Goal: Transaction & Acquisition: Purchase product/service

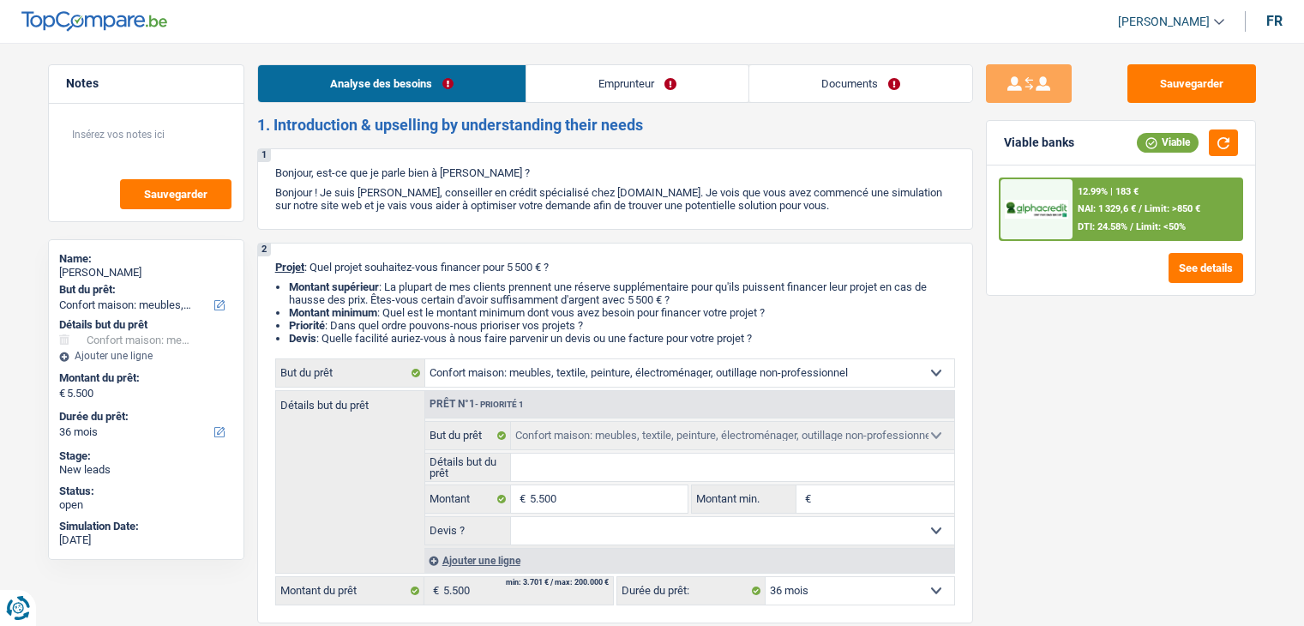
select select "household"
select select "36"
select select "household"
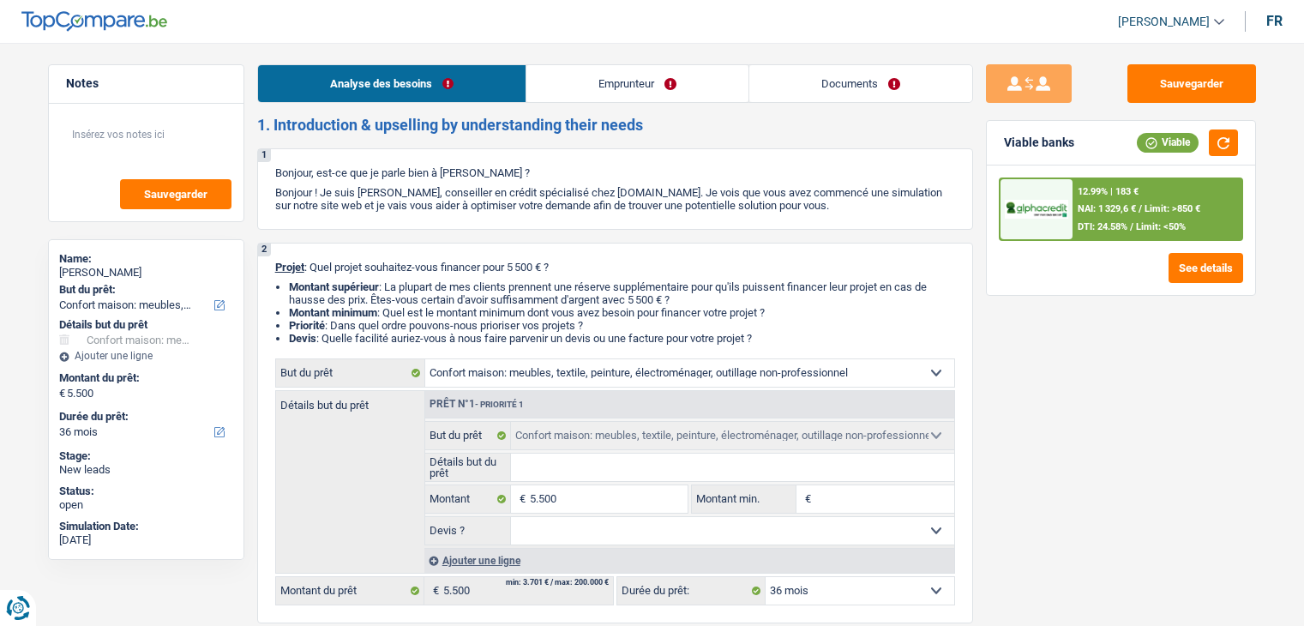
select select "36"
select select "retired"
select select "pension"
select select "rents"
select select "household"
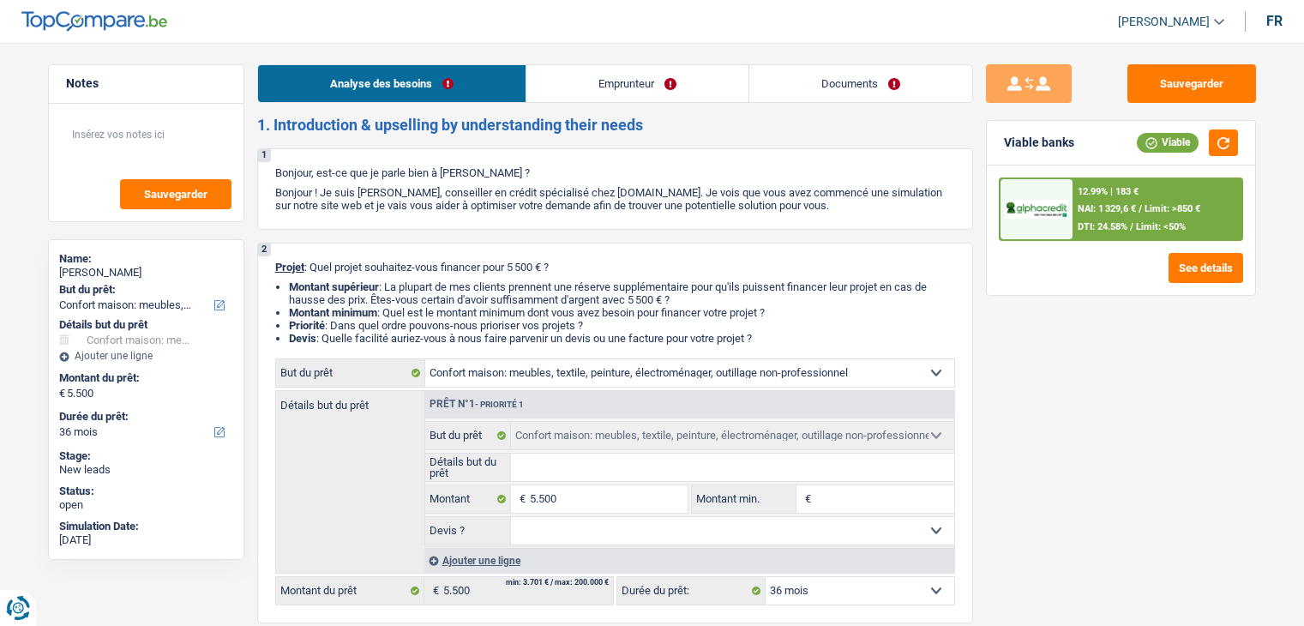
select select "household"
select select "36"
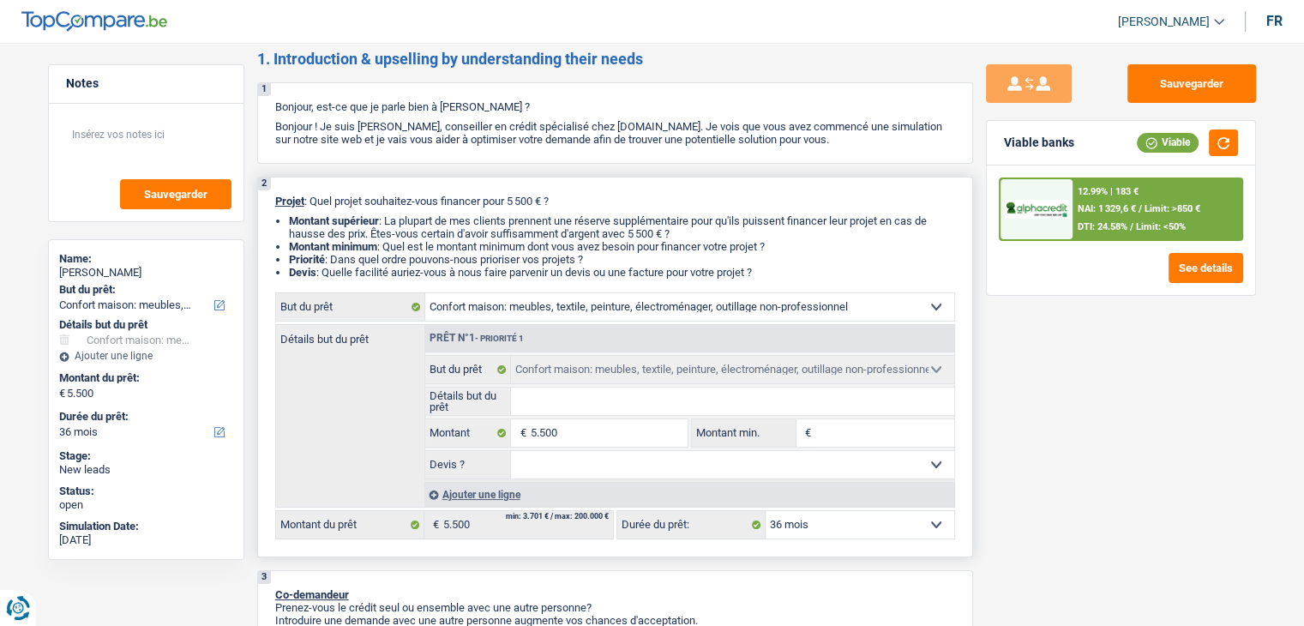
scroll to position [86, 0]
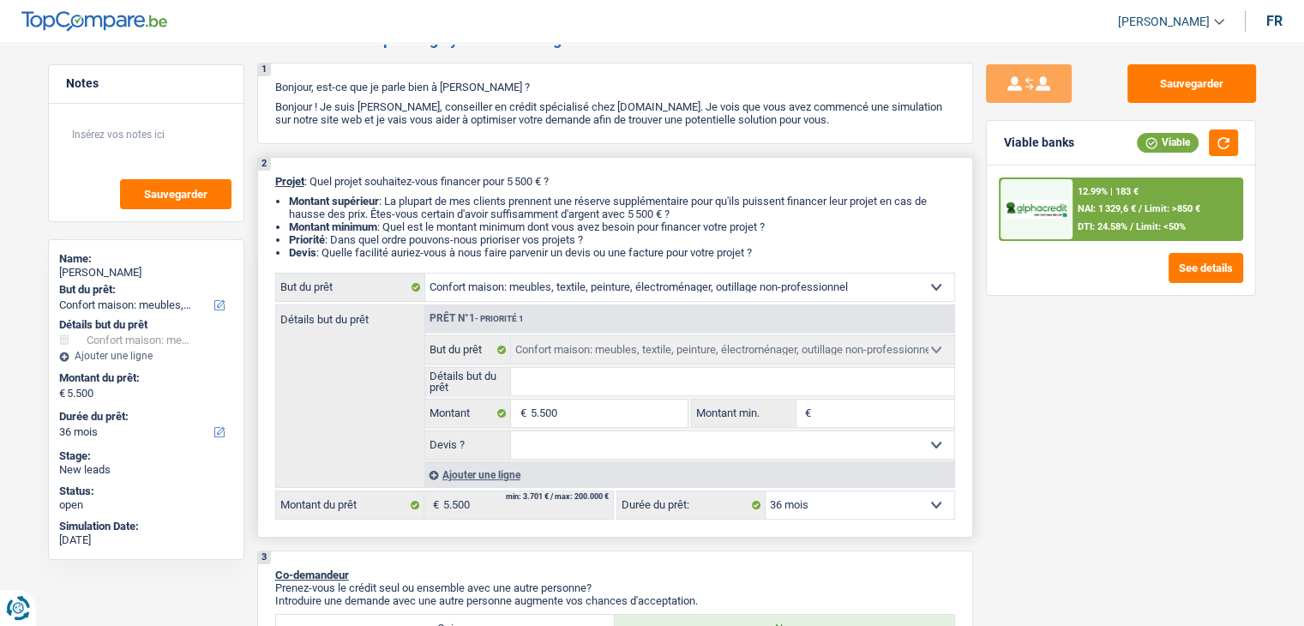
click at [545, 370] on input "Détails but du prêt" at bounding box center [732, 381] width 443 height 27
click at [1070, 408] on div "Sauvegarder Viable banks Viable 12.99% | 183 € NAI: 1 329,6 € / Limit: >850 € D…" at bounding box center [1121, 329] width 296 height 530
click at [901, 412] on input "Montant min." at bounding box center [884, 413] width 139 height 27
type input "5"
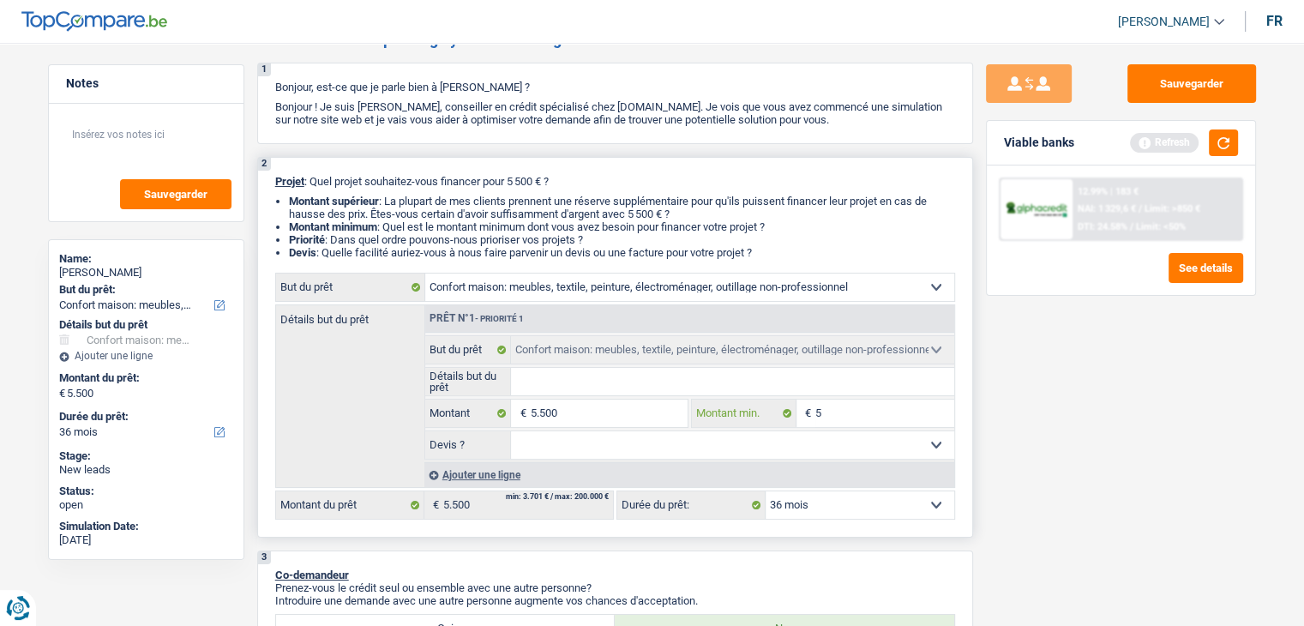
type input "50"
type input "5"
type input "55"
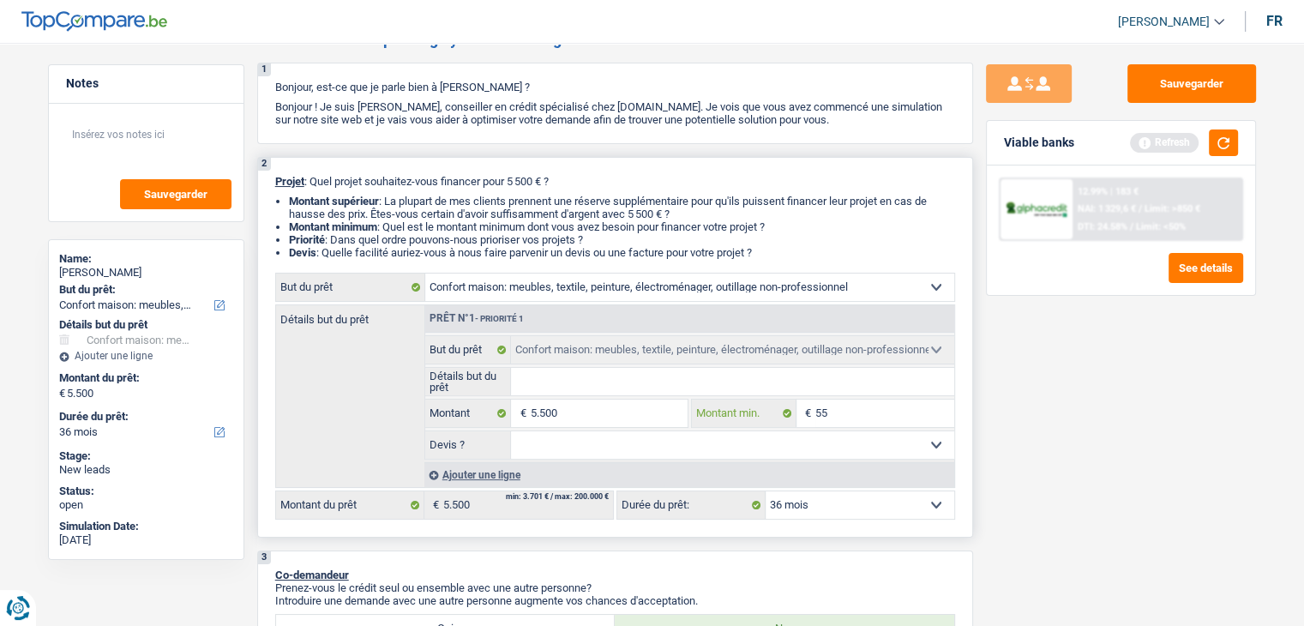
type input "55"
type input "550"
type input "5.500"
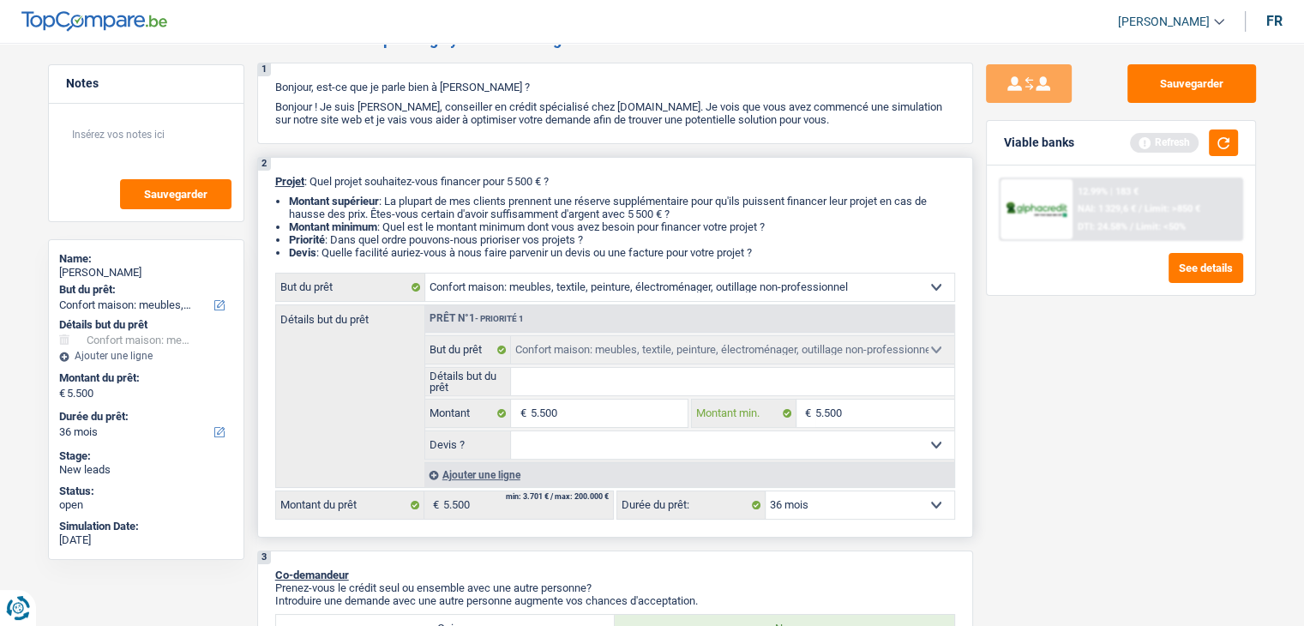
type input "5.500"
click at [706, 386] on input "Détails but du prêt" at bounding box center [732, 381] width 443 height 27
click at [1217, 141] on button "button" at bounding box center [1223, 142] width 29 height 27
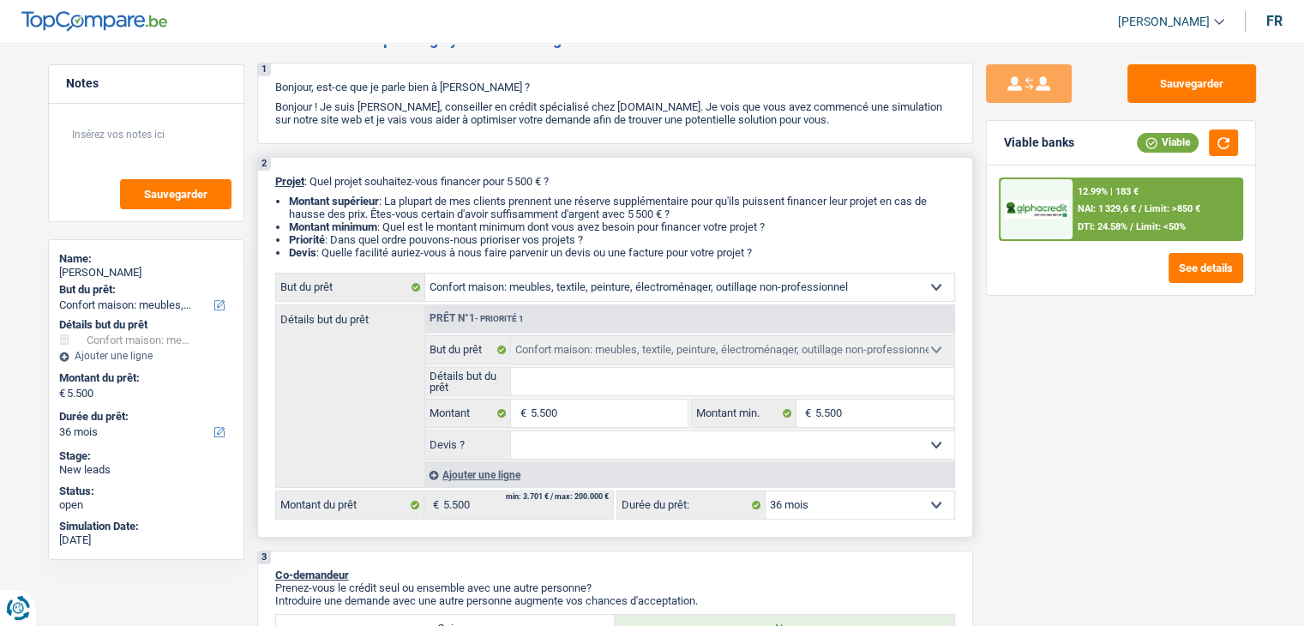
click at [512, 289] on select "Confort maison: meubles, textile, peinture, électroménager, outillage non-profe…" at bounding box center [689, 286] width 529 height 27
click at [374, 75] on div "1 Bonjour, est-ce que je parle bien à Jean Luc Swegerynen ? Bonjour ! Je suis Y…" at bounding box center [615, 103] width 716 height 81
click at [553, 283] on select "Confort maison: meubles, textile, peinture, électroménager, outillage non-profe…" at bounding box center [689, 286] width 529 height 27
select select "other"
click at [425, 273] on select "Confort maison: meubles, textile, peinture, électroménager, outillage non-profe…" at bounding box center [689, 286] width 529 height 27
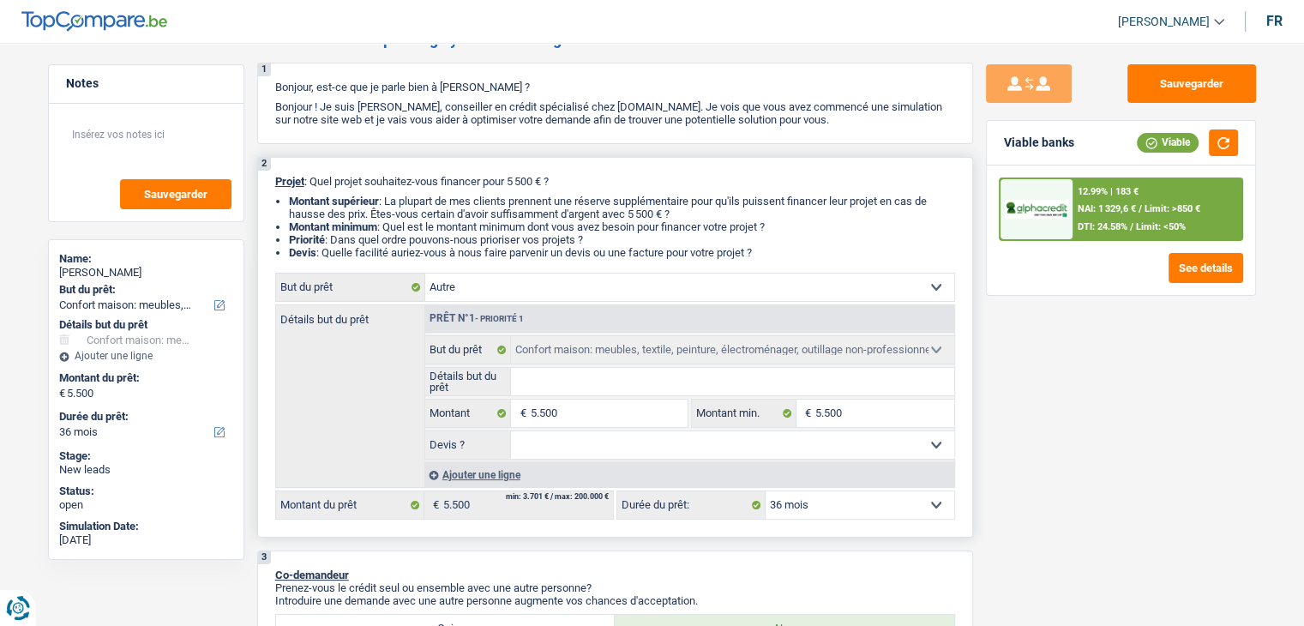
select select "household"
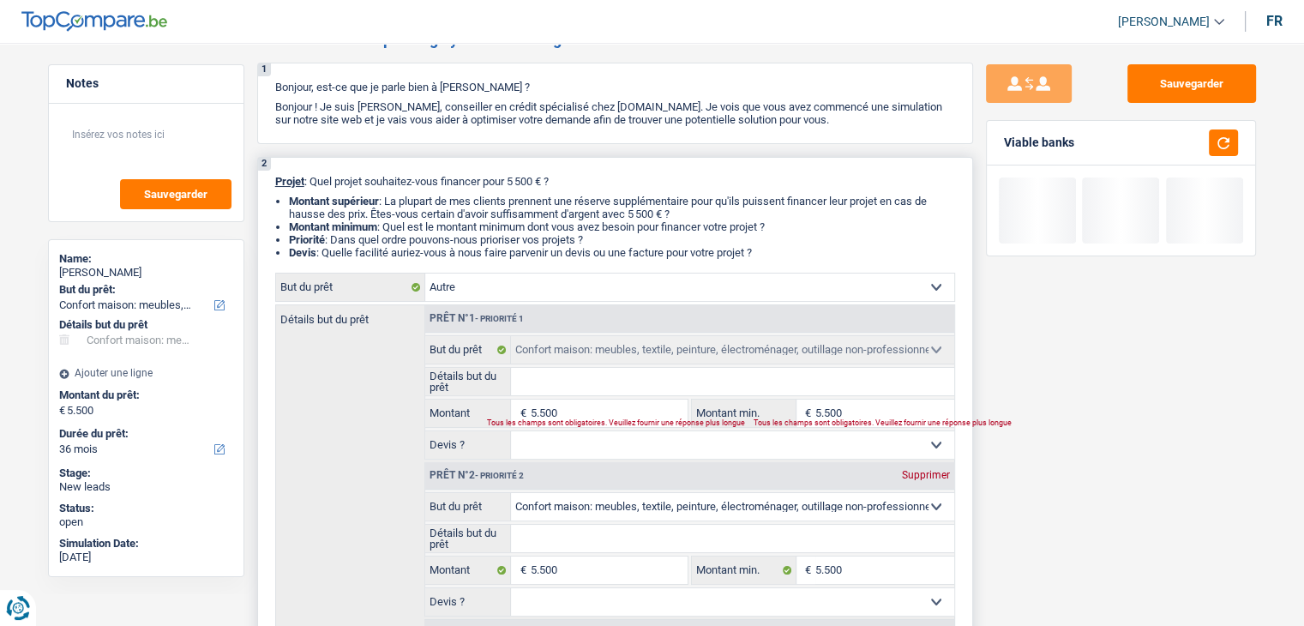
select select "other"
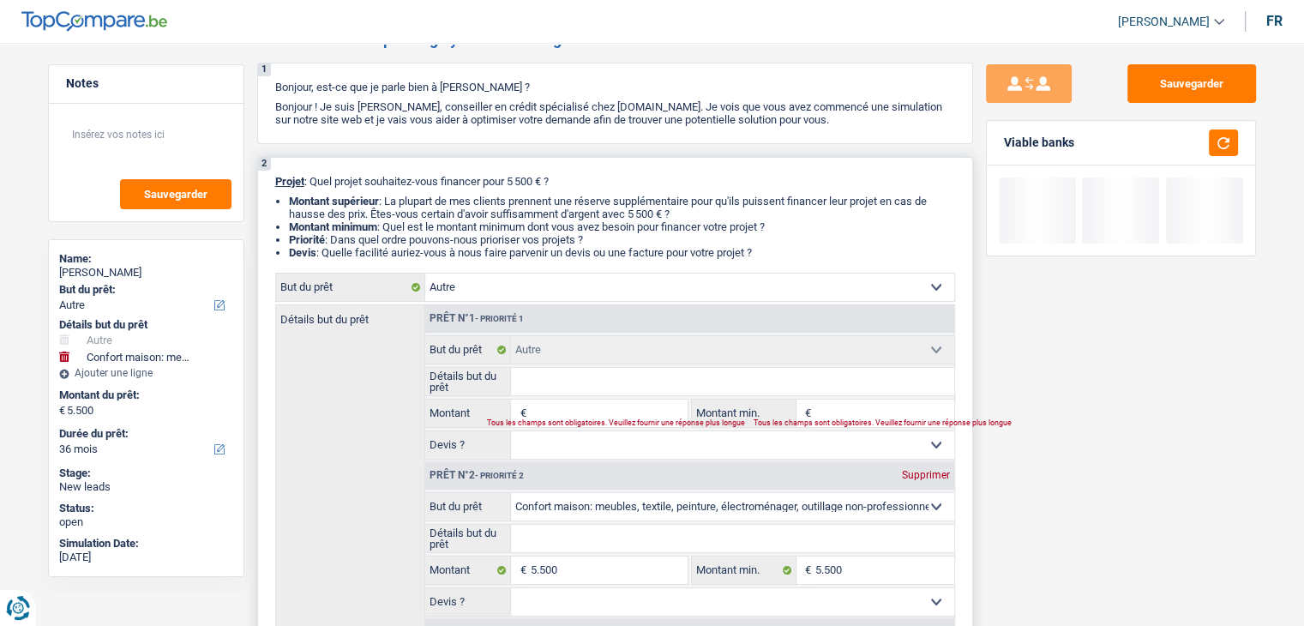
select select "household"
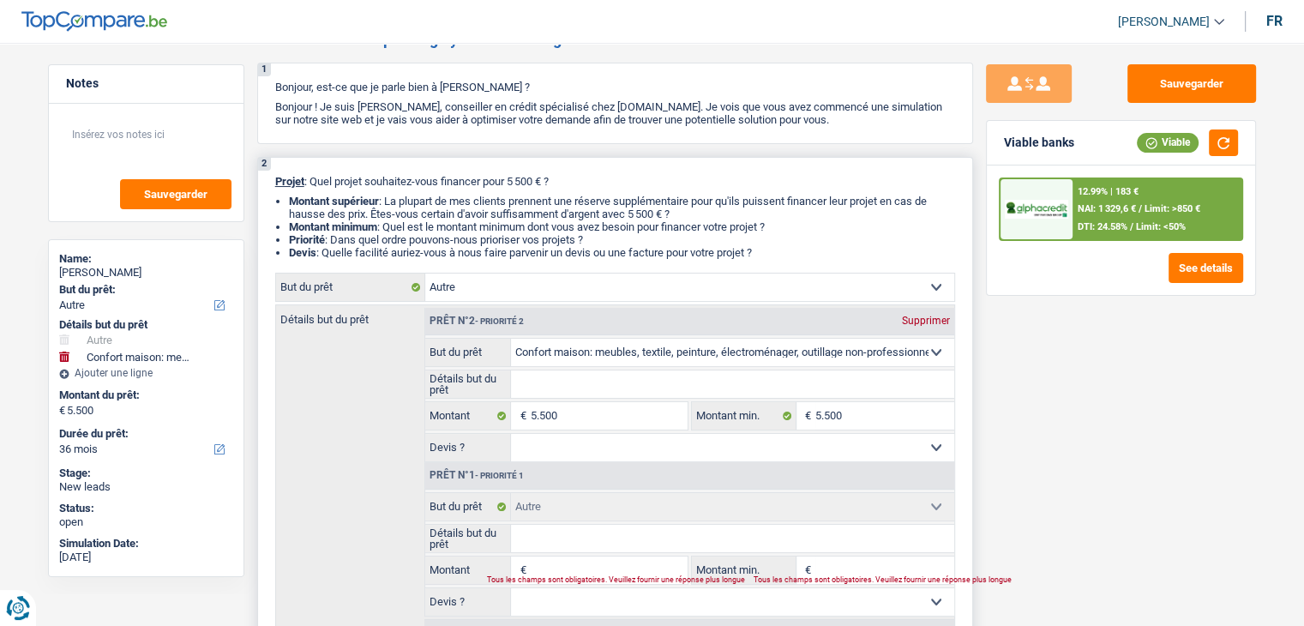
select select "household"
type input "5.500"
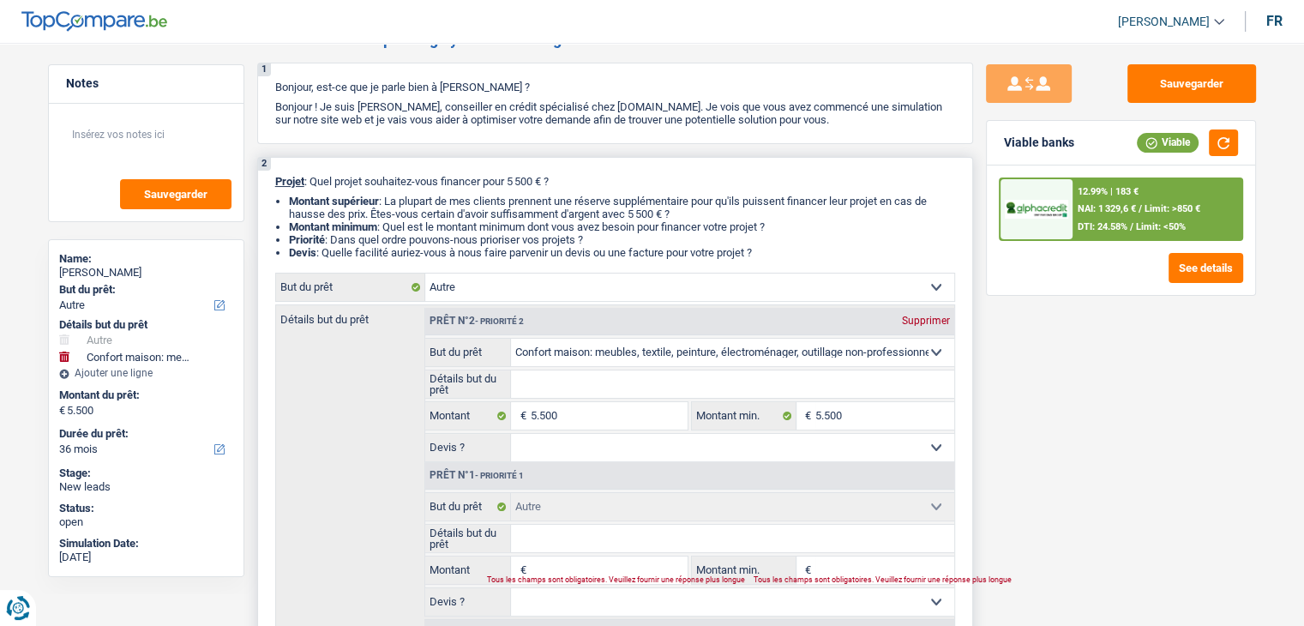
type input "5.500"
select select "household"
type input "5.500"
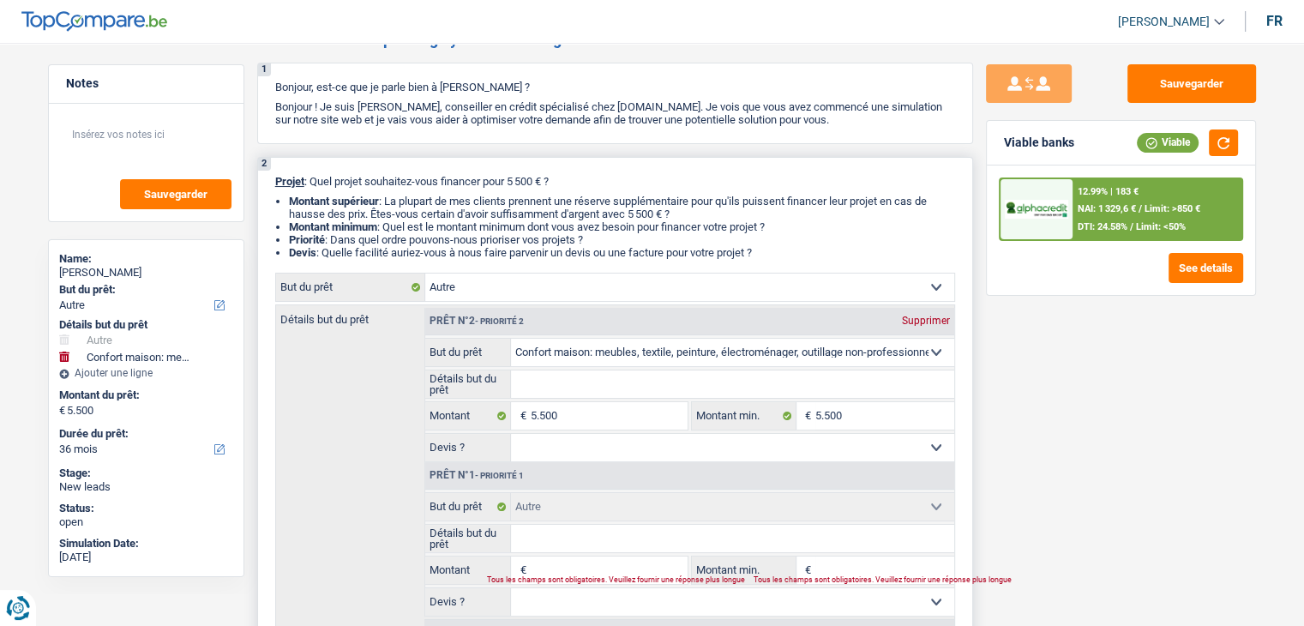
select select "other"
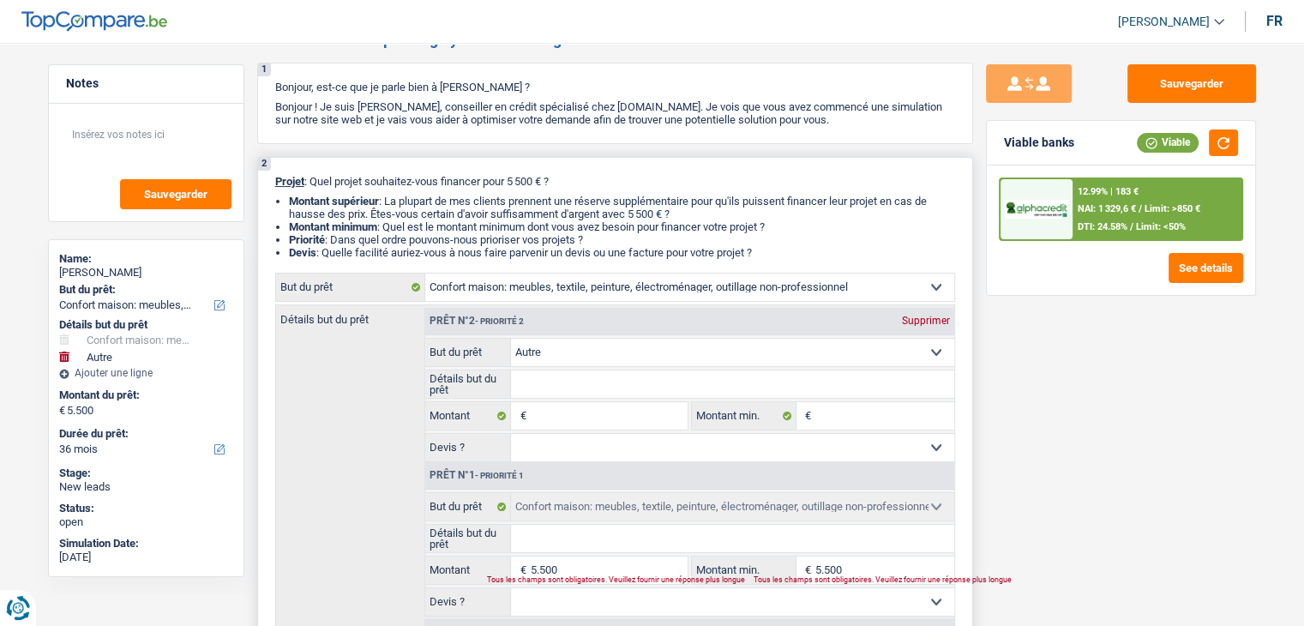
select select "other"
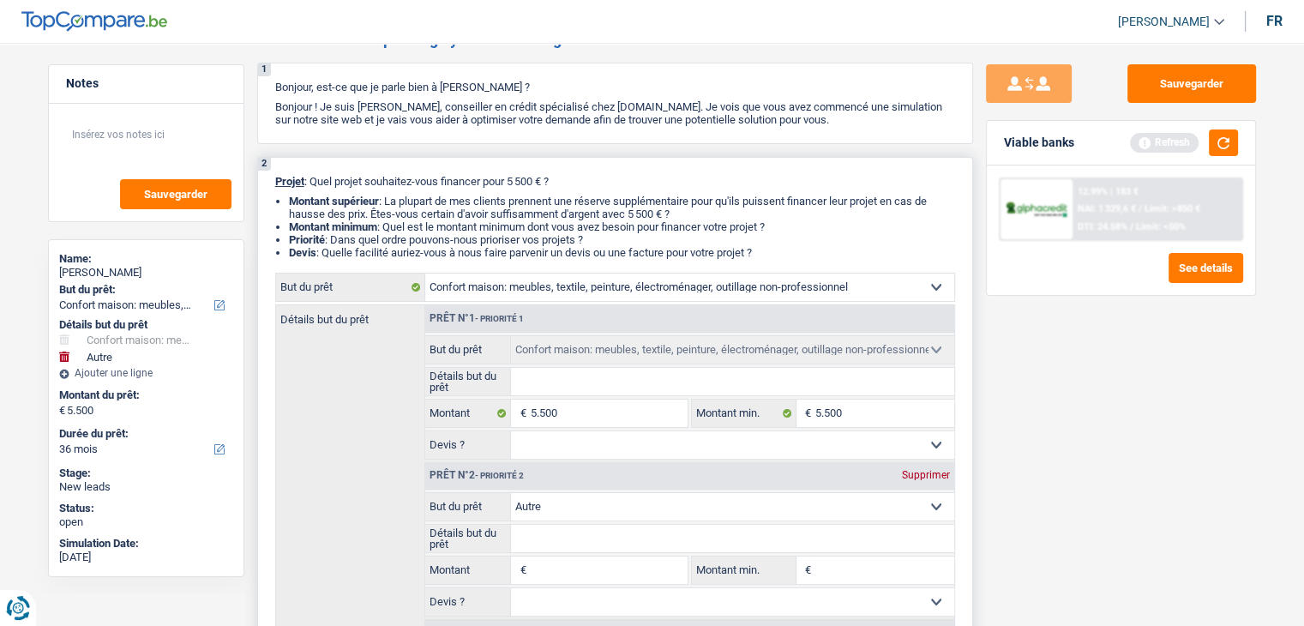
select select "other"
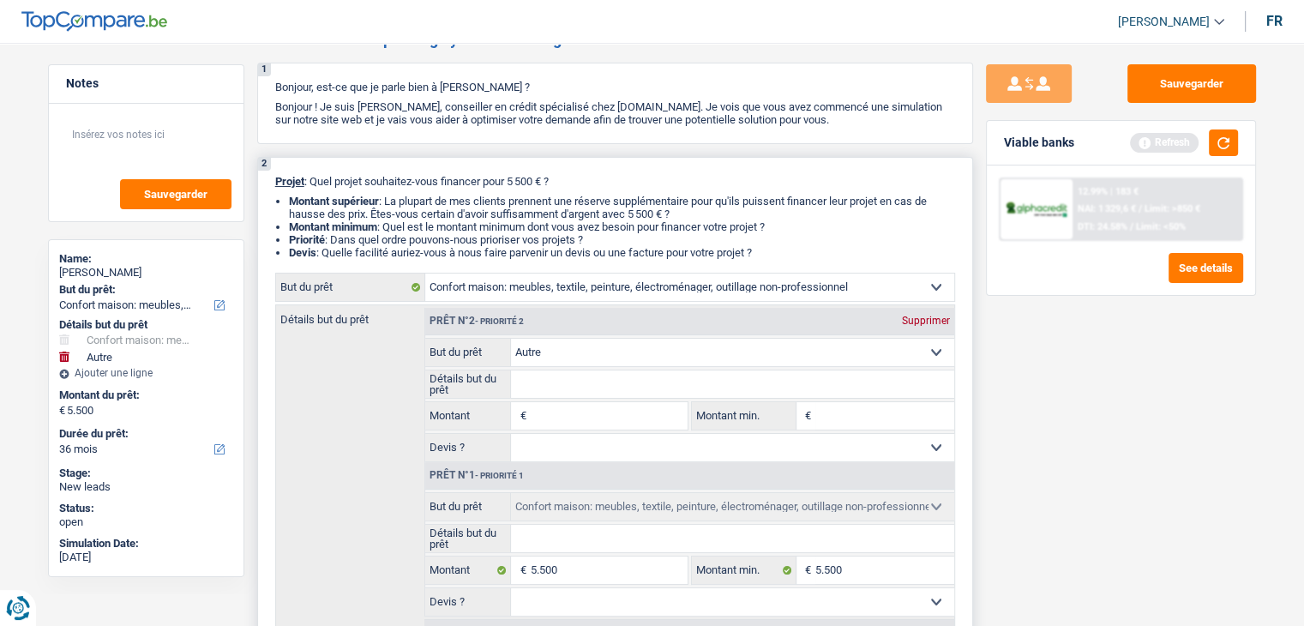
select select "other"
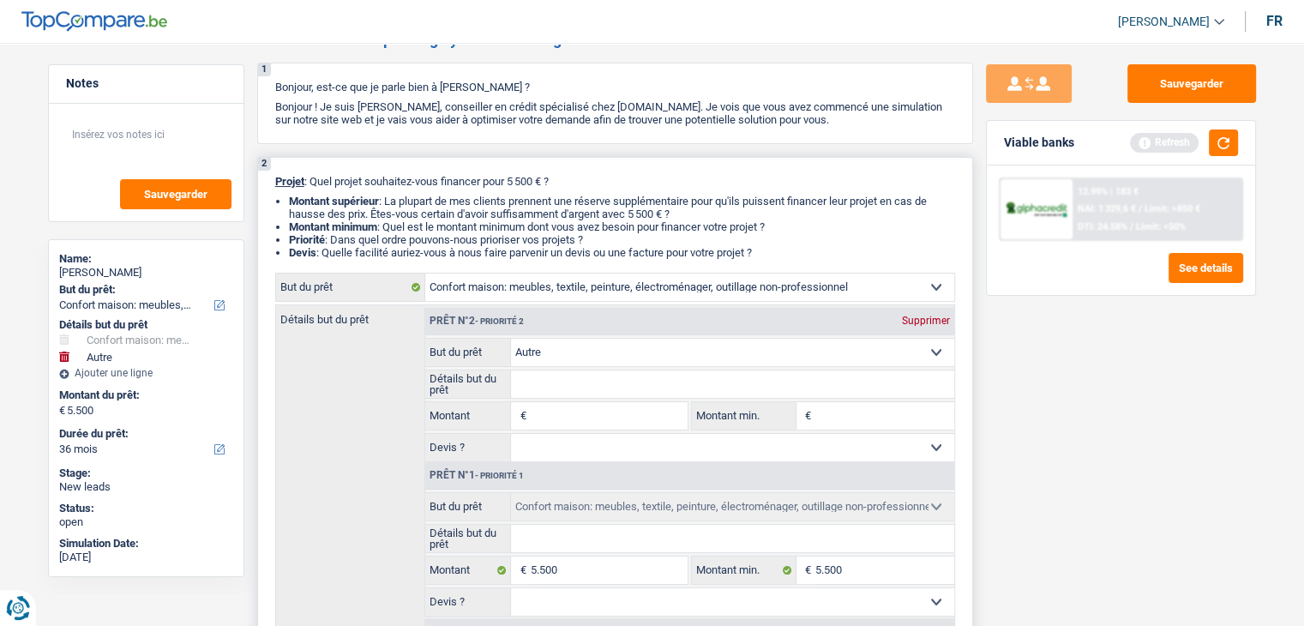
select select "other"
select select "household"
type input "5.500"
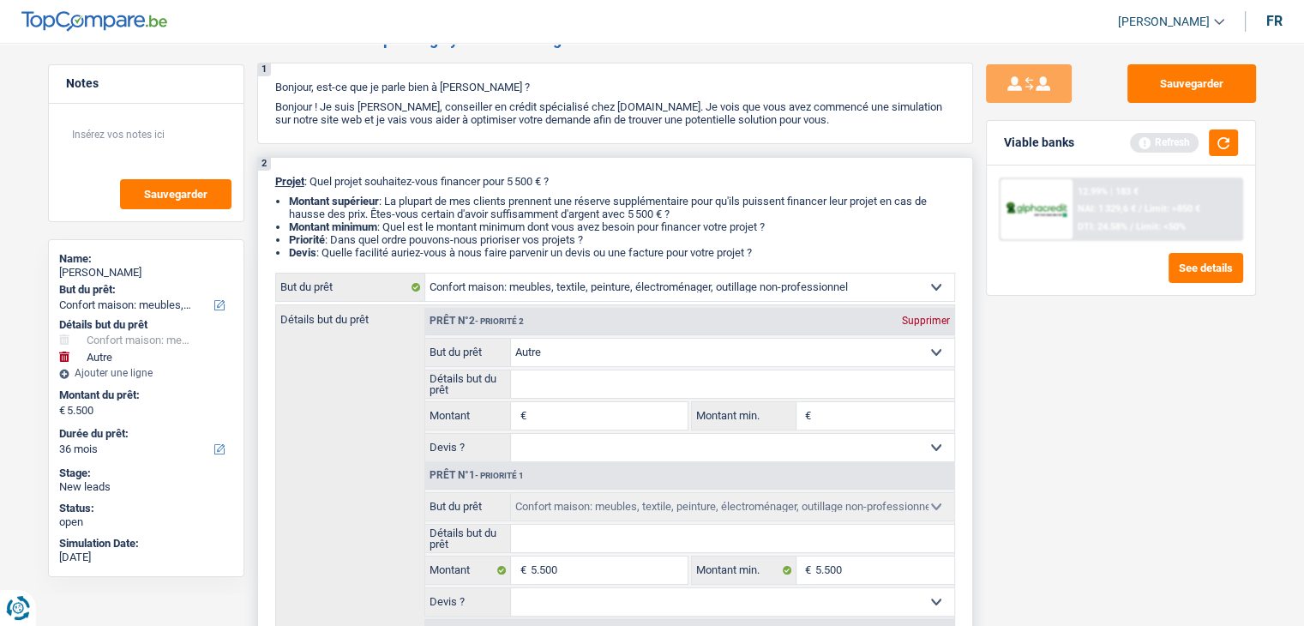
select select "household"
type input "5.500"
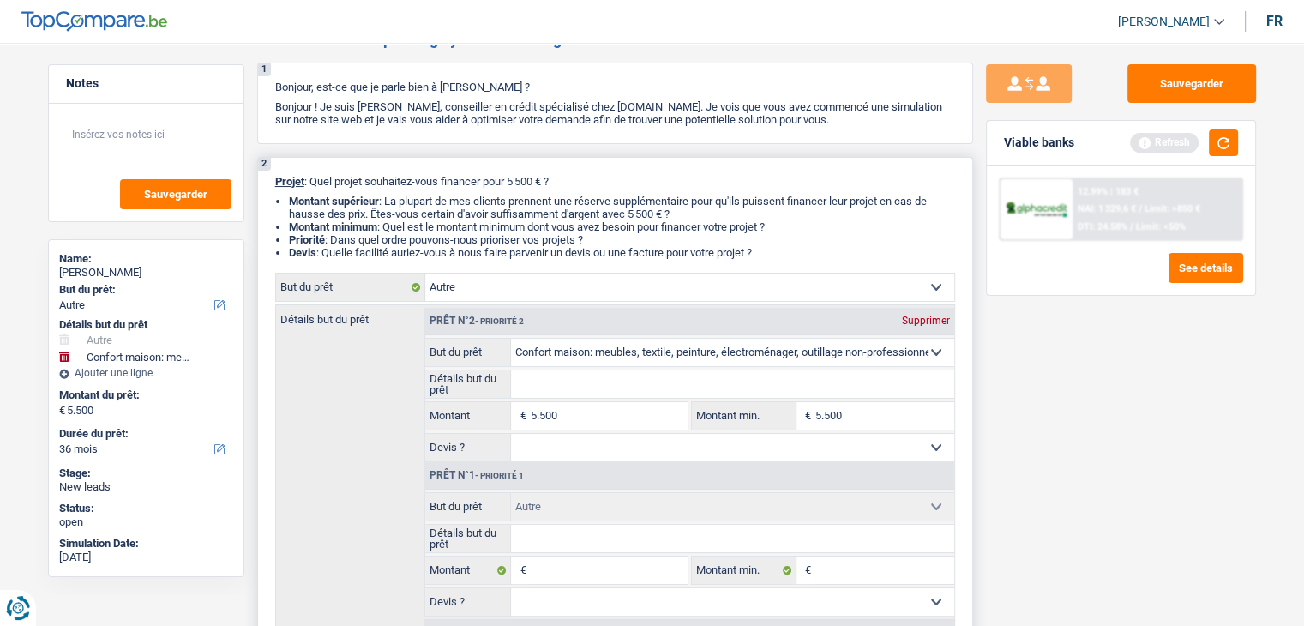
select select "household"
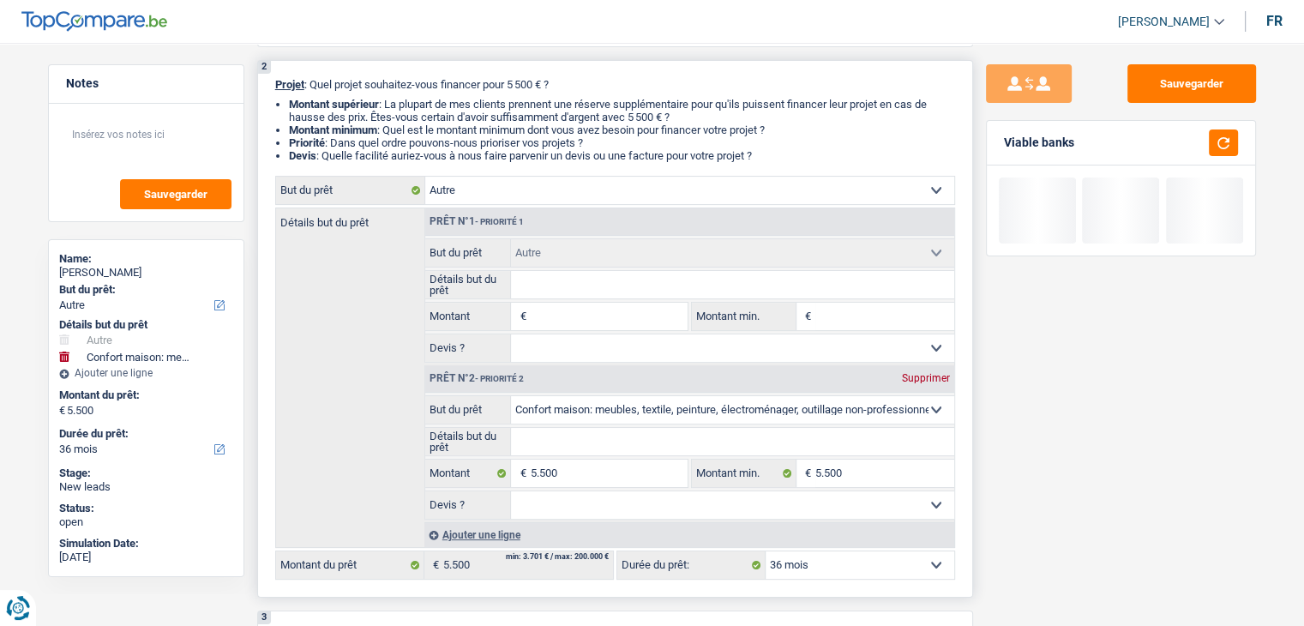
scroll to position [257, 0]
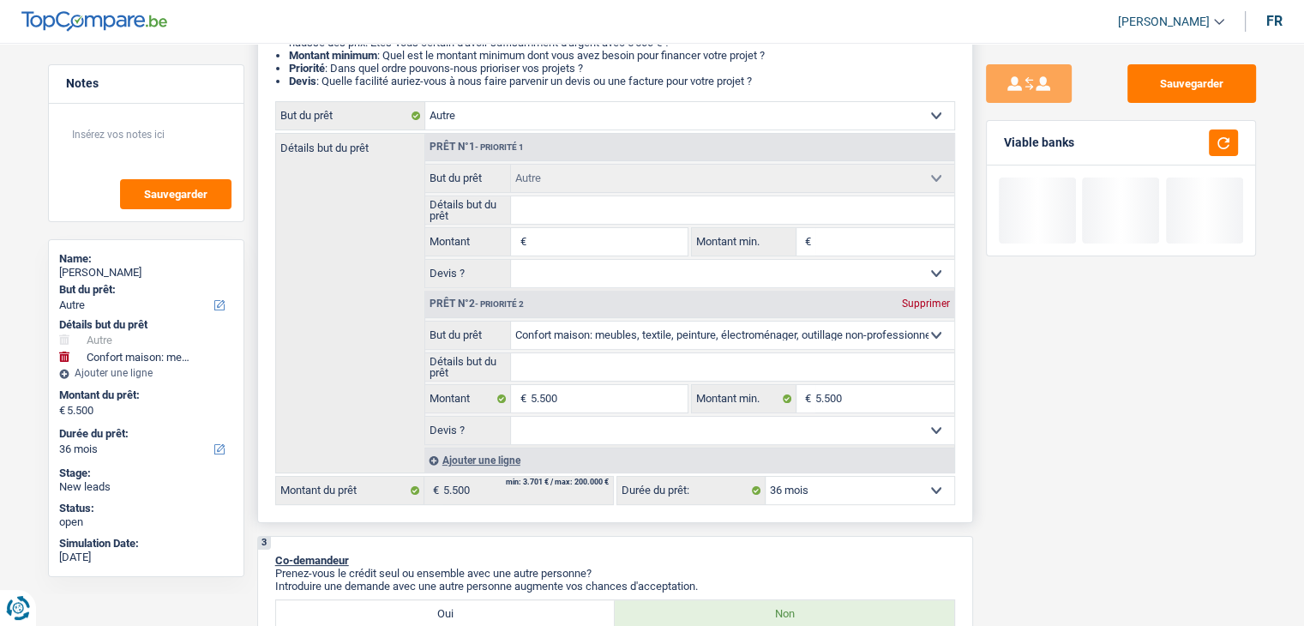
click at [910, 298] on div "Supprimer" at bounding box center [926, 303] width 57 height 10
type input "0"
select select
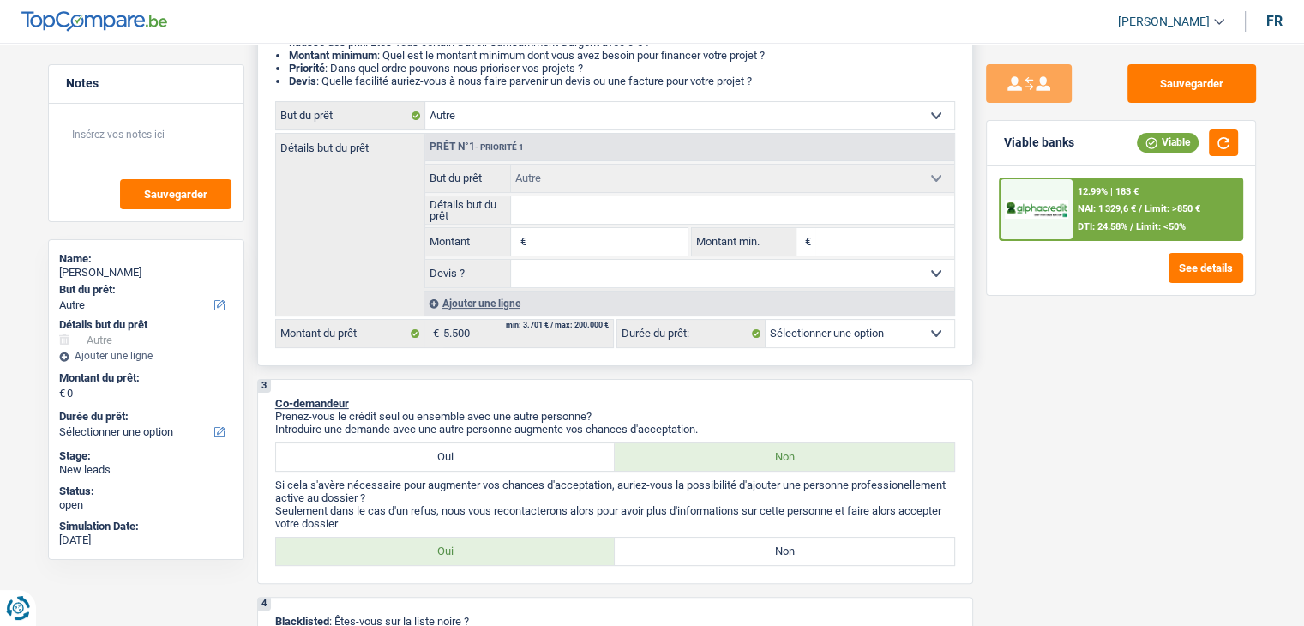
scroll to position [86, 0]
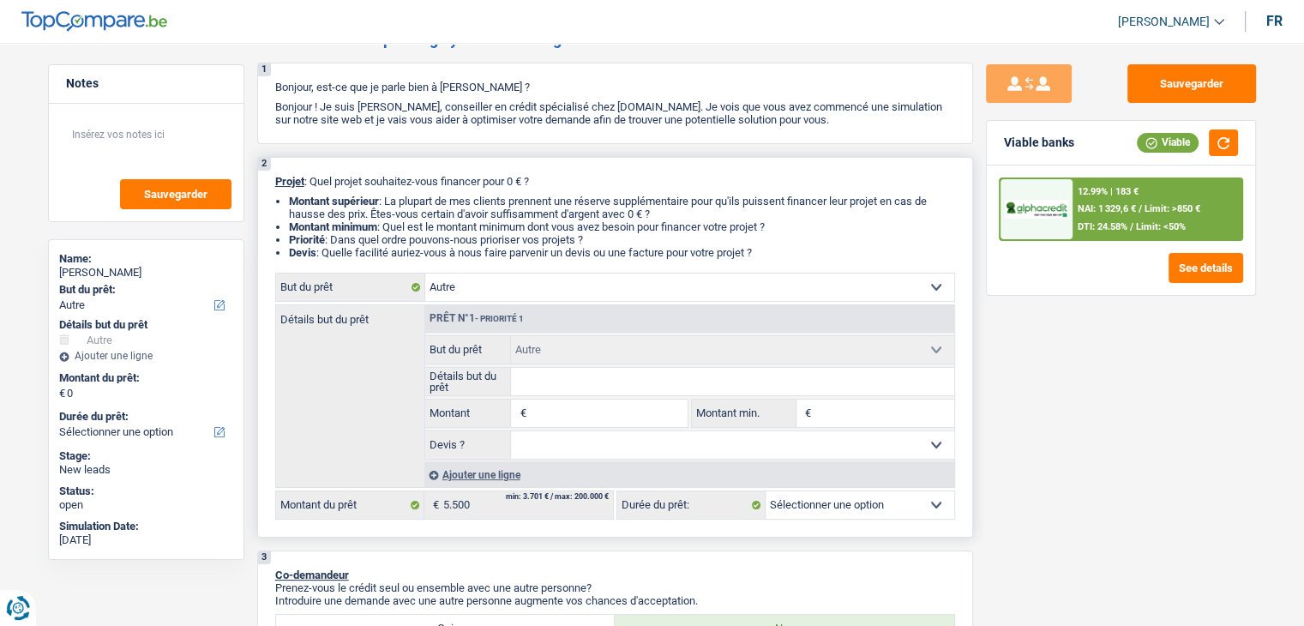
drag, startPoint x: 761, startPoint y: 254, endPoint x: 273, endPoint y: 172, distance: 494.6
click at [273, 172] on div "2 Projet : Quel projet souhaitez-vous financer pour 0 € ? Montant supérieur : L…" at bounding box center [615, 347] width 716 height 381
click at [273, 236] on div "2 Projet : Quel projet souhaitez-vous financer pour 0 € ? Montant supérieur : L…" at bounding box center [615, 347] width 716 height 381
click at [268, 190] on div "2 Projet : Quel projet souhaitez-vous financer pour 0 € ? Montant supérieur : L…" at bounding box center [615, 347] width 716 height 381
drag, startPoint x: 274, startPoint y: 180, endPoint x: 807, endPoint y: 250, distance: 537.0
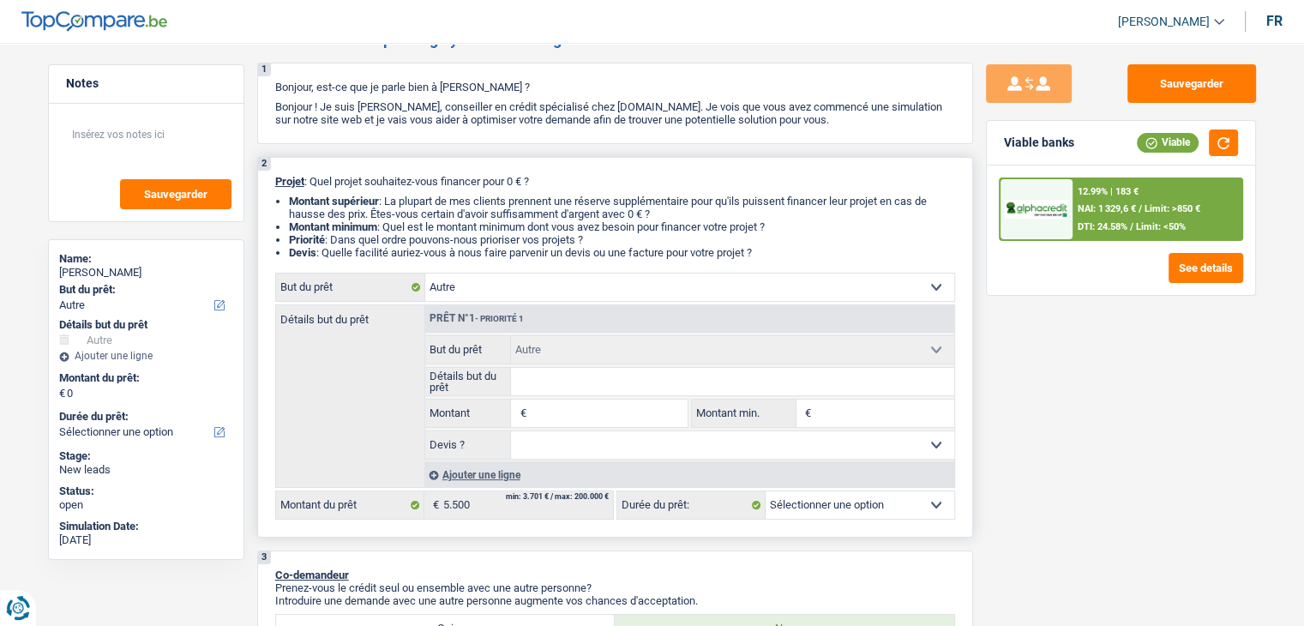
click at [807, 250] on div "2 Projet : Quel projet souhaitez-vous financer pour 0 € ? Montant supérieur : L…" at bounding box center [615, 347] width 716 height 381
click at [805, 250] on li "Devis : Quelle facilité auriez-vous à nous faire parvenir un devis ou une factu…" at bounding box center [622, 252] width 666 height 13
drag, startPoint x: 773, startPoint y: 251, endPoint x: 406, endPoint y: 183, distance: 374.0
click at [406, 183] on div "2 Projet : Quel projet souhaitez-vous financer pour 0 € ? Montant supérieur : L…" at bounding box center [615, 347] width 716 height 381
click at [405, 187] on p "Projet : Quel projet souhaitez-vous financer pour 0 € ?" at bounding box center [615, 181] width 680 height 13
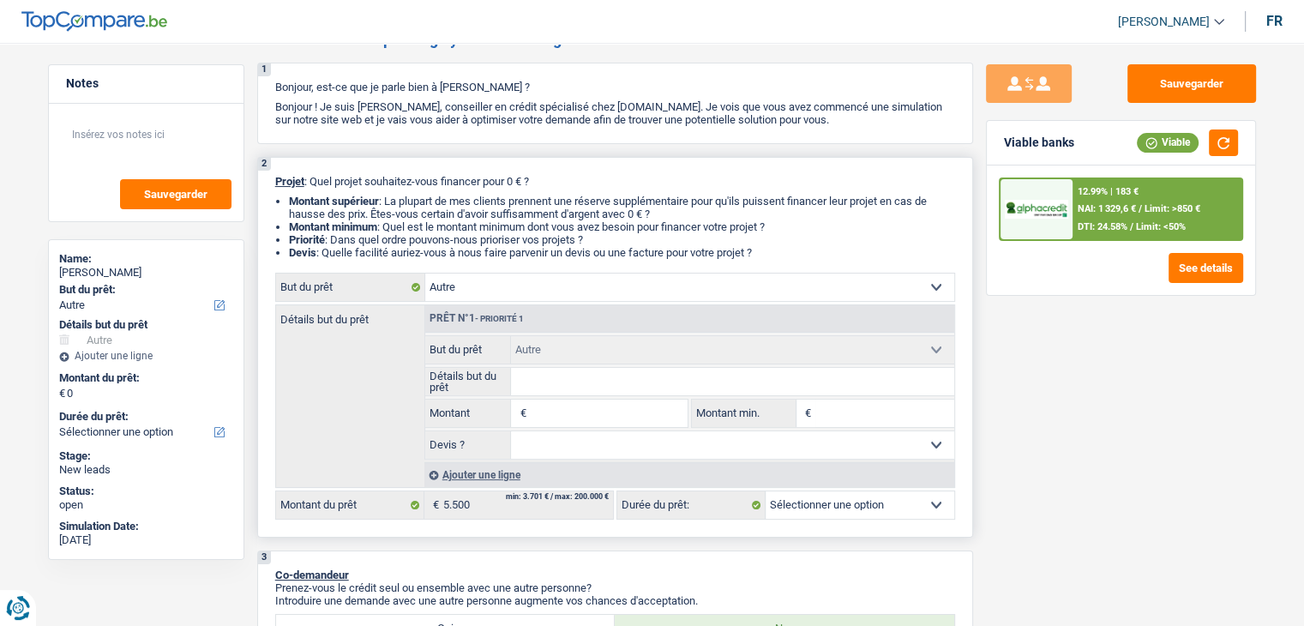
click at [768, 249] on li "Devis : Quelle facilité auriez-vous à nous faire parvenir un devis ou une factu…" at bounding box center [622, 252] width 666 height 13
drag, startPoint x: 766, startPoint y: 251, endPoint x: 271, endPoint y: 183, distance: 499.4
click at [271, 183] on div "2 Projet : Quel projet souhaitez-vous financer pour 0 € ? Montant supérieur : L…" at bounding box center [615, 347] width 716 height 381
drag, startPoint x: 274, startPoint y: 181, endPoint x: 781, endPoint y: 250, distance: 511.4
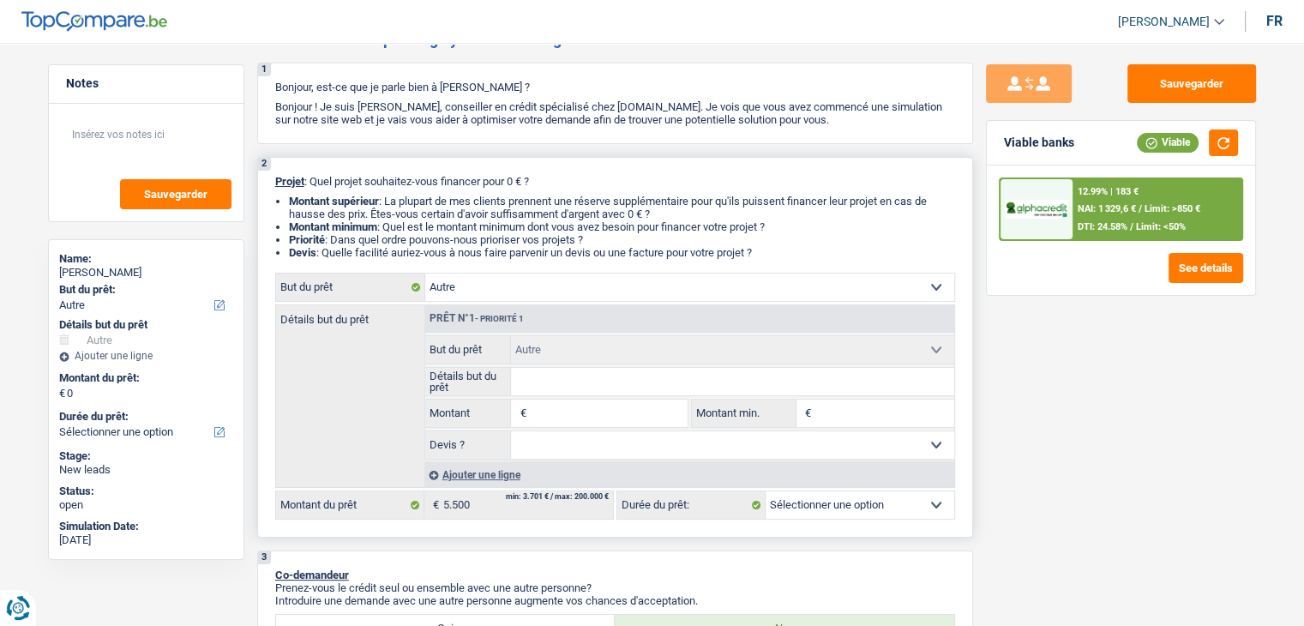
click at [781, 250] on div "2 Projet : Quel projet souhaitez-vous financer pour 0 € ? Montant supérieur : L…" at bounding box center [615, 347] width 716 height 381
click at [781, 250] on li "Devis : Quelle facilité auriez-vous à nous faire parvenir un devis ou une factu…" at bounding box center [622, 252] width 666 height 13
drag, startPoint x: 765, startPoint y: 251, endPoint x: 272, endPoint y: 177, distance: 498.4
click at [272, 177] on div "2 Projet : Quel projet souhaitez-vous financer pour 0 € ? Montant supérieur : L…" at bounding box center [615, 347] width 716 height 381
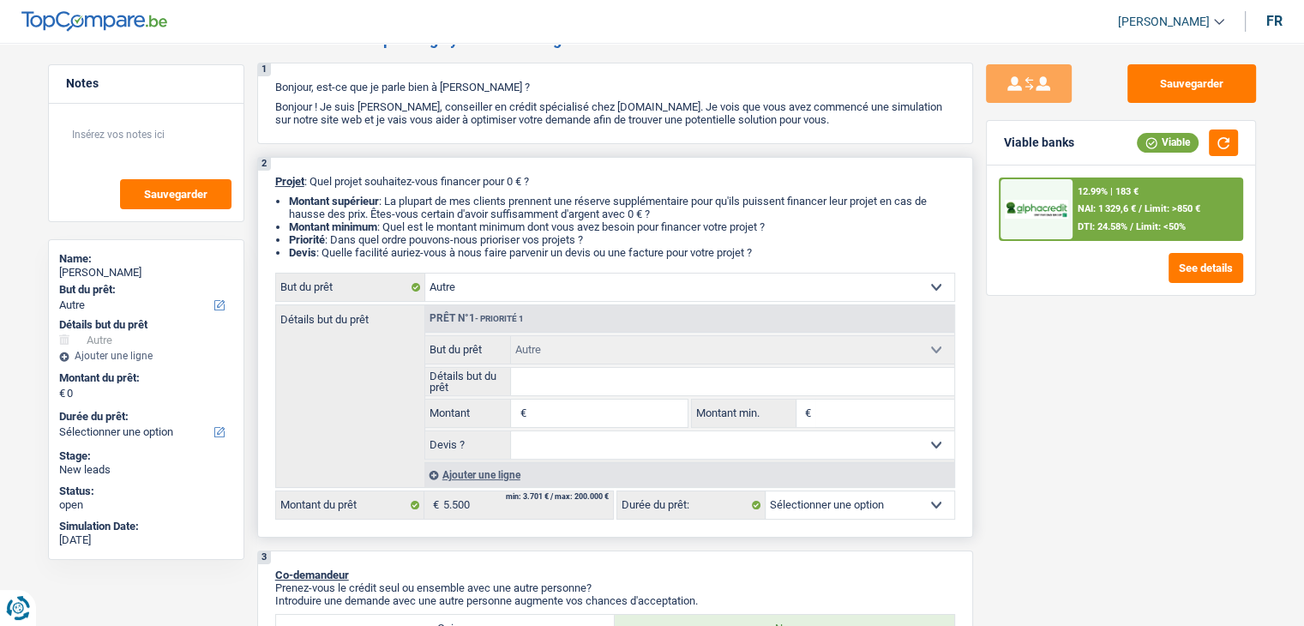
drag, startPoint x: 274, startPoint y: 177, endPoint x: 775, endPoint y: 258, distance: 507.1
click at [775, 258] on div "2 Projet : Quel projet souhaitez-vous financer pour 0 € ? Montant supérieur : L…" at bounding box center [615, 347] width 716 height 381
click at [480, 165] on div "2 Projet : Quel projet souhaitez-vous financer pour 0 € ? Montant supérieur : L…" at bounding box center [615, 347] width 716 height 381
click at [1202, 99] on button "Sauvegarder" at bounding box center [1191, 83] width 129 height 39
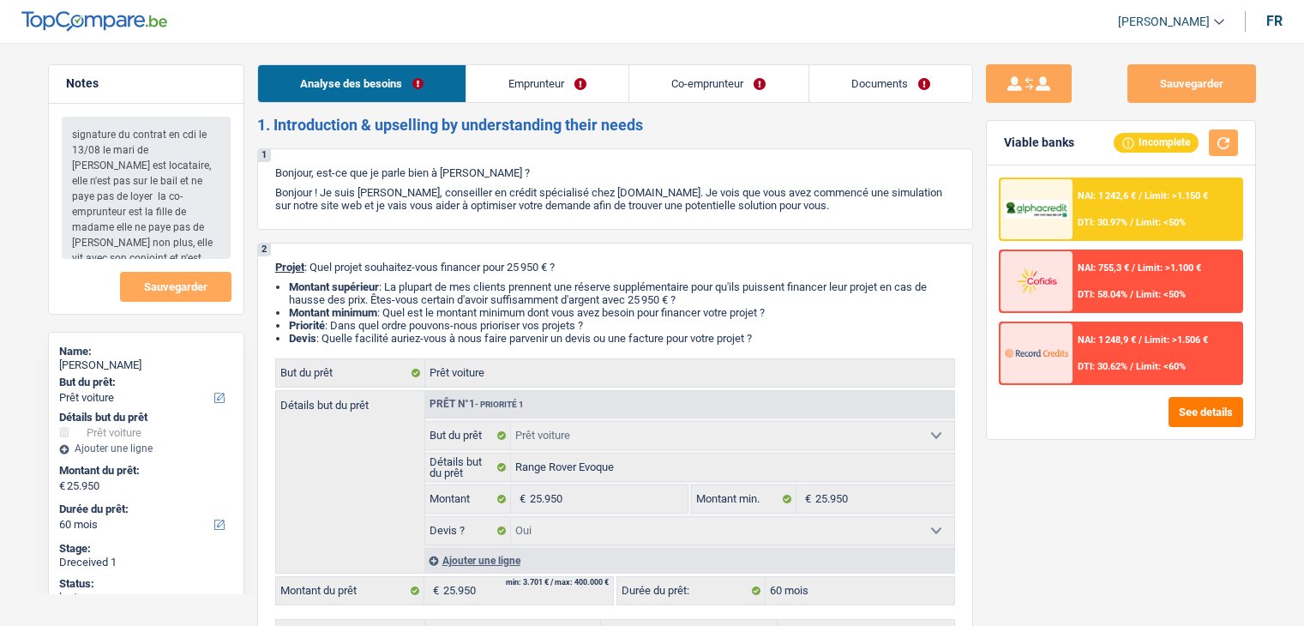
select select "car"
select select "60"
select select "car"
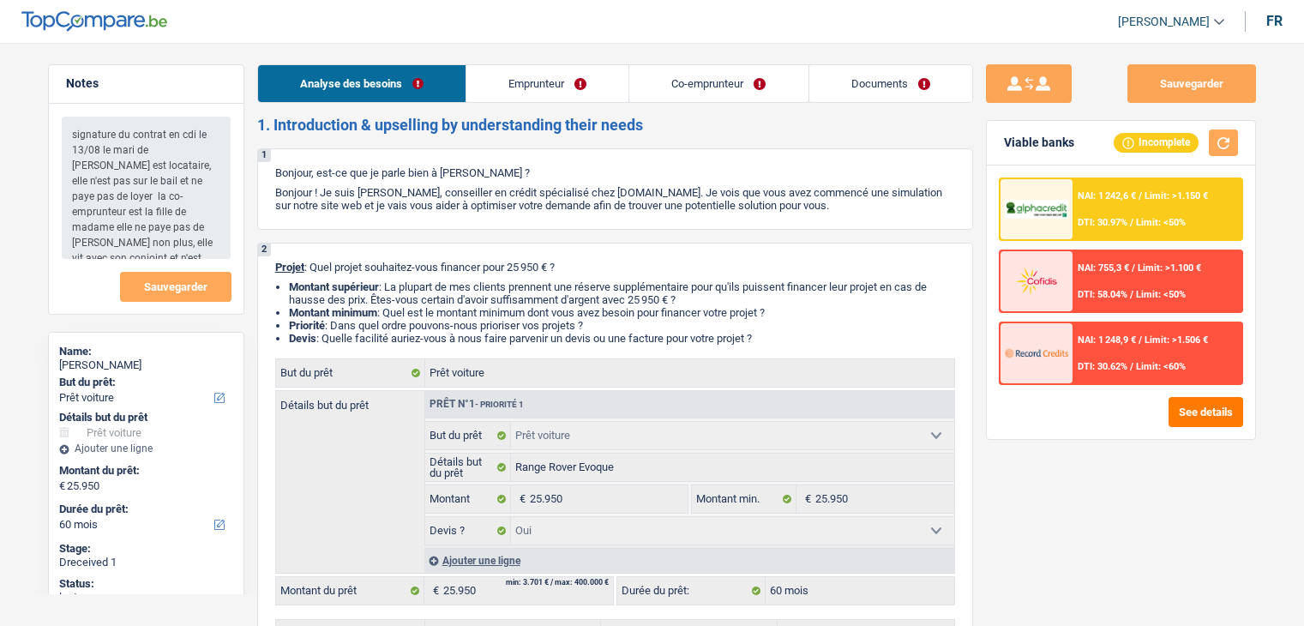
select select "yes"
select select "60"
select select "worker"
select select "netSalary"
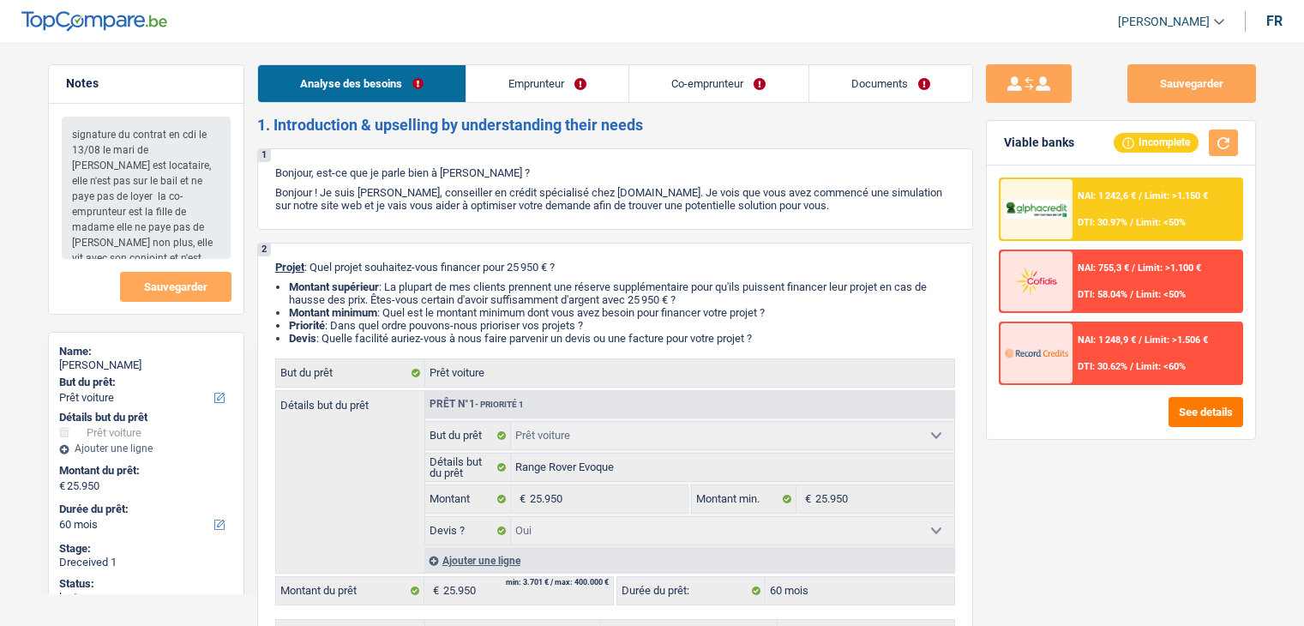
select select "netSalary"
select select "liveWithParents"
select select "car"
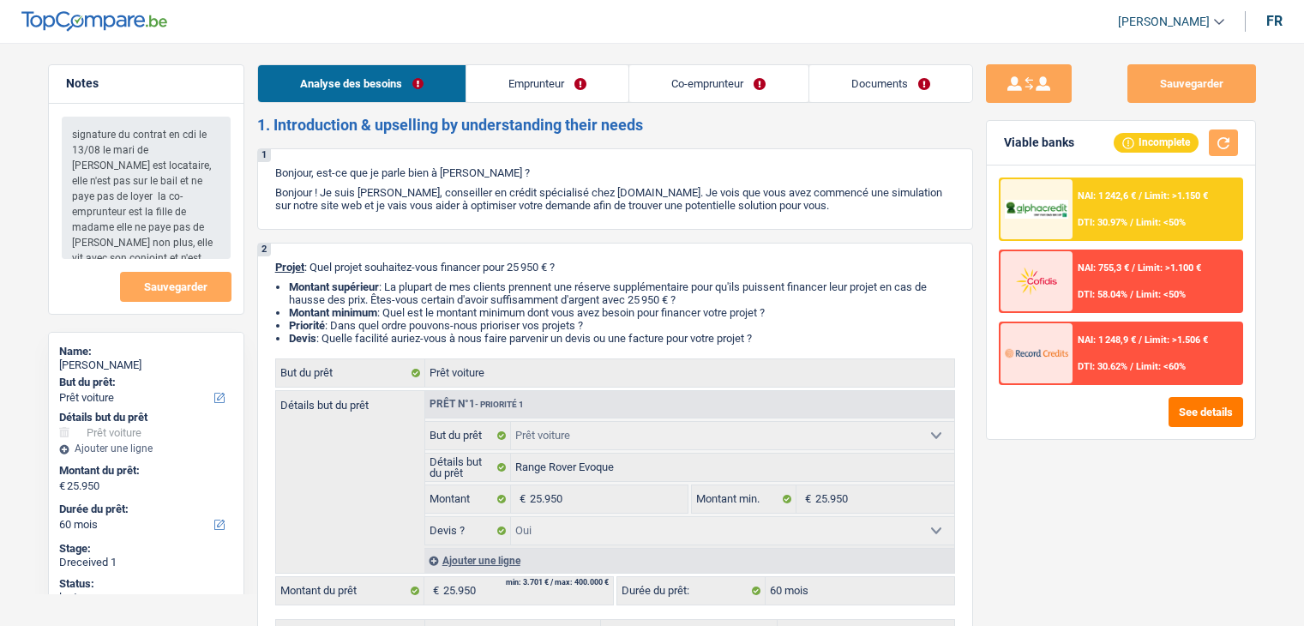
select select "yes"
select select "60"
click at [548, 96] on link "Emprunteur" at bounding box center [547, 83] width 162 height 37
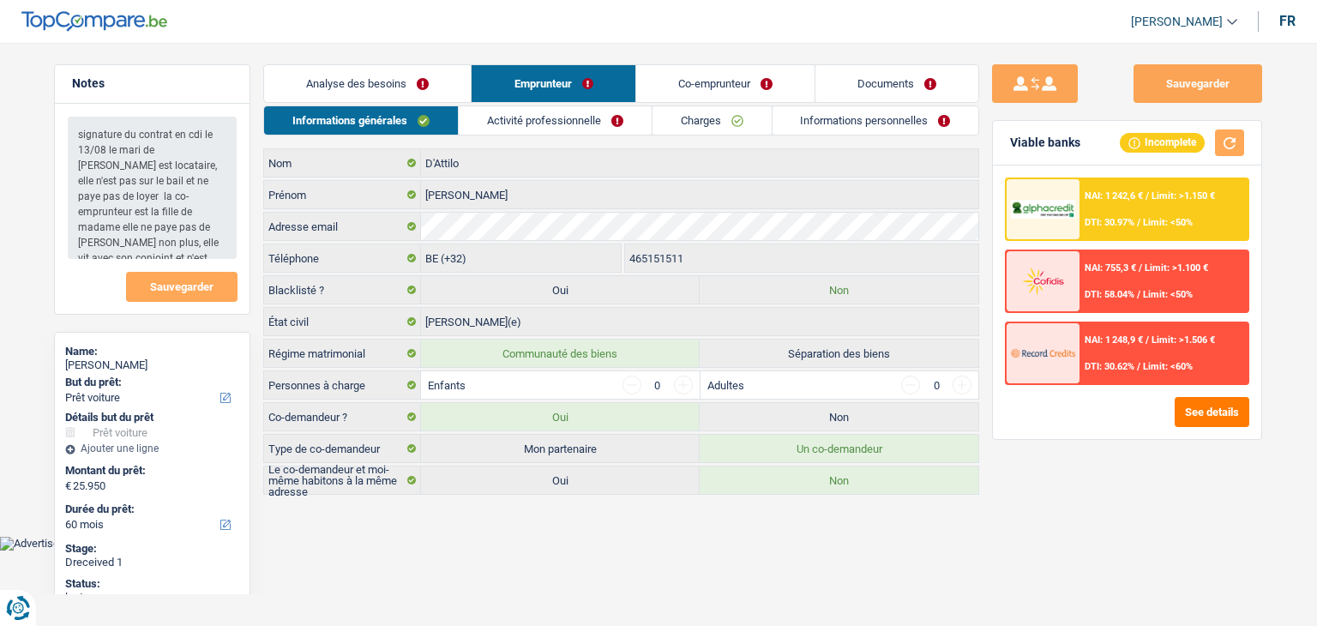
click at [543, 127] on link "Activité professionnelle" at bounding box center [555, 120] width 193 height 28
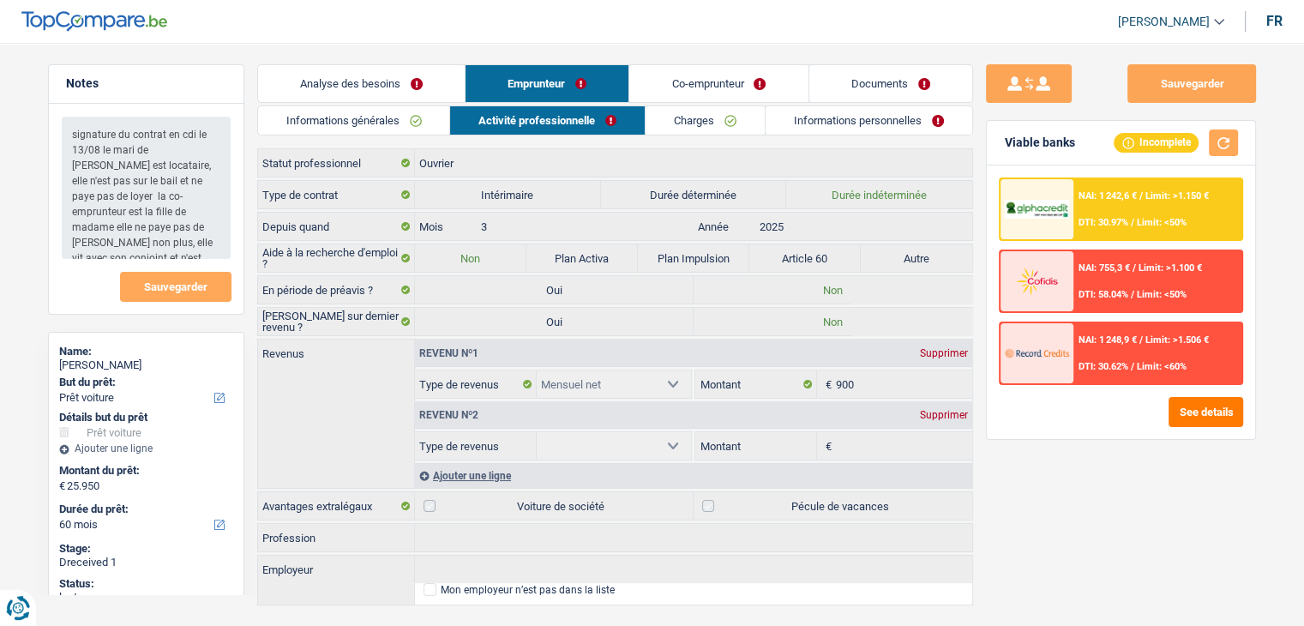
click at [661, 123] on link "Charges" at bounding box center [705, 120] width 119 height 28
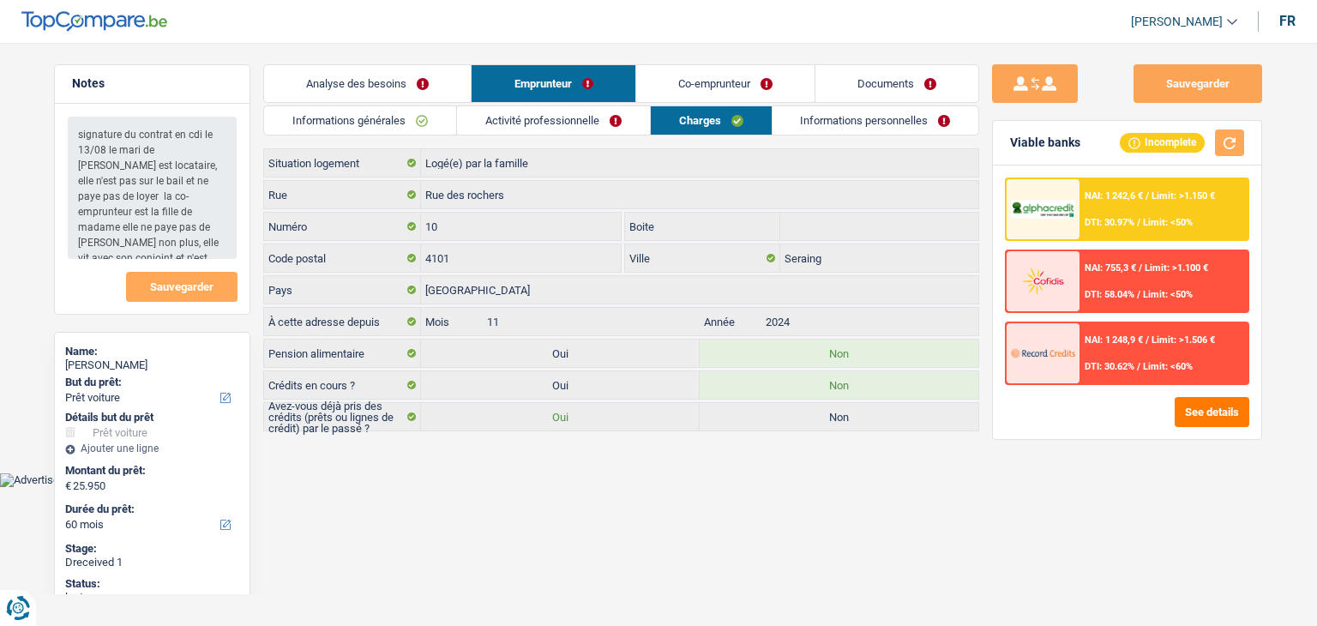
click at [684, 87] on link "Co-emprunteur" at bounding box center [725, 83] width 178 height 37
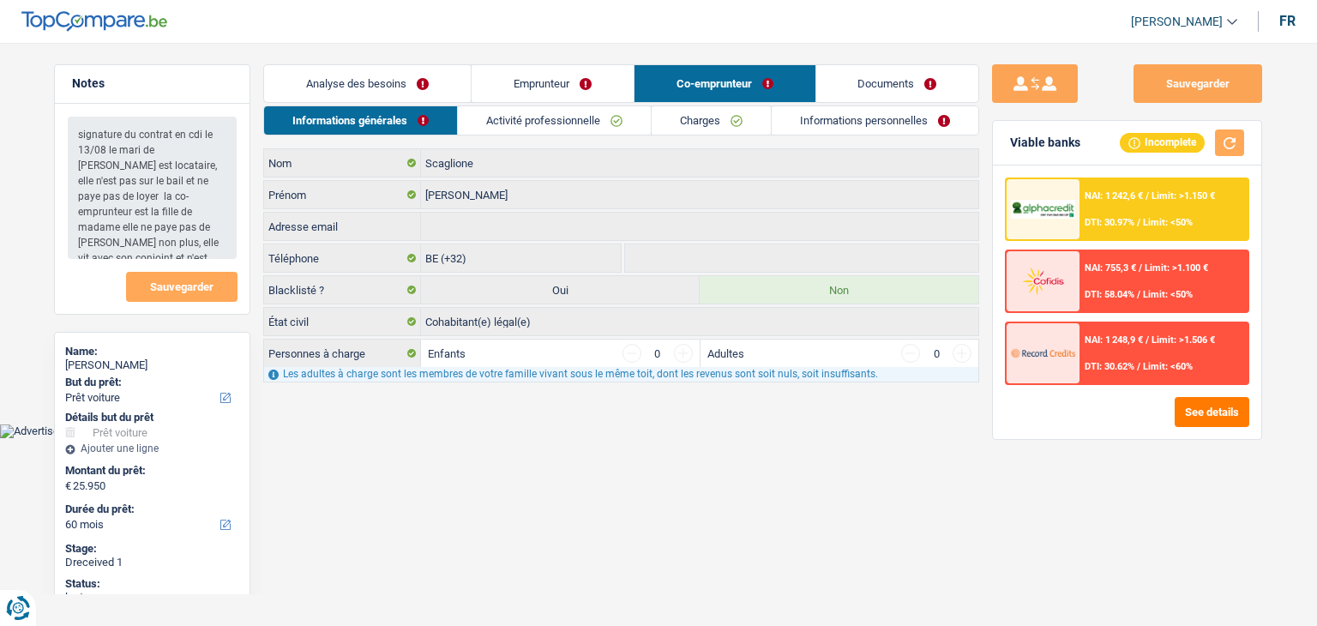
click at [844, 128] on link "Informations personnelles" at bounding box center [875, 120] width 207 height 28
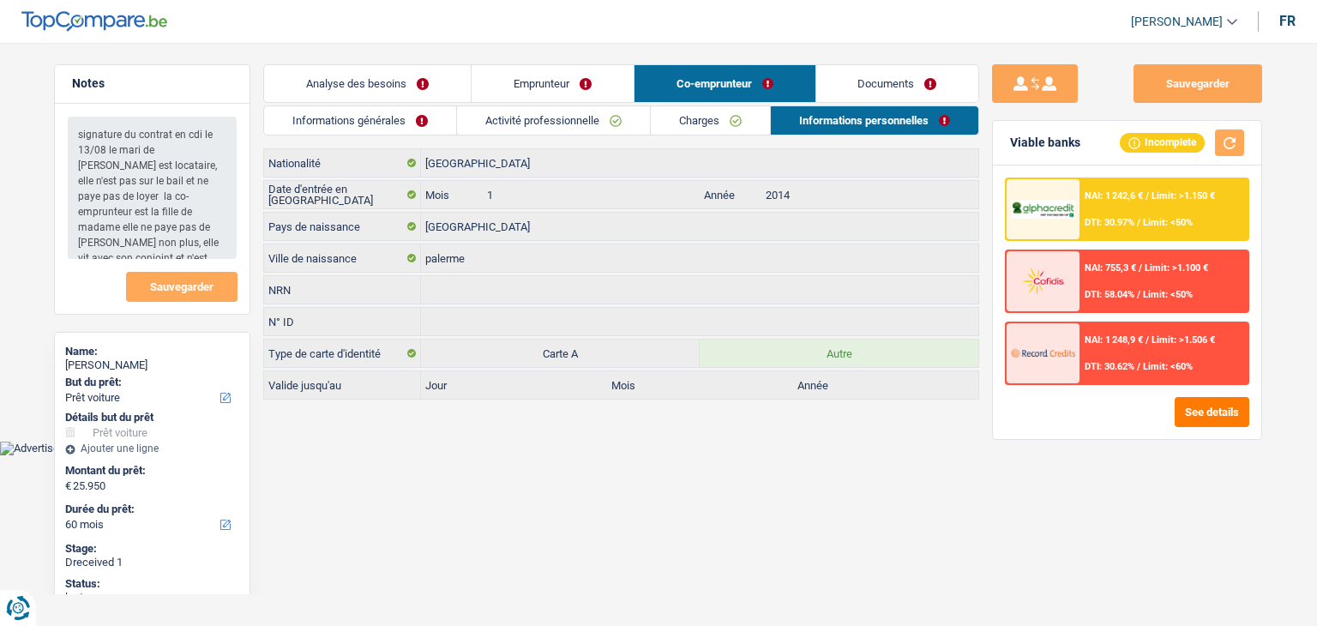
click at [847, 93] on link "Documents" at bounding box center [897, 83] width 163 height 37
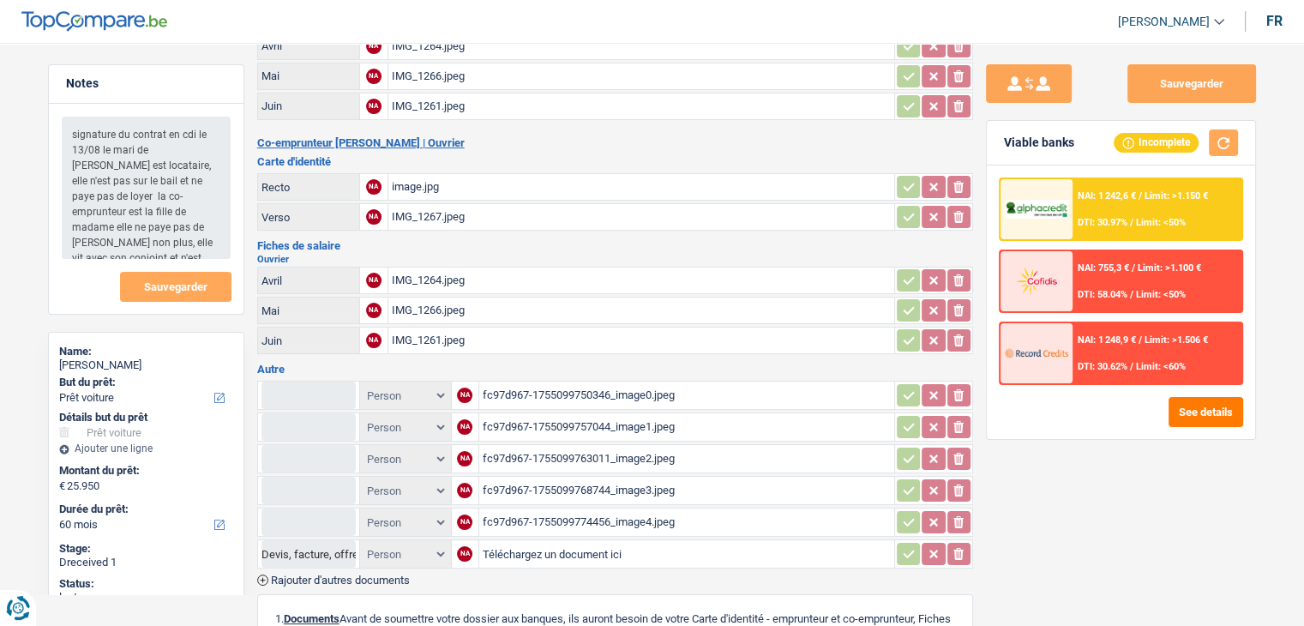
scroll to position [514, 0]
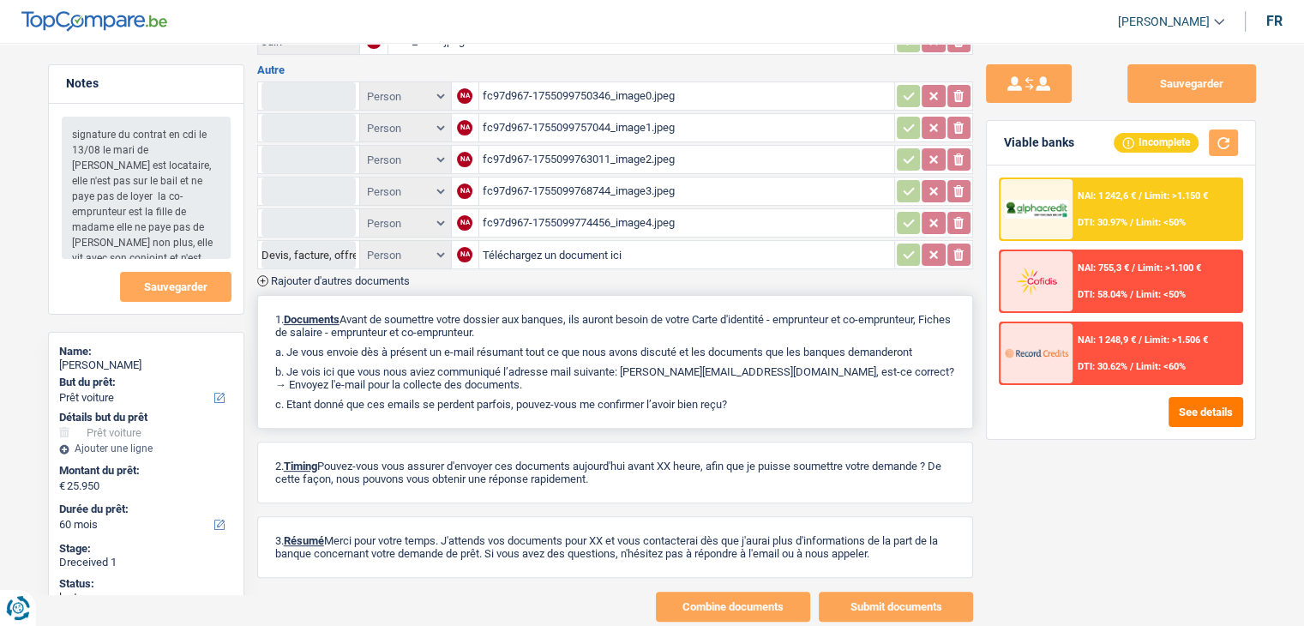
drag, startPoint x: 738, startPoint y: 388, endPoint x: 267, endPoint y: 300, distance: 478.7
click at [267, 300] on div "1. Documents Avant de soumettre votre dossier aux banques, ils auront besoin de…" at bounding box center [615, 362] width 716 height 134
click at [1063, 203] on img at bounding box center [1036, 210] width 63 height 20
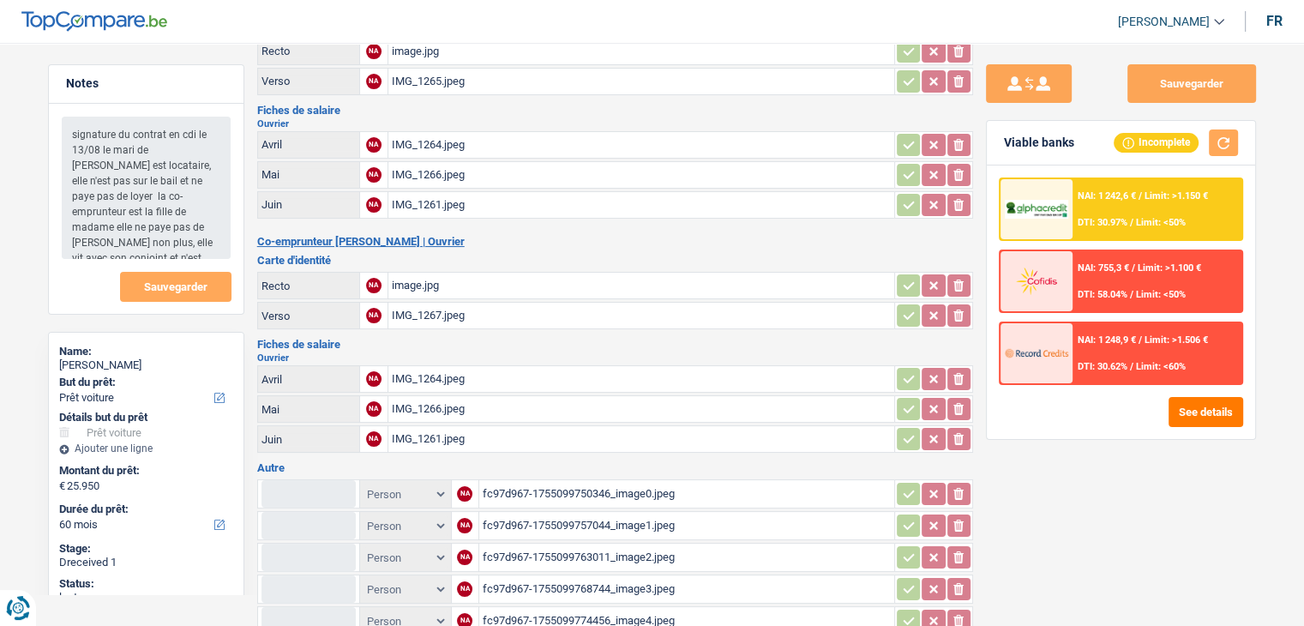
scroll to position [0, 0]
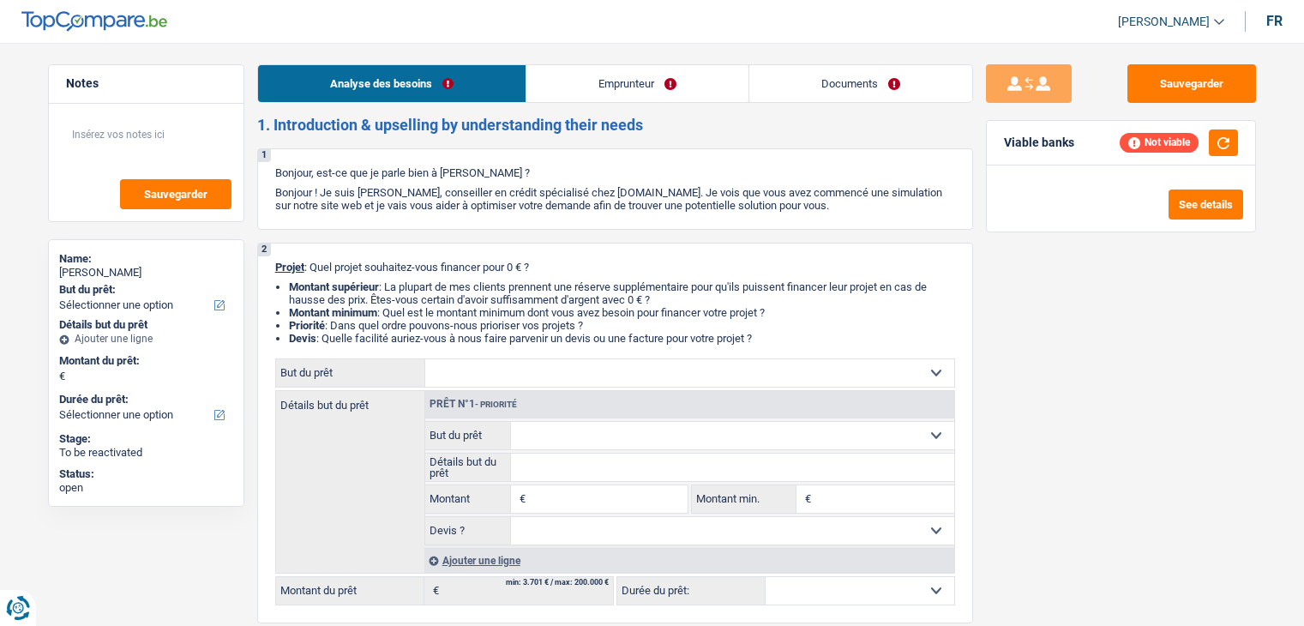
select select "privateEmployee"
select select "familyAllowances"
select select "netSalary"
select select "mealVouchers"
select select "ownerWithMortgage"
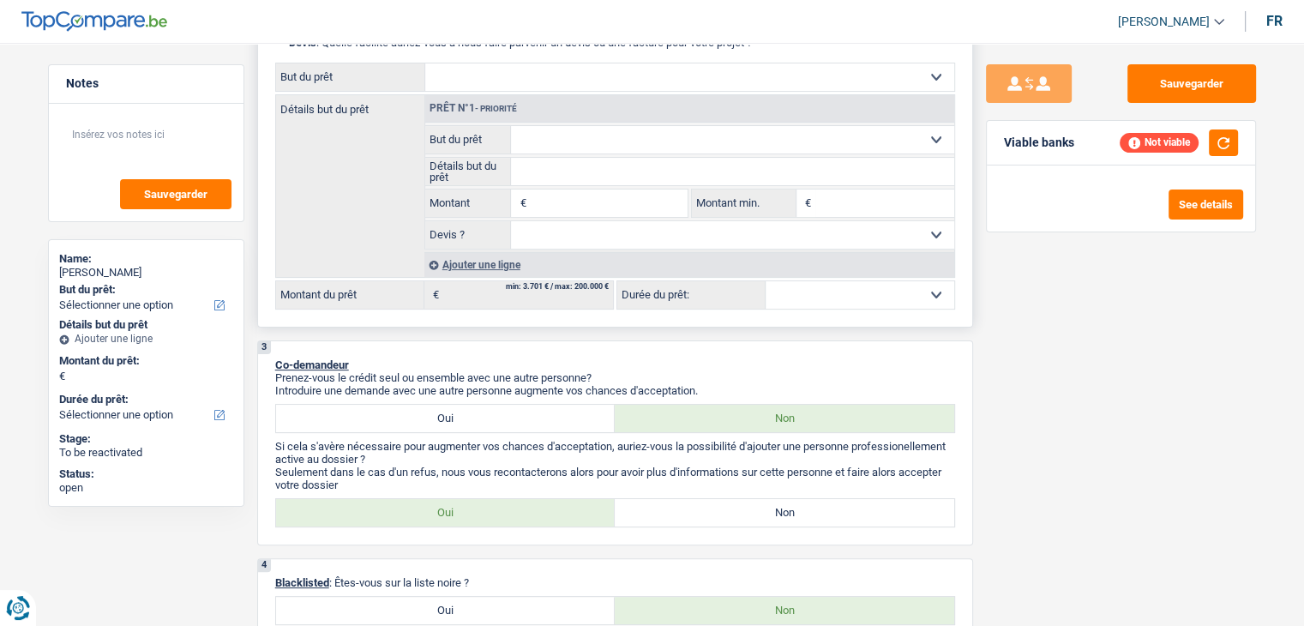
scroll to position [303, 0]
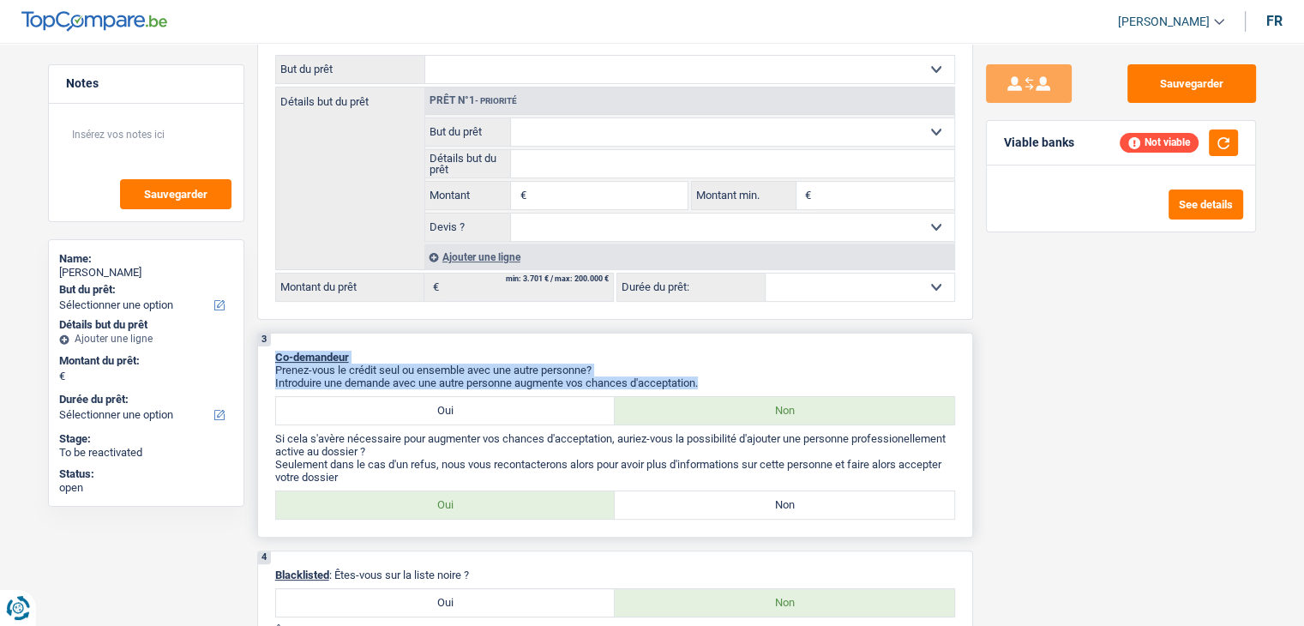
drag, startPoint x: 700, startPoint y: 382, endPoint x: 270, endPoint y: 354, distance: 430.4
click at [270, 354] on div "3 Co-demandeur Prenez-vous le crédit seul ou ensemble avec une autre personne? …" at bounding box center [615, 435] width 716 height 205
drag, startPoint x: 276, startPoint y: 352, endPoint x: 742, endPoint y: 373, distance: 466.0
click at [742, 373] on div "3 Co-demandeur Prenez-vous le crédit seul ou ensemble avec une autre personne? …" at bounding box center [615, 435] width 716 height 205
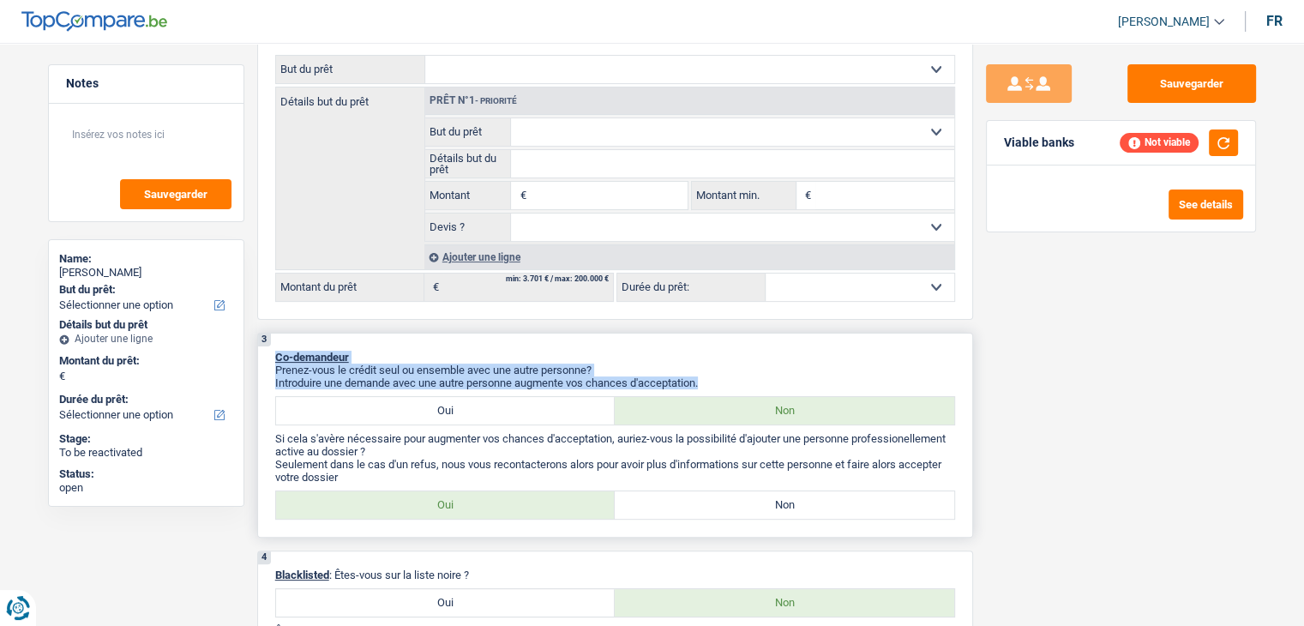
drag, startPoint x: 706, startPoint y: 380, endPoint x: 271, endPoint y: 351, distance: 436.4
click at [271, 351] on div "3 Co-demandeur Prenez-vous le crédit seul ou ensemble avec une autre personne? …" at bounding box center [615, 435] width 716 height 205
click at [271, 353] on div "3 Co-demandeur Prenez-vous le crédit seul ou ensemble avec une autre personne? …" at bounding box center [615, 435] width 716 height 205
drag, startPoint x: 273, startPoint y: 355, endPoint x: 732, endPoint y: 376, distance: 460.0
click at [732, 376] on div "3 Co-demandeur Prenez-vous le crédit seul ou ensemble avec une autre personne? …" at bounding box center [615, 435] width 716 height 205
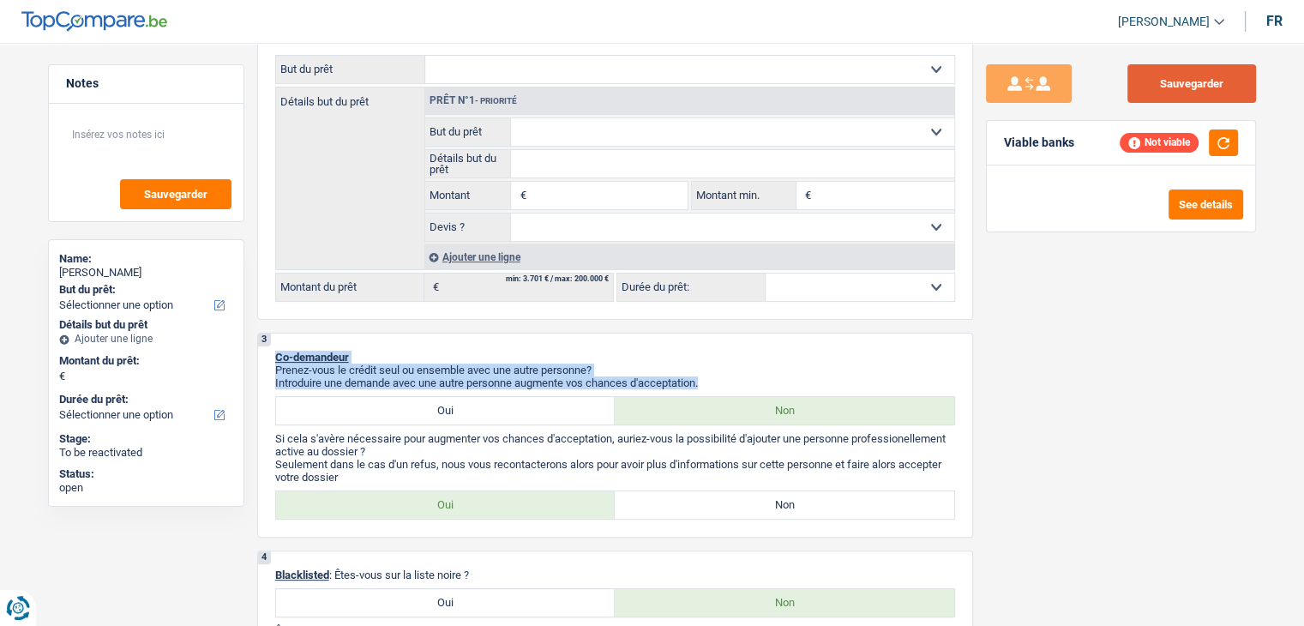
click at [1211, 76] on button "Sauvegarder" at bounding box center [1191, 83] width 129 height 39
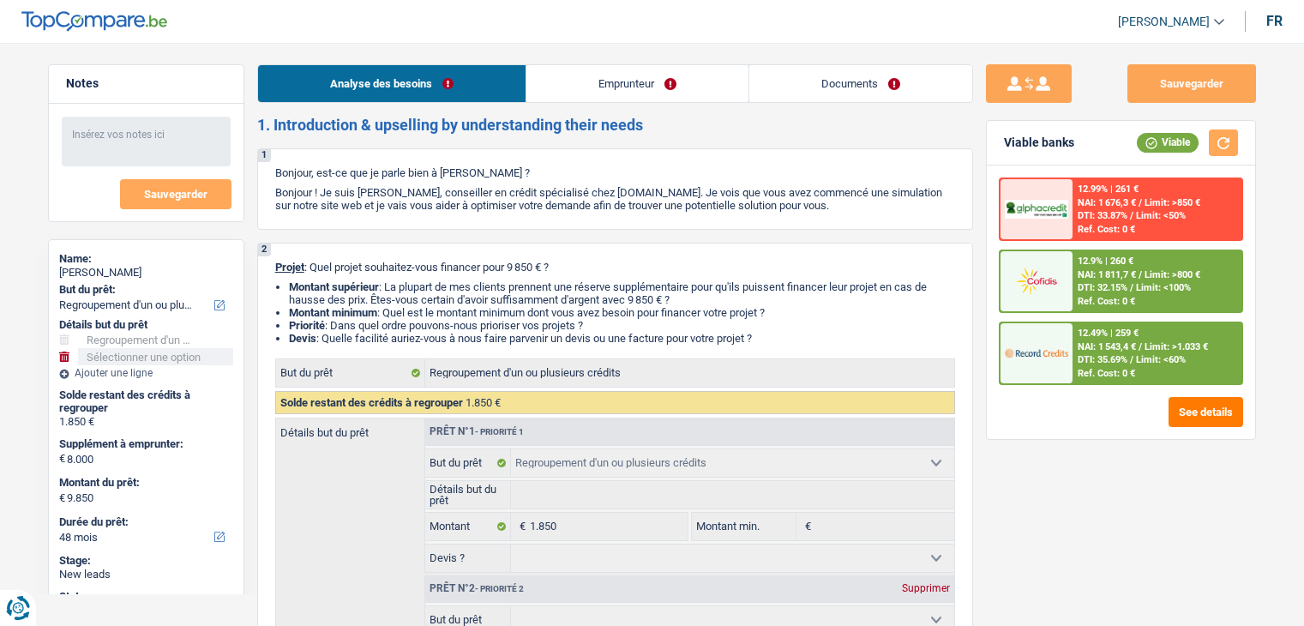
select select "refinancing"
select select "48"
select select "refinancing"
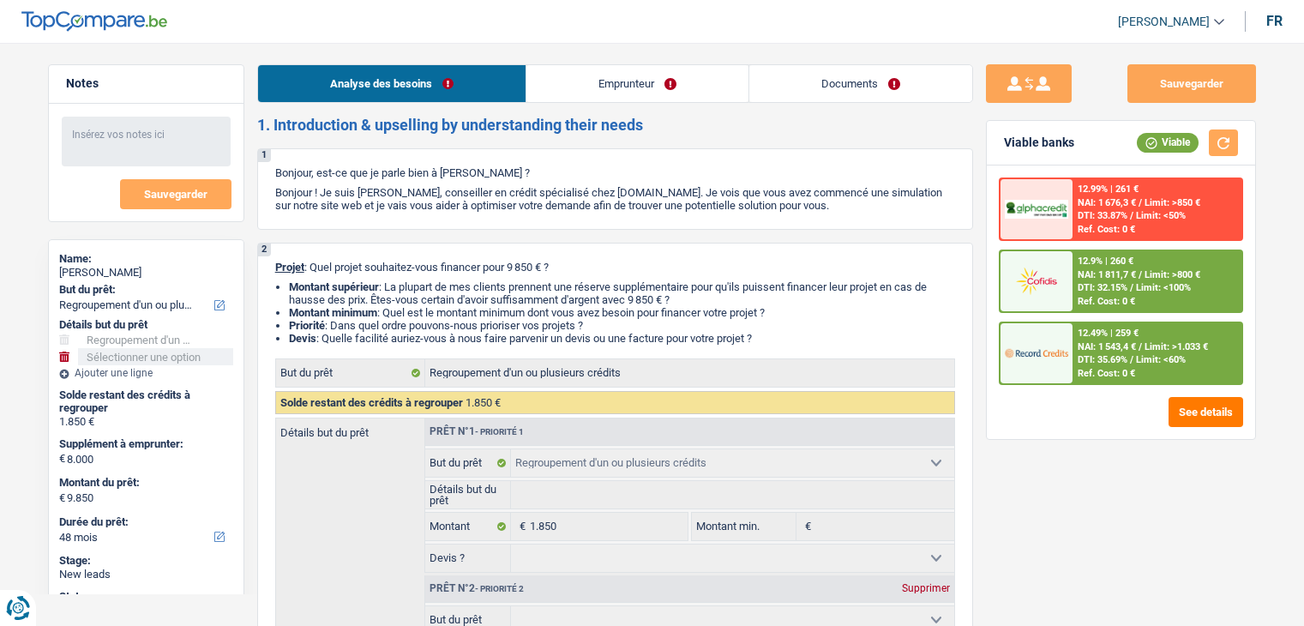
select select "48"
select select "invalid"
select select "familyAllowances"
select select "disabilityPension"
select select "unemployment"
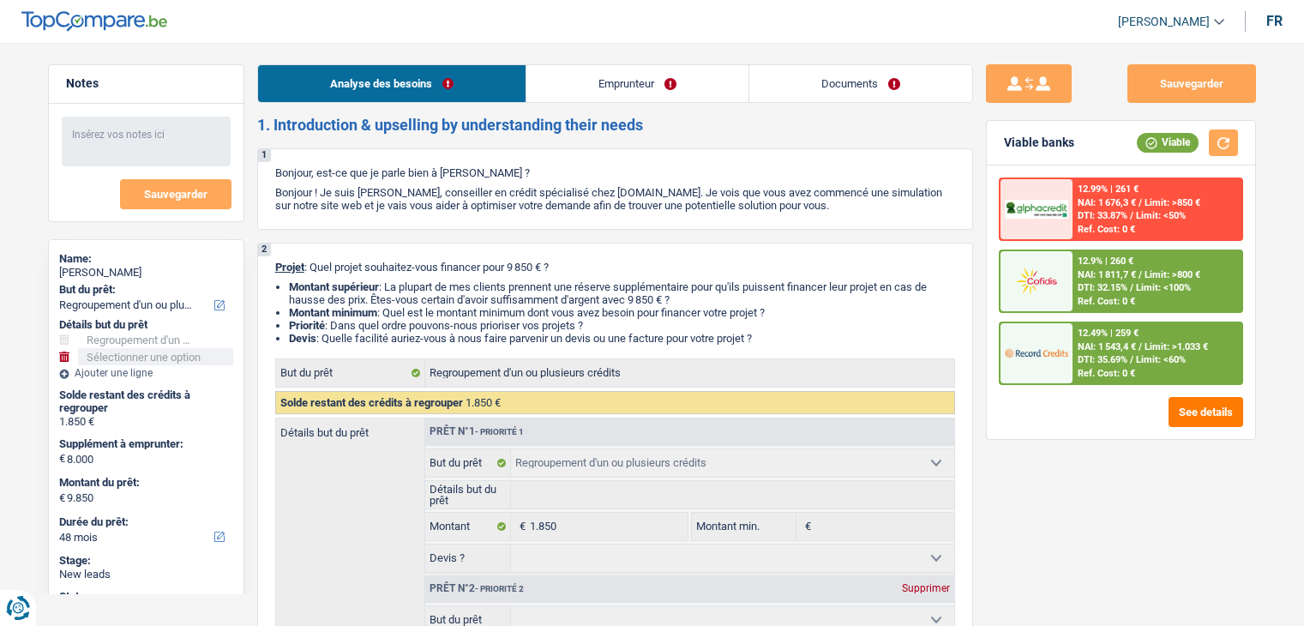
select select "rents"
select select "cardOrCredit"
select select "refinancing"
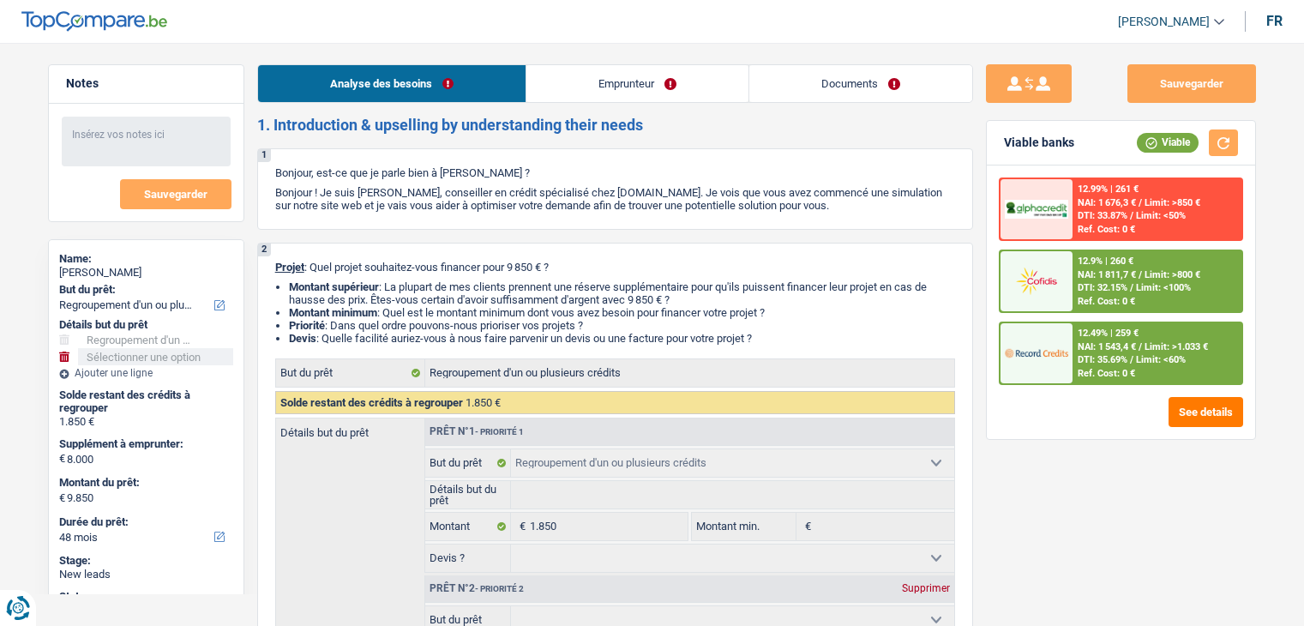
select select "48"
click at [566, 91] on link "Emprunteur" at bounding box center [637, 83] width 222 height 37
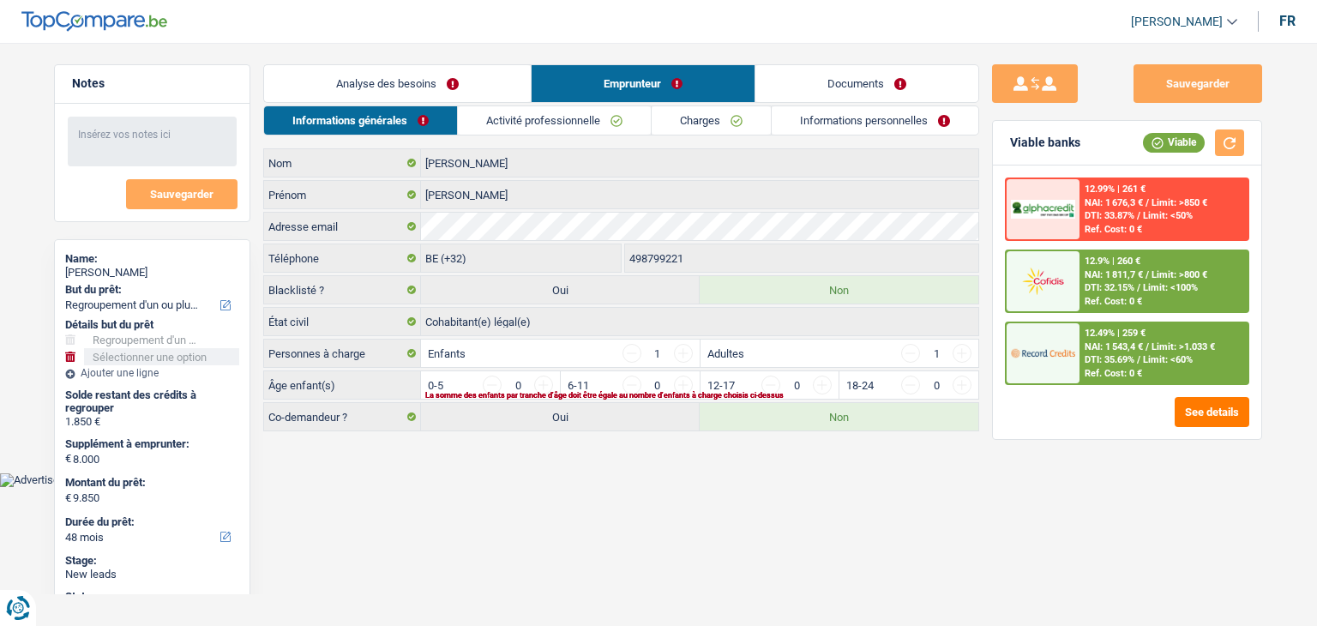
click at [474, 117] on link "Activité professionnelle" at bounding box center [554, 120] width 193 height 28
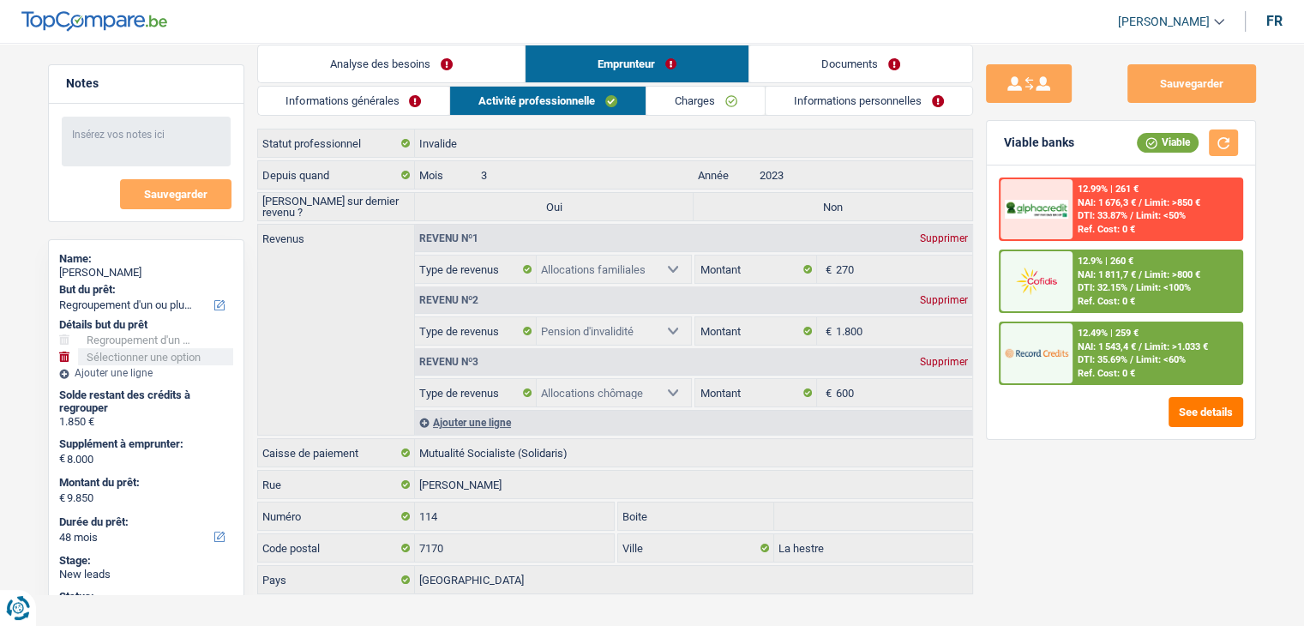
scroll to position [38, 0]
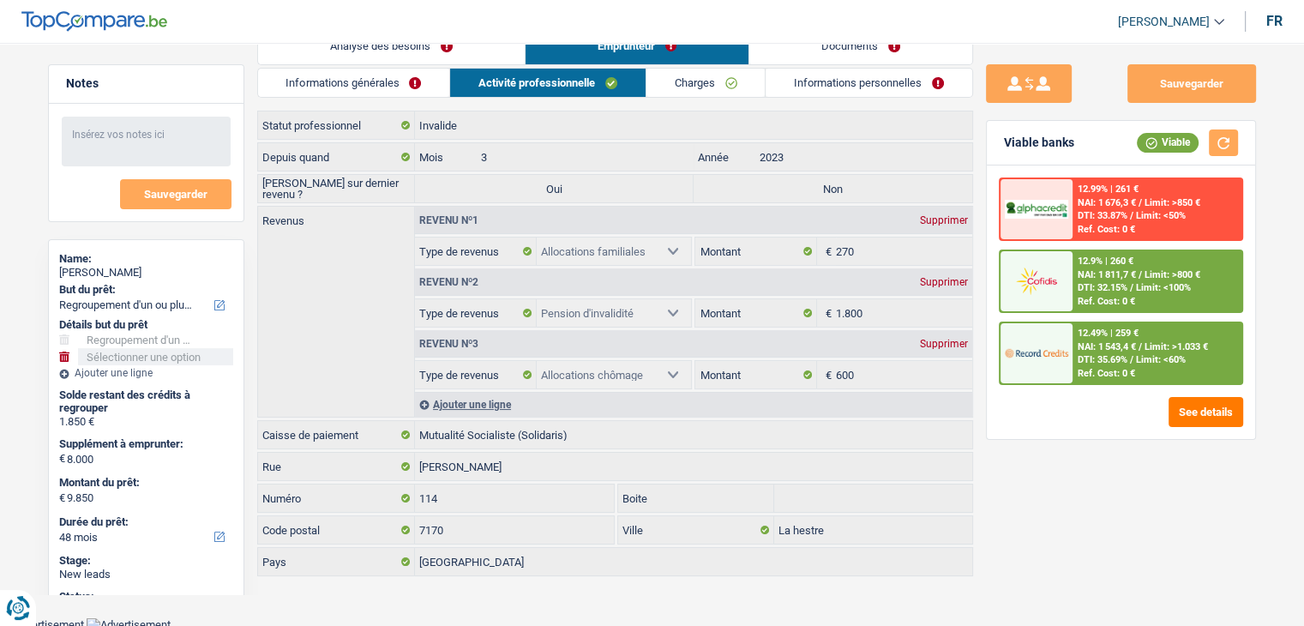
click at [1053, 474] on div "Sauvegarder Viable banks Viable 12.99% | 261 € NAI: 1 676,3 € / Limit: >850 € D…" at bounding box center [1121, 329] width 296 height 530
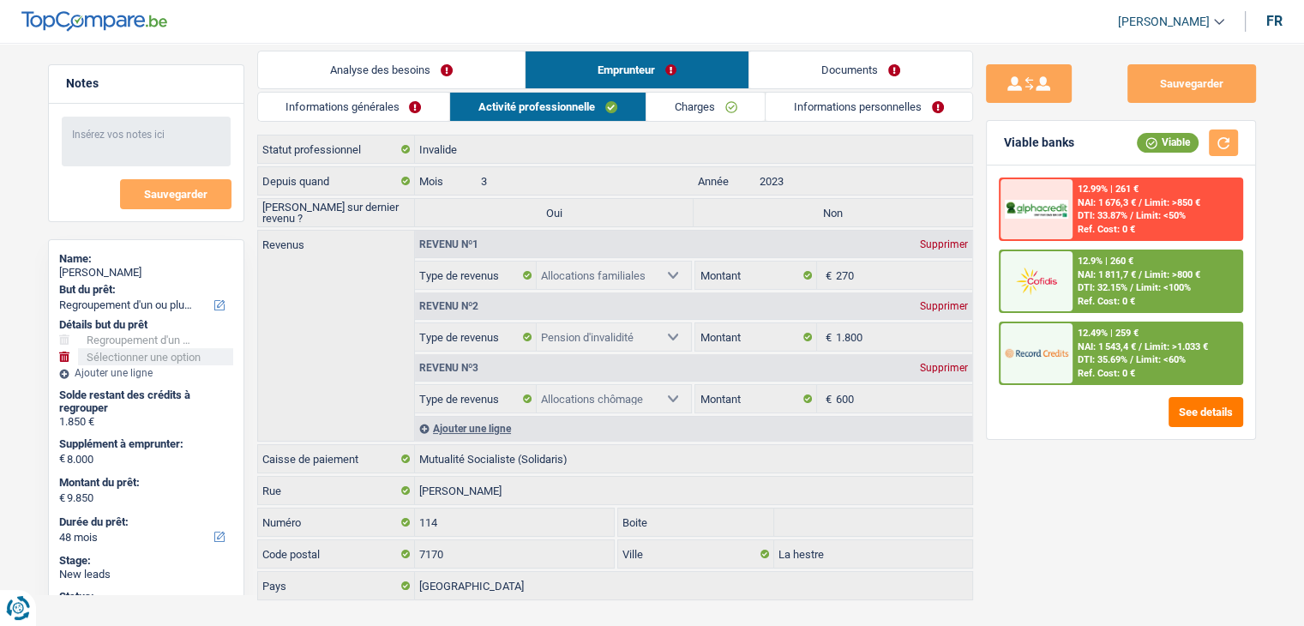
scroll to position [0, 0]
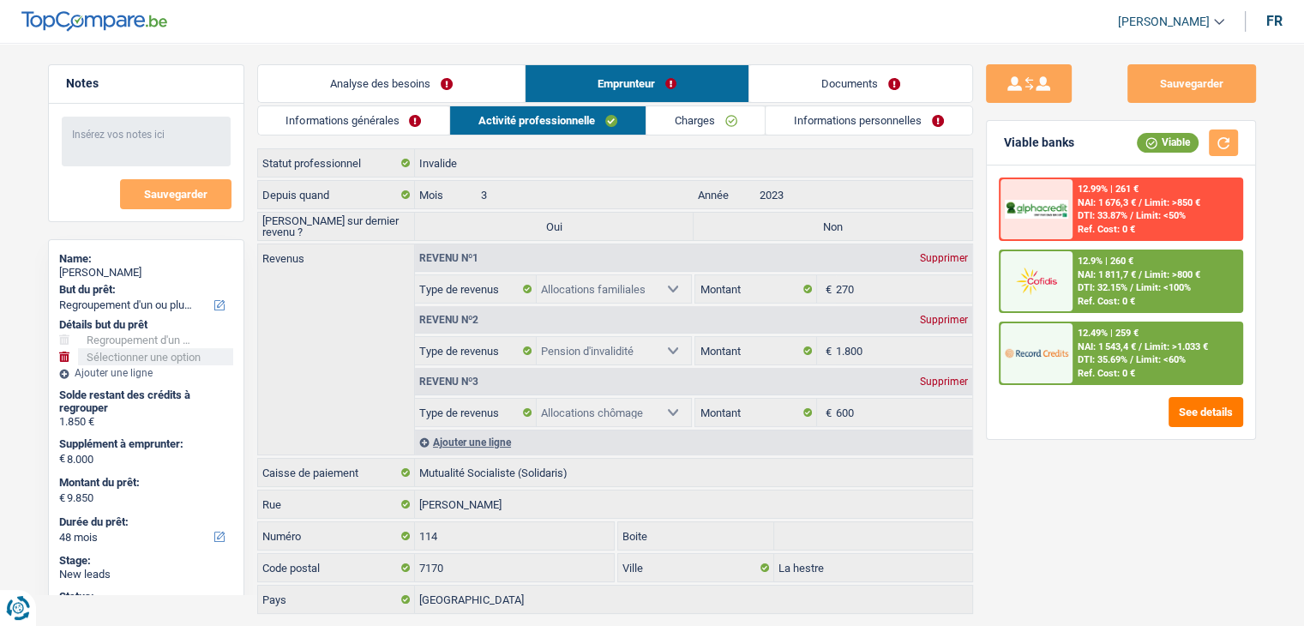
click at [664, 131] on link "Charges" at bounding box center [705, 120] width 119 height 28
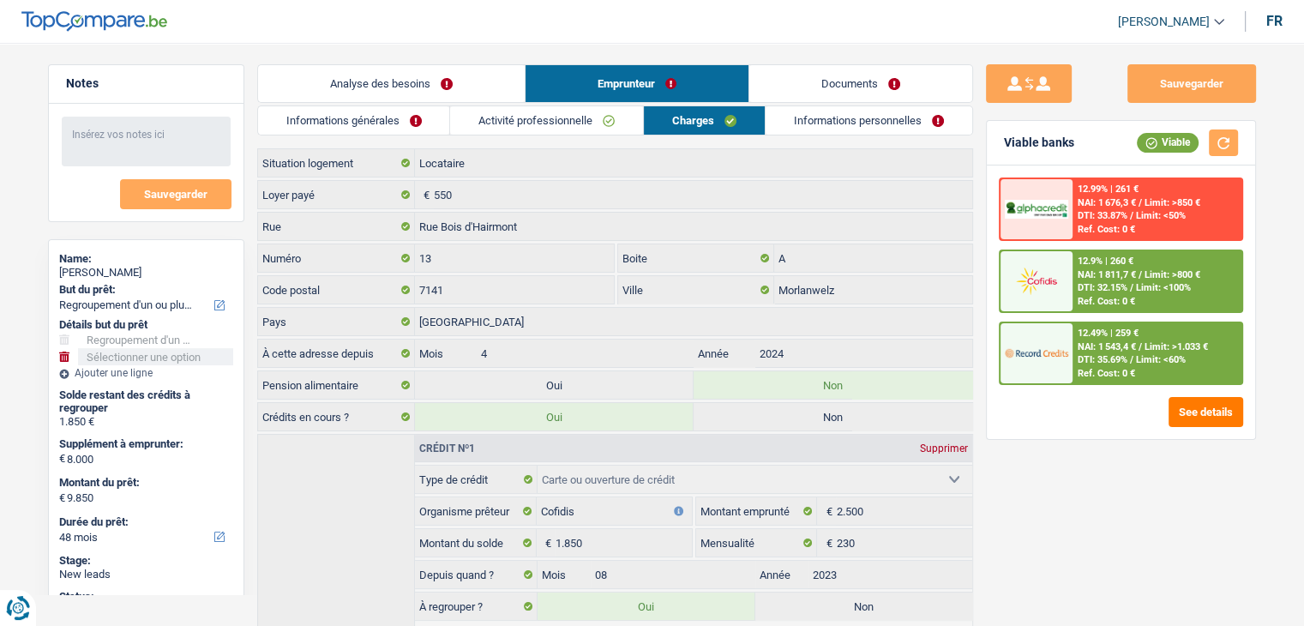
click at [800, 126] on link "Informations personnelles" at bounding box center [869, 120] width 207 height 28
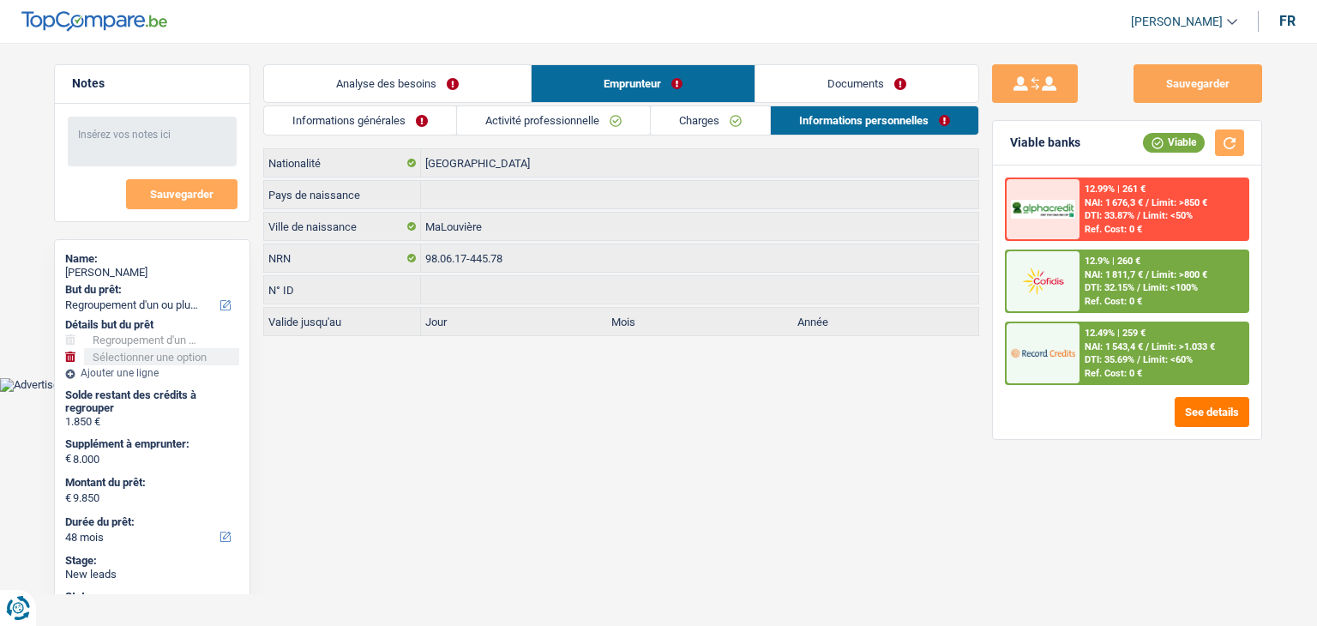
click at [813, 70] on link "Documents" at bounding box center [866, 83] width 223 height 37
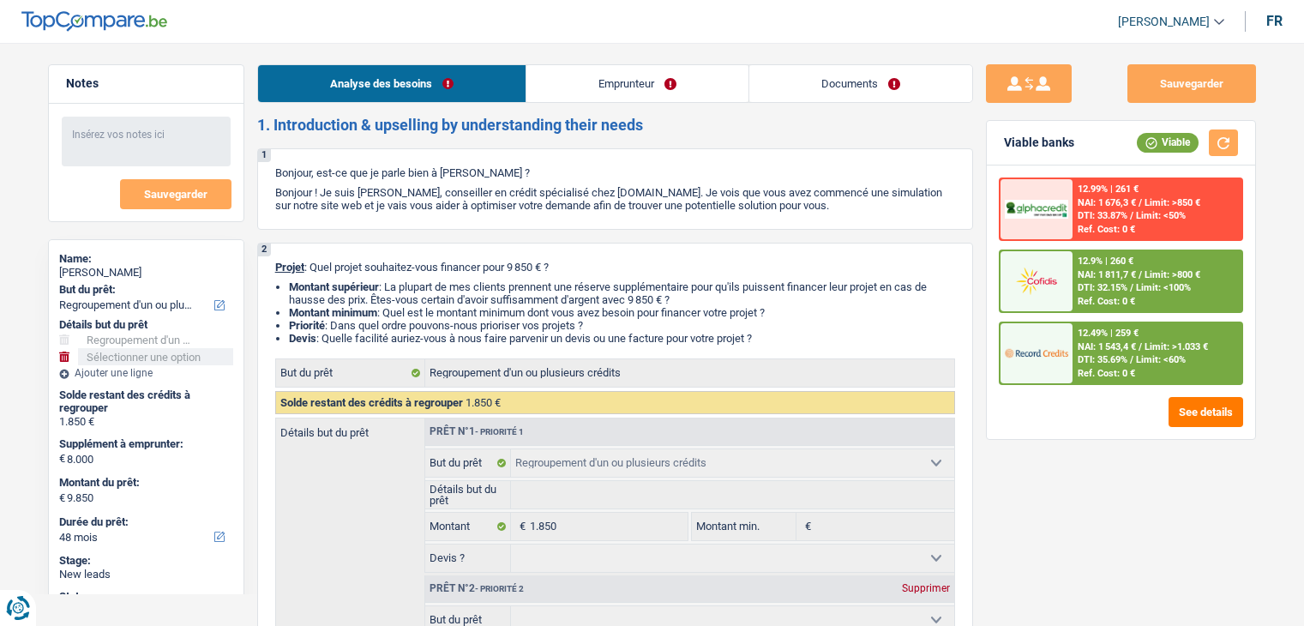
select select "refinancing"
select select "48"
select select "refinancing"
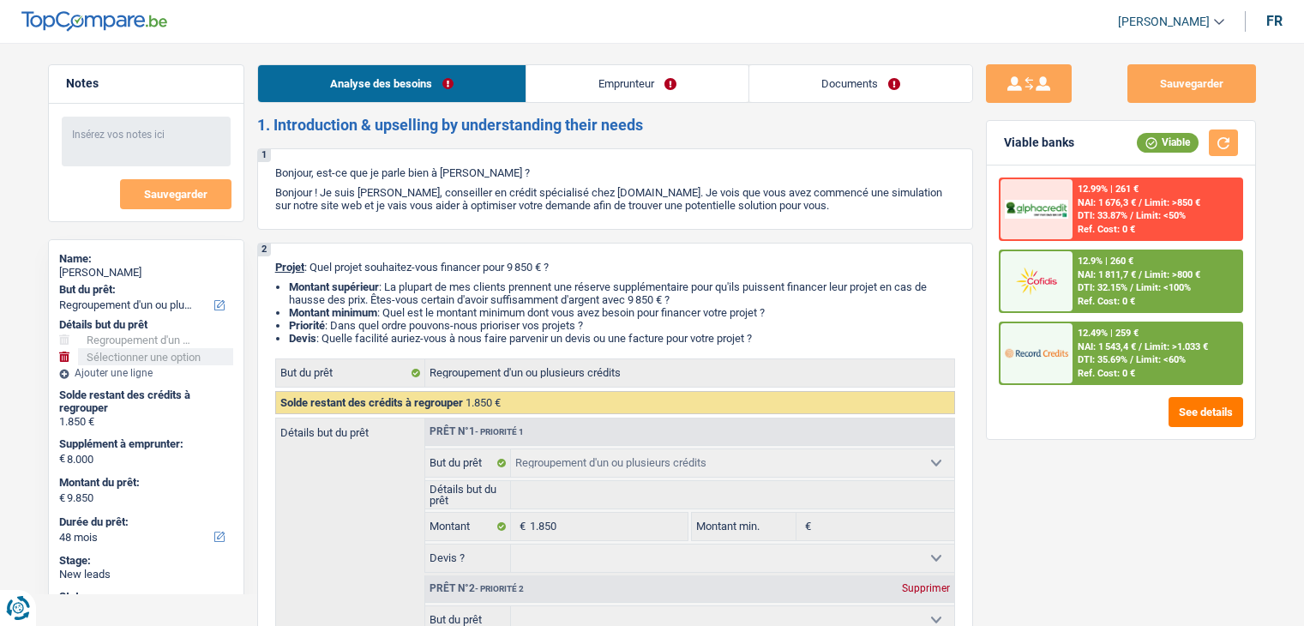
select select "48"
select select "invalid"
select select "familyAllowances"
select select "disabilityPension"
select select "unemployment"
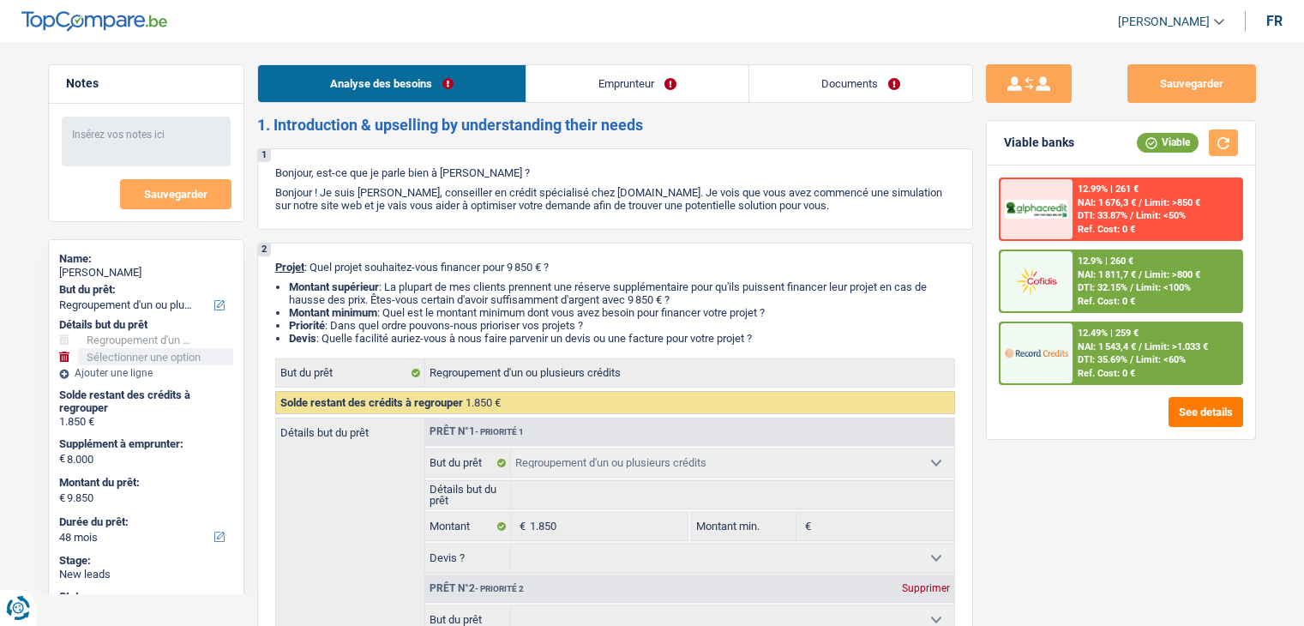
select select "rents"
select select "cardOrCredit"
select select "refinancing"
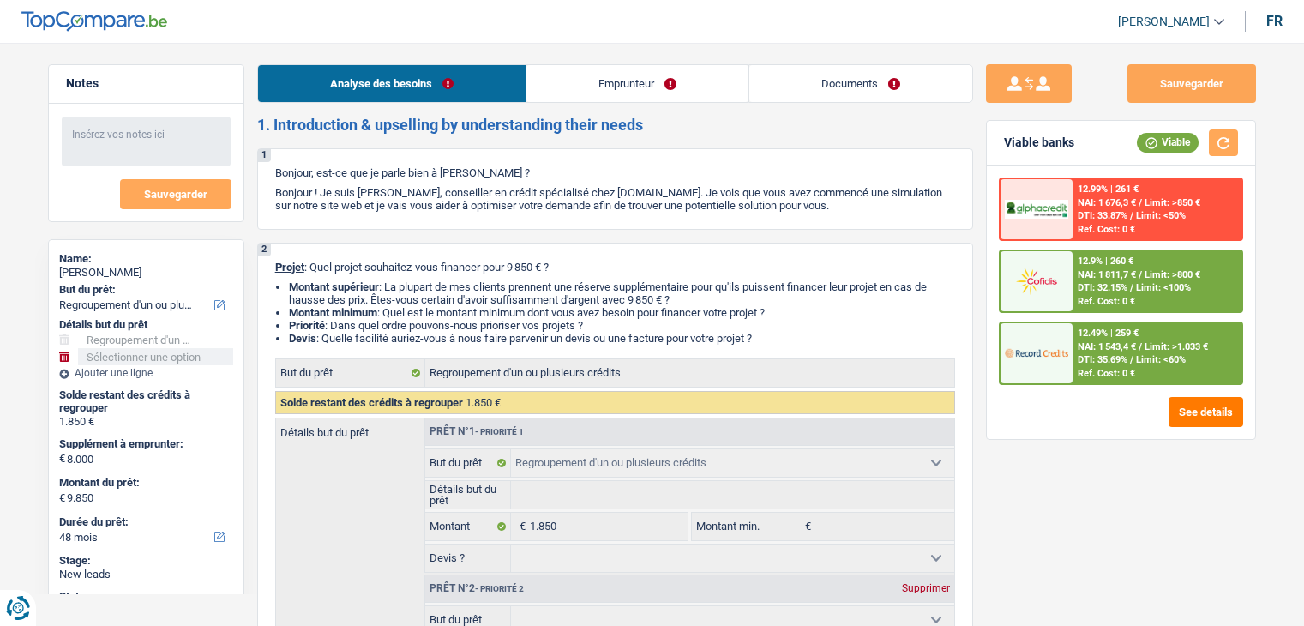
select select "48"
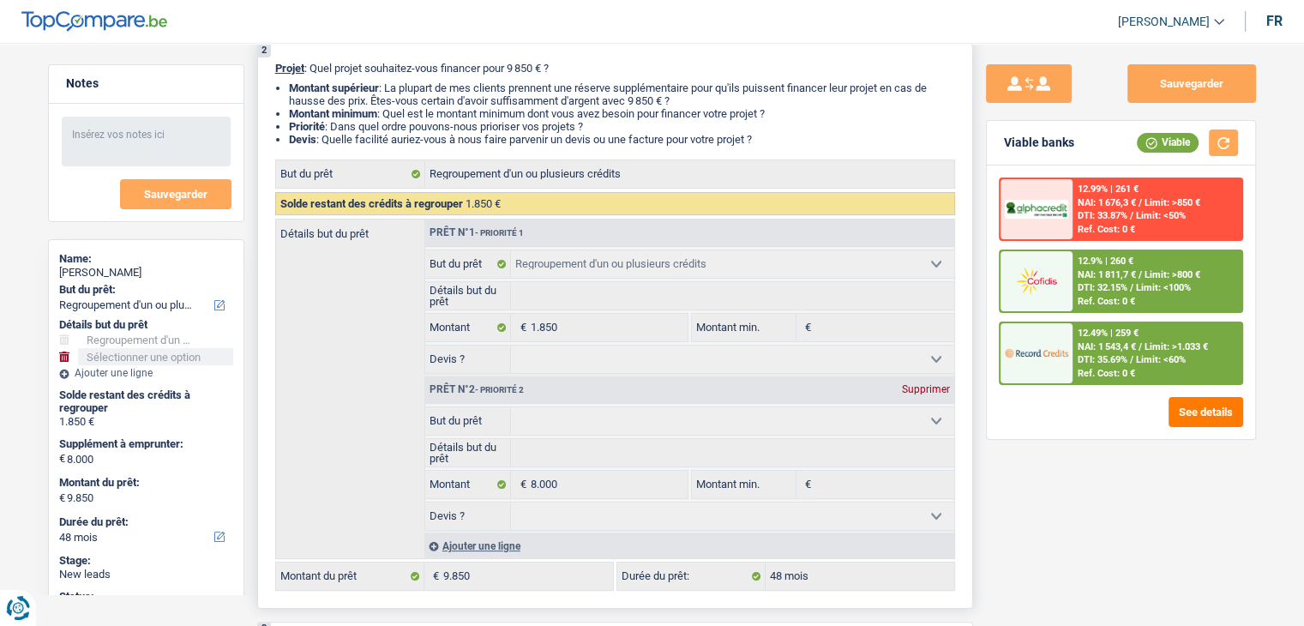
scroll to position [343, 0]
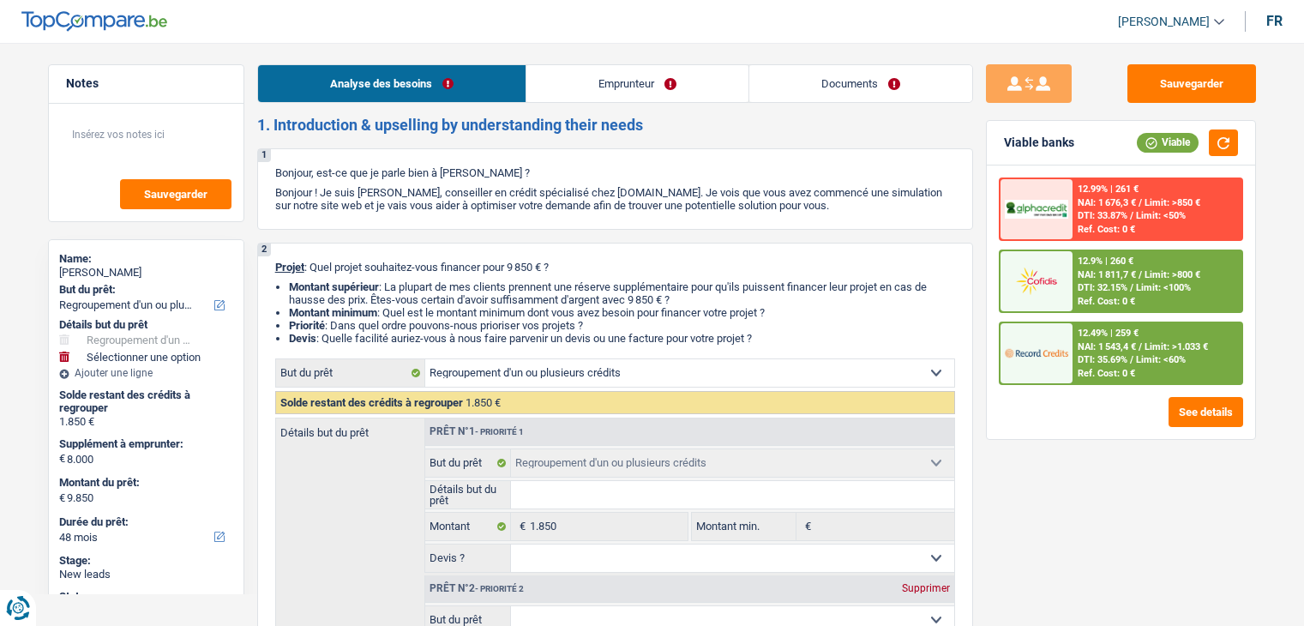
select select "refinancing"
select select "48"
select select "refinancing"
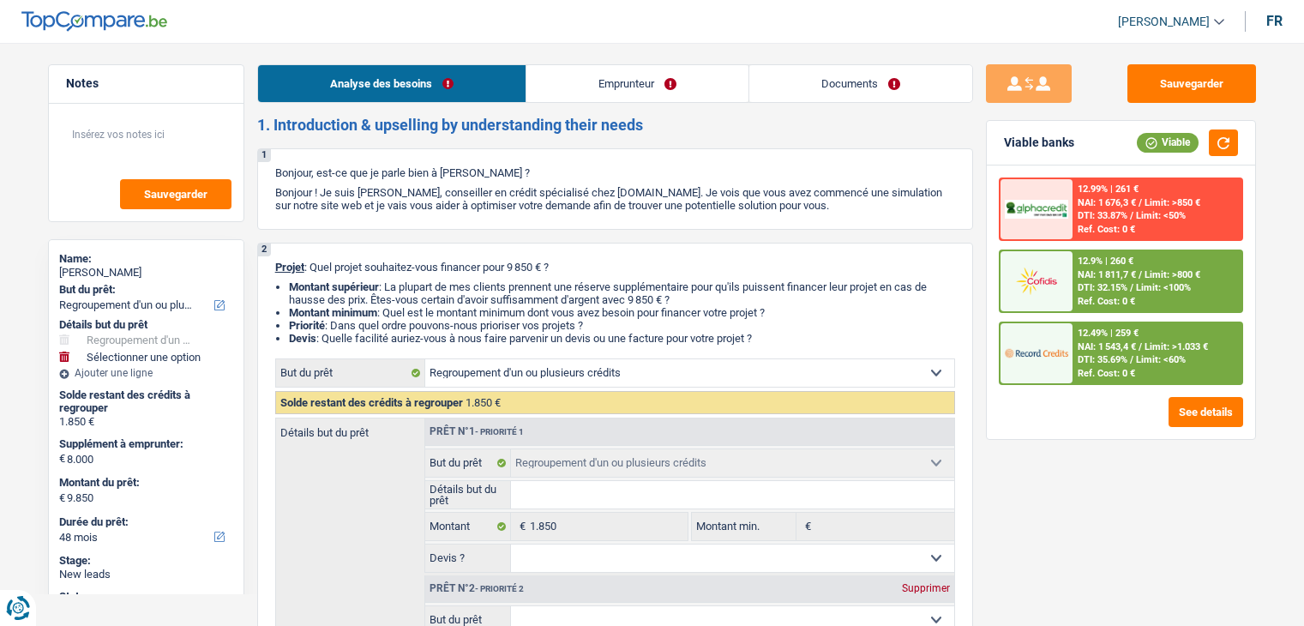
select select "48"
select select "invalid"
select select "familyAllowances"
select select "disabilityPension"
select select "unemployment"
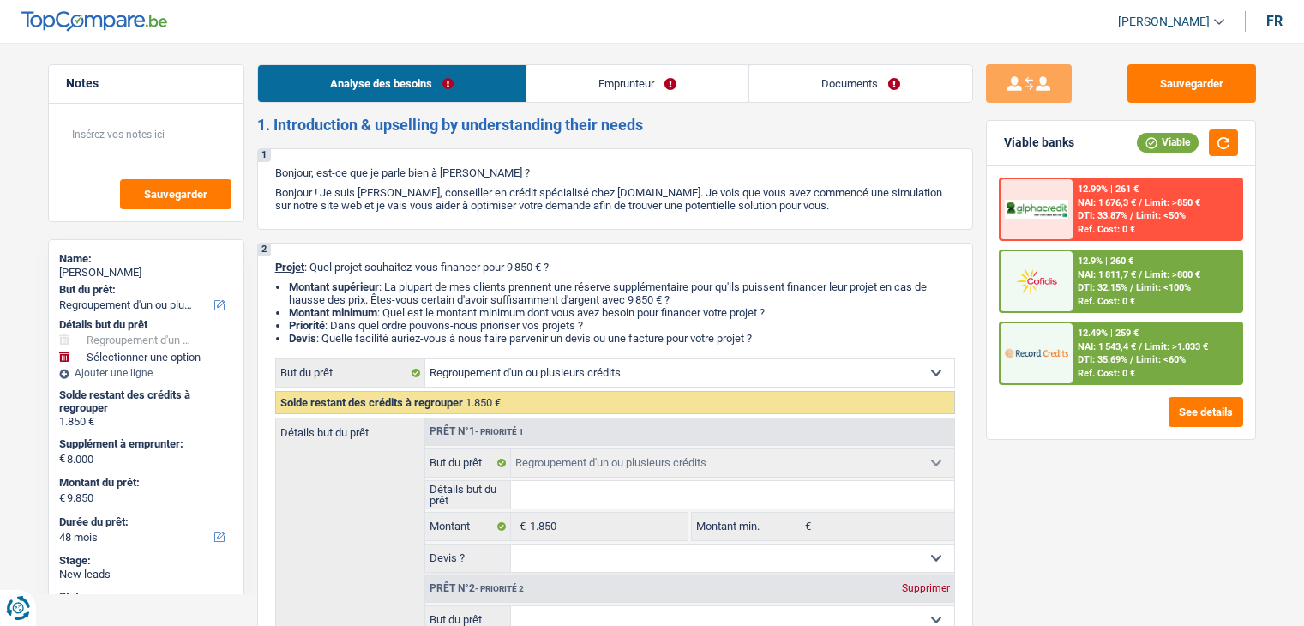
select select "rents"
select select "cardOrCredit"
select select "refinancing"
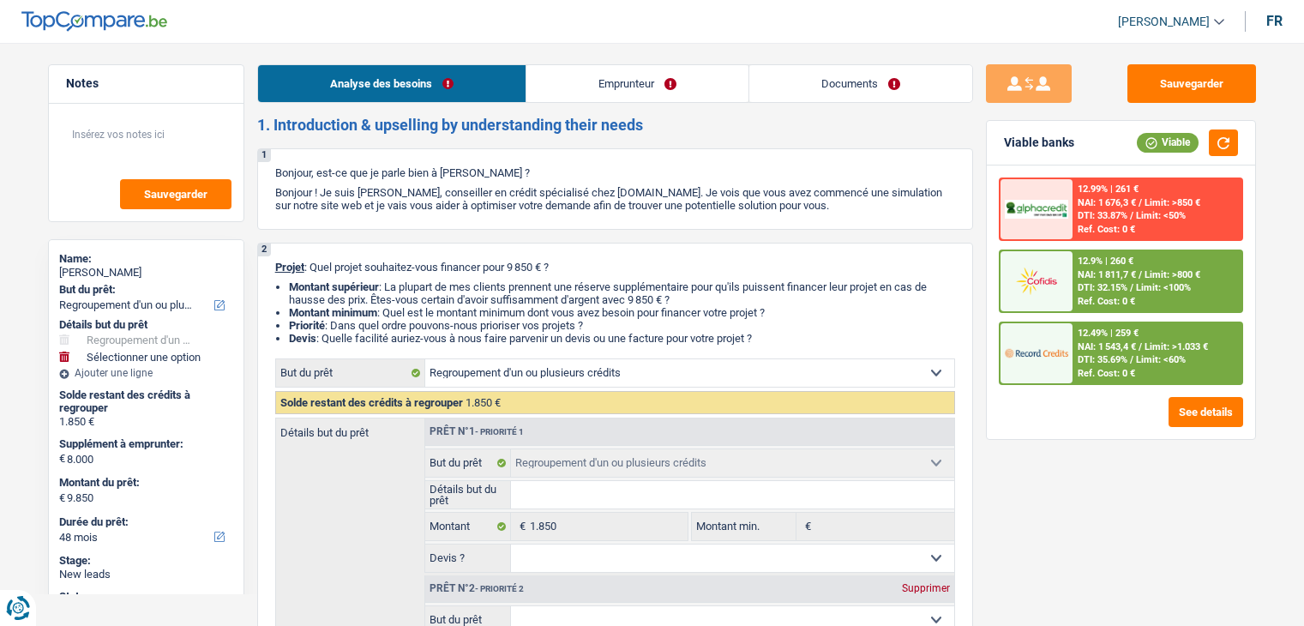
select select "48"
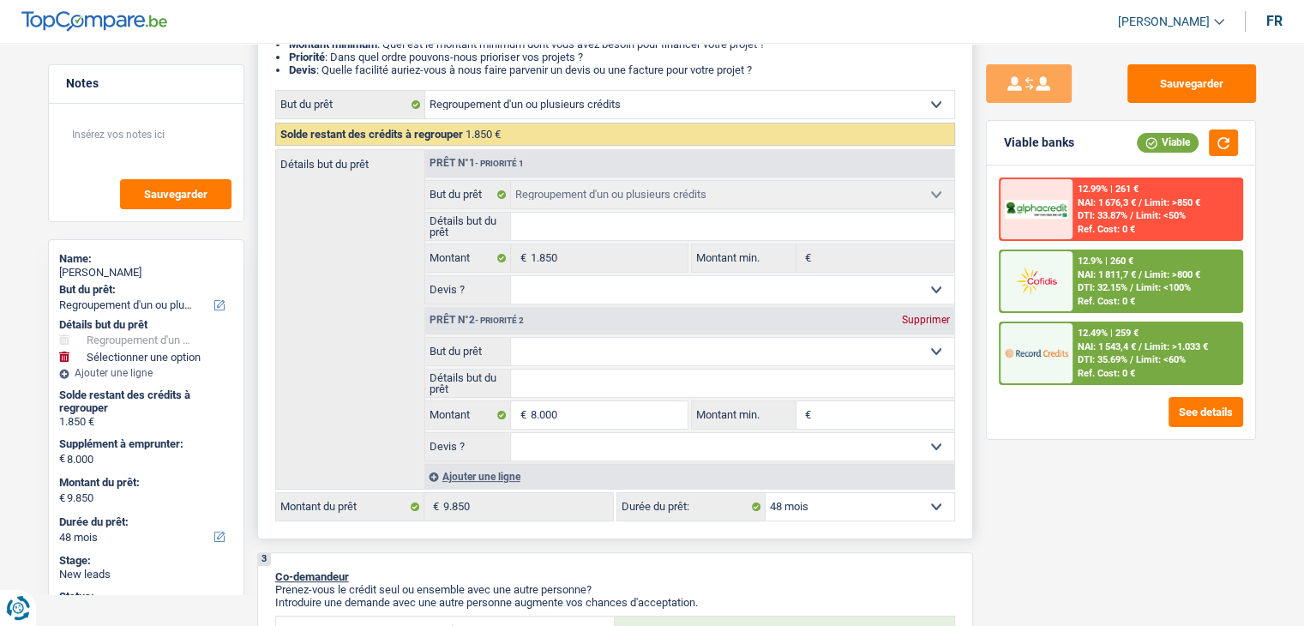
scroll to position [343, 0]
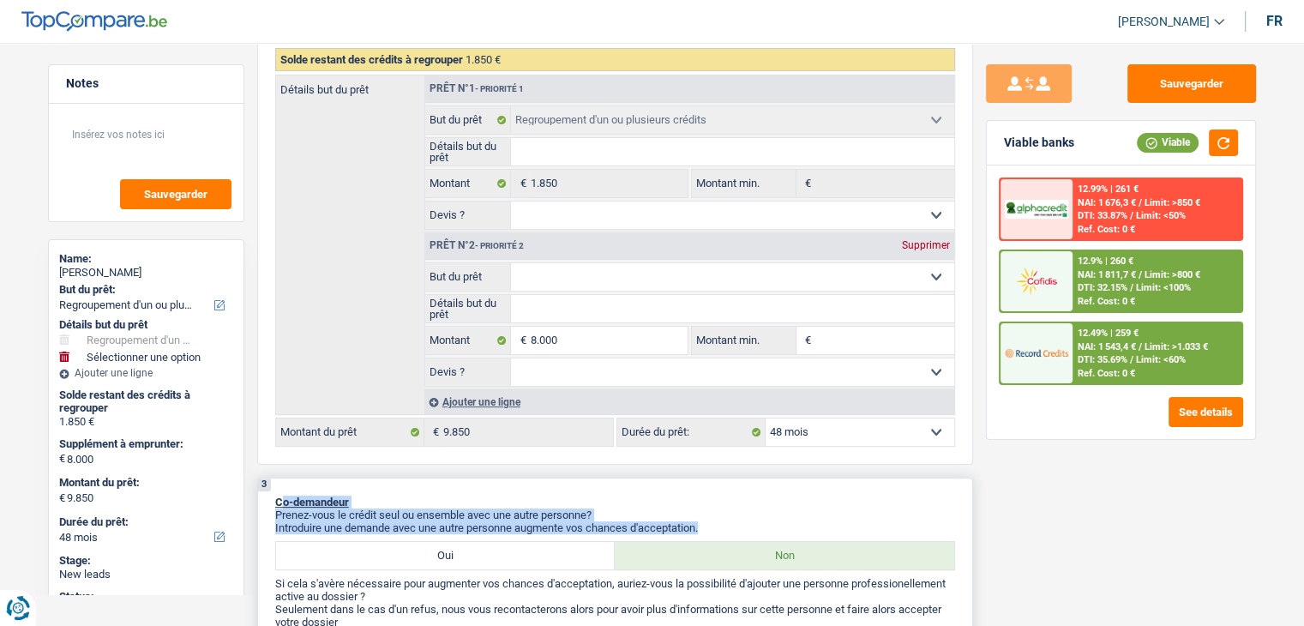
drag, startPoint x: 713, startPoint y: 526, endPoint x: 279, endPoint y: 493, distance: 435.0
click at [279, 493] on div "3 Co-demandeur Prenez-vous le crédit seul ou ensemble avec une autre personne? …" at bounding box center [615, 580] width 716 height 205
click at [416, 487] on div "3 Co-demandeur Prenez-vous le crédit seul ou ensemble avec une autre personne? …" at bounding box center [615, 580] width 716 height 205
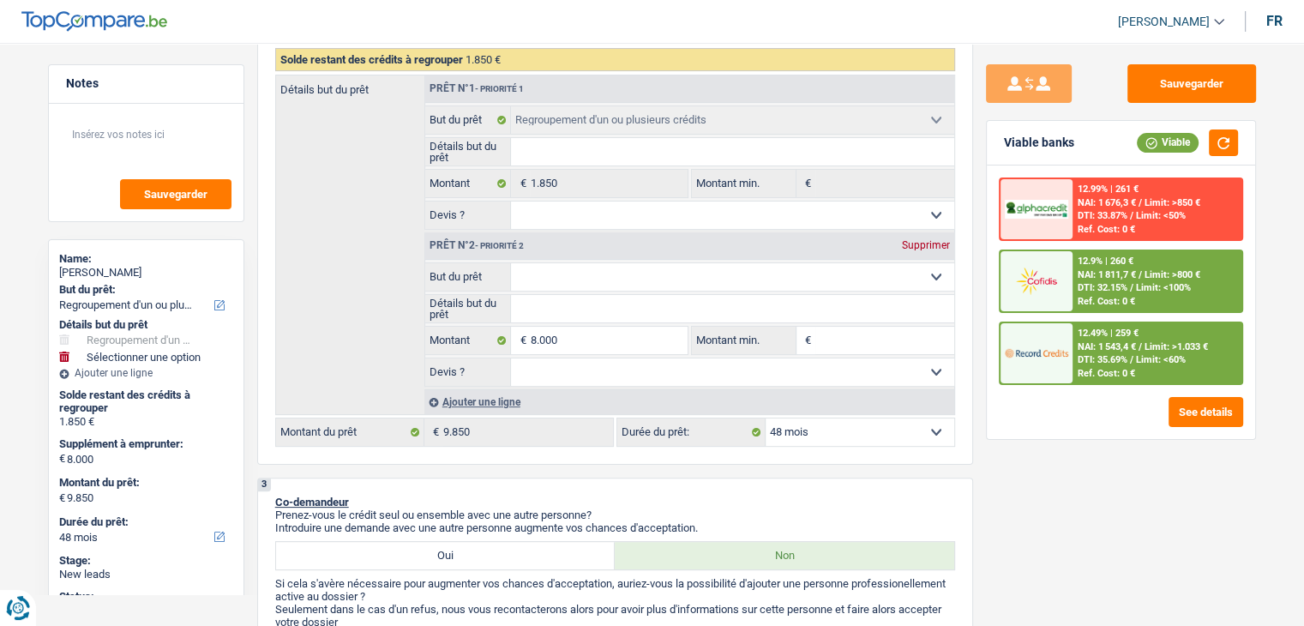
click at [977, 299] on div "Sauvegarder Viable banks Viable 12.99% | 261 € NAI: 1 676,3 € / Limit: >850 € D…" at bounding box center [1121, 329] width 296 height 530
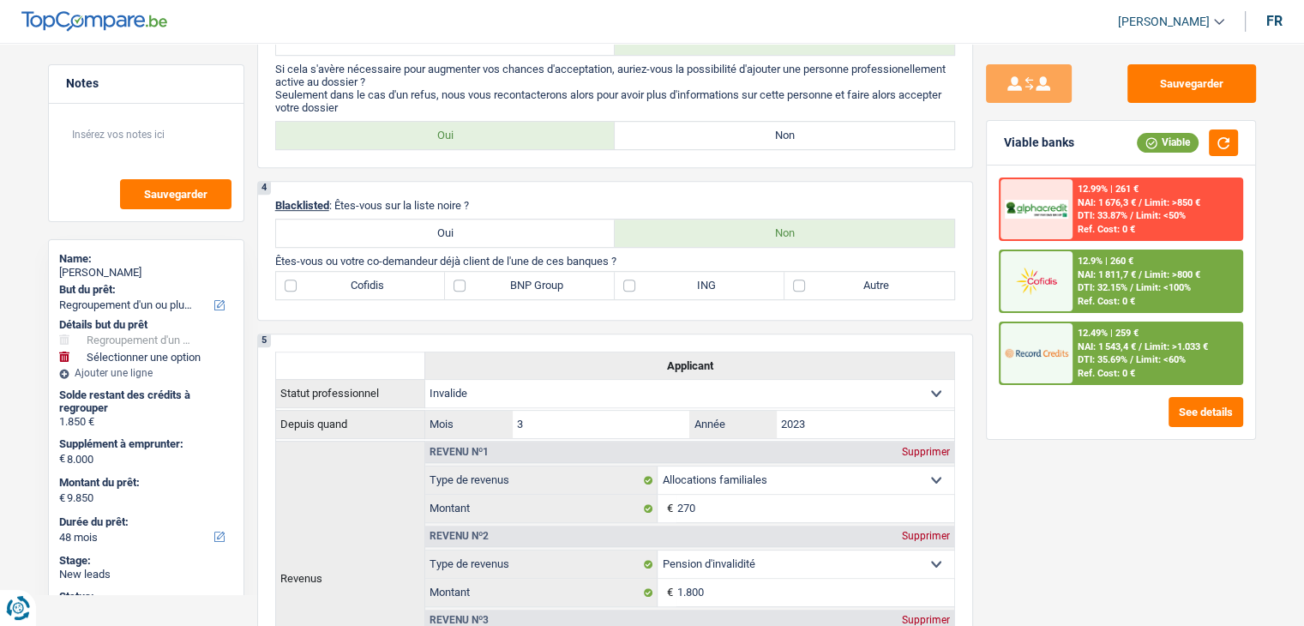
scroll to position [600, 0]
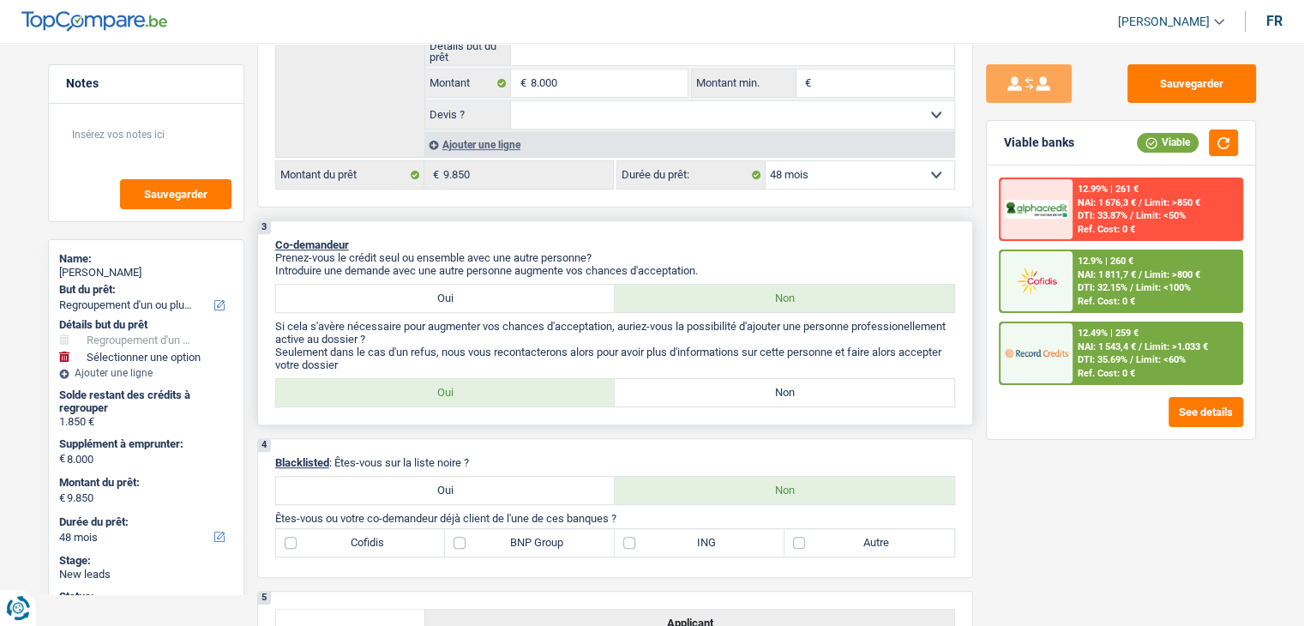
click at [315, 258] on p "Prenez-vous le crédit seul ou ensemble avec une autre personne?" at bounding box center [615, 257] width 680 height 13
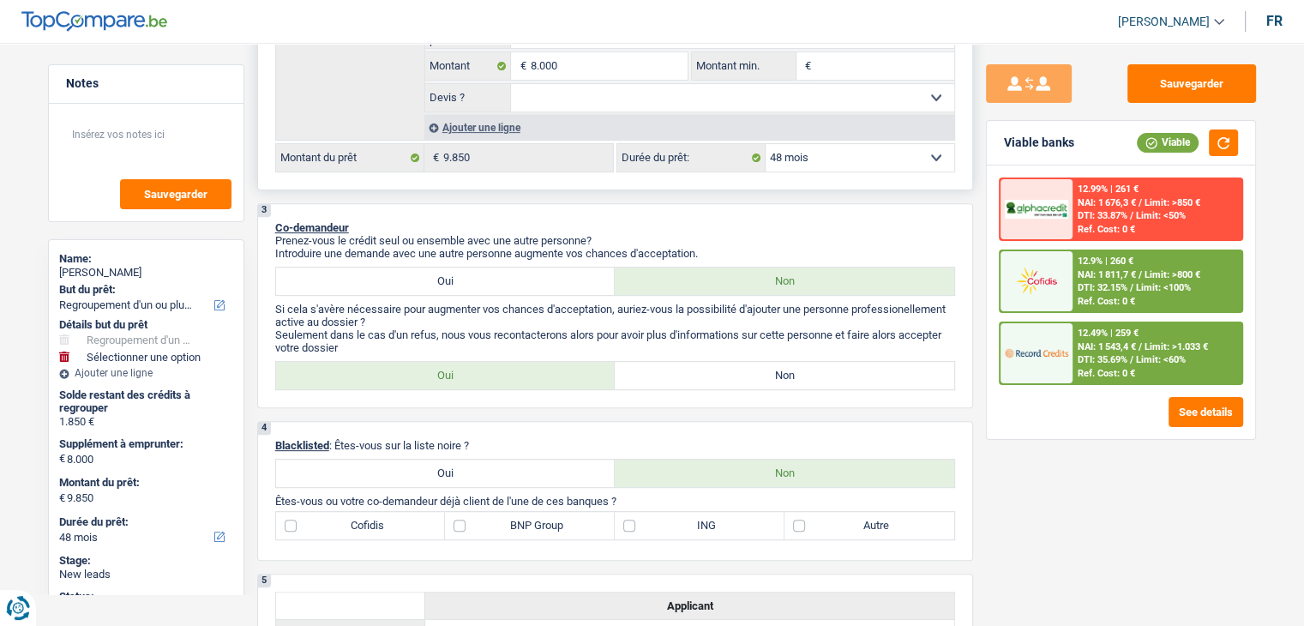
scroll to position [686, 0]
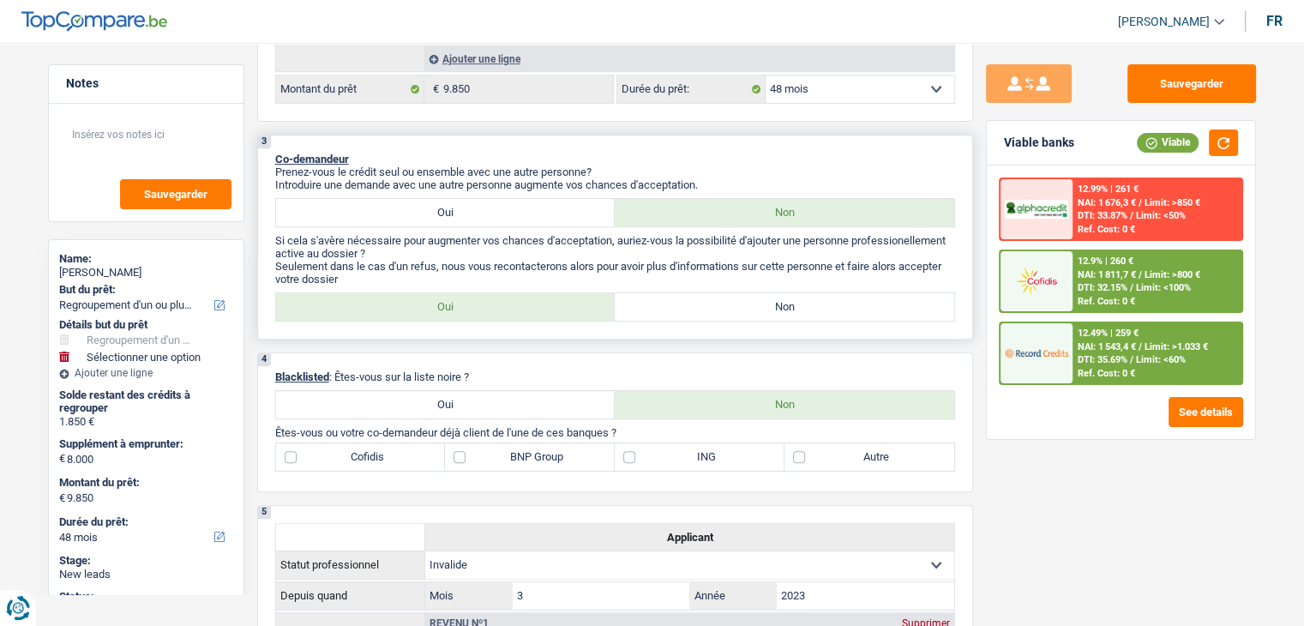
click at [575, 274] on p "Seulement dans le cas d'un refus, nous vous recontacterons alors pour avoir plu…" at bounding box center [615, 273] width 680 height 26
click at [676, 294] on label "Non" at bounding box center [784, 306] width 339 height 27
click at [676, 294] on input "Non" at bounding box center [784, 306] width 339 height 27
radio input "true"
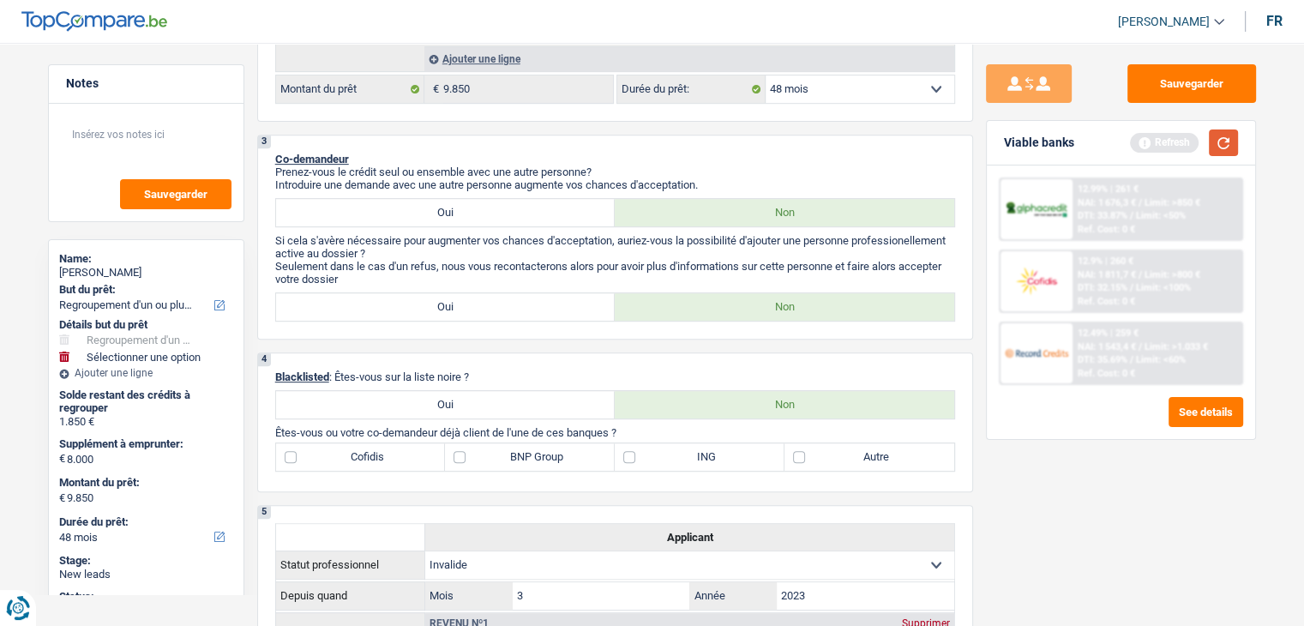
click at [1220, 142] on button "button" at bounding box center [1223, 142] width 29 height 27
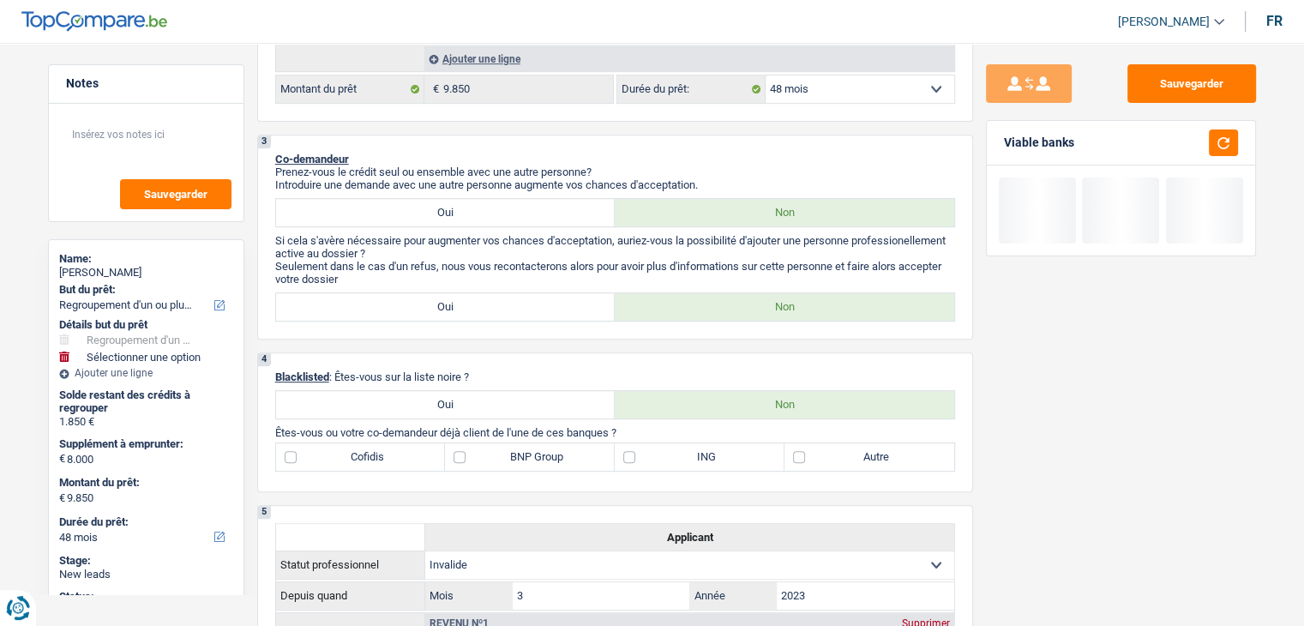
drag, startPoint x: 1073, startPoint y: 145, endPoint x: 995, endPoint y: 147, distance: 78.0
click at [995, 147] on div "Viable banks" at bounding box center [1121, 143] width 268 height 45
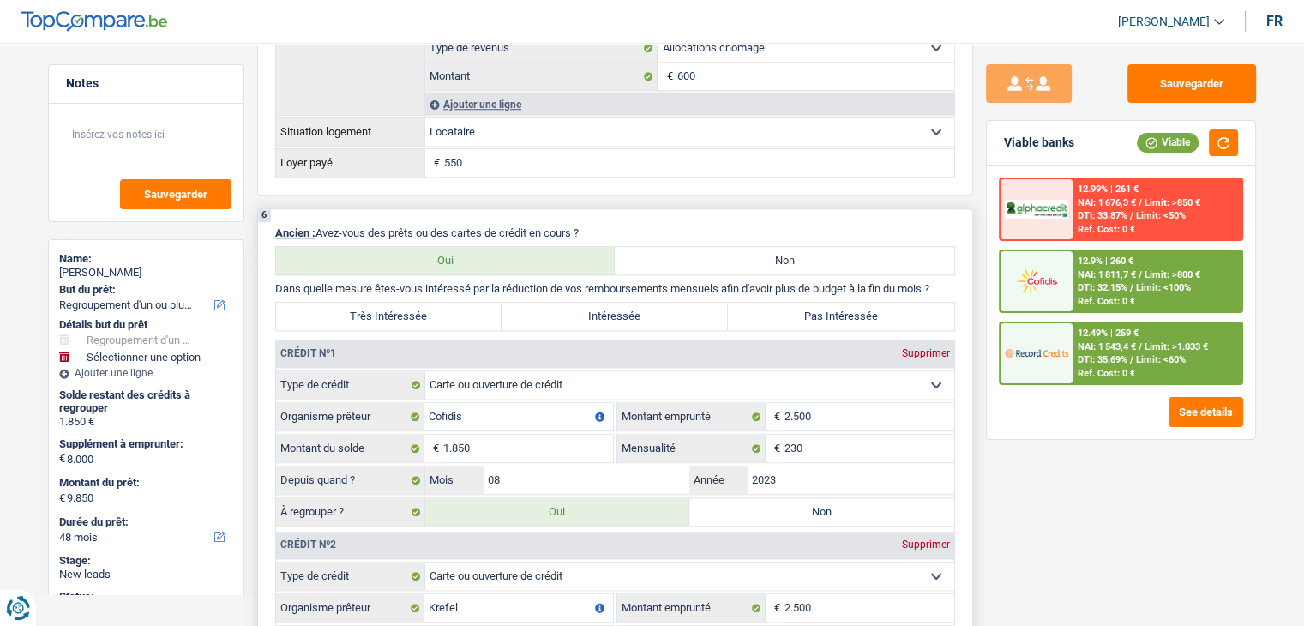
scroll to position [1629, 0]
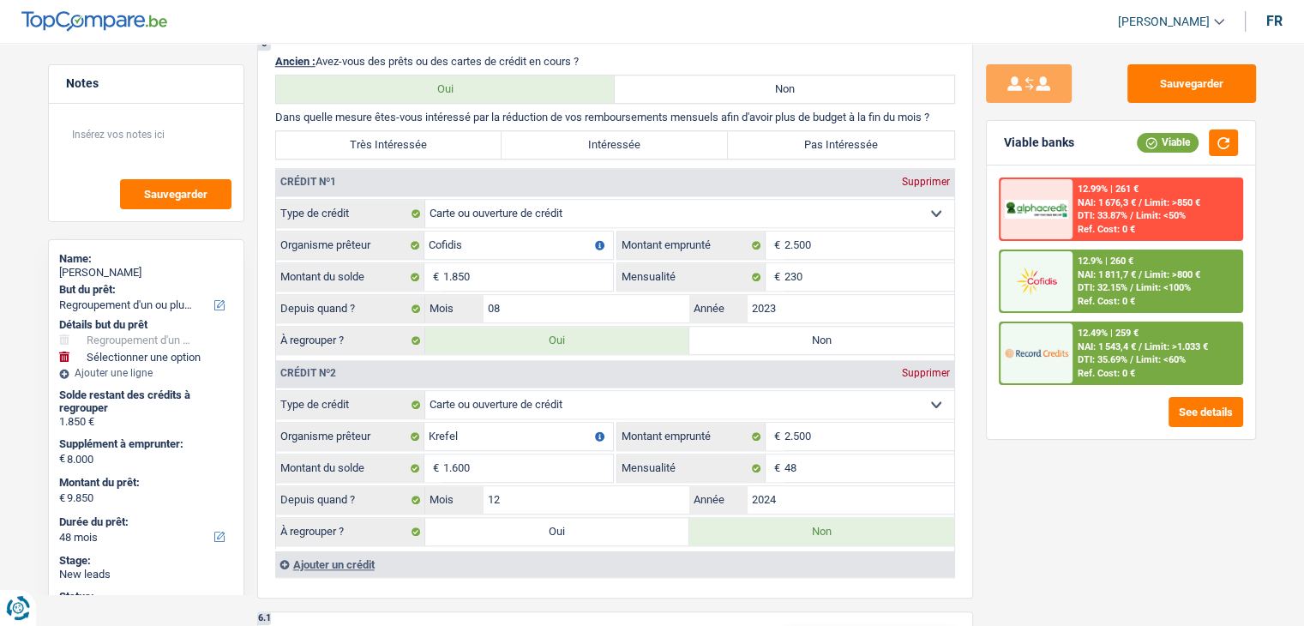
click at [1054, 476] on div "Sauvegarder Viable banks Viable 12.99% | 261 € NAI: 1 676,3 € / Limit: >850 € D…" at bounding box center [1121, 329] width 296 height 530
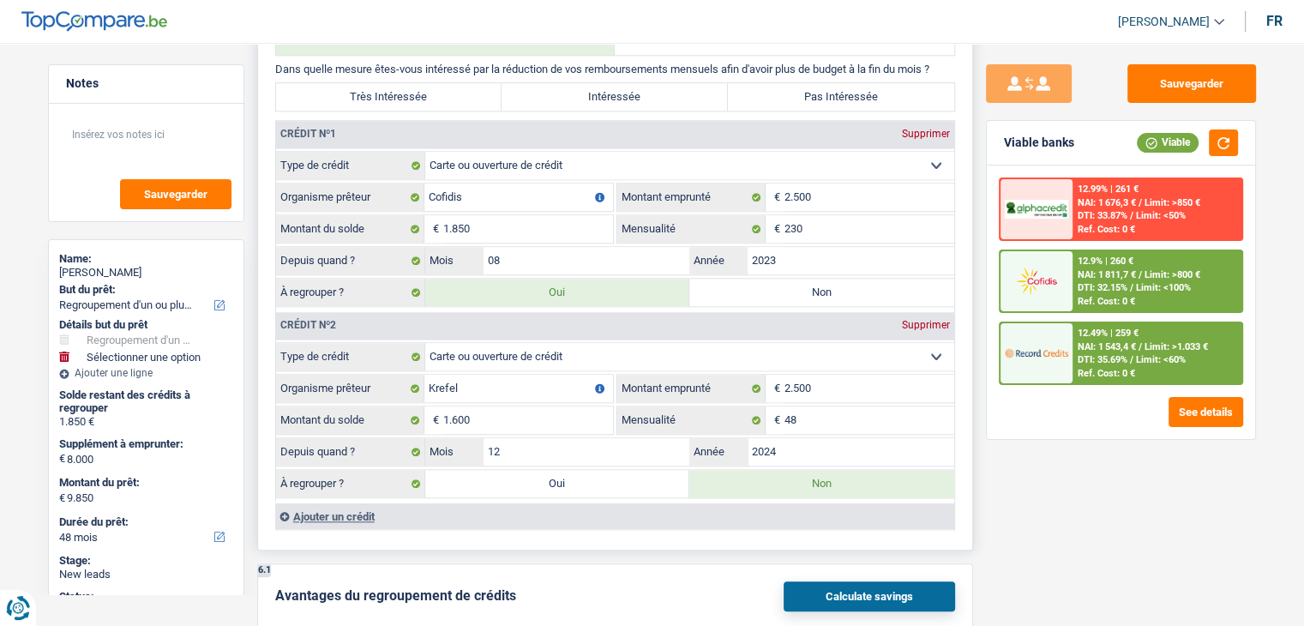
scroll to position [1715, 0]
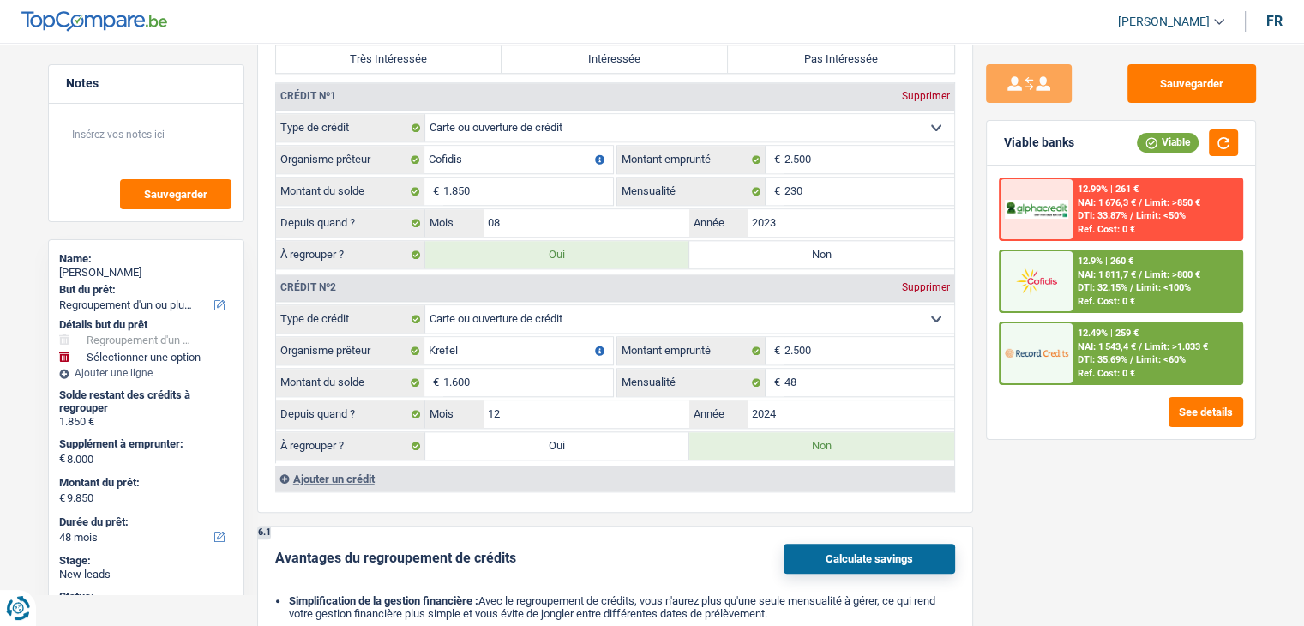
click at [1040, 493] on div "Sauvegarder Viable banks Viable 12.99% | 261 € NAI: 1 676,3 € / Limit: >850 € D…" at bounding box center [1121, 329] width 296 height 530
click at [986, 472] on div "Sauvegarder Viable banks Viable 12.99% | 261 € NAI: 1 676,3 € / Limit: >850 € D…" at bounding box center [1121, 329] width 296 height 530
click at [1214, 148] on button "button" at bounding box center [1223, 142] width 29 height 27
click at [498, 436] on label "Oui" at bounding box center [557, 445] width 265 height 27
click at [498, 436] on input "Oui" at bounding box center [557, 445] width 265 height 27
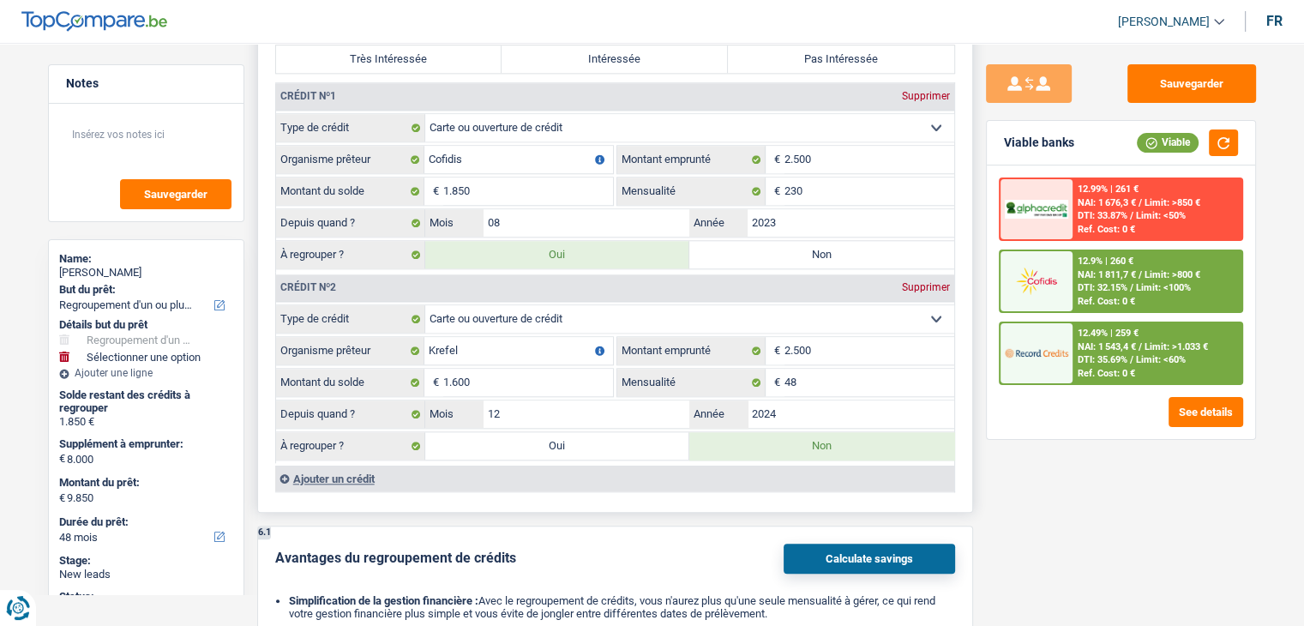
radio input "true"
type input "11.450"
type input "3.450"
type input "11.450"
radio input "false"
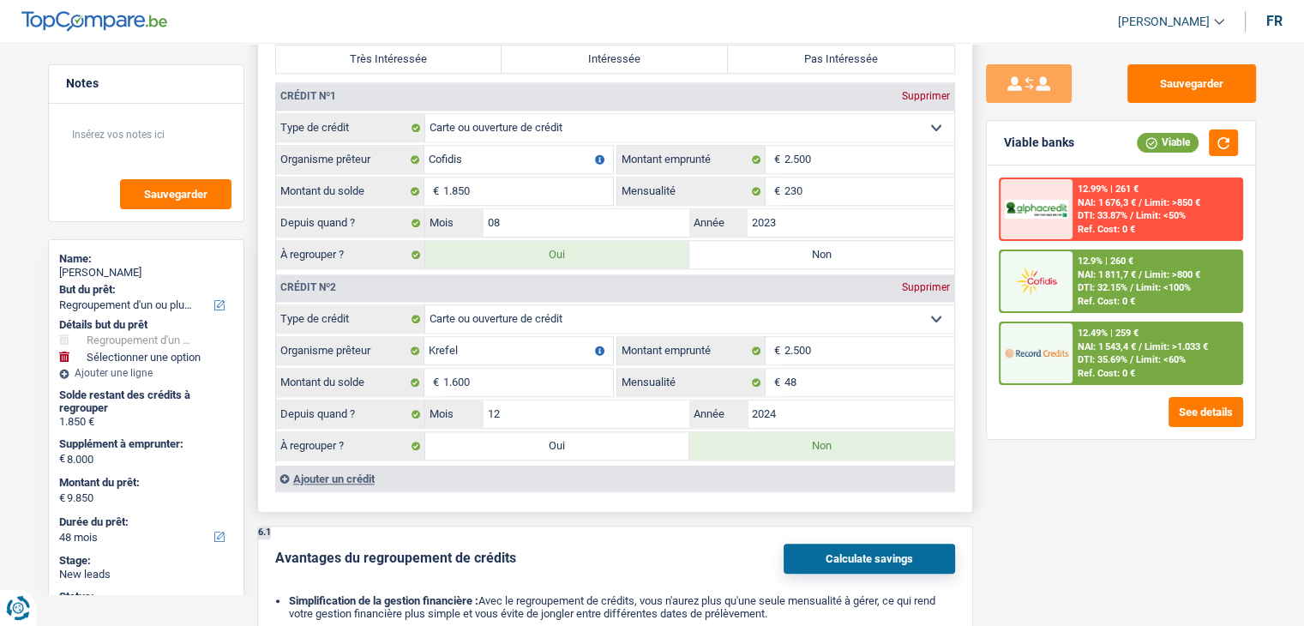
type input "3.450"
type input "11.450"
select select "60"
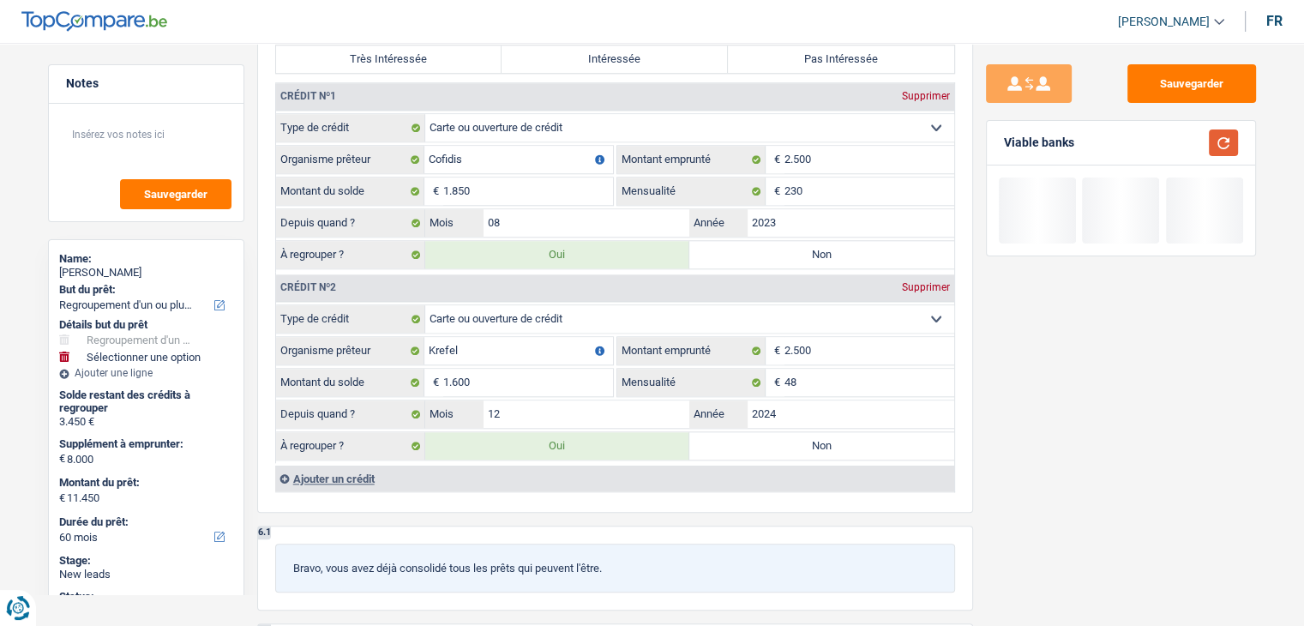
click at [1228, 135] on button "button" at bounding box center [1223, 142] width 29 height 27
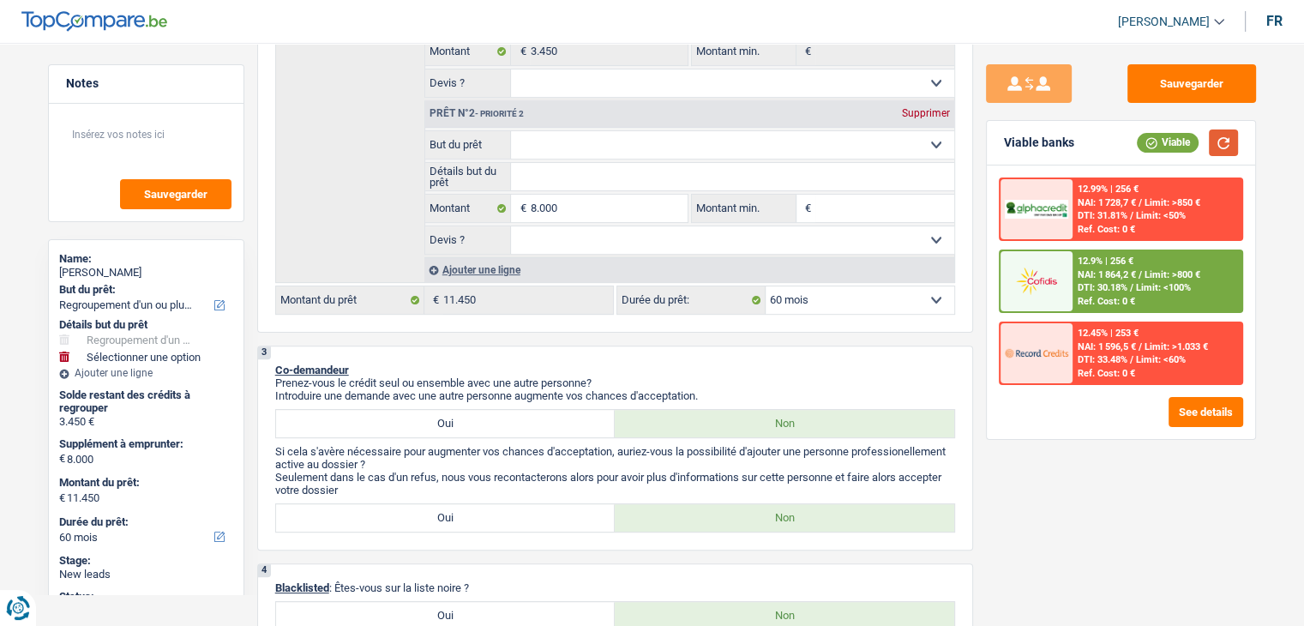
scroll to position [257, 0]
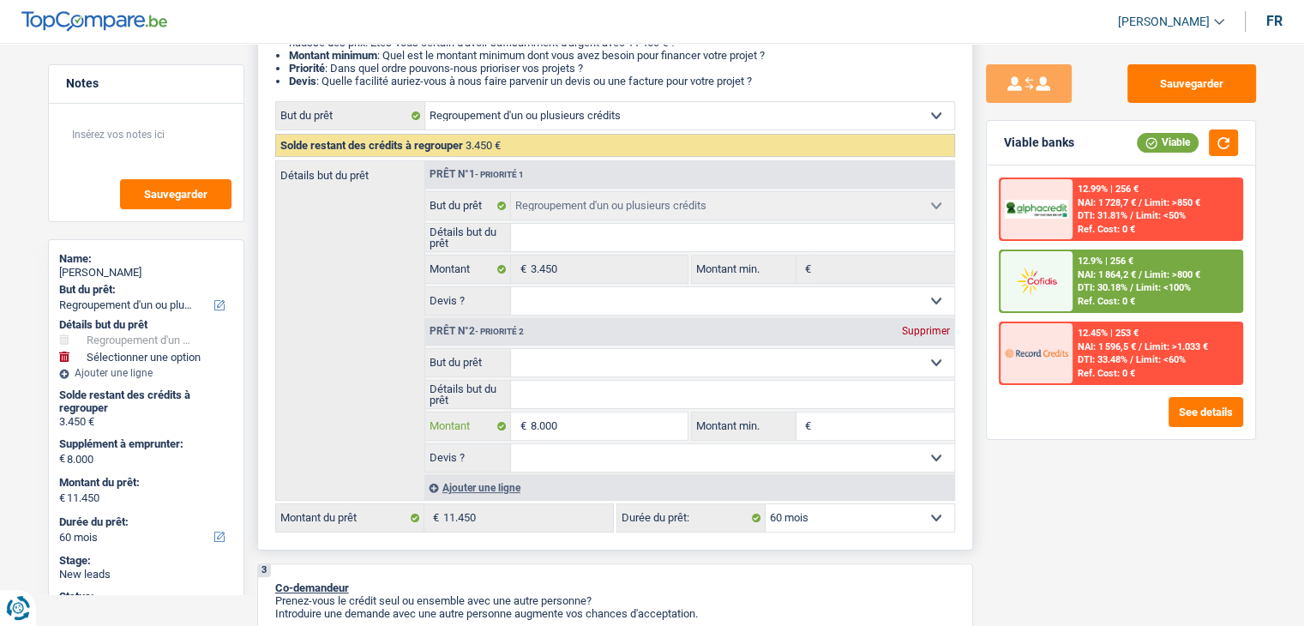
click at [606, 419] on input "8.000" at bounding box center [608, 425] width 157 height 27
click at [1046, 280] on img at bounding box center [1036, 281] width 63 height 32
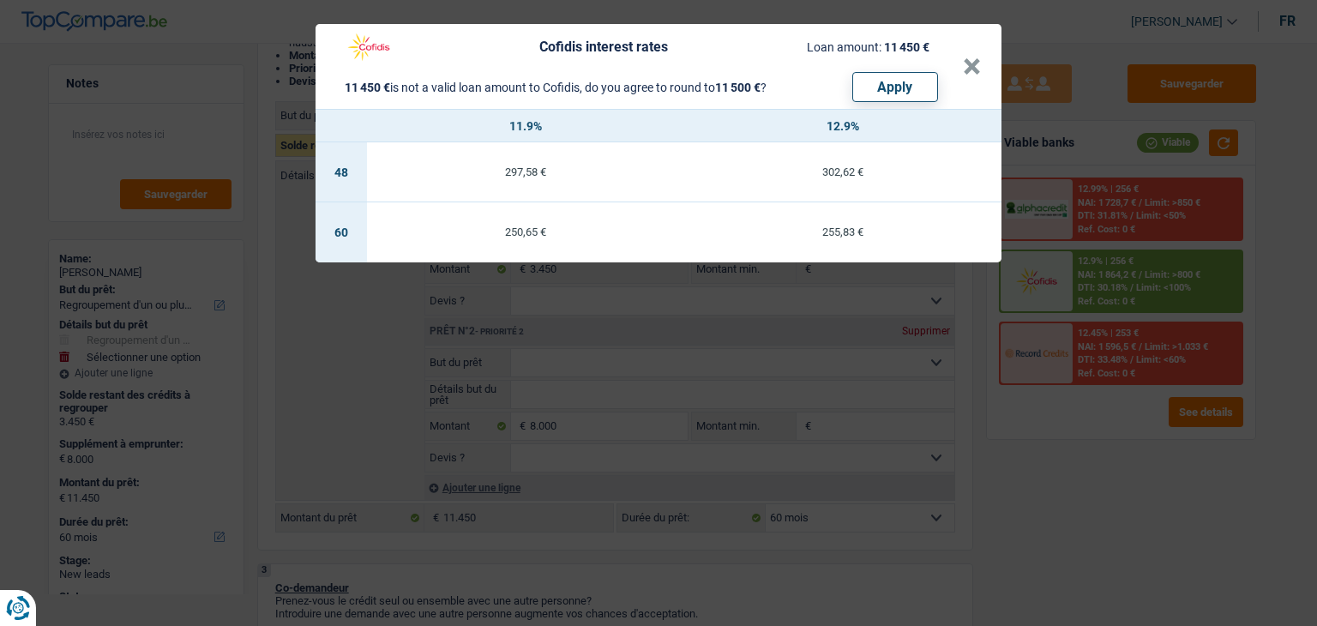
click at [1050, 457] on div "Cofidis interest rates Loan amount: 11 450 € 11 450 € is not a valid loan amoun…" at bounding box center [658, 313] width 1317 height 626
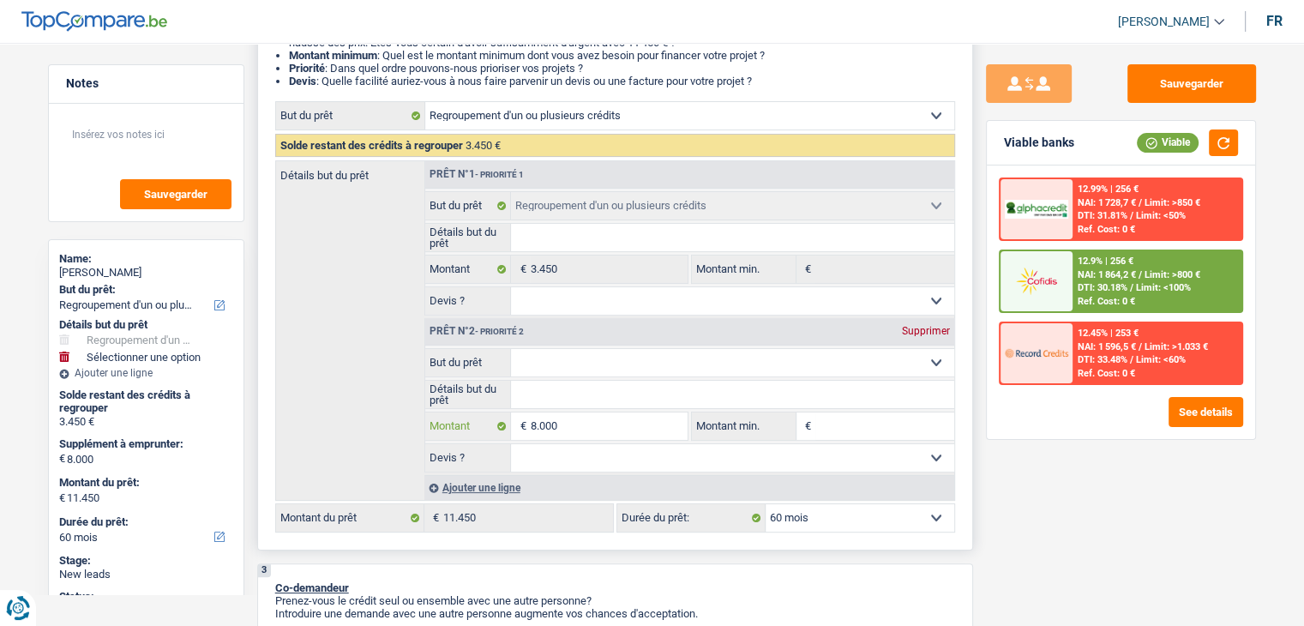
click at [583, 412] on input "8.000" at bounding box center [608, 425] width 157 height 27
type input "800"
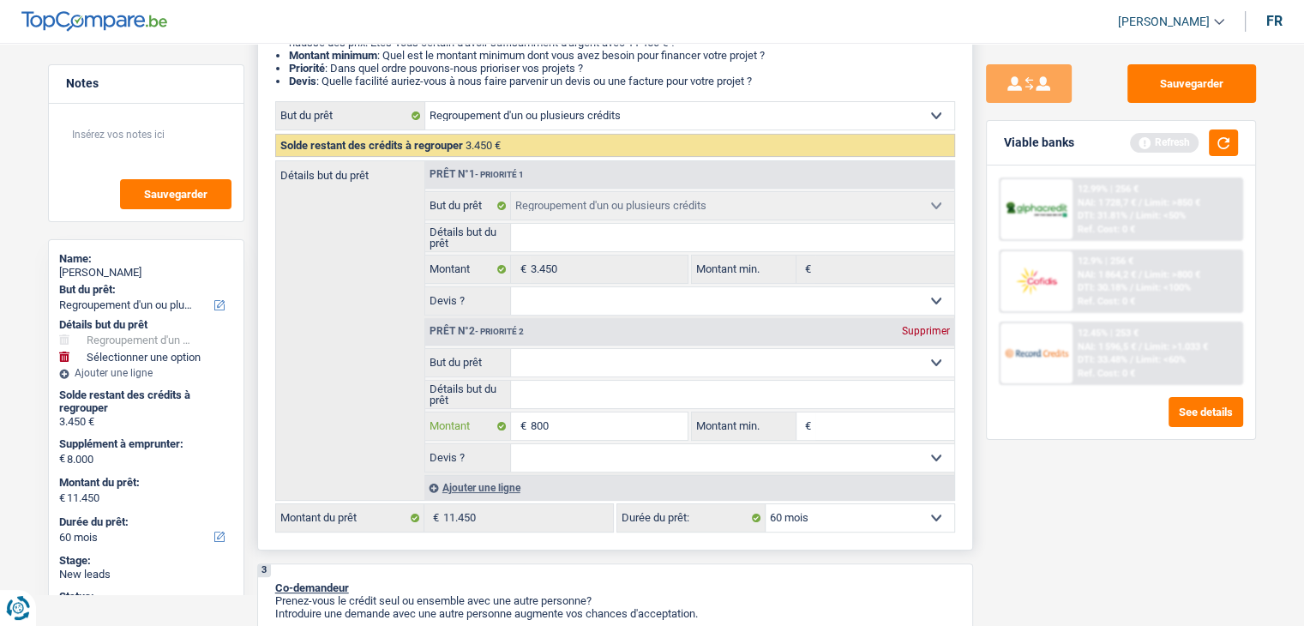
type input "80"
type input "8"
type input "9"
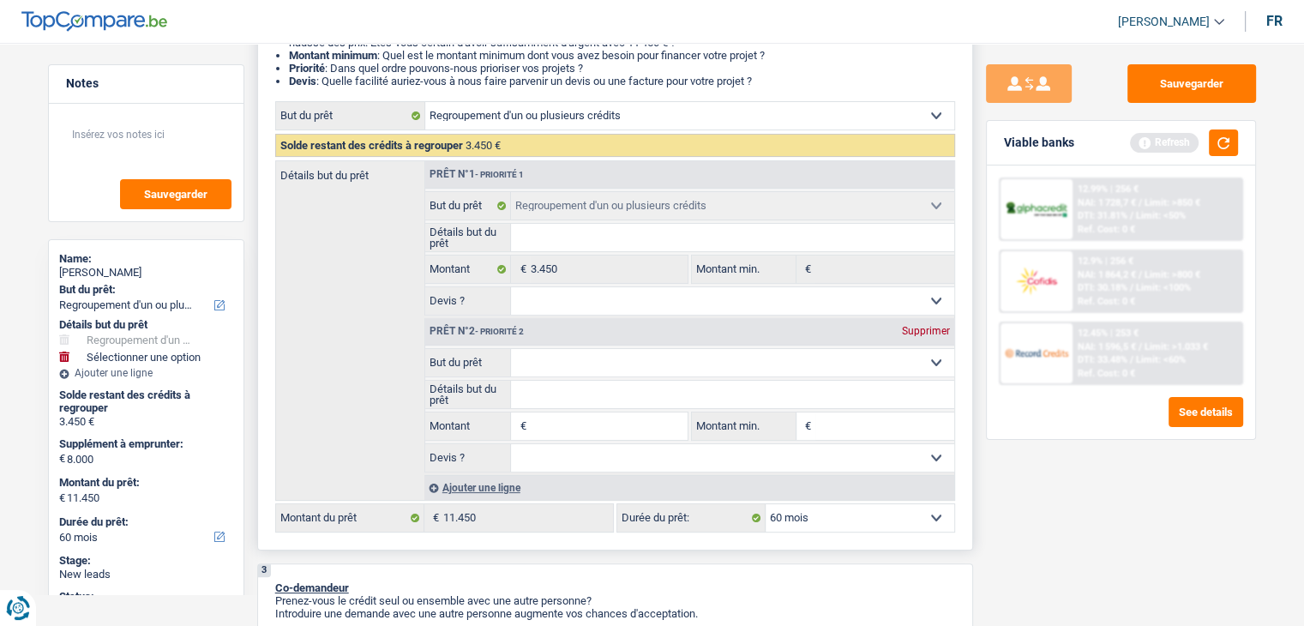
type input "9"
type input "95"
type input "950"
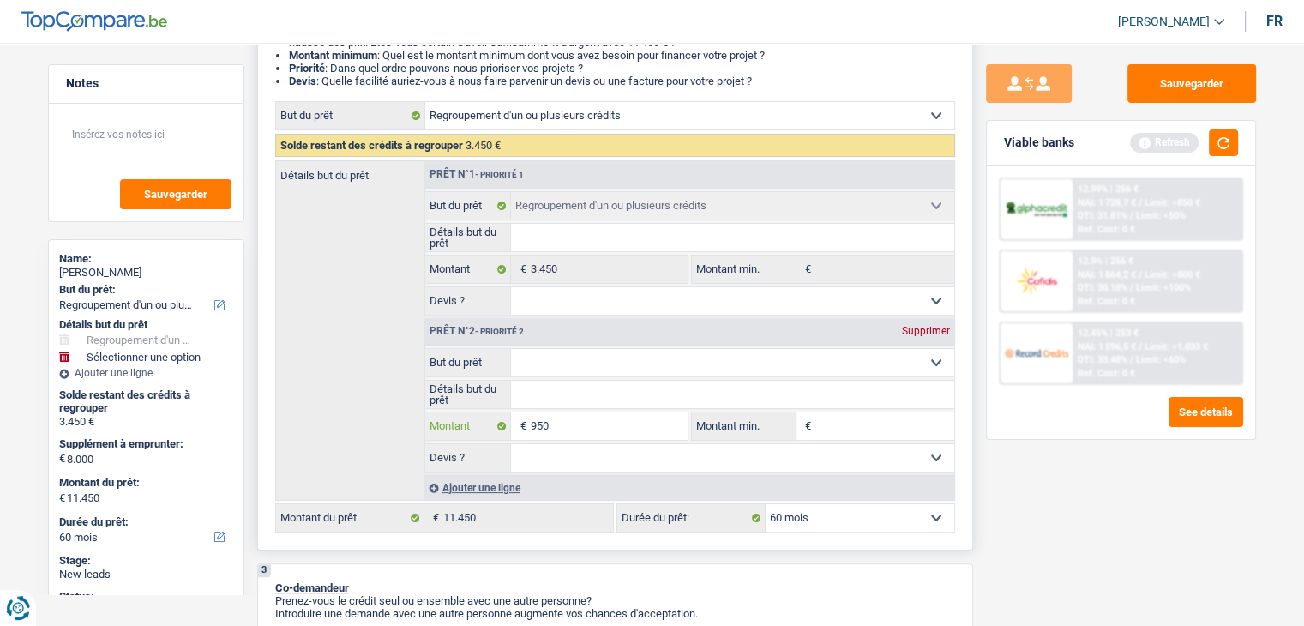
type input "9.500"
type input "12.950"
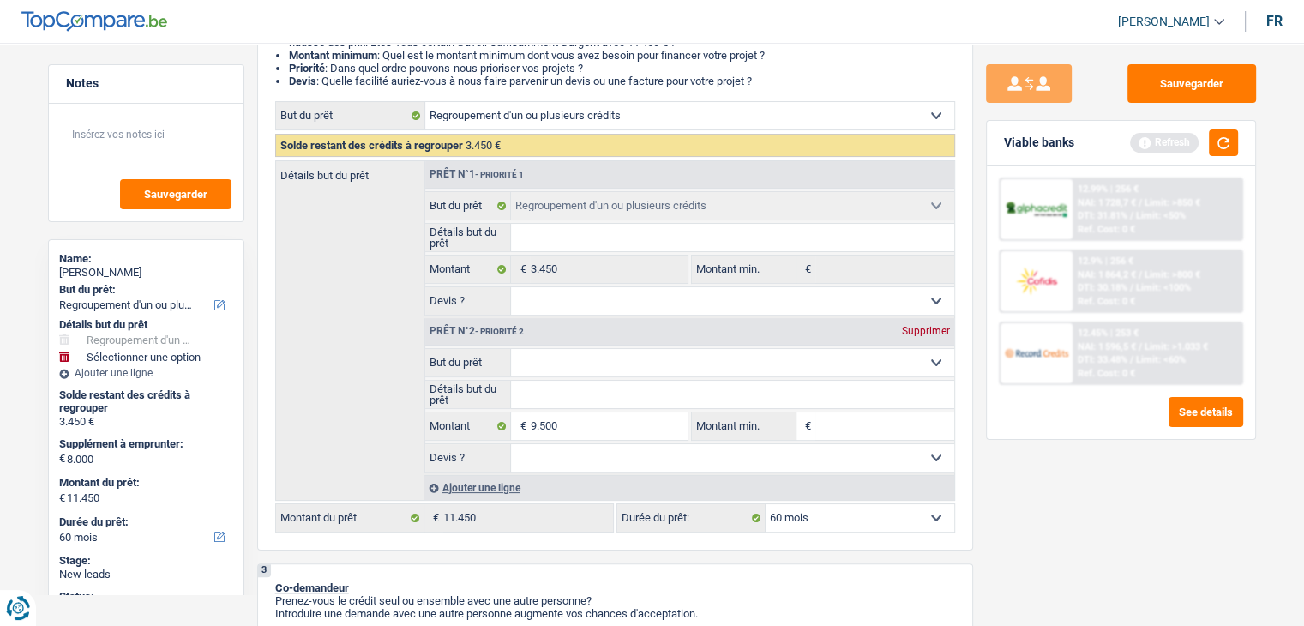
type input "12.950"
click at [1038, 452] on div "Sauvegarder Viable banks Refresh 12.99% | 256 € NAI: 1 728,7 € / Limit: >850 € …" at bounding box center [1121, 329] width 296 height 530
click at [850, 429] on input "Montant min." at bounding box center [884, 425] width 139 height 27
click at [1217, 141] on button "button" at bounding box center [1223, 142] width 29 height 27
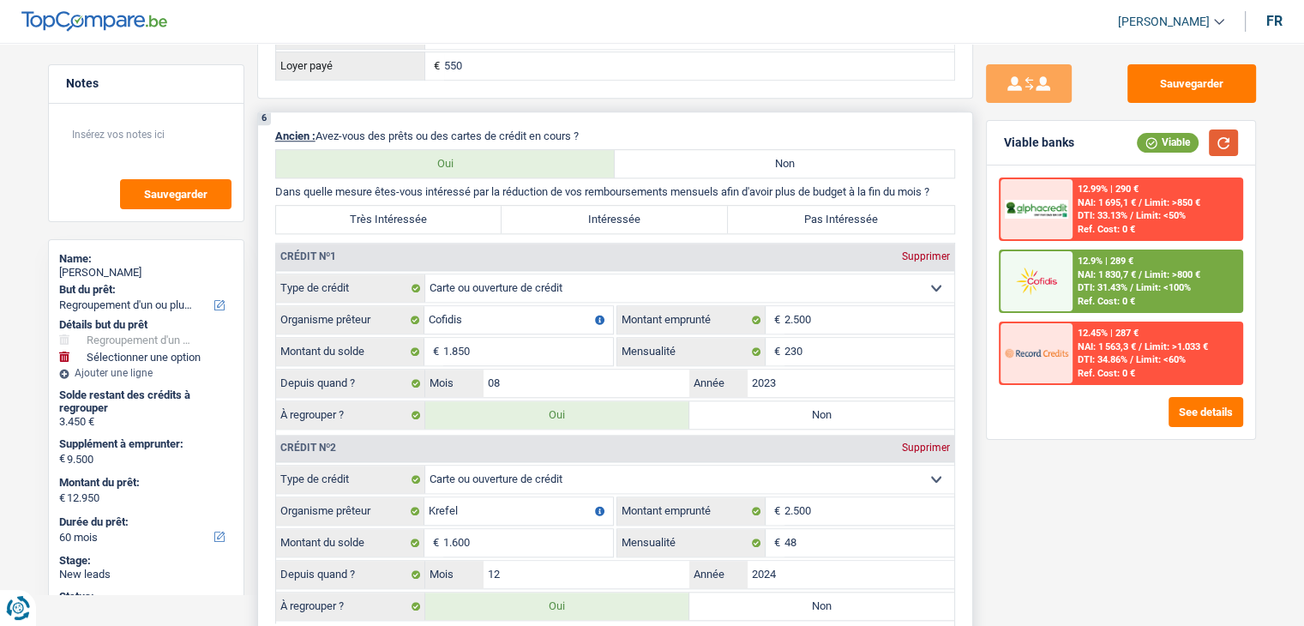
scroll to position [1629, 0]
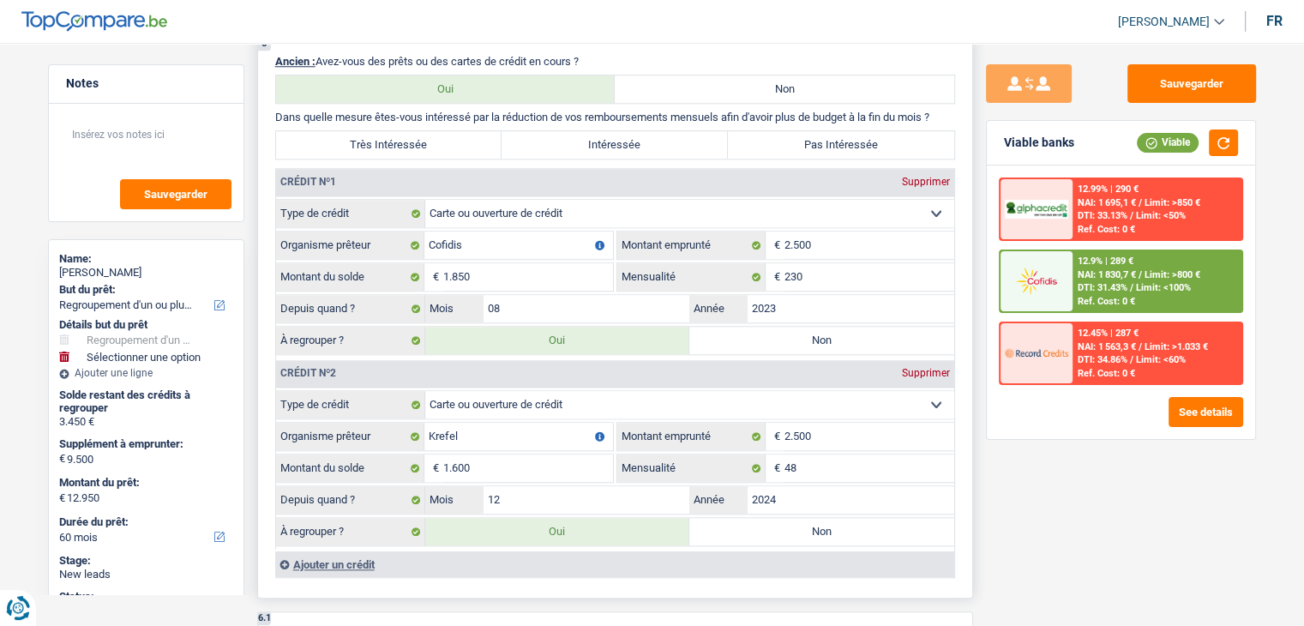
click at [970, 300] on div "6 Ancien : Avez-vous des prêts ou des cartes de crédit en cours ? Oui Non Dans …" at bounding box center [615, 318] width 716 height 562
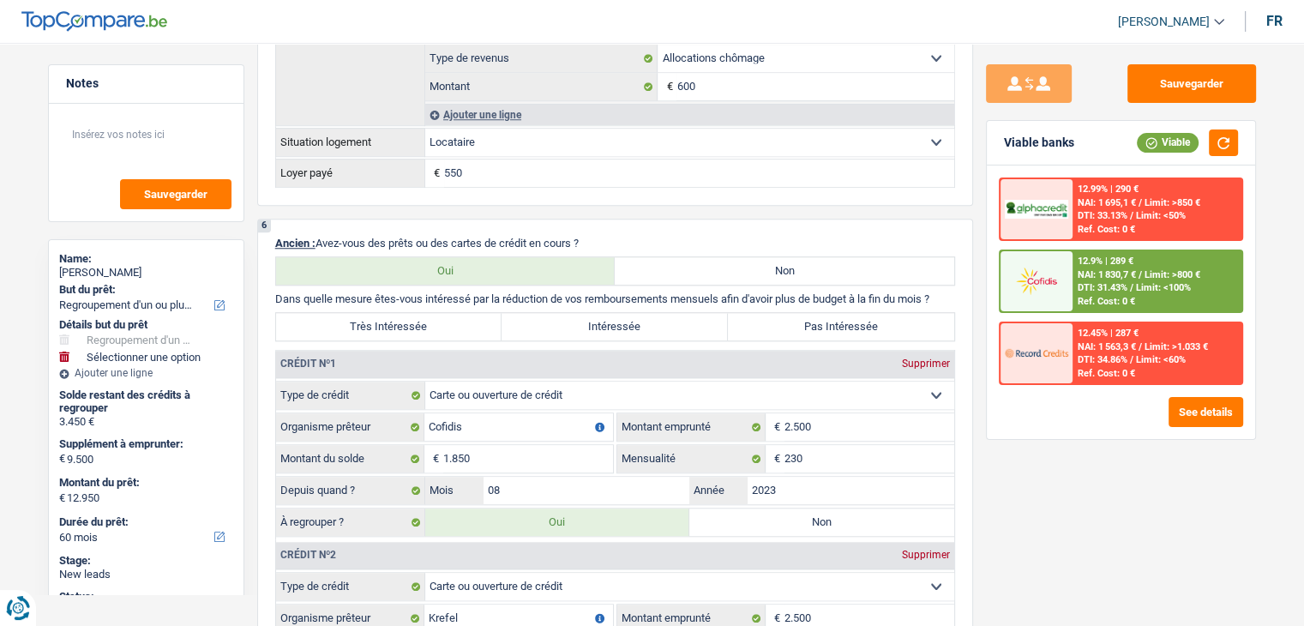
scroll to position [1543, 0]
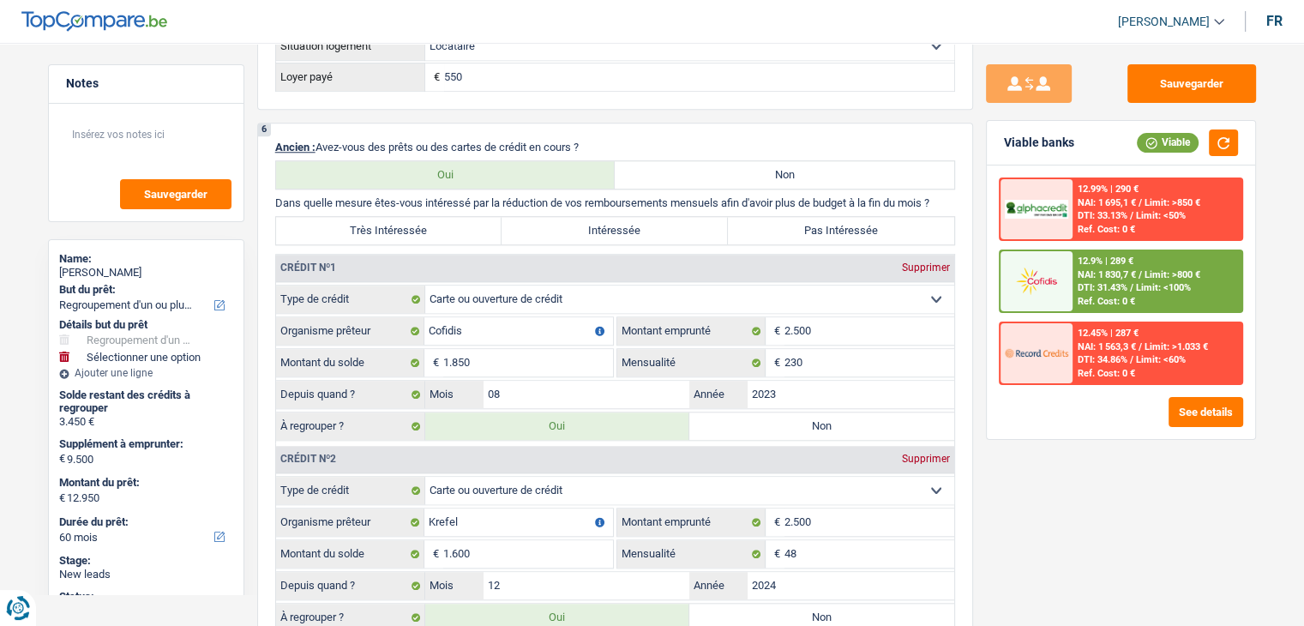
click at [1029, 466] on div "Sauvegarder Viable banks Viable 12.99% | 290 € NAI: 1 695,1 € / Limit: >850 € D…" at bounding box center [1121, 329] width 296 height 530
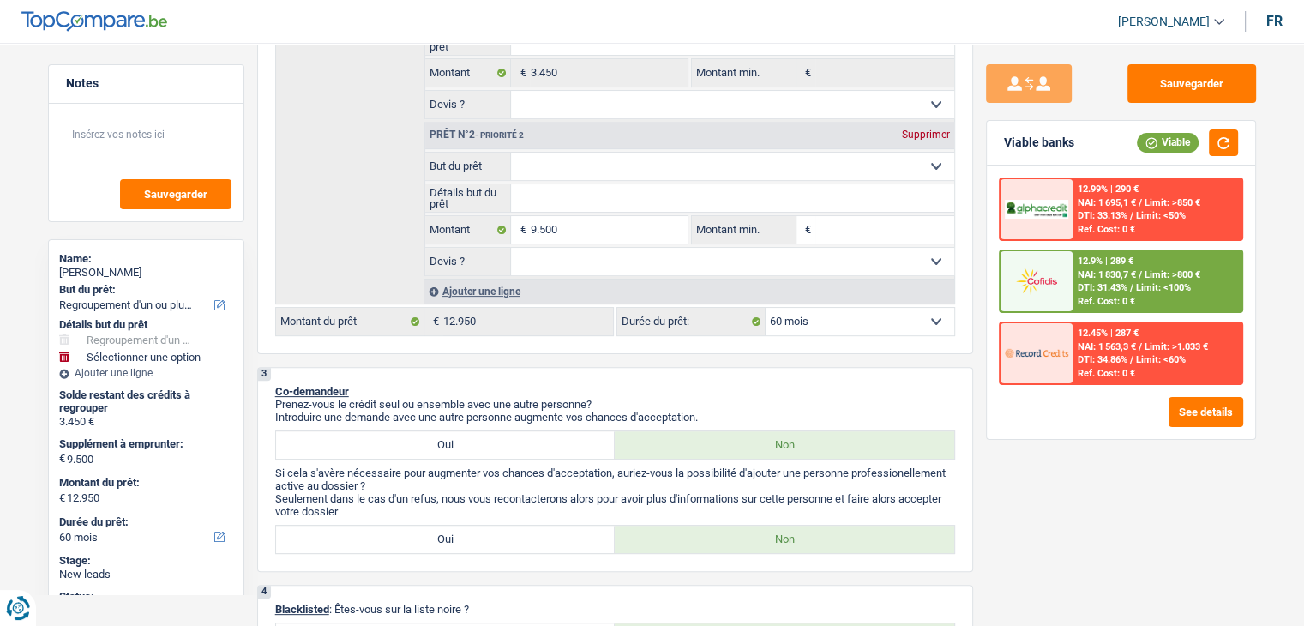
scroll to position [343, 0]
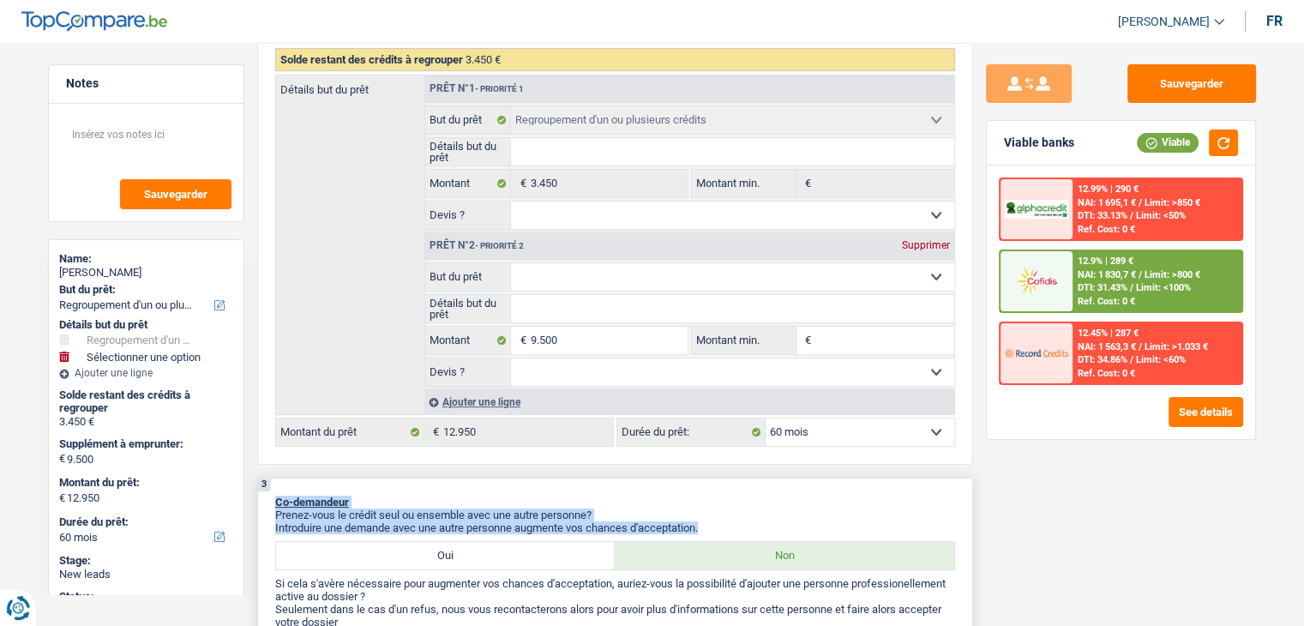
drag, startPoint x: 696, startPoint y: 528, endPoint x: 278, endPoint y: 502, distance: 419.2
click at [278, 502] on div "3 Co-demandeur Prenez-vous le crédit seul ou ensemble avec une autre personne? …" at bounding box center [615, 580] width 716 height 205
click at [488, 478] on div "3 Co-demandeur Prenez-vous le crédit seul ou ensemble avec une autre personne? …" at bounding box center [615, 580] width 716 height 205
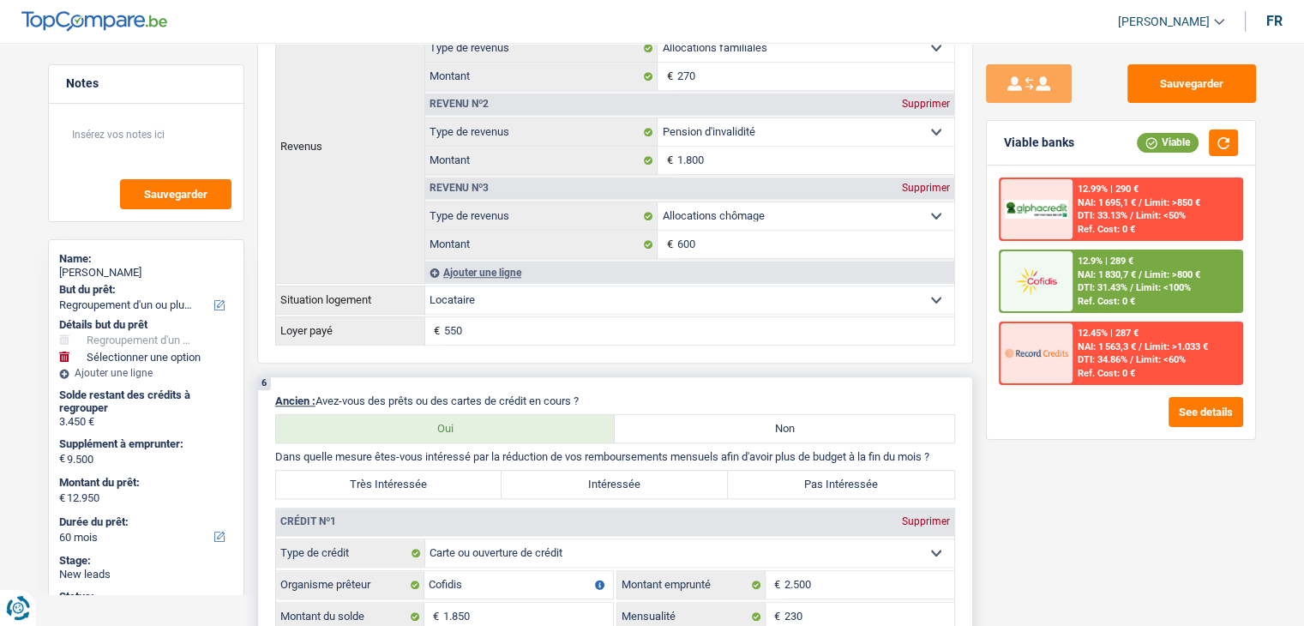
scroll to position [1629, 0]
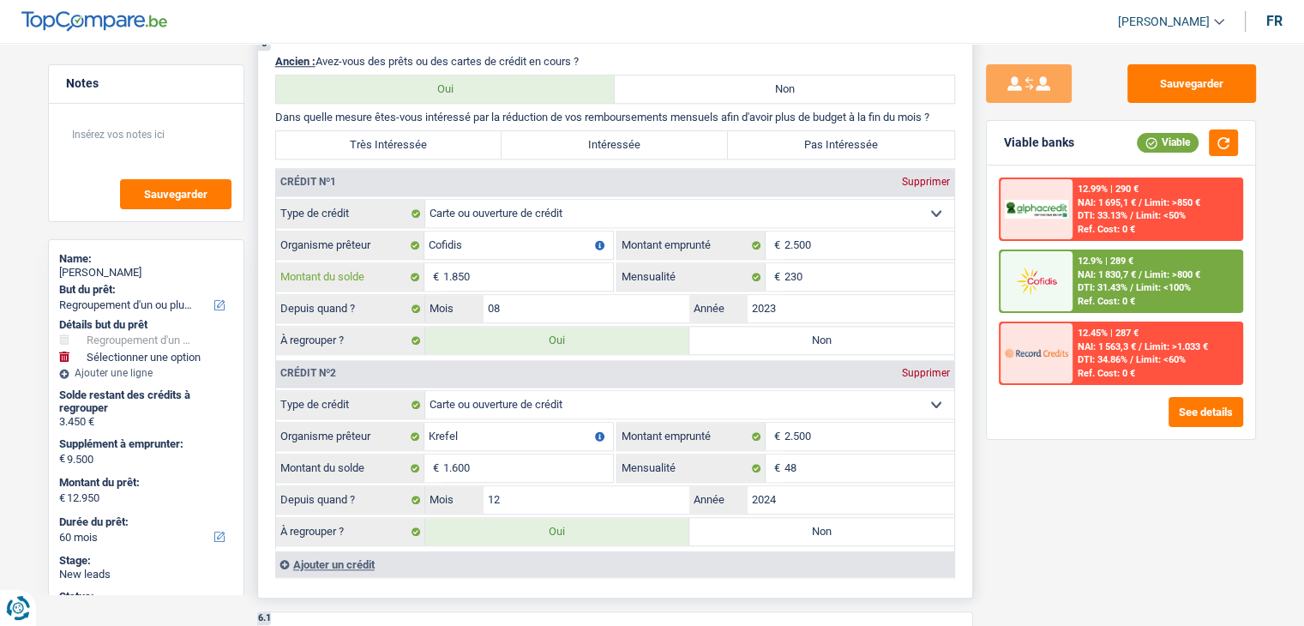
click at [534, 272] on input "1.850" at bounding box center [528, 276] width 170 height 27
type input "185"
type input "11.285"
type input "1.785"
type input "11.285"
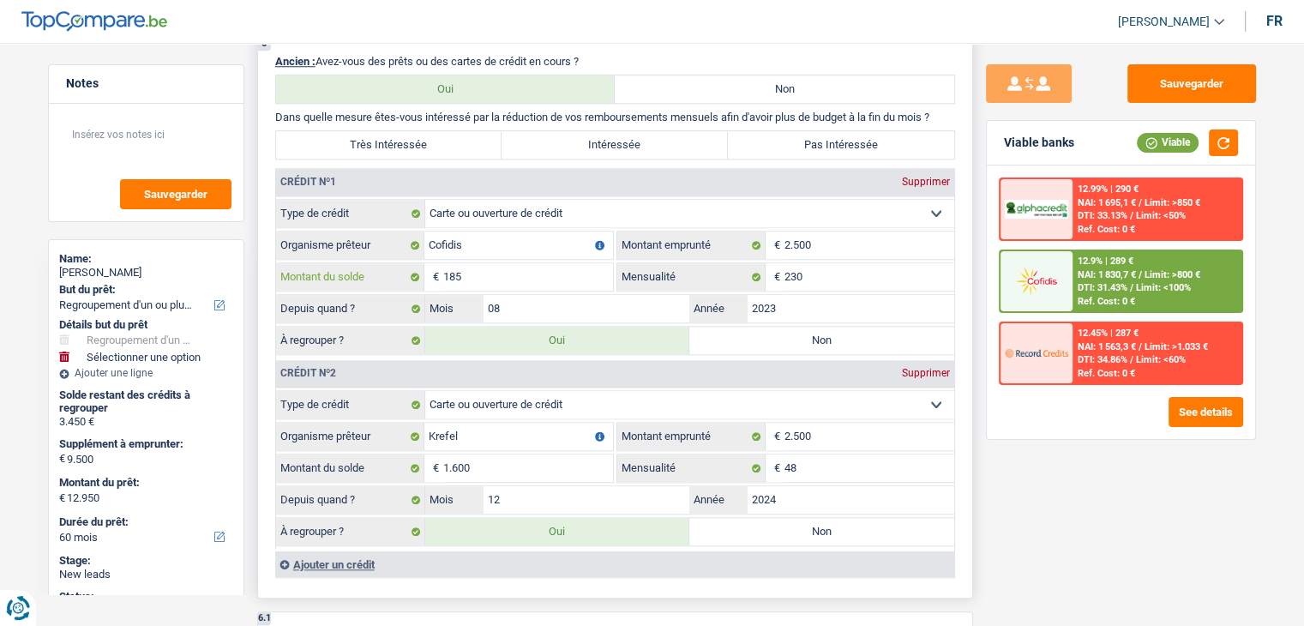
type input "1.785"
type input "11.285"
type input "18"
type input "11.118"
type input "1.618"
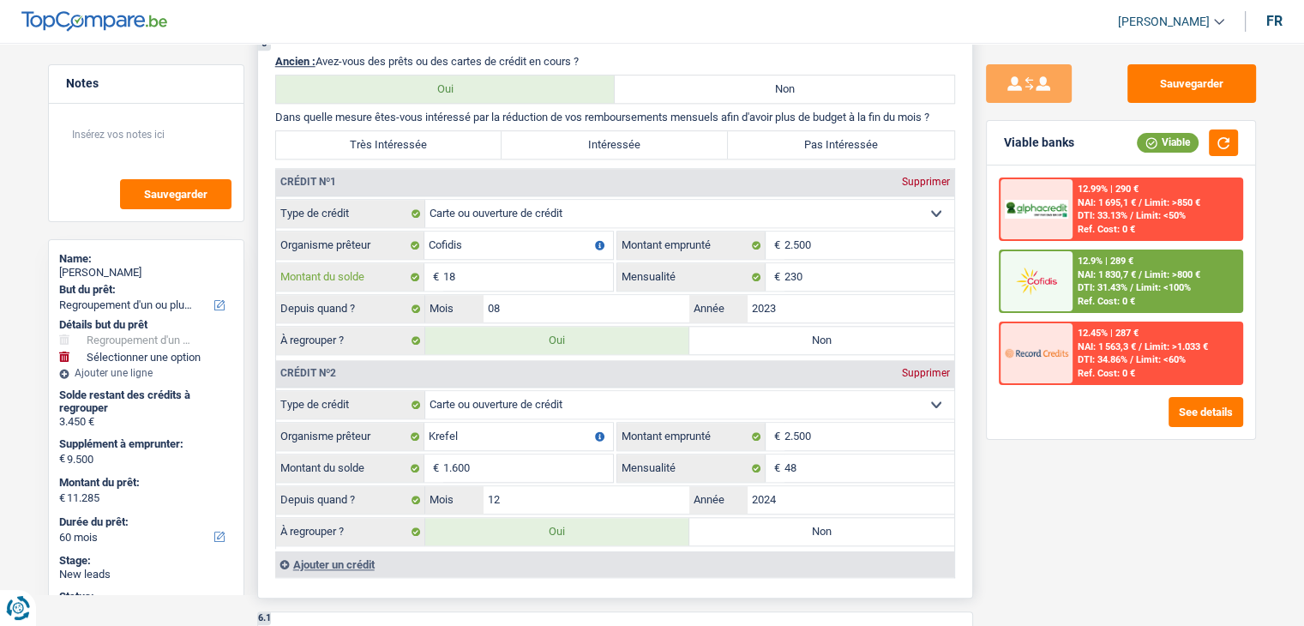
type input "11.118"
type input "1.618"
type input "11.118"
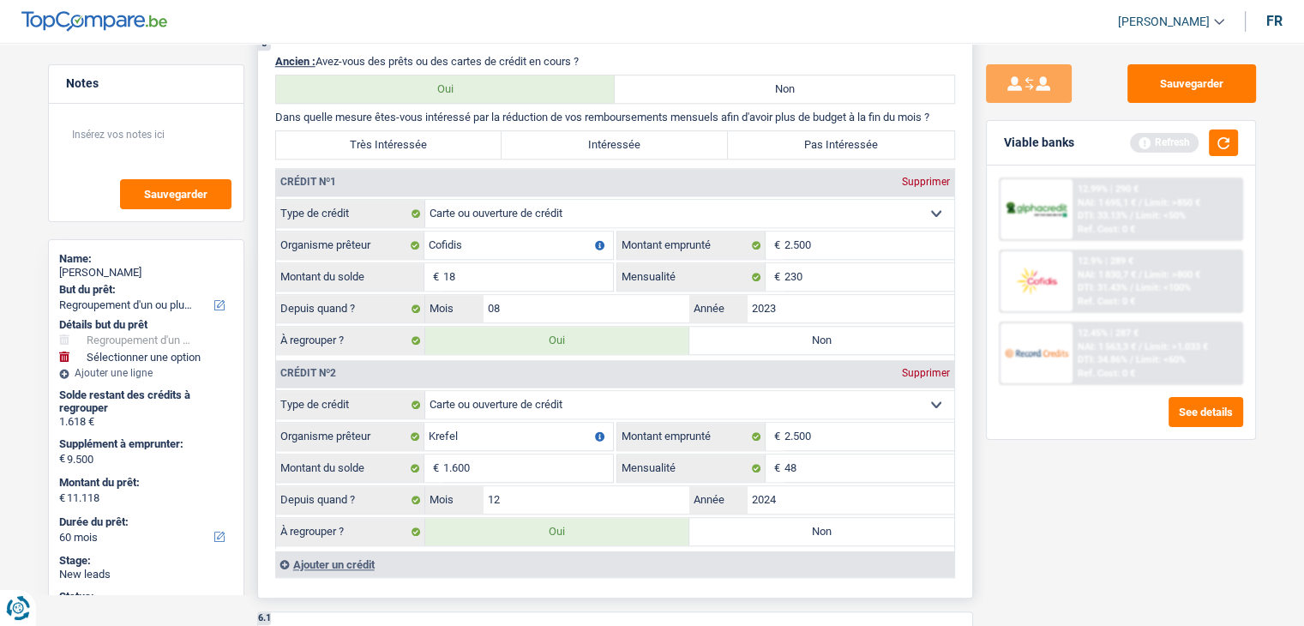
type input "1"
type input "11.101"
type input "1.601"
type input "11.101"
type input "1.601"
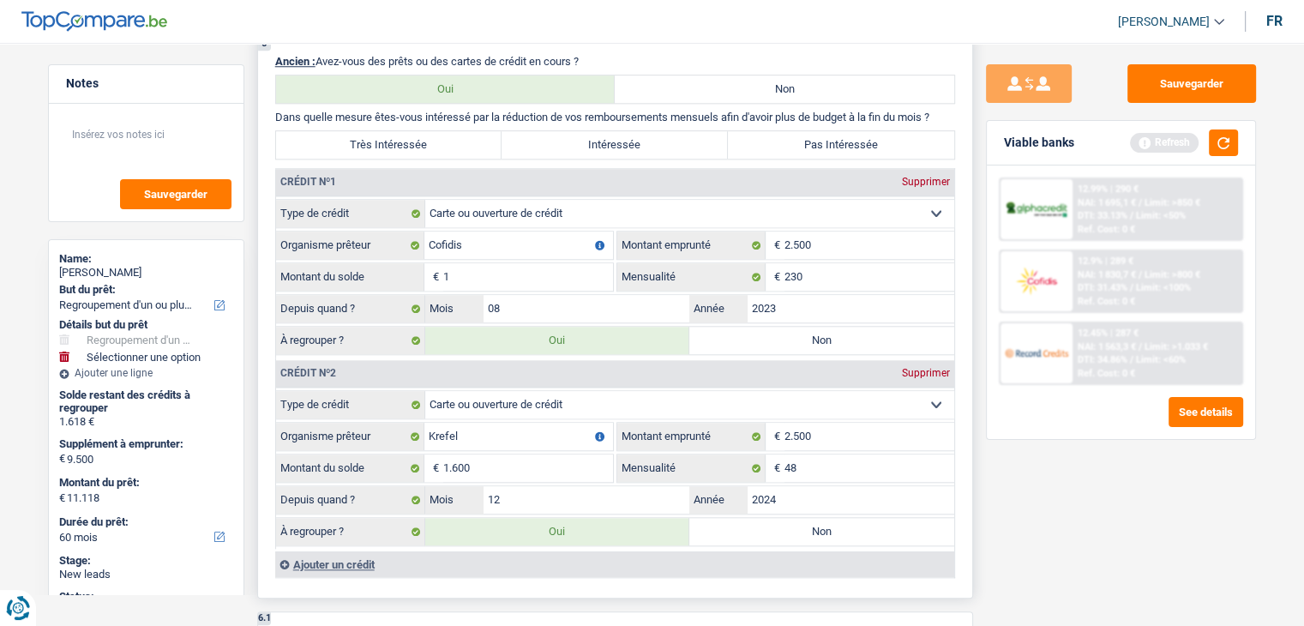
type input "11.101"
type input "11.102"
type input "1.602"
type input "11.102"
type input "2"
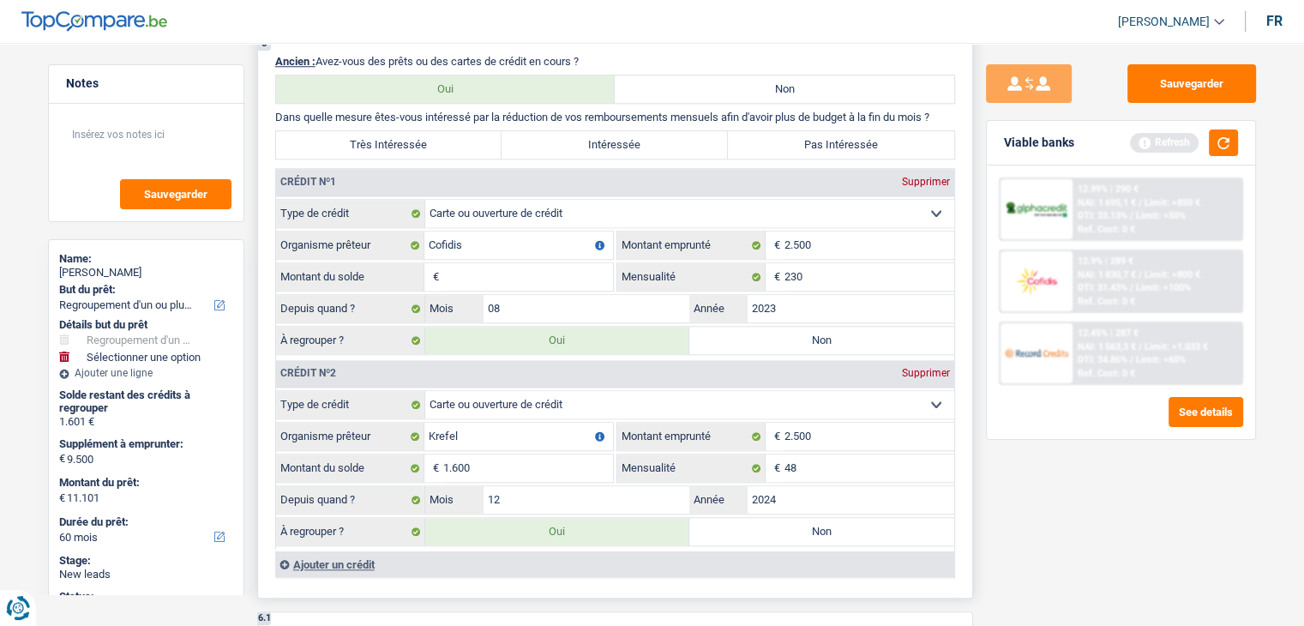
type input "1.602"
type input "11.102"
type input "25"
type input "11.125"
type input "1.625"
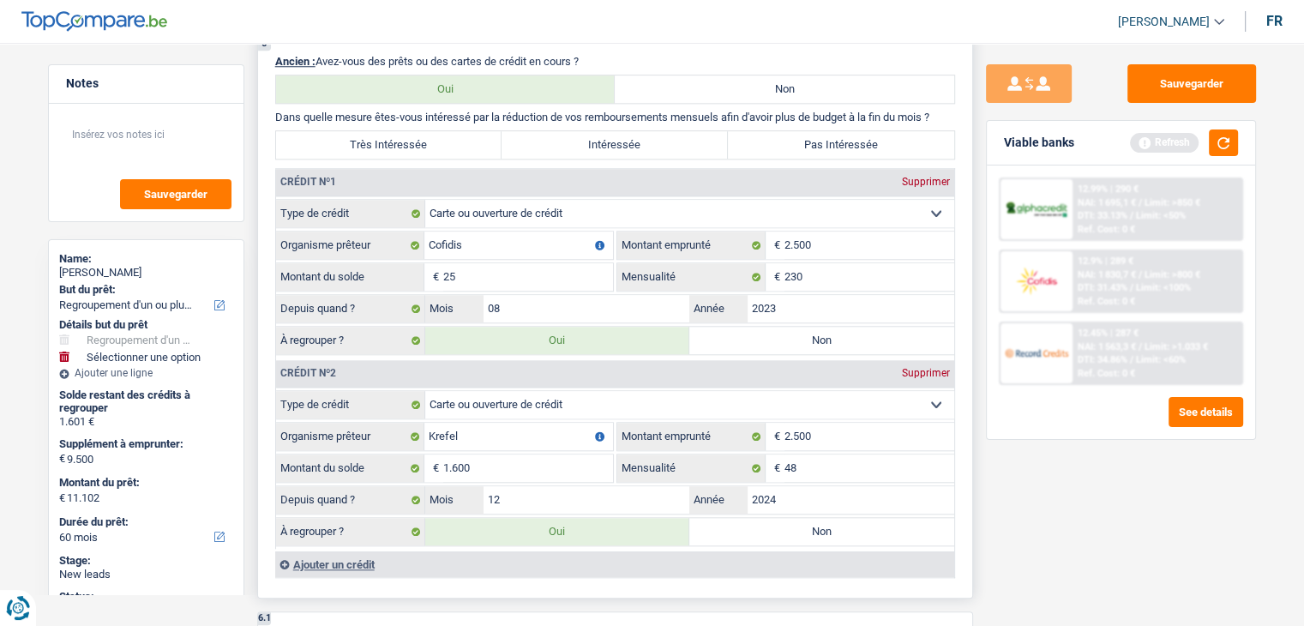
type input "11.125"
type input "1.625"
type input "11.125"
type input "250"
type input "11.350"
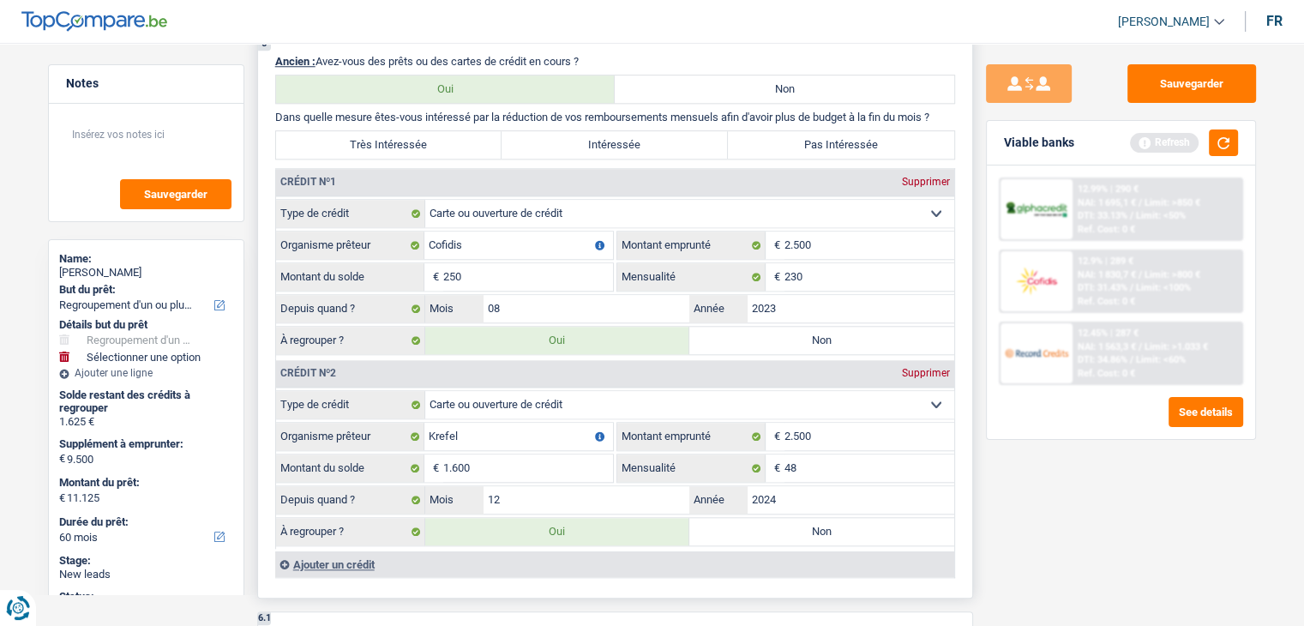
type input "1.850"
type input "11.350"
type input "1.850"
type input "11.350"
type input "2.500"
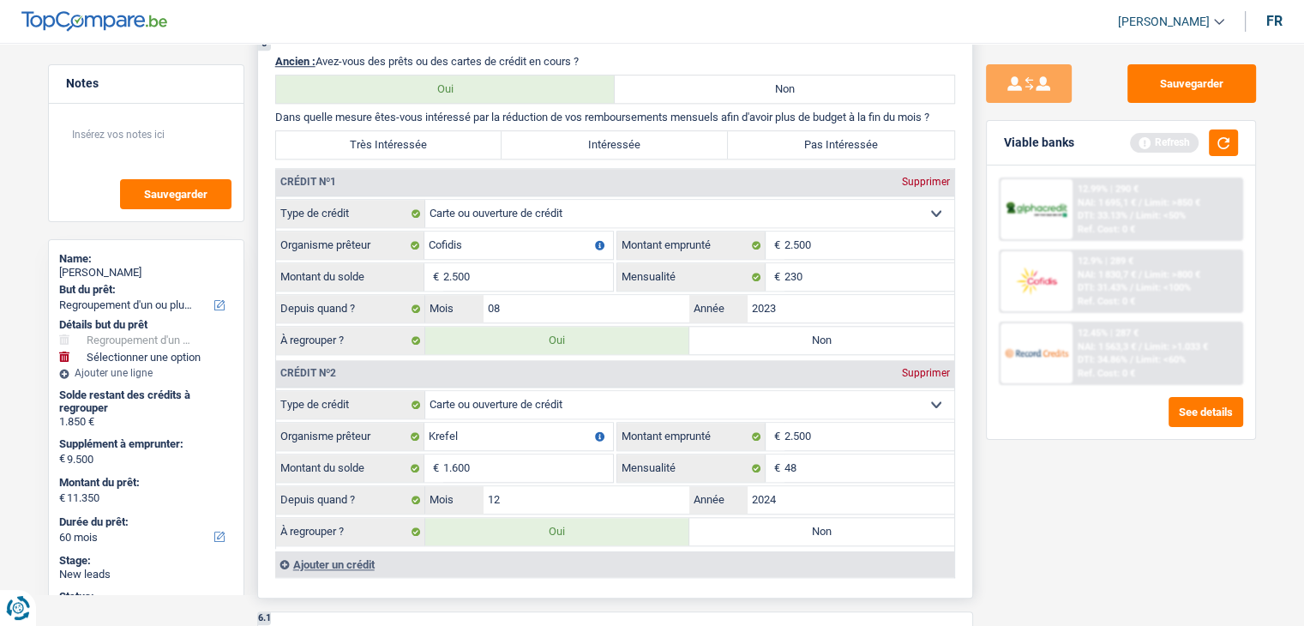
type input "13.600"
type input "4.100"
type input "13.600"
type input "4.100"
type input "13.600"
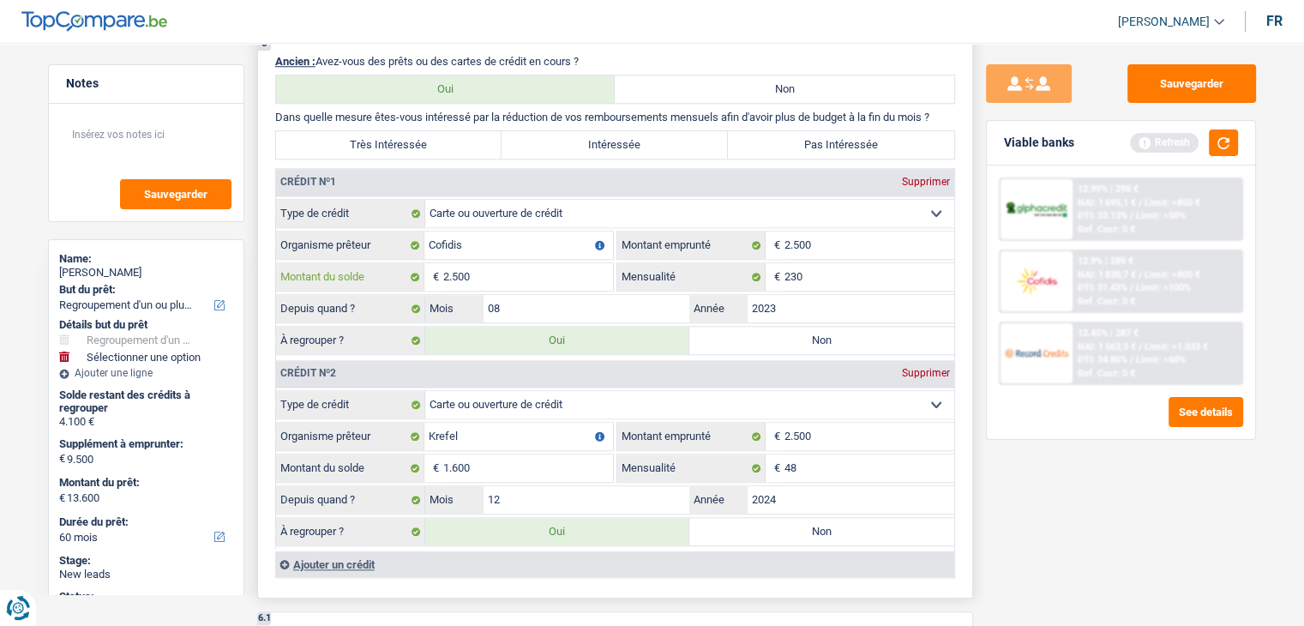
type input "2.500"
click at [516, 464] on input "1.600" at bounding box center [528, 467] width 170 height 27
type input "160"
type input "12.160"
type input "2.660"
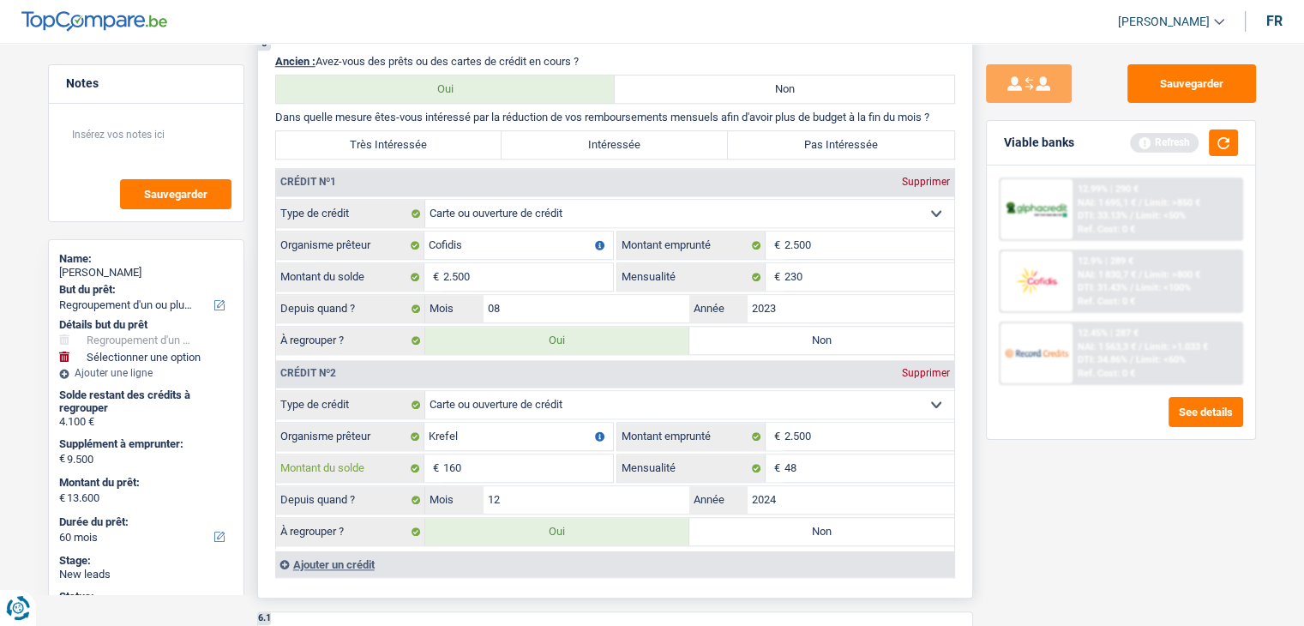
type input "12.160"
type input "2.660"
type input "12.160"
type input "16"
type input "12.016"
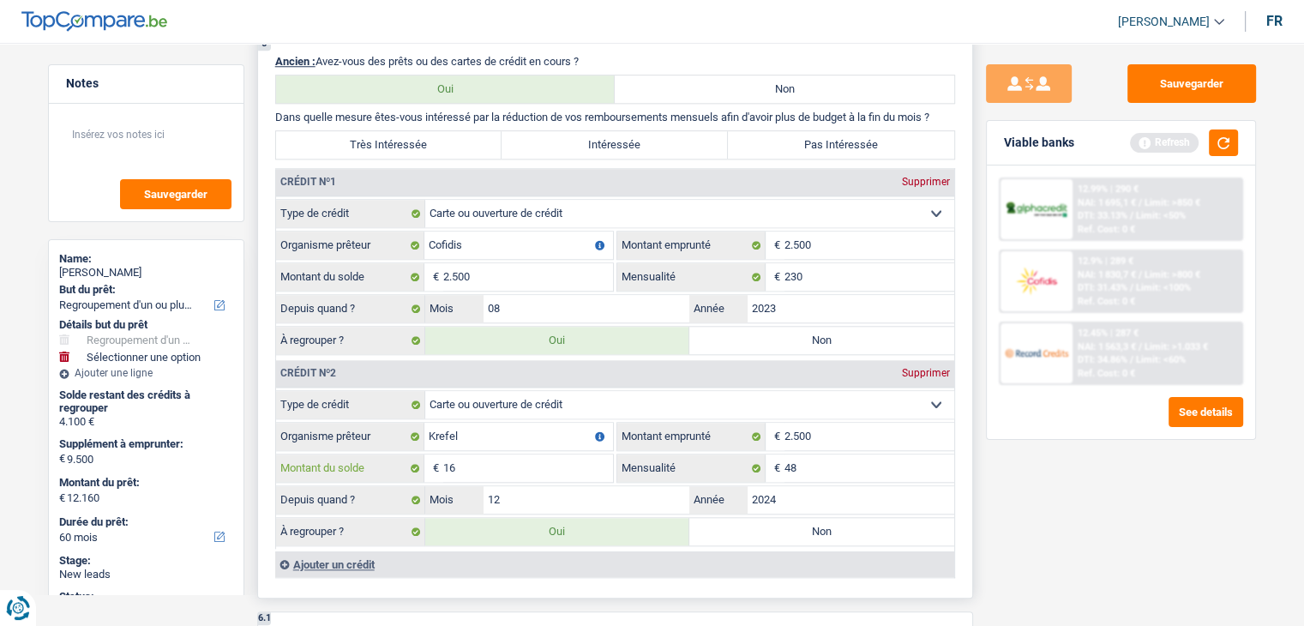
type input "2.516"
type input "12.016"
type input "2.516"
type input "12.016"
type input "1"
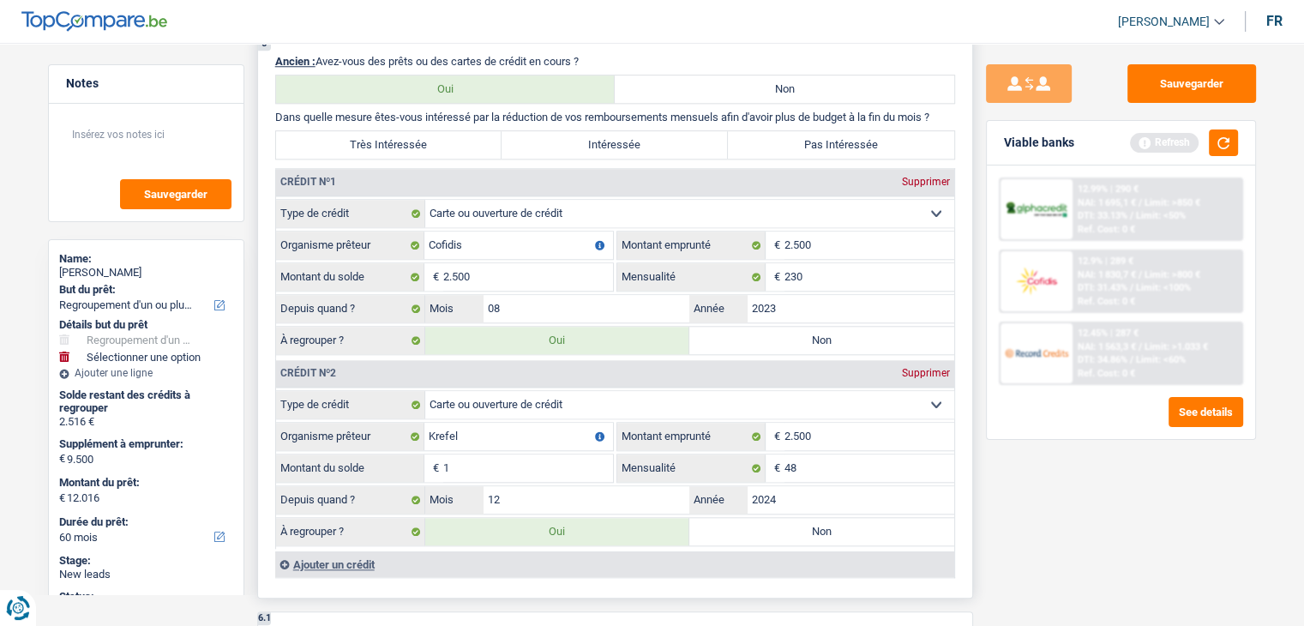
type input "12.001"
type input "2.501"
type input "12.001"
type input "2.501"
type input "12.001"
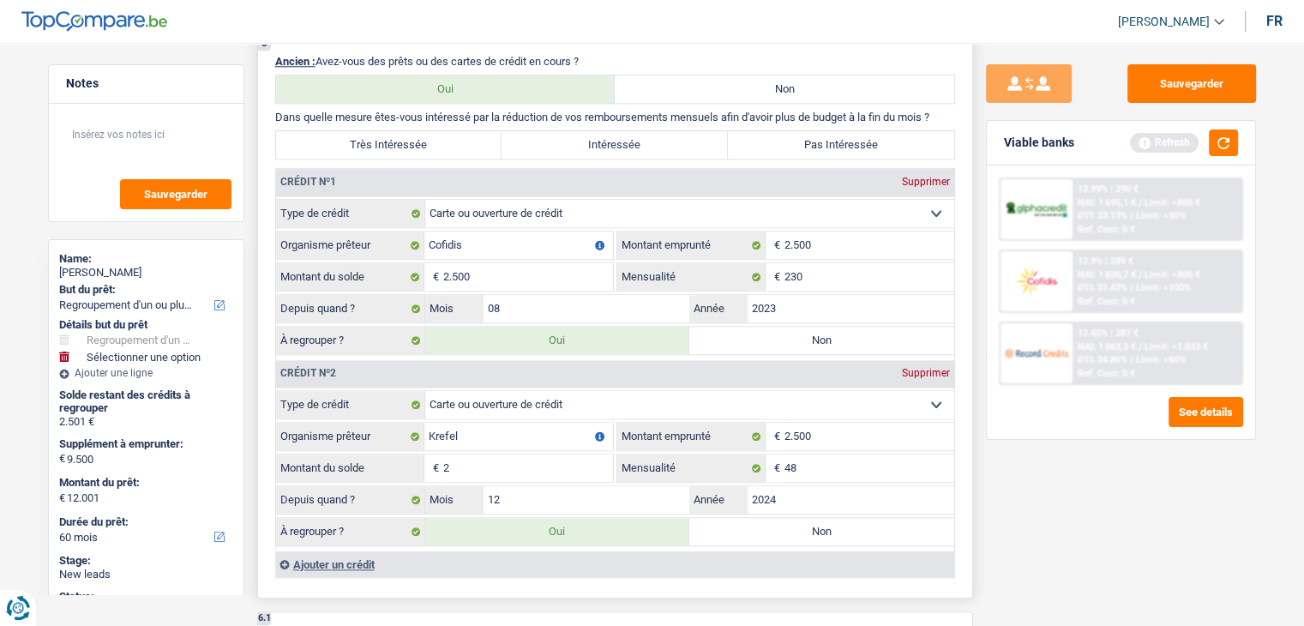
type input "25"
type input "12.025"
type input "2.525"
type input "12.025"
type input "2.525"
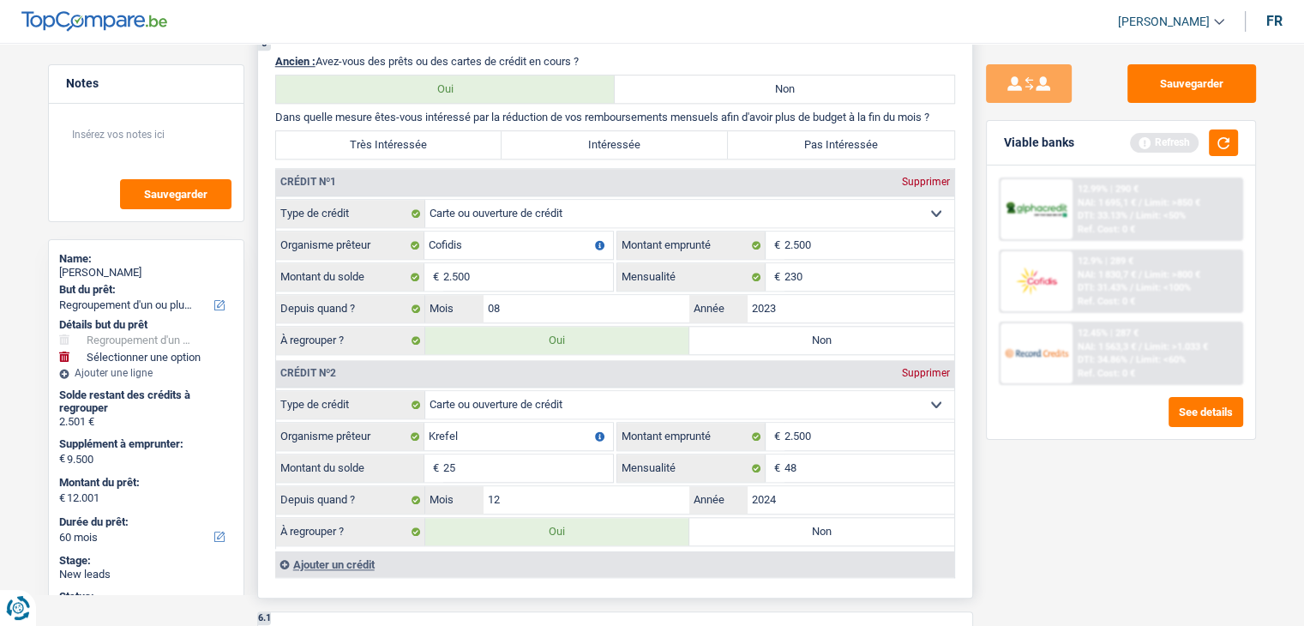
type input "12.025"
type input "250"
type input "12.250"
type input "2.750"
type input "12.250"
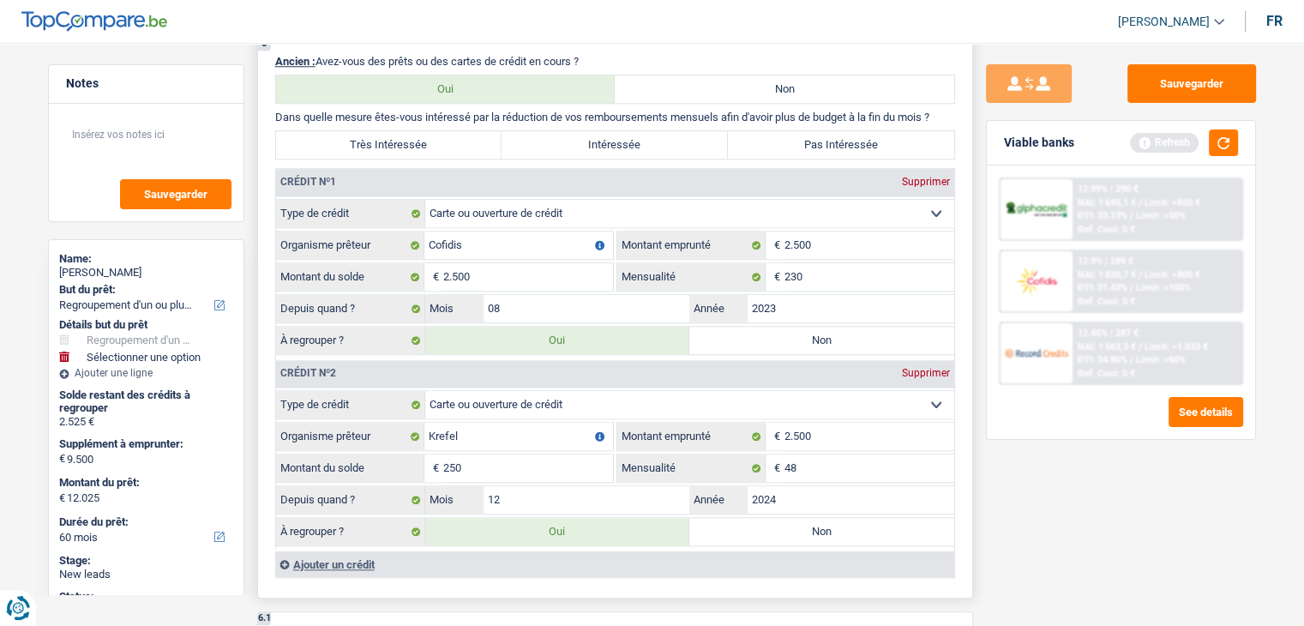
type input "2.750"
type input "12.250"
type input "2.500"
type input "14.500"
type input "5.000"
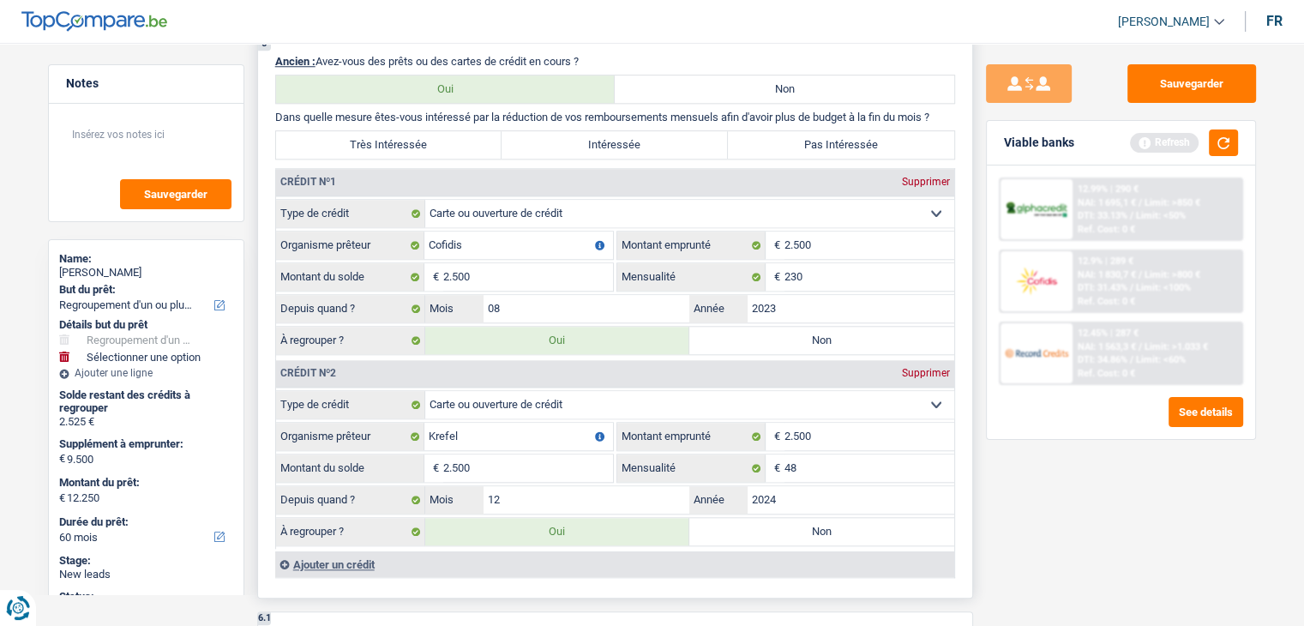
type input "14.500"
type input "5.000"
type input "14.500"
type input "2.500"
click at [1231, 145] on button "button" at bounding box center [1223, 142] width 29 height 27
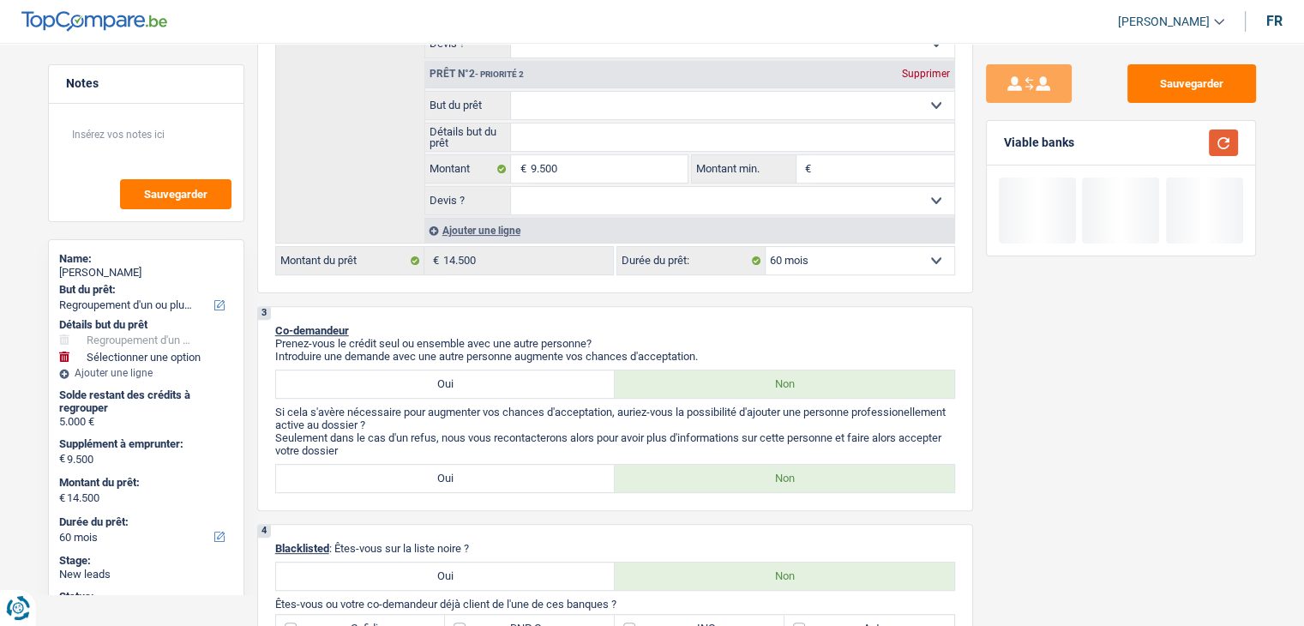
scroll to position [257, 0]
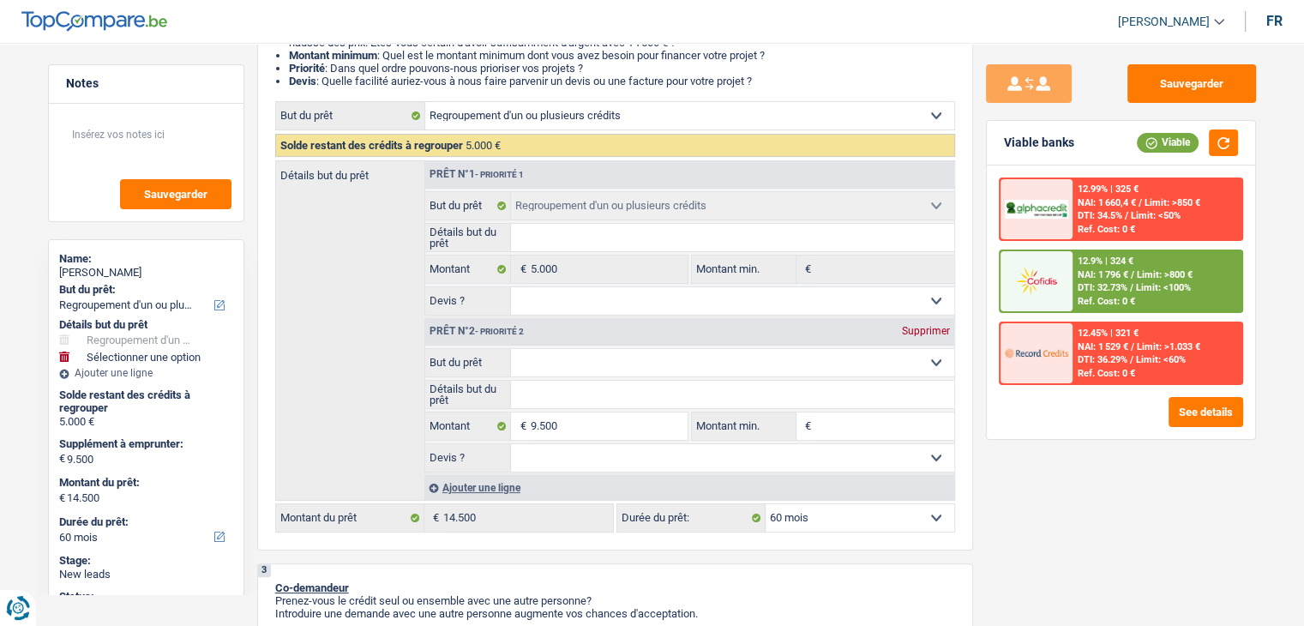
click at [1036, 492] on div "Sauvegarder Viable banks Viable 12.99% | 325 € NAI: 1 660,4 € / Limit: >850 € D…" at bounding box center [1121, 329] width 296 height 530
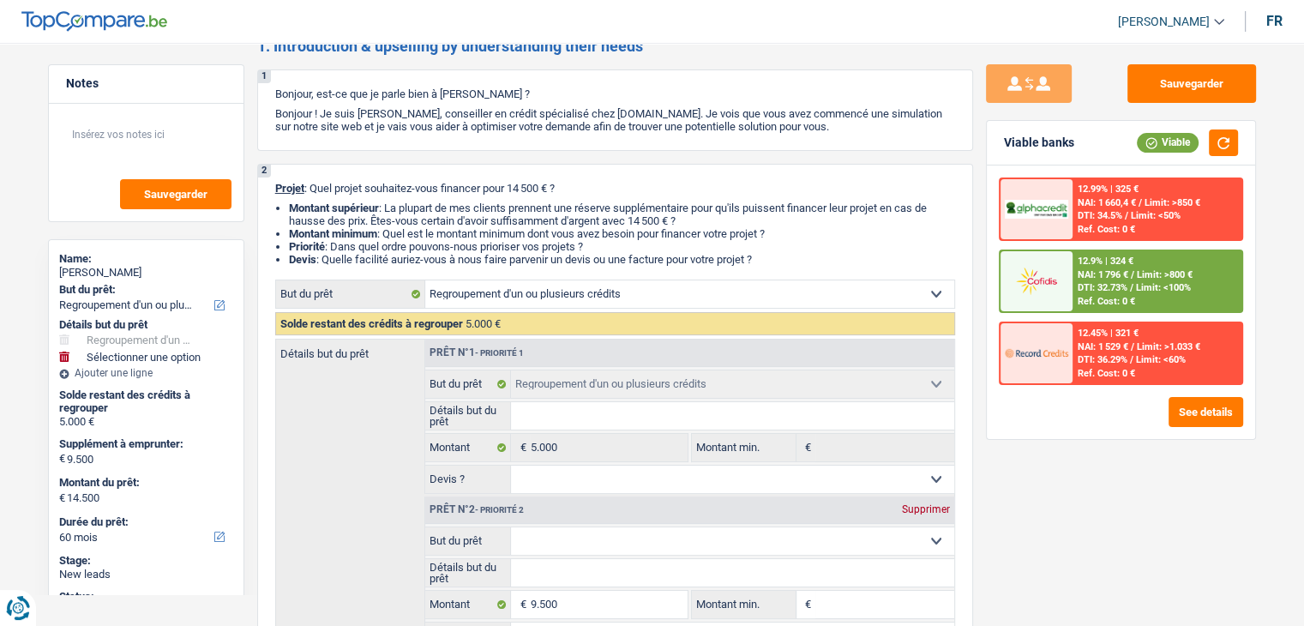
scroll to position [0, 0]
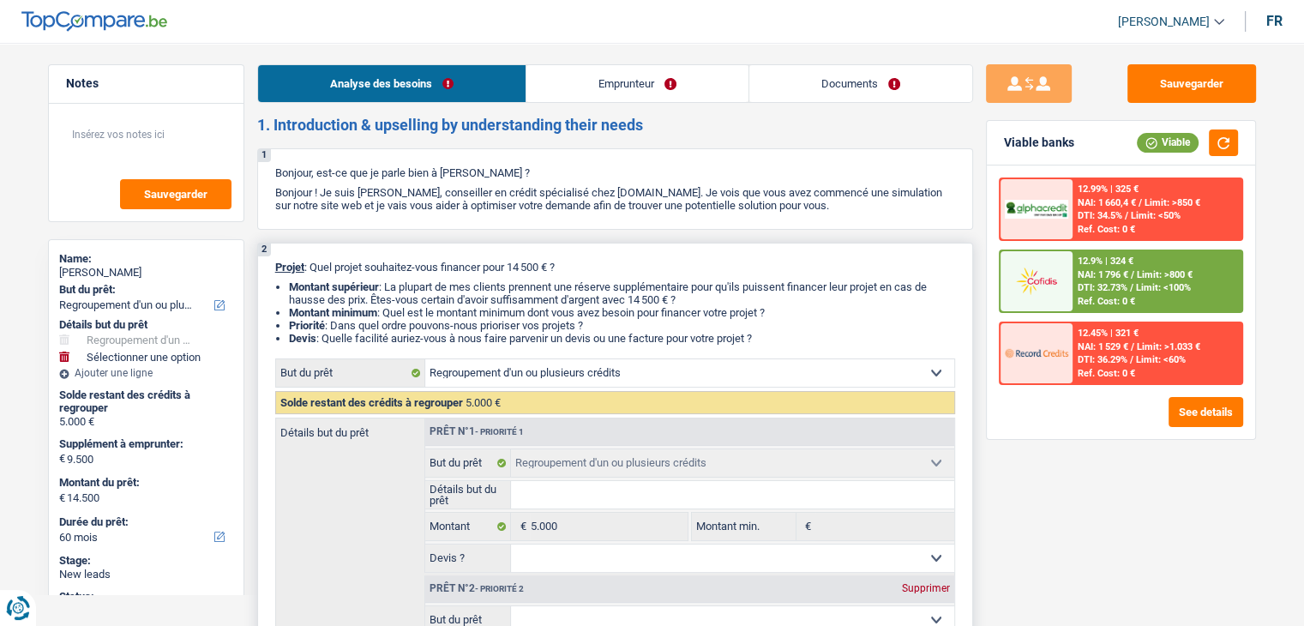
drag, startPoint x: 770, startPoint y: 334, endPoint x: 367, endPoint y: 295, distance: 404.9
click at [350, 285] on ul "Montant supérieur : La plupart de mes clients prennent une réserve supplémentai…" at bounding box center [615, 312] width 680 height 64
click at [505, 305] on li "Montant supérieur : La plupart de mes clients prennent une réserve supplémentai…" at bounding box center [622, 293] width 666 height 26
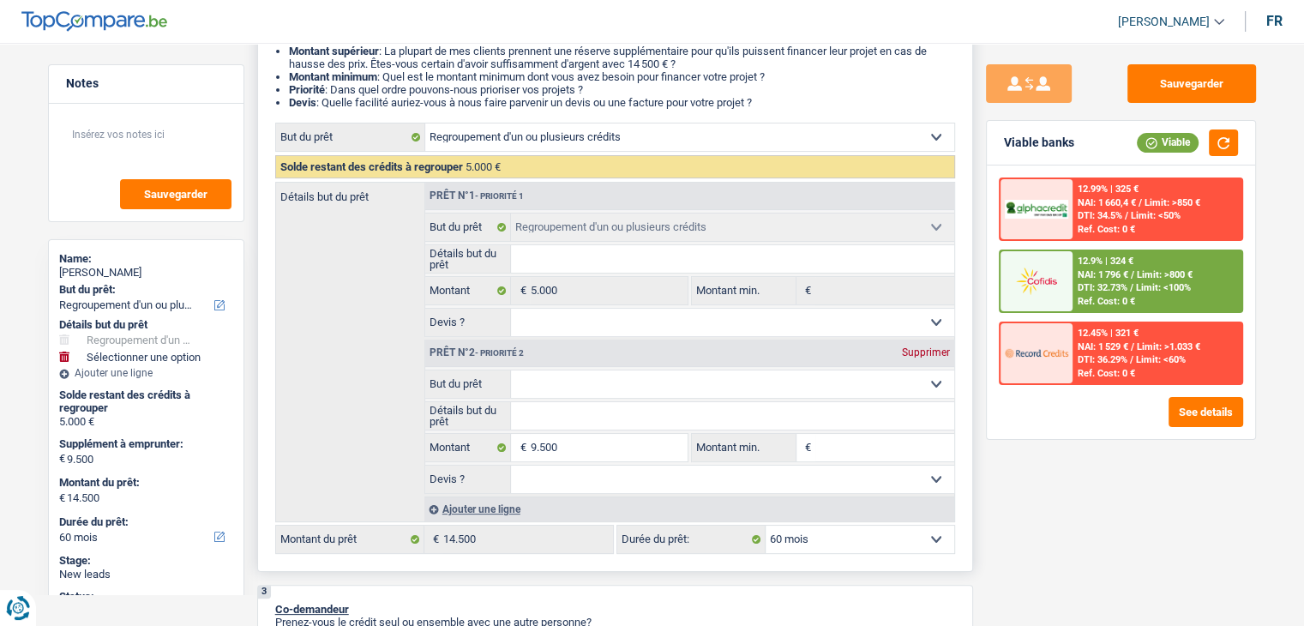
scroll to position [514, 0]
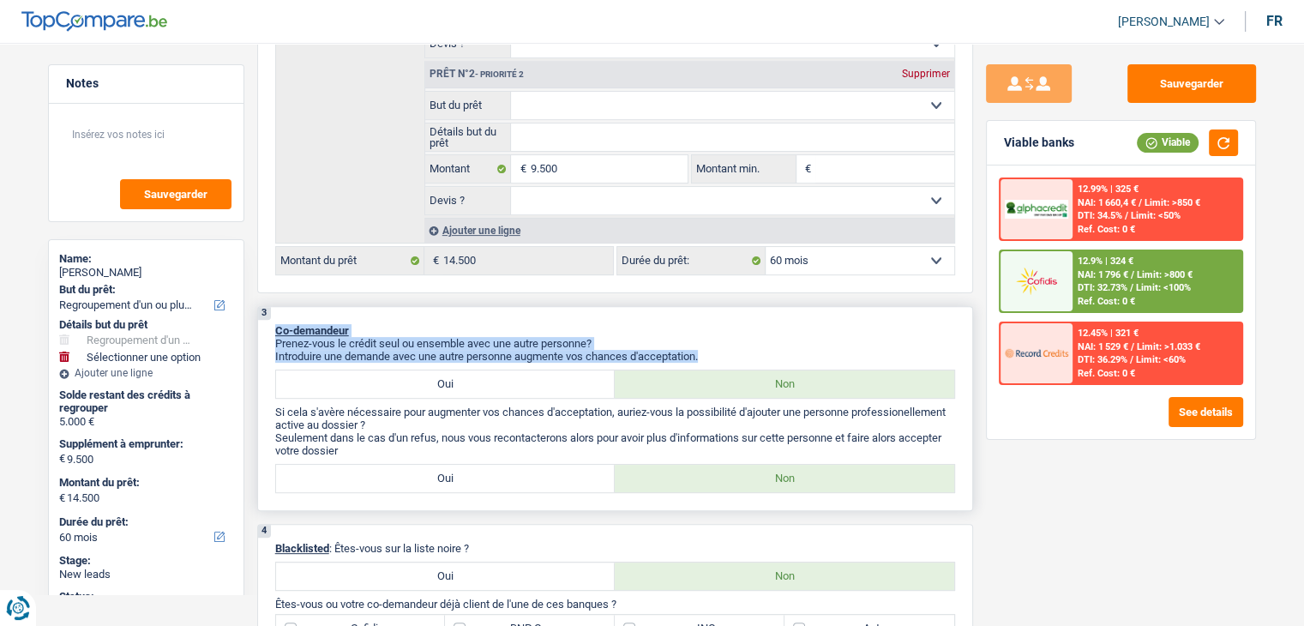
drag, startPoint x: 710, startPoint y: 351, endPoint x: 273, endPoint y: 330, distance: 436.9
click at [273, 330] on div "3 Co-demandeur Prenez-vous le crédit seul ou ensemble avec une autre personne? …" at bounding box center [615, 408] width 716 height 205
drag, startPoint x: 273, startPoint y: 323, endPoint x: 704, endPoint y: 351, distance: 432.2
click at [704, 351] on div "3 Co-demandeur Prenez-vous le crédit seul ou ensemble avec une autre personne? …" at bounding box center [615, 408] width 716 height 205
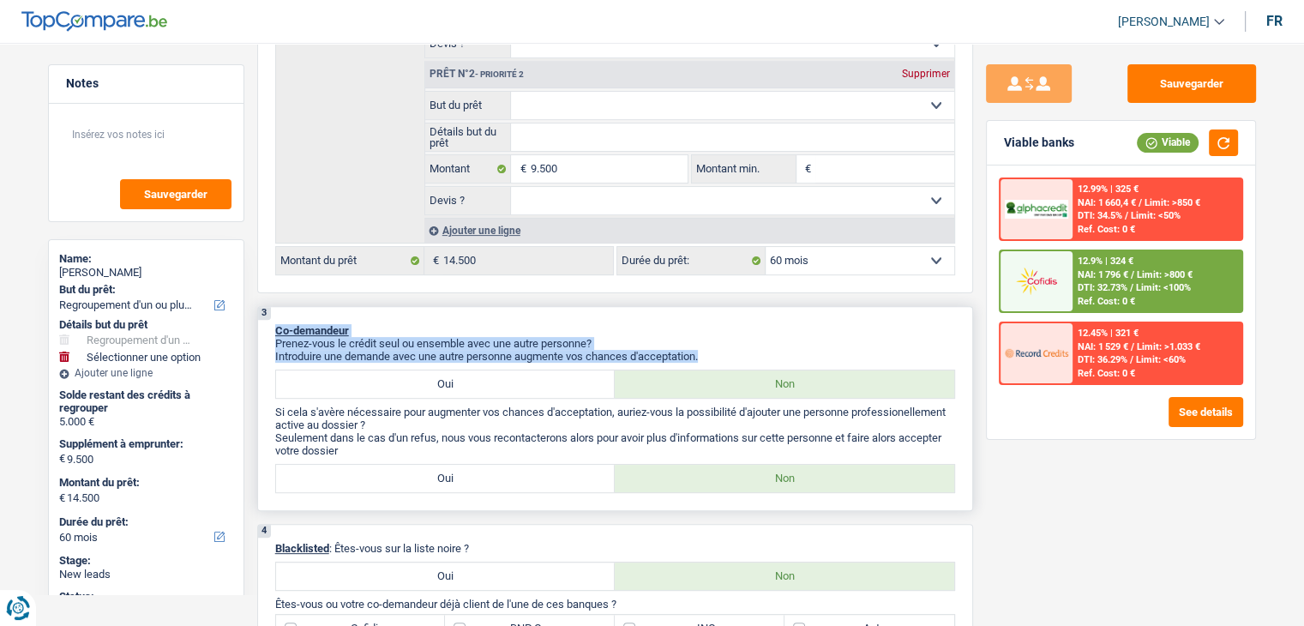
click at [731, 344] on p "Prenez-vous le crédit seul ou ensemble avec une autre personne?" at bounding box center [615, 343] width 680 height 13
drag, startPoint x: 713, startPoint y: 351, endPoint x: 271, endPoint y: 311, distance: 444.1
click at [271, 311] on div "3 Co-demandeur Prenez-vous le crédit seul ou ensemble avec une autre personne? …" at bounding box center [615, 408] width 716 height 205
click at [264, 345] on div "3 Co-demandeur Prenez-vous le crédit seul ou ensemble avec une autre personne? …" at bounding box center [615, 408] width 716 height 205
drag, startPoint x: 274, startPoint y: 324, endPoint x: 738, endPoint y: 350, distance: 464.5
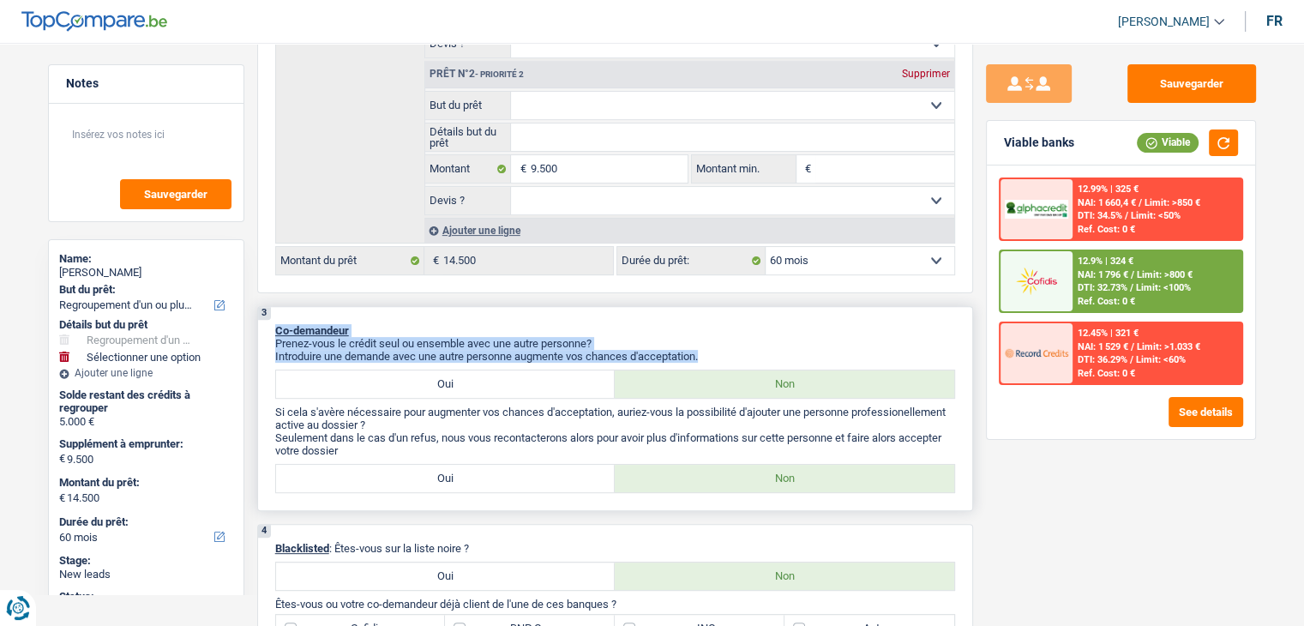
click at [738, 350] on div "3 Co-demandeur Prenez-vous le crédit seul ou ensemble avec une autre personne? …" at bounding box center [615, 408] width 716 height 205
click at [738, 350] on p "Introduire une demande avec une autre personne augmente vos chances d'acceptati…" at bounding box center [615, 356] width 680 height 13
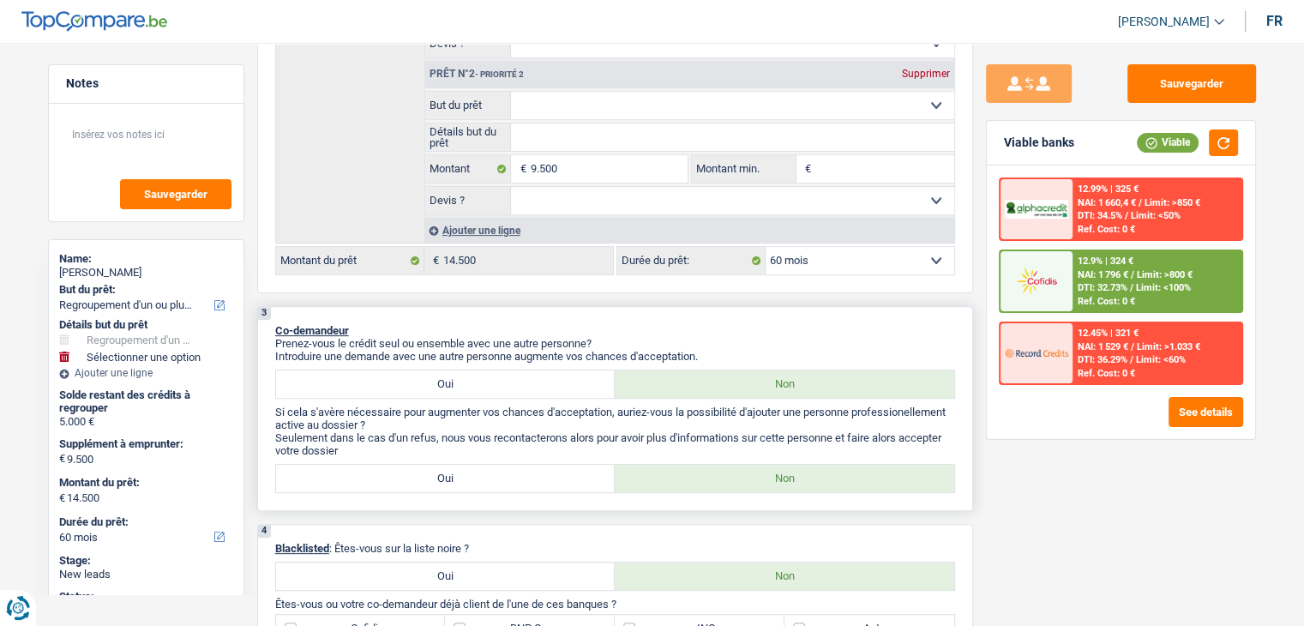
click at [916, 344] on p "Prenez-vous le crédit seul ou ensemble avec une autre personne?" at bounding box center [615, 343] width 680 height 13
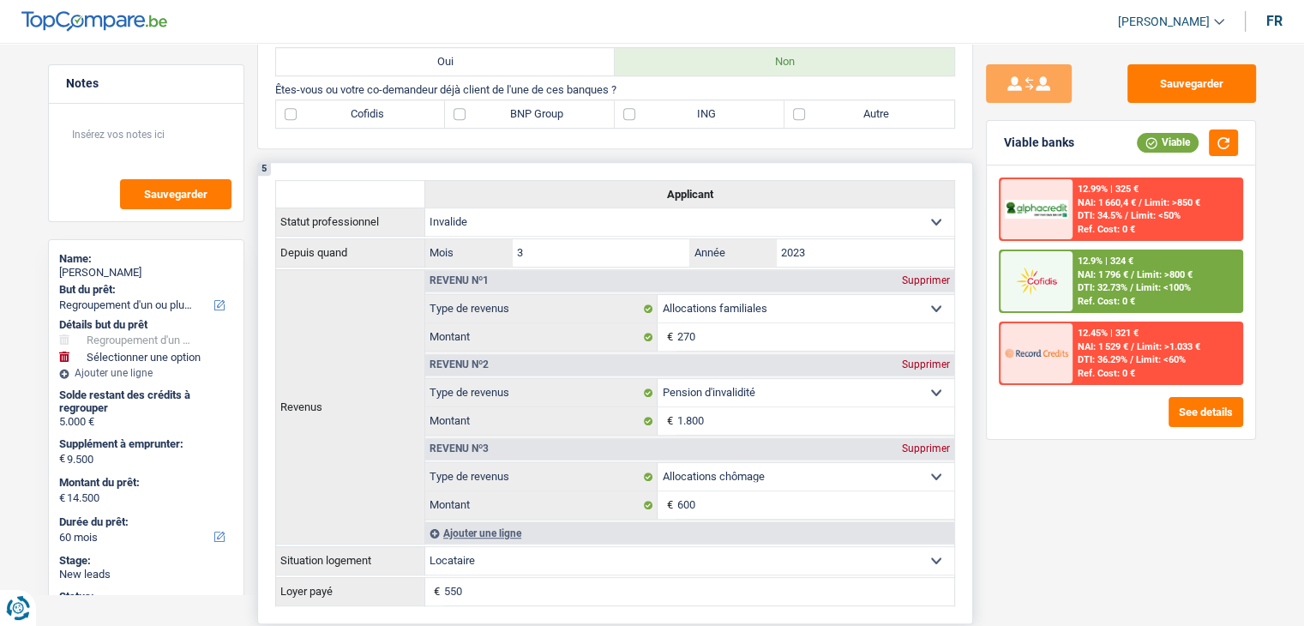
scroll to position [1457, 0]
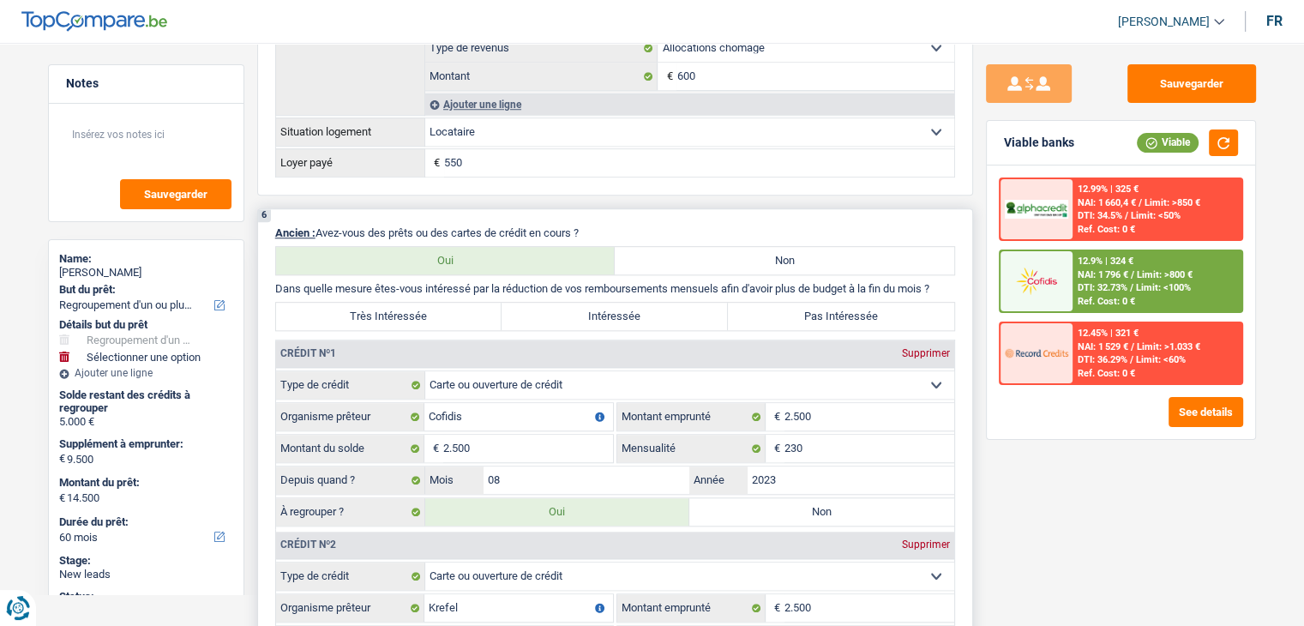
drag, startPoint x: 939, startPoint y: 279, endPoint x: 272, endPoint y: 280, distance: 667.0
click at [272, 280] on div "6 Ancien : Avez-vous des prêts ou des cartes de crédit en cours ? Oui Non Dans …" at bounding box center [615, 489] width 716 height 562
drag, startPoint x: 276, startPoint y: 280, endPoint x: 943, endPoint y: 277, distance: 667.0
click at [943, 282] on p "Dans quelle mesure êtes-vous intéressé par la réduction de vos remboursements m…" at bounding box center [615, 288] width 680 height 13
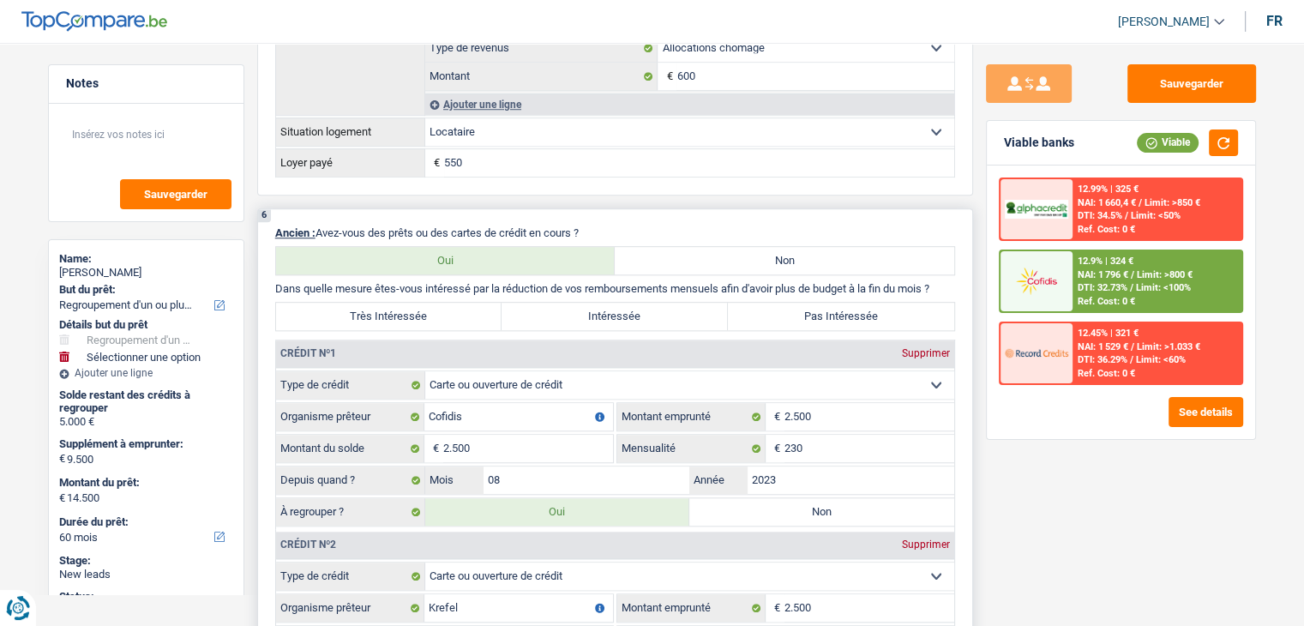
click at [950, 282] on p "Dans quelle mesure êtes-vous intéressé par la réduction de vos remboursements m…" at bounding box center [615, 288] width 680 height 13
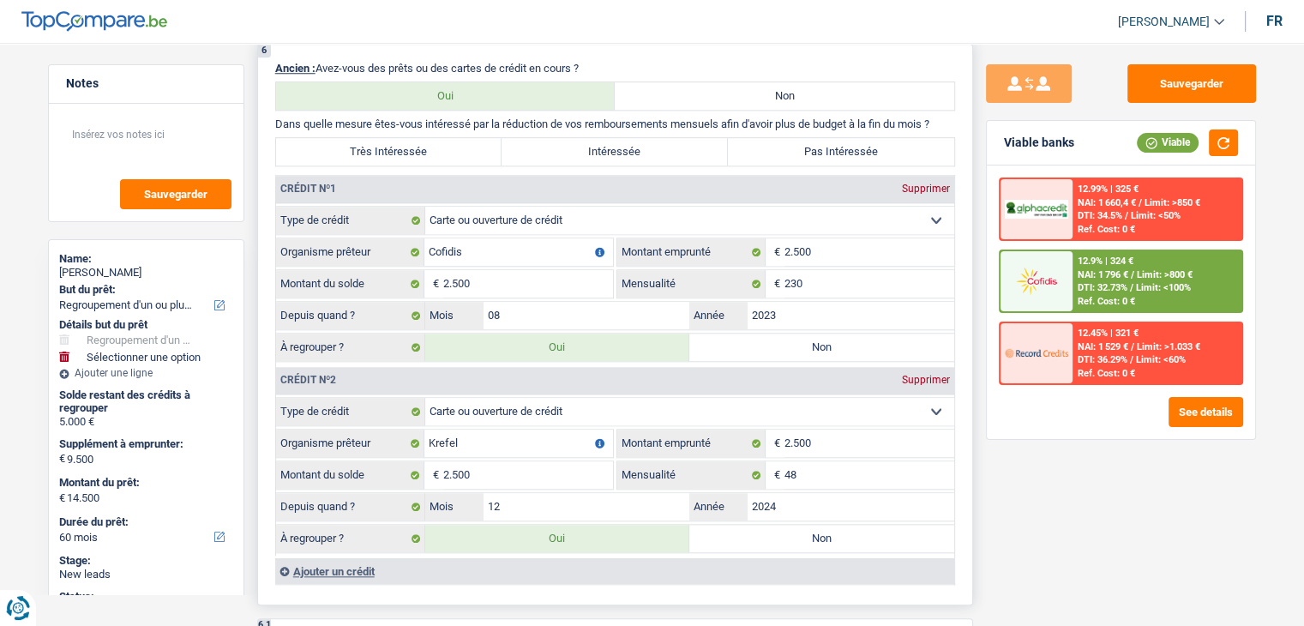
scroll to position [1629, 0]
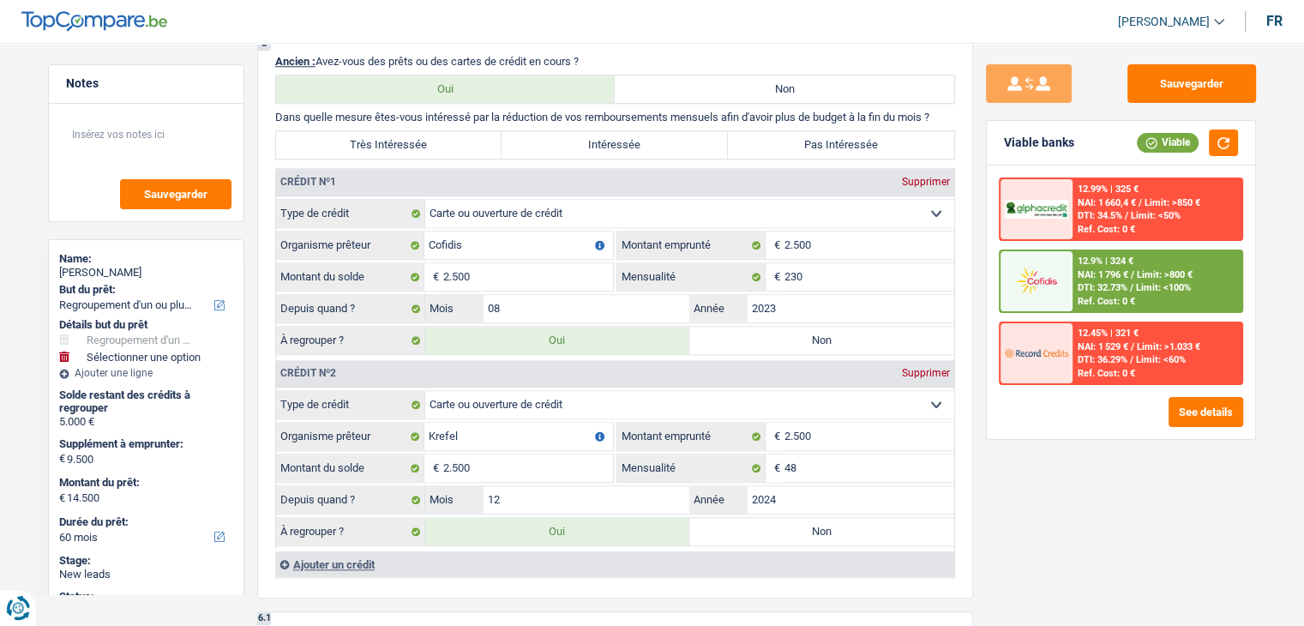
click at [975, 480] on div "Sauvegarder Viable banks Viable 12.99% | 325 € NAI: 1 660,4 € / Limit: >850 € D…" at bounding box center [1121, 329] width 296 height 530
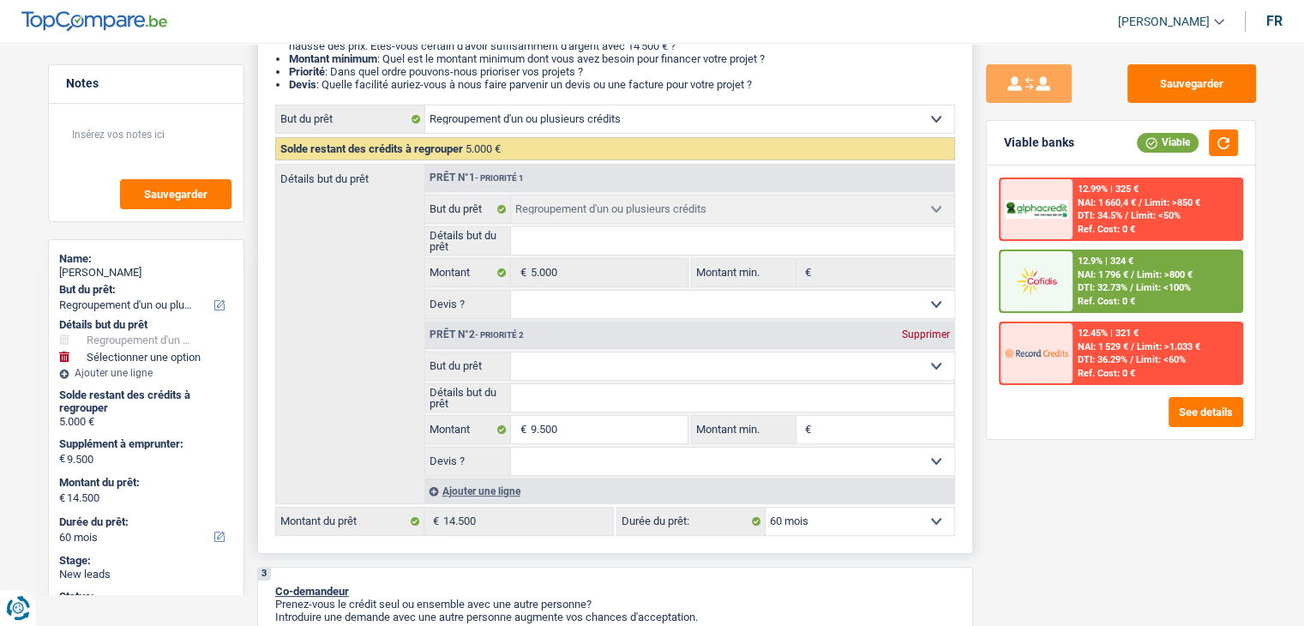
scroll to position [257, 0]
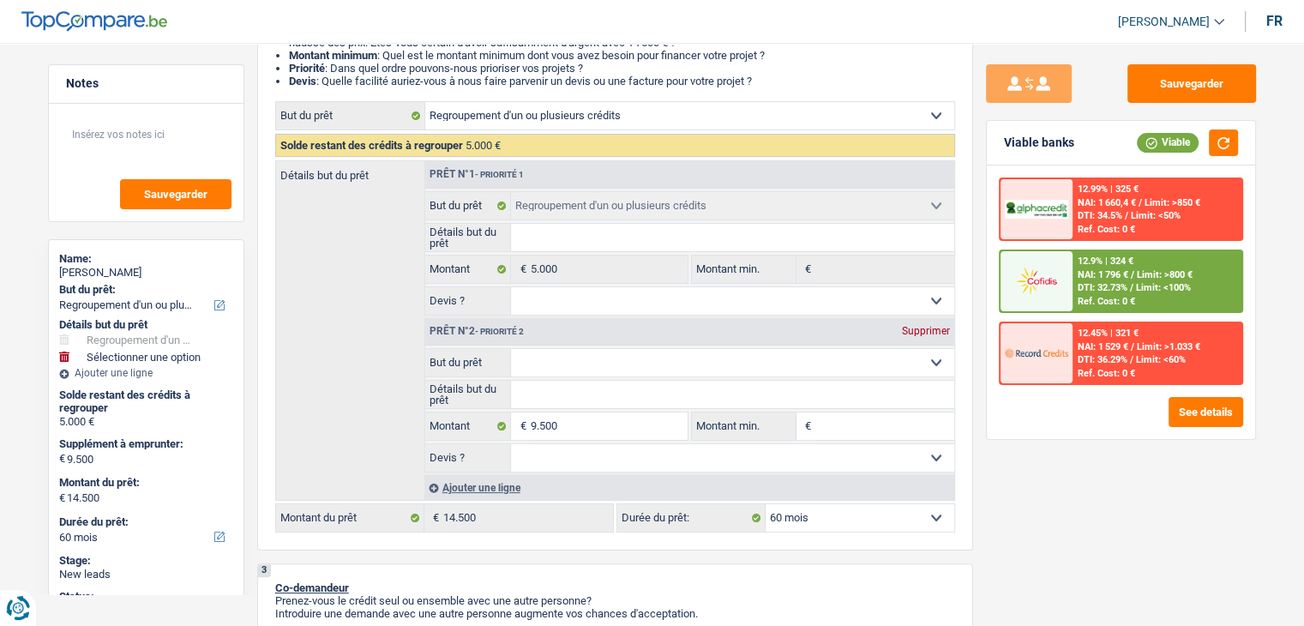
click at [1133, 496] on div "Sauvegarder Viable banks Viable 12.99% | 325 € NAI: 1 660,4 € / Limit: >850 € D…" at bounding box center [1121, 329] width 296 height 530
click at [1044, 280] on img at bounding box center [1036, 281] width 63 height 32
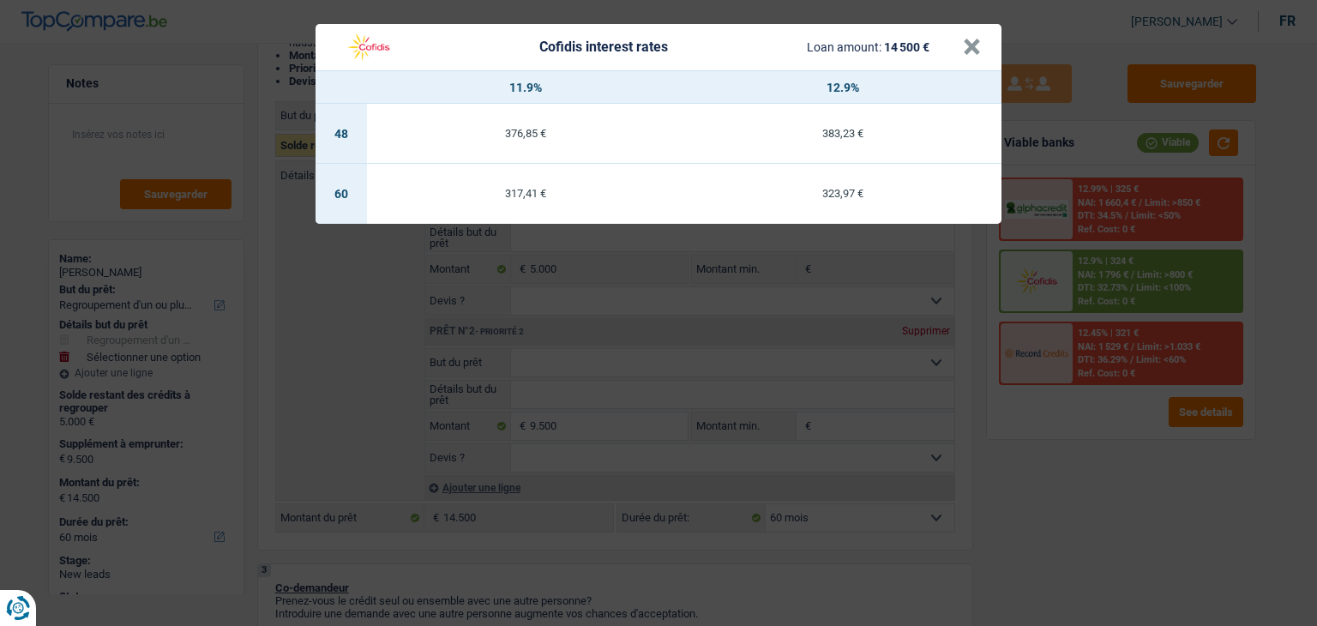
click at [1039, 472] on div "Cofidis interest rates Loan amount: 14 500 € × 11.9% 12.9% 48 376,85 € 383,23 €…" at bounding box center [658, 313] width 1317 height 626
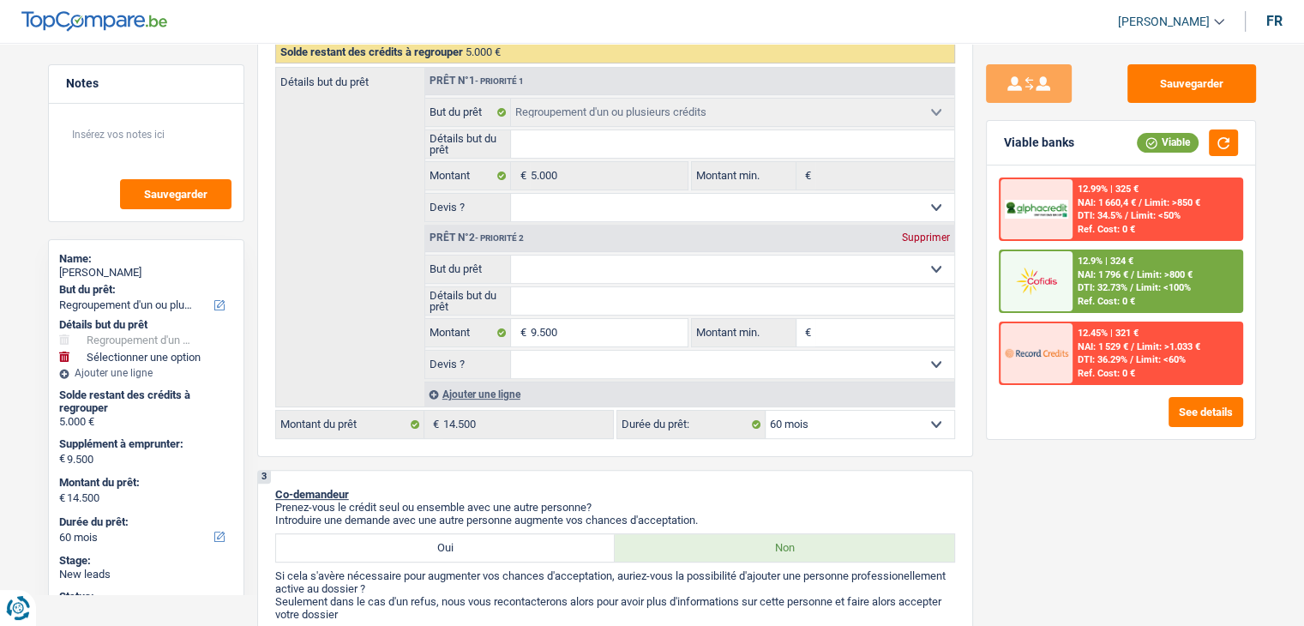
scroll to position [343, 0]
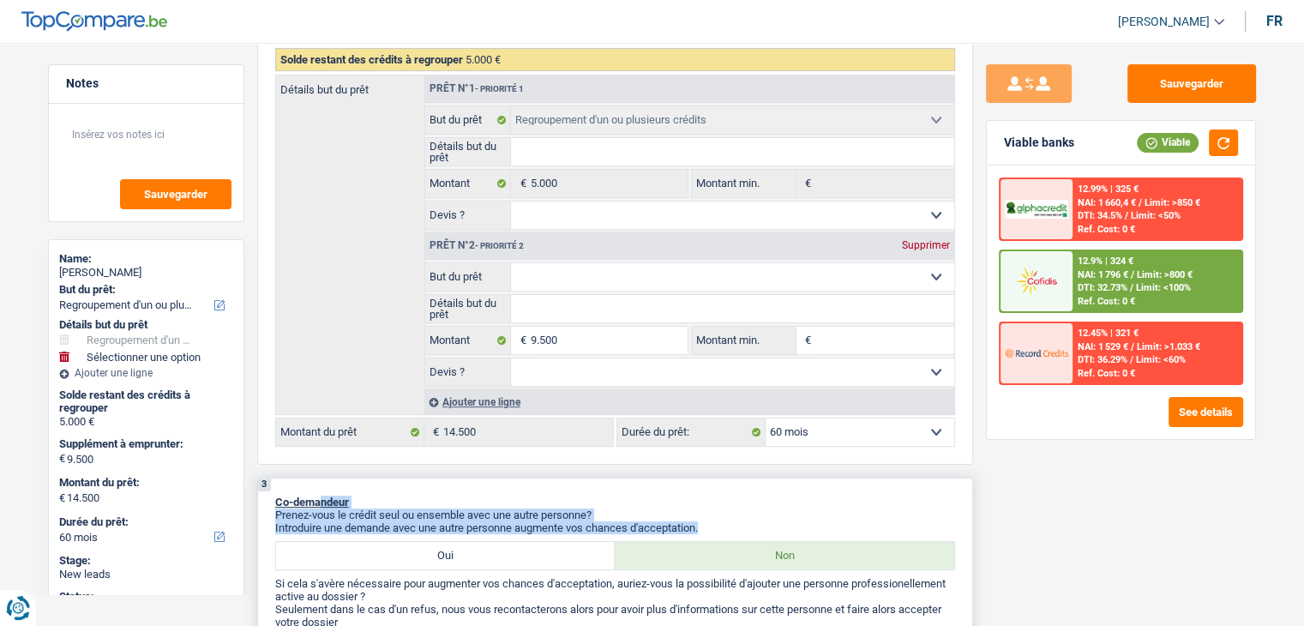
drag, startPoint x: 712, startPoint y: 526, endPoint x: 320, endPoint y: 491, distance: 393.4
click at [320, 491] on div "3 Co-demandeur Prenez-vous le crédit seul ou ensemble avec une autre personne? …" at bounding box center [615, 580] width 716 height 205
click at [494, 490] on div "3 Co-demandeur Prenez-vous le crédit seul ou ensemble avec une autre personne? …" at bounding box center [615, 580] width 716 height 205
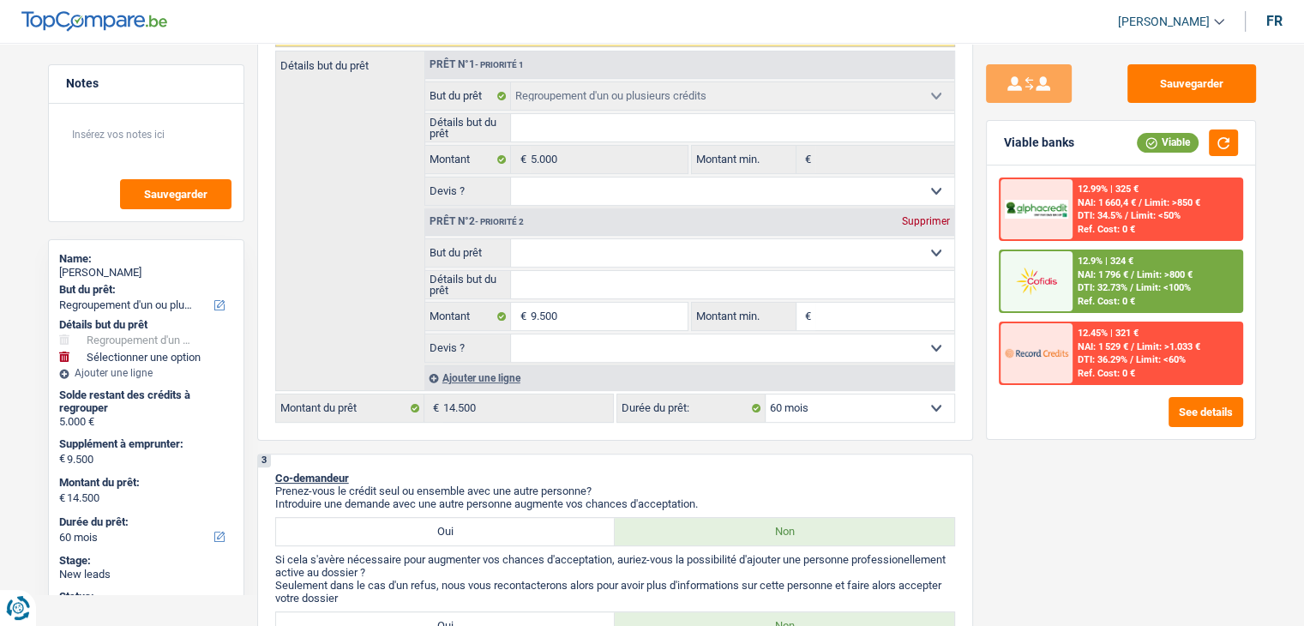
scroll to position [686, 0]
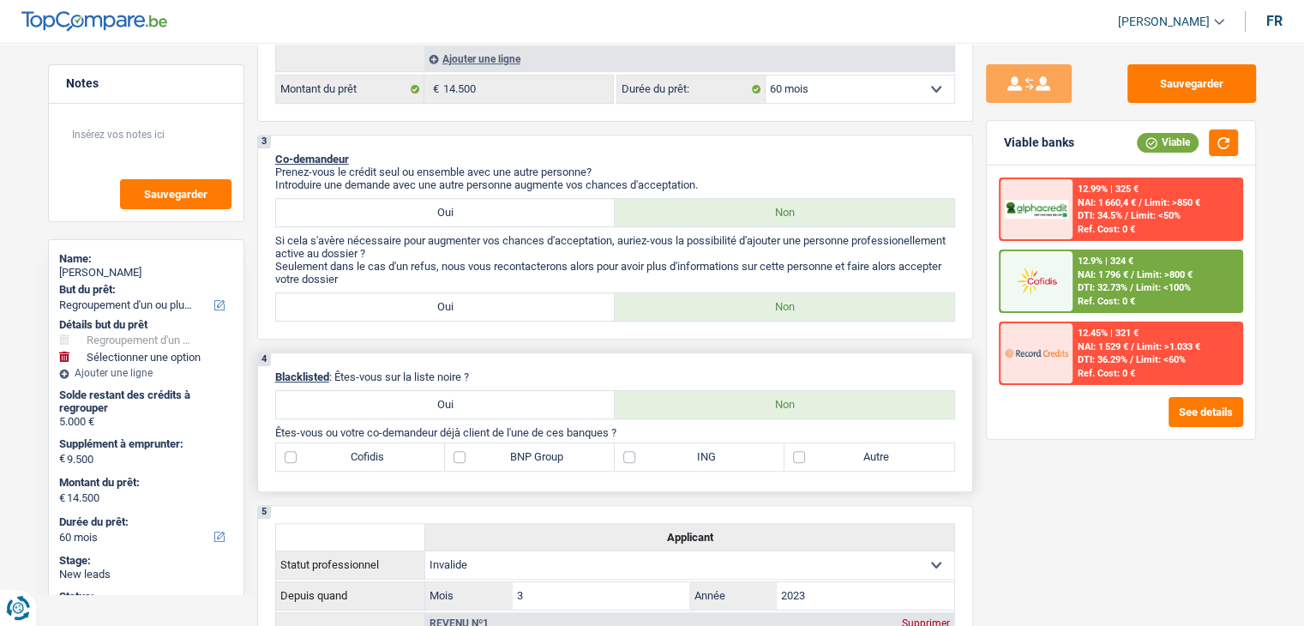
drag, startPoint x: 480, startPoint y: 368, endPoint x: 345, endPoint y: 370, distance: 134.6
click at [345, 370] on p "Blacklisted : Êtes-vous sur la liste noire ?" at bounding box center [615, 376] width 680 height 13
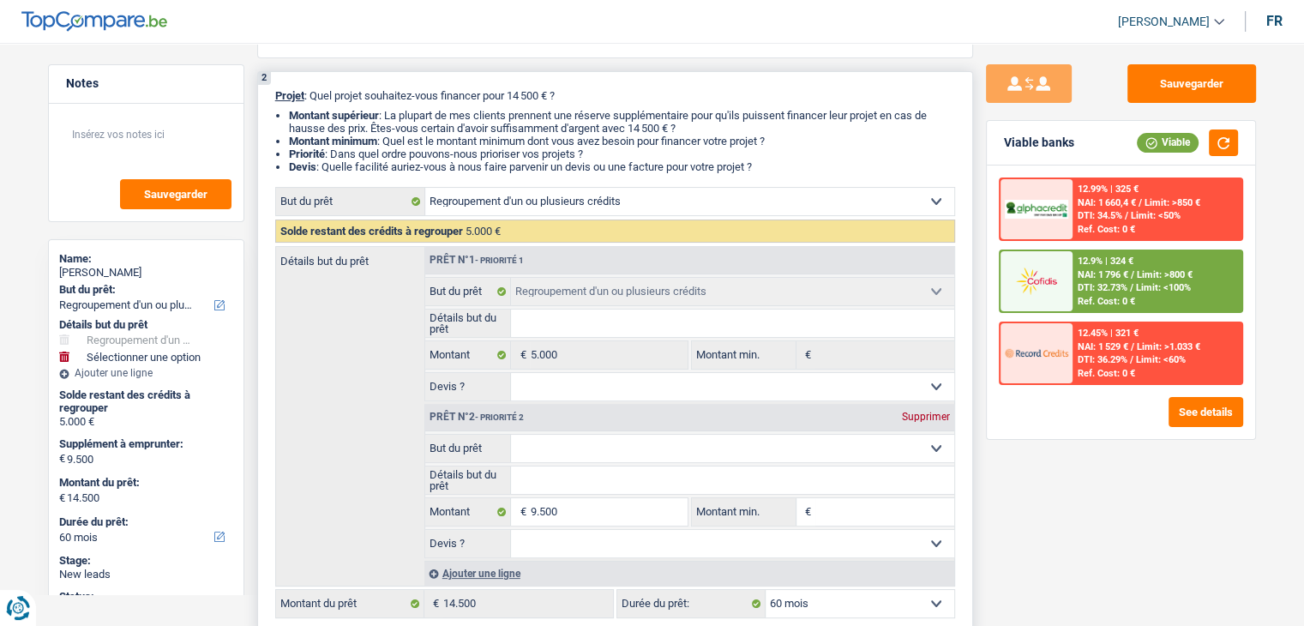
scroll to position [429, 0]
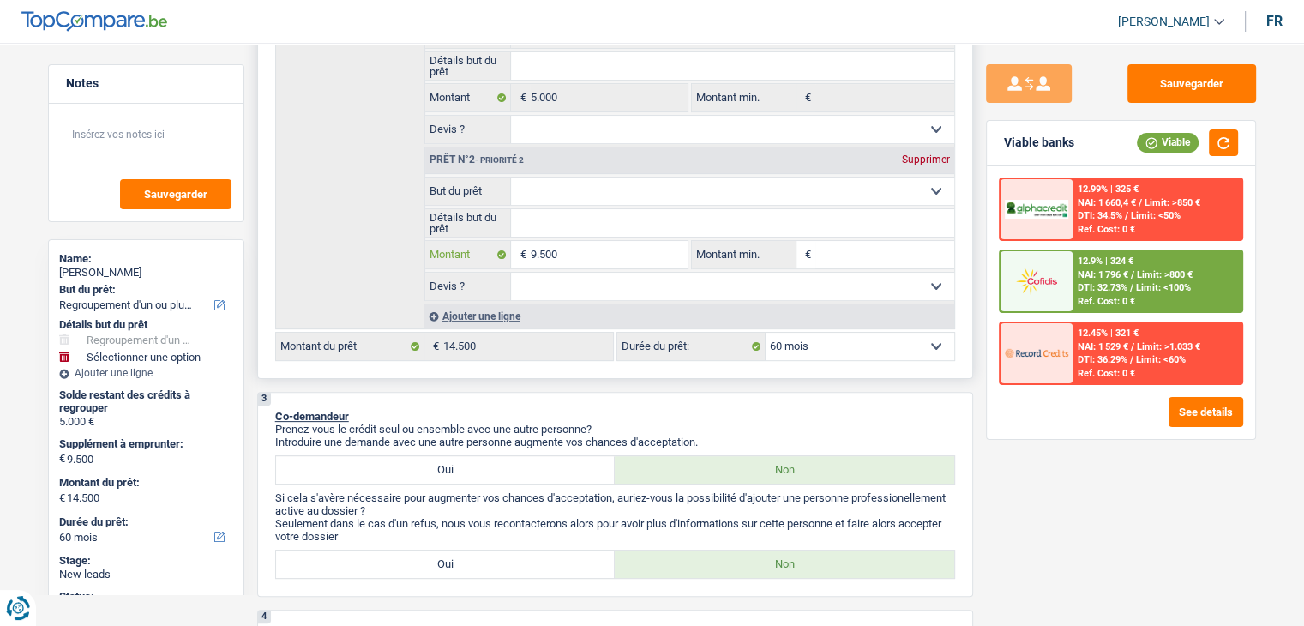
click at [568, 246] on input "9.500" at bounding box center [608, 254] width 157 height 27
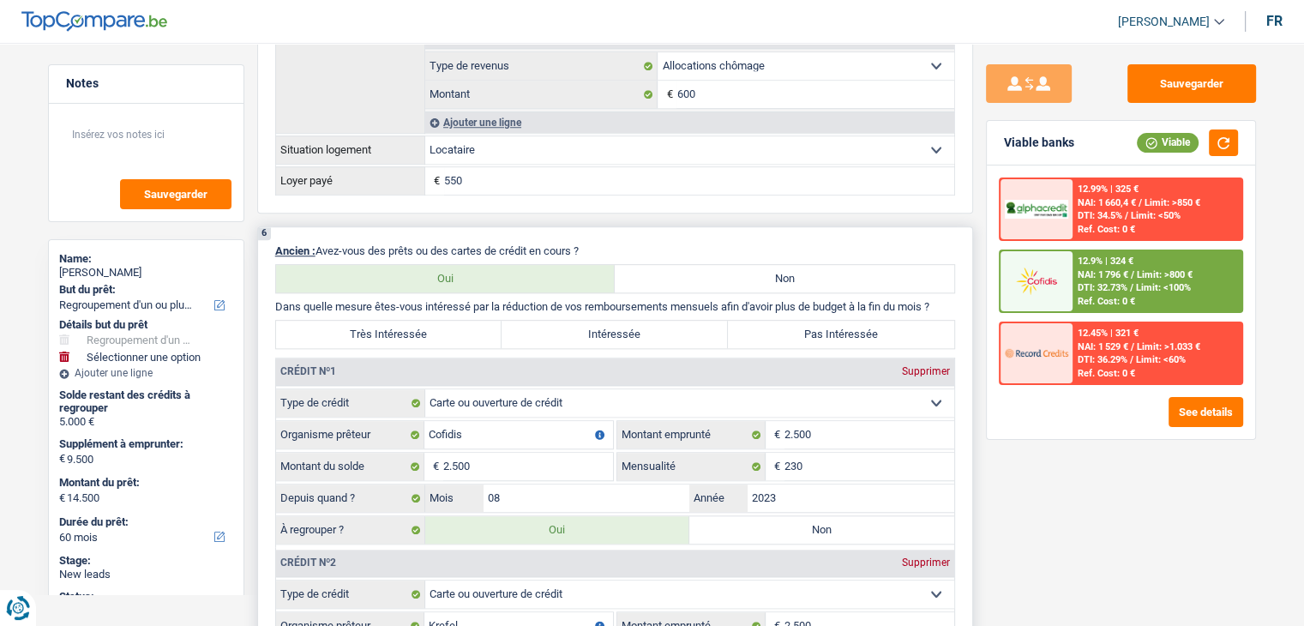
scroll to position [1629, 0]
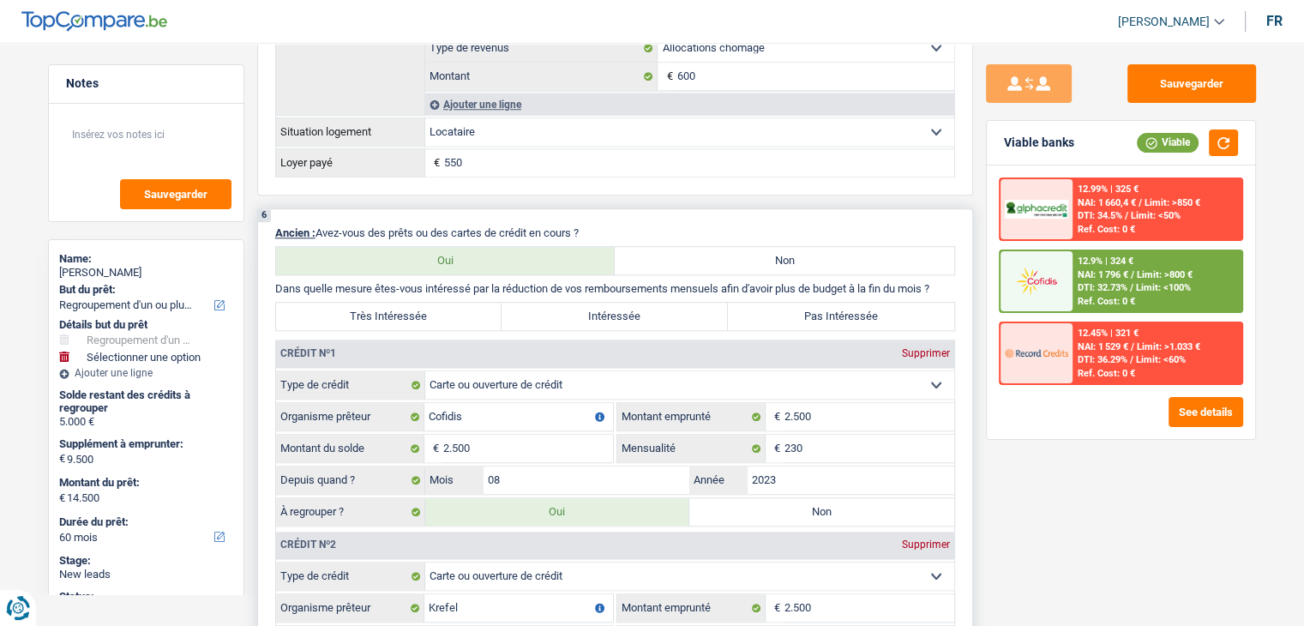
click at [609, 313] on label "Intéressée" at bounding box center [615, 316] width 226 height 27
click at [609, 313] on input "Intéressée" at bounding box center [615, 316] width 226 height 27
radio input "true"
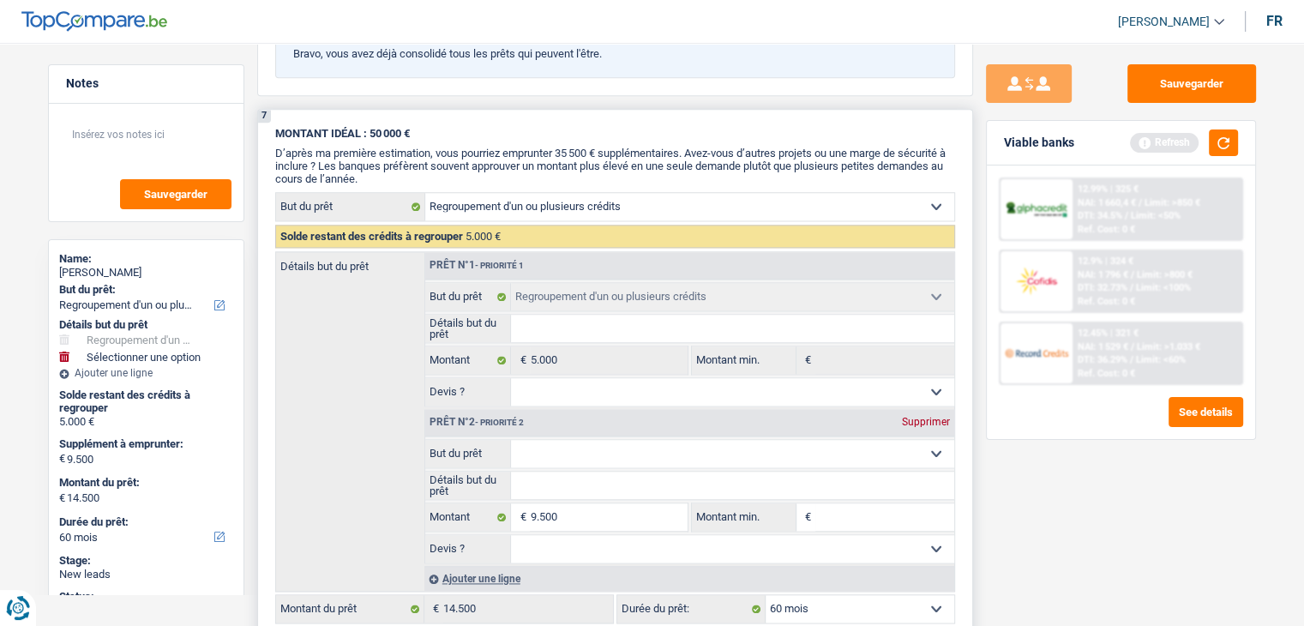
scroll to position [2572, 0]
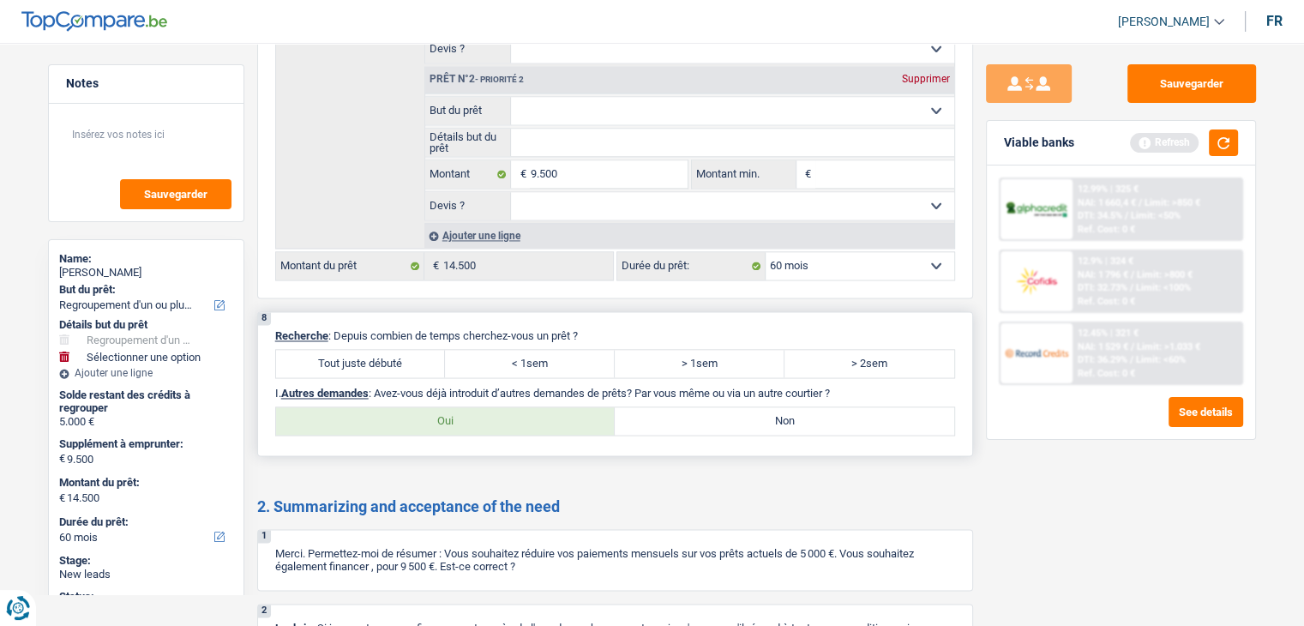
click at [366, 351] on label "Tout juste débuté" at bounding box center [361, 363] width 170 height 27
click at [366, 351] on input "Tout juste débuté" at bounding box center [361, 363] width 170 height 27
radio input "true"
click at [760, 407] on label "Non" at bounding box center [784, 420] width 339 height 27
click at [760, 407] on input "Non" at bounding box center [784, 420] width 339 height 27
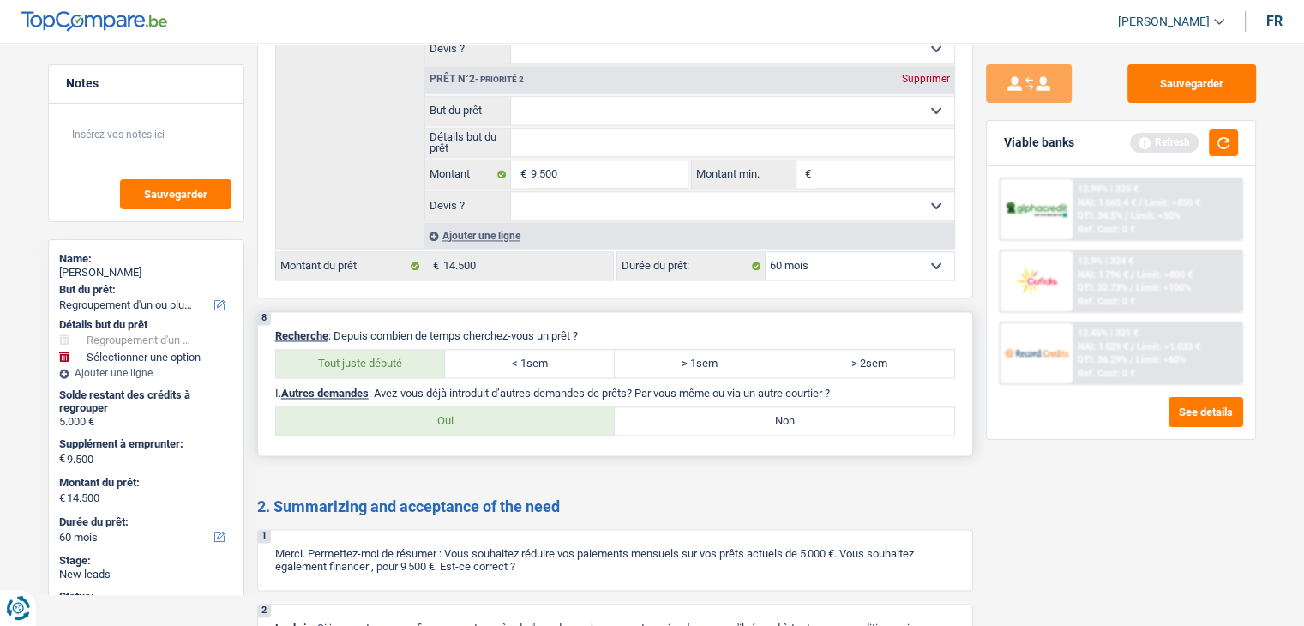
radio input "true"
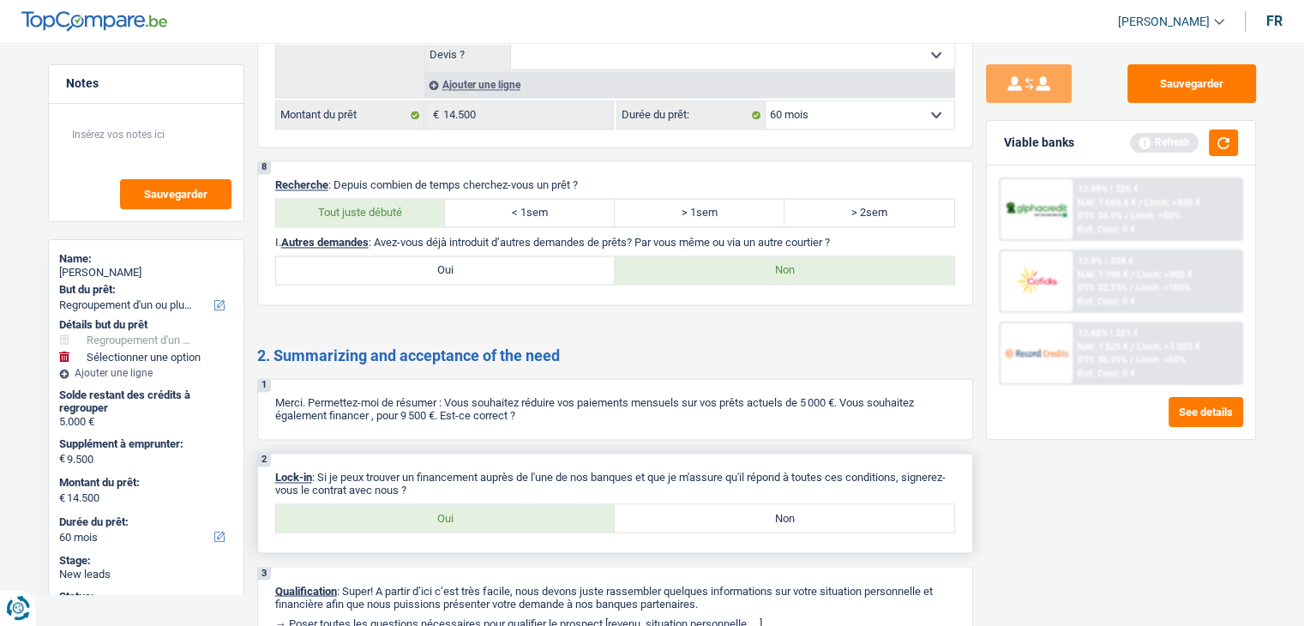
scroll to position [2792, 0]
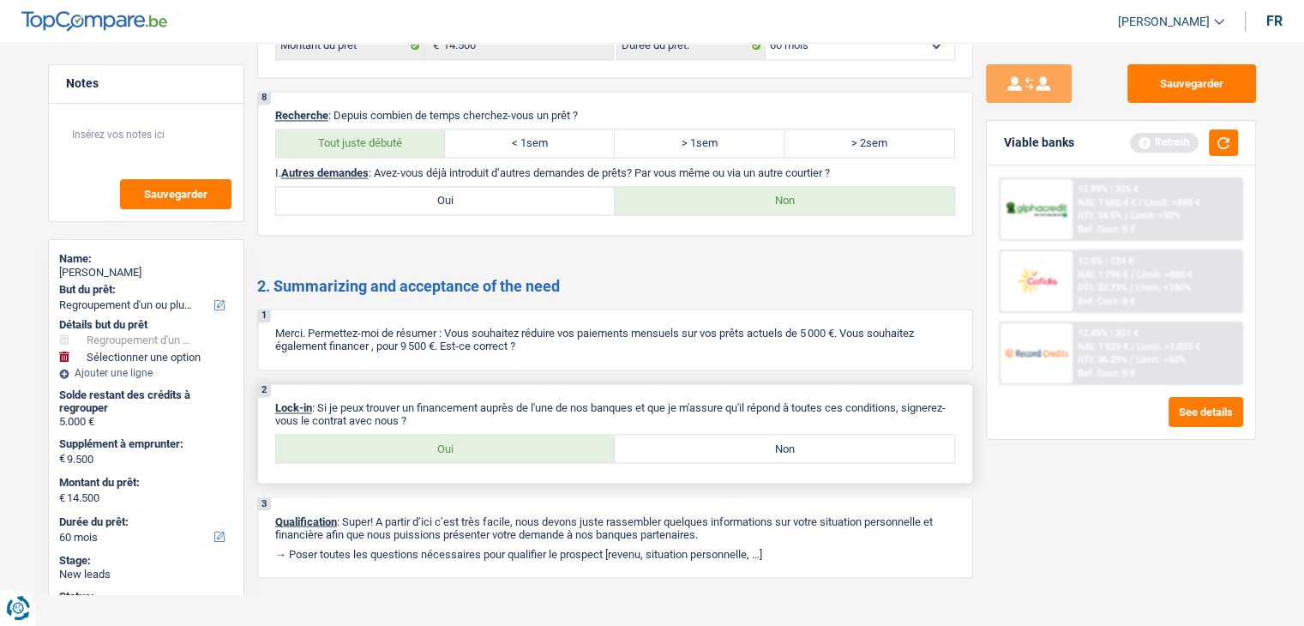
click at [524, 416] on div "2 Lock-in : Si je peux trouver un financement auprès de l'une de nos banques et…" at bounding box center [615, 433] width 716 height 100
click at [526, 435] on label "Oui" at bounding box center [445, 448] width 339 height 27
click at [526, 435] on input "Oui" at bounding box center [445, 448] width 339 height 27
radio input "true"
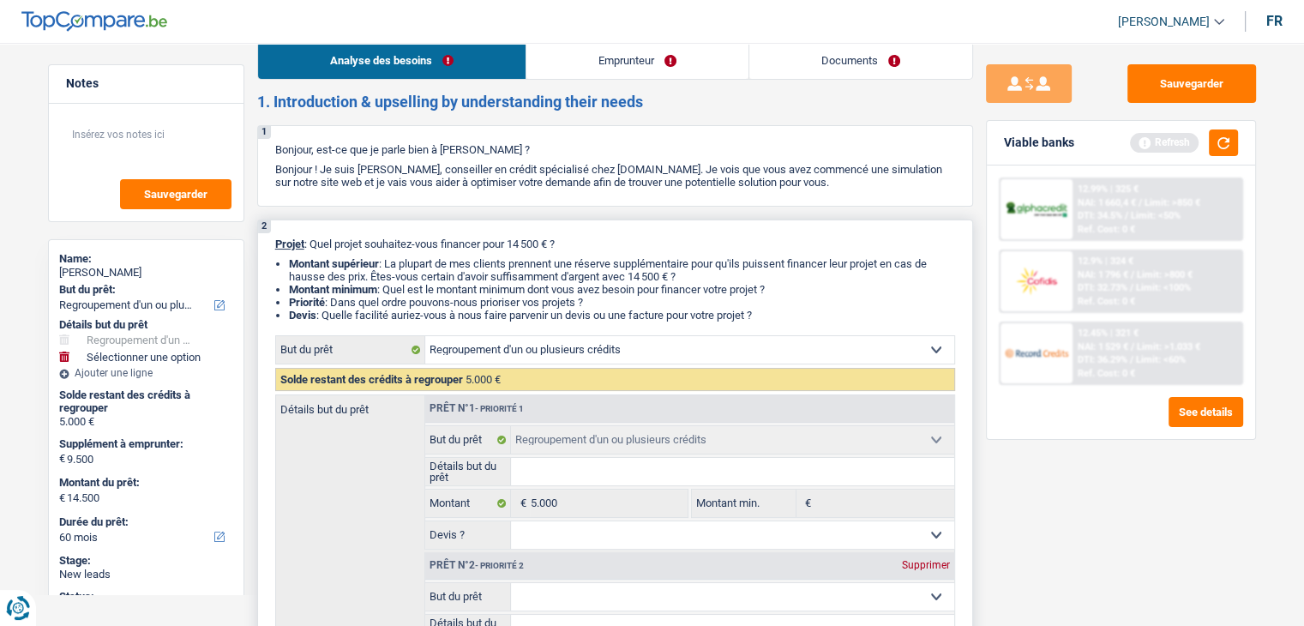
scroll to position [0, 0]
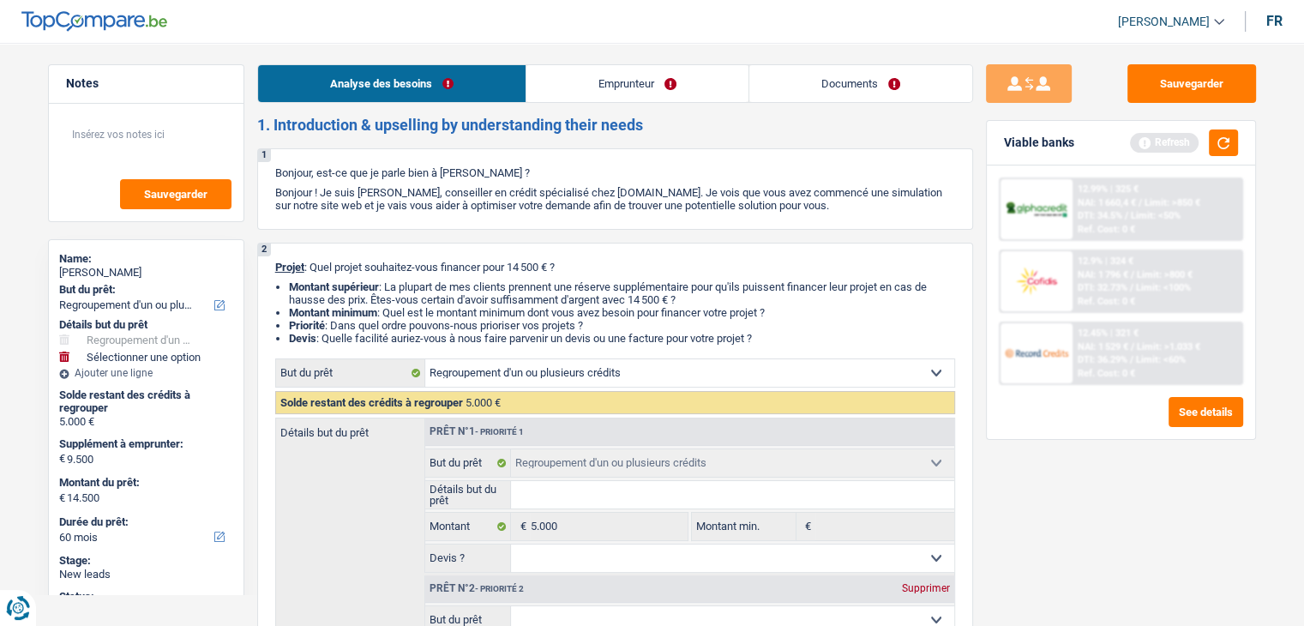
click at [590, 74] on link "Emprunteur" at bounding box center [637, 83] width 222 height 37
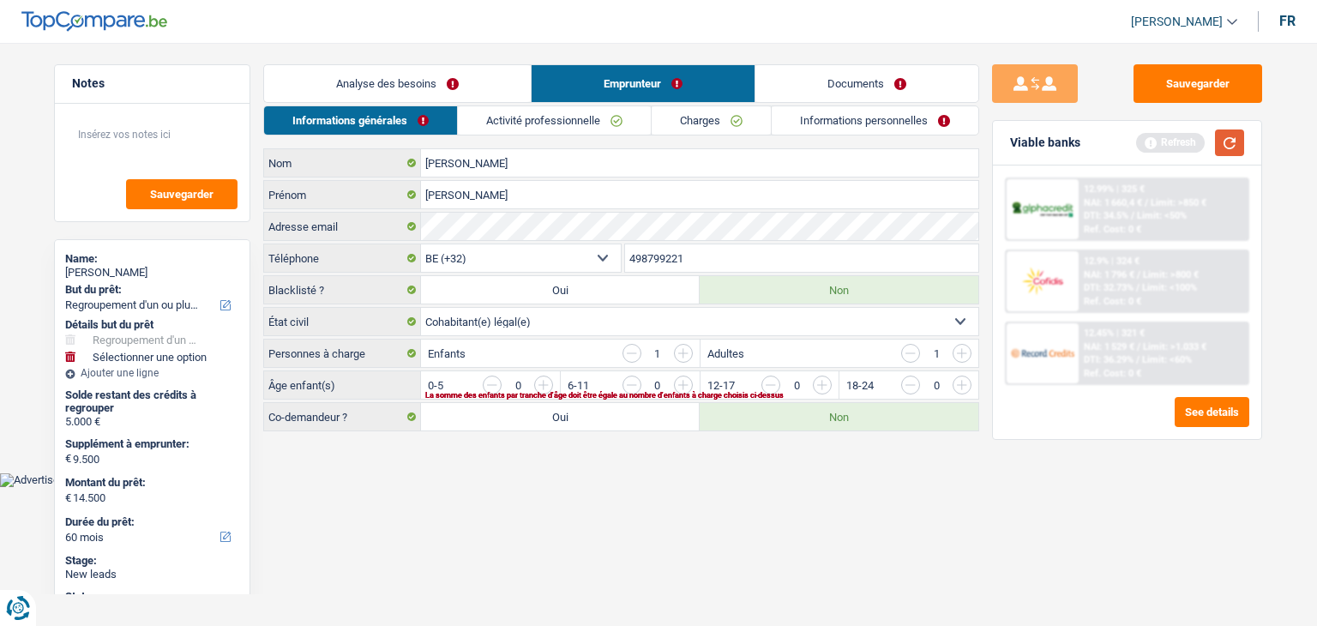
click at [1221, 132] on button "button" at bounding box center [1229, 142] width 29 height 27
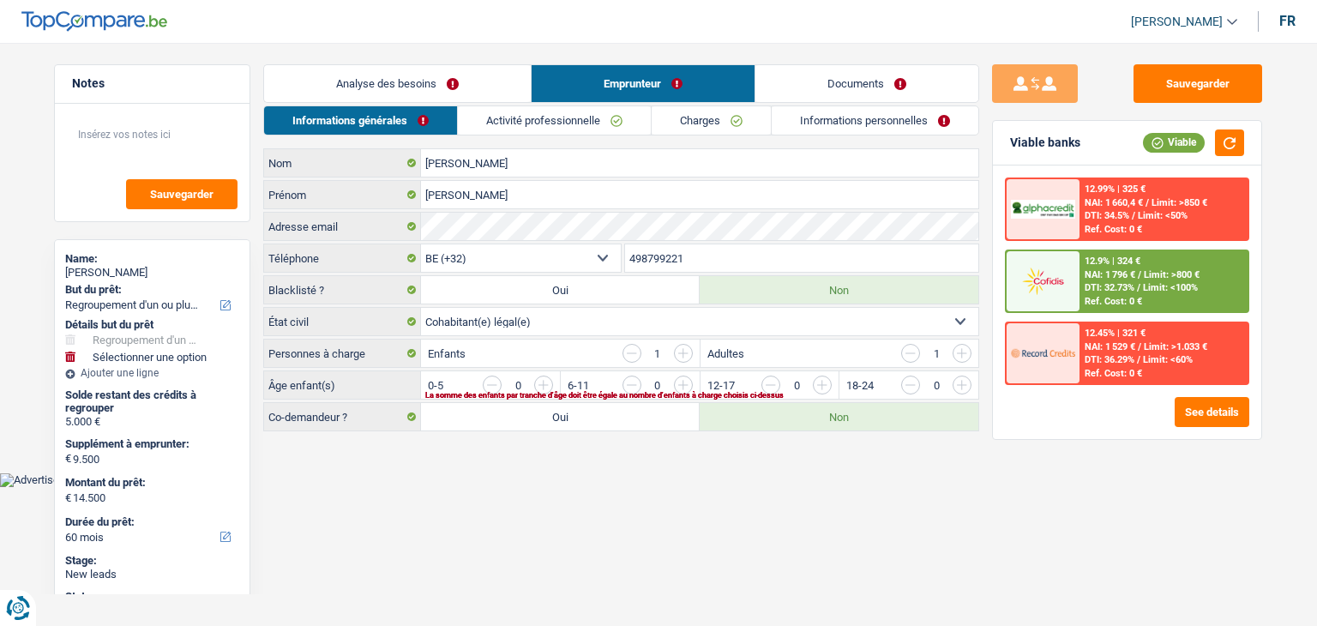
click at [547, 487] on html "Vous avez le contrôle de vos données Nous utilisons des cookies, tout comme nos…" at bounding box center [658, 243] width 1317 height 487
drag, startPoint x: 268, startPoint y: 318, endPoint x: 326, endPoint y: 316, distance: 57.5
click at [326, 316] on label "État civil" at bounding box center [342, 321] width 157 height 27
click at [408, 480] on body "Vous avez le contrôle de vos données Nous utilisons des cookies, tout comme nos…" at bounding box center [658, 256] width 1317 height 461
drag, startPoint x: 364, startPoint y: 348, endPoint x: 265, endPoint y: 355, distance: 99.7
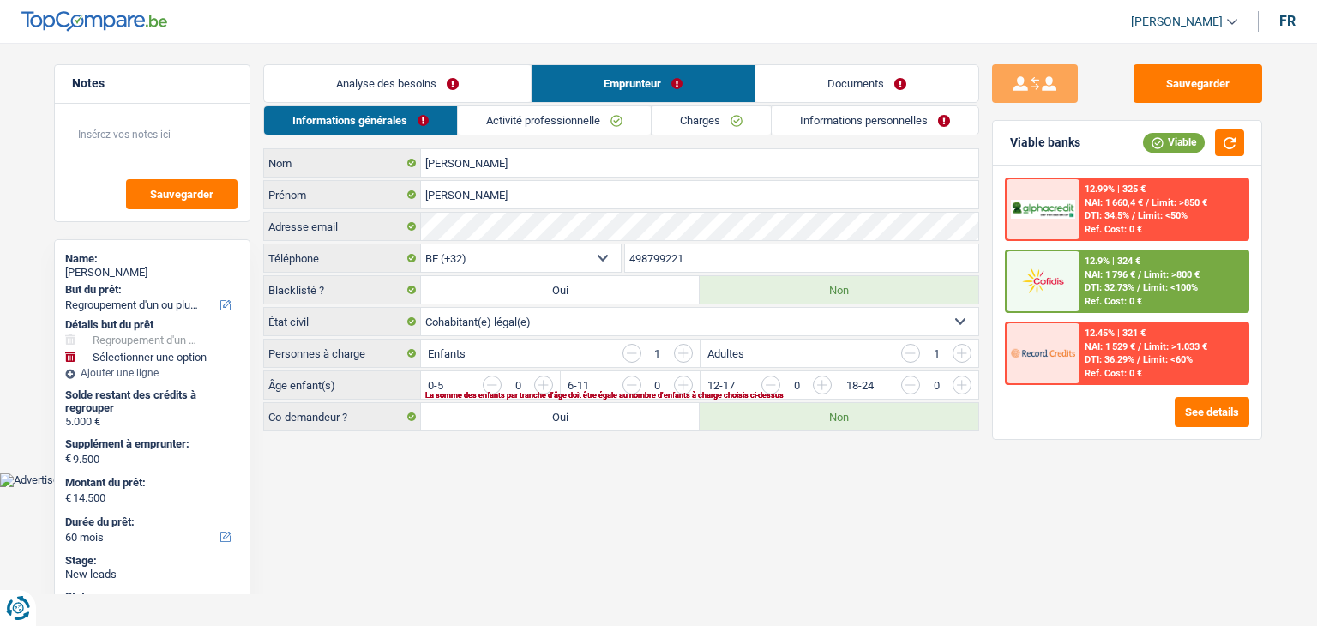
click at [265, 355] on label "Personnes à charge" at bounding box center [342, 352] width 157 height 27
click at [329, 456] on main "Notes Sauvegarder Name: Romuald Josse But du prêt: Confort maison: meubles, tex…" at bounding box center [658, 249] width 1317 height 447
click at [544, 382] on input "button" at bounding box center [891, 389] width 714 height 27
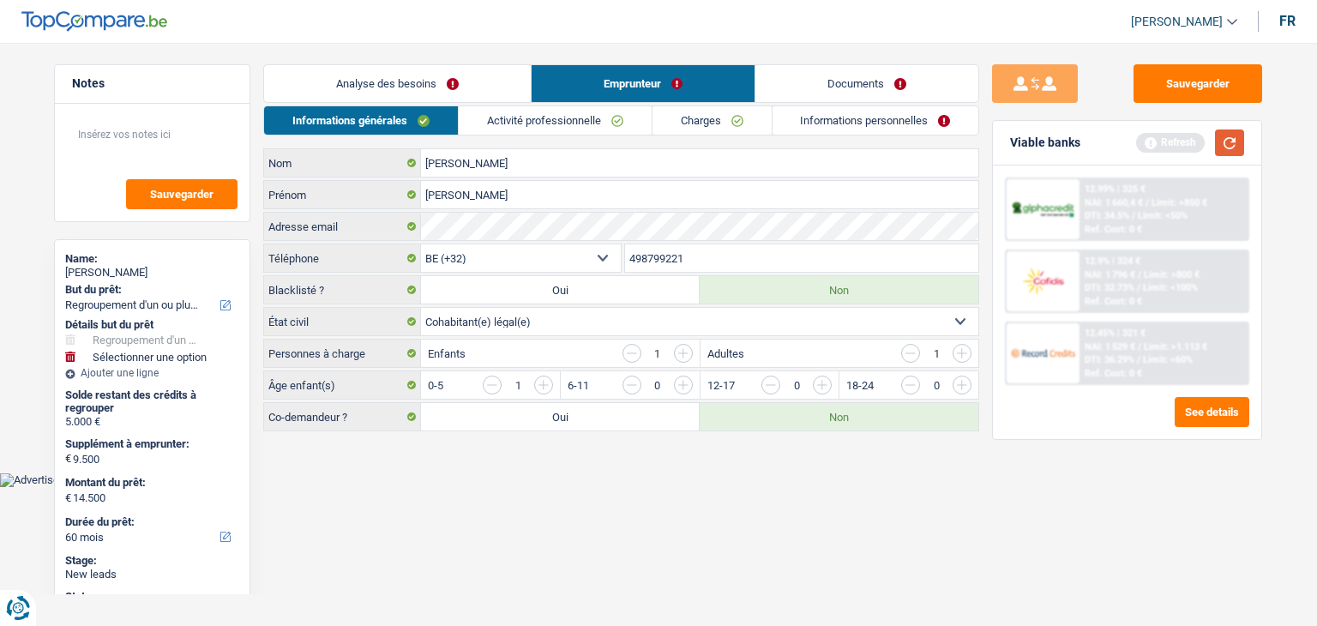
click at [1228, 147] on button "button" at bounding box center [1229, 142] width 29 height 27
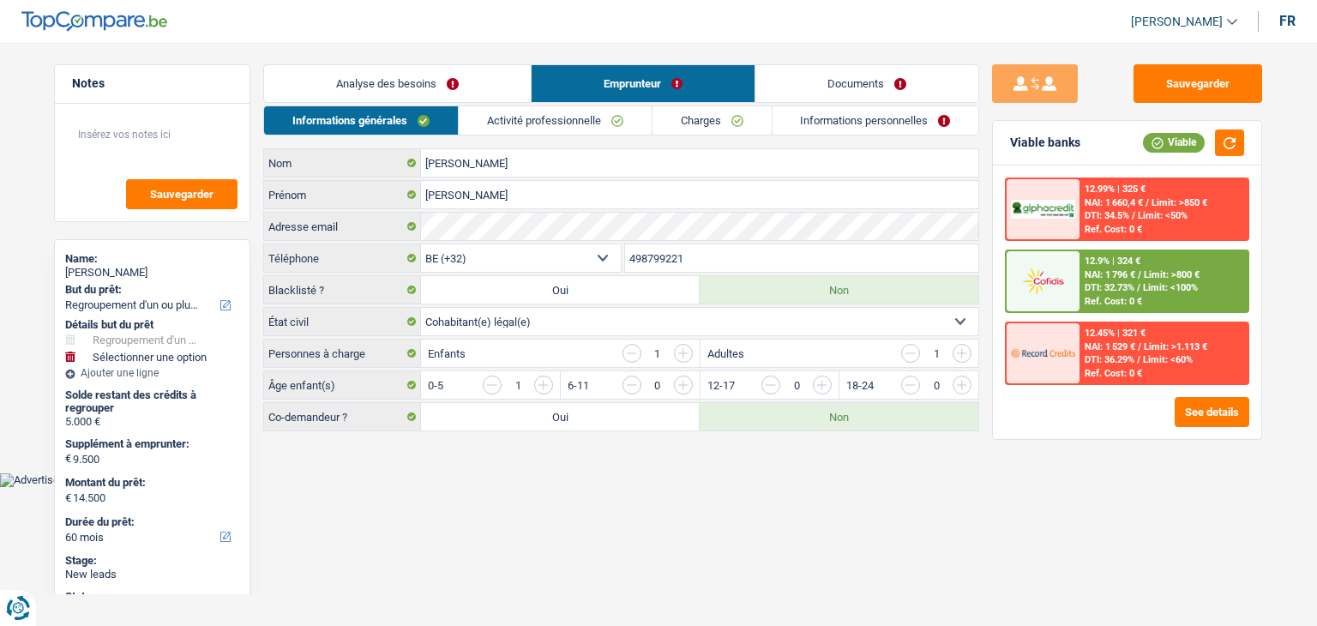
drag, startPoint x: 1086, startPoint y: 140, endPoint x: 1012, endPoint y: 152, distance: 74.7
click at [1012, 152] on div "Viable banks Viable" at bounding box center [1127, 143] width 268 height 45
click at [994, 159] on div "Viable banks Viable" at bounding box center [1127, 143] width 268 height 45
click at [914, 349] on input "button" at bounding box center [910, 353] width 19 height 19
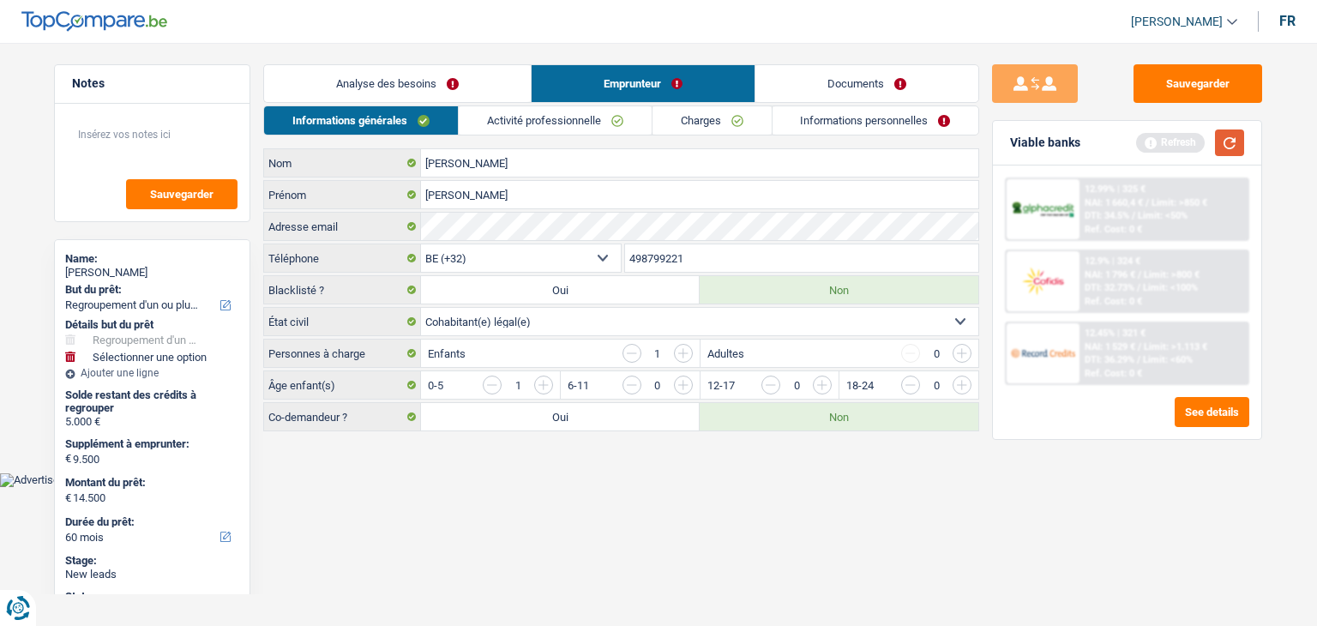
click at [1233, 138] on button "button" at bounding box center [1229, 142] width 29 height 27
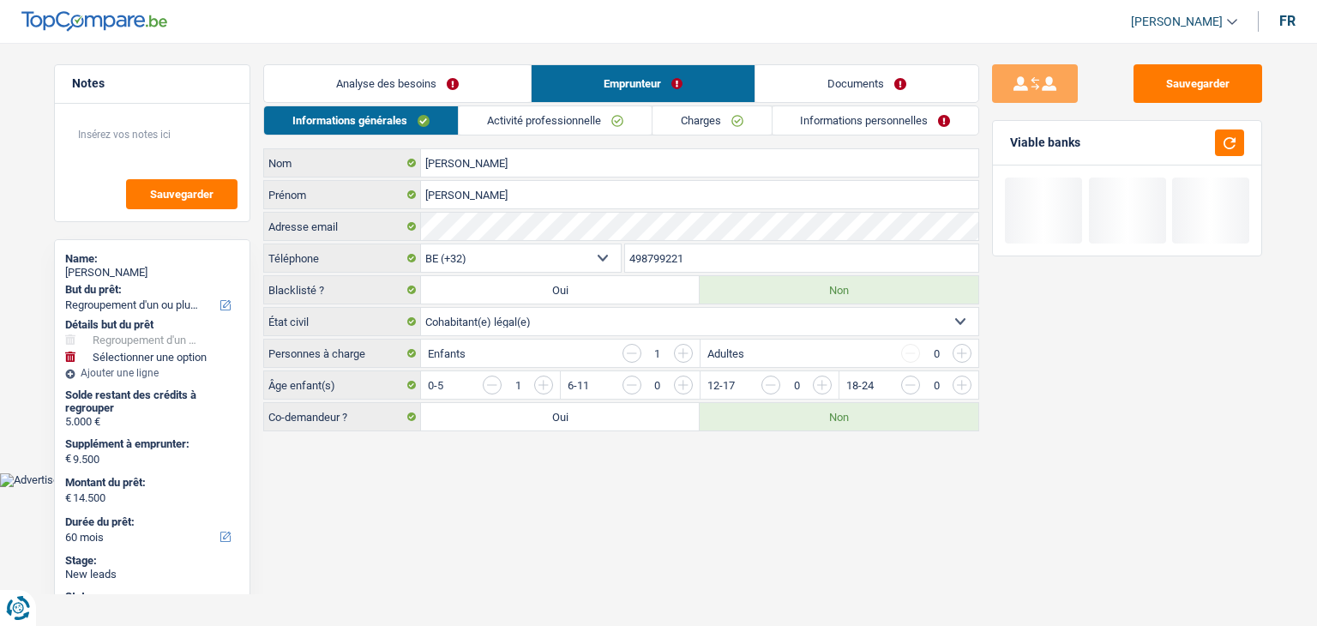
click at [590, 120] on link "Activité professionnelle" at bounding box center [555, 120] width 193 height 28
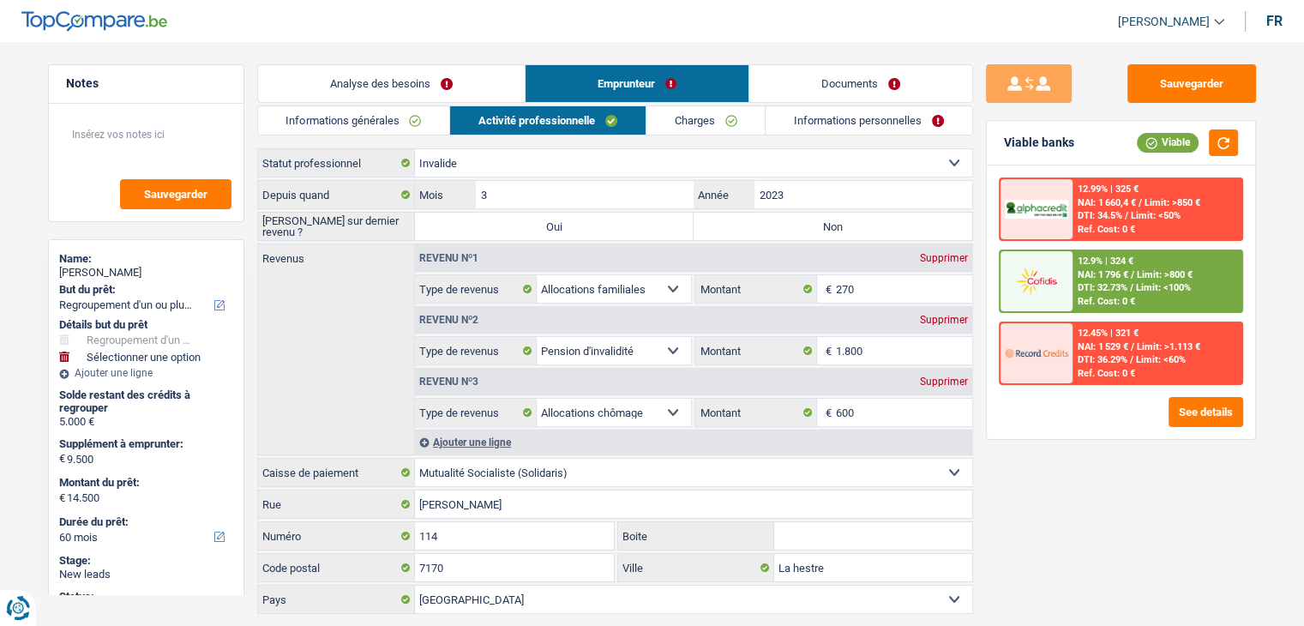
click at [974, 193] on div "Sauvegarder Viable banks Viable 12.99% | 325 € NAI: 1 660,4 € / Limit: >850 € D…" at bounding box center [1121, 329] width 296 height 530
click at [1028, 456] on div "Sauvegarder Viable banks Viable 12.99% | 325 € NAI: 1 660,4 € / Limit: >850 € D…" at bounding box center [1121, 329] width 296 height 530
click at [954, 376] on div "Supprimer" at bounding box center [944, 381] width 57 height 10
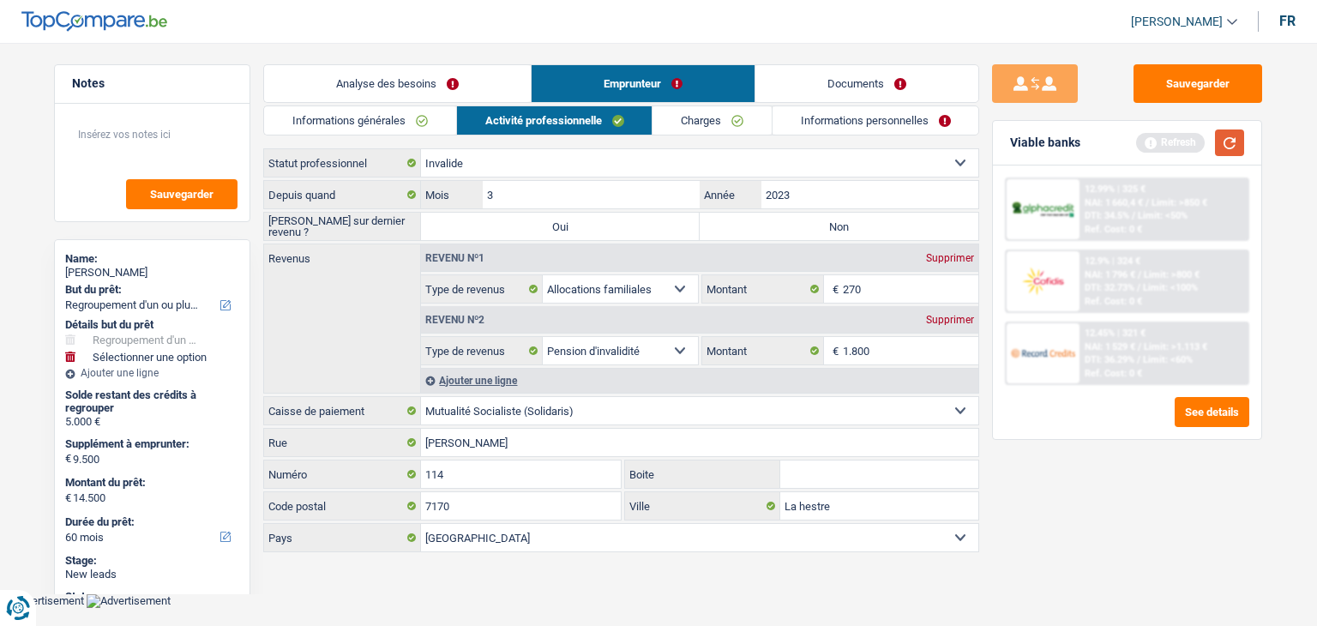
click at [1233, 155] on button "button" at bounding box center [1229, 142] width 29 height 27
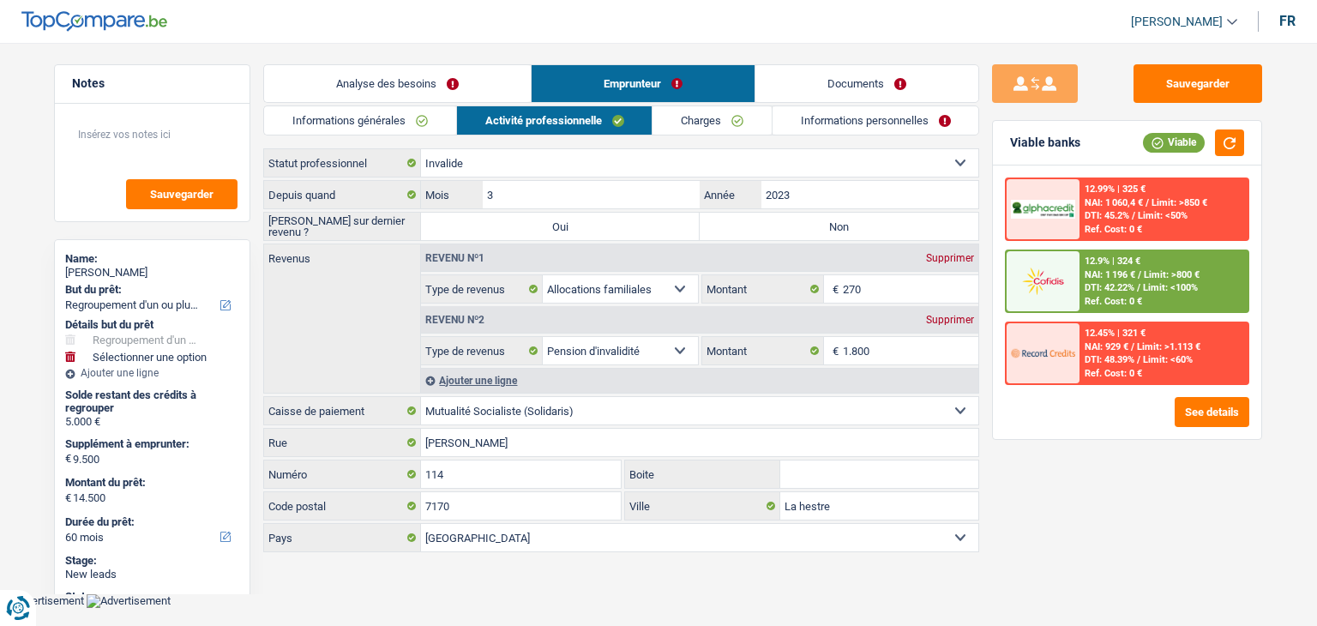
click at [984, 242] on div "Sauvegarder Viable banks Viable 12.99% | 325 € NAI: 1 060,4 € / Limit: >850 € D…" at bounding box center [1127, 329] width 296 height 530
click at [990, 225] on div "Sauvegarder Viable banks Viable 12.99% | 325 € NAI: 1 060,4 € / Limit: >850 € D…" at bounding box center [1127, 329] width 296 height 530
click at [929, 256] on div "Supprimer" at bounding box center [950, 258] width 57 height 10
select select "disabilityPension"
type input "1.800"
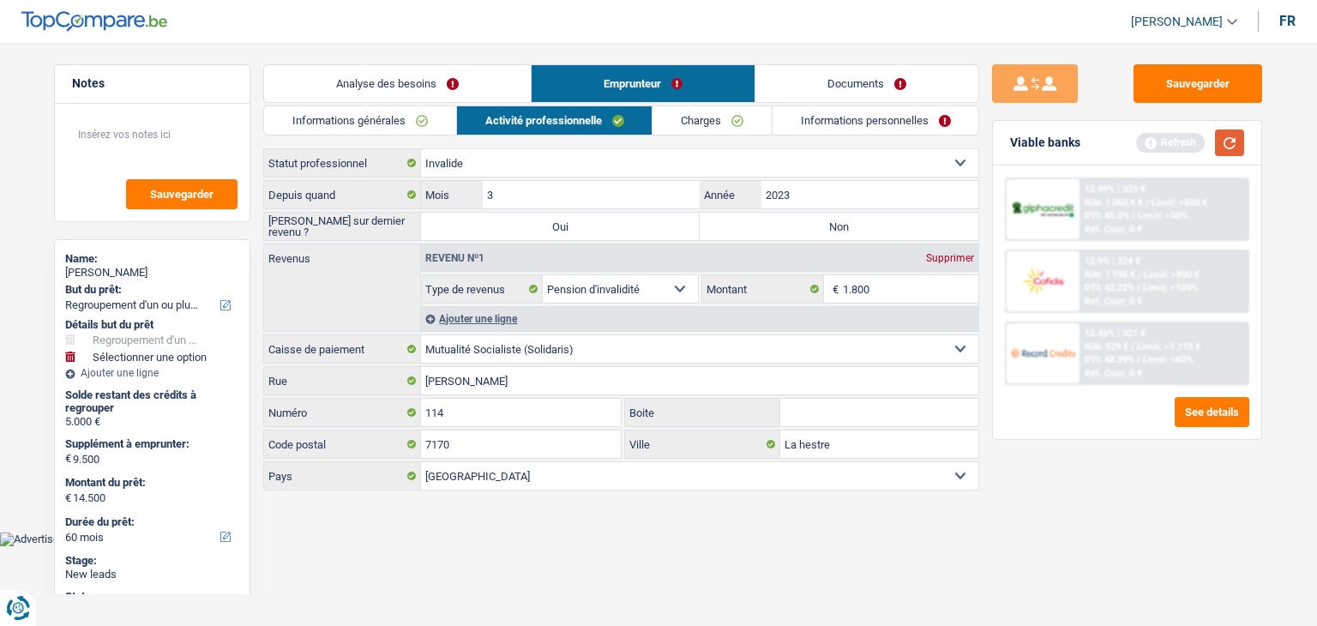
click at [1235, 142] on button "button" at bounding box center [1229, 142] width 29 height 27
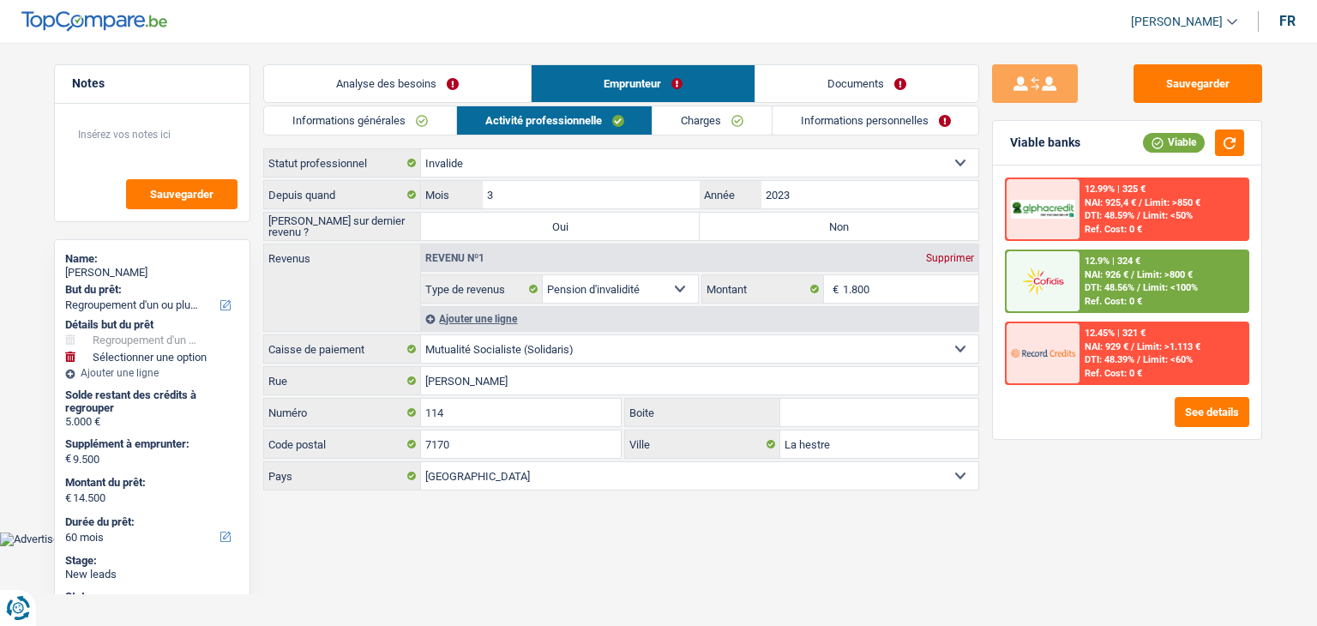
click at [990, 193] on div "Sauvegarder Viable banks Viable 12.99% | 325 € NAI: 925,4 € / Limit: >850 € DTI…" at bounding box center [1127, 329] width 296 height 530
click at [794, 45] on main "Notes Sauvegarder Name: Romuald Josse But du prêt: Confort maison: meubles, tex…" at bounding box center [658, 279] width 1317 height 506
click at [826, 218] on label "Non" at bounding box center [839, 226] width 279 height 27
click at [826, 218] on input "Non" at bounding box center [839, 226] width 279 height 27
radio input "true"
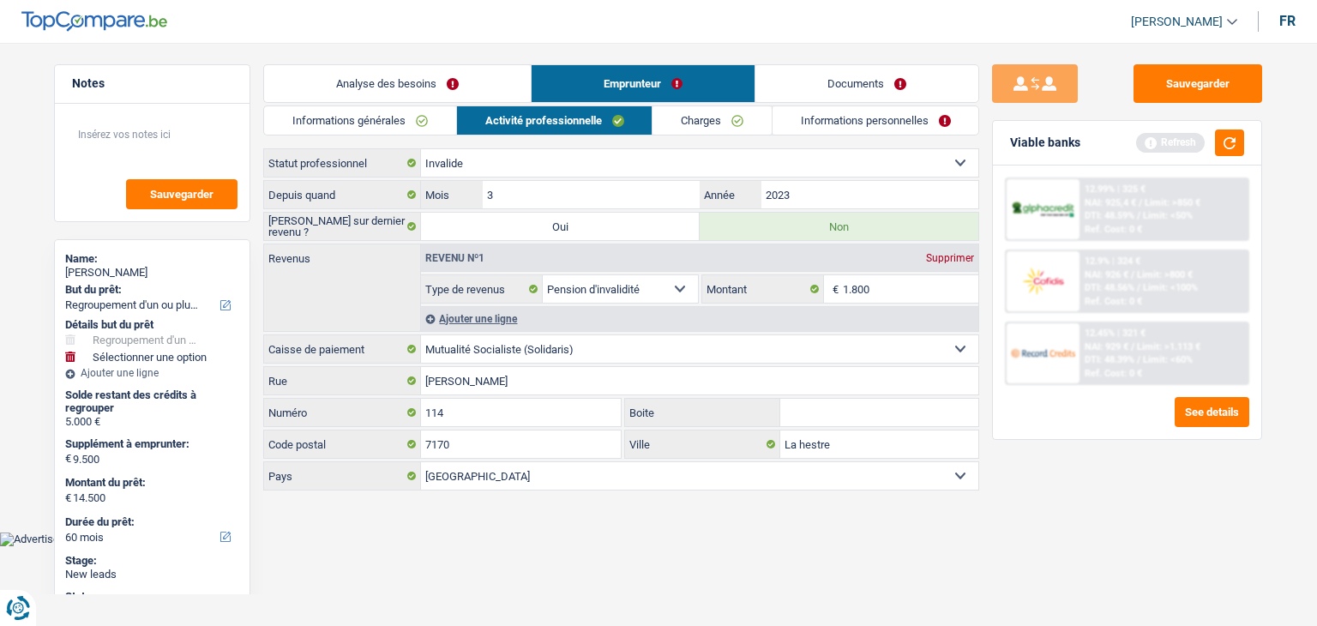
click at [681, 114] on link "Charges" at bounding box center [711, 120] width 119 height 28
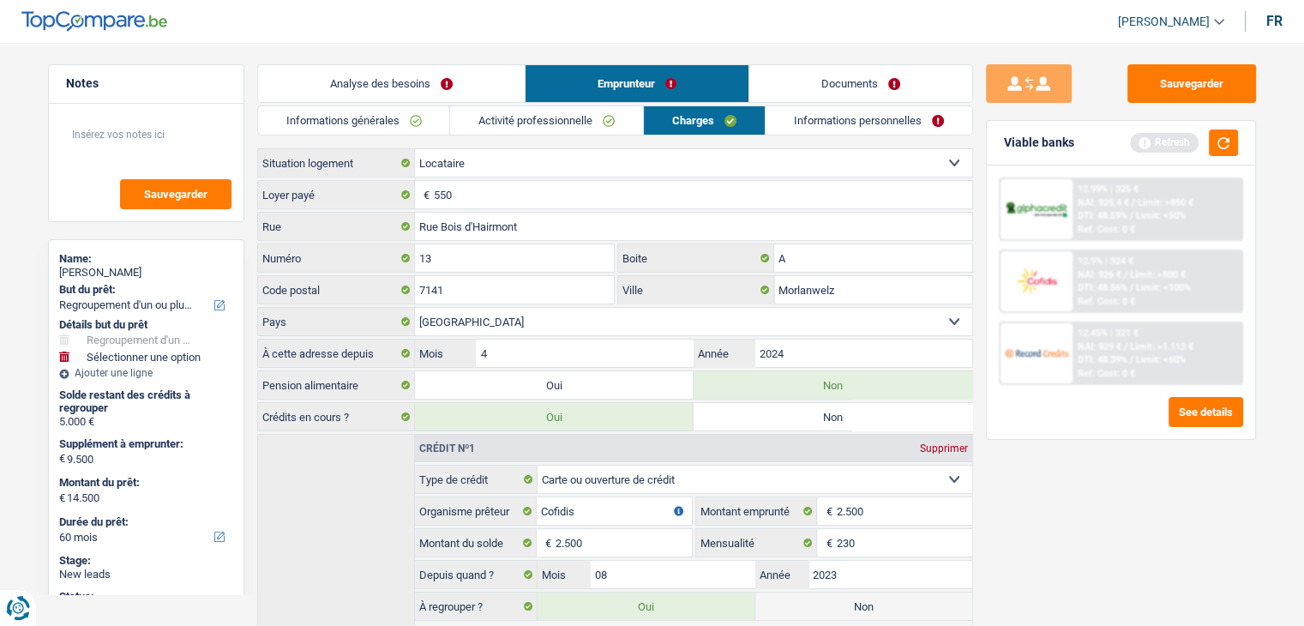
drag, startPoint x: 260, startPoint y: 166, endPoint x: 363, endPoint y: 159, distance: 103.2
click at [363, 159] on label "Situation logement" at bounding box center [336, 162] width 157 height 27
click at [1242, 132] on div "Viable banks Refresh" at bounding box center [1121, 143] width 268 height 45
click at [1230, 137] on button "button" at bounding box center [1223, 142] width 29 height 27
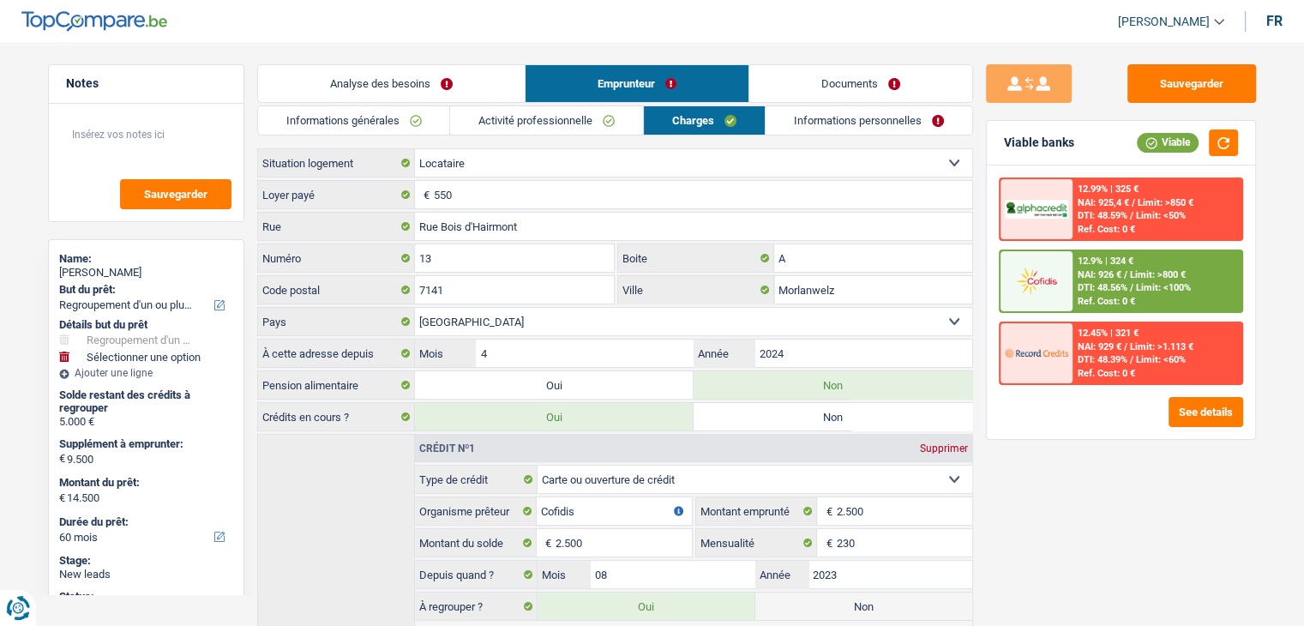
click at [1069, 494] on div "Sauvegarder Viable banks Viable 12.99% | 325 € NAI: 925,4 € / Limit: >850 € DTI…" at bounding box center [1121, 329] width 296 height 530
click at [787, 118] on link "Informations personnelles" at bounding box center [869, 120] width 207 height 28
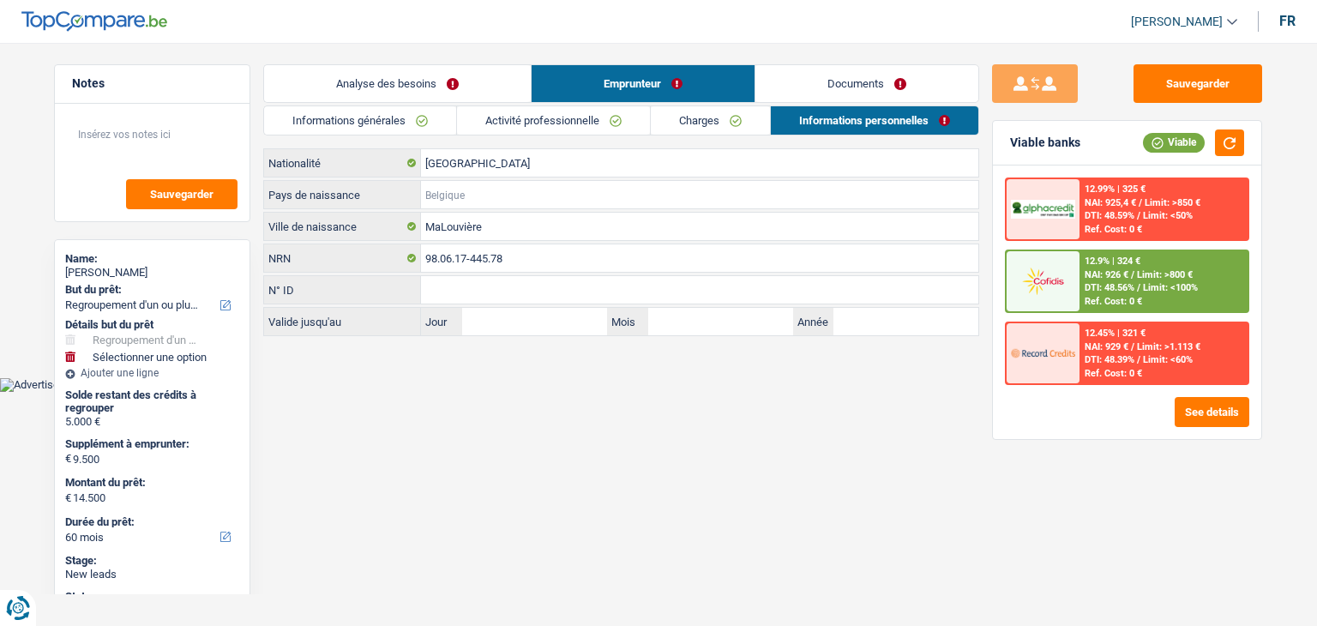
click at [446, 189] on input "Pays de naissance" at bounding box center [699, 194] width 557 height 27
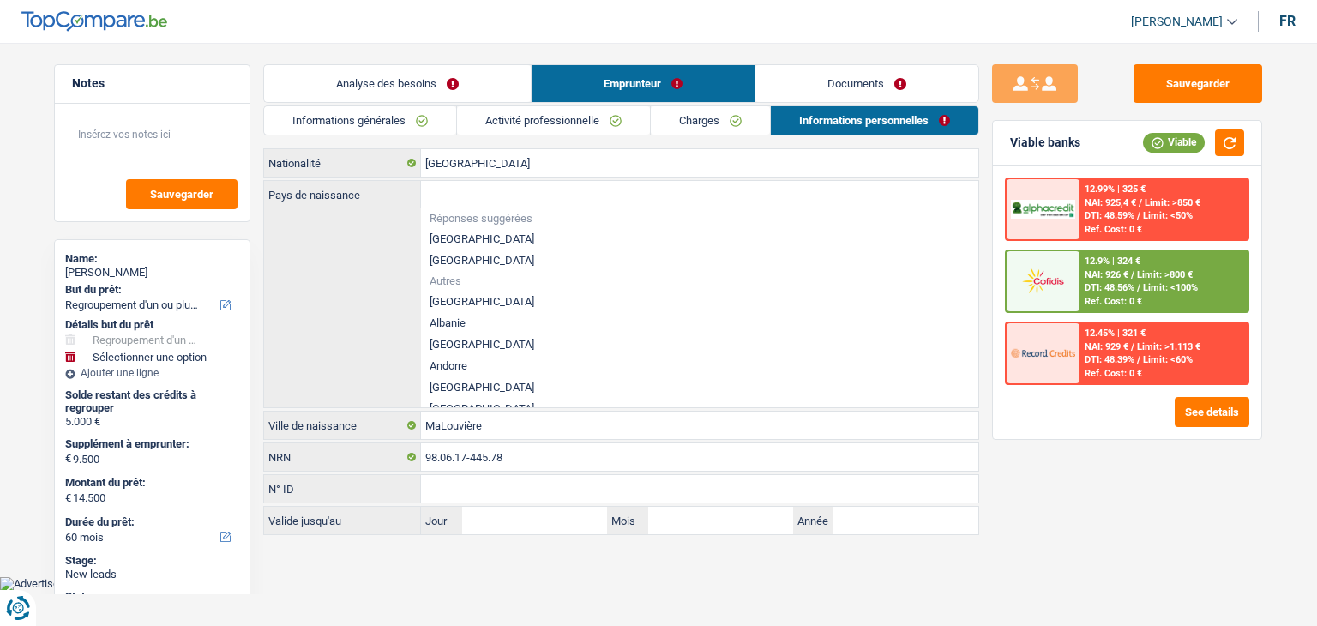
click at [449, 228] on li "[GEOGRAPHIC_DATA]" at bounding box center [699, 238] width 557 height 21
type input "[GEOGRAPHIC_DATA]"
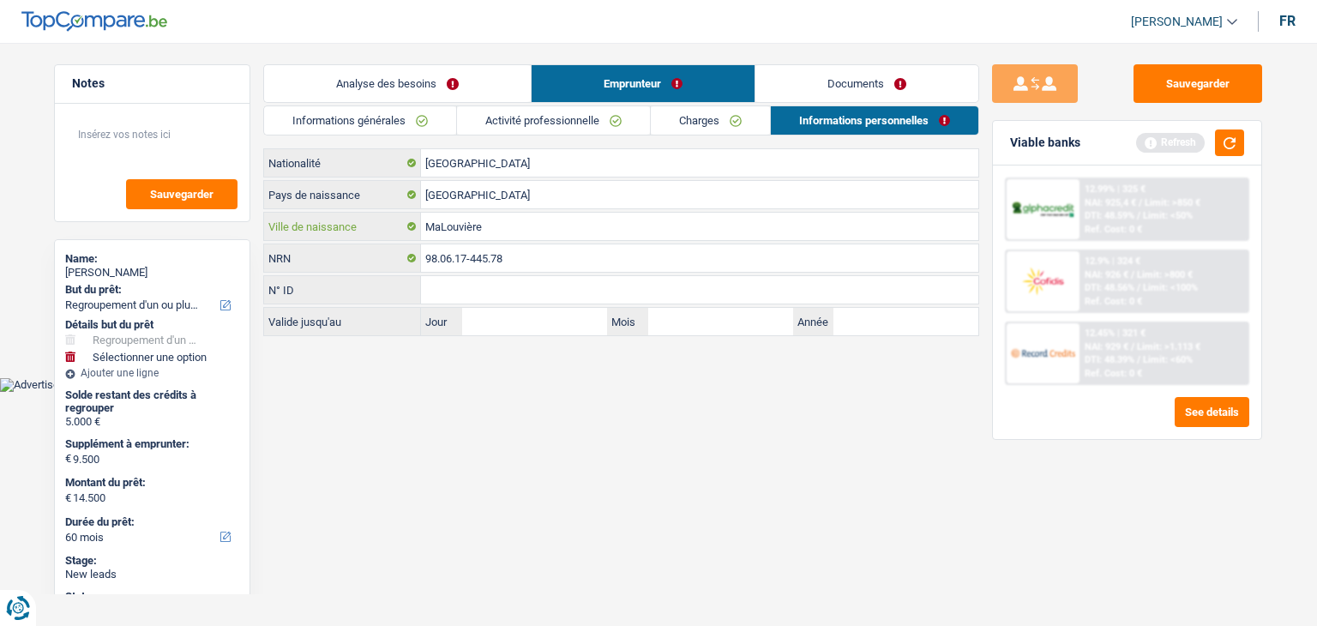
click at [430, 230] on input "MaLouvière" at bounding box center [699, 226] width 557 height 27
click at [433, 225] on input "MaLouvière" at bounding box center [699, 226] width 557 height 27
click at [435, 222] on input "LaLouvière" at bounding box center [699, 226] width 557 height 27
type input "La Louvière"
click at [1230, 150] on button "button" at bounding box center [1229, 142] width 29 height 27
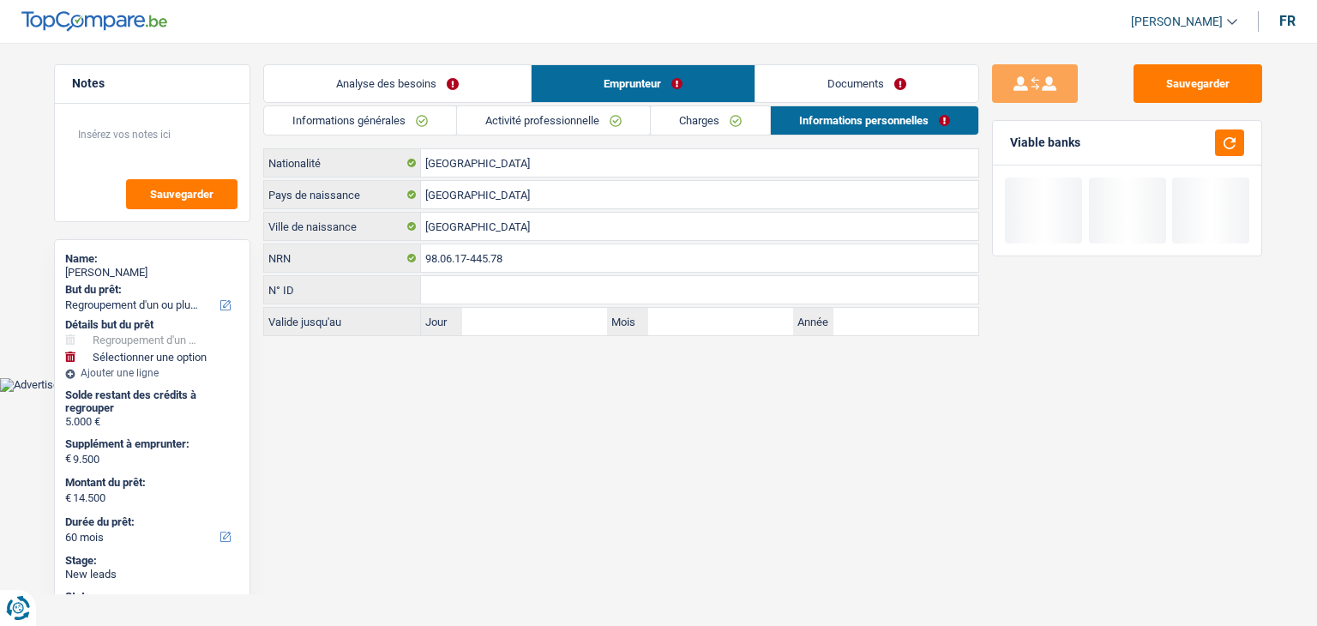
click at [892, 91] on link "Documents" at bounding box center [866, 83] width 223 height 37
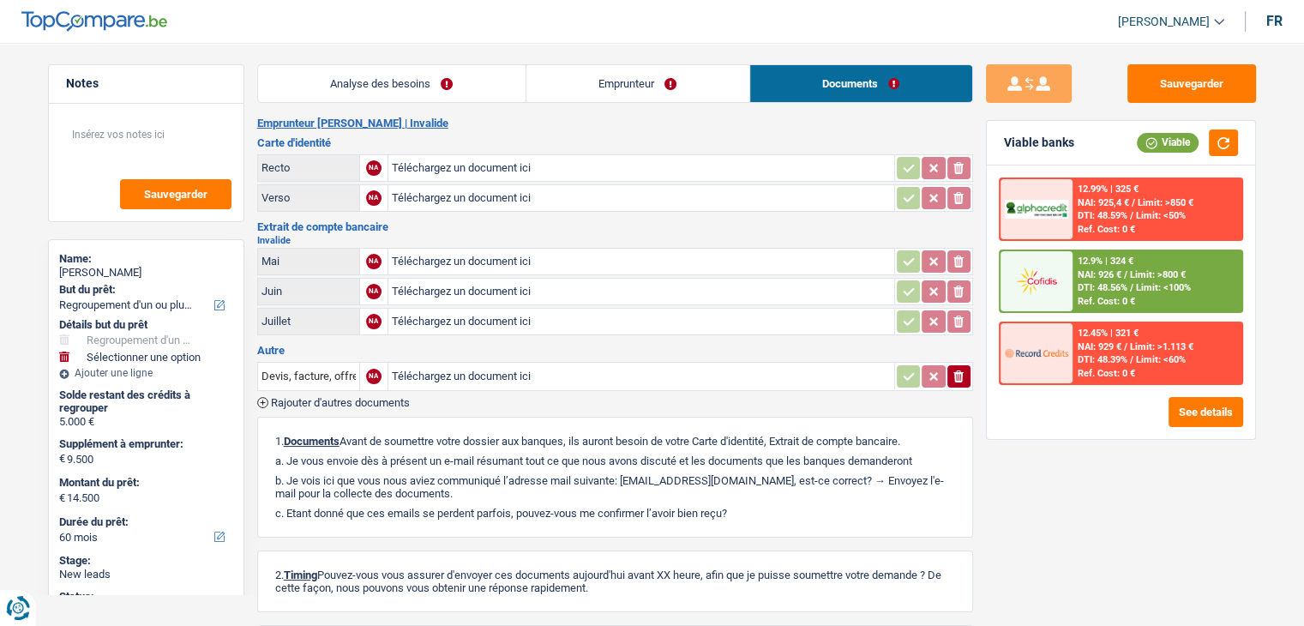
click at [371, 76] on link "Analyse des besoins" at bounding box center [391, 83] width 267 height 37
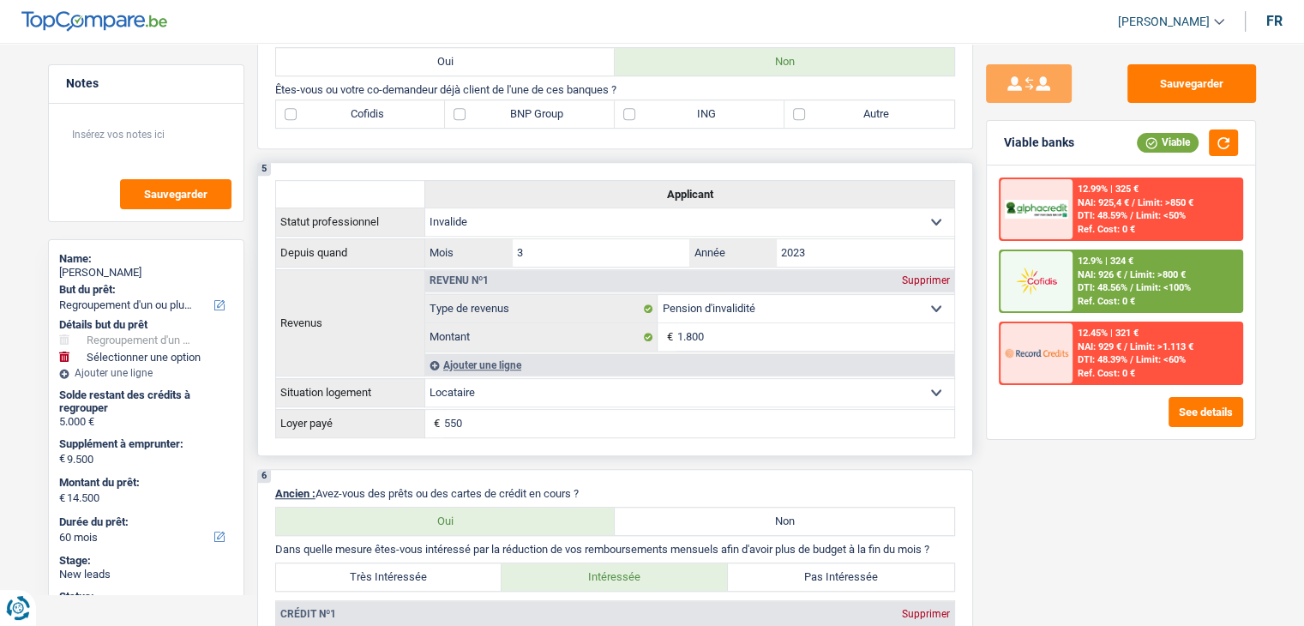
scroll to position [772, 0]
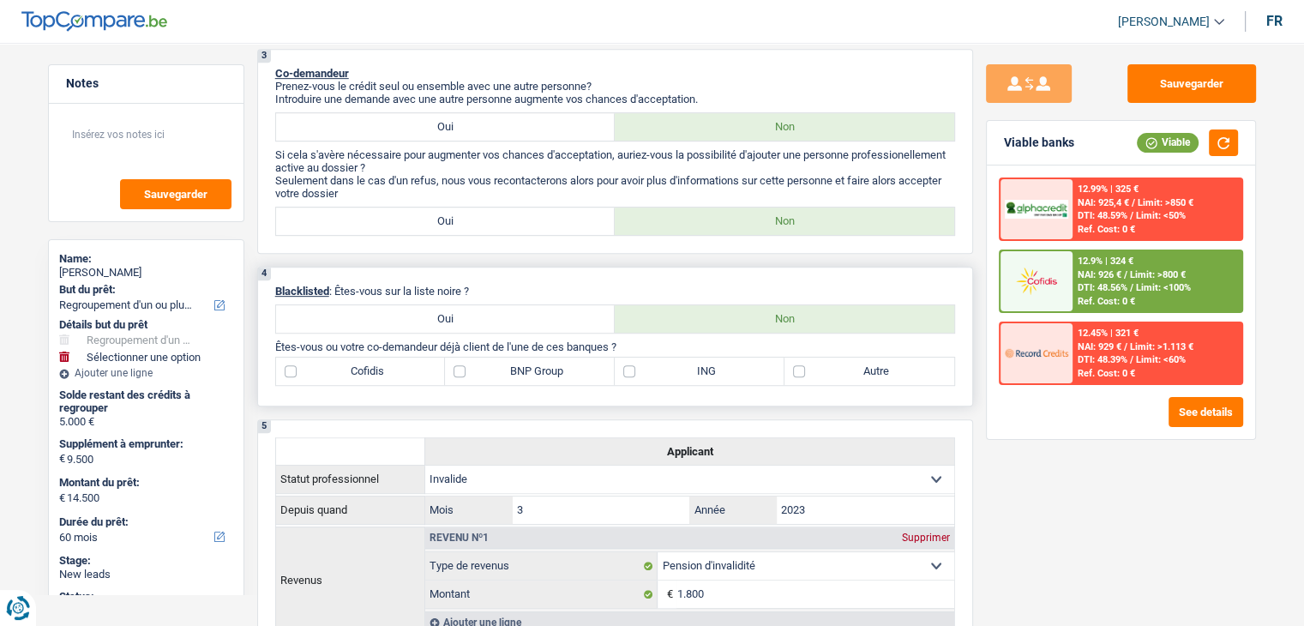
drag, startPoint x: 628, startPoint y: 344, endPoint x: 442, endPoint y: 339, distance: 186.1
click at [442, 340] on p "Êtes-vous ou votre co-demandeur déjà client de l'une de ces banques ?" at bounding box center [615, 346] width 680 height 13
click at [380, 375] on label "Cofidis" at bounding box center [361, 370] width 170 height 27
click at [380, 375] on input "Cofidis" at bounding box center [361, 370] width 170 height 27
checkbox input "true"
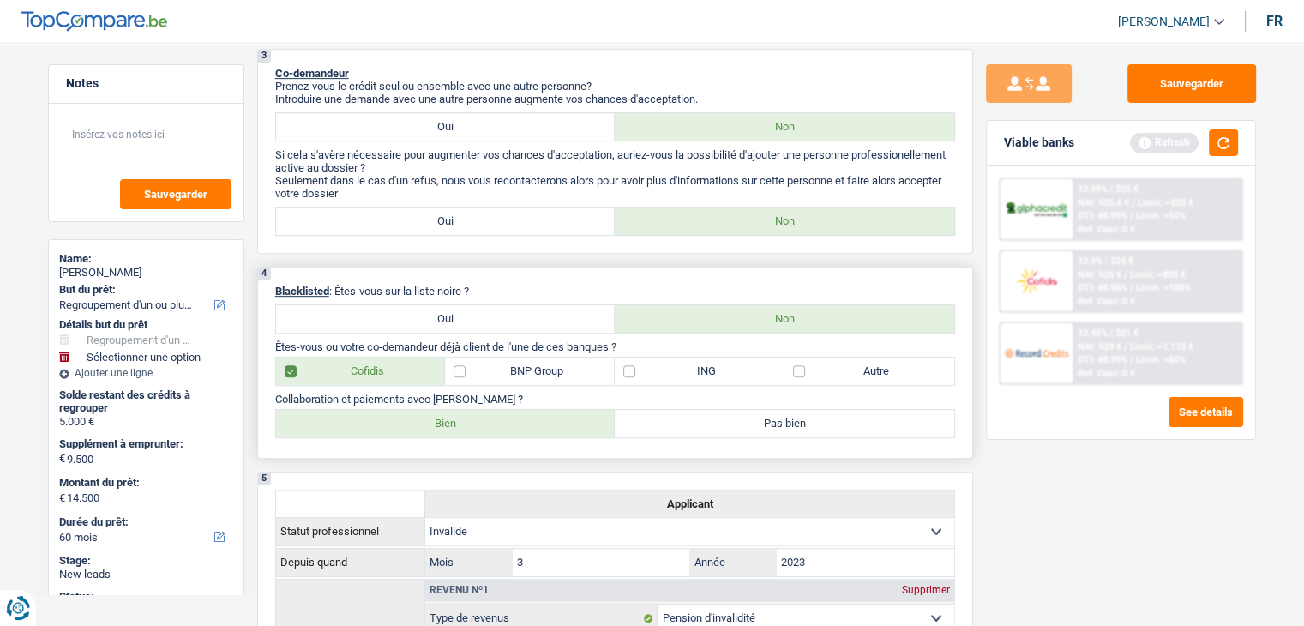
click at [417, 425] on label "Bien" at bounding box center [445, 423] width 339 height 27
click at [417, 425] on input "Bien" at bounding box center [445, 423] width 339 height 27
radio input "true"
click at [865, 368] on label "Autre" at bounding box center [869, 370] width 170 height 27
click at [865, 368] on input "Autre" at bounding box center [869, 370] width 170 height 27
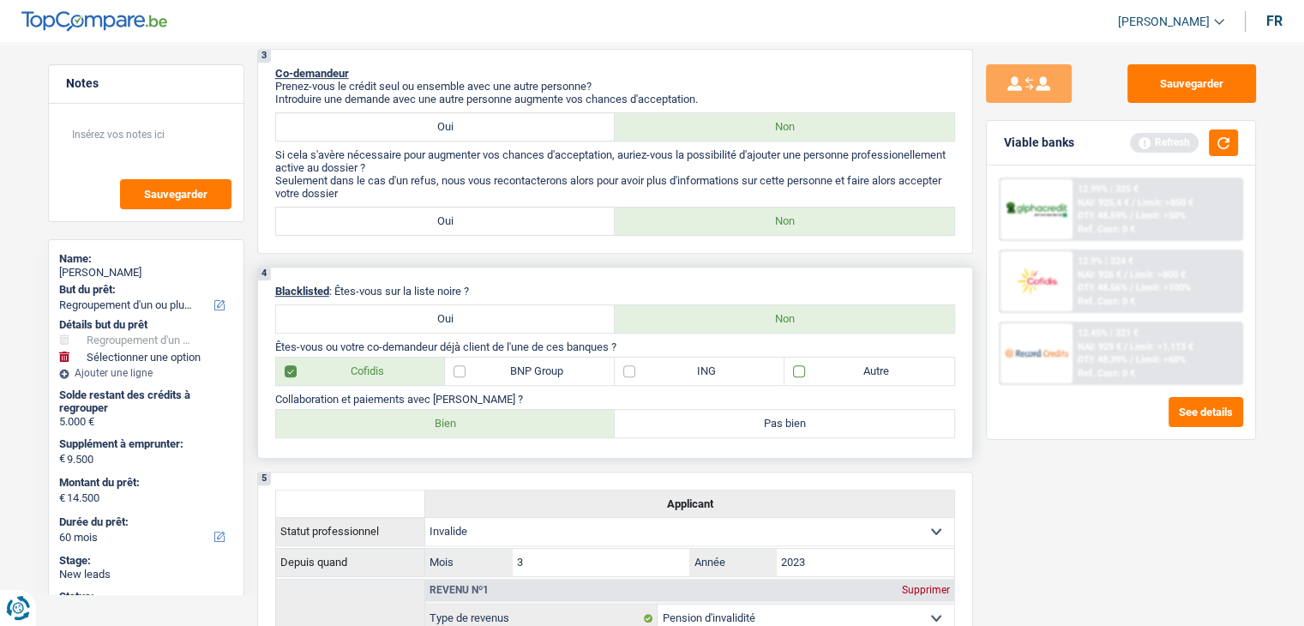
checkbox input "true"
click at [1244, 125] on div "Viable banks Refresh" at bounding box center [1121, 143] width 268 height 45
click at [1235, 137] on button "button" at bounding box center [1223, 142] width 29 height 27
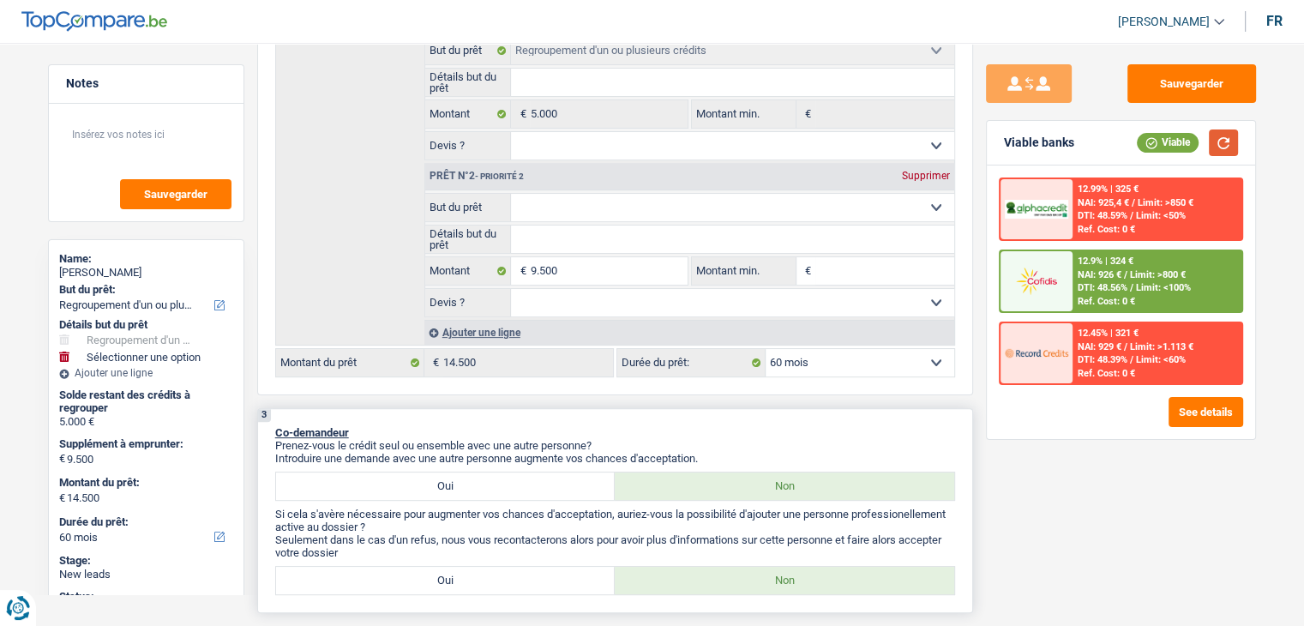
scroll to position [514, 0]
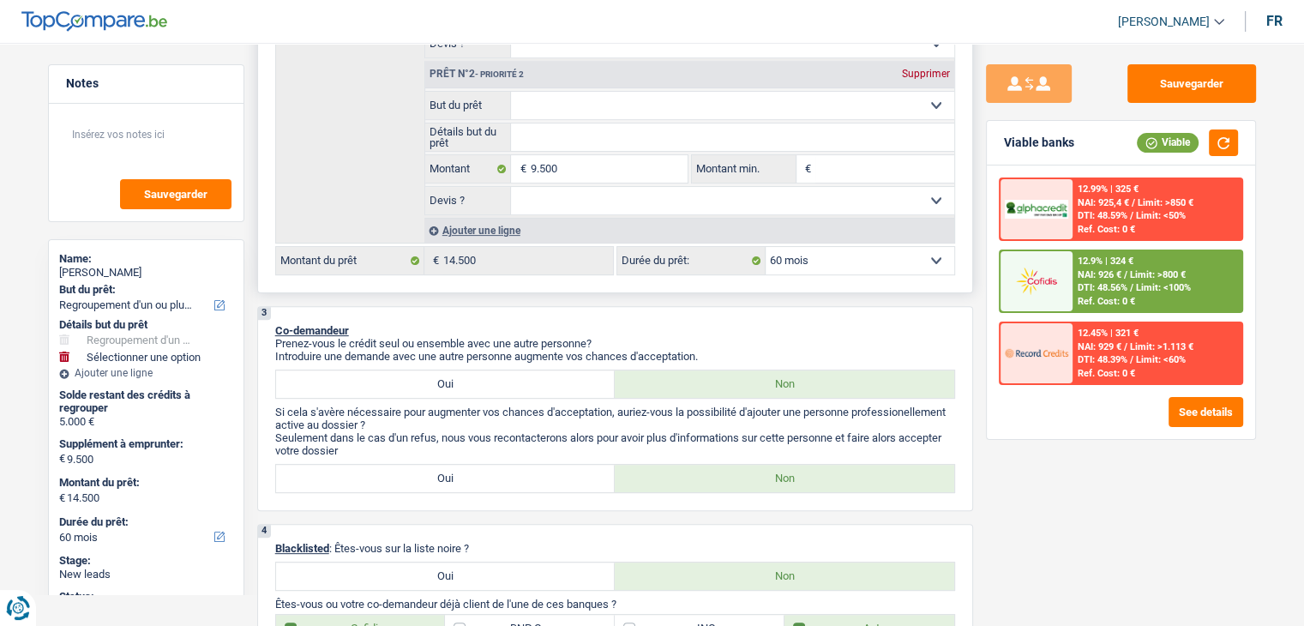
click at [817, 264] on select "12 mois 18 mois 24 mois 30 mois 36 mois 42 mois 48 mois 60 mois Sélectionner un…" at bounding box center [860, 260] width 189 height 27
click at [1086, 285] on span "DTI: 48.56%" at bounding box center [1103, 287] width 50 height 11
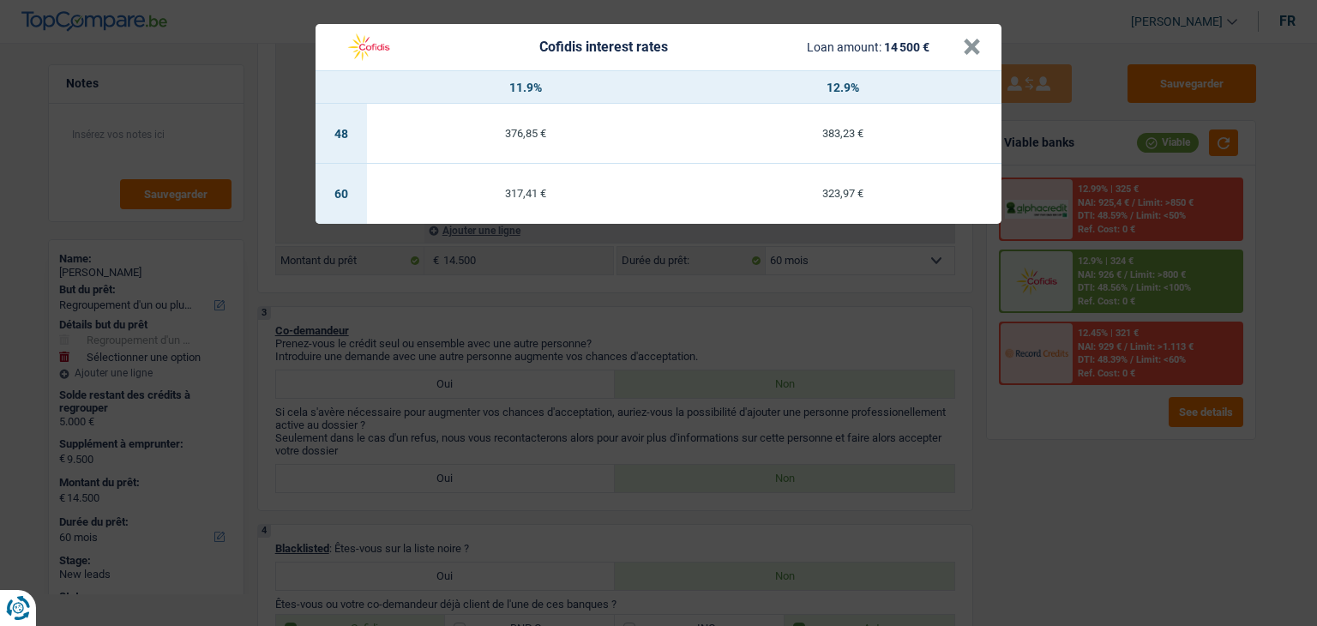
click at [746, 333] on div "Cofidis interest rates Loan amount: 14 500 € × 11.9% 12.9% 48 376,85 € 383,23 €…" at bounding box center [658, 313] width 1317 height 626
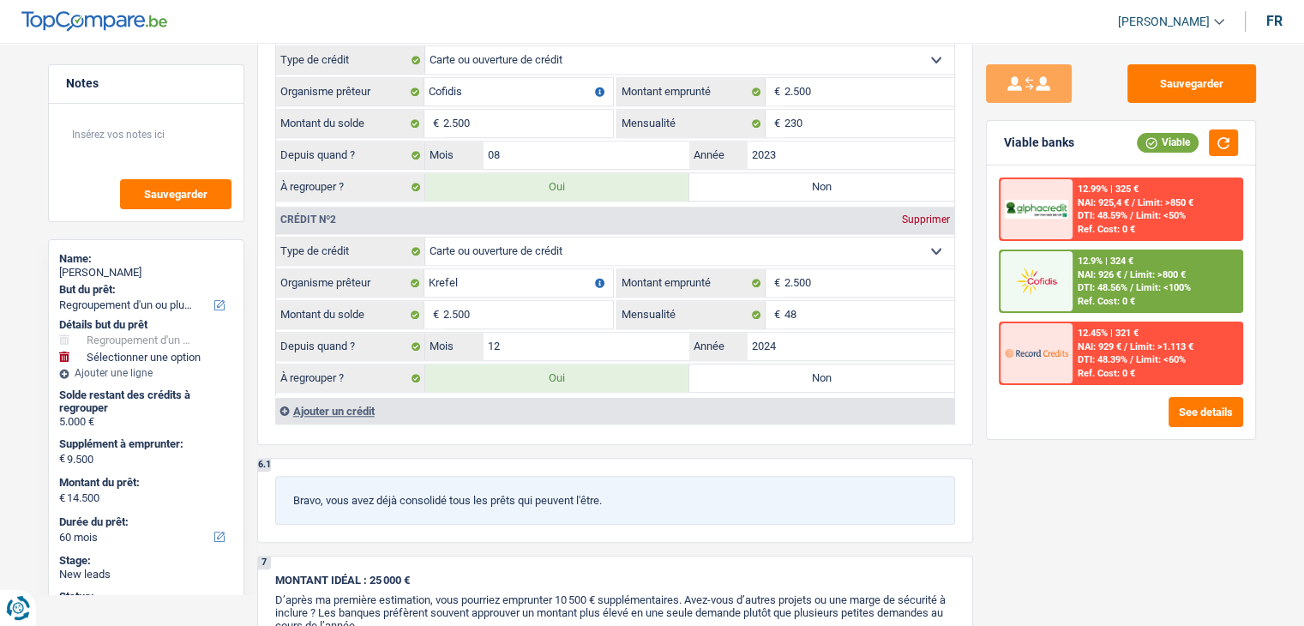
scroll to position [1629, 0]
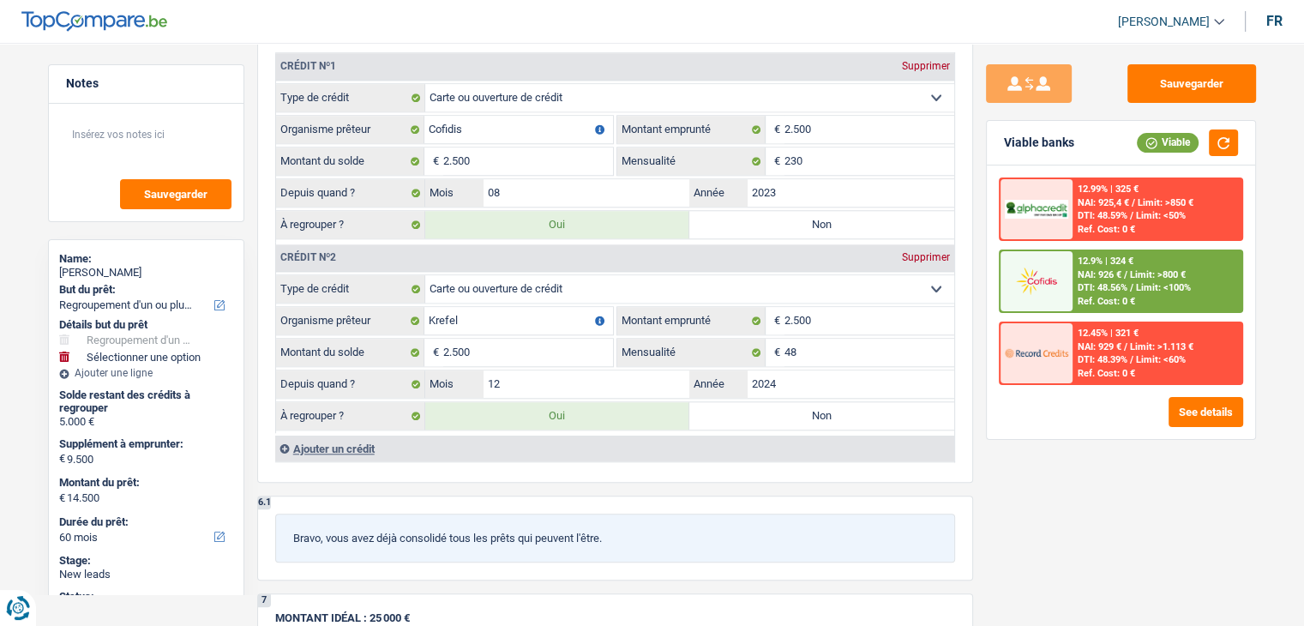
click at [1133, 270] on span "Limit: >800 €" at bounding box center [1158, 274] width 56 height 11
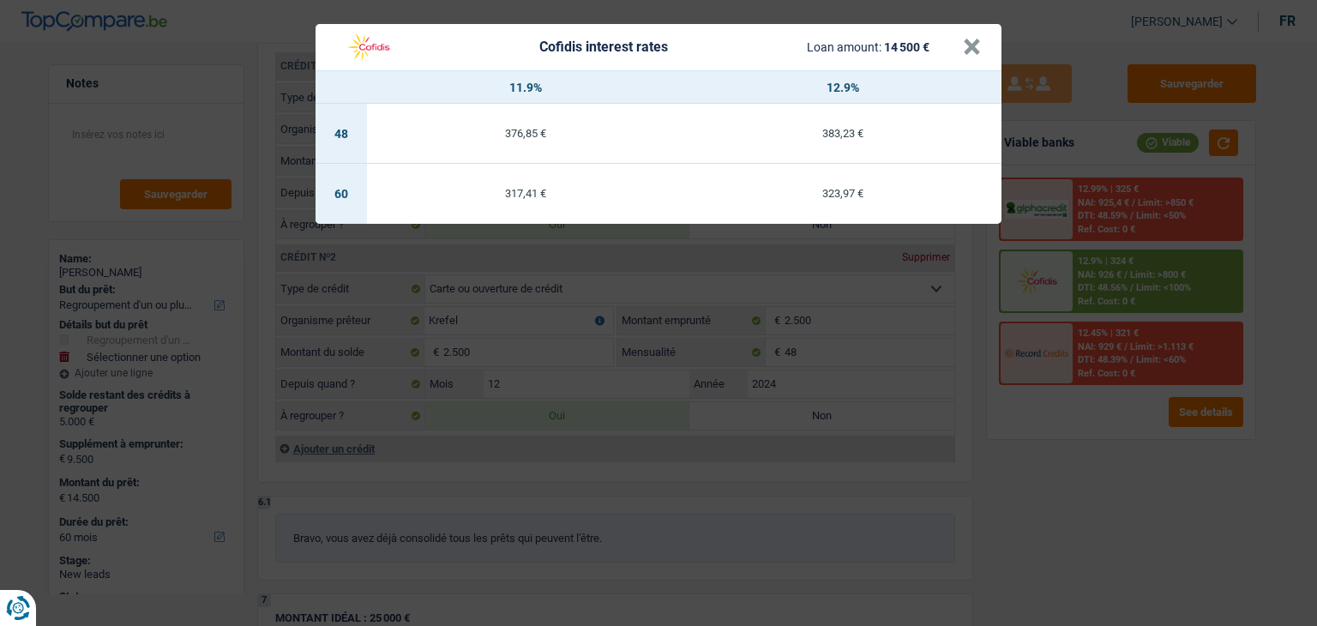
click at [1005, 492] on div "Cofidis interest rates Loan amount: 14 500 € × 11.9% 12.9% 48 376,85 € 383,23 €…" at bounding box center [658, 313] width 1317 height 626
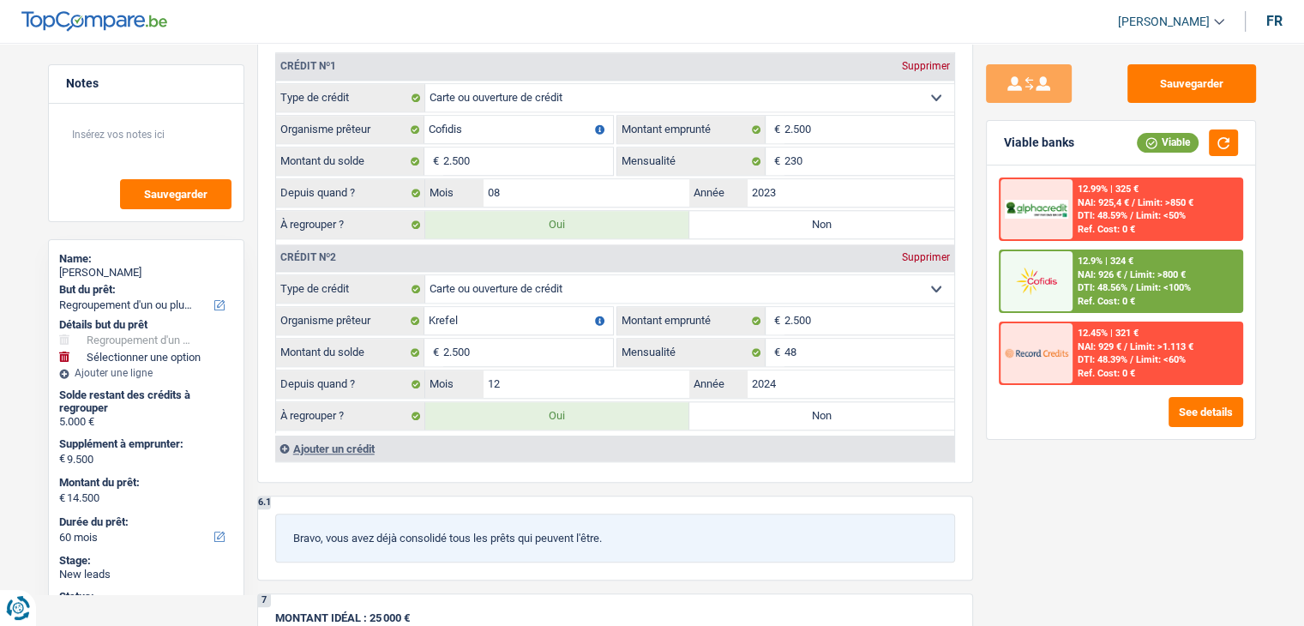
click at [1102, 287] on span "DTI: 48.56%" at bounding box center [1103, 287] width 50 height 11
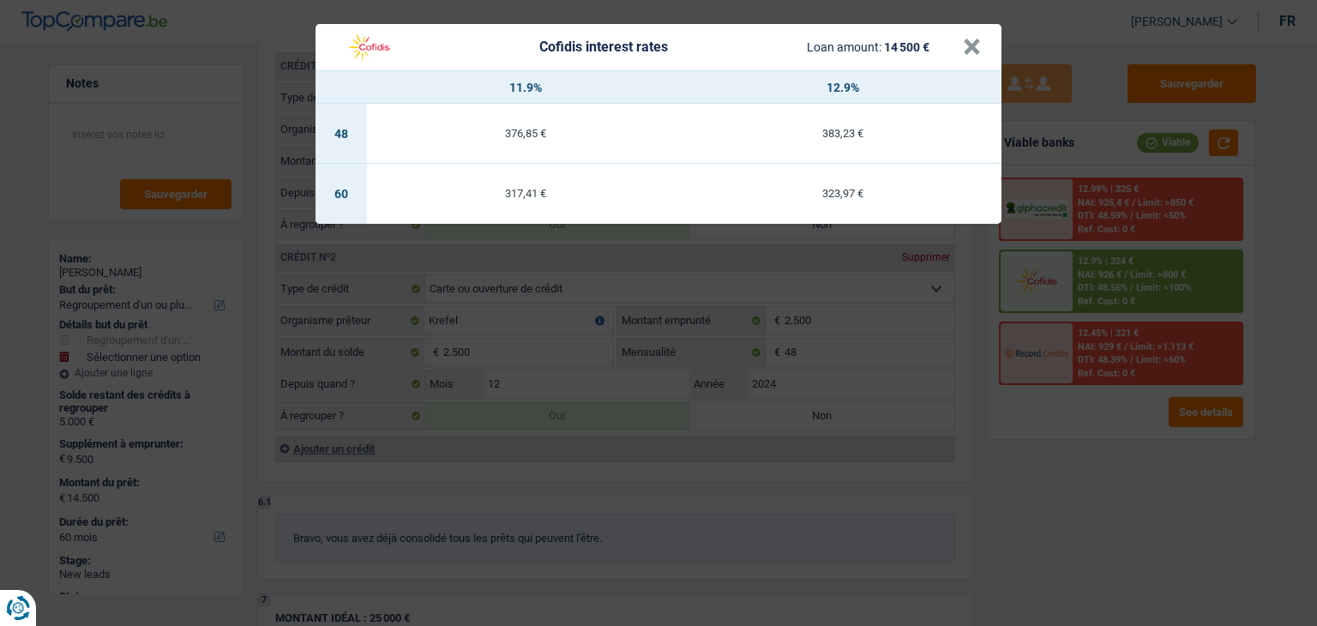
click at [1060, 464] on div "Cofidis interest rates Loan amount: 14 500 € × 11.9% 12.9% 48 376,85 € 383,23 €…" at bounding box center [658, 313] width 1317 height 626
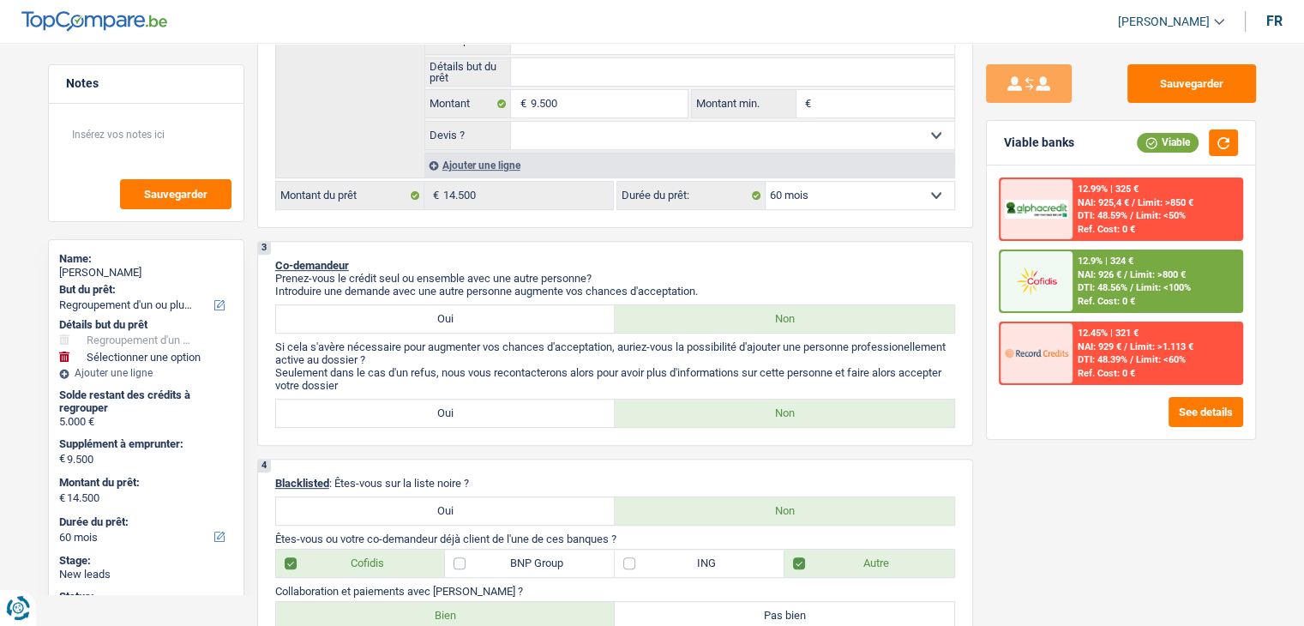
scroll to position [343, 0]
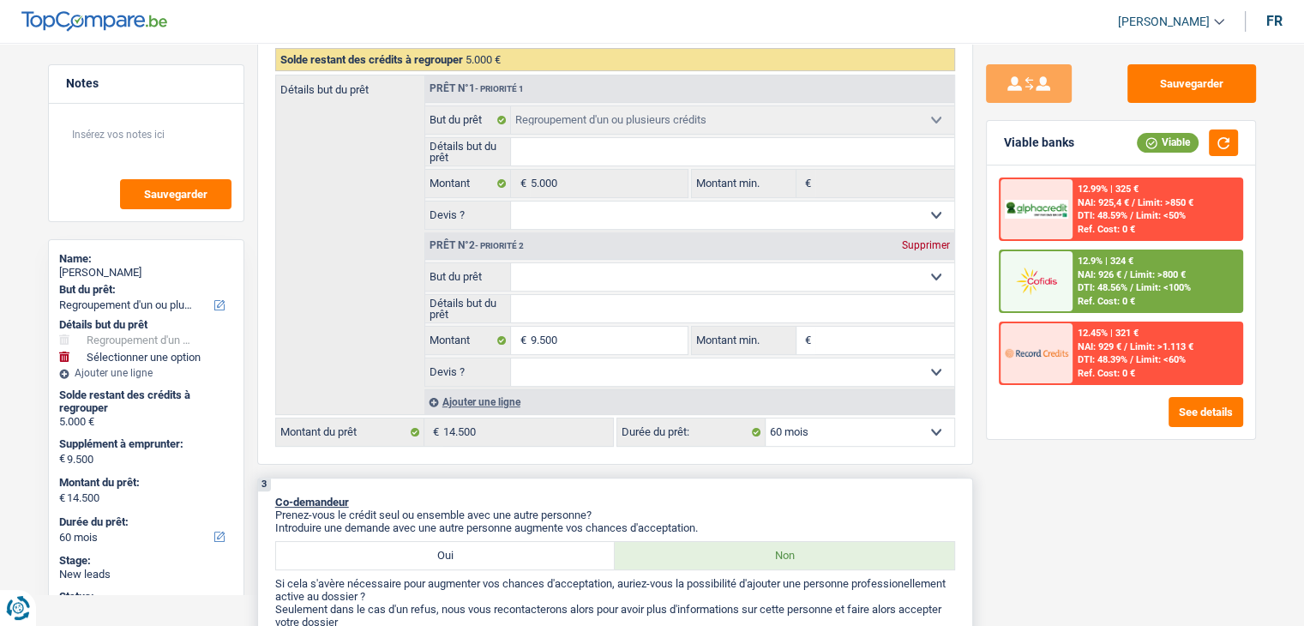
click at [700, 521] on p "Introduire une demande avec une autre personne augmente vos chances d'acceptati…" at bounding box center [615, 527] width 680 height 13
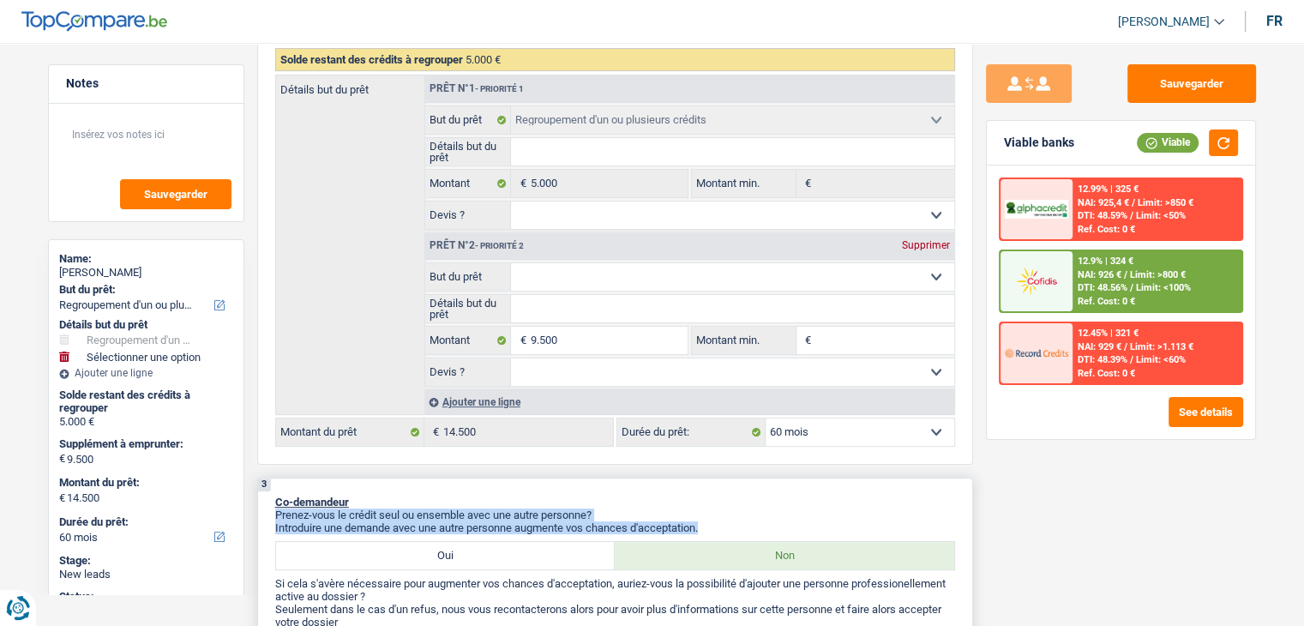
drag, startPoint x: 706, startPoint y: 523, endPoint x: 522, endPoint y: 501, distance: 185.7
click at [456, 490] on div "3 Co-demandeur Prenez-vous le crédit seul ou ensemble avec une autre personne? …" at bounding box center [615, 580] width 716 height 205
click at [583, 496] on p "Co-demandeur" at bounding box center [615, 502] width 680 height 13
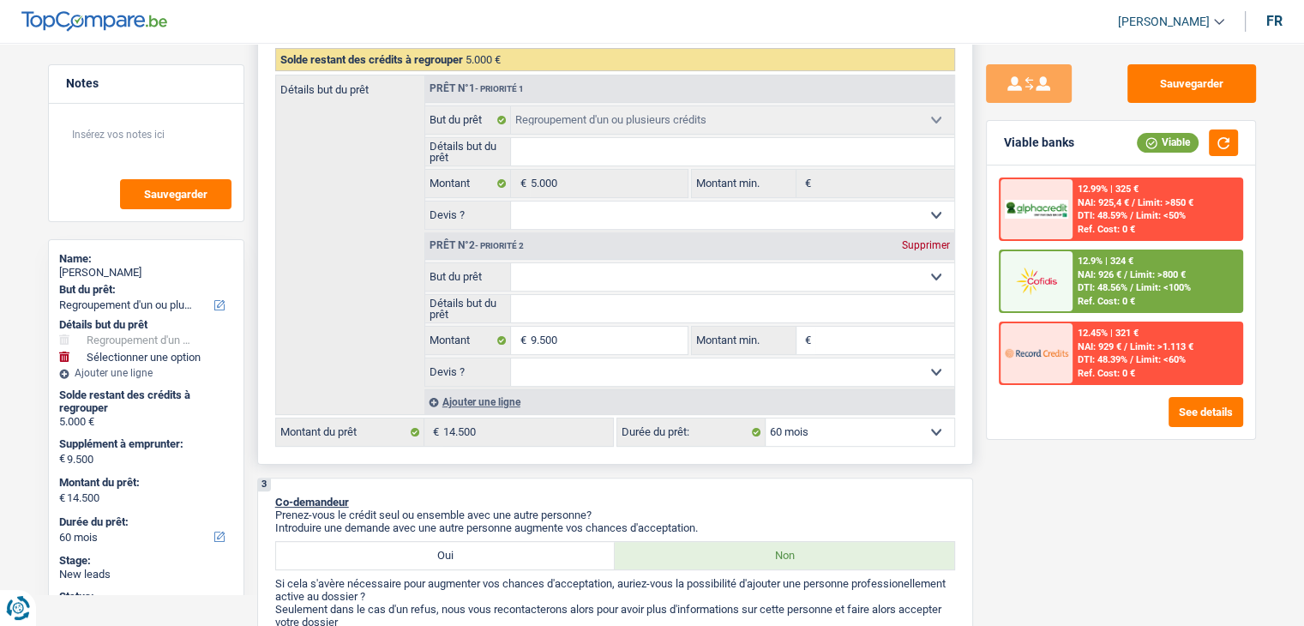
click at [695, 281] on select "Confort maison: meubles, textile, peinture, électroménager, outillage non-profe…" at bounding box center [732, 276] width 443 height 27
click at [967, 266] on div "2 Projet : Quel projet souhaitez-vous financer pour 14 500 € ? Montant supérieu…" at bounding box center [615, 182] width 716 height 565
click at [986, 276] on div "Viable banks Viable 12.99% | 325 € NAI: 925,4 € / Limit: >850 € DTI: 48.59% / L…" at bounding box center [1121, 280] width 270 height 320
click at [832, 279] on select "Confort maison: meubles, textile, peinture, électroménager, outillage non-profe…" at bounding box center [732, 276] width 443 height 27
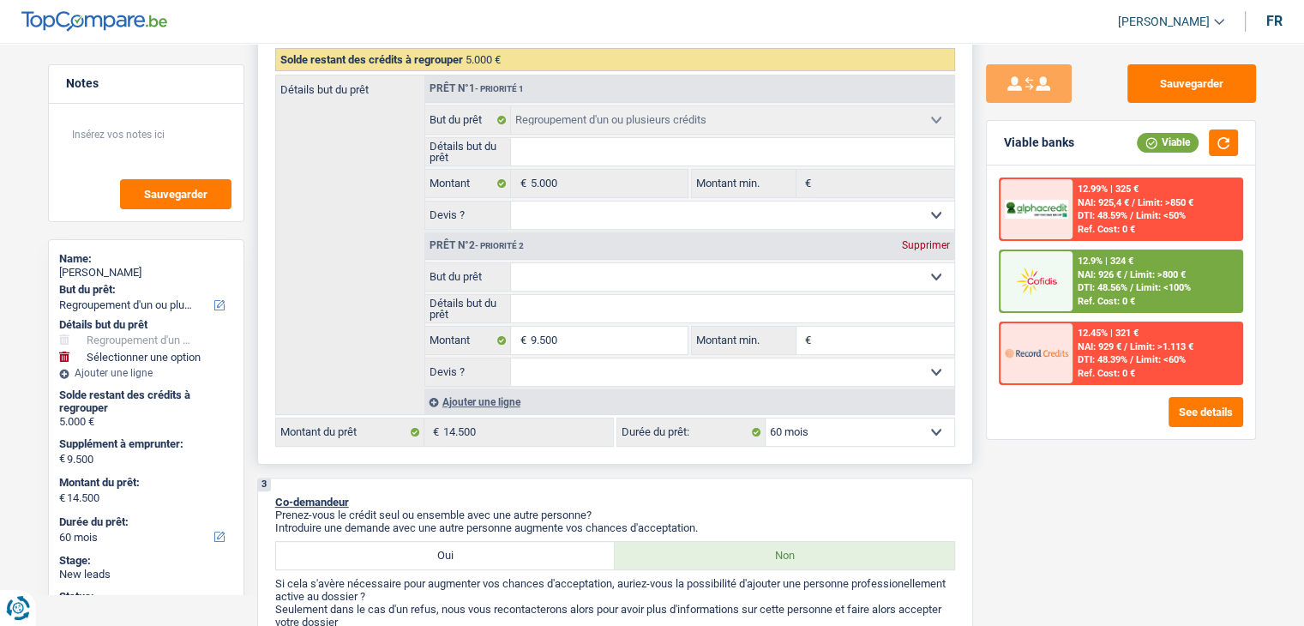
select select "other"
click at [511, 263] on select "Confort maison: meubles, textile, peinture, électroménager, outillage non-profe…" at bounding box center [732, 276] width 443 height 27
select select "other"
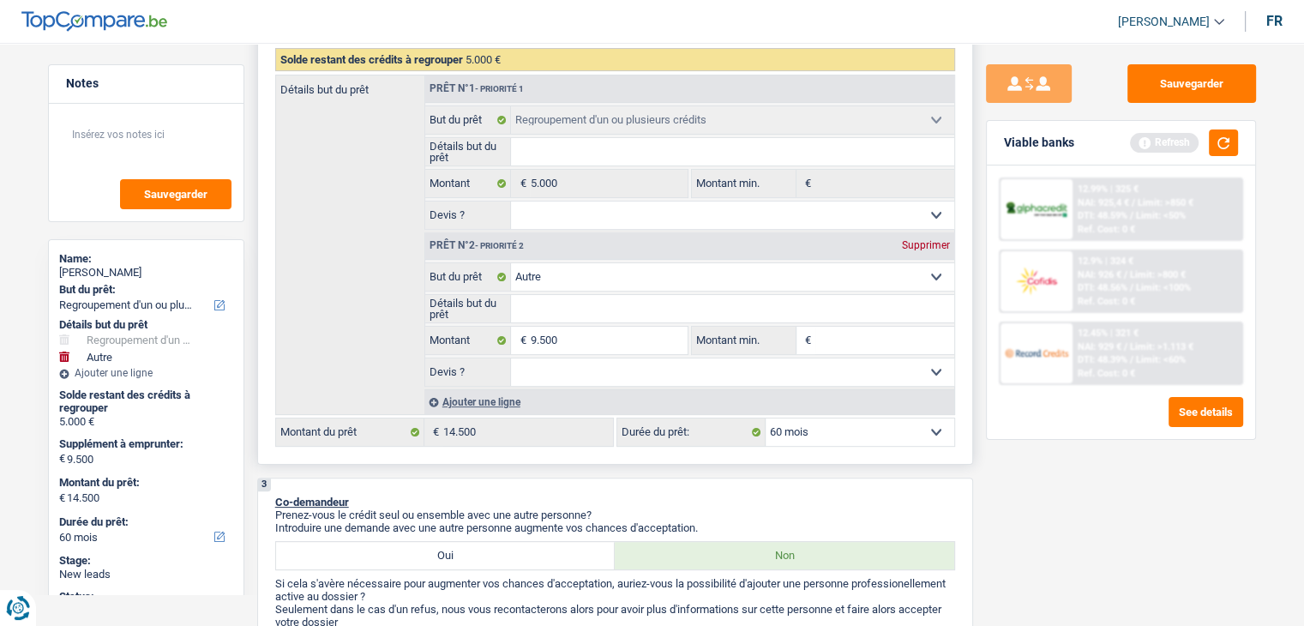
click at [592, 309] on input "Détails but du prêt" at bounding box center [732, 308] width 443 height 27
type input "A"
click at [583, 309] on input "Détails but du prêt" at bounding box center [732, 308] width 443 height 27
click at [586, 331] on input "9.500" at bounding box center [608, 340] width 157 height 27
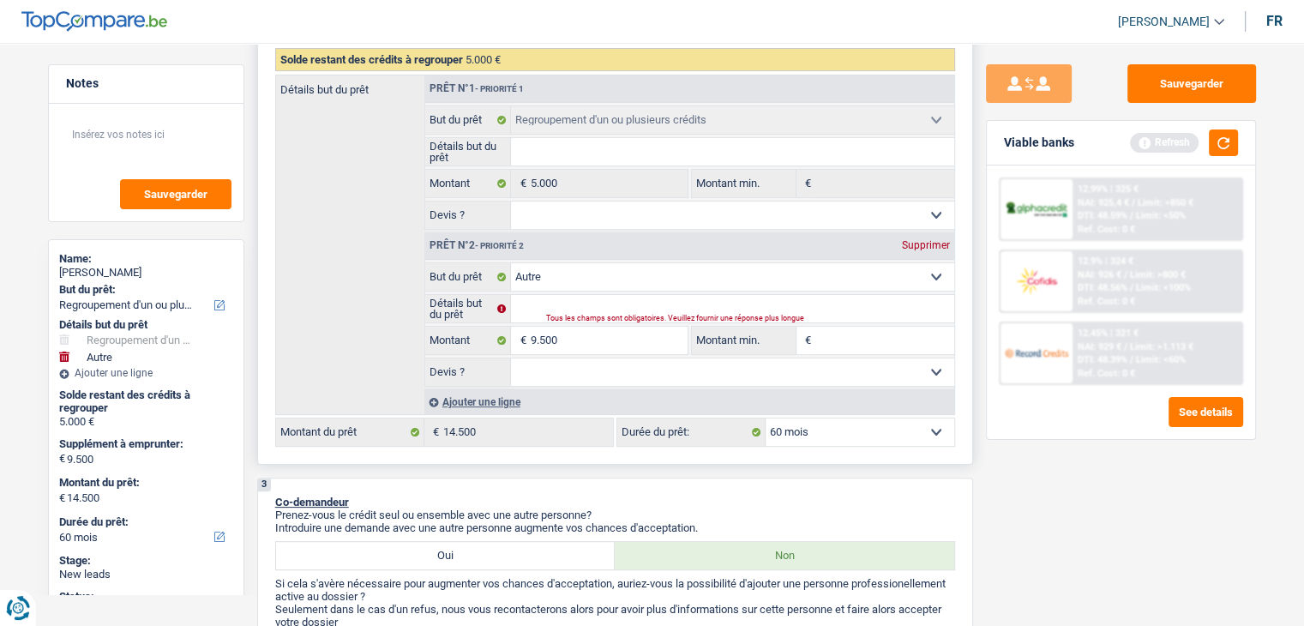
click at [877, 342] on input "Montant min." at bounding box center [884, 340] width 139 height 27
type input "9"
type input "95"
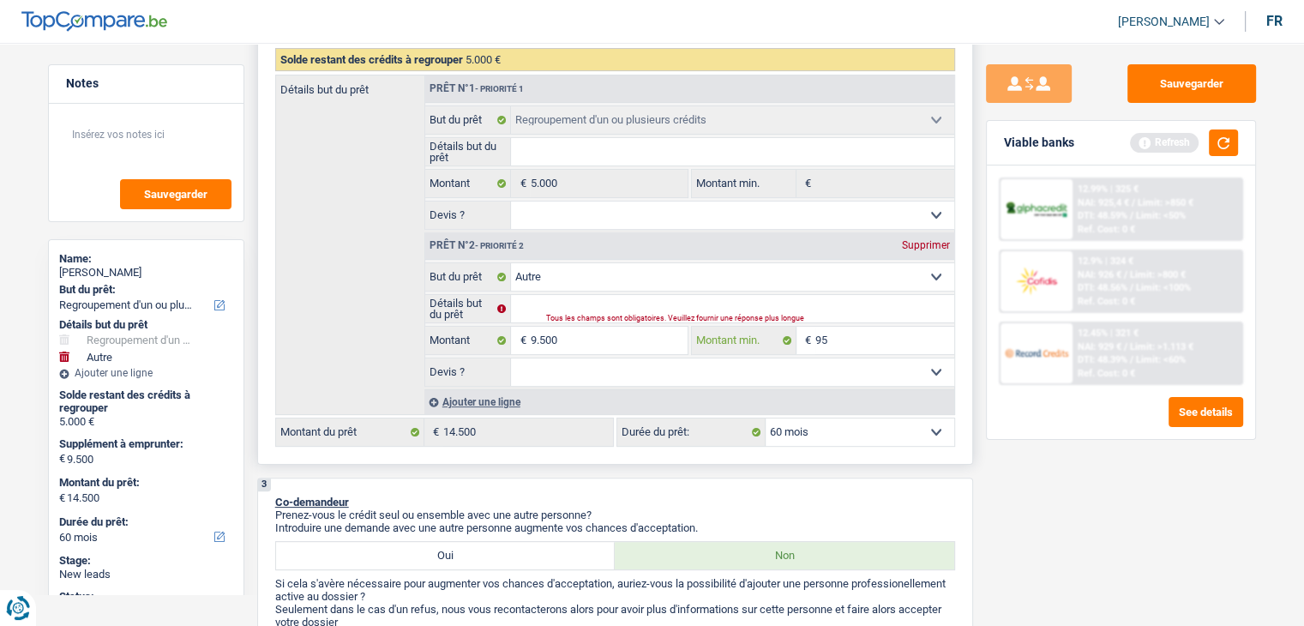
type input "950"
type input "9.500"
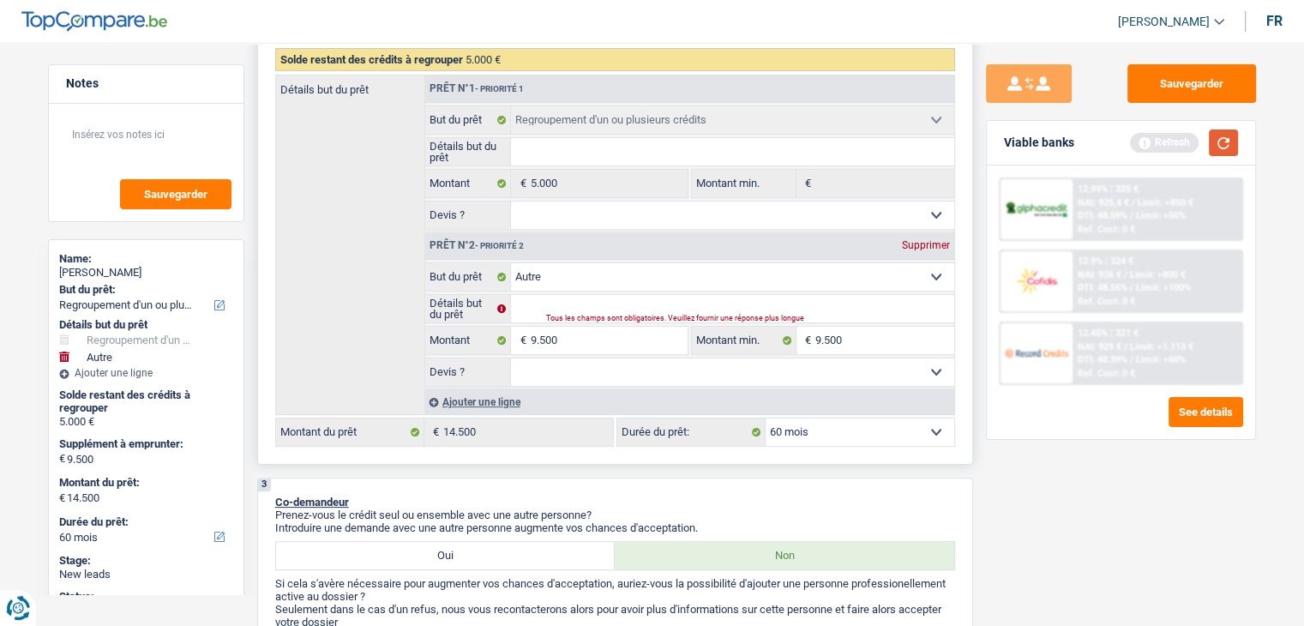
drag, startPoint x: 1221, startPoint y: 139, endPoint x: 672, endPoint y: 261, distance: 562.0
click at [1220, 140] on button "button" at bounding box center [1223, 142] width 29 height 27
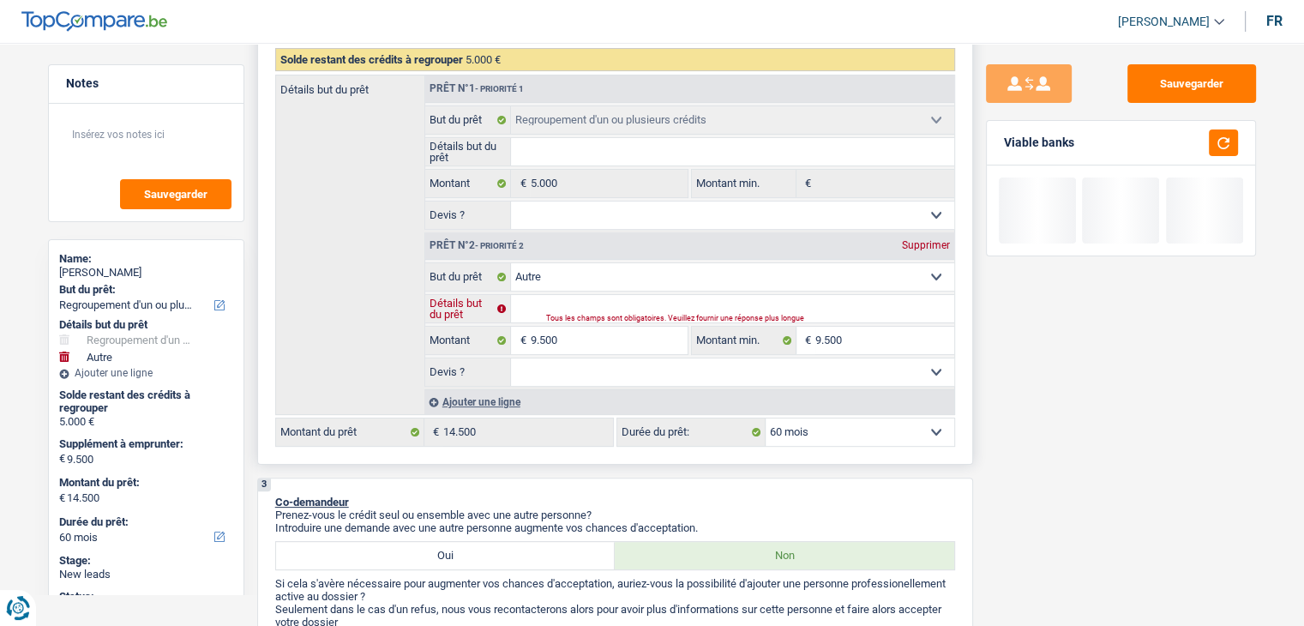
click at [592, 302] on input "Détails but du prêt" at bounding box center [732, 308] width 443 height 27
type input "Q"
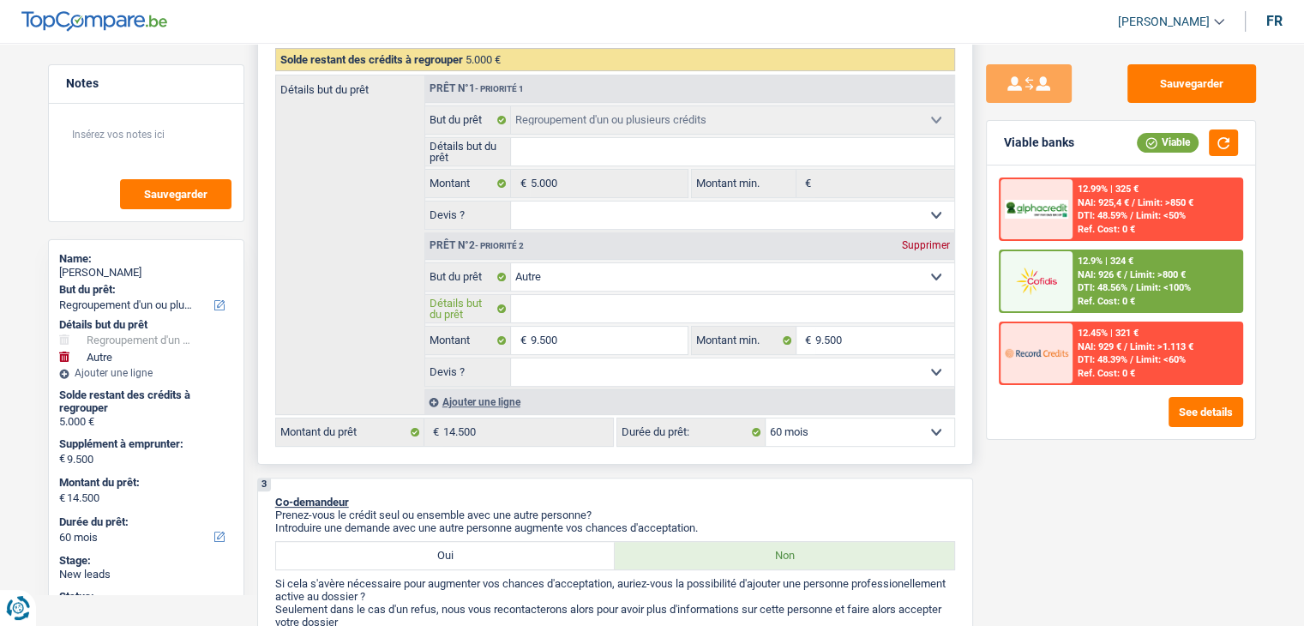
type input "A"
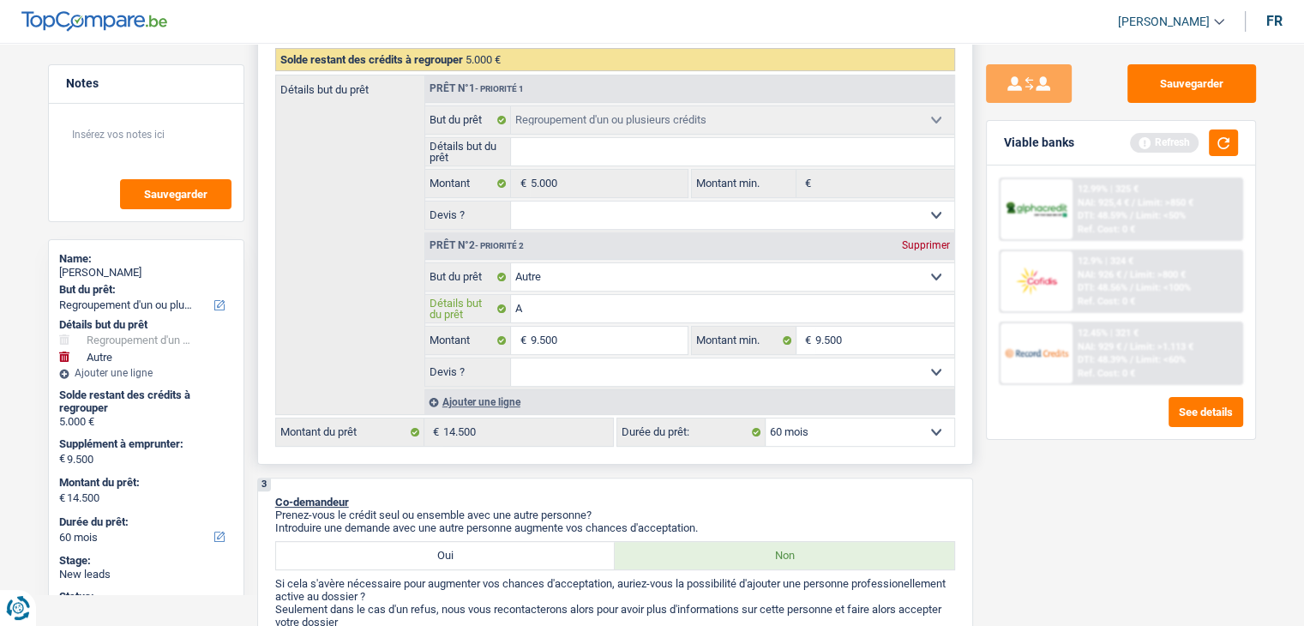
type input "AC"
type input "ACH"
type input "ACHA"
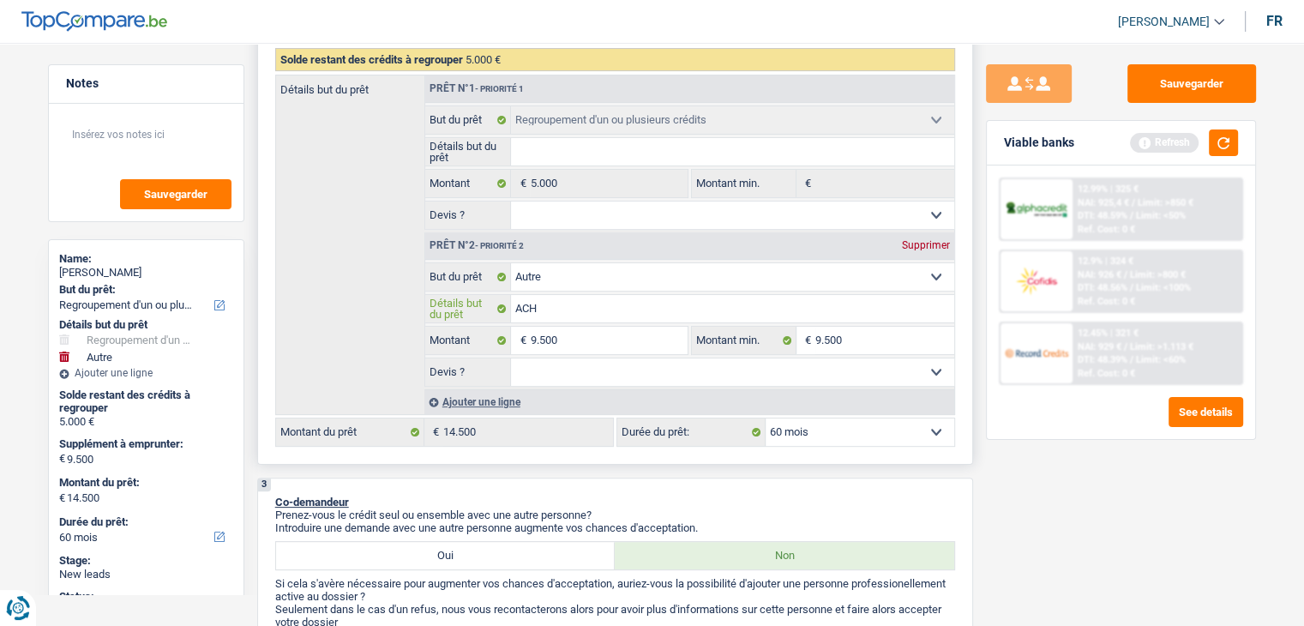
type input "ACHA"
type input "ACH"
type input "AC"
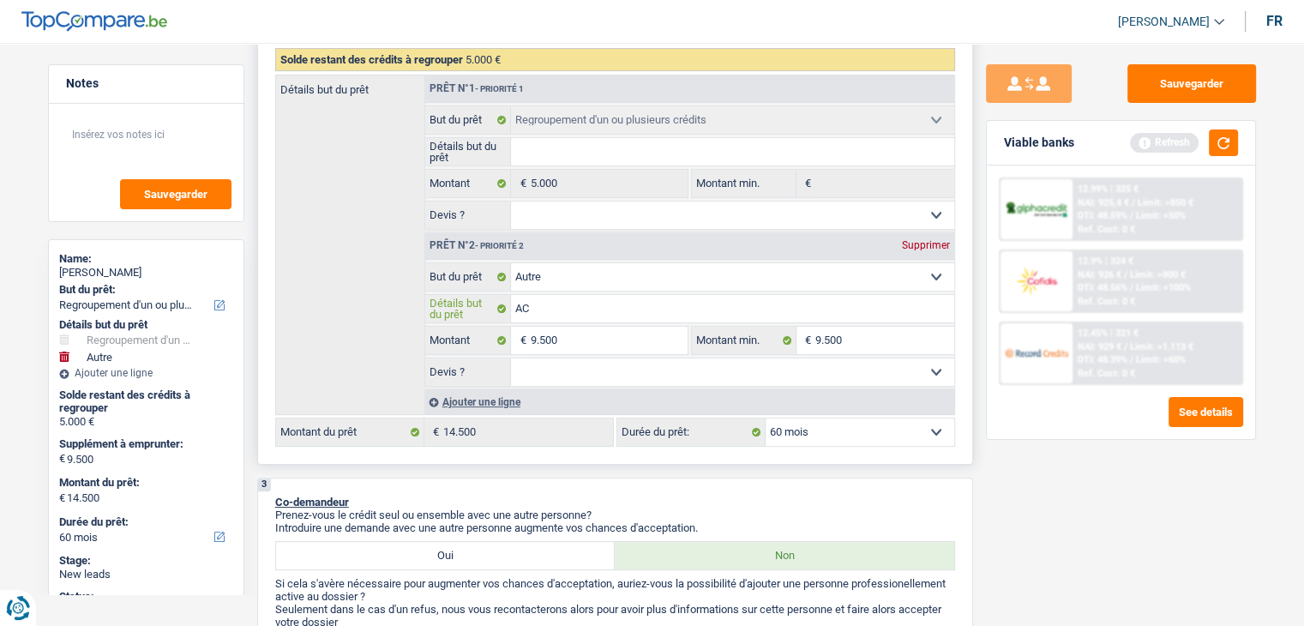
type input "A"
type input "Ac"
type input "A"
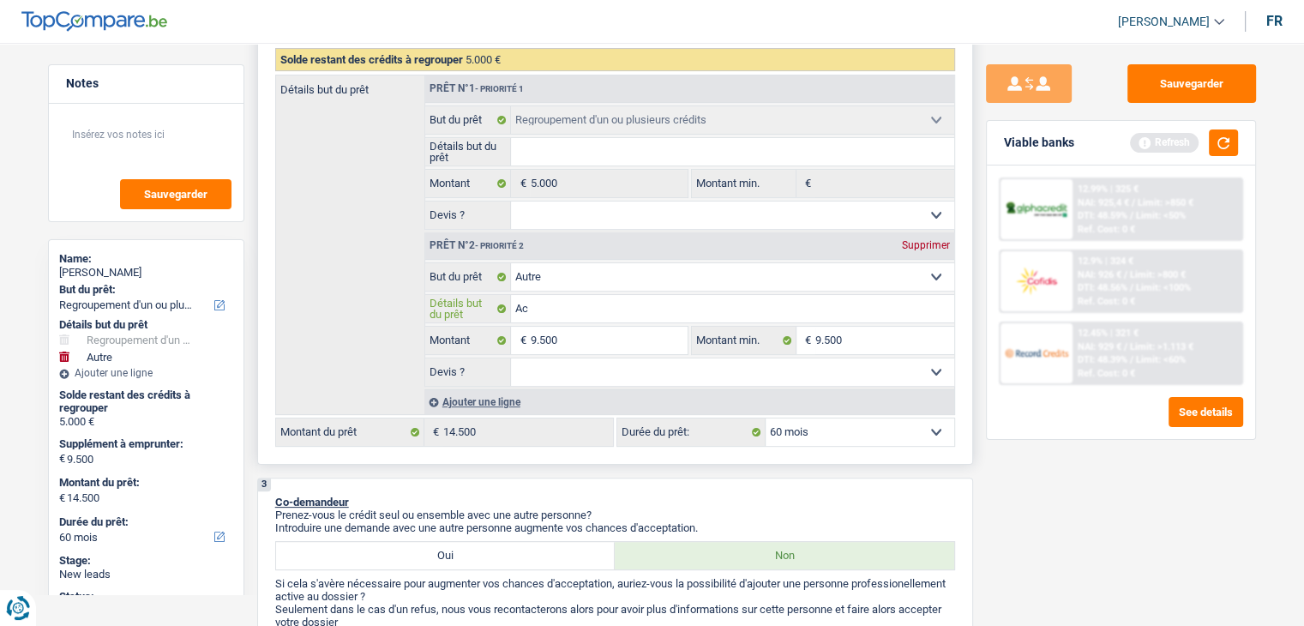
type input "A"
type input "a"
type input "av"
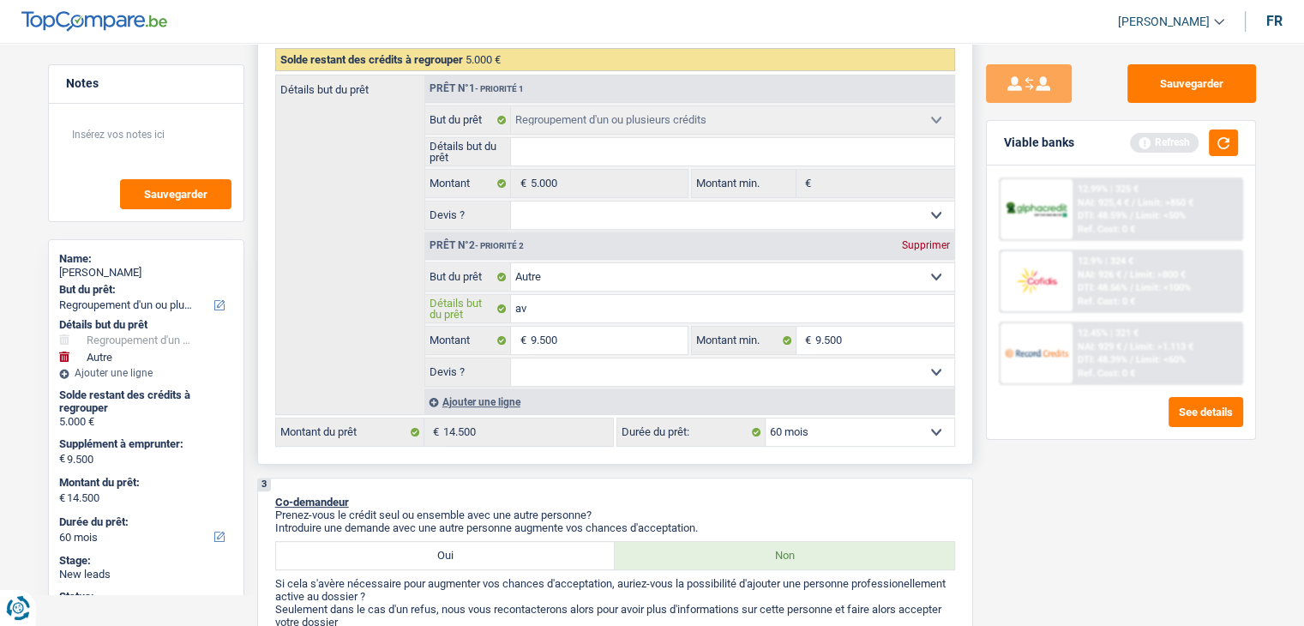
type input "avo"
type input "avoi"
type input "avoir"
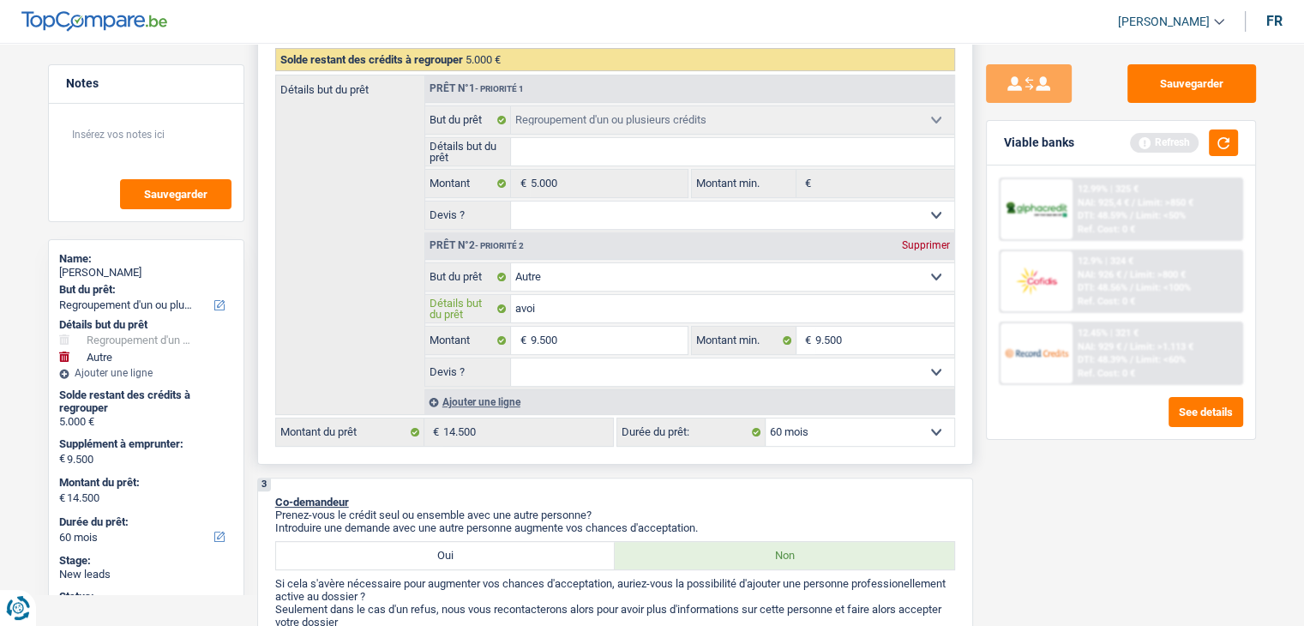
type input "avoir"
type input "avoir u"
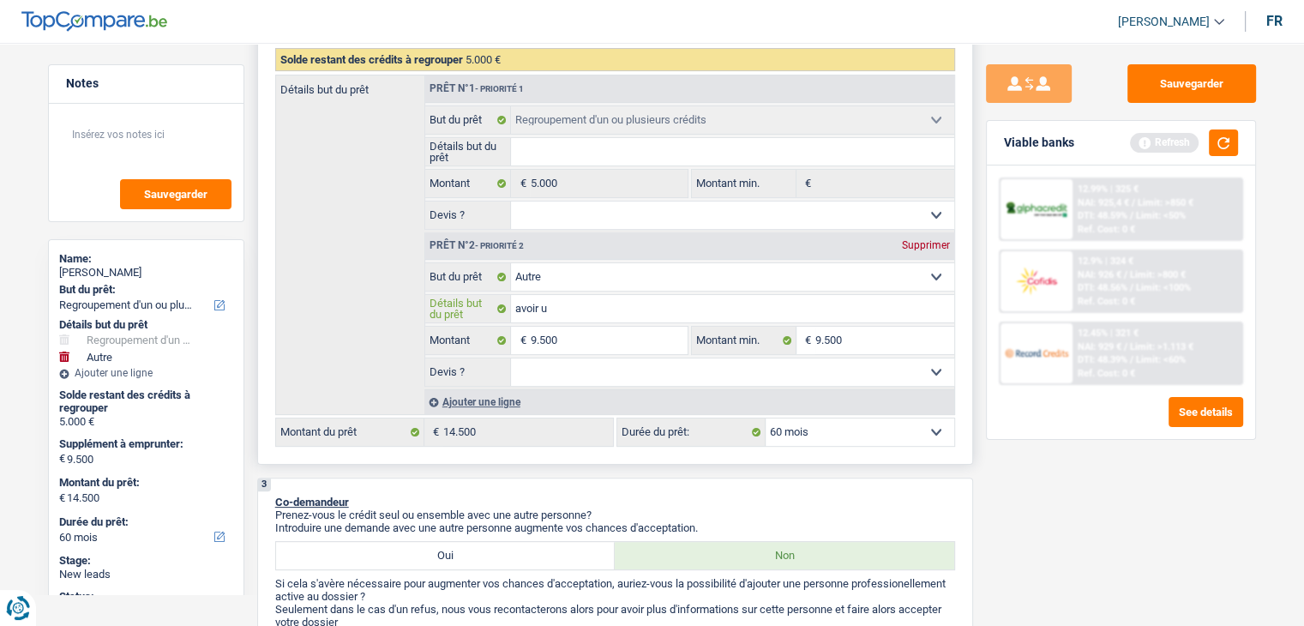
type input "avoir un"
type input "avoir un b"
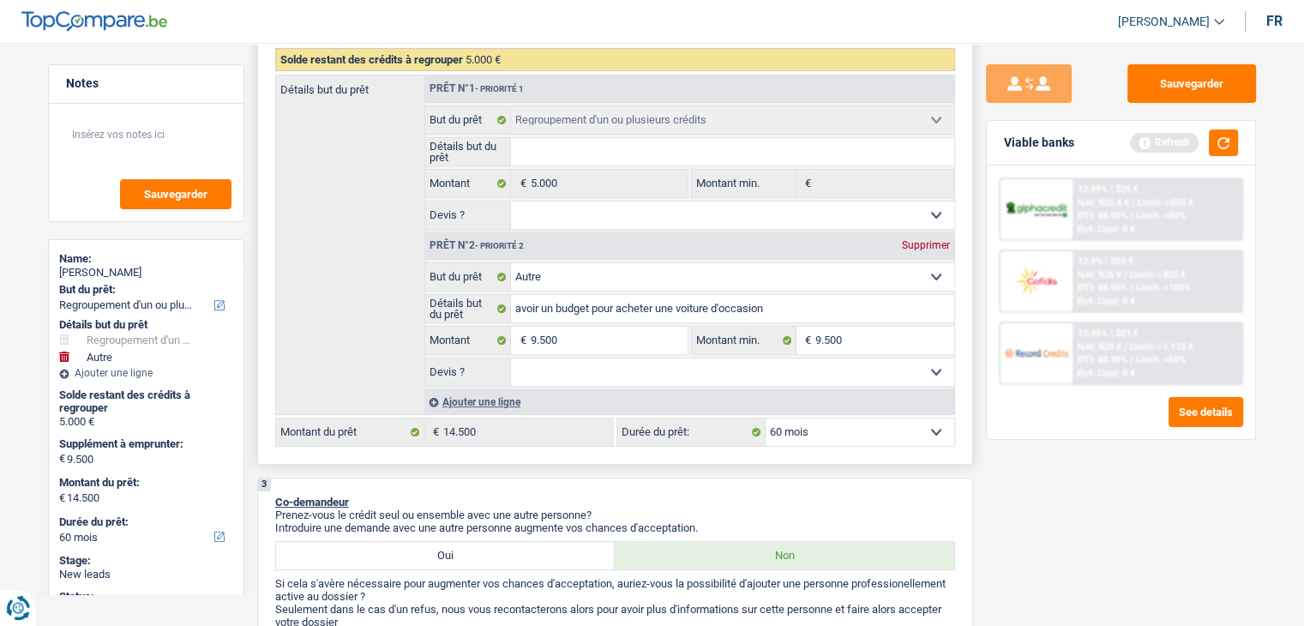
click at [594, 378] on select "Oui Non Non répondu Sélectionner une option" at bounding box center [732, 371] width 443 height 27
click at [511, 358] on select "Oui Non Non répondu Sélectionner une option" at bounding box center [732, 371] width 443 height 27
click at [1223, 145] on button "button" at bounding box center [1223, 142] width 29 height 27
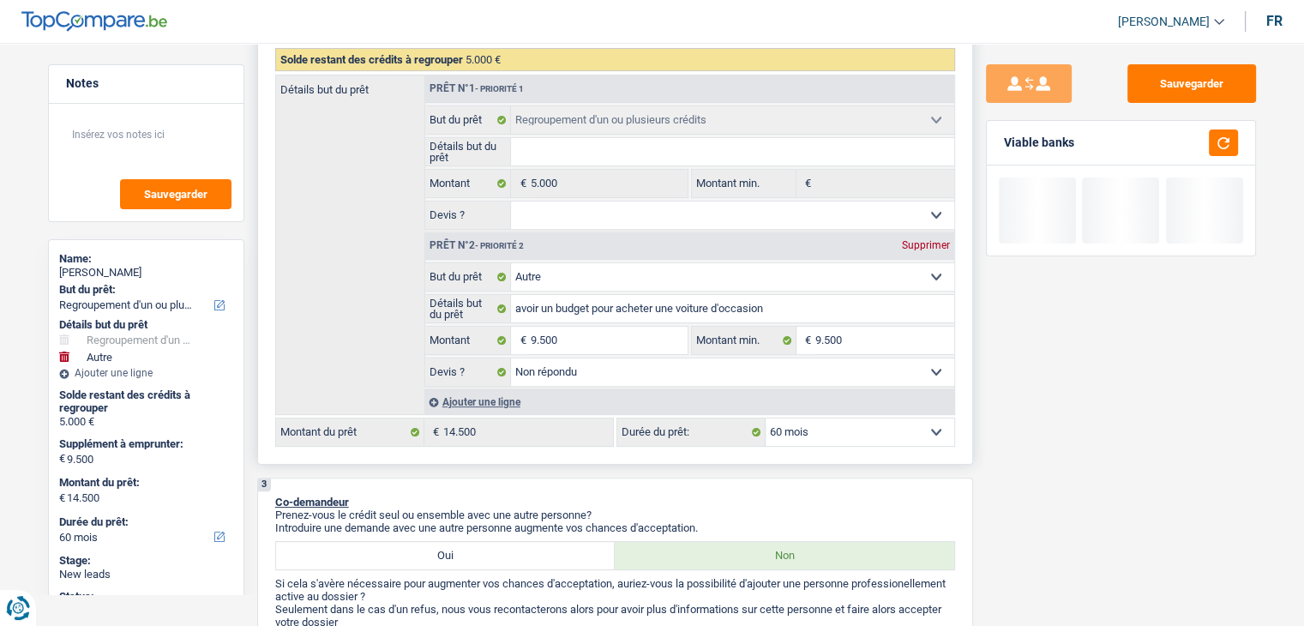
drag, startPoint x: 528, startPoint y: 361, endPoint x: 534, endPoint y: 376, distance: 15.8
click at [529, 361] on select "Oui Non Non répondu Sélectionner une option" at bounding box center [732, 371] width 443 height 27
click at [511, 358] on select "Oui Non Non répondu Sélectionner une option" at bounding box center [732, 371] width 443 height 27
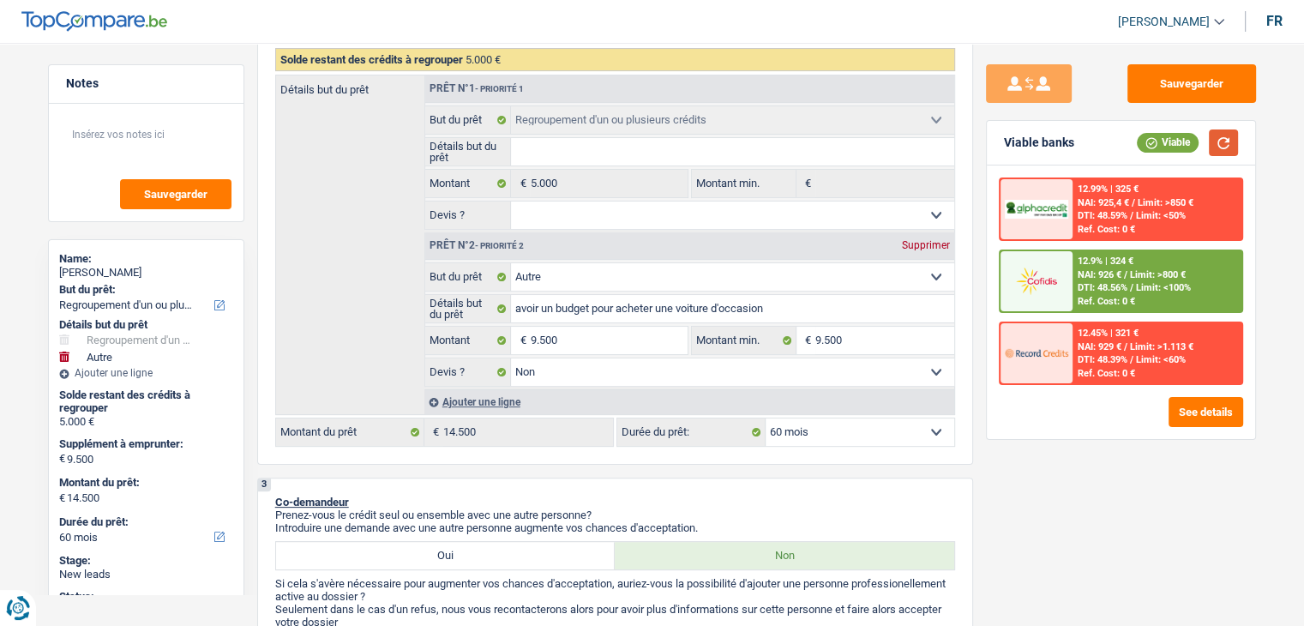
click at [1211, 145] on button "button" at bounding box center [1223, 142] width 29 height 27
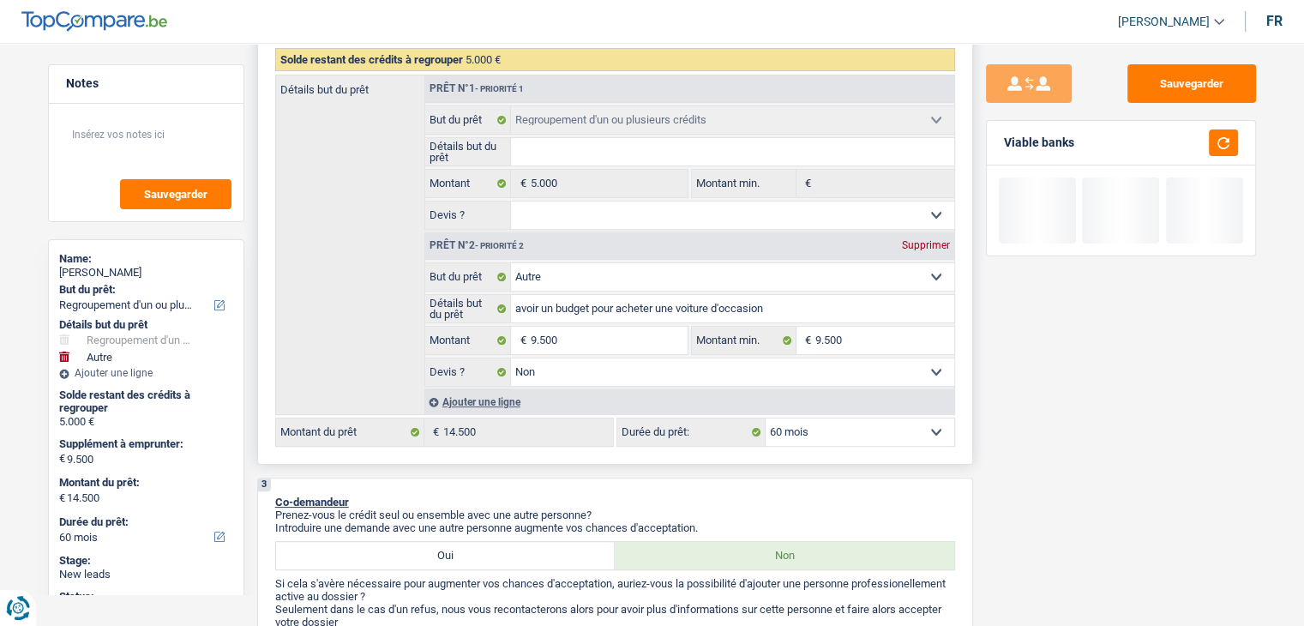
click at [694, 206] on select "Oui Non Non répondu Sélectionner une option" at bounding box center [732, 214] width 443 height 27
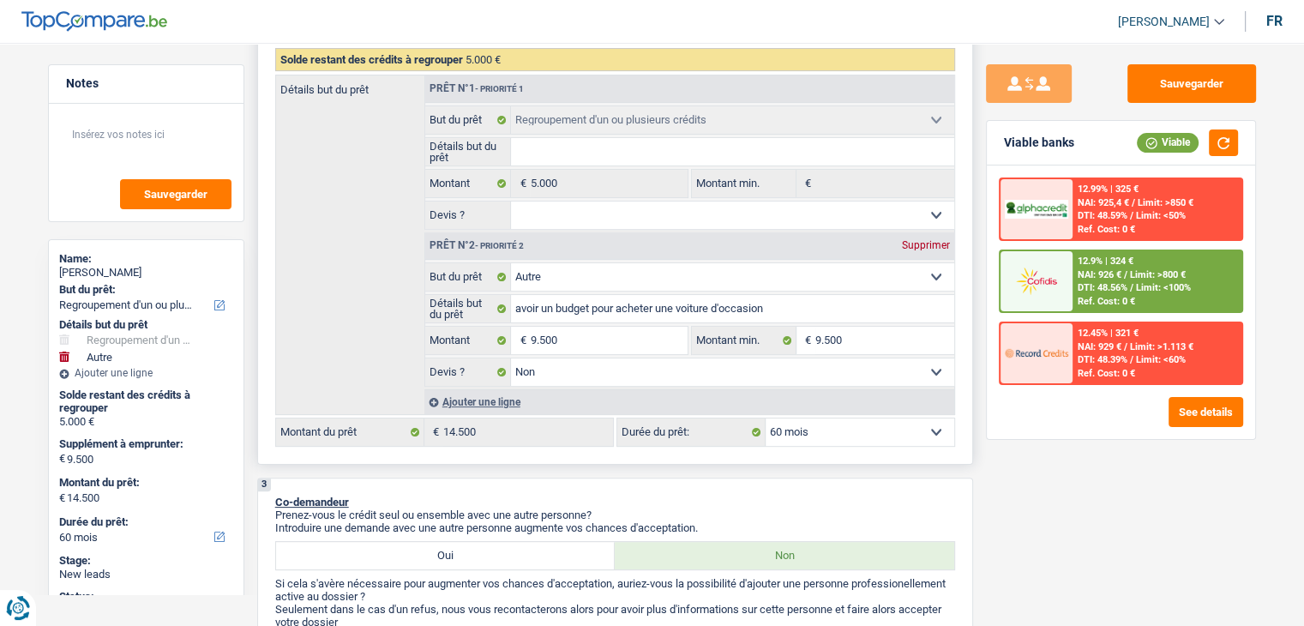
click at [511, 201] on select "Oui Non Non répondu Sélectionner une option" at bounding box center [732, 214] width 443 height 27
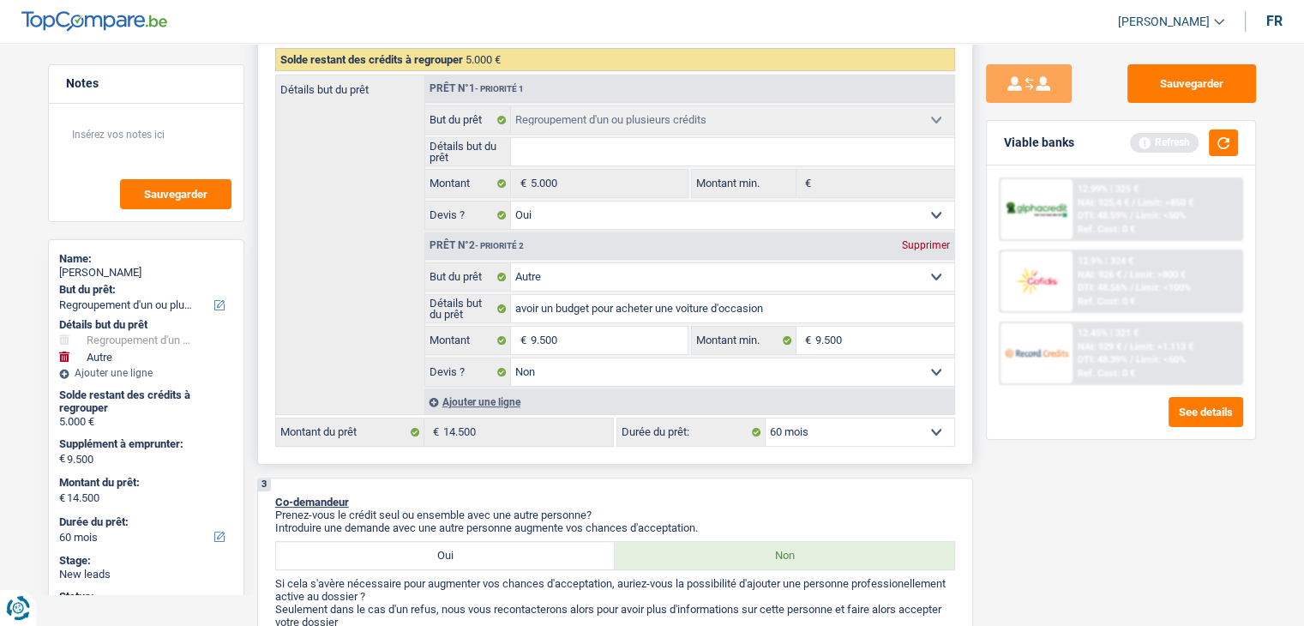
click at [559, 138] on input "Détails but du prêt" at bounding box center [732, 151] width 443 height 27
click at [1214, 132] on button "button" at bounding box center [1223, 142] width 29 height 27
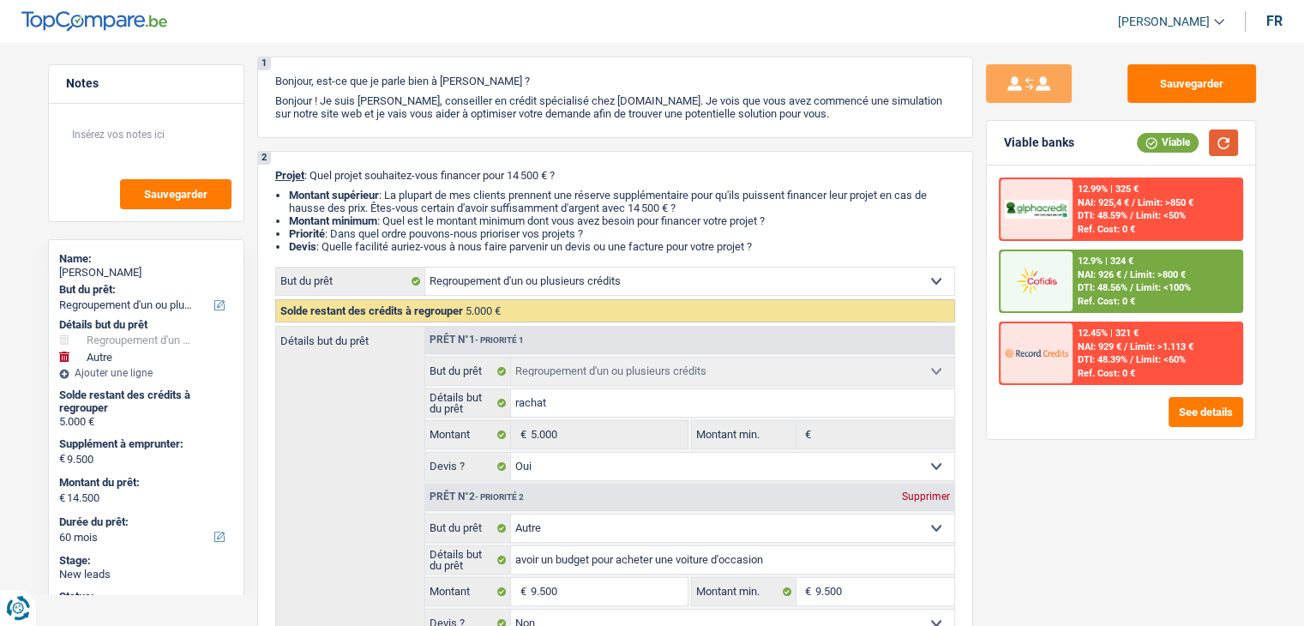
scroll to position [0, 0]
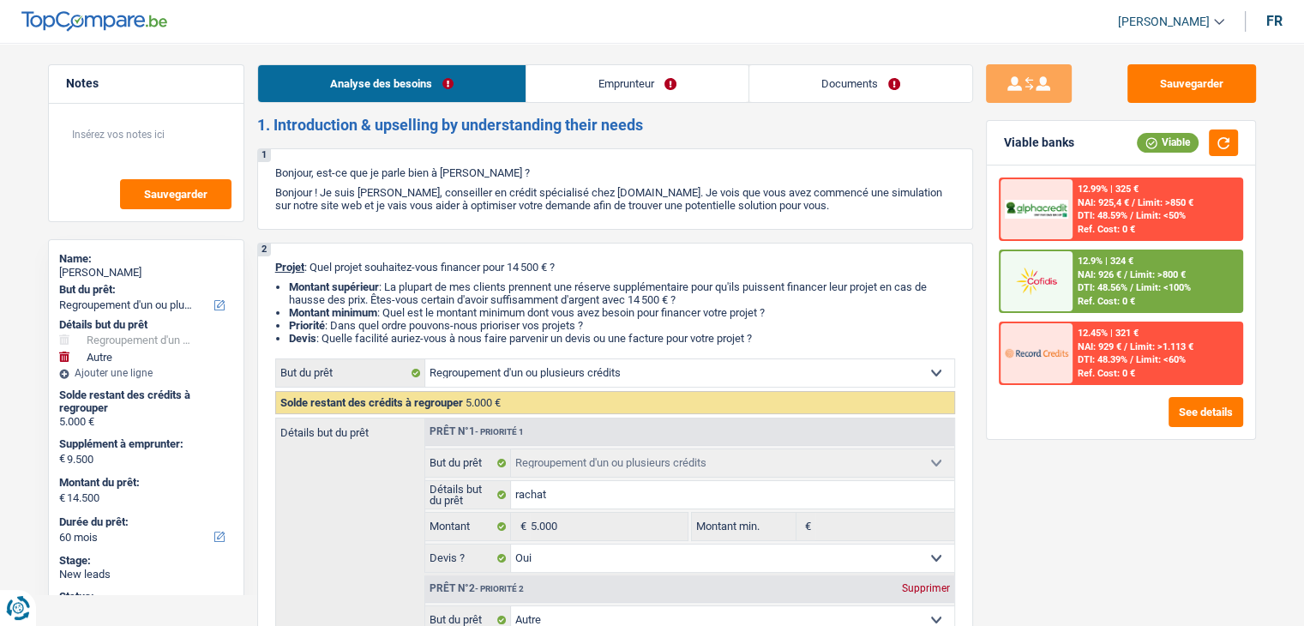
click at [835, 81] on link "Documents" at bounding box center [860, 83] width 223 height 37
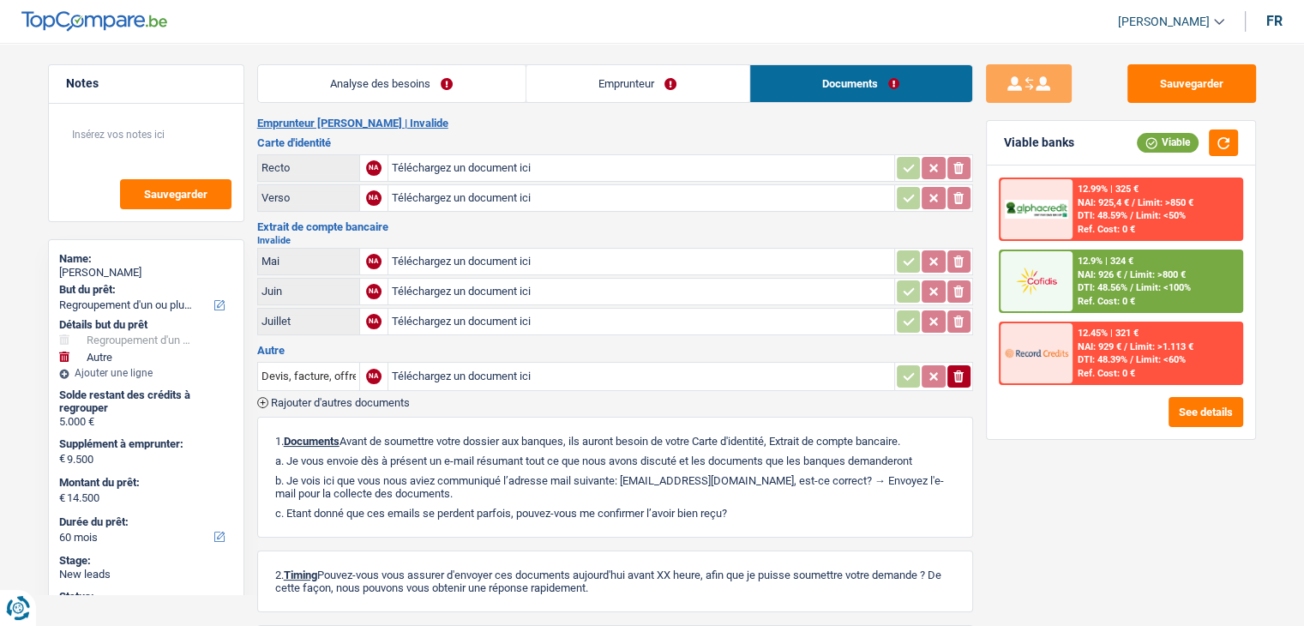
click at [762, 347] on h3 "Autre" at bounding box center [615, 350] width 716 height 11
drag, startPoint x: 755, startPoint y: 472, endPoint x: 627, endPoint y: 473, distance: 128.6
click at [627, 474] on p "b. Je vois ici que vous nous aviez communiqué l’adresse mail suivante: romuall…" at bounding box center [615, 487] width 680 height 26
click at [631, 484] on p "b. Je vois ici que vous nous aviez communiqué l’adresse mail suivante: romuall…" at bounding box center [615, 487] width 680 height 26
drag, startPoint x: 627, startPoint y: 474, endPoint x: 758, endPoint y: 478, distance: 131.2
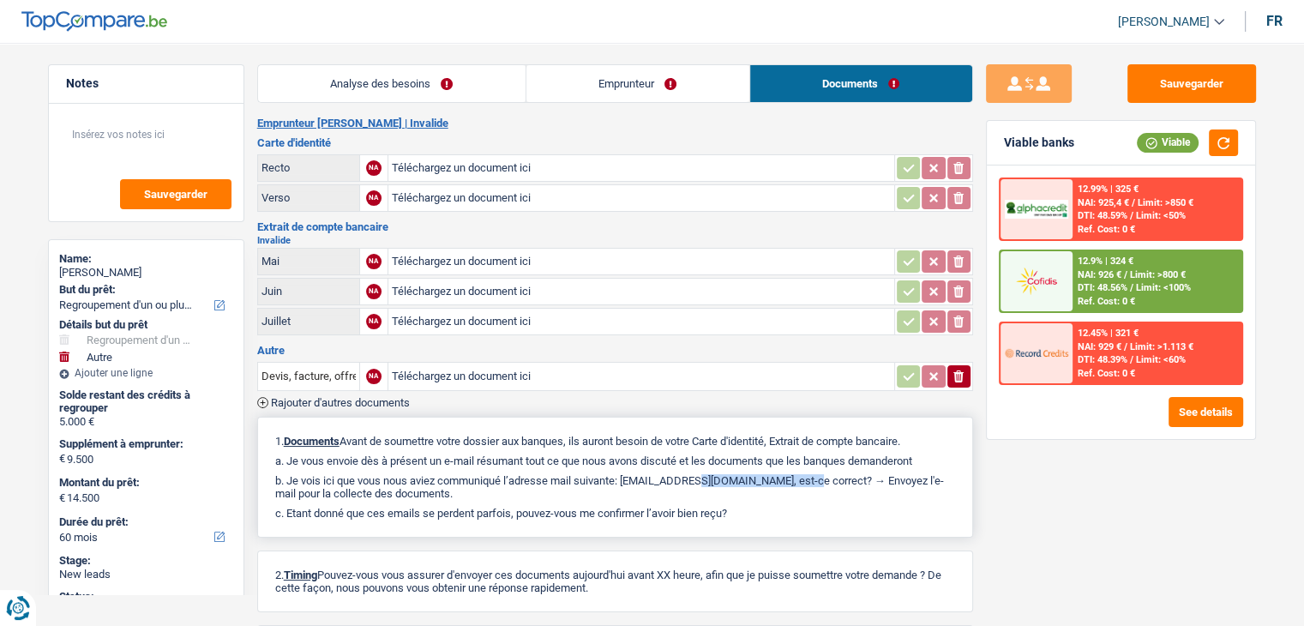
click at [758, 478] on p "b. Je vois ici que vous nous aviez communiqué l’adresse mail suivante: romuall…" at bounding box center [615, 487] width 680 height 26
click at [765, 490] on p "b. Je vois ici que vous nous aviez communiqué l’adresse mail suivante: romuall…" at bounding box center [615, 487] width 680 height 26
drag, startPoint x: 757, startPoint y: 471, endPoint x: 628, endPoint y: 474, distance: 129.5
click at [628, 474] on p "b. Je vois ici que vous nous aviez communiqué l’adresse mail suivante: romuall…" at bounding box center [615, 487] width 680 height 26
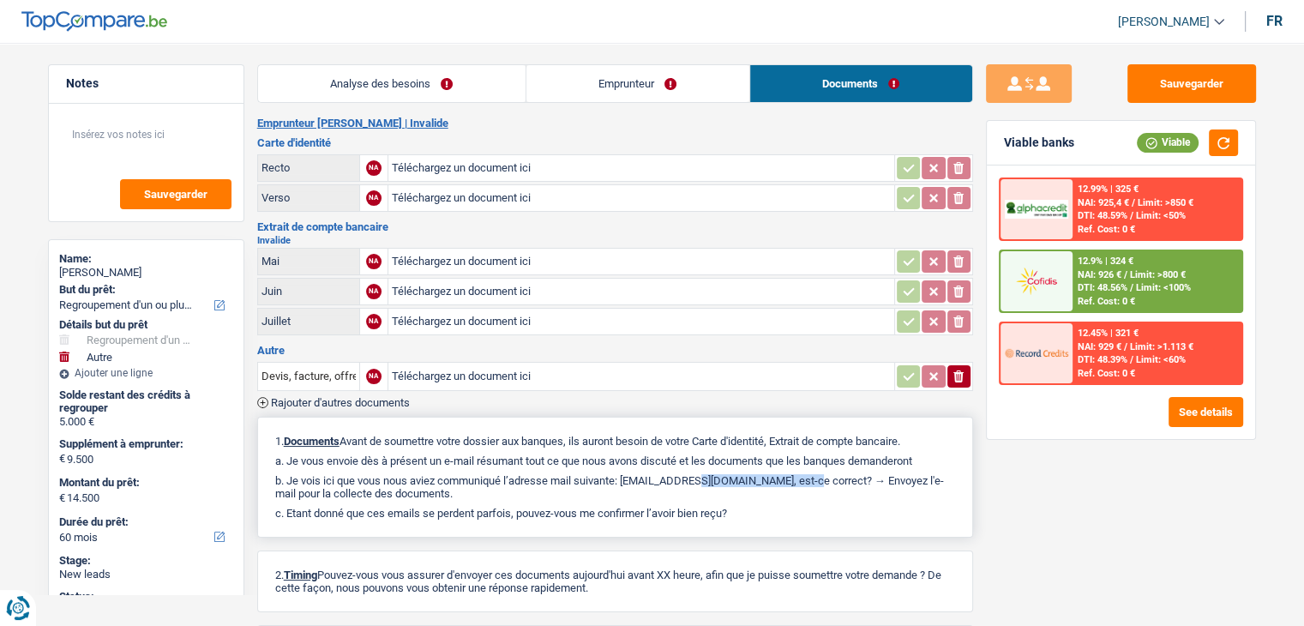
drag, startPoint x: 628, startPoint y: 471, endPoint x: 754, endPoint y: 471, distance: 126.9
click at [754, 474] on p "b. Je vois ici que vous nous aviez communiqué l’adresse mail suivante: romuall…" at bounding box center [615, 487] width 680 height 26
click at [680, 351] on div "Autre Devis, facture, offre, bon de commande NA Téléchargez un document ici ion…" at bounding box center [615, 376] width 716 height 63
click at [679, 351] on div "Autre Devis, facture, offre, bon de commande NA Téléchargez un document ici ion…" at bounding box center [615, 376] width 716 height 63
click at [1048, 269] on img at bounding box center [1036, 281] width 63 height 32
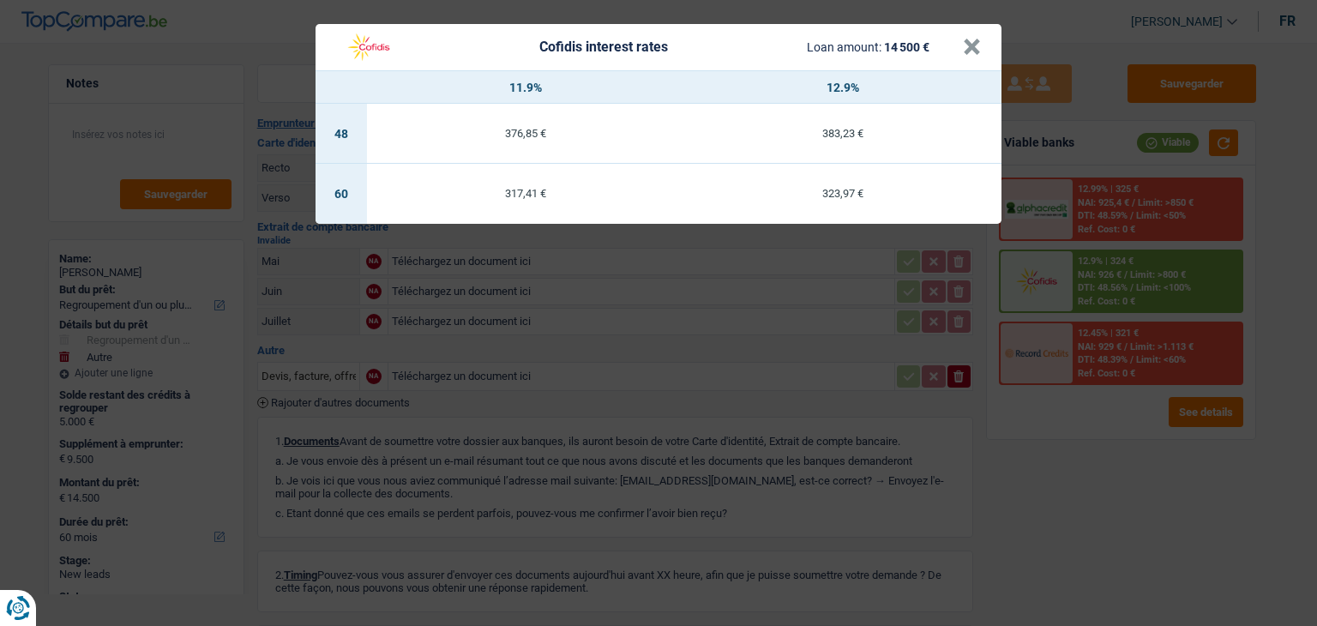
click at [702, 443] on div "Cofidis interest rates Loan amount: 14 500 € × 11.9% 12.9% 48 376,85 € 383,23 €…" at bounding box center [658, 313] width 1317 height 626
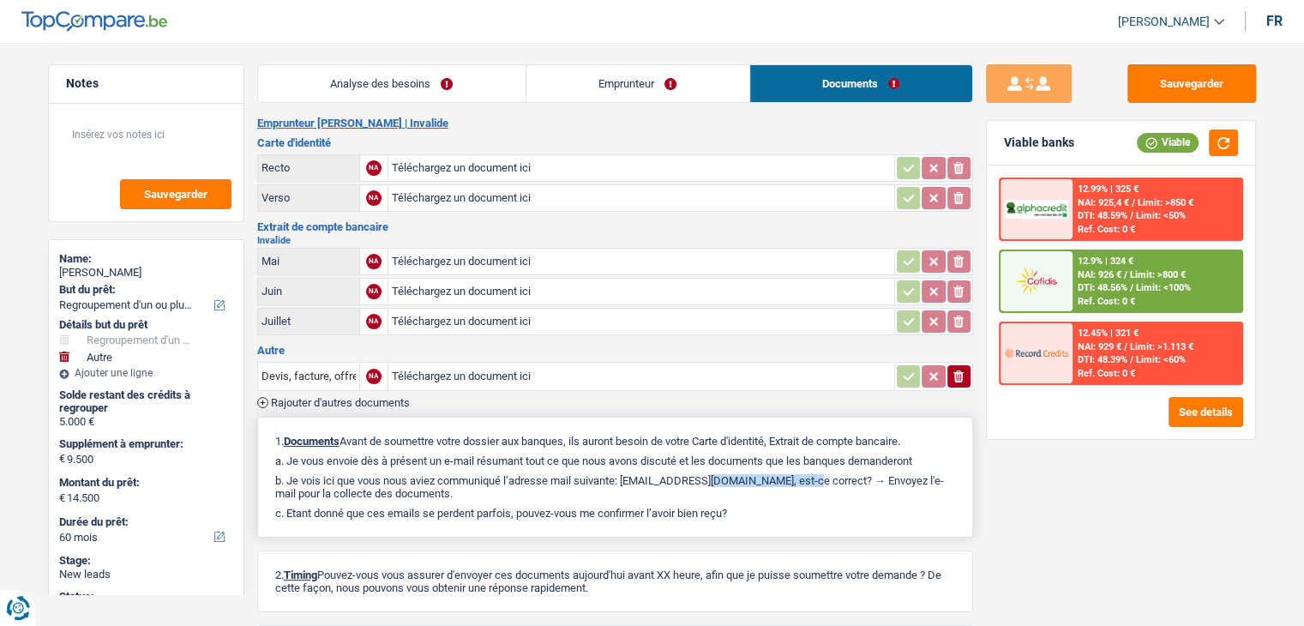
drag, startPoint x: 755, startPoint y: 472, endPoint x: 638, endPoint y: 473, distance: 117.5
click at [638, 474] on p "b. Je vois ici que vous nous aviez communiqué l’adresse mail suivante: romuall…" at bounding box center [615, 487] width 680 height 26
click at [458, 71] on link "Analyse des besoins" at bounding box center [391, 83] width 267 height 37
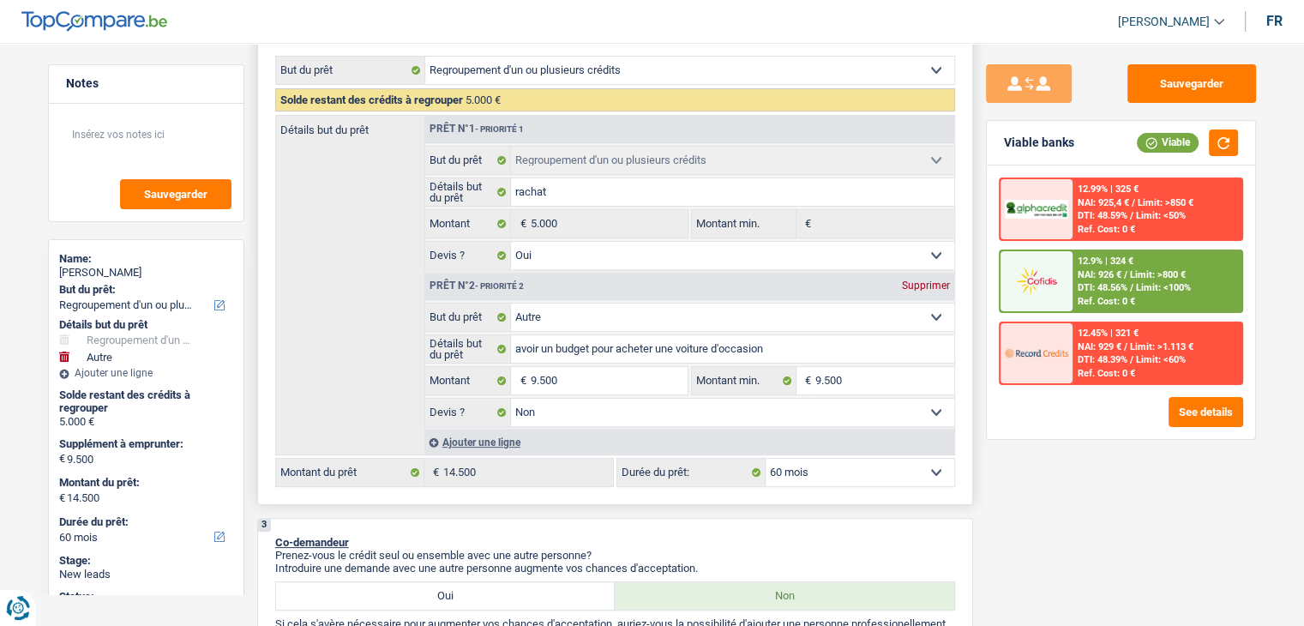
scroll to position [343, 0]
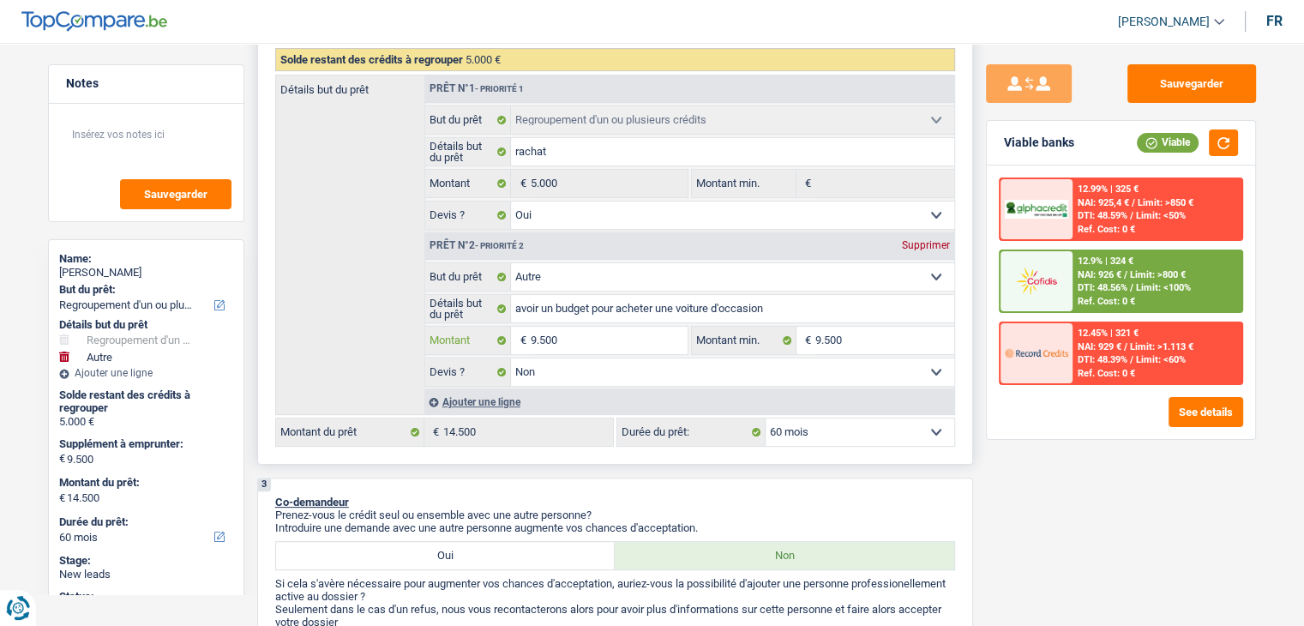
click at [535, 341] on input "9.500" at bounding box center [608, 340] width 157 height 27
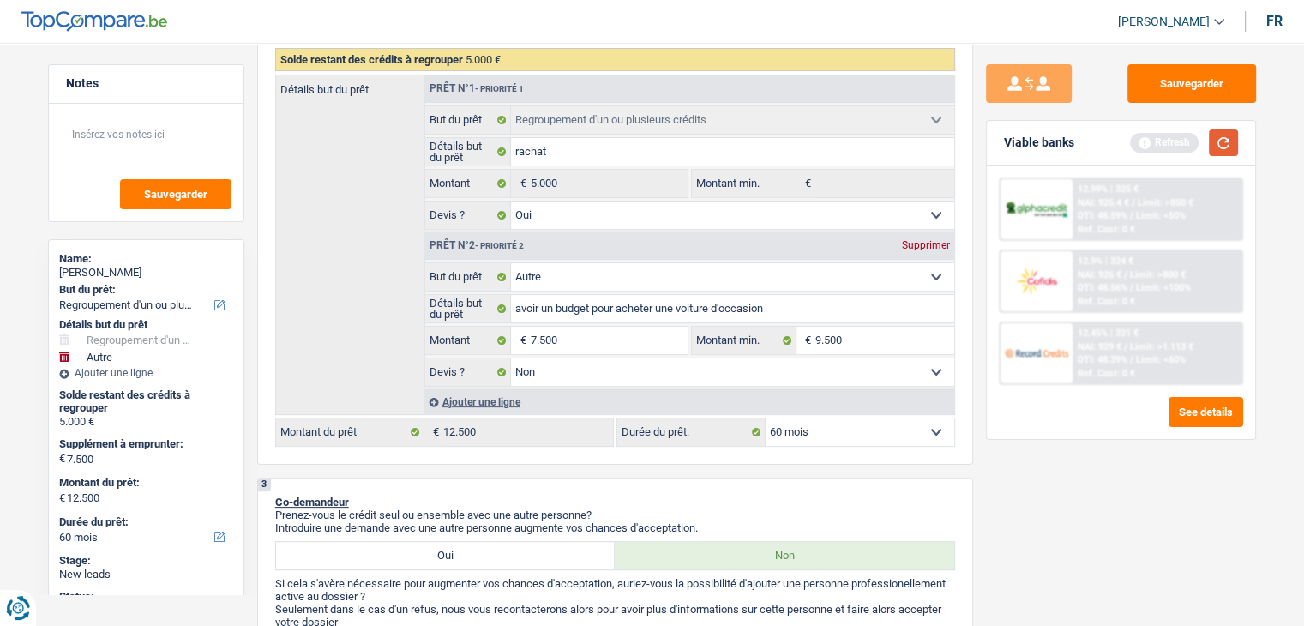
click at [1228, 151] on button "button" at bounding box center [1223, 142] width 29 height 27
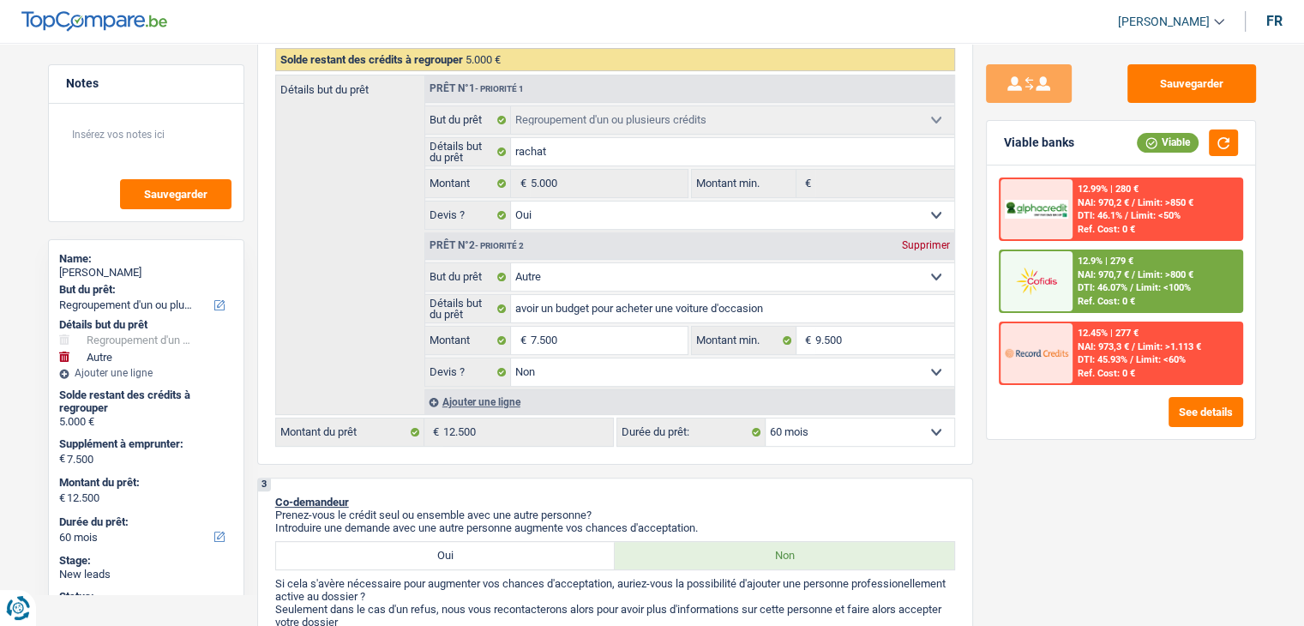
click at [1063, 280] on img at bounding box center [1036, 281] width 63 height 32
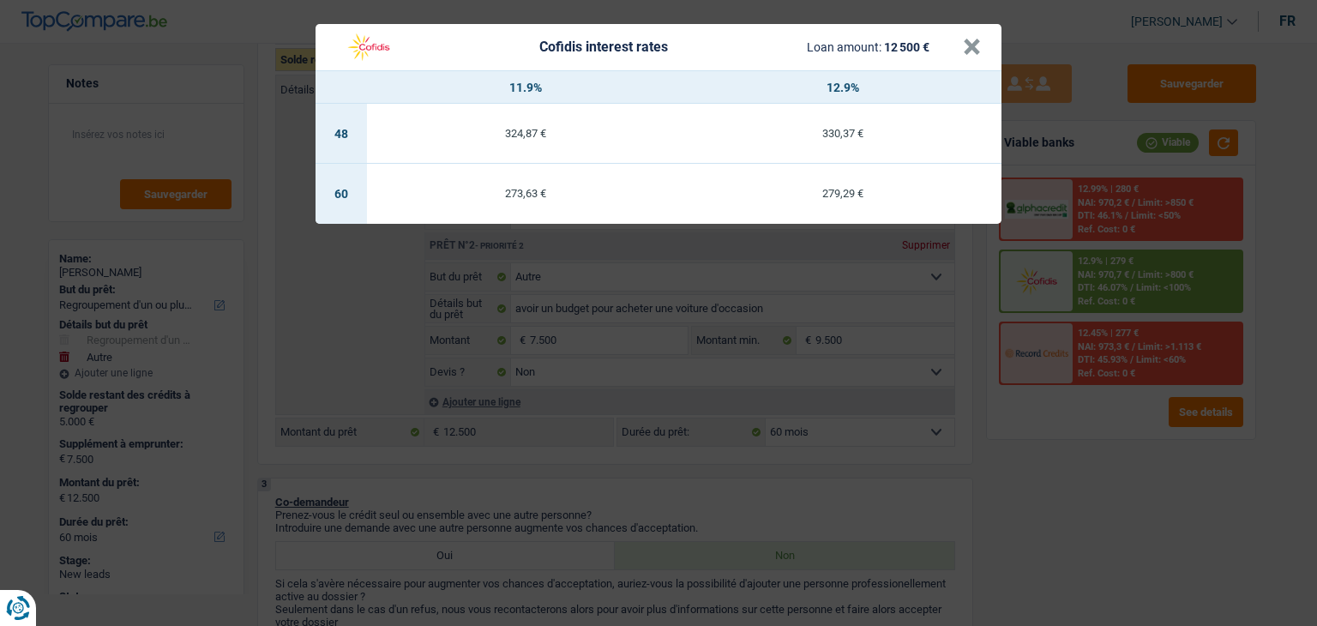
click at [1054, 474] on div "Cofidis interest rates Loan amount: 12 500 € × 11.9% 12.9% 48 324,87 € 330,37 €…" at bounding box center [658, 313] width 1317 height 626
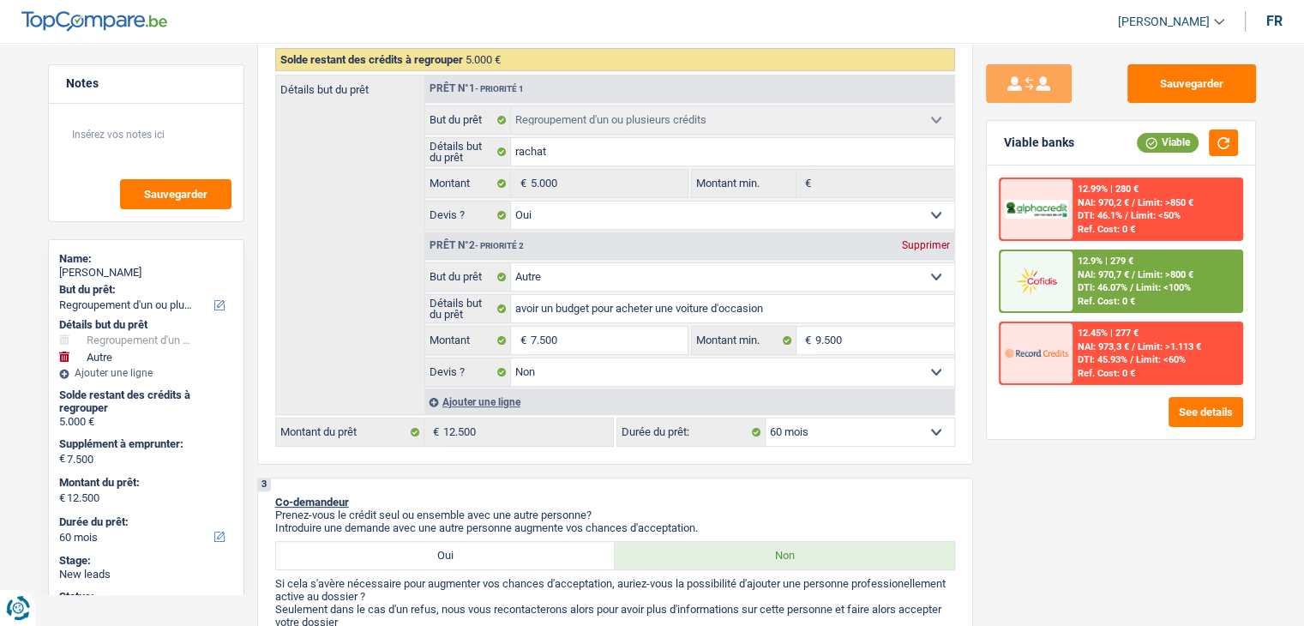
click at [1076, 270] on div "12.9% | 279 € NAI: 970,7 € / Limit: >800 € DTI: 46.07% / Limit: <100% Ref. Cost…" at bounding box center [1156, 281] width 169 height 60
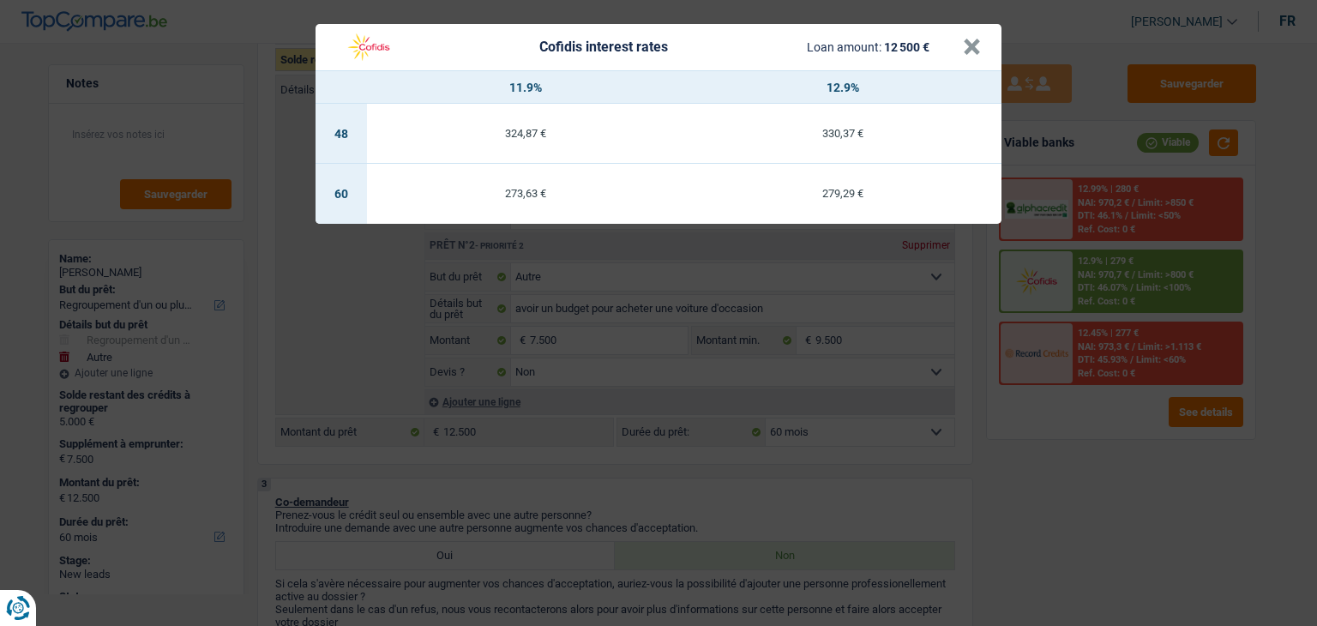
click at [1080, 295] on div "Cofidis interest rates Loan amount: 12 500 € × 11.9% 12.9% 48 324,87 € 330,37 €…" at bounding box center [658, 313] width 1317 height 626
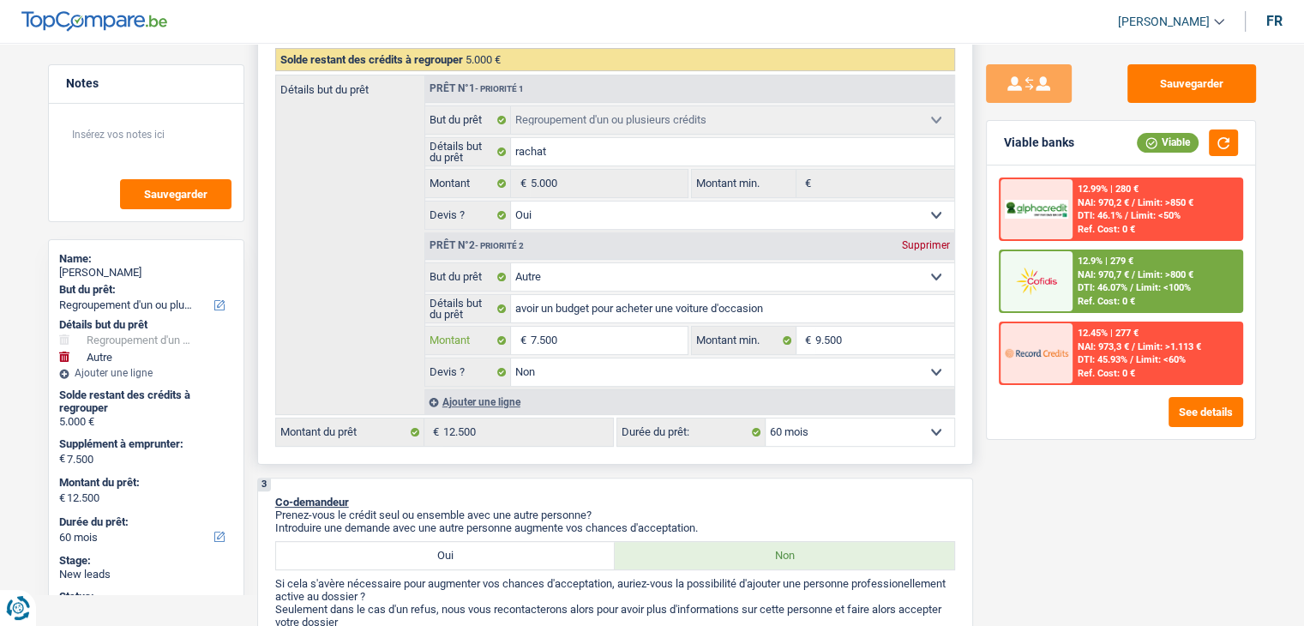
click at [535, 337] on input "7.500" at bounding box center [608, 340] width 157 height 27
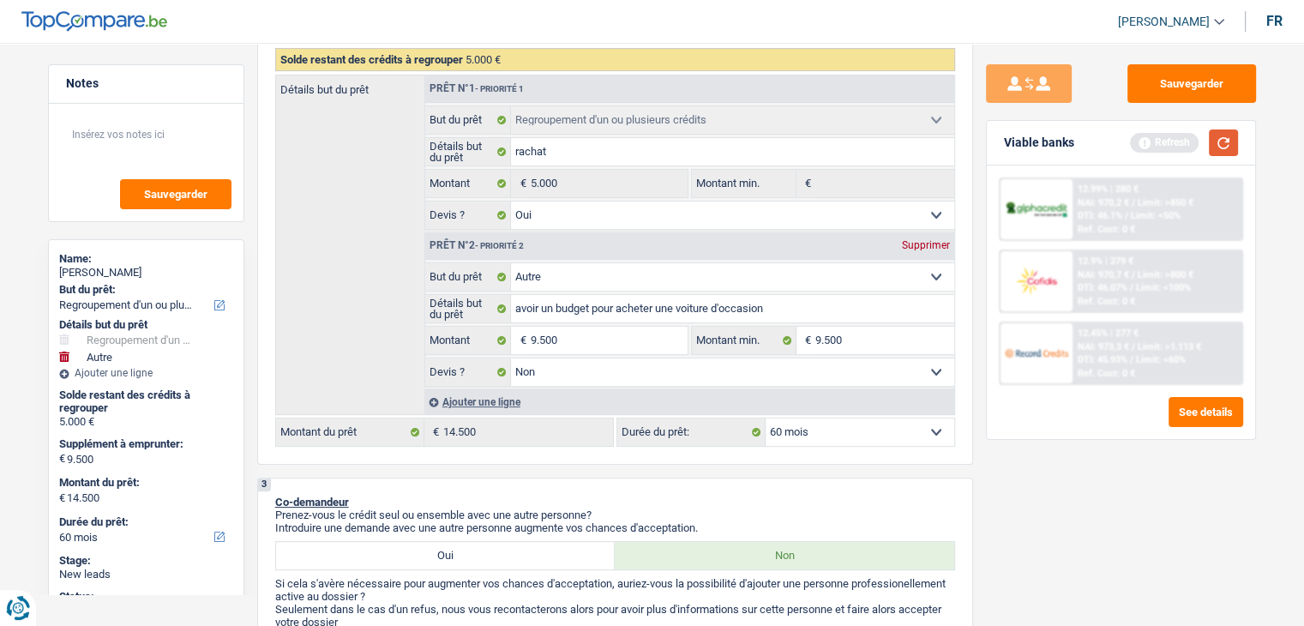
click at [1210, 142] on button "button" at bounding box center [1223, 142] width 29 height 27
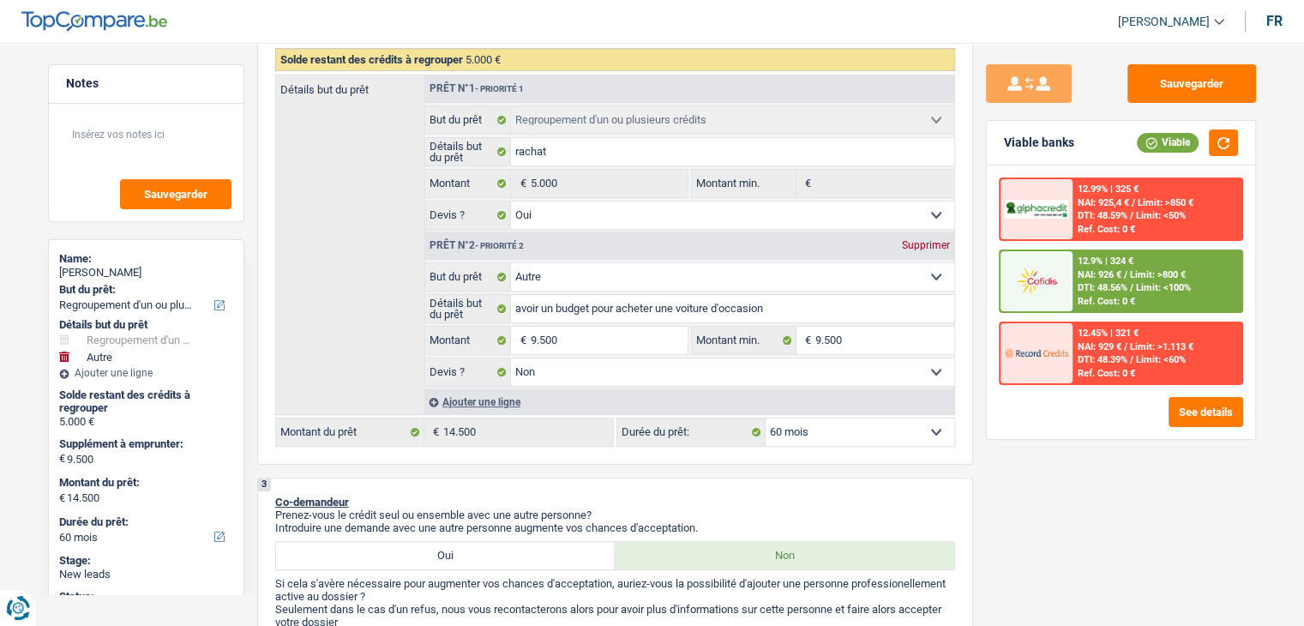
click at [1108, 285] on span "DTI: 48.56%" at bounding box center [1103, 287] width 50 height 11
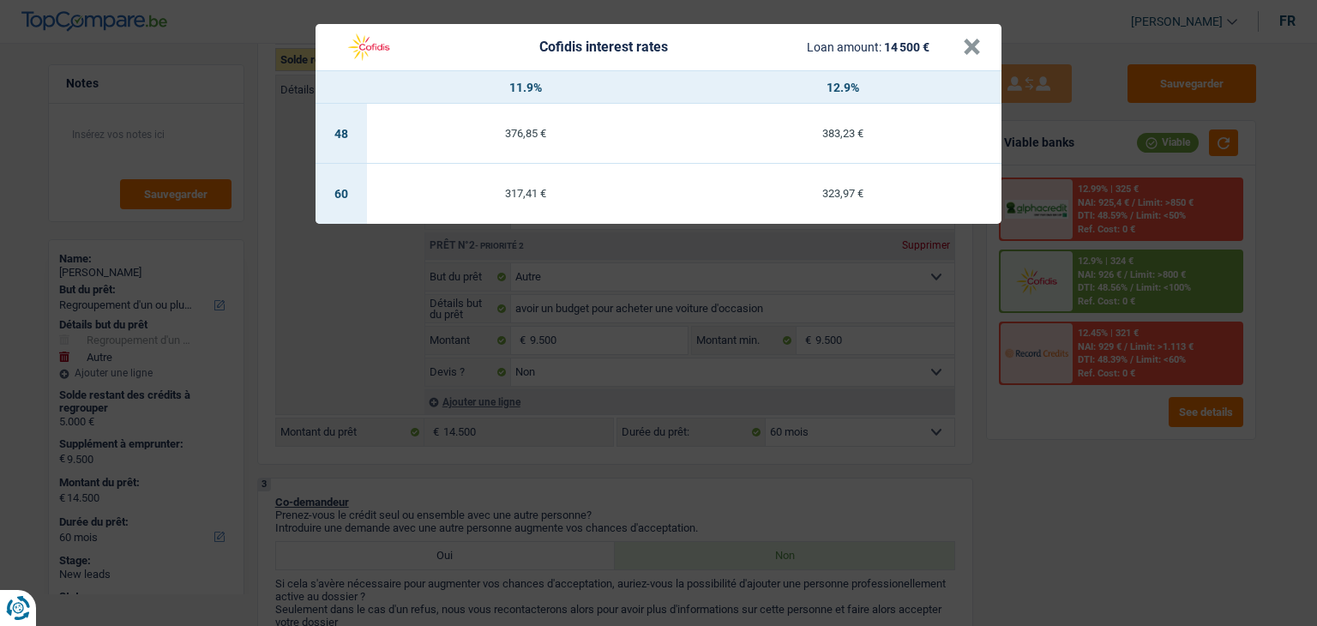
click at [1155, 484] on div "Cofidis interest rates Loan amount: 14 500 € × 11.9% 12.9% 48 376,85 € 383,23 €…" at bounding box center [658, 313] width 1317 height 626
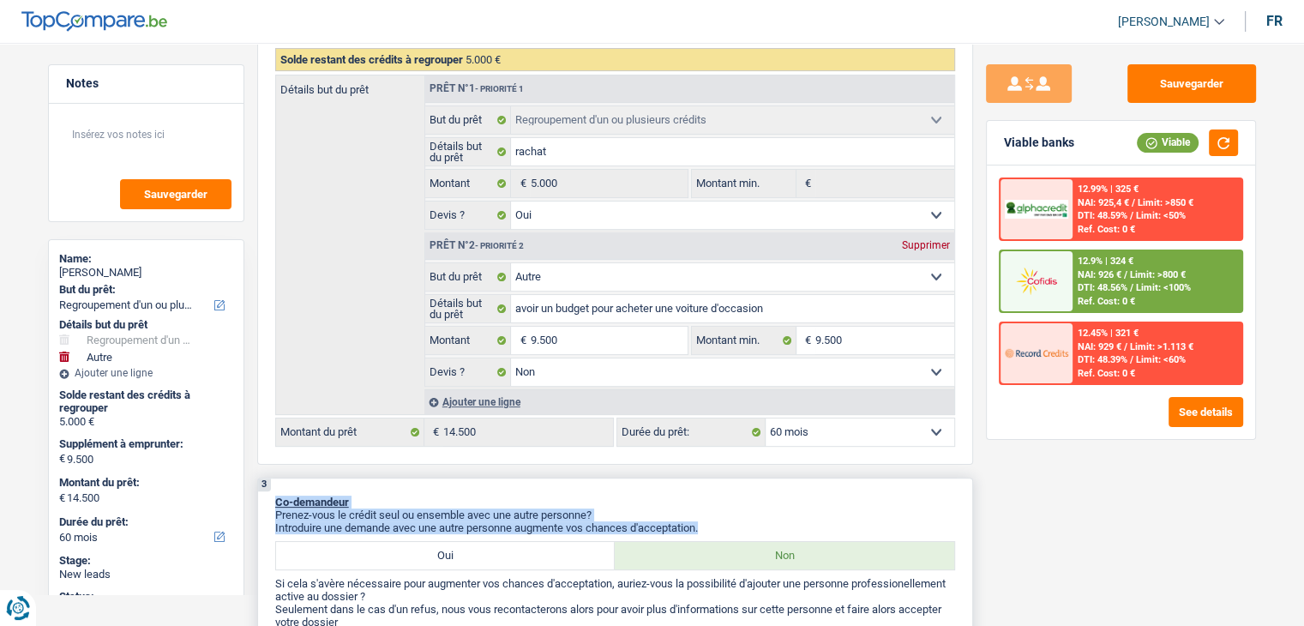
drag, startPoint x: 706, startPoint y: 521, endPoint x: 291, endPoint y: 490, distance: 417.0
click at [275, 488] on div "3 Co-demandeur Prenez-vous le crédit seul ou ensemble avec une autre personne? …" at bounding box center [615, 580] width 716 height 205
click at [479, 486] on div "3 Co-demandeur Prenez-vous le crédit seul ou ensemble avec une autre personne? …" at bounding box center [615, 580] width 716 height 205
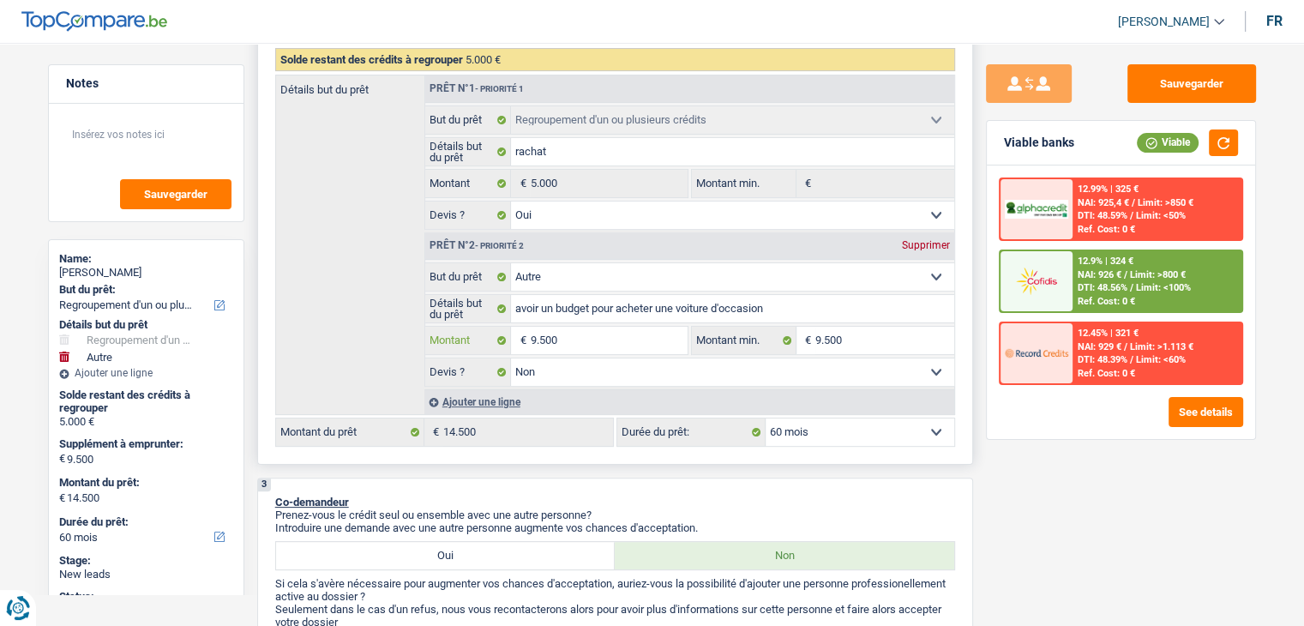
click at [535, 337] on input "9.500" at bounding box center [608, 340] width 157 height 27
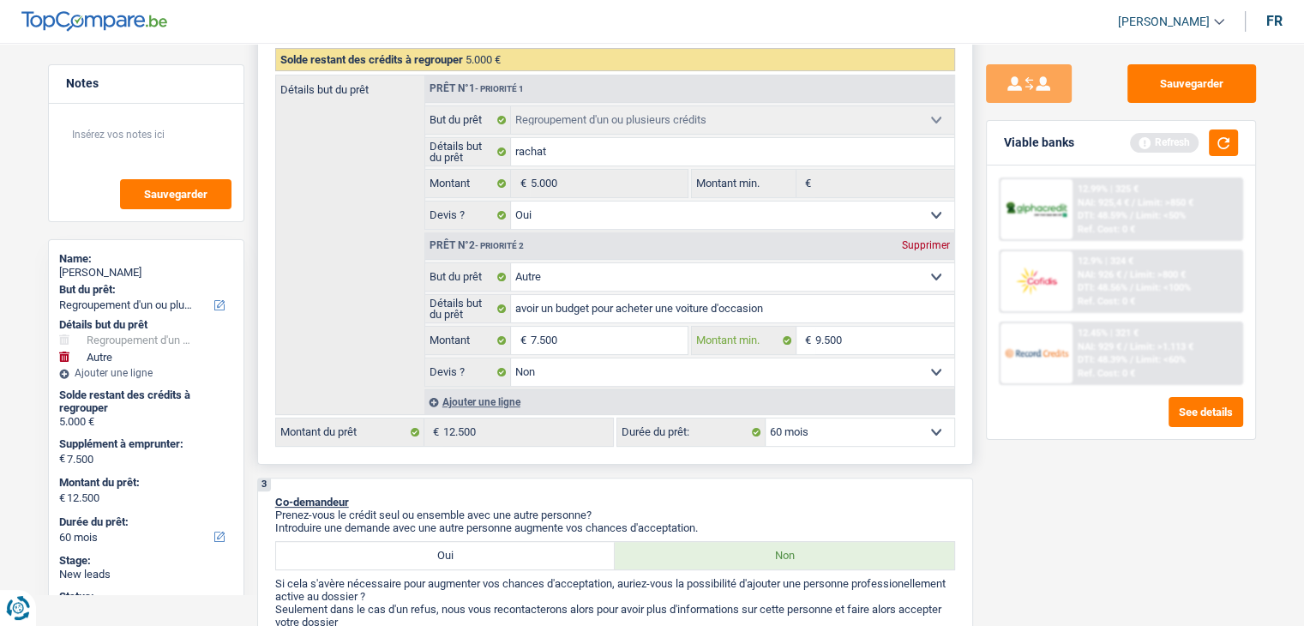
click at [868, 329] on input "9.500" at bounding box center [884, 340] width 139 height 27
click at [834, 340] on input "Montant min." at bounding box center [884, 340] width 139 height 27
click at [1217, 141] on button "button" at bounding box center [1223, 142] width 29 height 27
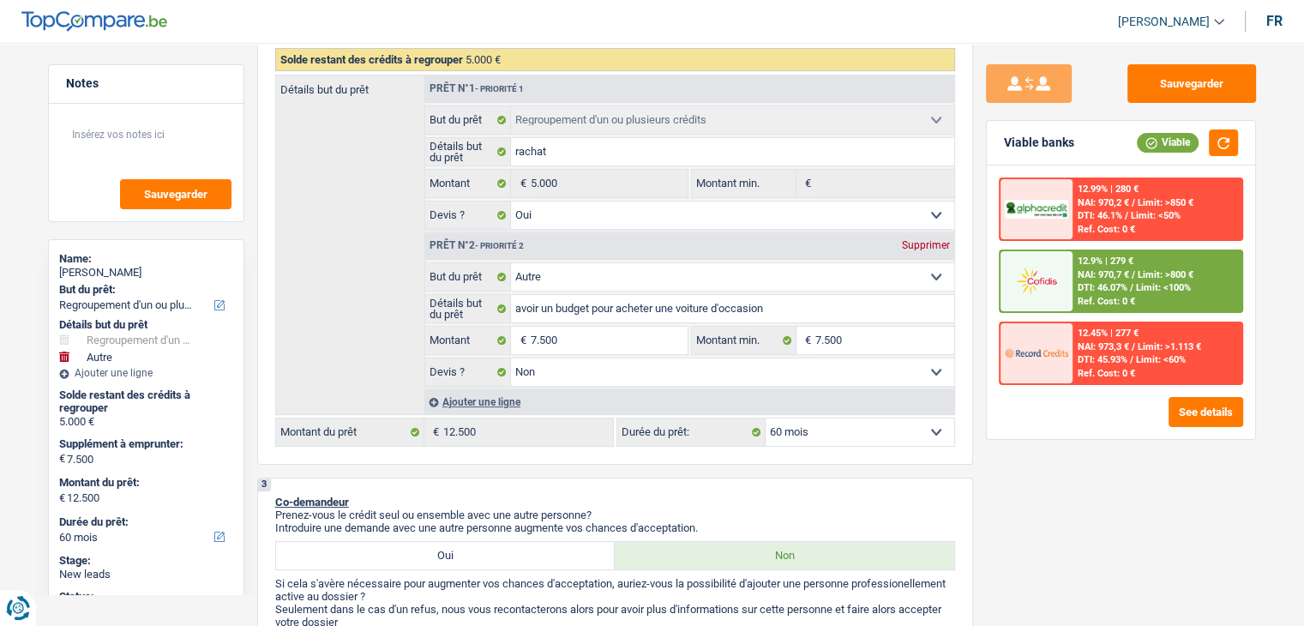
click at [1101, 274] on span "NAI: 970,7 €" at bounding box center [1103, 274] width 51 height 11
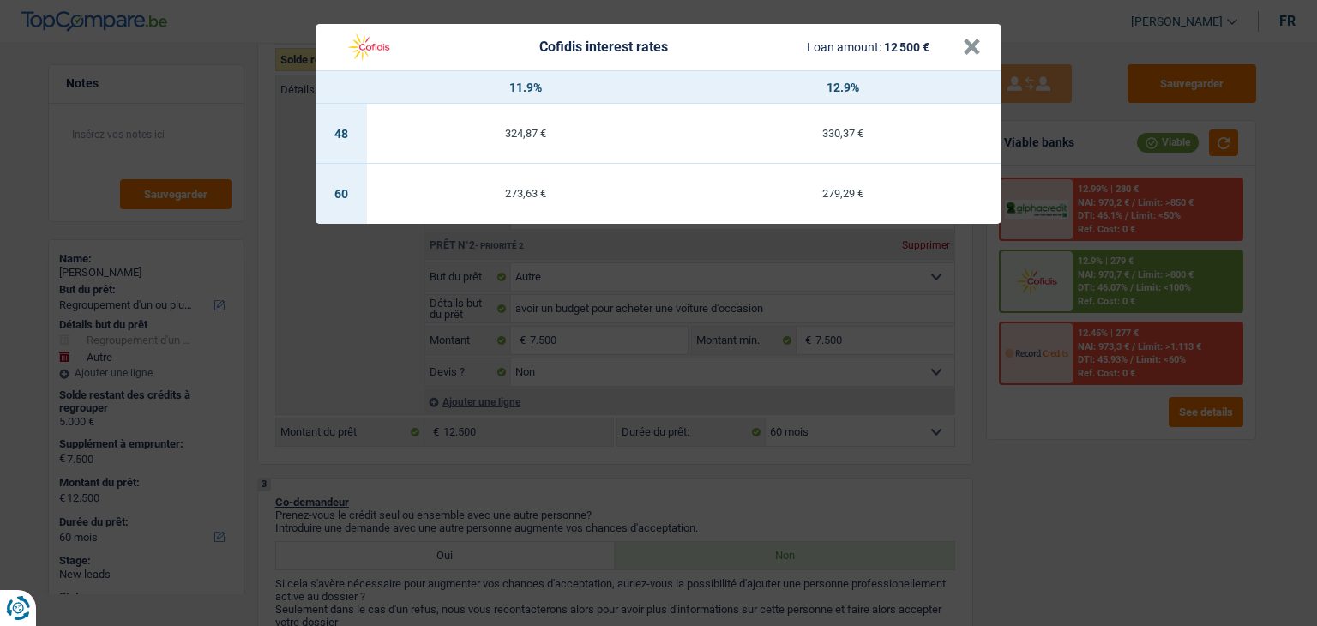
click at [830, 488] on div "Cofidis interest rates Loan amount: 12 500 € × 11.9% 12.9% 48 324,87 € 330,37 €…" at bounding box center [658, 313] width 1317 height 626
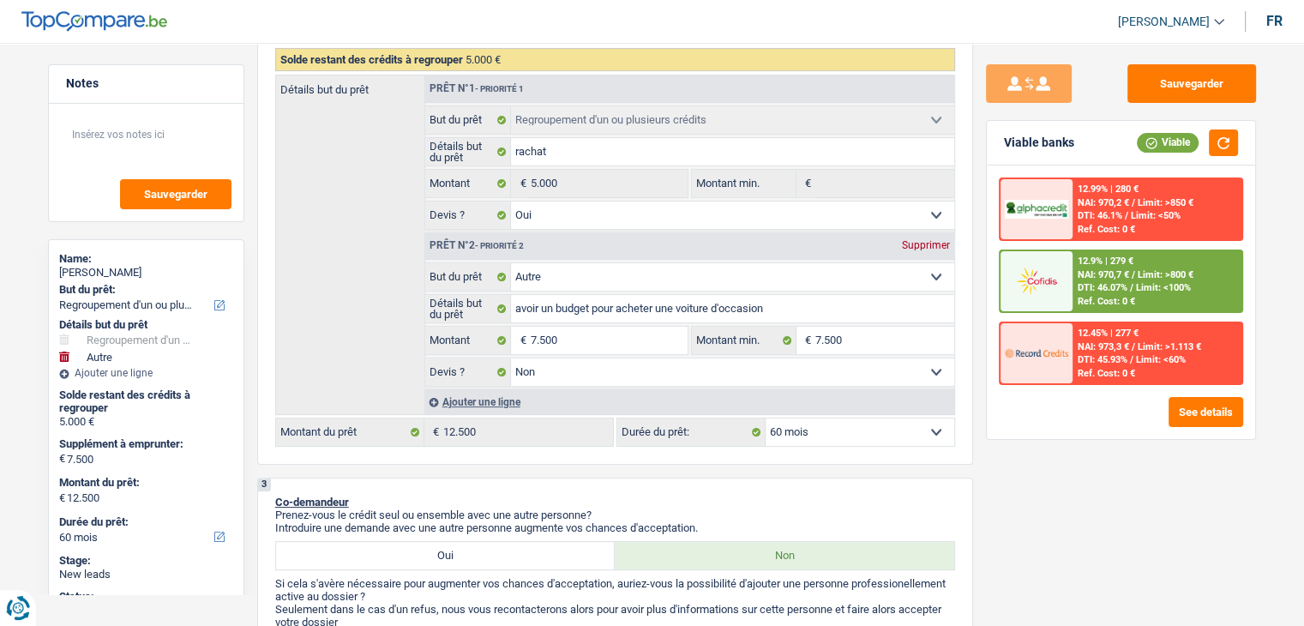
click at [1048, 283] on img at bounding box center [1036, 281] width 63 height 32
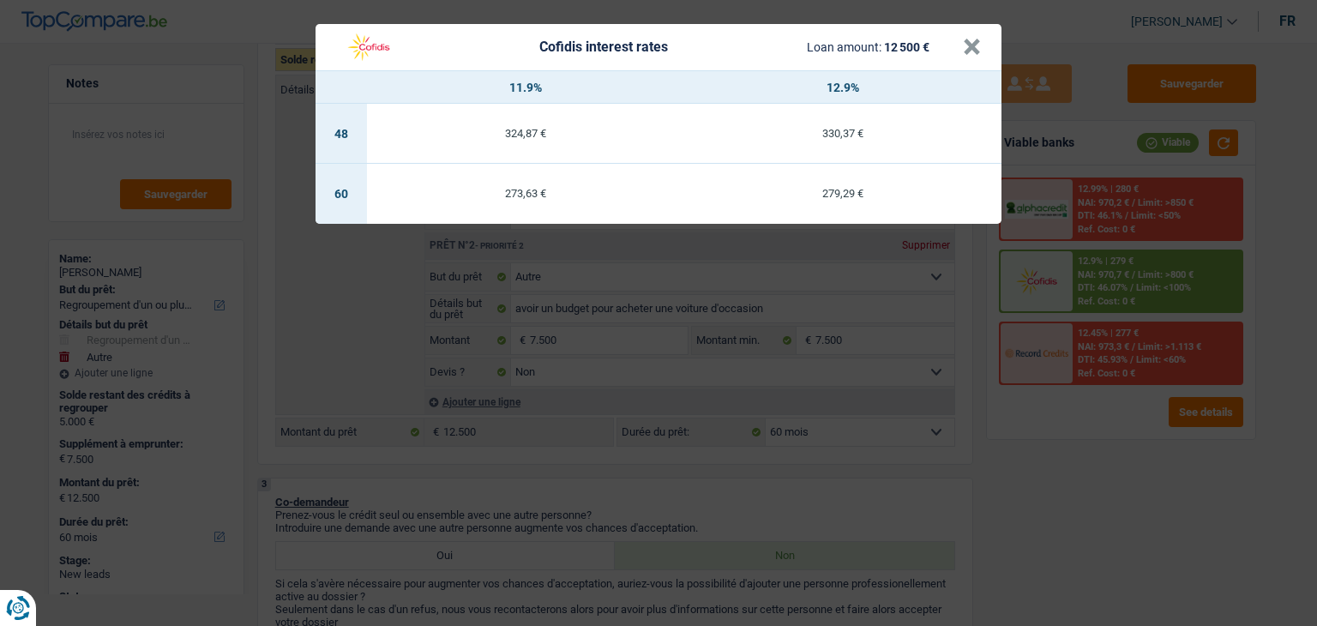
click at [1052, 451] on div "Cofidis interest rates Loan amount: 12 500 € × 11.9% 12.9% 48 324,87 € 330,37 €…" at bounding box center [658, 313] width 1317 height 626
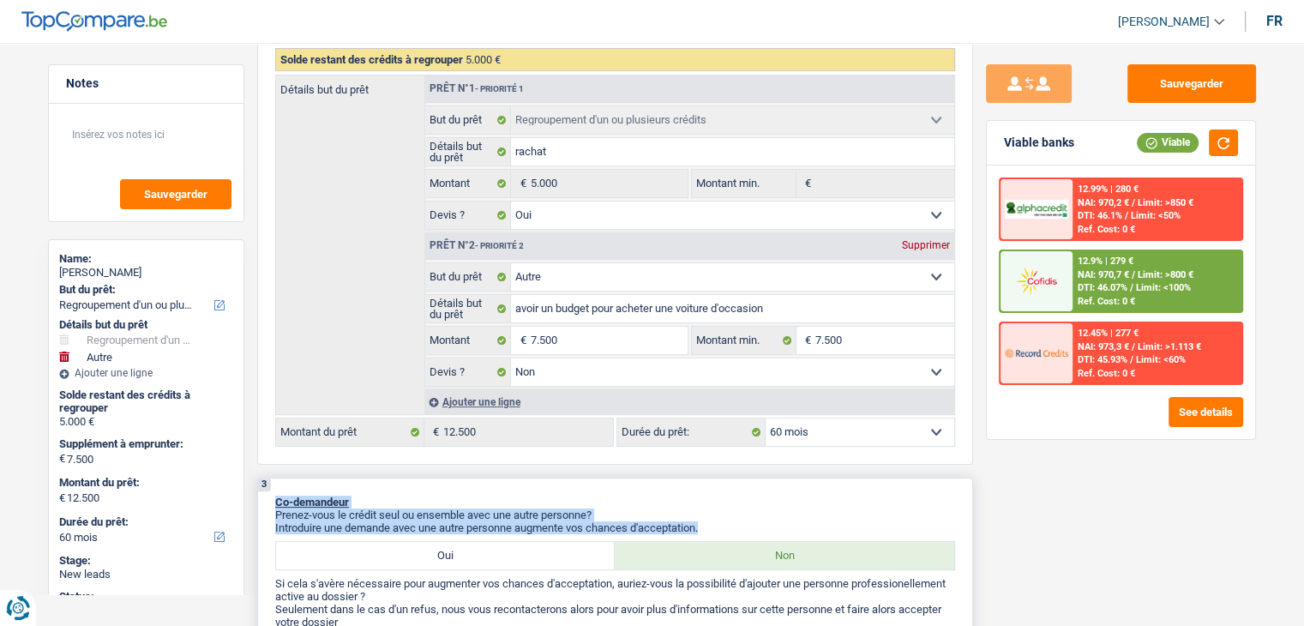
drag, startPoint x: 712, startPoint y: 519, endPoint x: 277, endPoint y: 502, distance: 435.0
click at [277, 502] on div "3 Co-demandeur Prenez-vous le crédit seul ou ensemble avec une autre personne? …" at bounding box center [615, 580] width 716 height 205
drag, startPoint x: 704, startPoint y: 523, endPoint x: 272, endPoint y: 502, distance: 432.6
click at [272, 502] on div "3 Co-demandeur Prenez-vous le crédit seul ou ensemble avec une autre personne? …" at bounding box center [615, 580] width 716 height 205
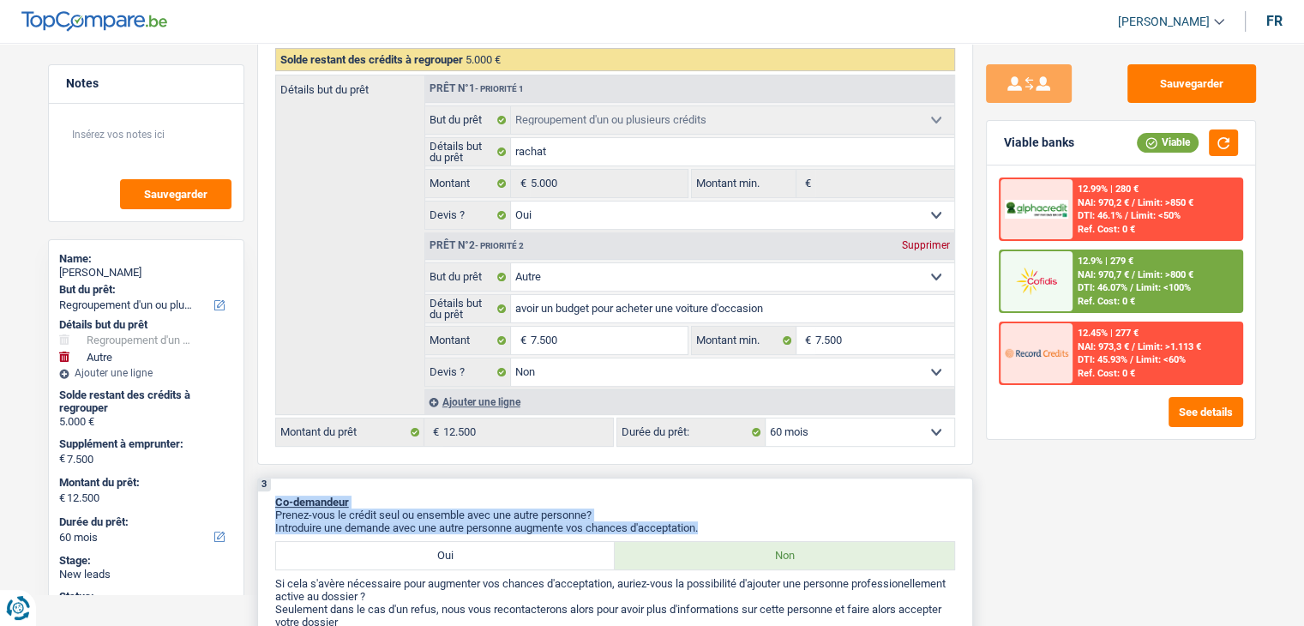
click at [339, 480] on div "3 Co-demandeur Prenez-vous le crédit seul ou ensemble avec une autre personne? …" at bounding box center [615, 580] width 716 height 205
drag, startPoint x: 274, startPoint y: 503, endPoint x: 708, endPoint y: 515, distance: 434.0
click at [708, 515] on div "3 Co-demandeur Prenez-vous le crédit seul ou ensemble avec une autre personne? …" at bounding box center [615, 580] width 716 height 205
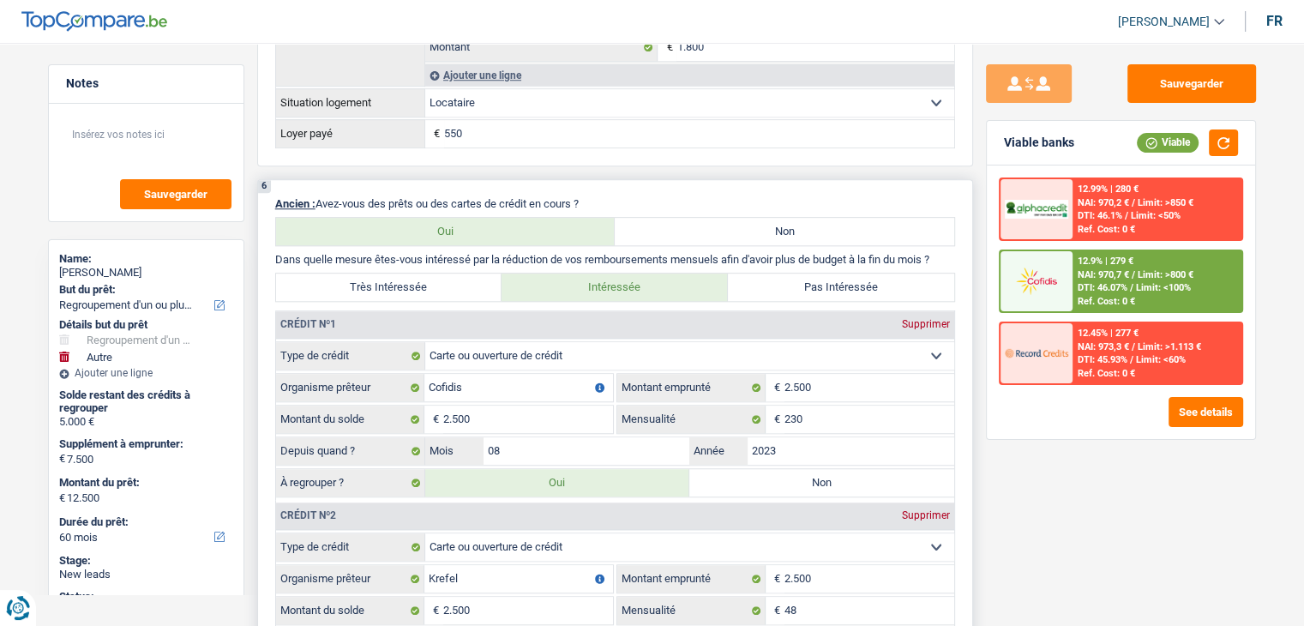
scroll to position [1457, 0]
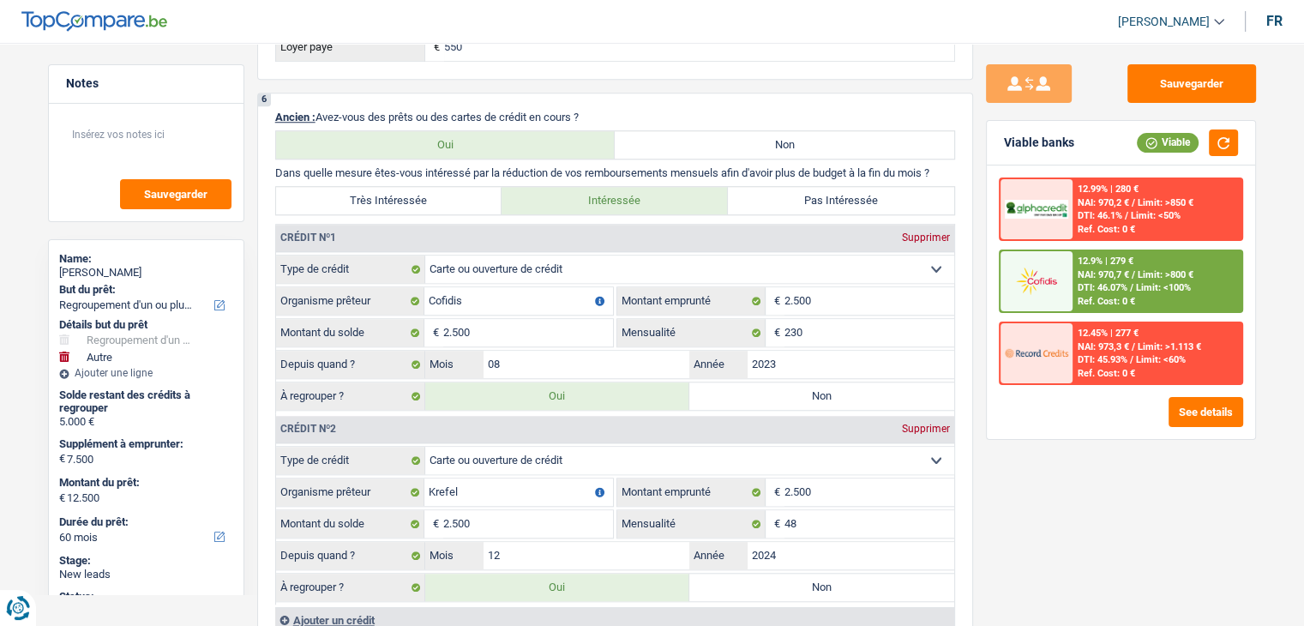
click at [999, 508] on div "Sauvegarder Viable banks Viable 12.99% | 280 € NAI: 970,2 € / Limit: >850 € DTI…" at bounding box center [1121, 329] width 296 height 530
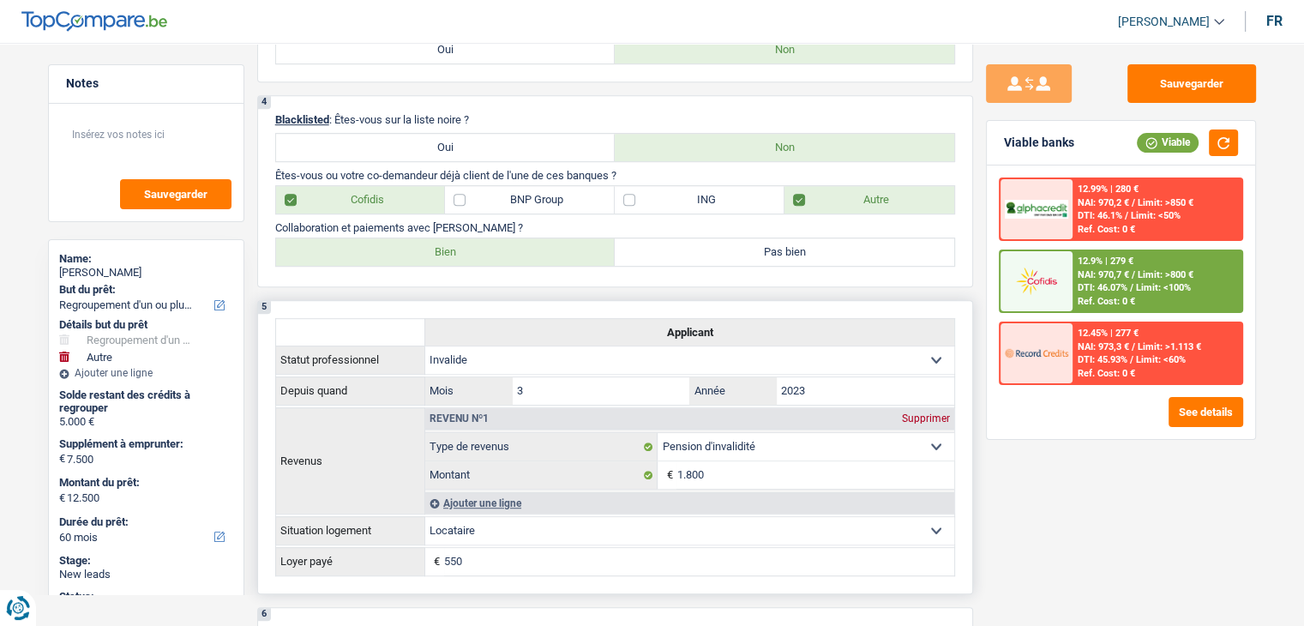
scroll to position [343, 0]
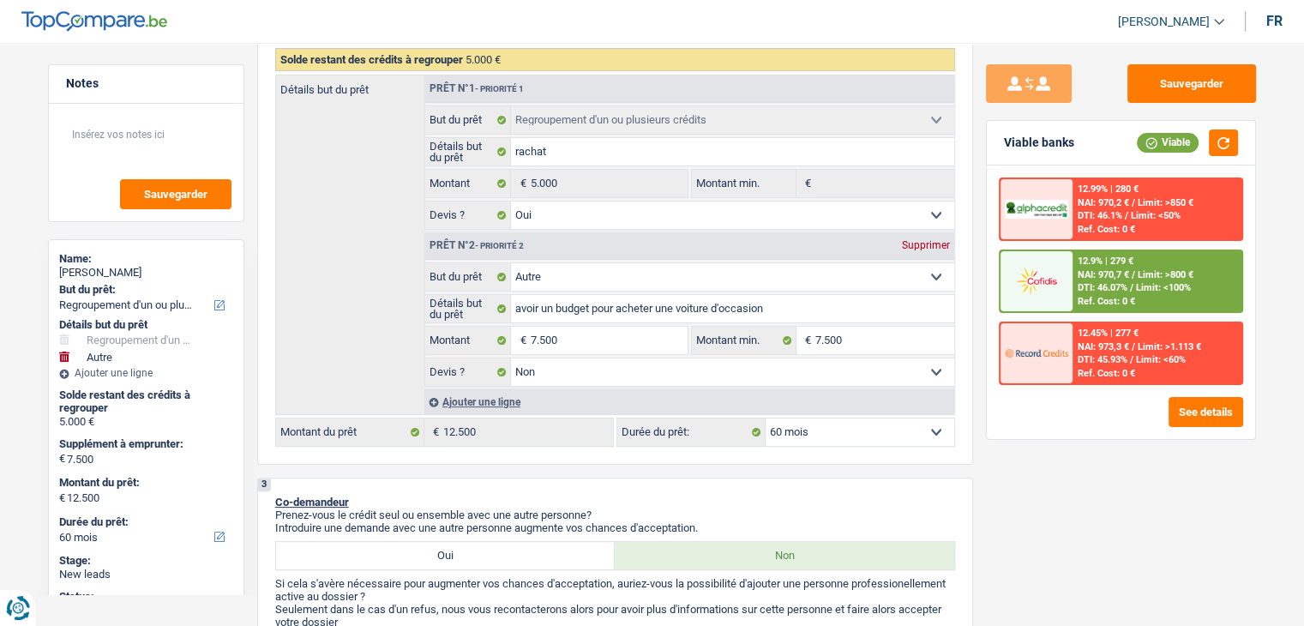
click at [1079, 274] on span "NAI: 970,7 €" at bounding box center [1103, 274] width 51 height 11
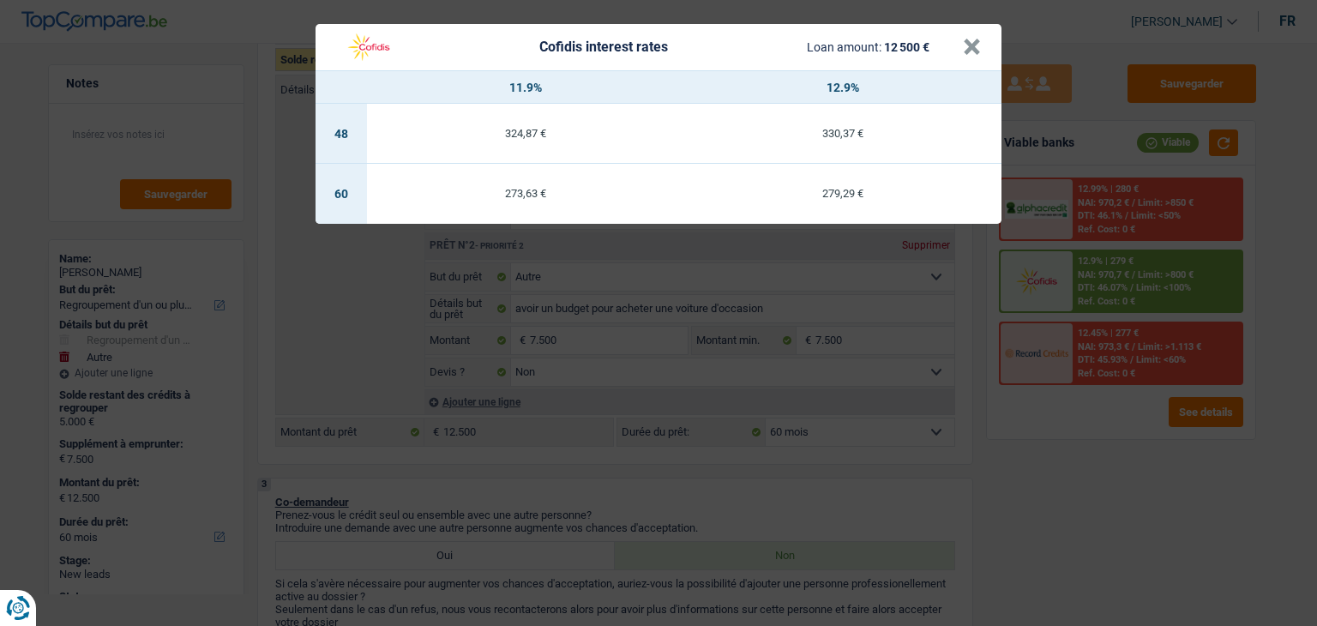
click at [779, 498] on div "Cofidis interest rates Loan amount: 12 500 € × 11.9% 12.9% 48 324,87 € 330,37 €…" at bounding box center [658, 313] width 1317 height 626
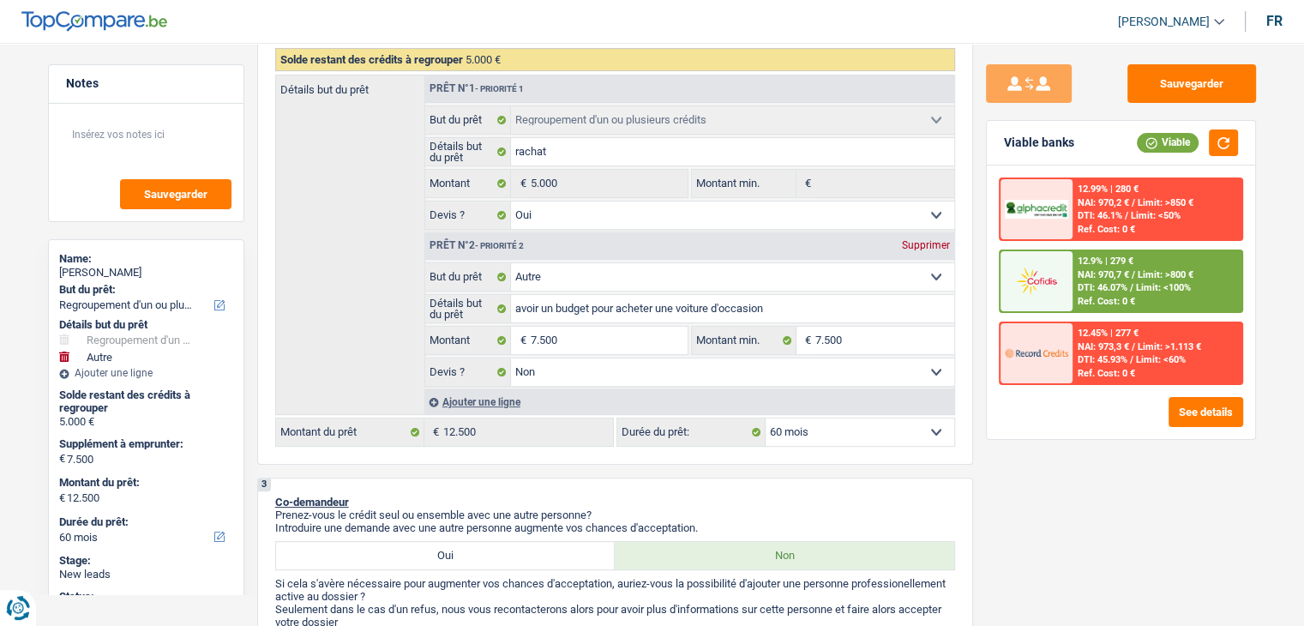
click at [1121, 263] on div "12.9% | 279 €" at bounding box center [1106, 260] width 56 height 11
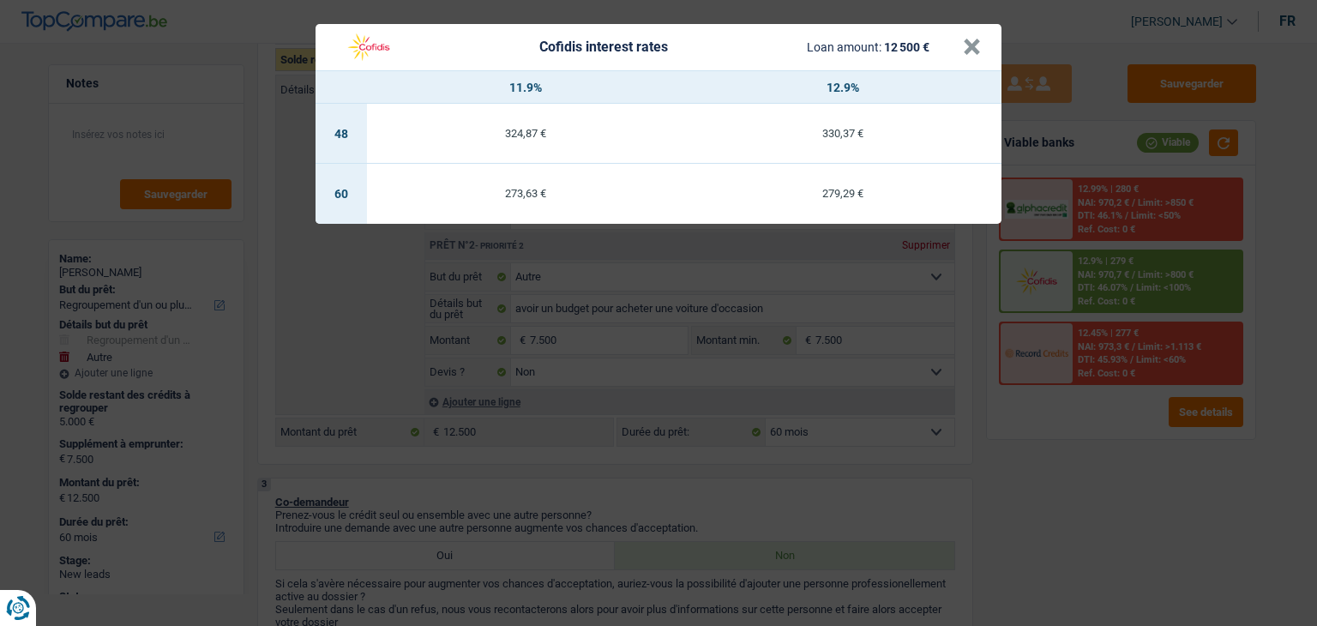
click at [520, 201] on td "273,63 €" at bounding box center [525, 194] width 317 height 60
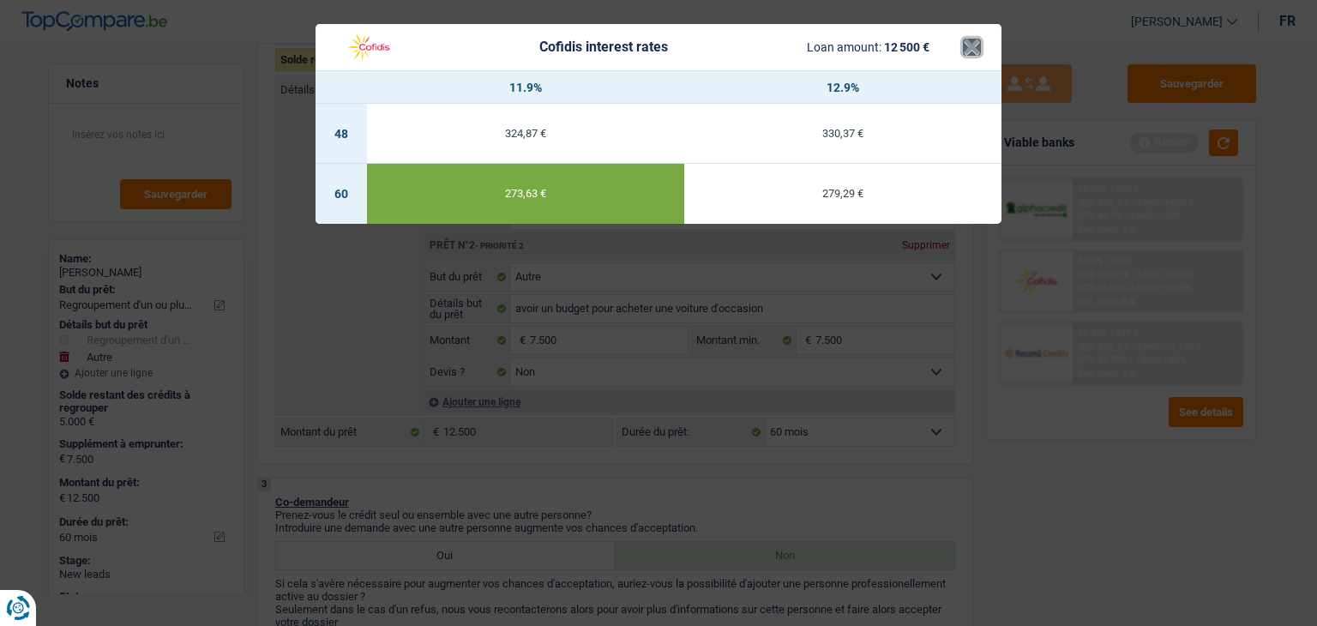
click at [970, 42] on button "×" at bounding box center [972, 47] width 18 height 17
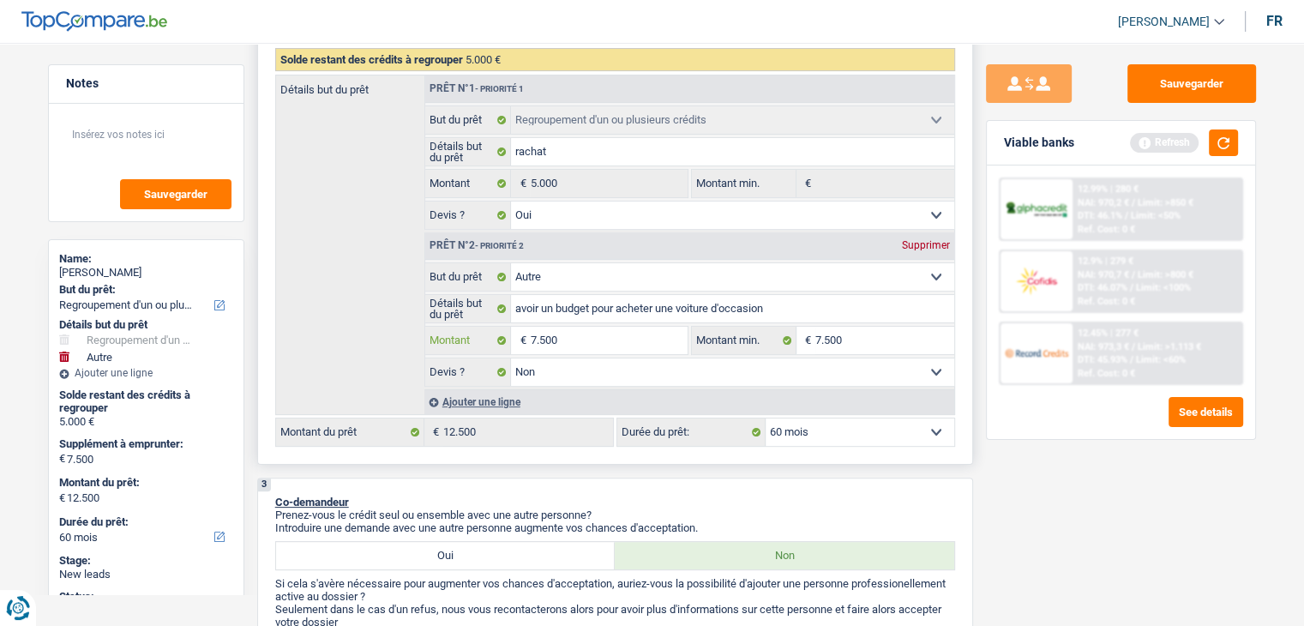
click at [586, 337] on input "7.500" at bounding box center [608, 340] width 157 height 27
click at [1214, 138] on button "button" at bounding box center [1223, 142] width 29 height 27
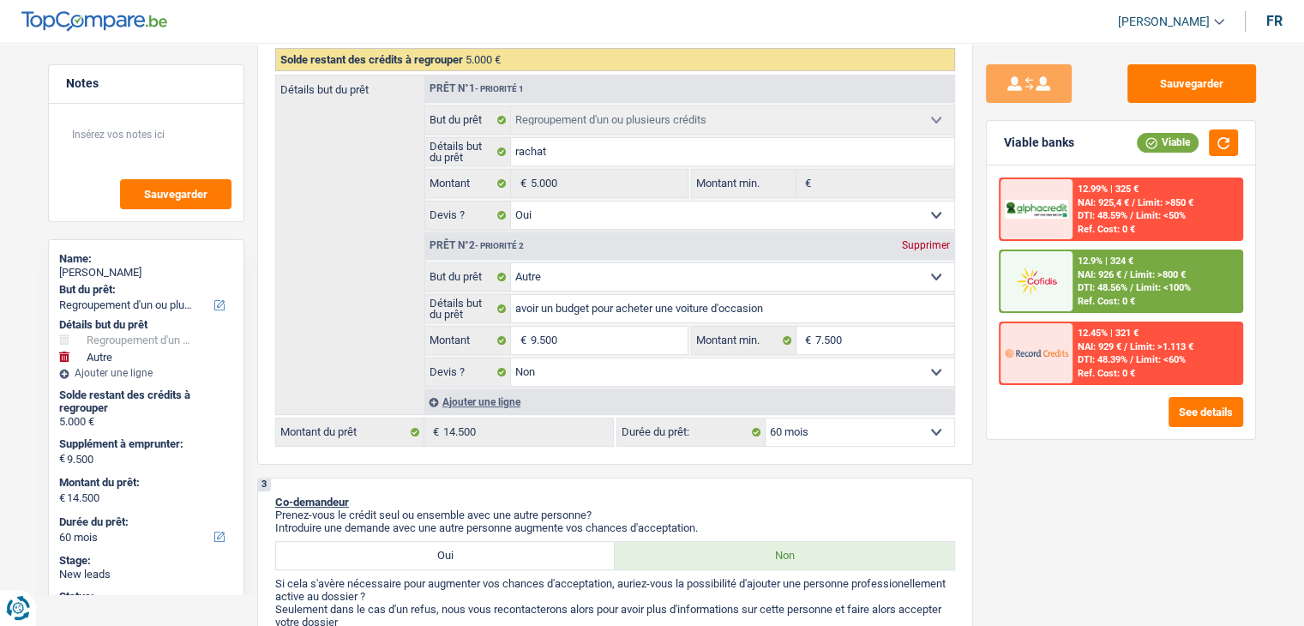
click at [1079, 502] on div "Sauvegarder Viable banks Viable 12.99% | 325 € NAI: 925,4 € / Limit: >850 € DTI…" at bounding box center [1121, 329] width 296 height 530
click at [1089, 121] on div "Viable banks Viable" at bounding box center [1121, 143] width 268 height 45
click at [1149, 90] on button "Sauvegarder" at bounding box center [1191, 83] width 129 height 39
click at [1159, 102] on button "Sauvegarder" at bounding box center [1191, 83] width 129 height 39
click at [1007, 512] on div "Sauvegarder Viable banks Viable 12.99% | 325 € NAI: 925,4 € / Limit: >850 € DTI…" at bounding box center [1121, 329] width 296 height 530
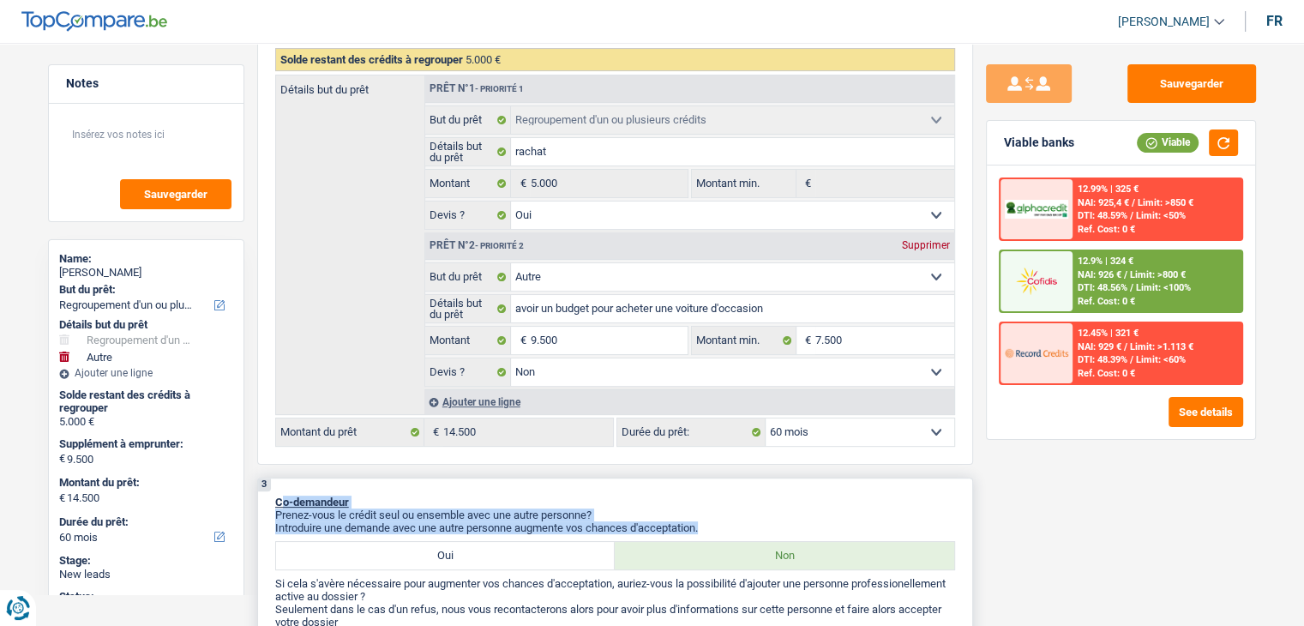
drag, startPoint x: 704, startPoint y: 523, endPoint x: 285, endPoint y: 496, distance: 420.1
click at [285, 496] on div "3 Co-demandeur Prenez-vous le crédit seul ou ensemble avec une autre personne? …" at bounding box center [615, 580] width 716 height 205
click at [418, 484] on div "3 Co-demandeur Prenez-vous le crédit seul ou ensemble avec une autre personne? …" at bounding box center [615, 580] width 716 height 205
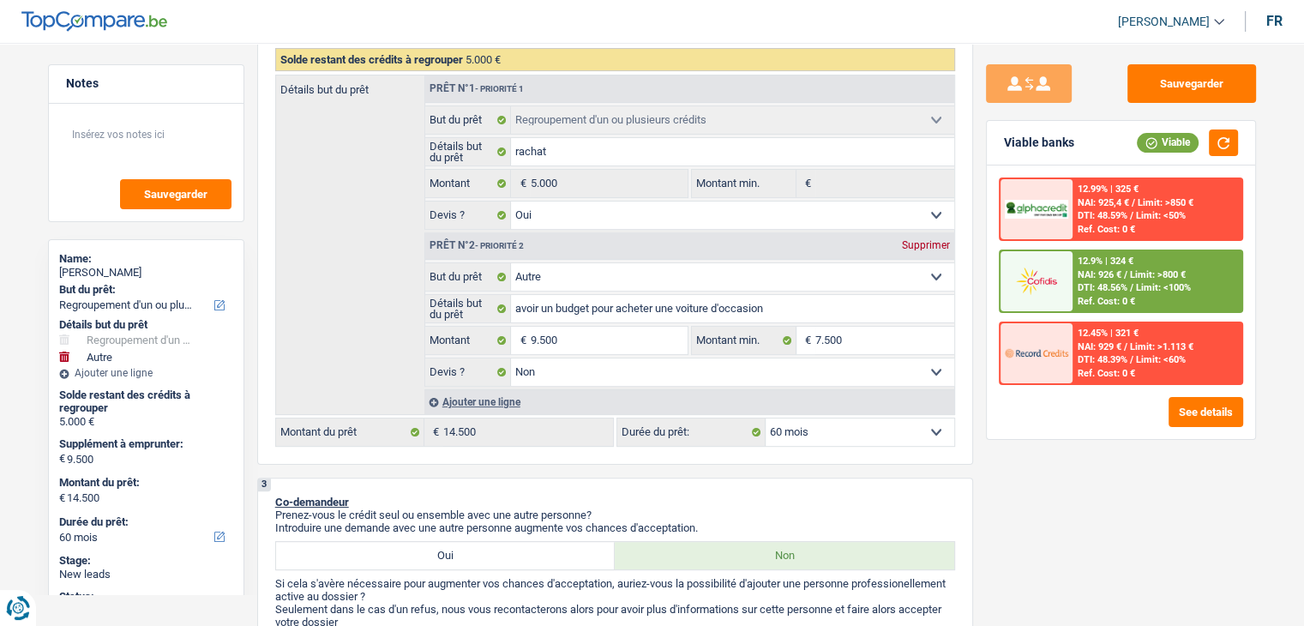
drag, startPoint x: 1073, startPoint y: 136, endPoint x: 1000, endPoint y: 142, distance: 74.0
click at [1000, 142] on div "Viable banks Viable" at bounding box center [1121, 143] width 268 height 45
click at [1170, 73] on button "Sauvegarder" at bounding box center [1191, 83] width 129 height 39
click at [1175, 79] on button "Sauvegarder" at bounding box center [1191, 83] width 129 height 39
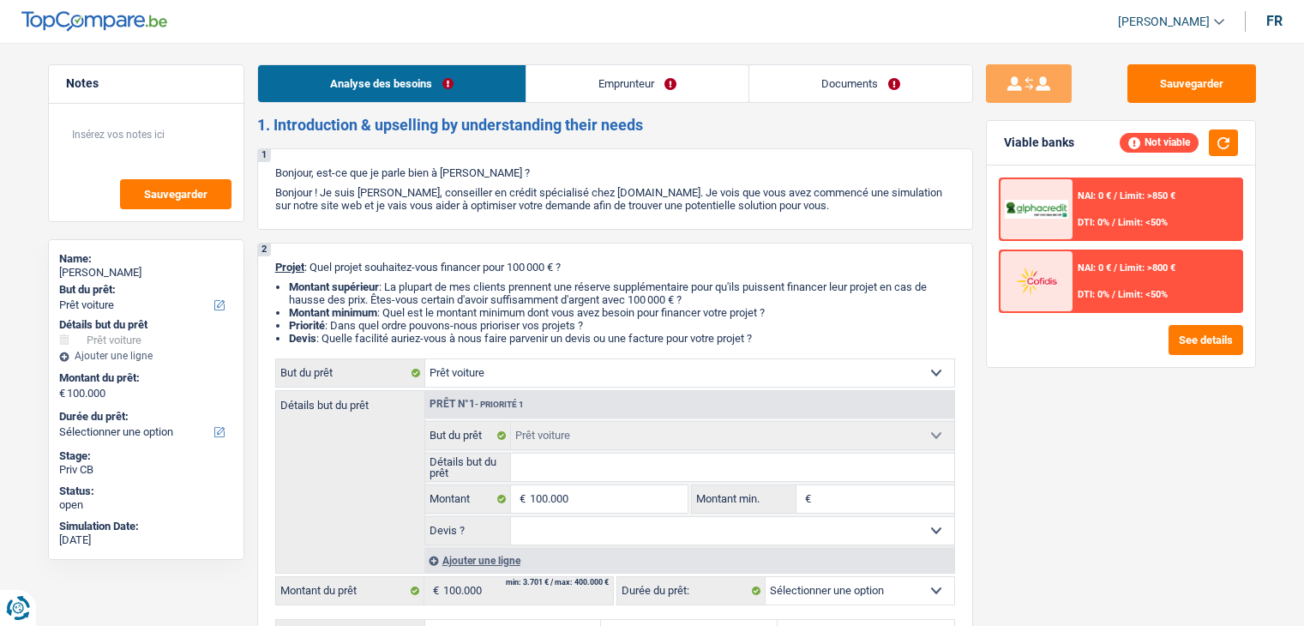
select select "car"
select select "worker"
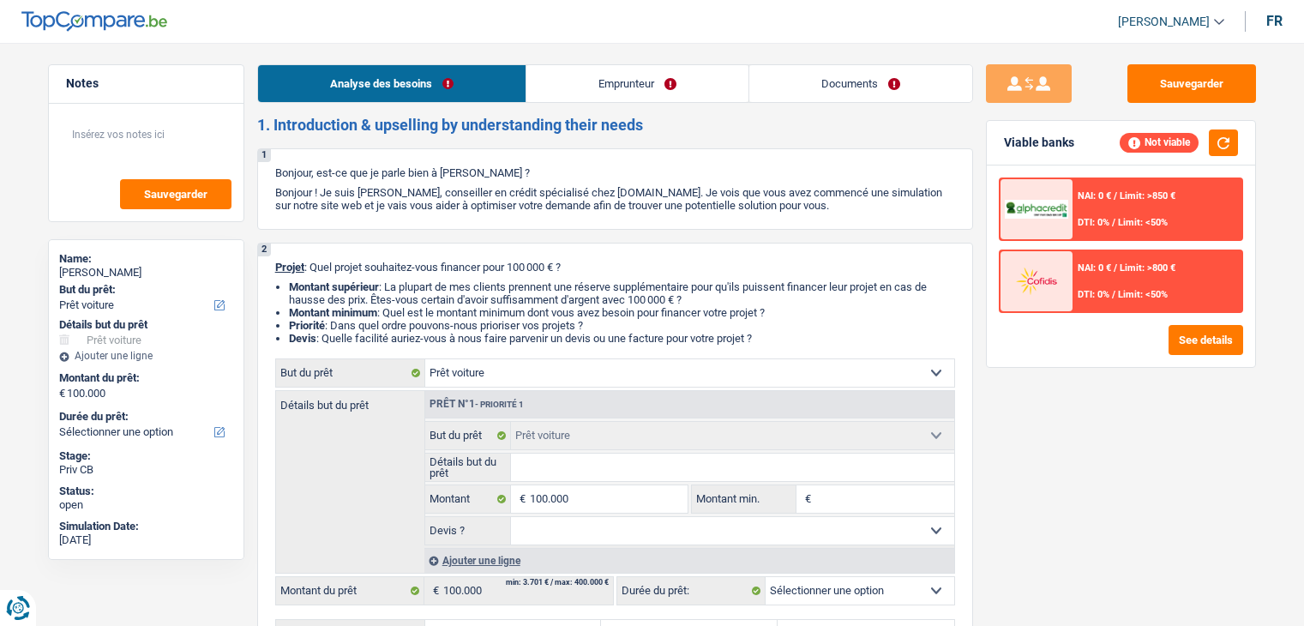
select select "netSalary"
select select "car"
click at [568, 92] on link "Emprunteur" at bounding box center [637, 83] width 222 height 37
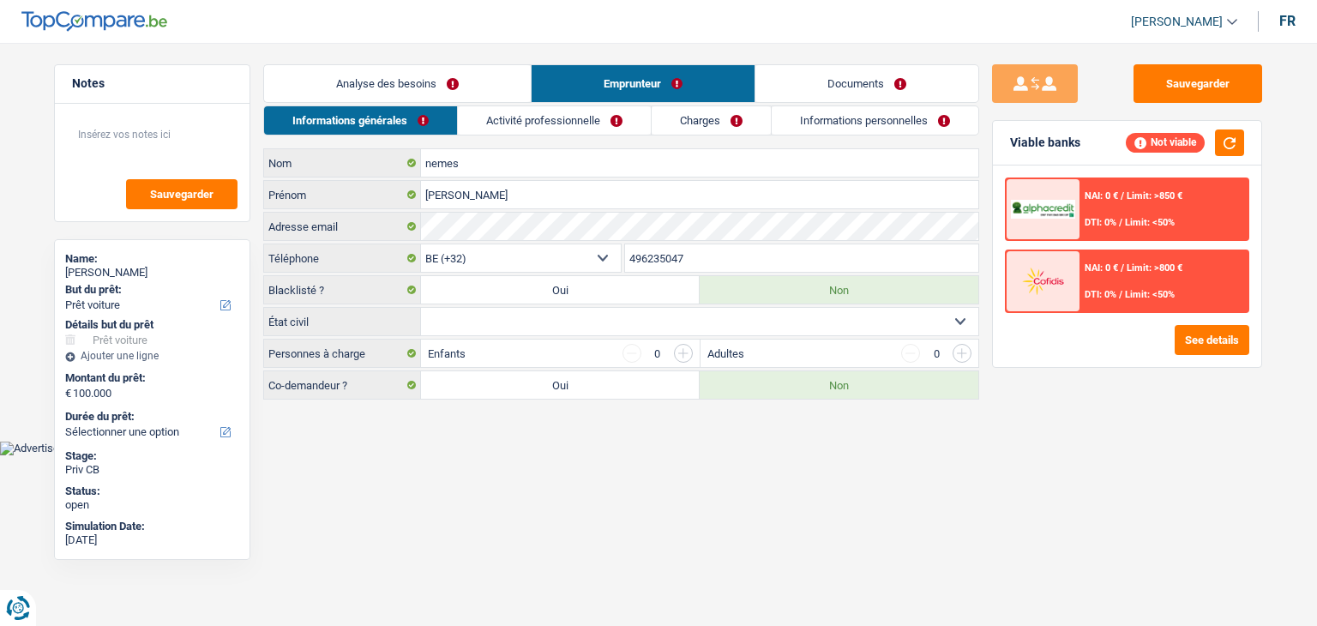
click at [522, 112] on link "Activité professionnelle" at bounding box center [554, 120] width 193 height 28
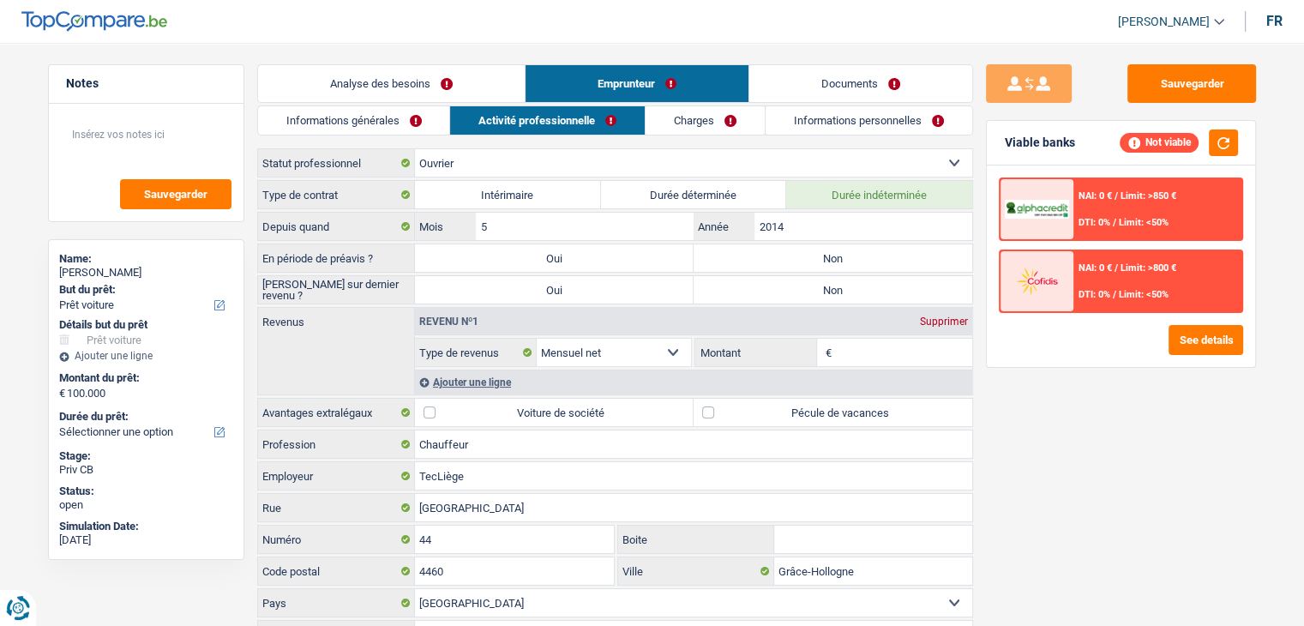
click at [754, 114] on link "Charges" at bounding box center [705, 120] width 119 height 28
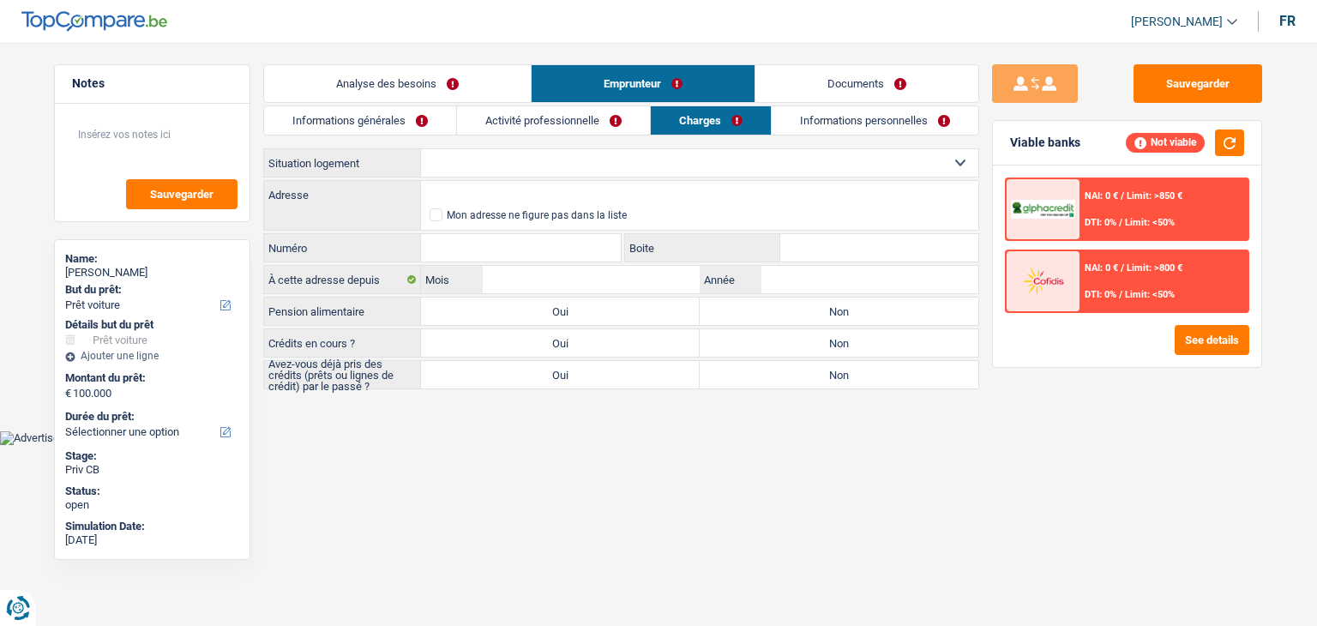
click at [823, 128] on link "Informations personnelles" at bounding box center [875, 120] width 207 height 28
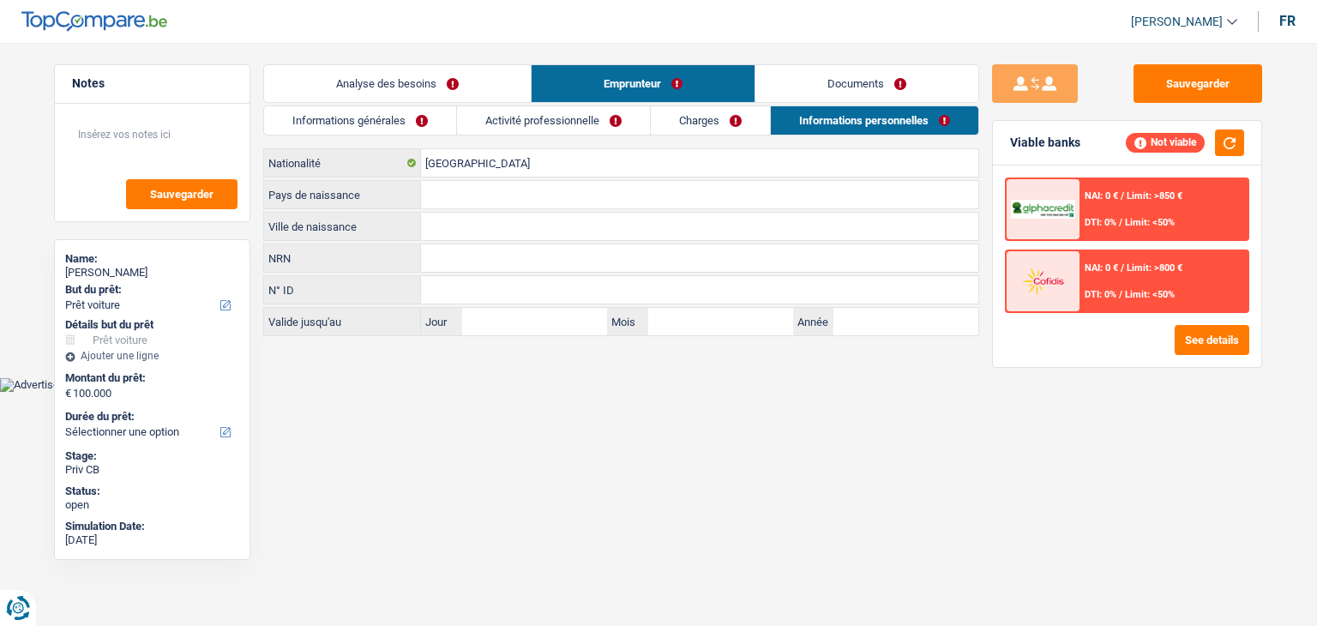
click at [813, 88] on link "Documents" at bounding box center [866, 83] width 223 height 37
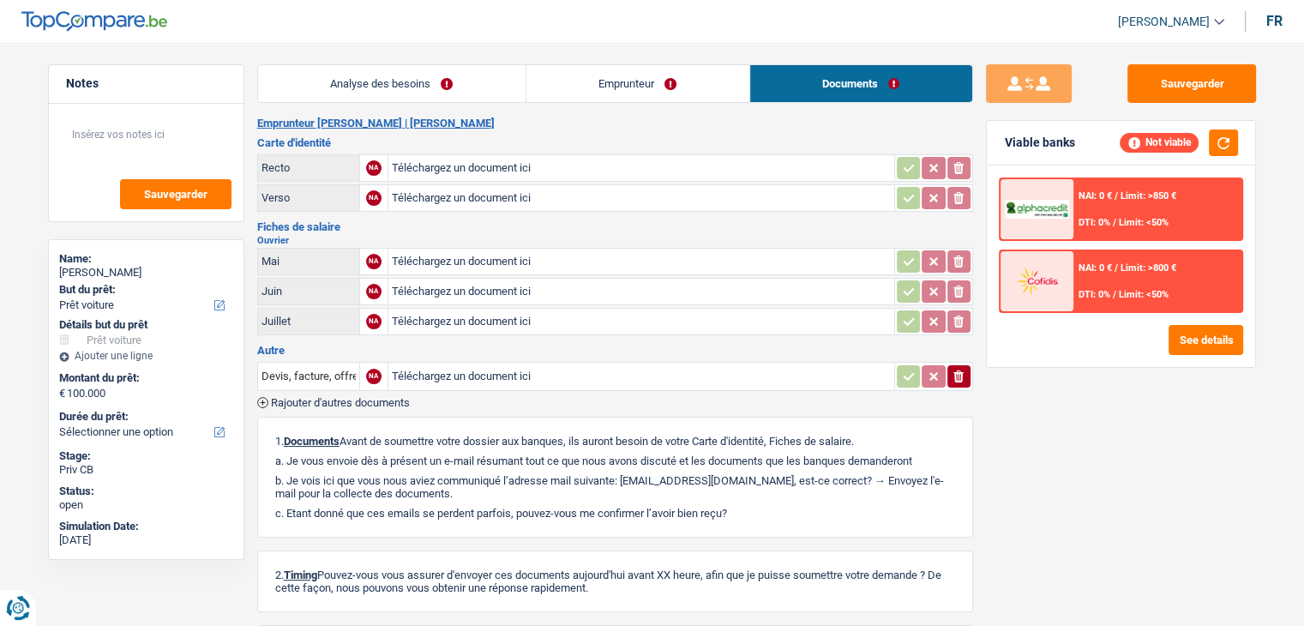
click at [520, 90] on link "Analyse des besoins" at bounding box center [391, 83] width 267 height 37
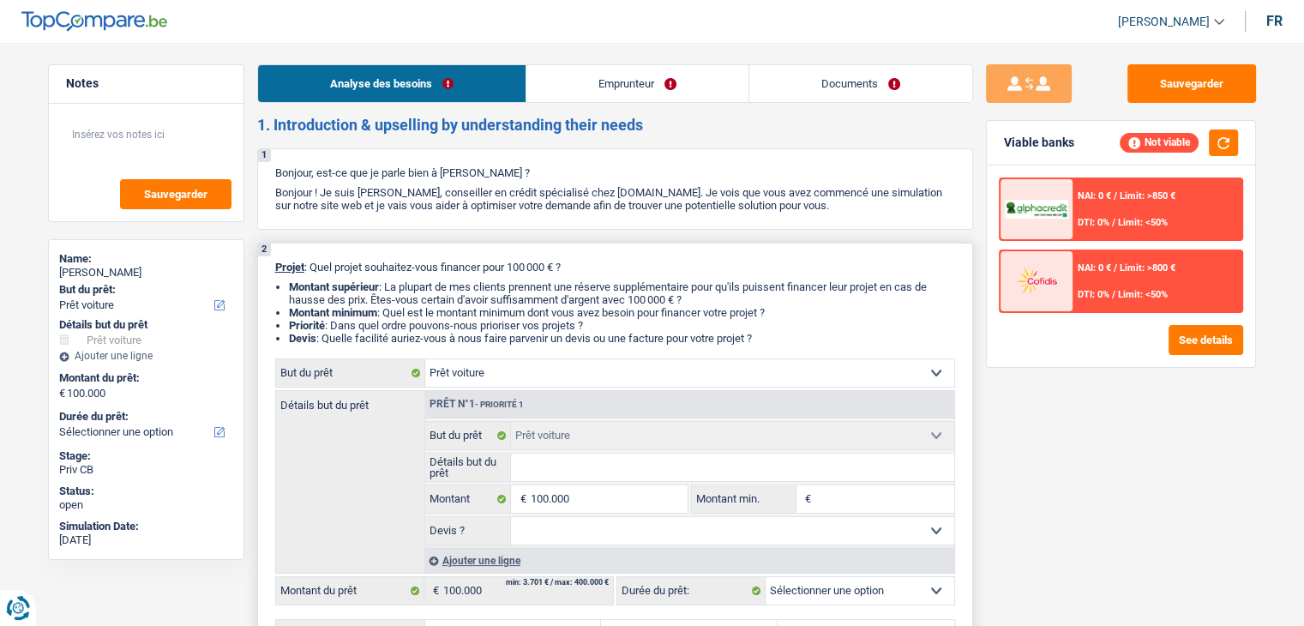
drag, startPoint x: 572, startPoint y: 266, endPoint x: 318, endPoint y: 267, distance: 253.8
click at [318, 267] on p "Projet : Quel projet souhaitez-vous financer pour 100 000 € ?" at bounding box center [615, 267] width 680 height 13
click at [638, 495] on input "100.000" at bounding box center [608, 498] width 157 height 27
type input "10.000"
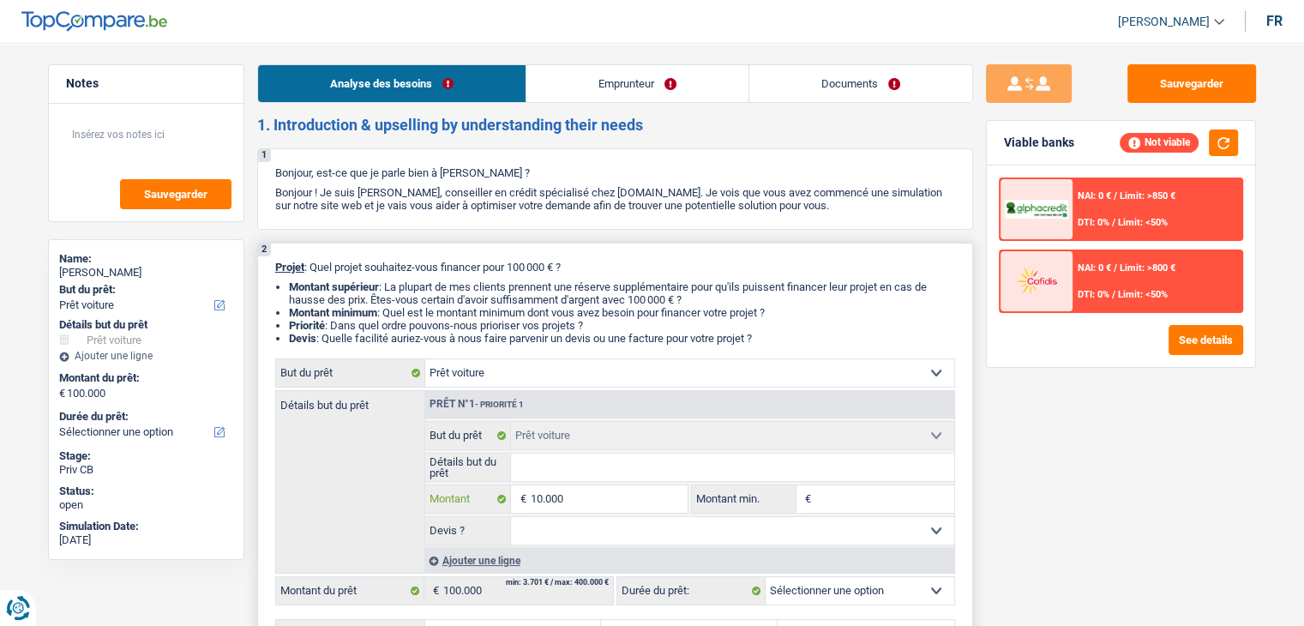
type input "1.000"
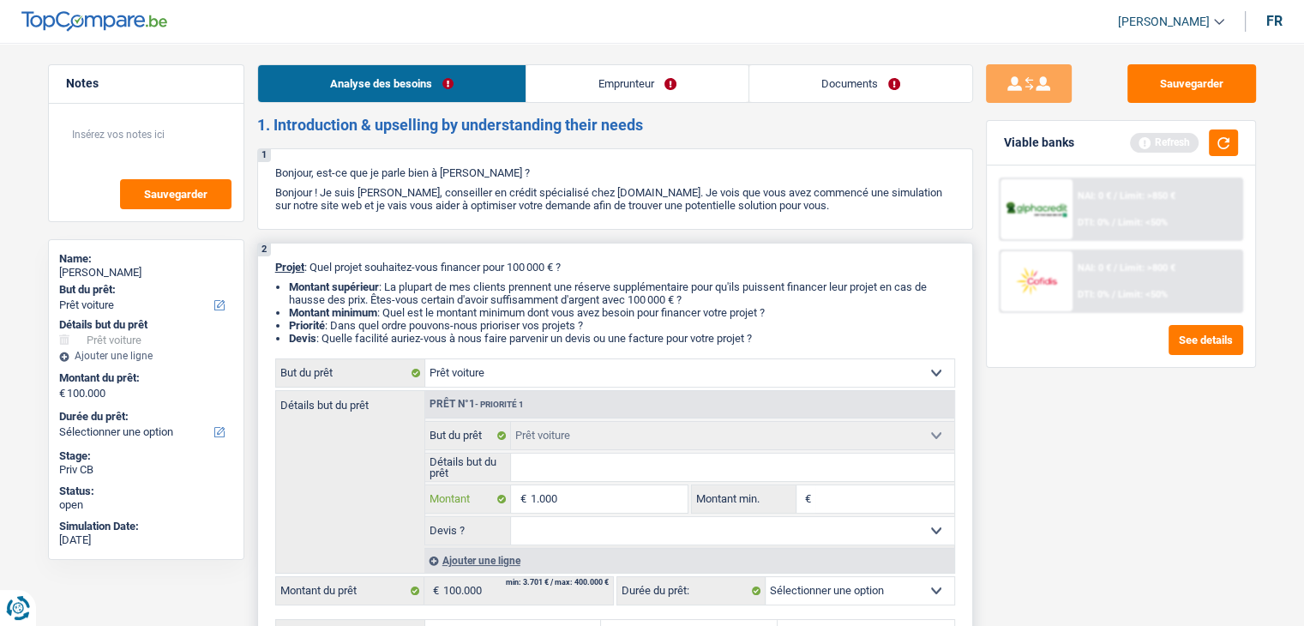
type input "100"
type input "10"
type input "1"
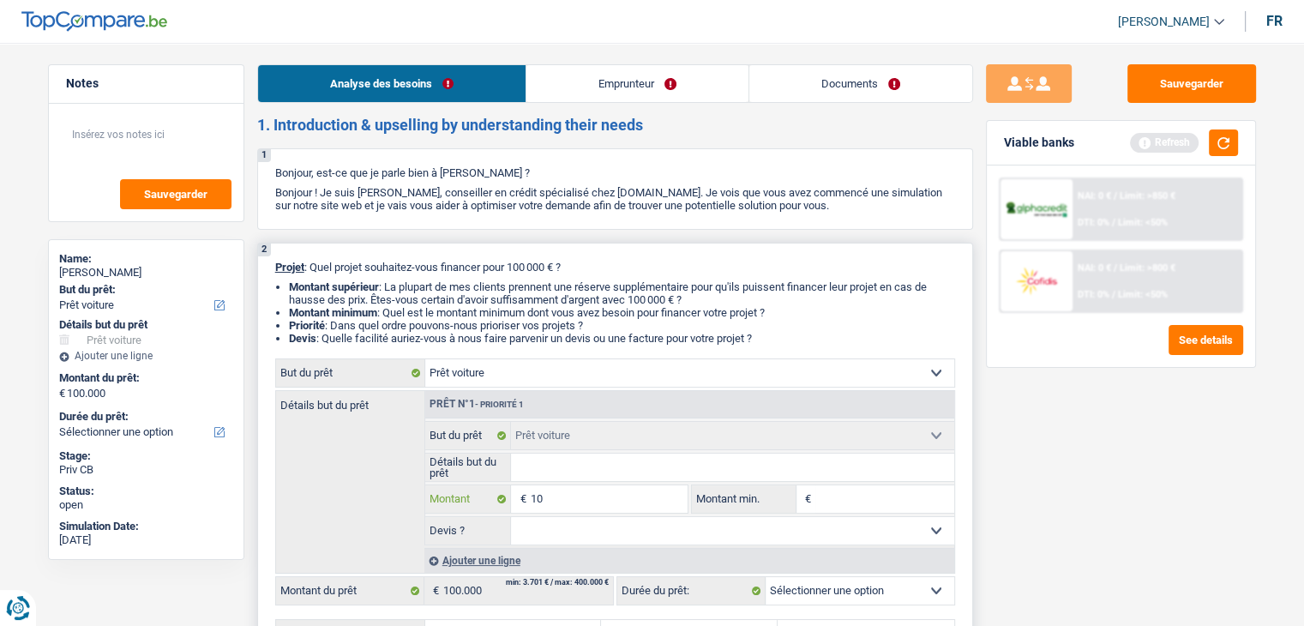
type input "1"
type input "3"
type input "35"
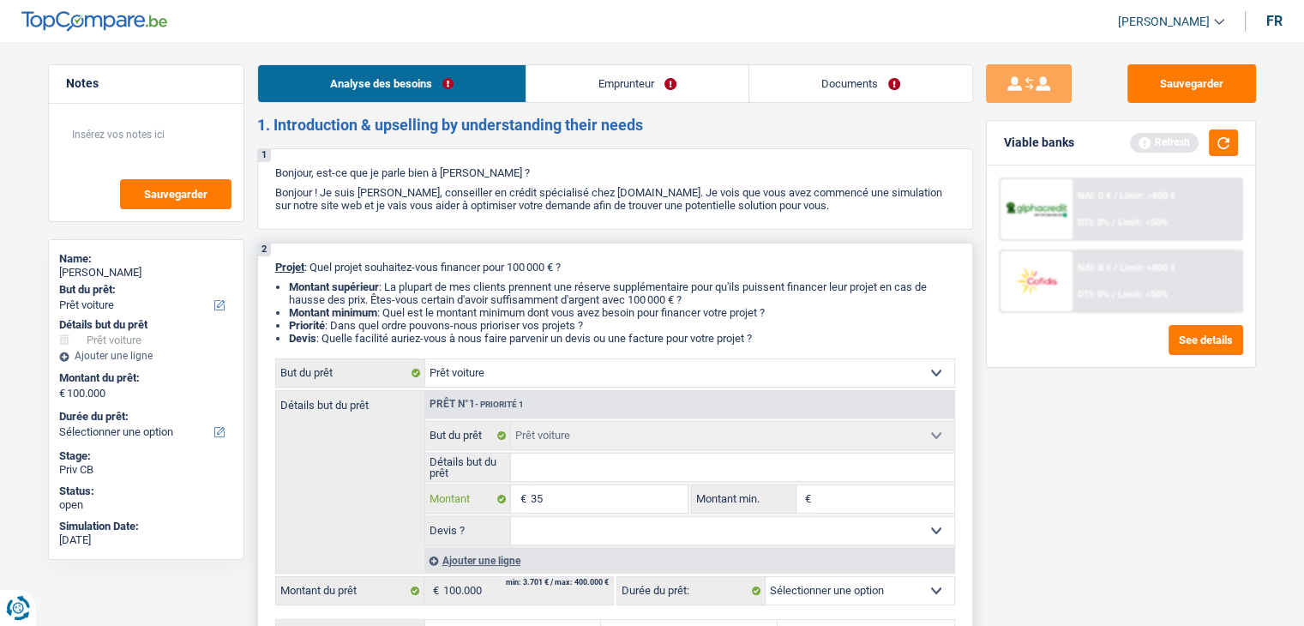
type input "350"
type input "3.500"
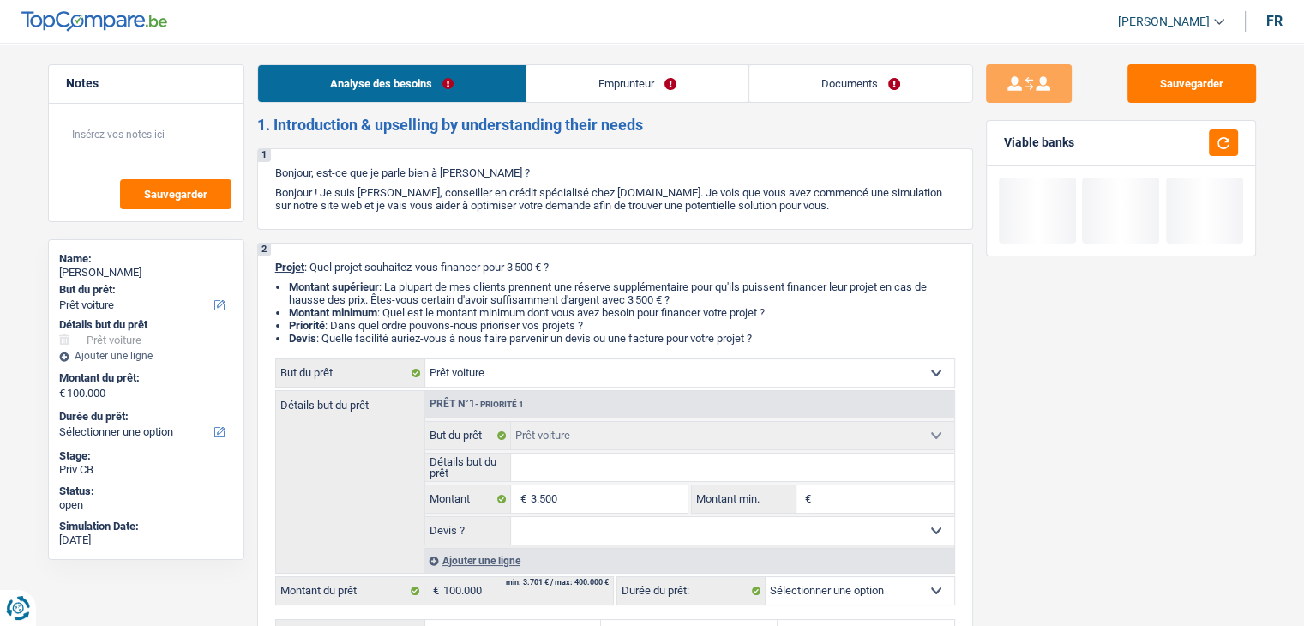
type input "3.500"
select select "30"
type input "3.500"
select select "30"
type input "3.500"
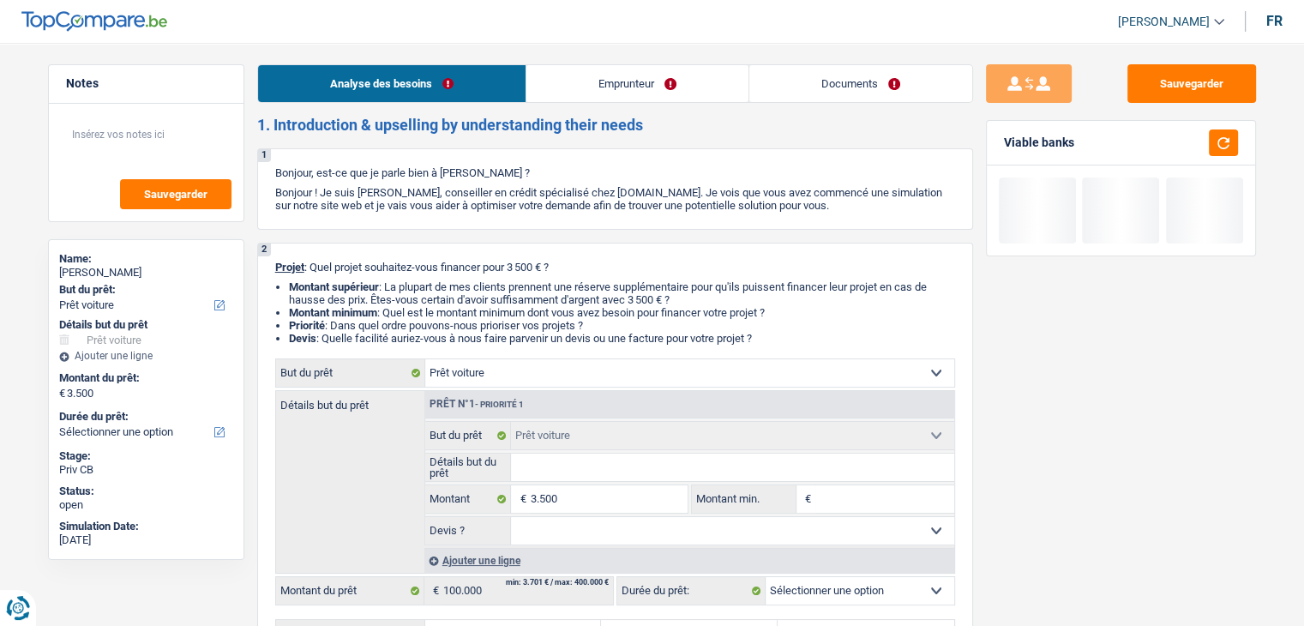
select select "30"
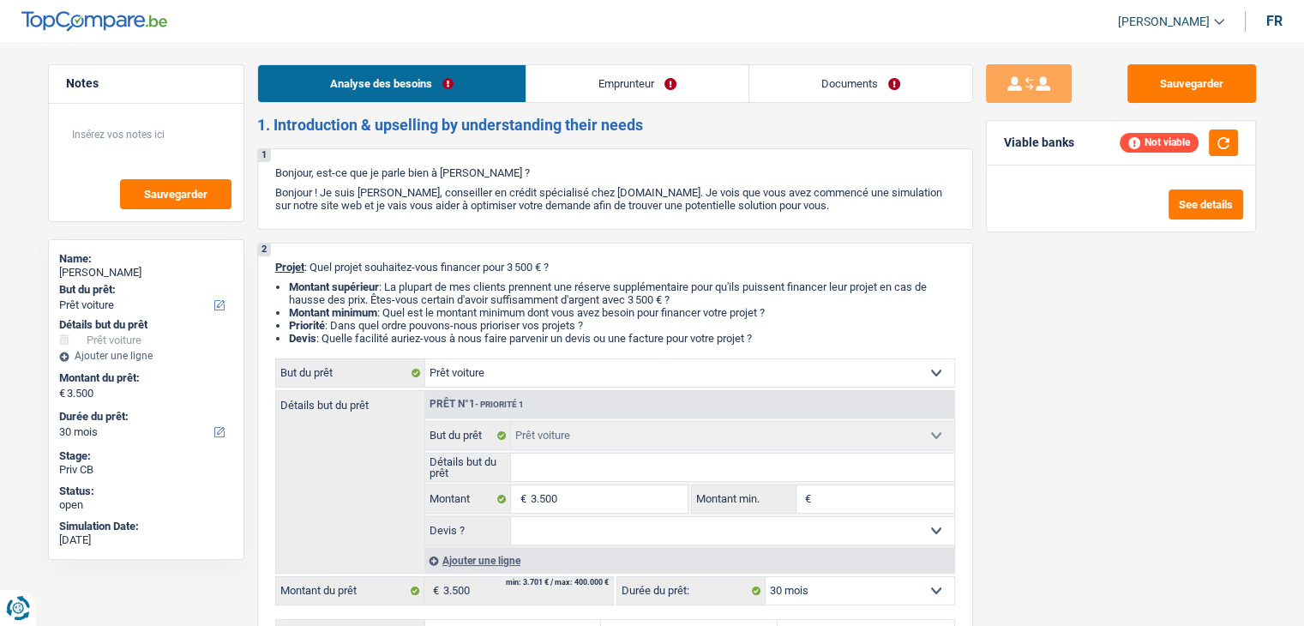
click at [783, 97] on link "Documents" at bounding box center [860, 83] width 223 height 37
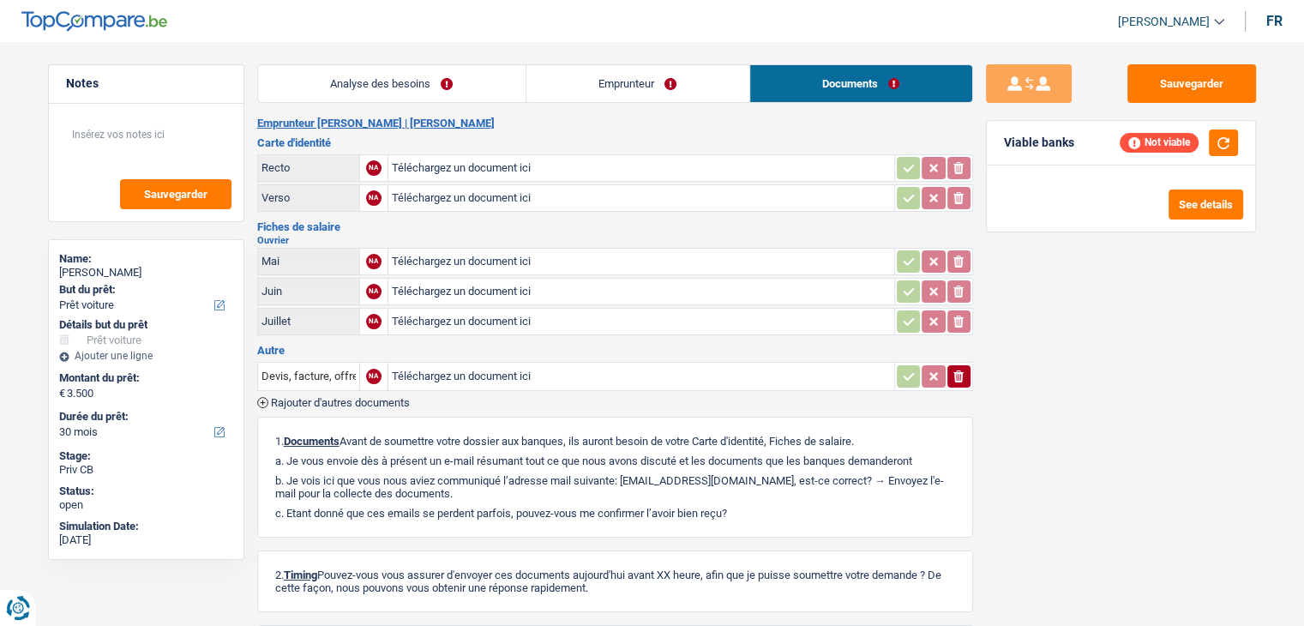
click at [653, 87] on link "Emprunteur" at bounding box center [637, 83] width 223 height 37
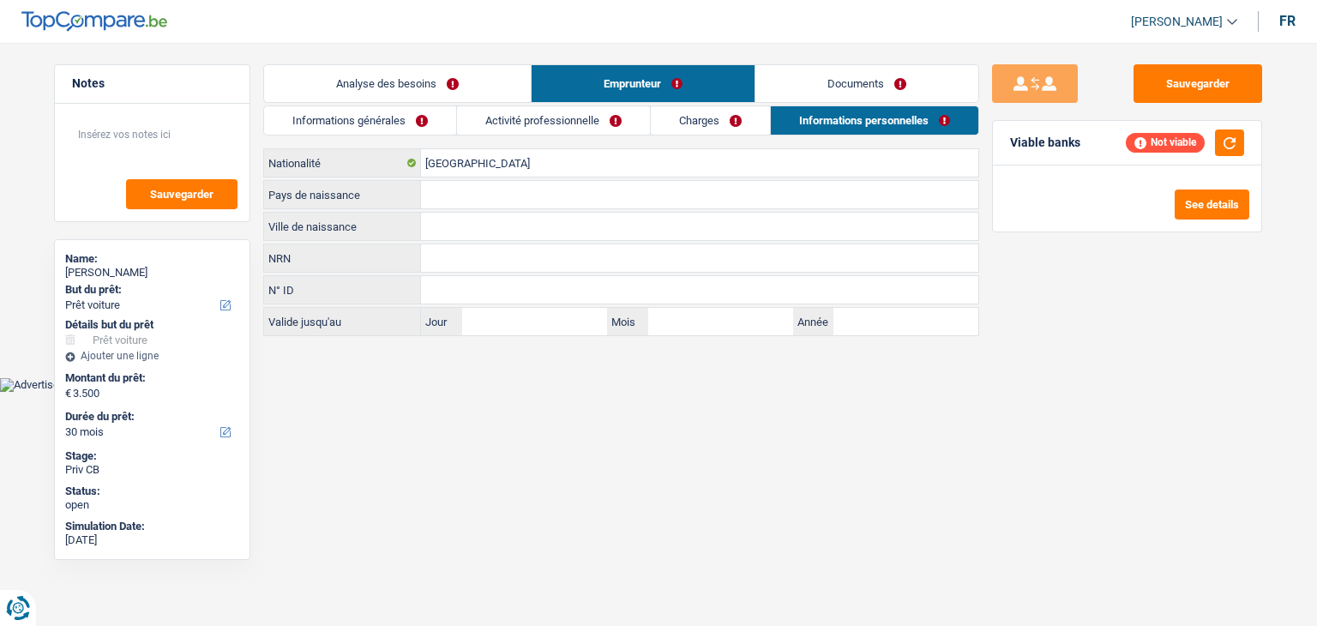
click at [543, 117] on link "Activité professionnelle" at bounding box center [553, 120] width 193 height 28
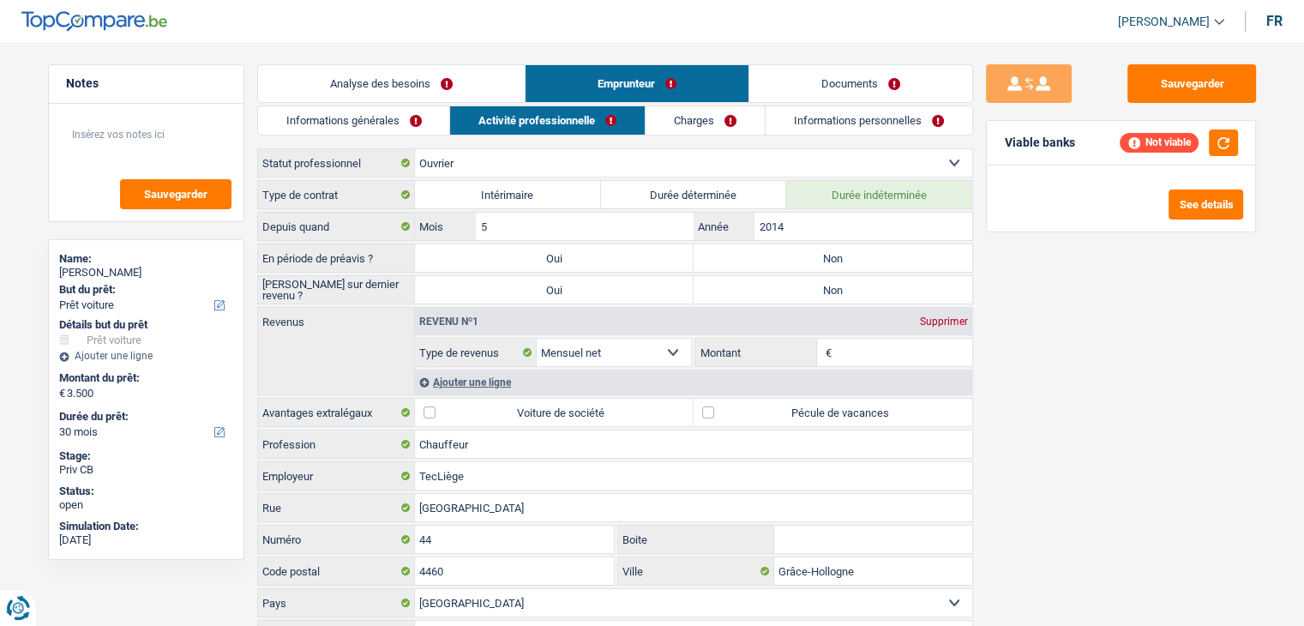
click at [663, 124] on link "Charges" at bounding box center [705, 120] width 119 height 28
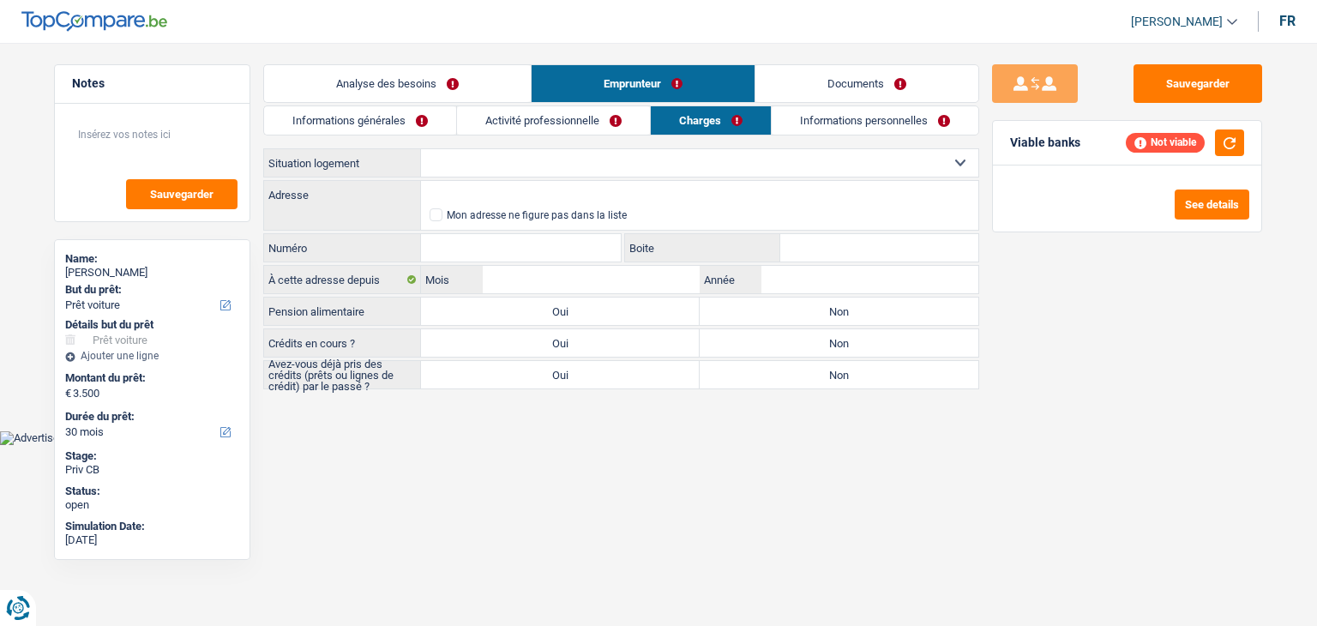
click at [557, 123] on link "Activité professionnelle" at bounding box center [553, 120] width 193 height 28
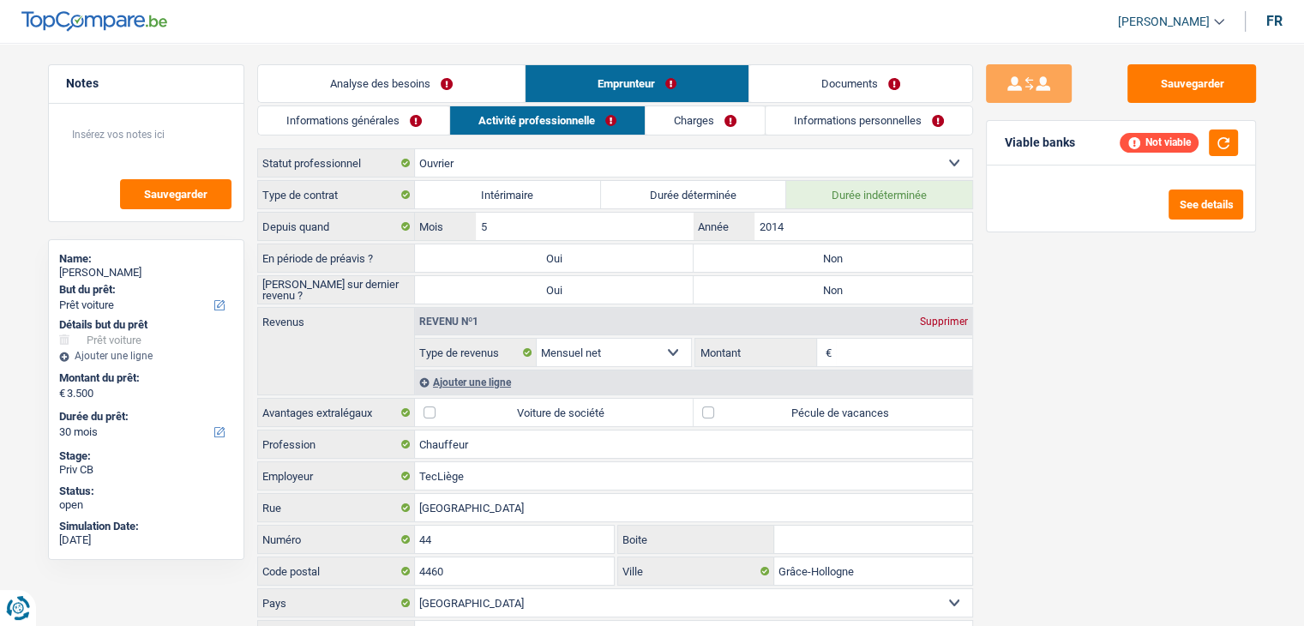
click at [403, 122] on link "Informations générales" at bounding box center [354, 120] width 192 height 28
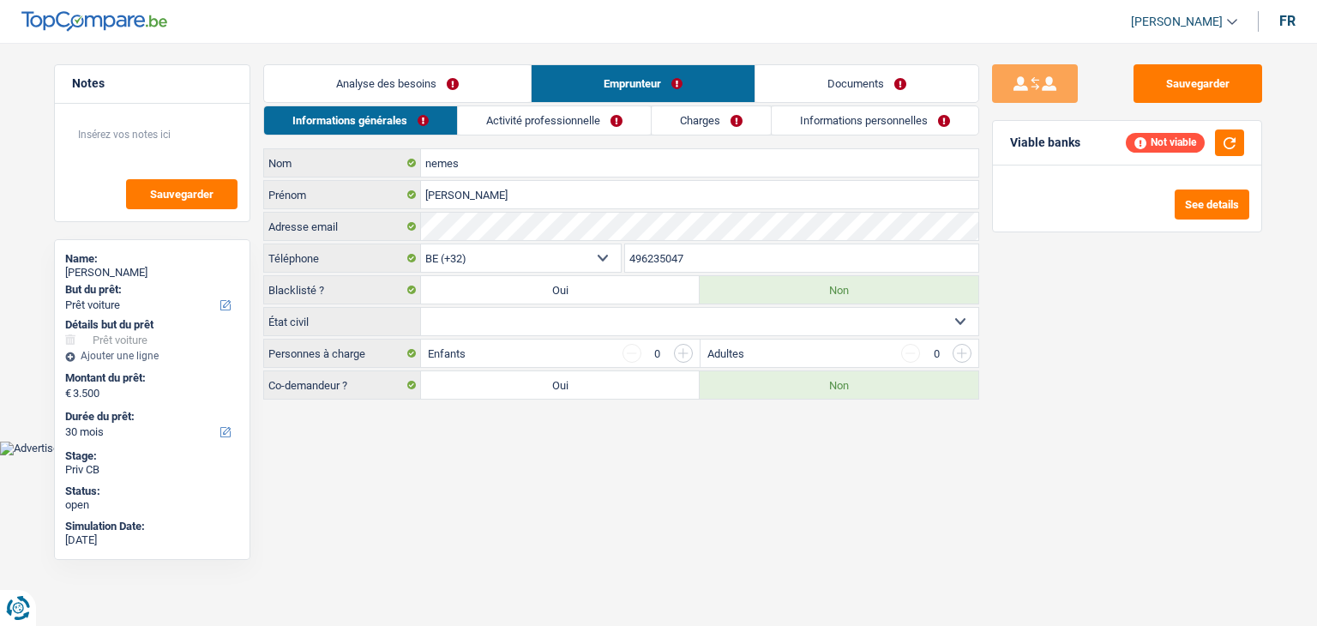
click at [404, 85] on link "Analyse des besoins" at bounding box center [397, 83] width 267 height 37
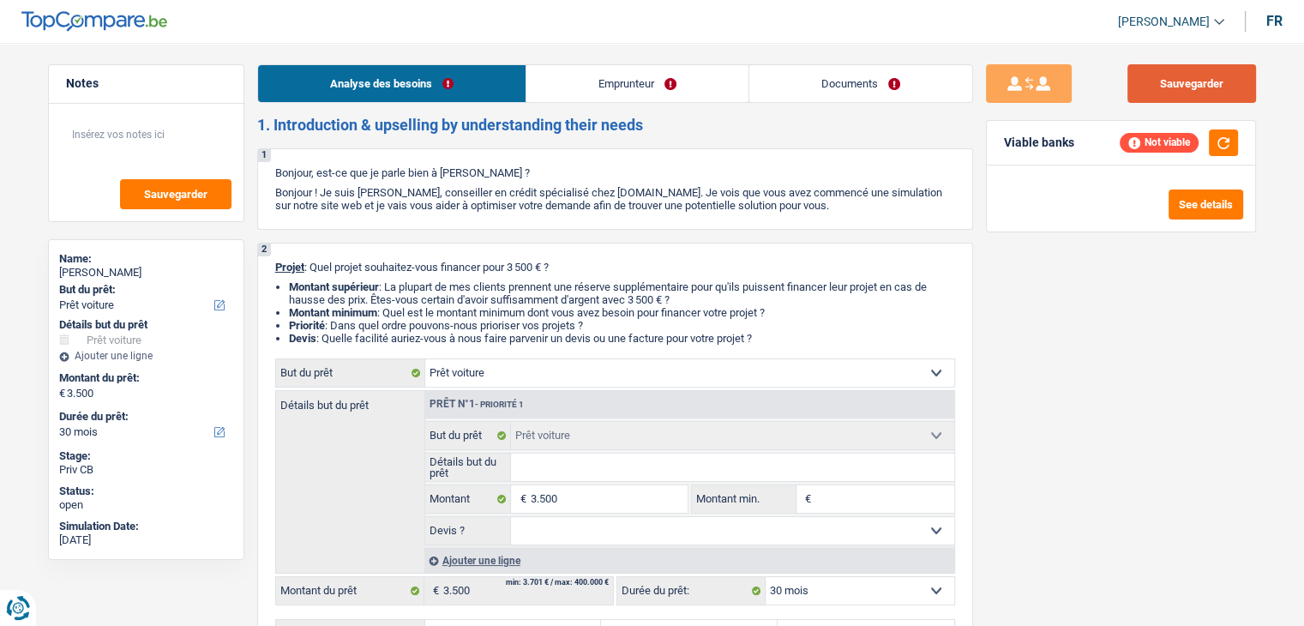
click at [1159, 87] on button "Sauvegarder" at bounding box center [1191, 83] width 129 height 39
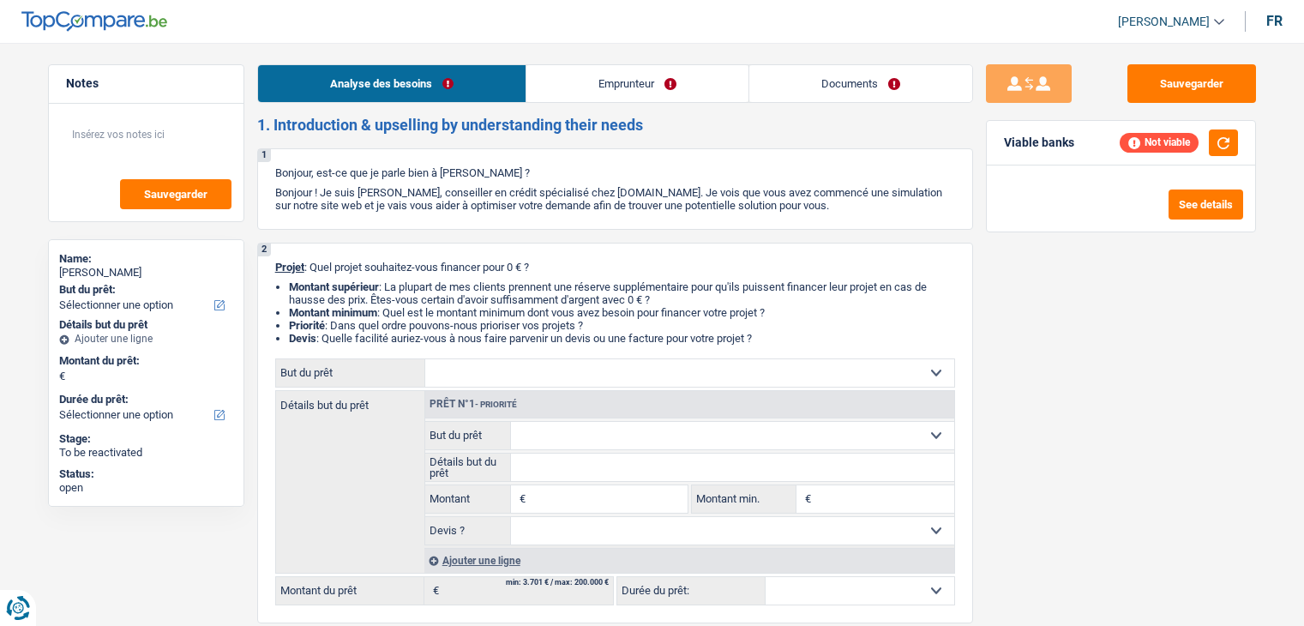
select select "retired"
select select "pension"
select select "ownerWithoutMortgage"
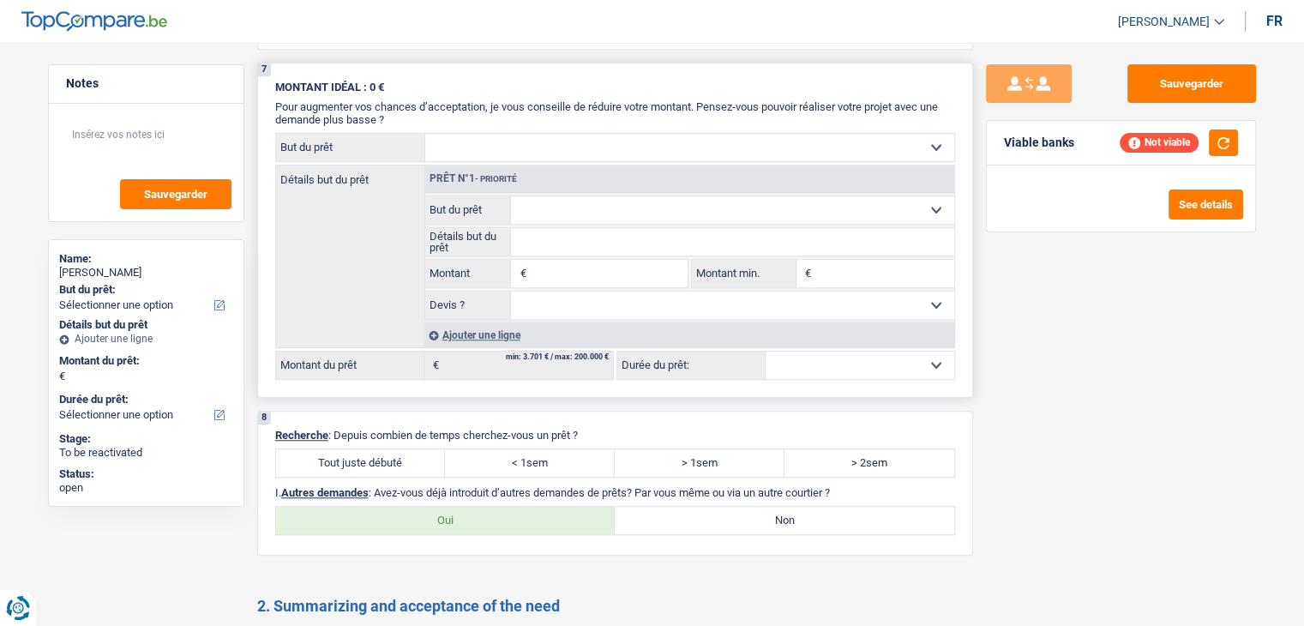
scroll to position [1457, 0]
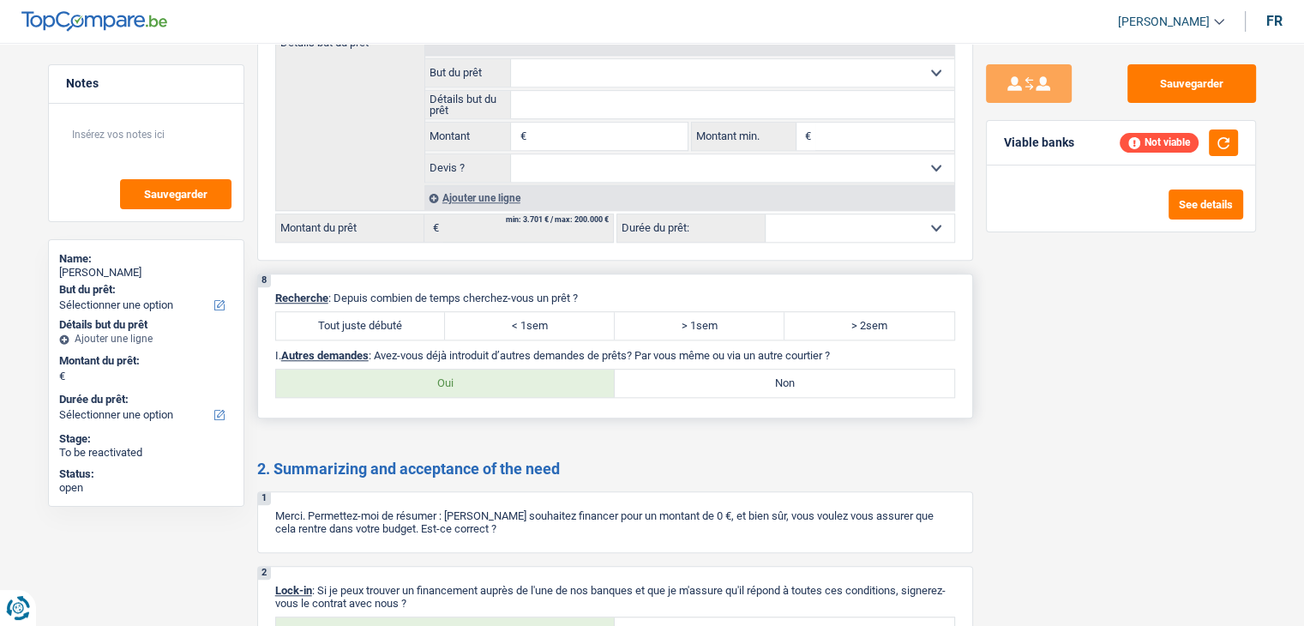
drag, startPoint x: 586, startPoint y: 292, endPoint x: 337, endPoint y: 294, distance: 249.5
click at [337, 294] on p "Recherche : Depuis combien de temps cherchez-vous un prêt ?" at bounding box center [615, 297] width 680 height 13
click at [337, 277] on div "8 Recherche : Depuis combien de temps cherchez-vous un prêt ? Tout juste débuté…" at bounding box center [615, 345] width 716 height 145
drag, startPoint x: 334, startPoint y: 287, endPoint x: 610, endPoint y: 289, distance: 276.1
click at [610, 291] on p "Recherche : Depuis combien de temps cherchez-vous un prêt ?" at bounding box center [615, 297] width 680 height 13
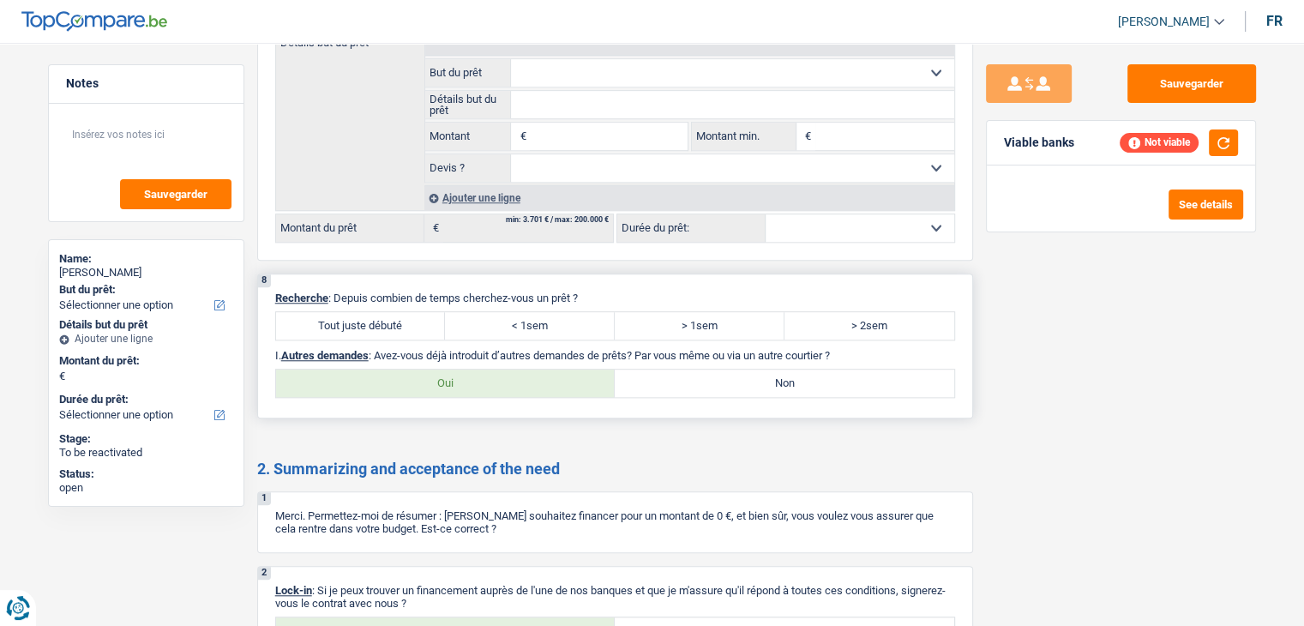
click at [610, 291] on p "Recherche : Depuis combien de temps cherchez-vous un prêt ?" at bounding box center [615, 297] width 680 height 13
drag, startPoint x: 585, startPoint y: 286, endPoint x: 336, endPoint y: 285, distance: 248.6
click at [336, 291] on p "Recherche : Depuis combien de temps cherchez-vous un prêt ?" at bounding box center [615, 297] width 680 height 13
click at [340, 279] on div "8 Recherche : Depuis combien de temps cherchez-vous un prêt ? Tout juste débuté…" at bounding box center [615, 345] width 716 height 145
drag, startPoint x: 337, startPoint y: 288, endPoint x: 615, endPoint y: 289, distance: 277.8
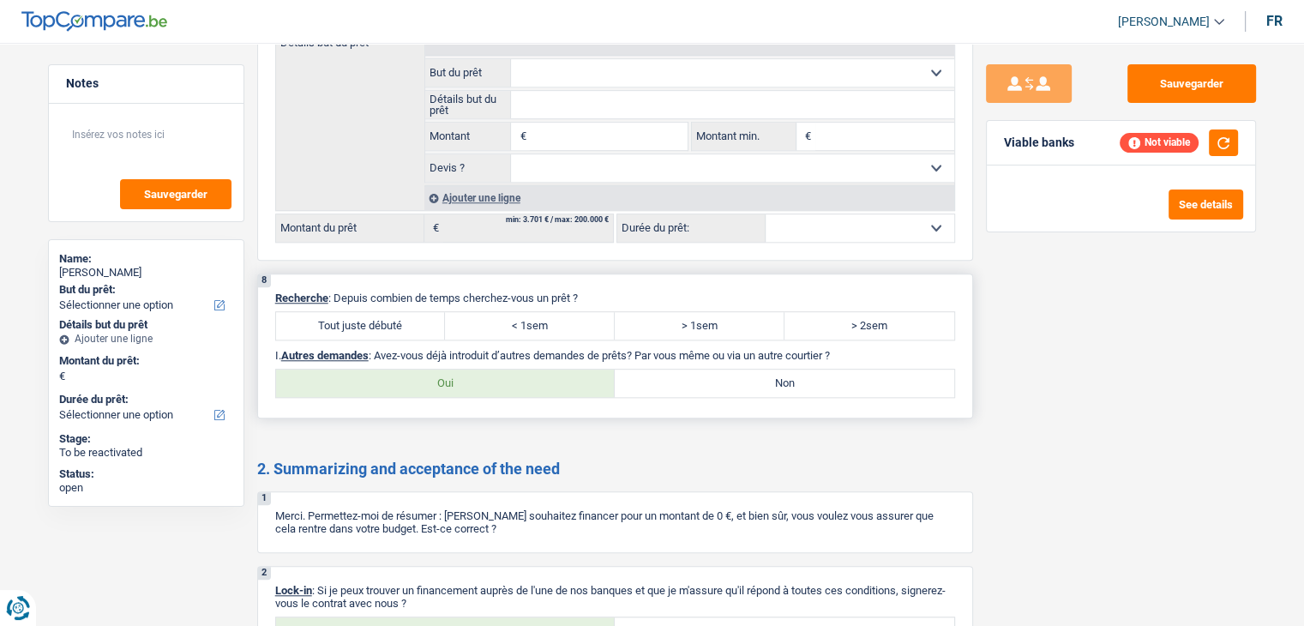
click at [615, 291] on p "Recherche : Depuis combien de temps cherchez-vous un prêt ?" at bounding box center [615, 297] width 680 height 13
drag, startPoint x: 583, startPoint y: 287, endPoint x: 336, endPoint y: 285, distance: 246.9
click at [336, 291] on p "Recherche : Depuis combien de temps cherchez-vous un prêt ?" at bounding box center [615, 297] width 680 height 13
click at [358, 273] on div "8 Recherche : Depuis combien de temps cherchez-vous un prêt ? Tout juste débuté…" at bounding box center [615, 345] width 716 height 145
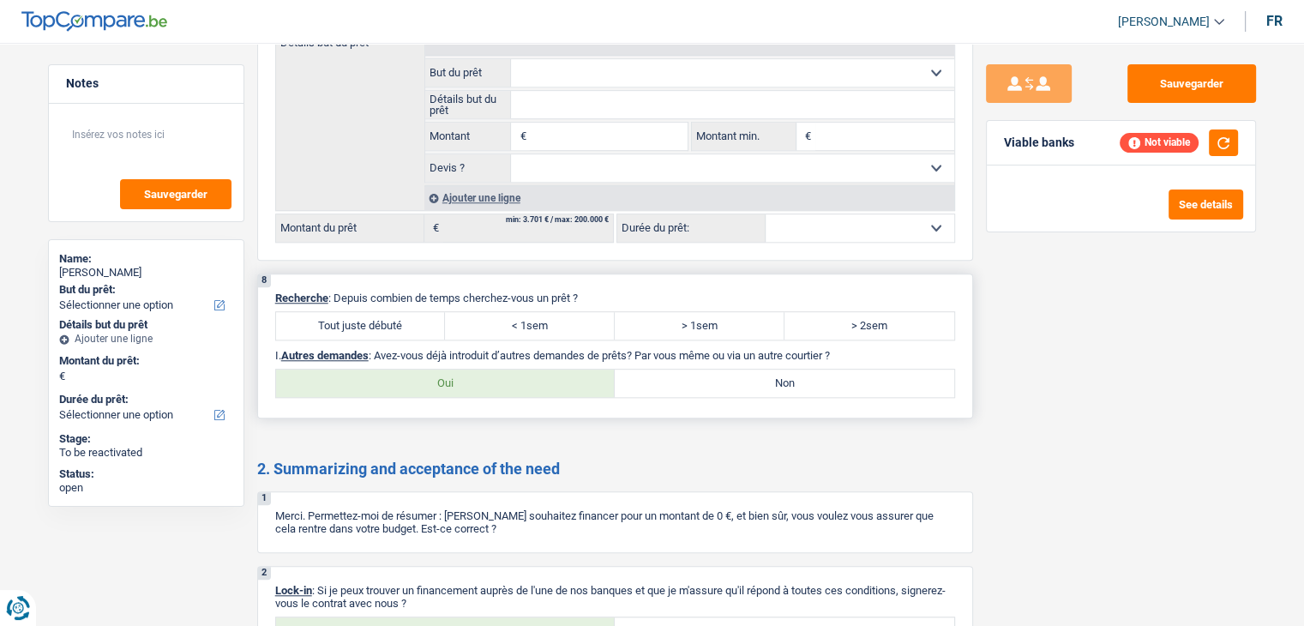
drag, startPoint x: 338, startPoint y: 283, endPoint x: 583, endPoint y: 292, distance: 245.4
click at [583, 292] on p "Recherche : Depuis combien de temps cherchez-vous un prêt ?" at bounding box center [615, 297] width 680 height 13
click at [592, 291] on p "Recherche : Depuis combien de temps cherchez-vous un prêt ?" at bounding box center [615, 297] width 680 height 13
drag, startPoint x: 592, startPoint y: 289, endPoint x: 337, endPoint y: 290, distance: 254.6
click at [337, 291] on p "Recherche : Depuis combien de temps cherchez-vous un prêt ?" at bounding box center [615, 297] width 680 height 13
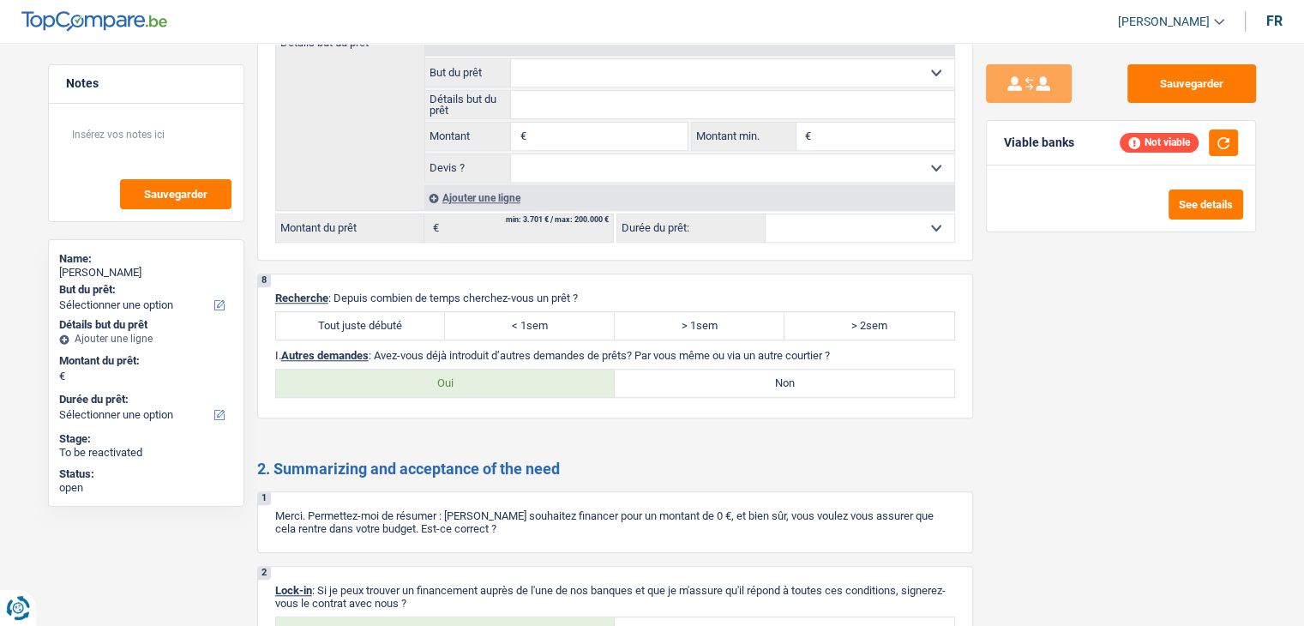
click at [1187, 92] on button "Sauvegarder" at bounding box center [1191, 83] width 129 height 39
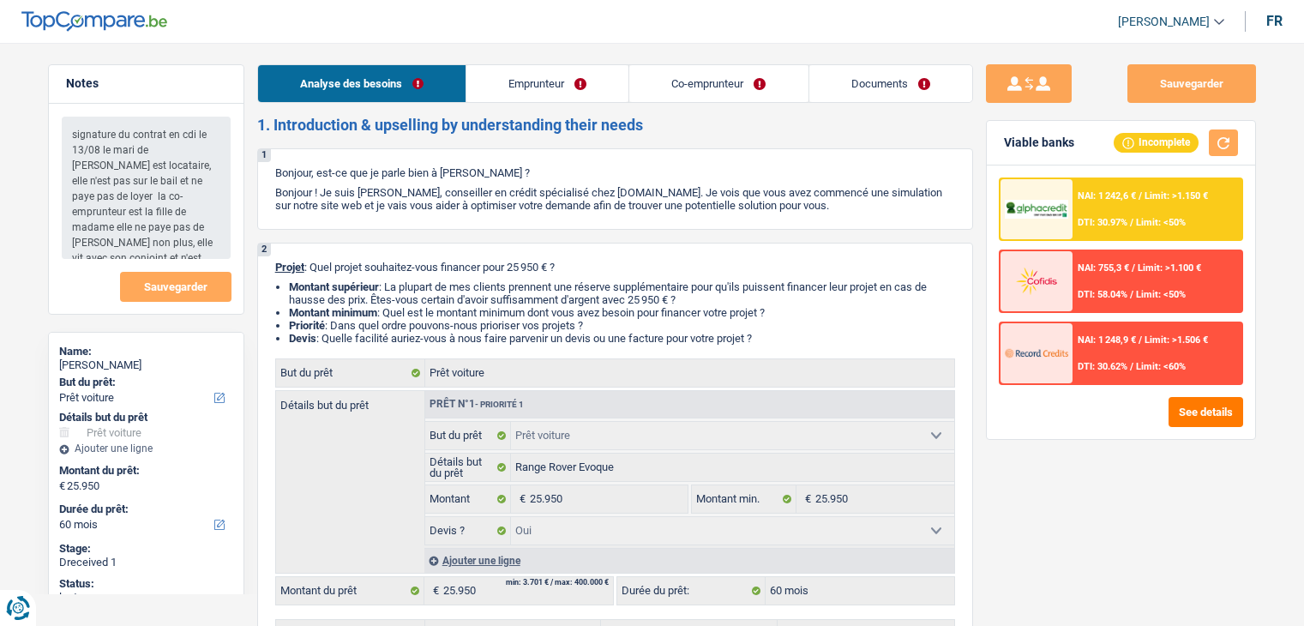
select select "car"
select select "60"
select select "32"
select select "married"
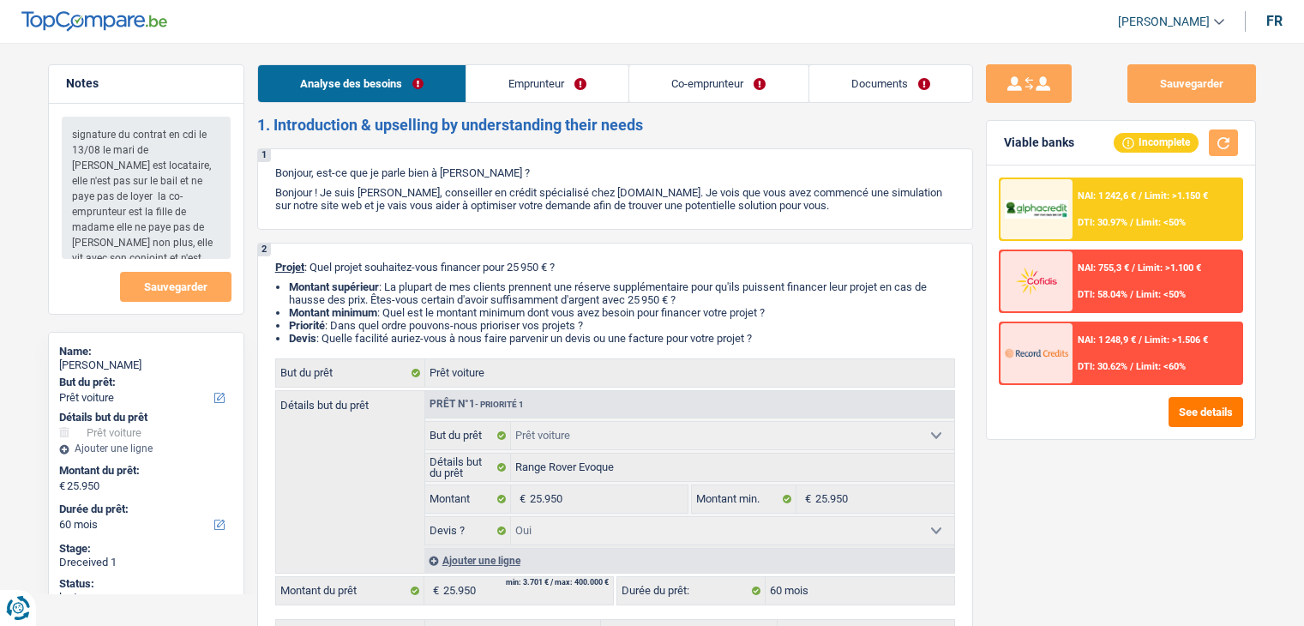
click at [522, 73] on link "Emprunteur" at bounding box center [547, 83] width 162 height 37
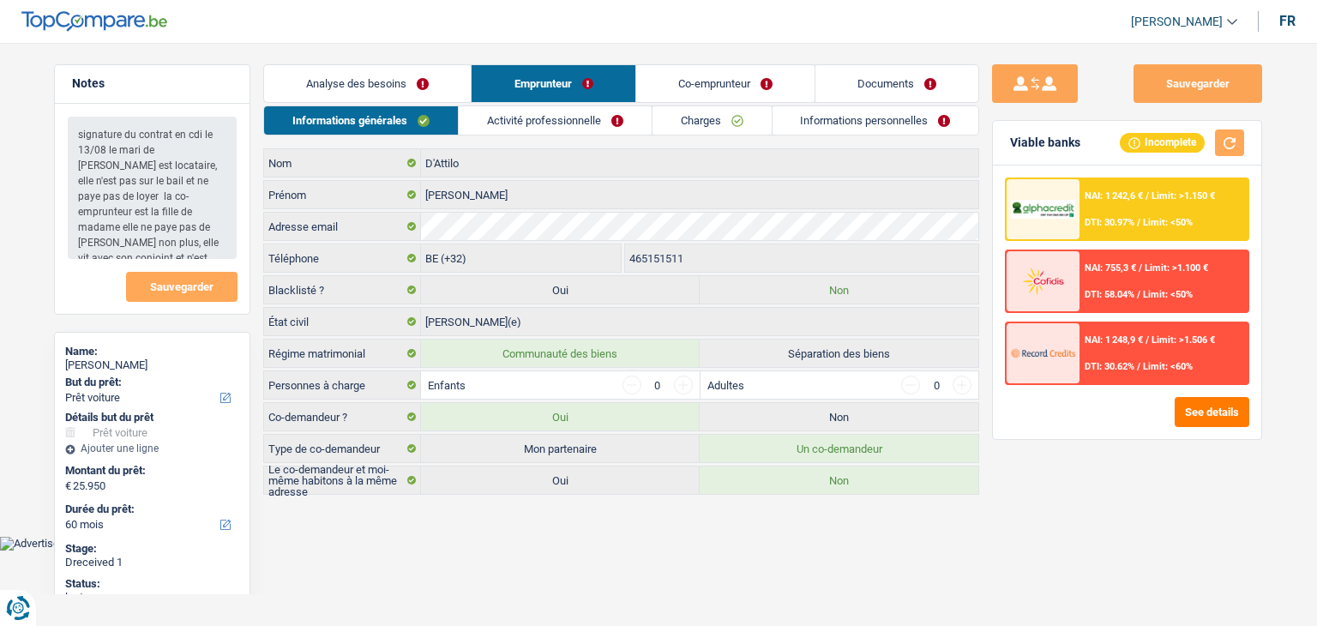
click at [690, 538] on body "Vous avez le contrôle de vos données Nous utilisons des cookies, tout comme nos…" at bounding box center [658, 288] width 1317 height 525
click at [576, 131] on link "Activité professionnelle" at bounding box center [555, 120] width 193 height 28
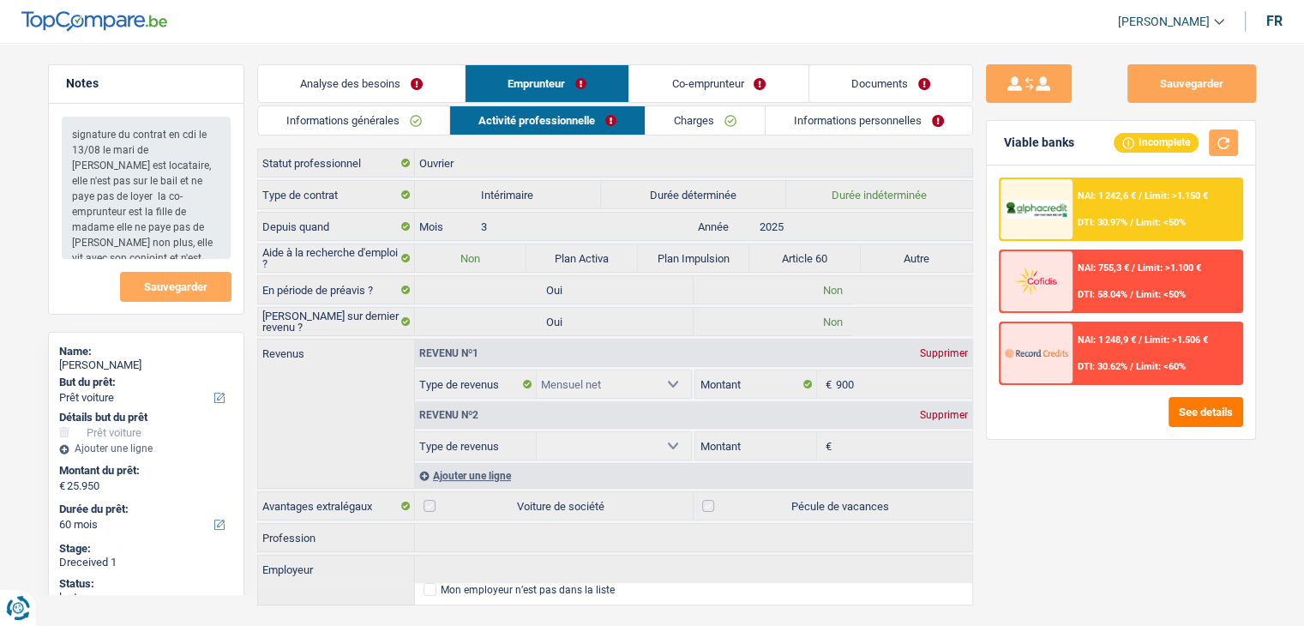
click at [391, 93] on link "Analyse des besoins" at bounding box center [361, 83] width 207 height 37
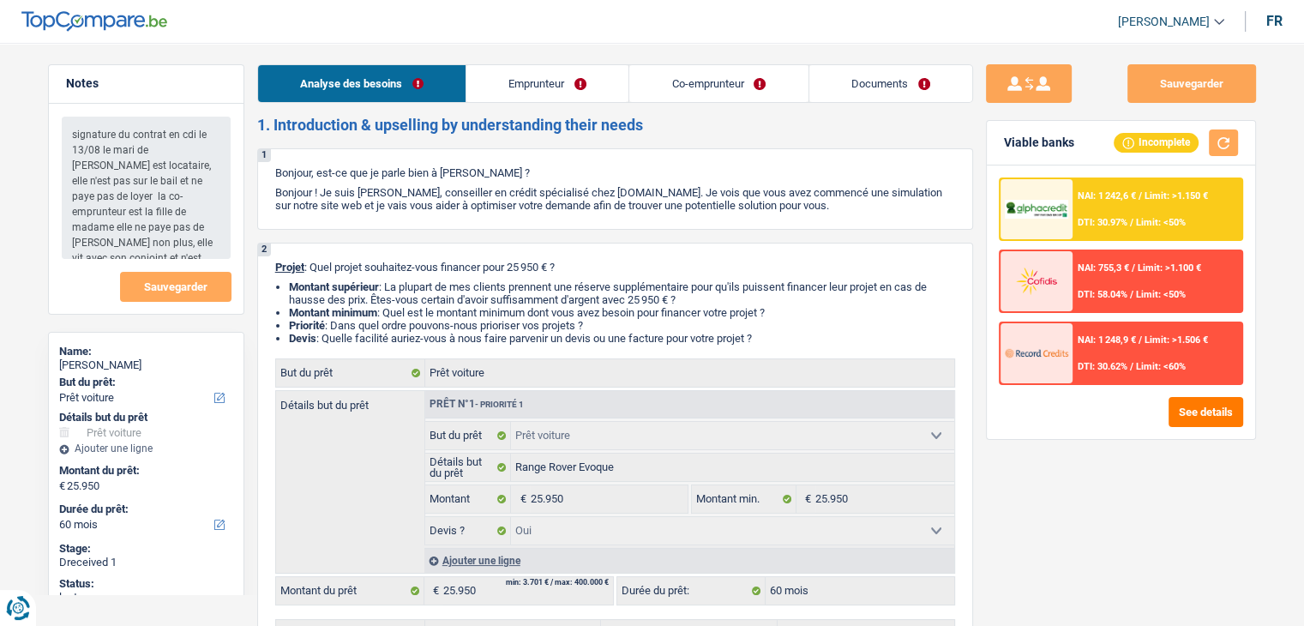
click at [556, 93] on link "Emprunteur" at bounding box center [547, 83] width 162 height 37
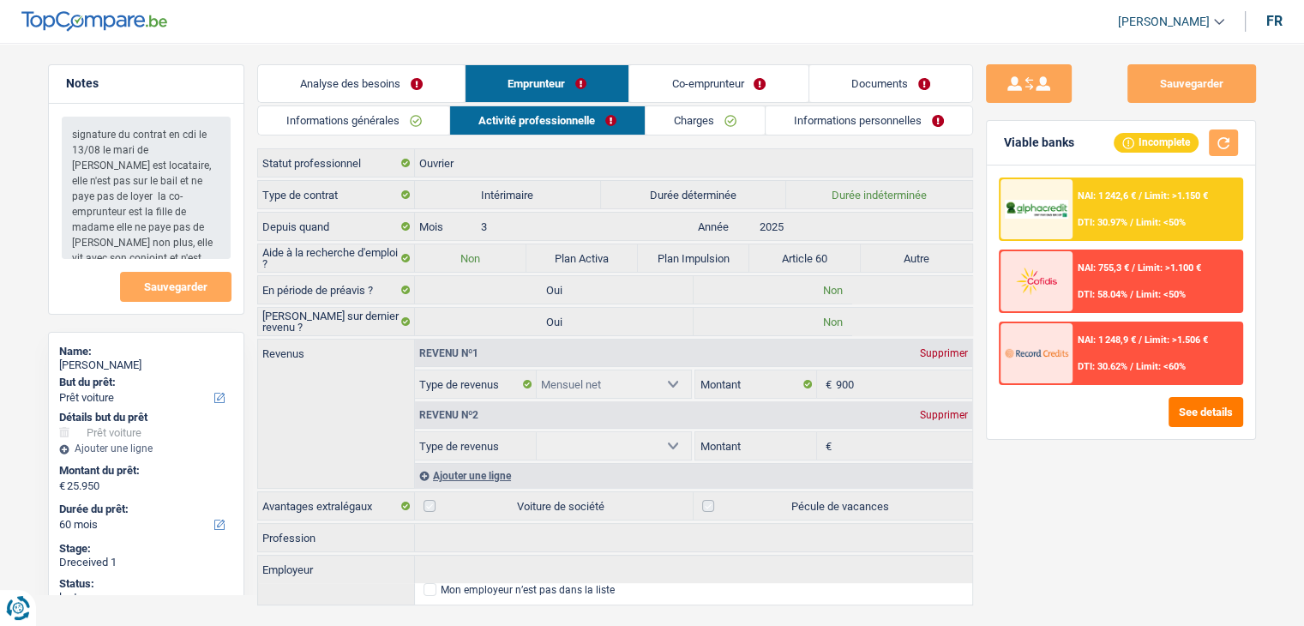
click at [676, 116] on link "Charges" at bounding box center [705, 120] width 119 height 28
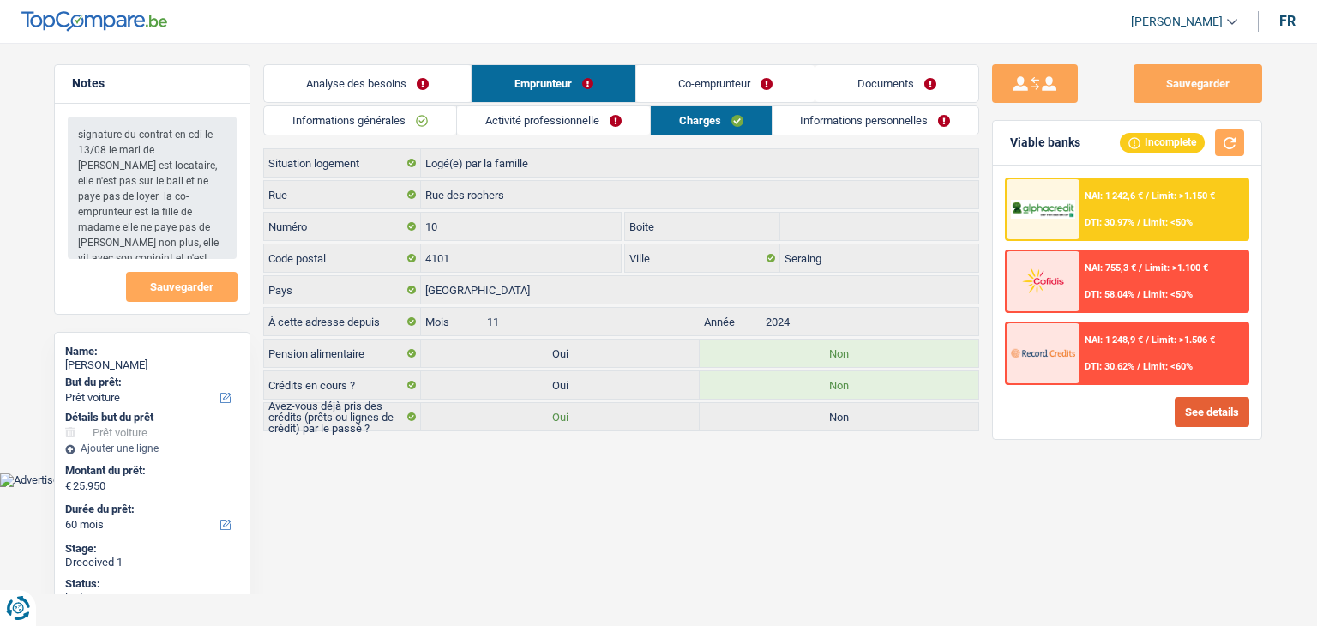
click at [1189, 404] on button "See details" at bounding box center [1212, 412] width 75 height 30
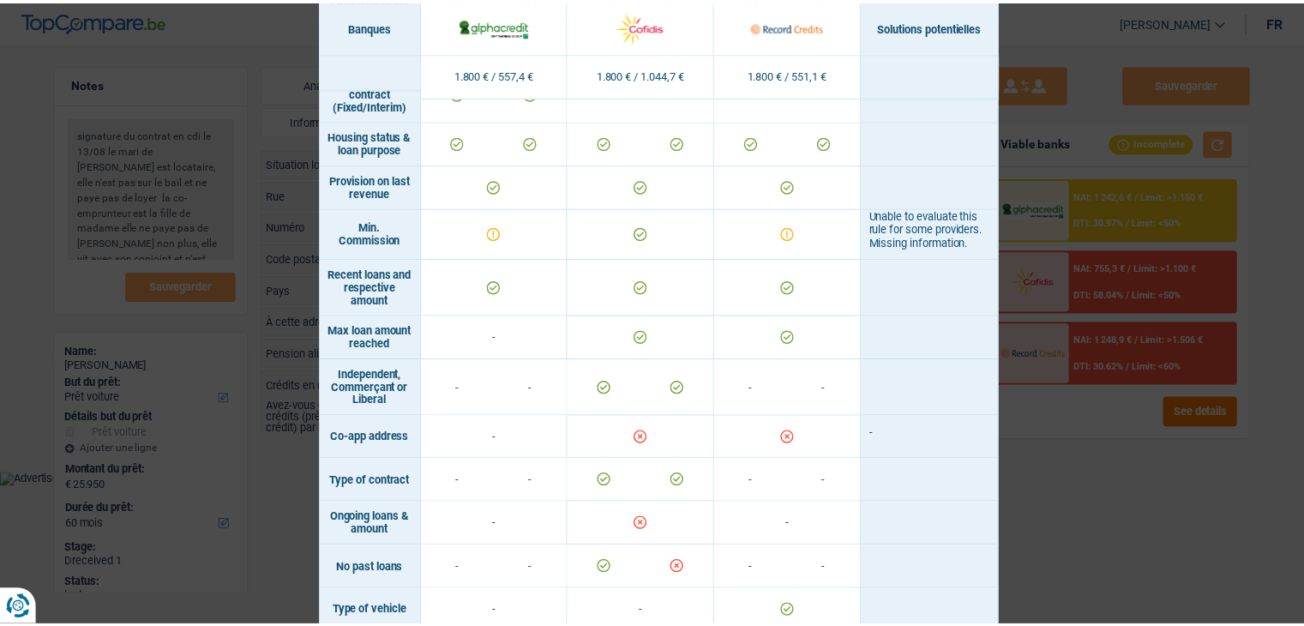
scroll to position [1440, 0]
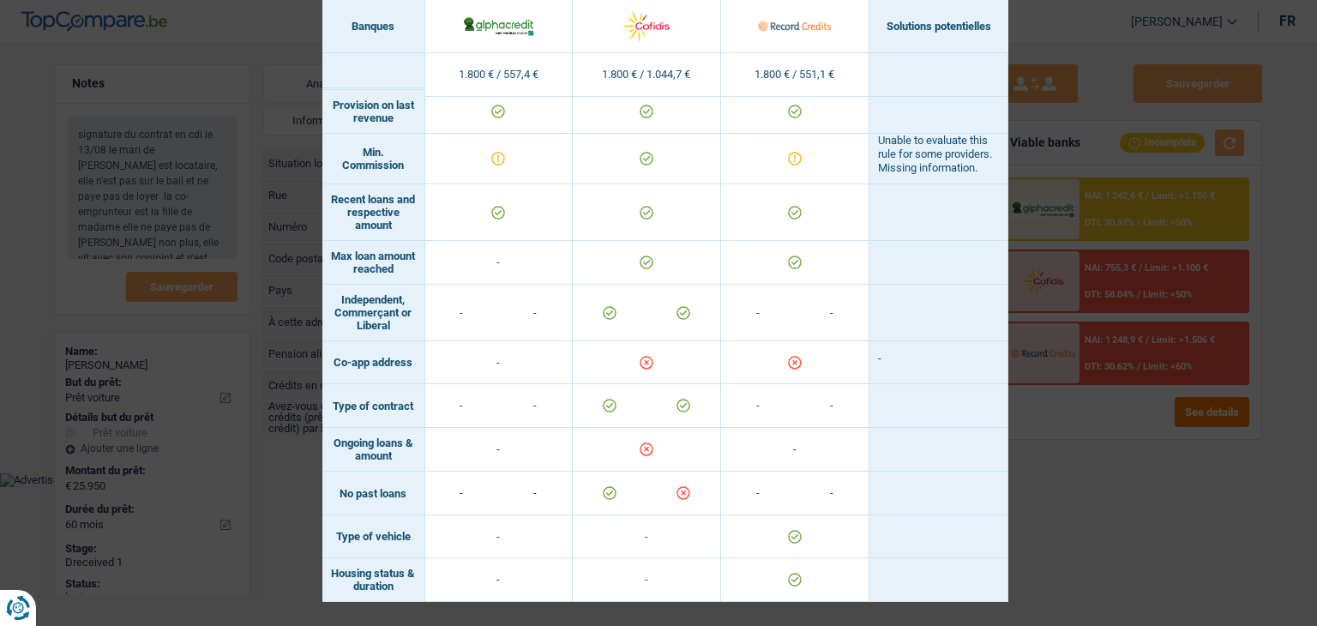
click at [1157, 467] on div "Banks conditions × Banques Solutions potentielles Revenus / Charges 1.800 € / 5…" at bounding box center [658, 313] width 1317 height 626
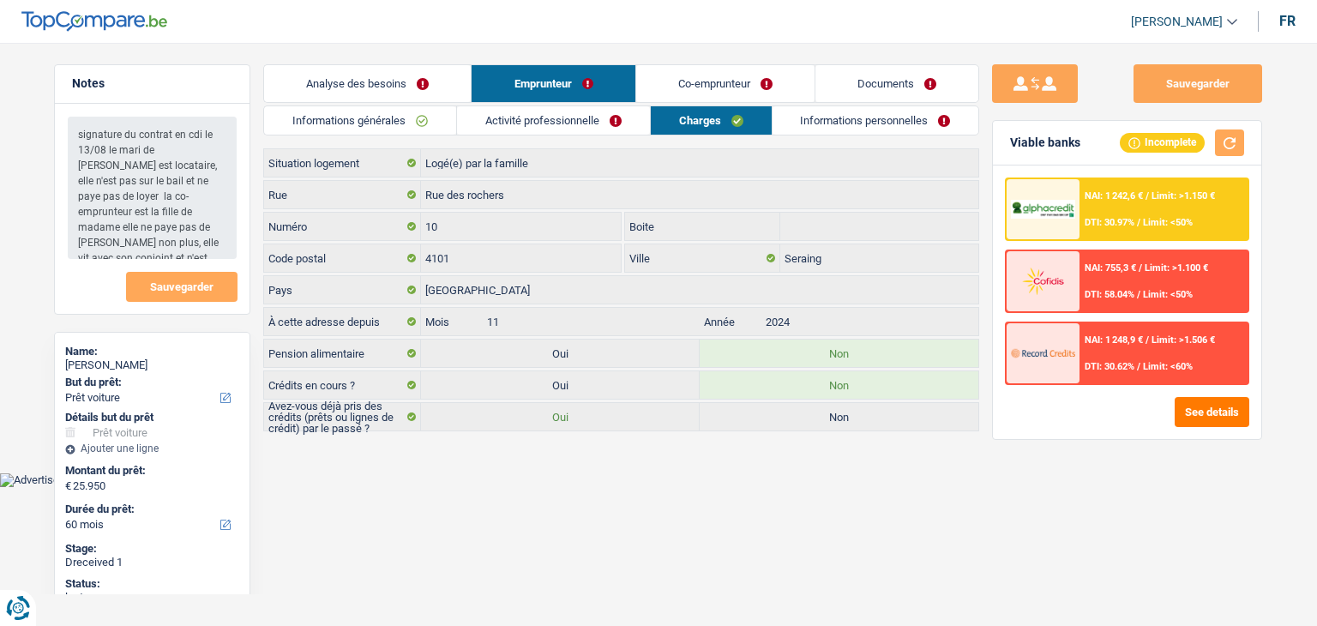
click at [834, 111] on link "Informations personnelles" at bounding box center [875, 120] width 207 height 28
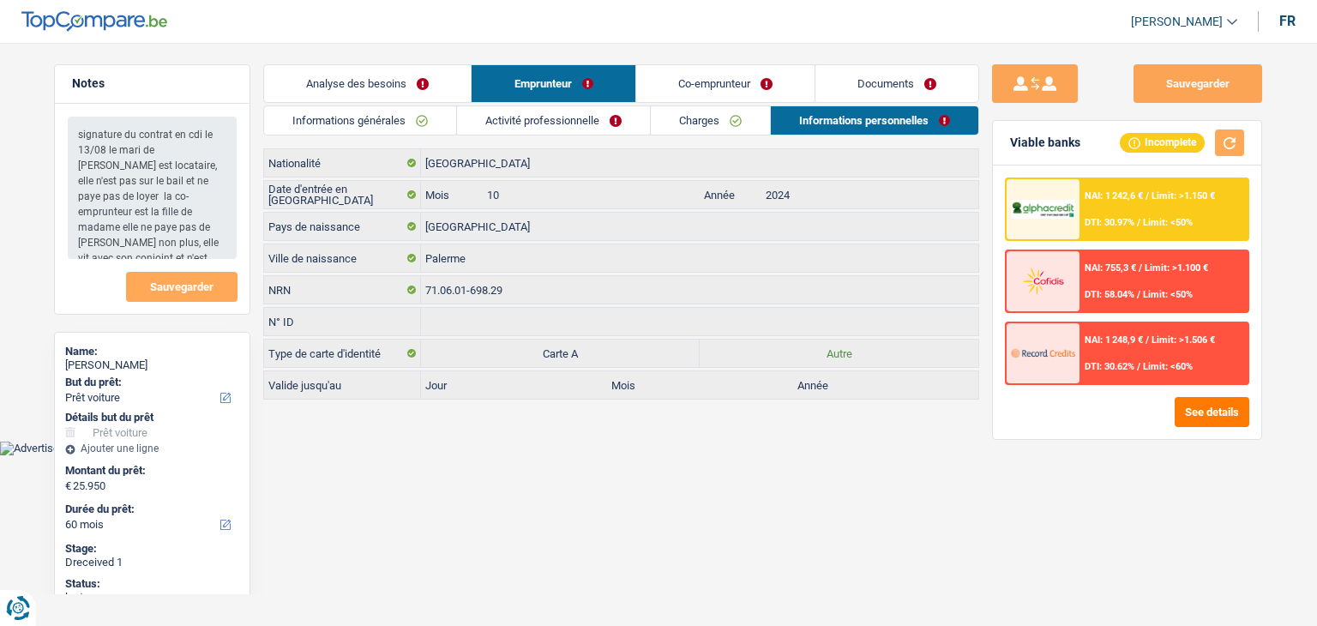
click at [844, 96] on link "Documents" at bounding box center [896, 83] width 163 height 37
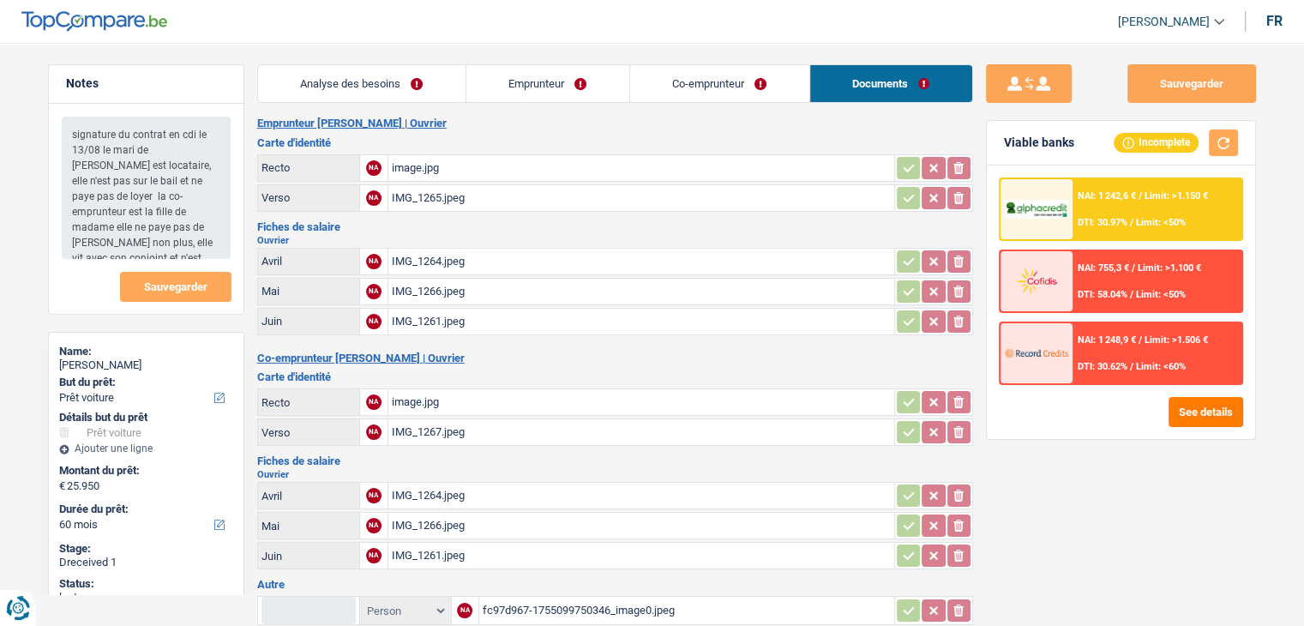
click at [407, 174] on div "image.jpg" at bounding box center [641, 168] width 499 height 26
click at [697, 83] on link "Co-emprunteur" at bounding box center [719, 83] width 179 height 37
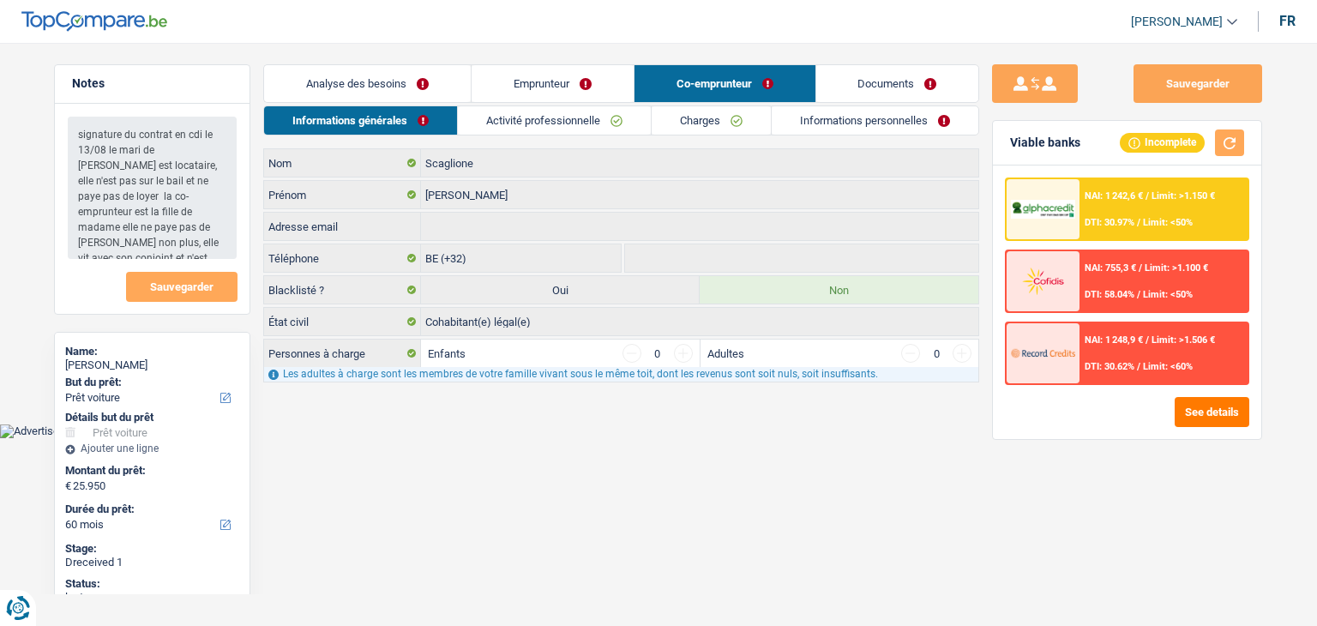
click at [610, 93] on link "Emprunteur" at bounding box center [553, 83] width 162 height 37
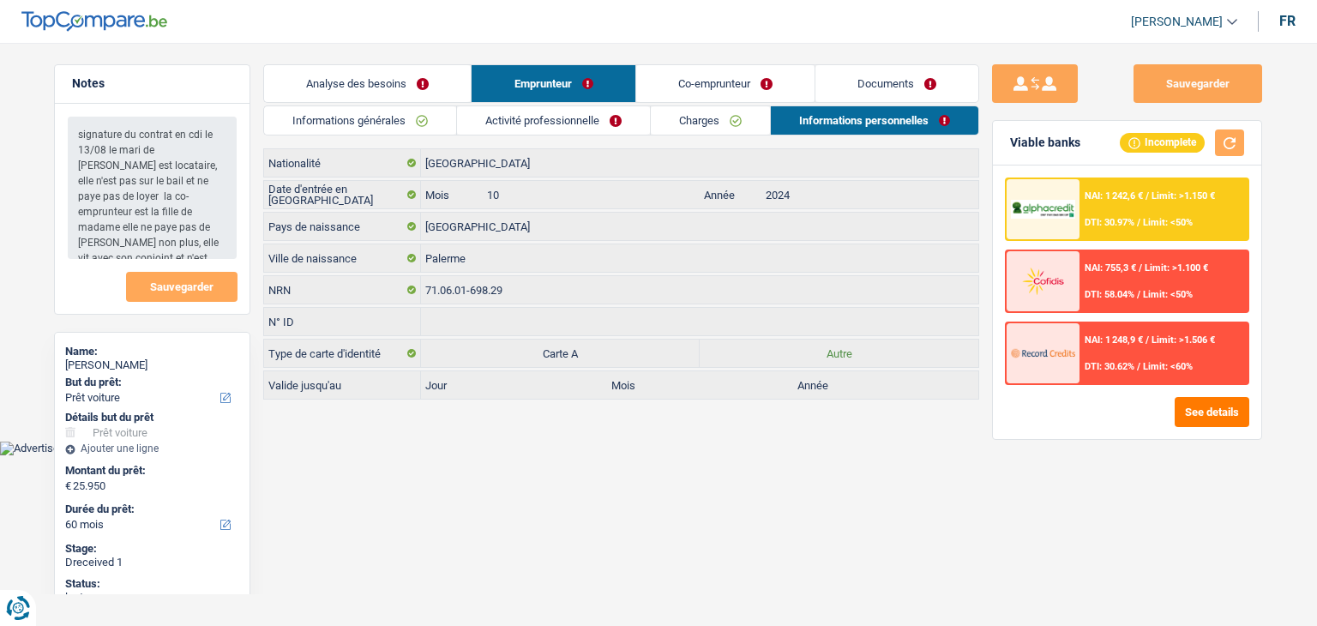
click at [713, 83] on link "Co-emprunteur" at bounding box center [725, 83] width 178 height 37
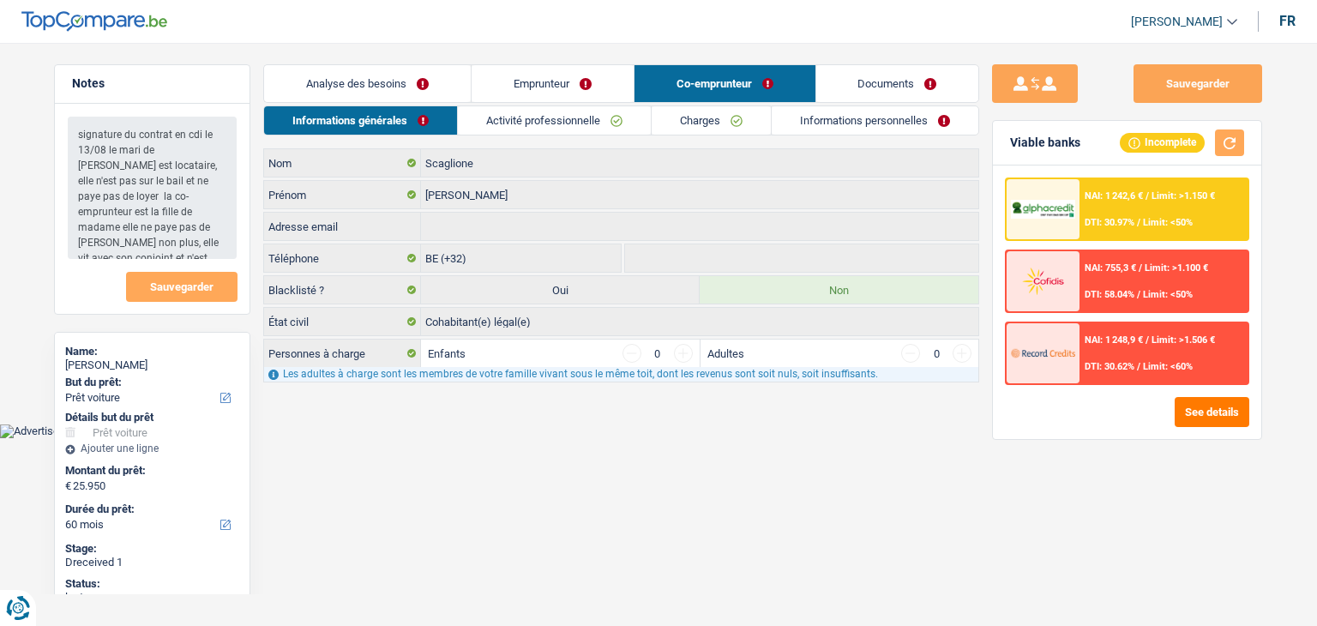
click at [856, 90] on link "Documents" at bounding box center [897, 83] width 163 height 37
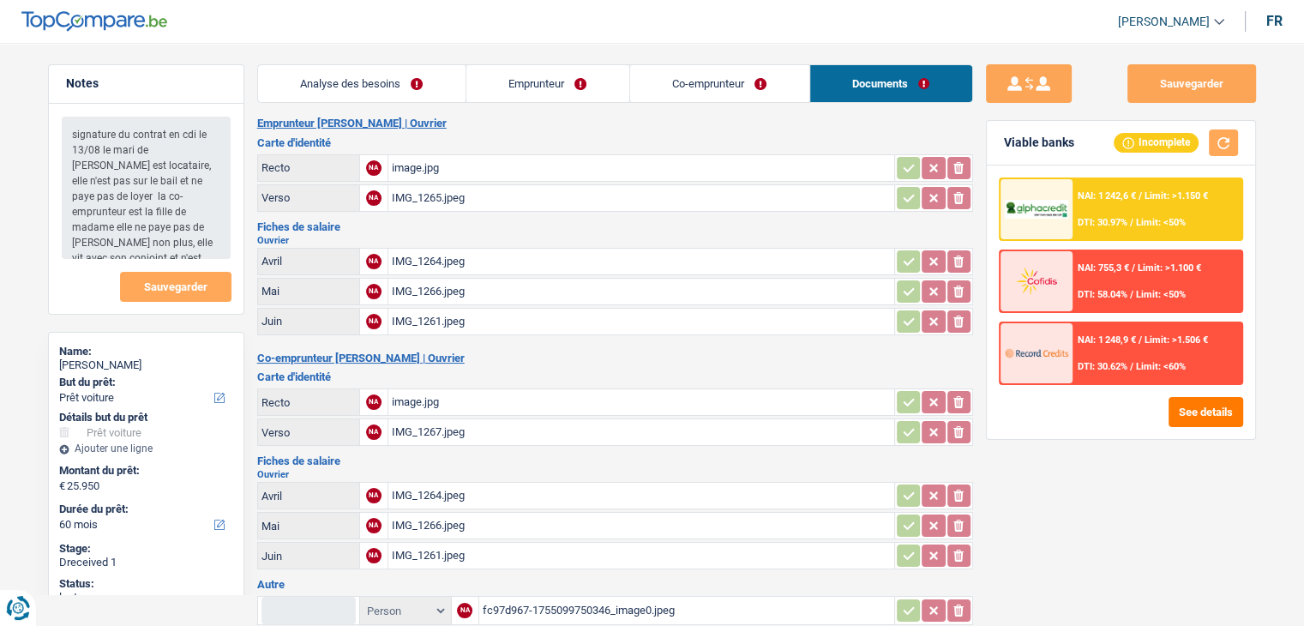
click at [765, 97] on link "Co-emprunteur" at bounding box center [719, 83] width 179 height 37
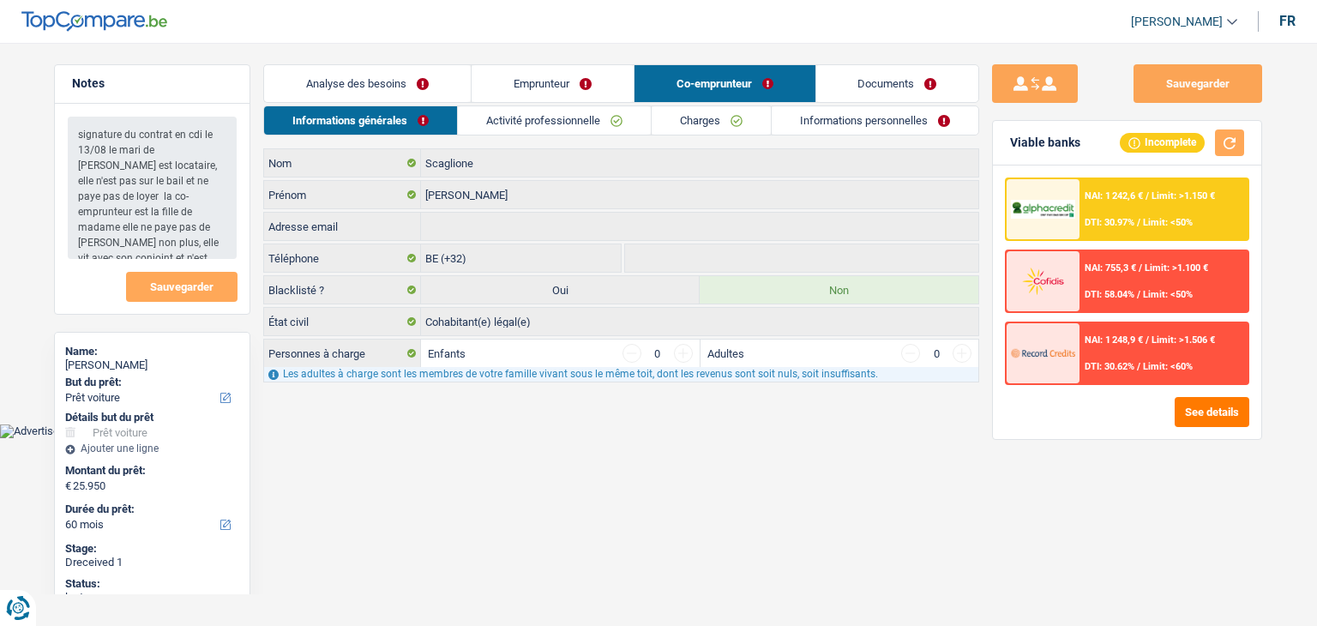
click at [856, 121] on link "Informations personnelles" at bounding box center [875, 120] width 207 height 28
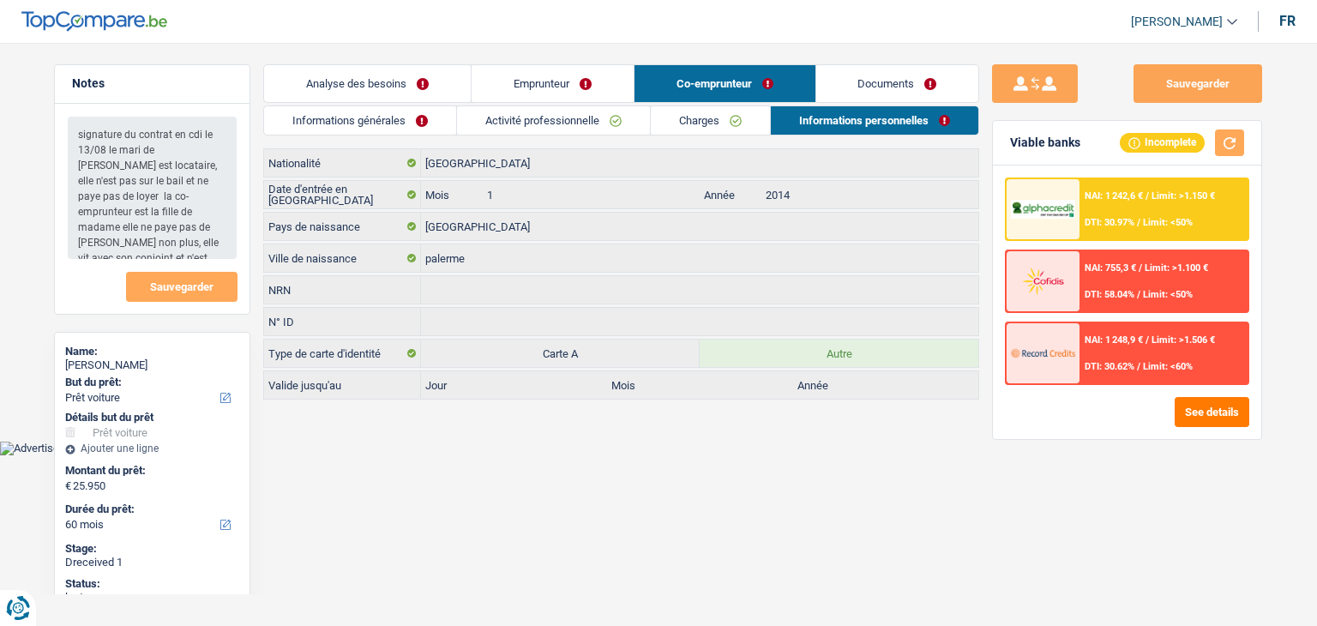
click at [900, 83] on link "Documents" at bounding box center [897, 83] width 163 height 37
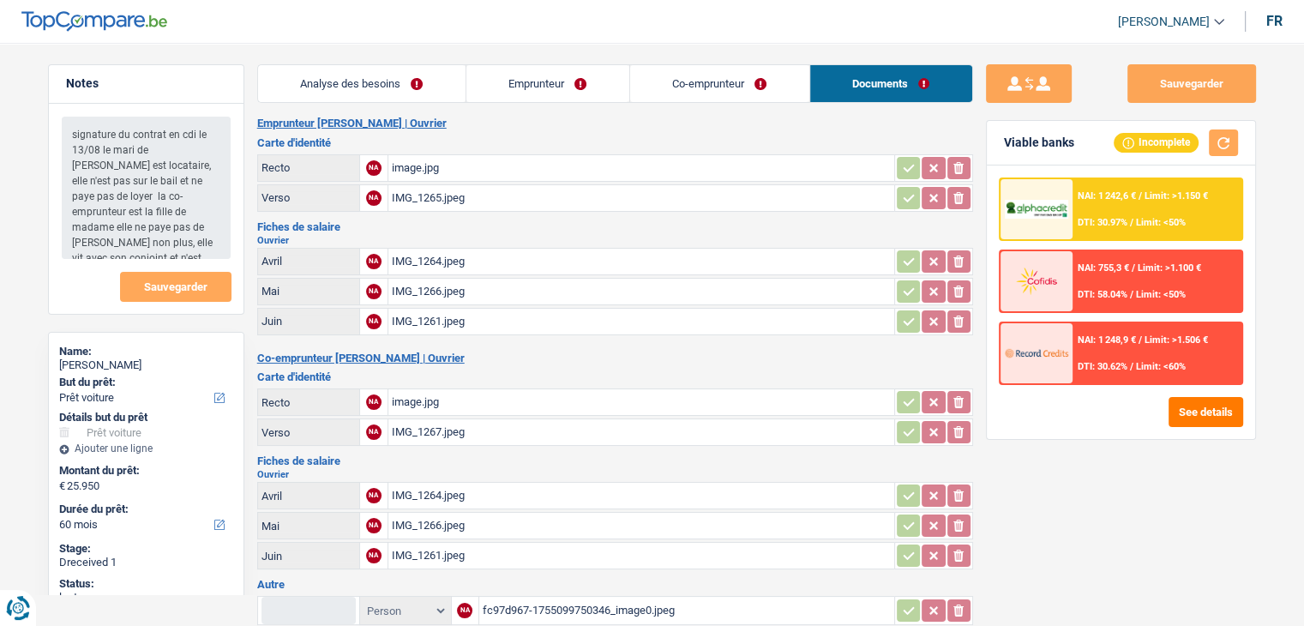
click at [418, 173] on div "image.jpg" at bounding box center [641, 168] width 499 height 26
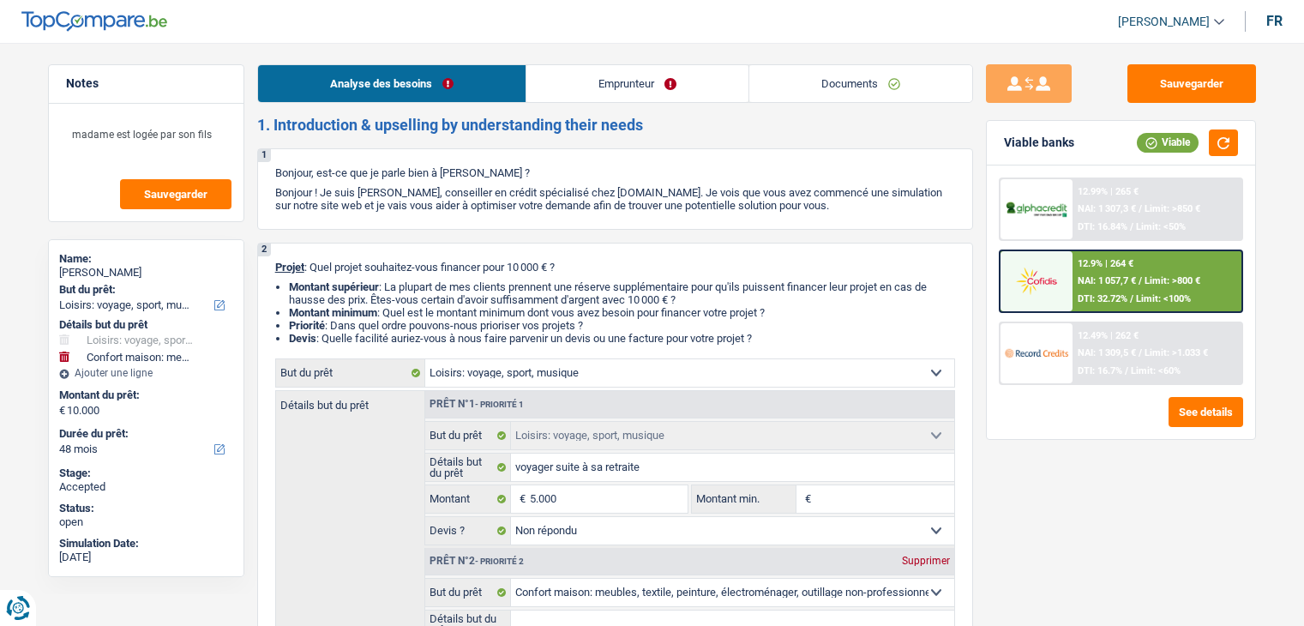
select select "hobbies"
select select "household"
select select "48"
select select "hobbies"
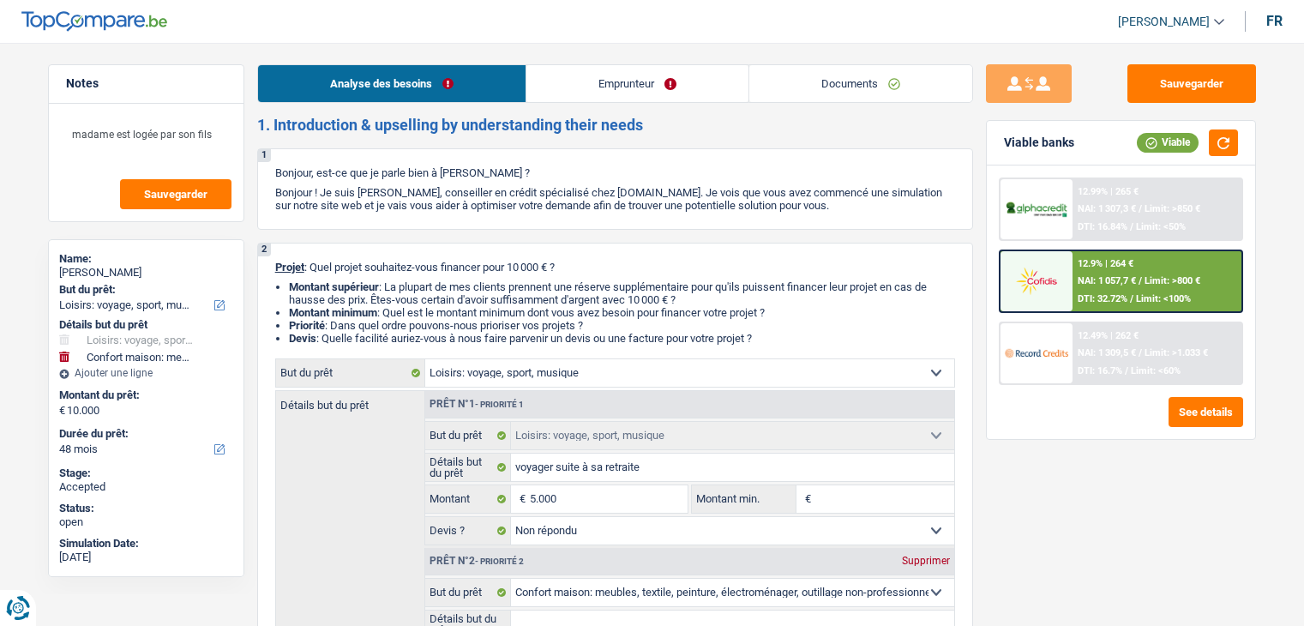
select select "hobbies"
select select "not_answered"
select select "household"
select select "48"
select select "retired"
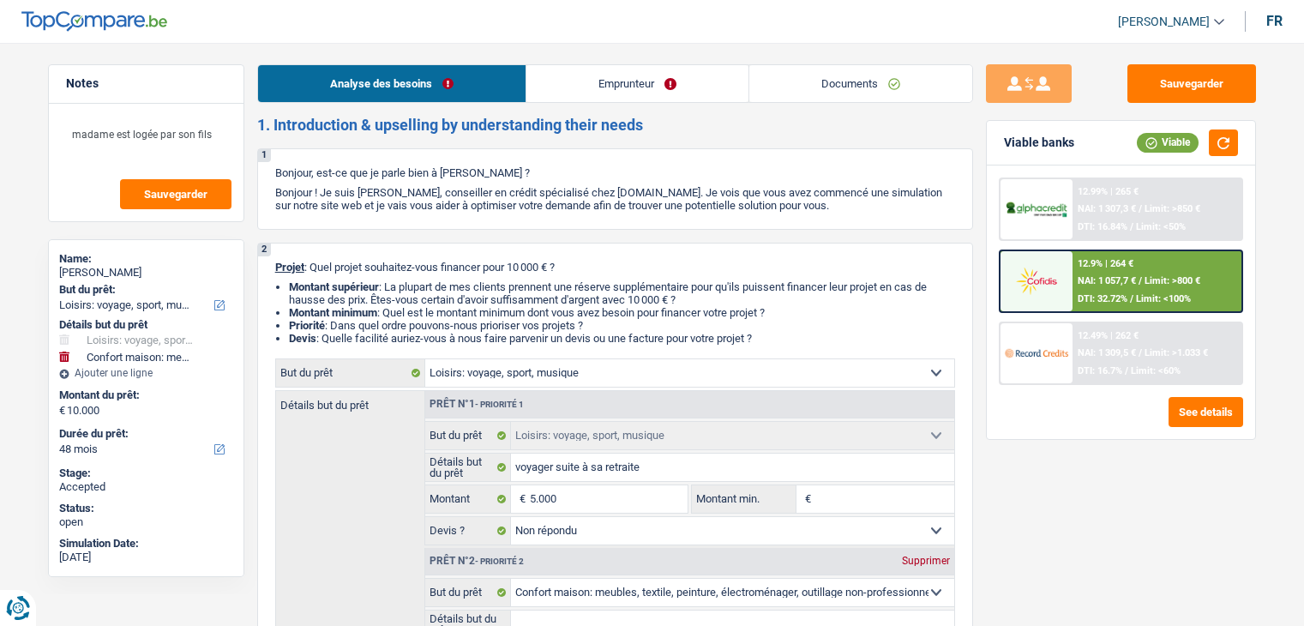
select select "pension"
select select "liveWithParents"
select select "hobbies"
select select "not_answered"
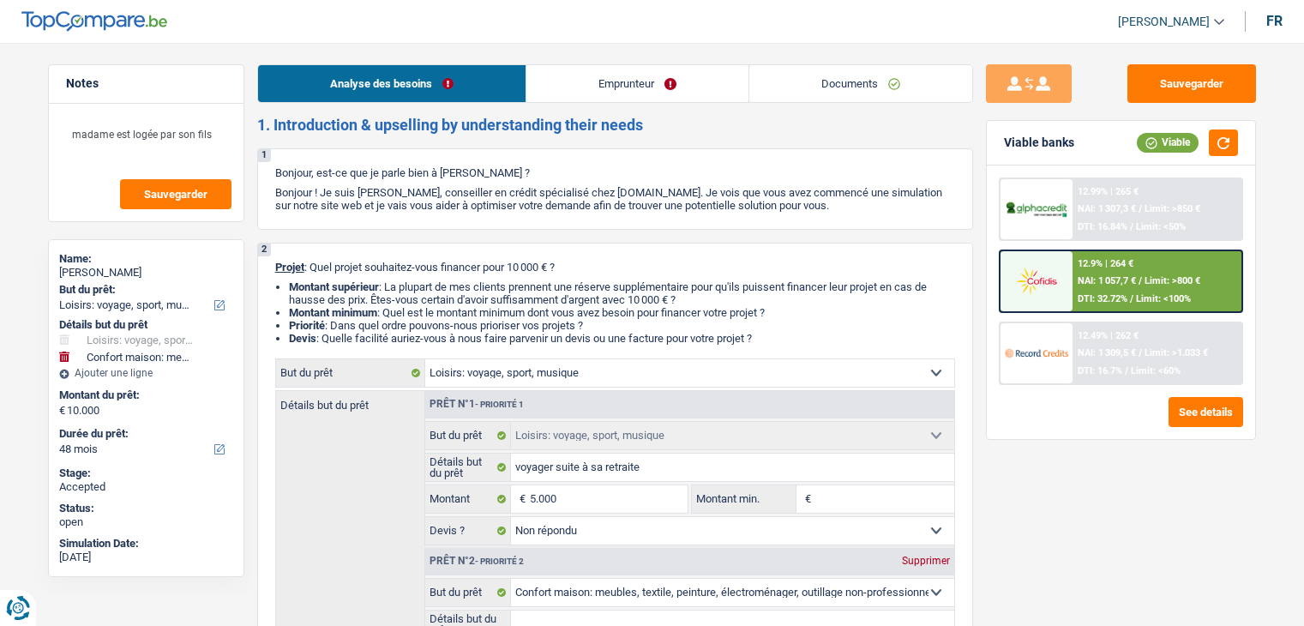
select select "household"
select select "48"
click at [646, 76] on link "Emprunteur" at bounding box center [637, 83] width 222 height 37
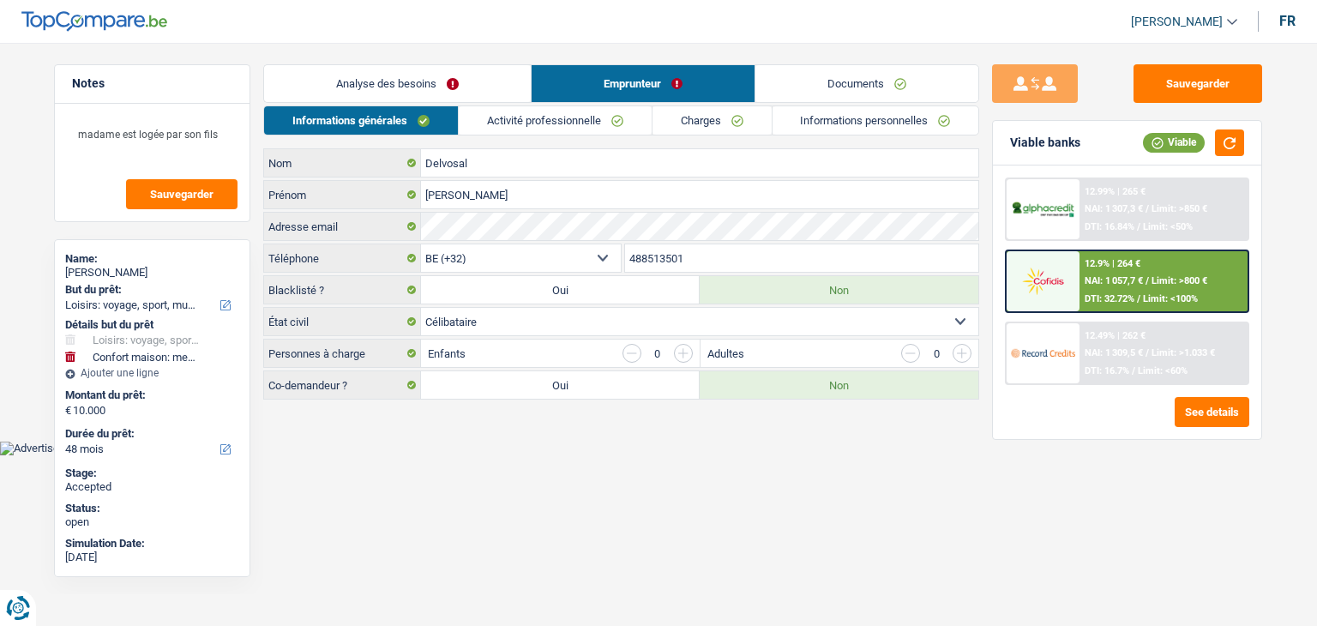
click at [550, 117] on link "Activité professionnelle" at bounding box center [555, 120] width 193 height 28
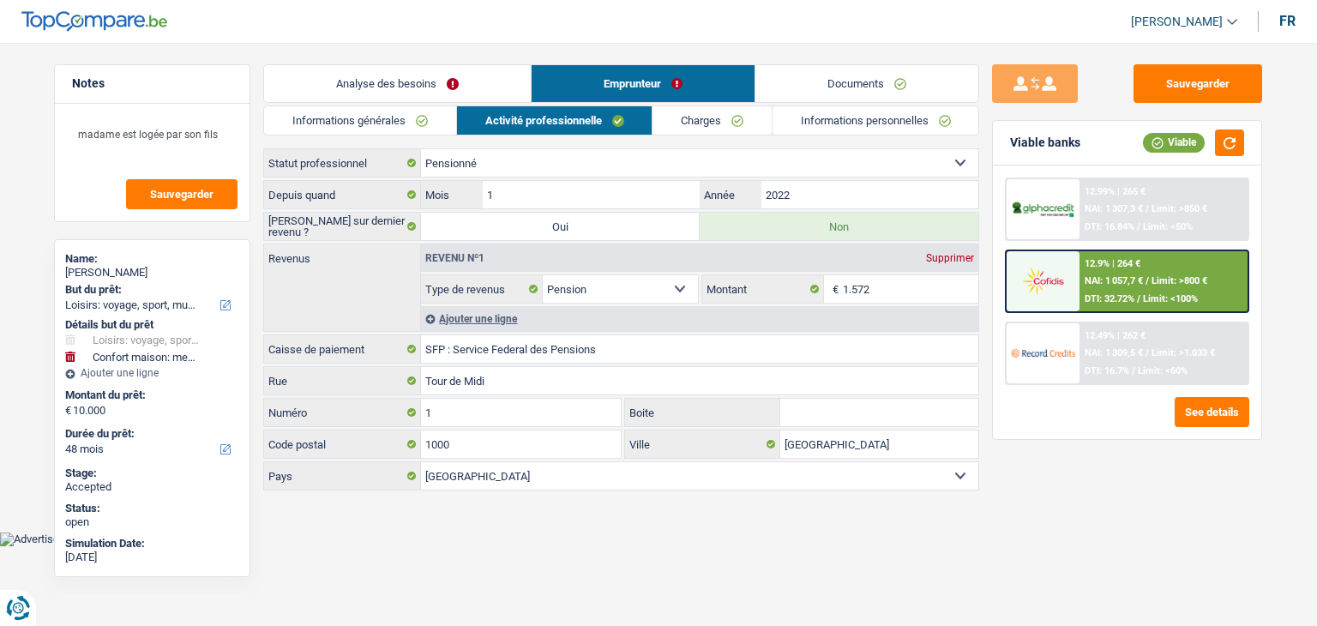
click at [722, 113] on link "Charges" at bounding box center [711, 120] width 119 height 28
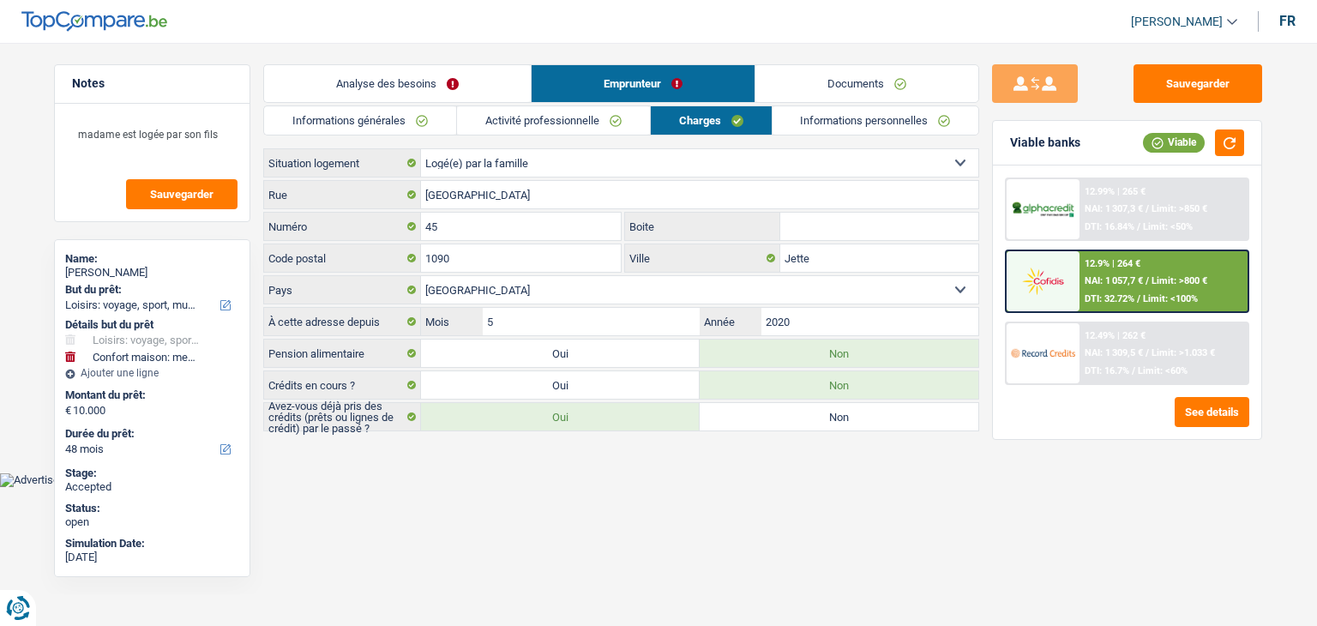
click at [808, 120] on link "Informations personnelles" at bounding box center [875, 120] width 207 height 28
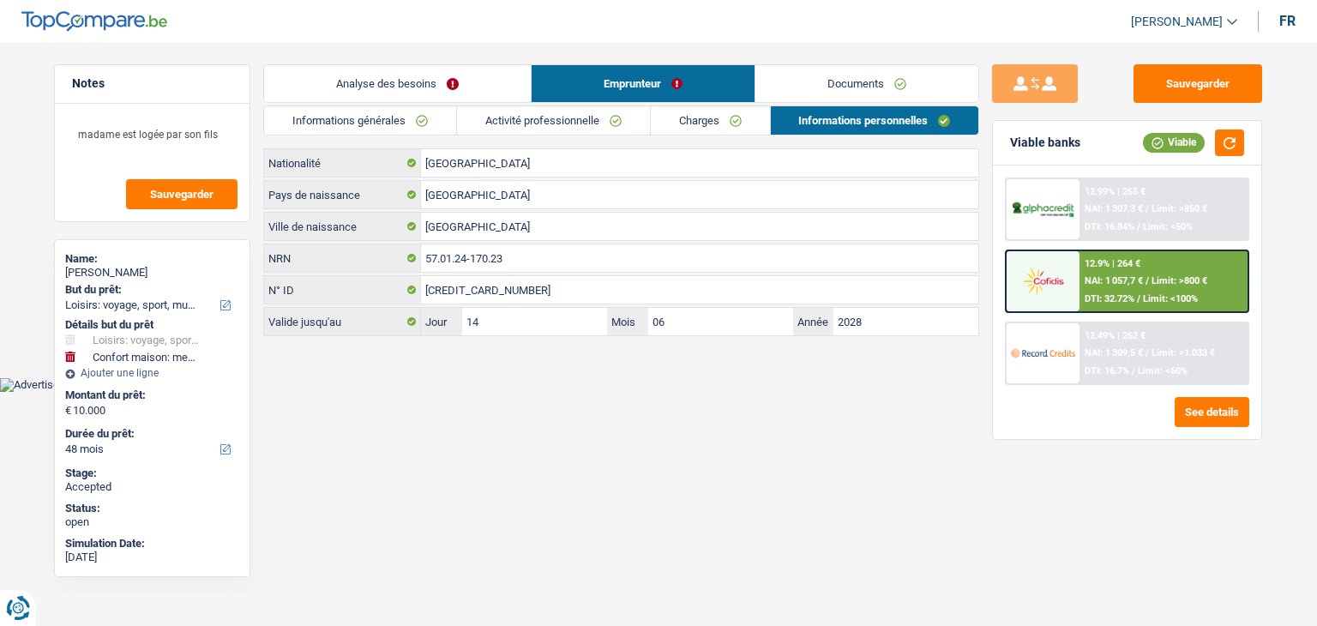
click at [802, 80] on link "Documents" at bounding box center [866, 83] width 223 height 37
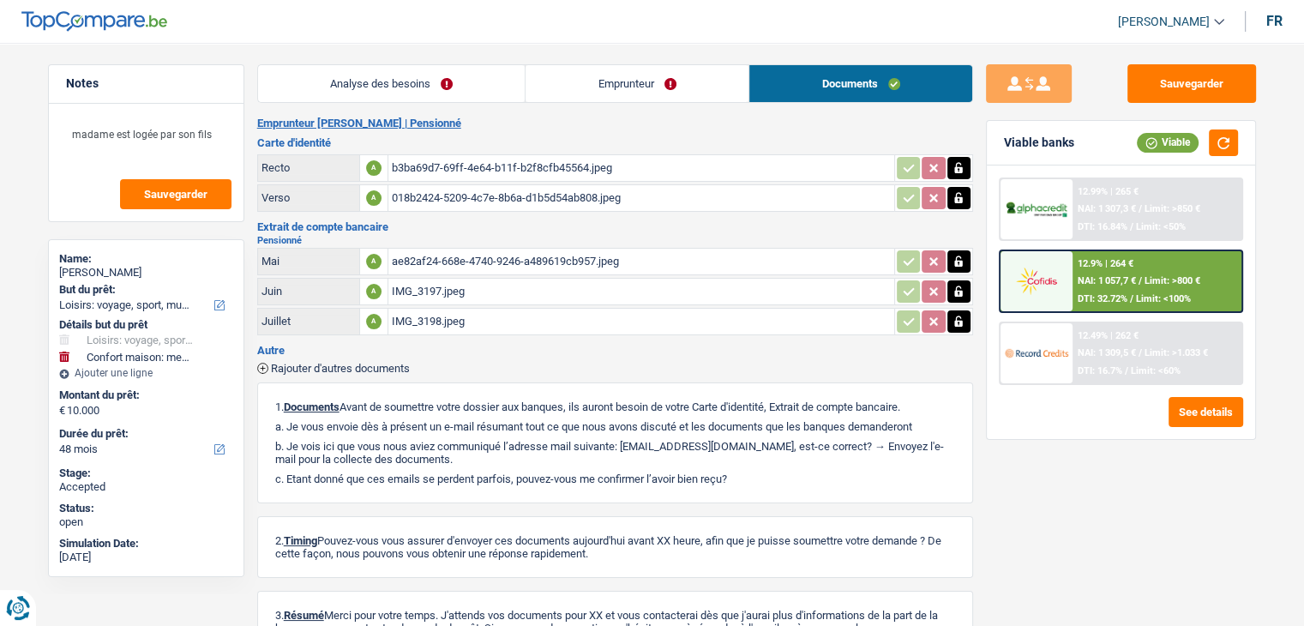
click at [576, 155] on div "b3ba69d7-69ff-4e64-b11f-b2f8cfb45564.jpeg" at bounding box center [641, 168] width 499 height 26
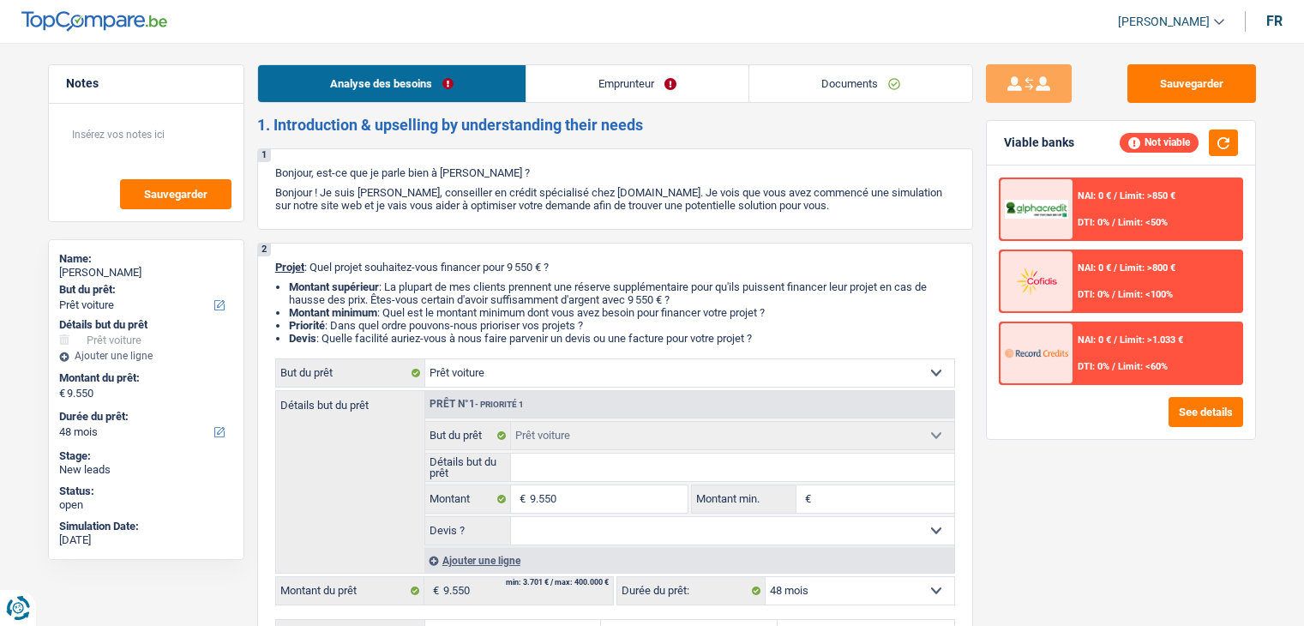
select select "car"
select select "48"
select select "car"
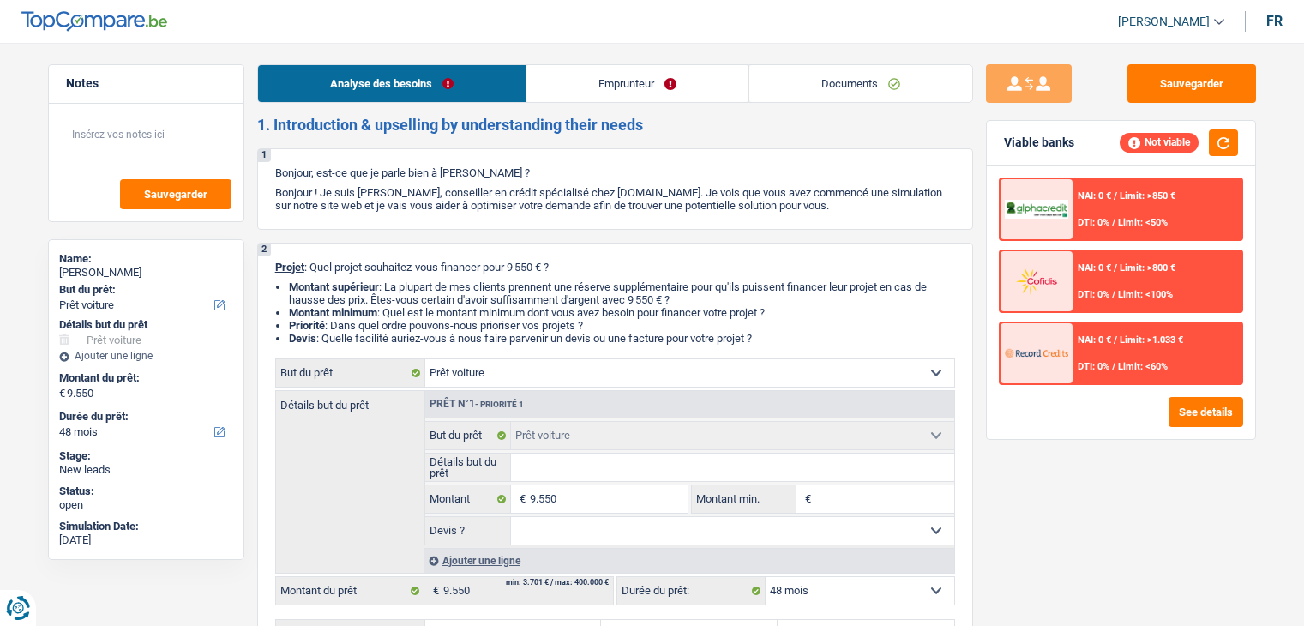
select select "48"
select select "car"
select select "48"
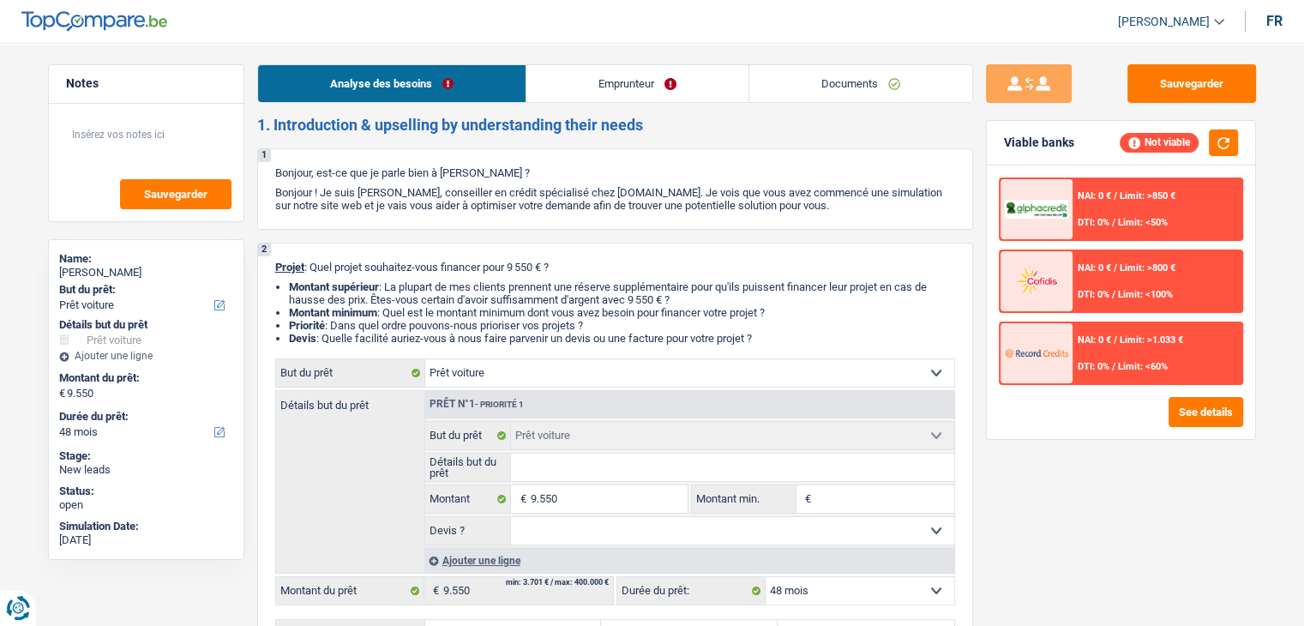
click at [825, 73] on link "Documents" at bounding box center [860, 83] width 223 height 37
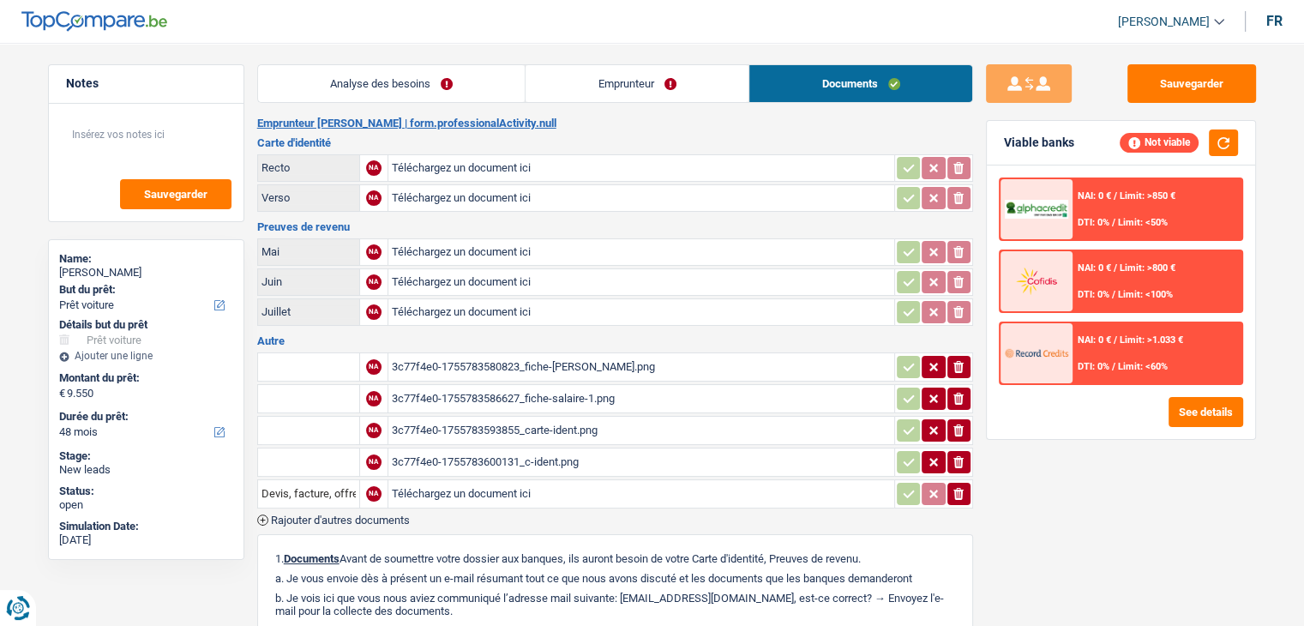
click at [535, 360] on div "3c77f4e0-1755783580823_fiche-[PERSON_NAME].png" at bounding box center [641, 367] width 499 height 26
click at [466, 423] on div "3c77f4e0-1755783593855_carte-ident.png" at bounding box center [641, 431] width 499 height 26
click at [646, 83] on link "Emprunteur" at bounding box center [637, 83] width 223 height 37
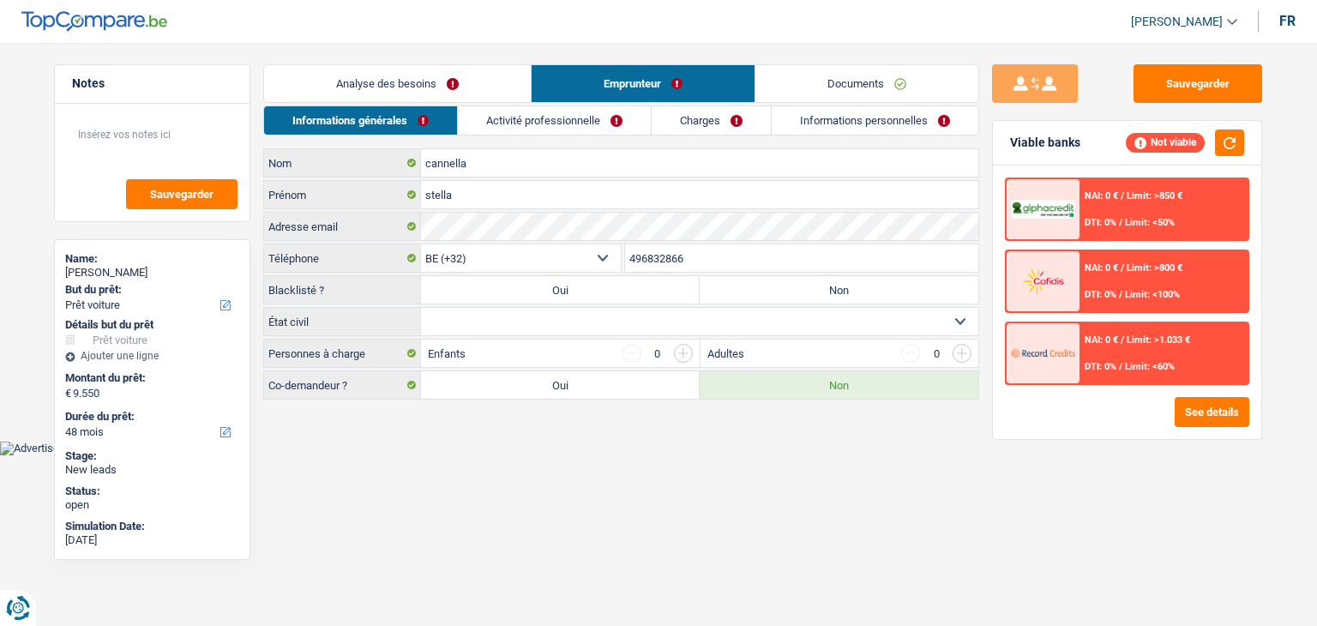
click at [587, 118] on link "Activité professionnelle" at bounding box center [554, 120] width 193 height 28
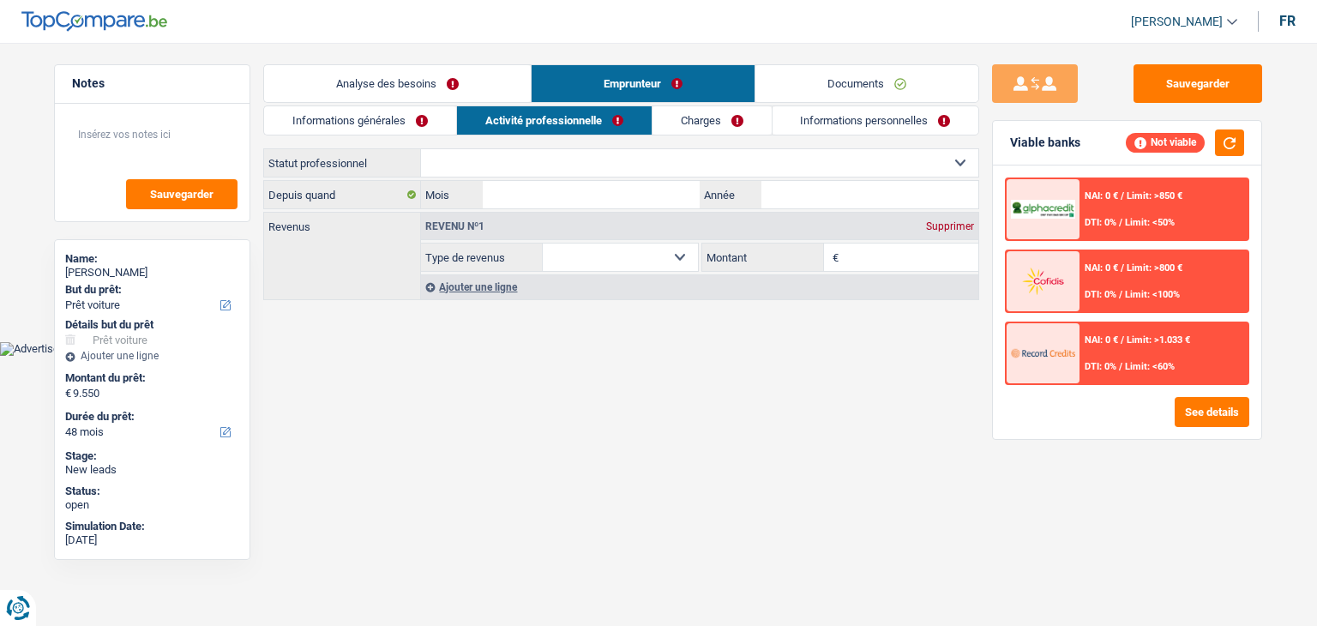
click at [673, 121] on link "Charges" at bounding box center [711, 120] width 119 height 28
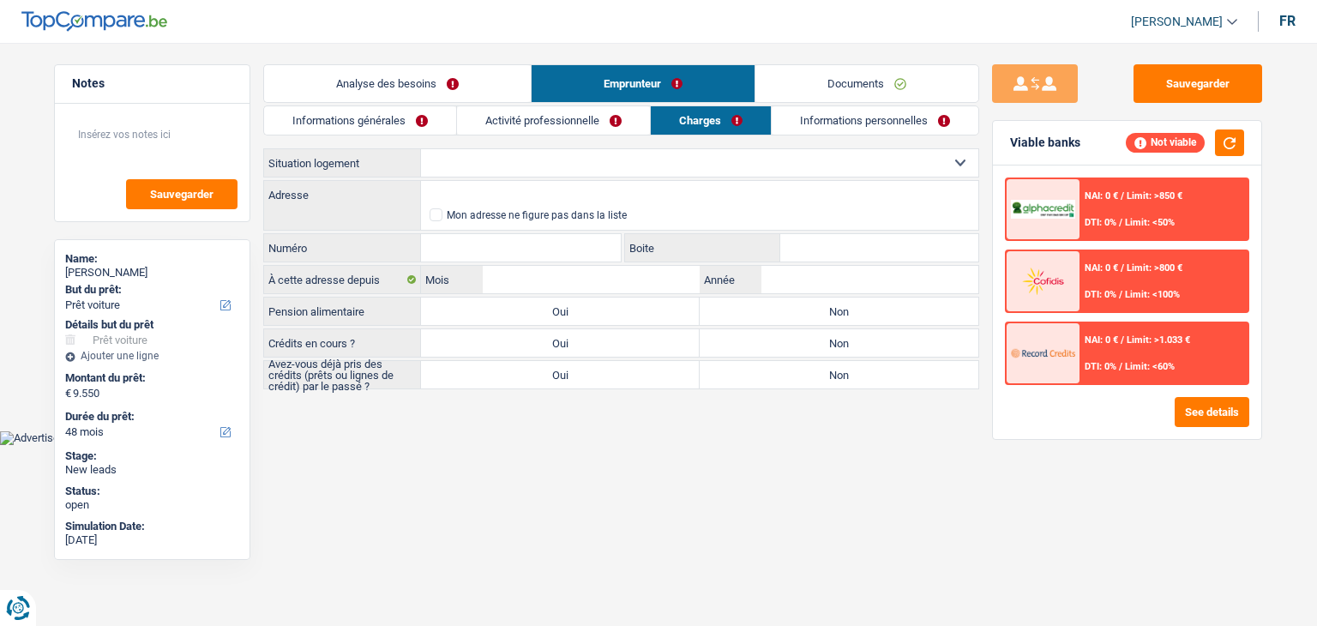
click at [808, 131] on link "Informations personnelles" at bounding box center [875, 120] width 207 height 28
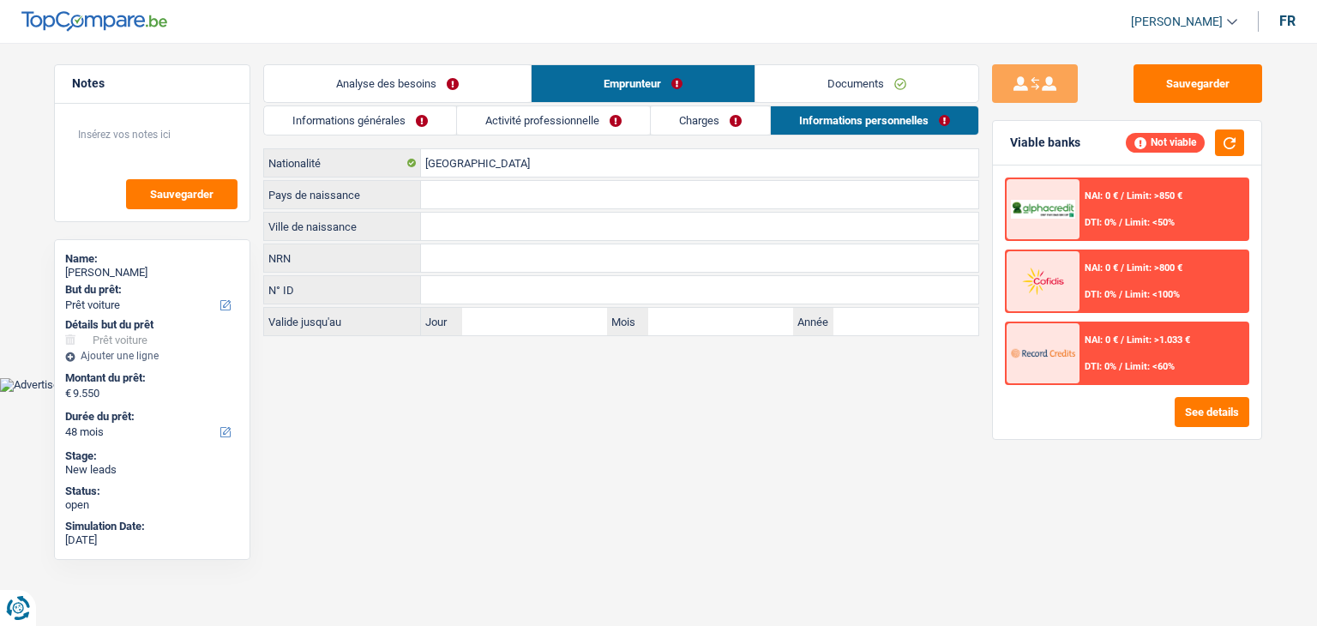
click at [811, 92] on link "Documents" at bounding box center [866, 83] width 223 height 37
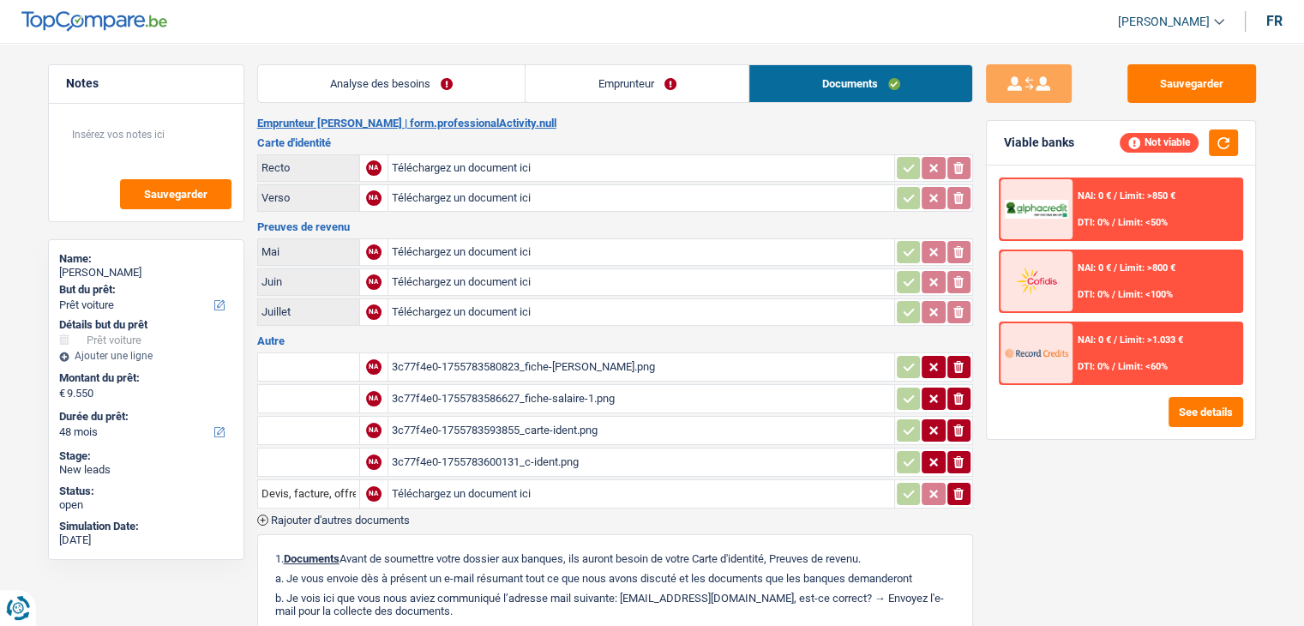
click at [562, 454] on div "3c77f4e0-1755783600131_c-ident.png" at bounding box center [641, 462] width 499 height 26
click at [726, 60] on main "Notes Sauvegarder Name: stella cannella But du prêt: Confort maison: meubles, t…" at bounding box center [652, 456] width 1304 height 861
click at [704, 75] on link "Emprunteur" at bounding box center [637, 83] width 223 height 37
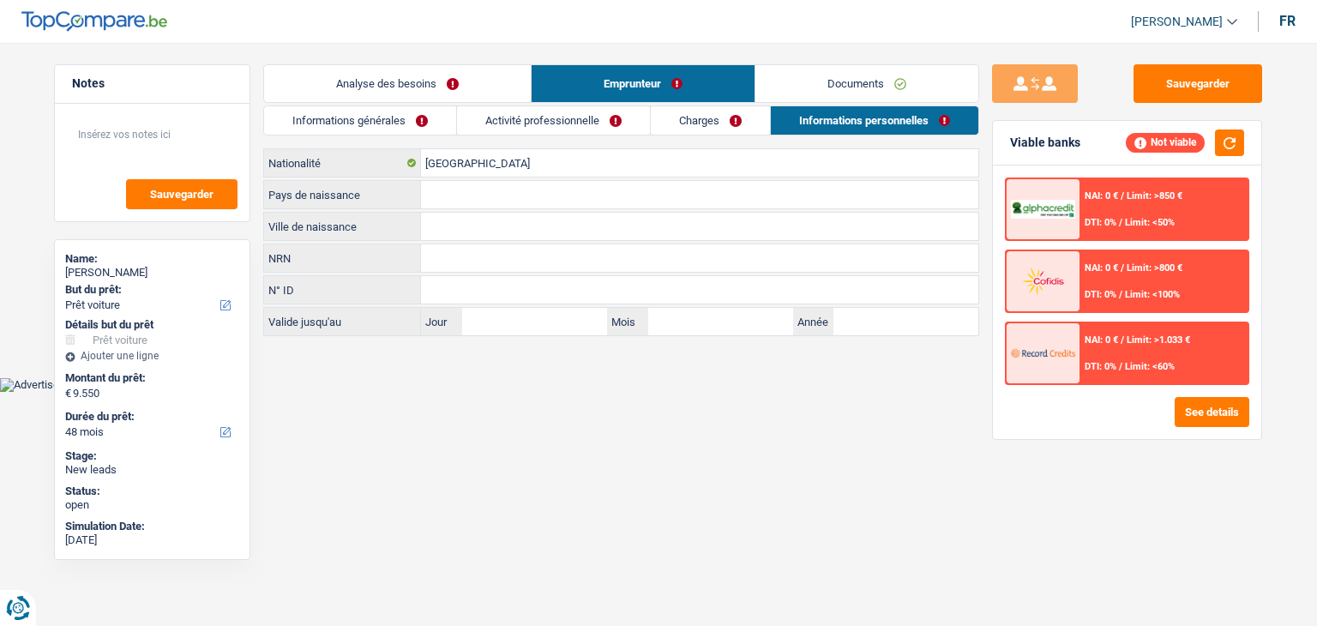
click at [818, 134] on link "Informations personnelles" at bounding box center [874, 120] width 207 height 28
click at [700, 128] on link "Charges" at bounding box center [710, 120] width 119 height 28
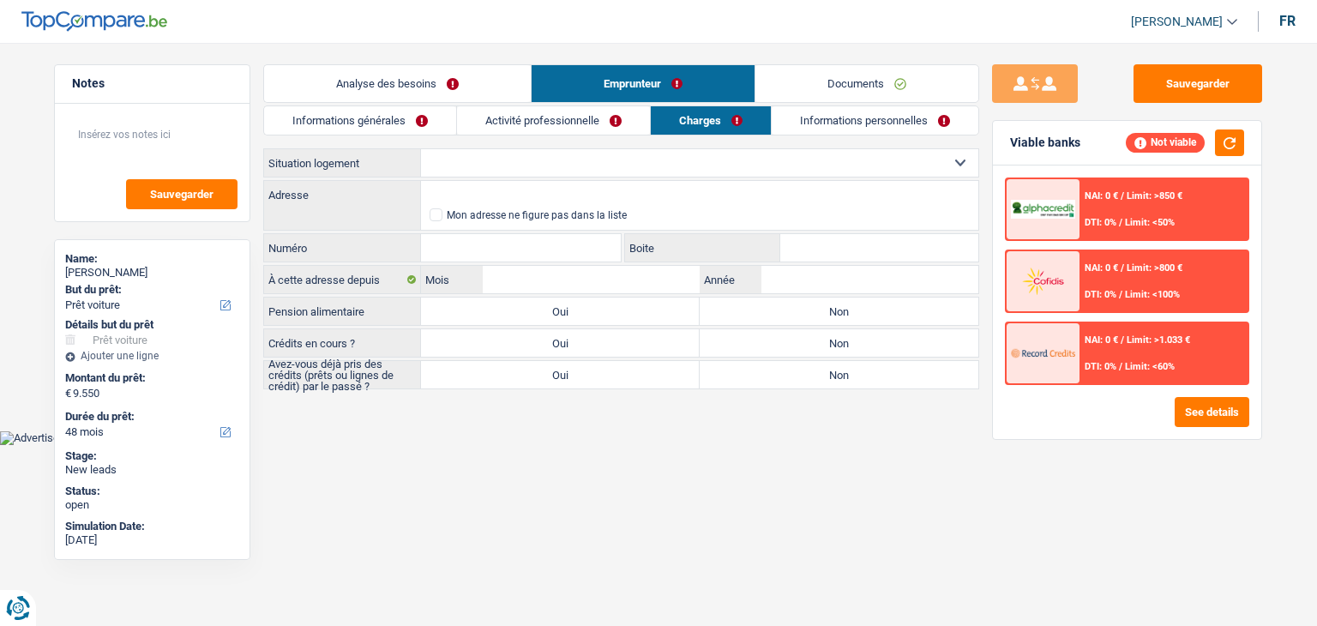
click at [619, 116] on link "Activité professionnelle" at bounding box center [553, 120] width 193 height 28
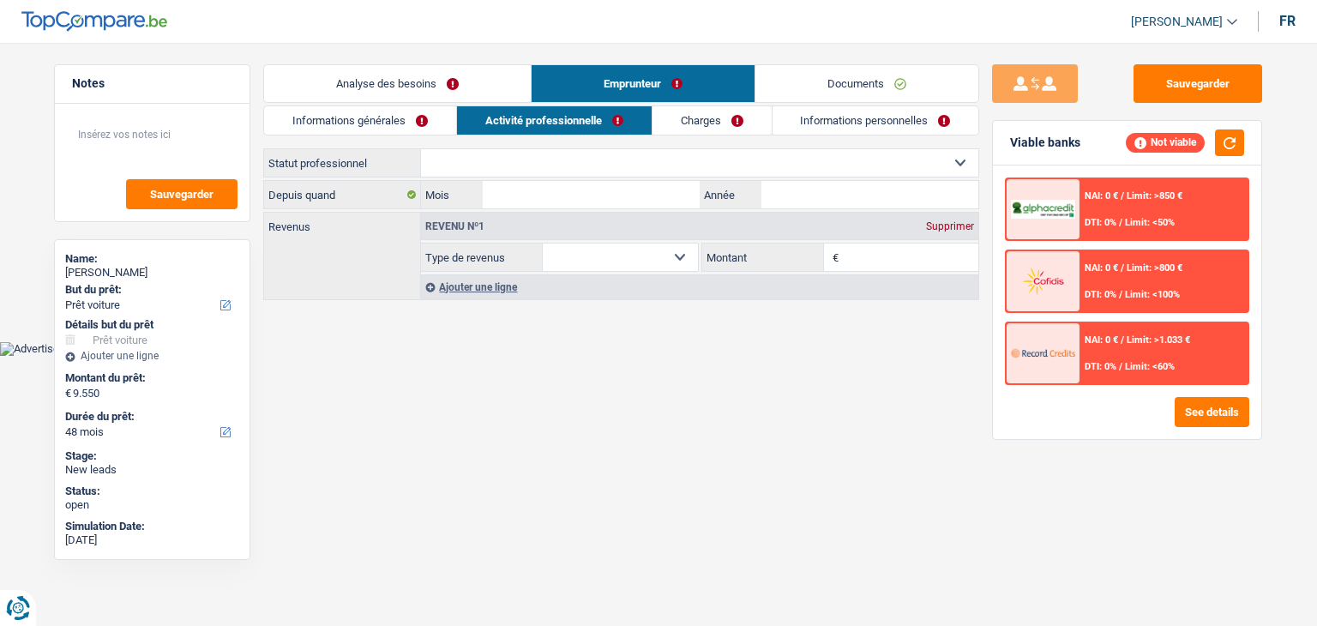
click at [408, 117] on link "Informations générales" at bounding box center [360, 120] width 192 height 28
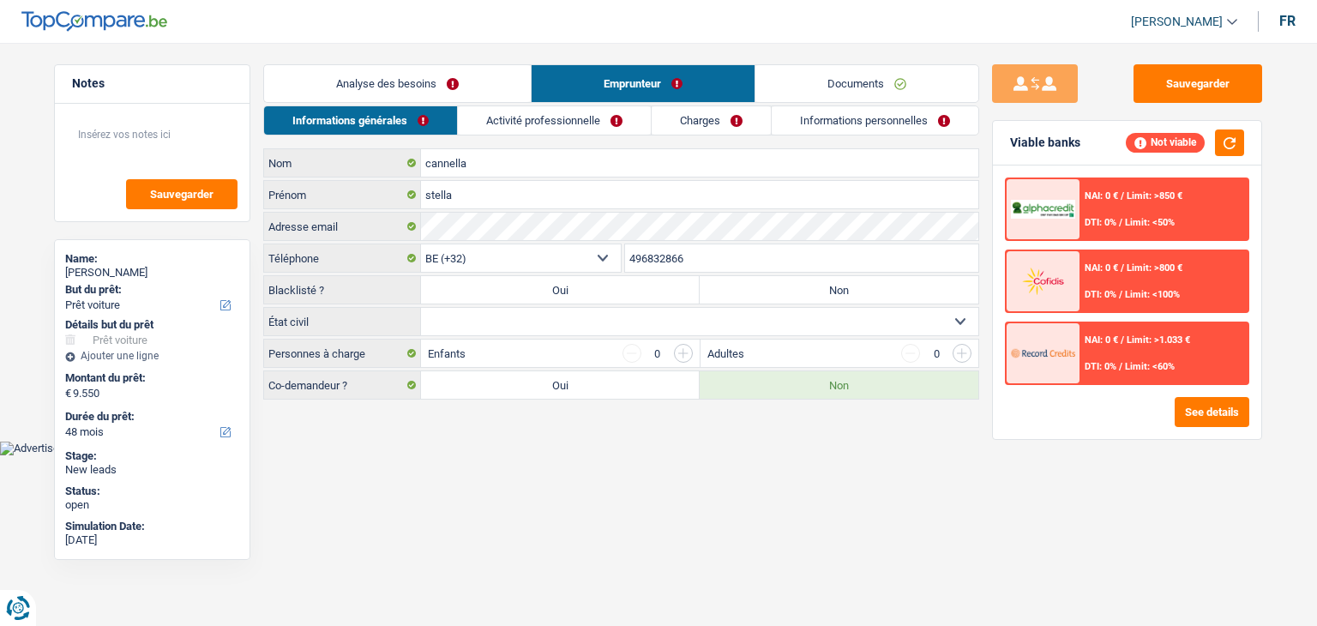
click at [418, 90] on link "Analyse des besoins" at bounding box center [397, 83] width 267 height 37
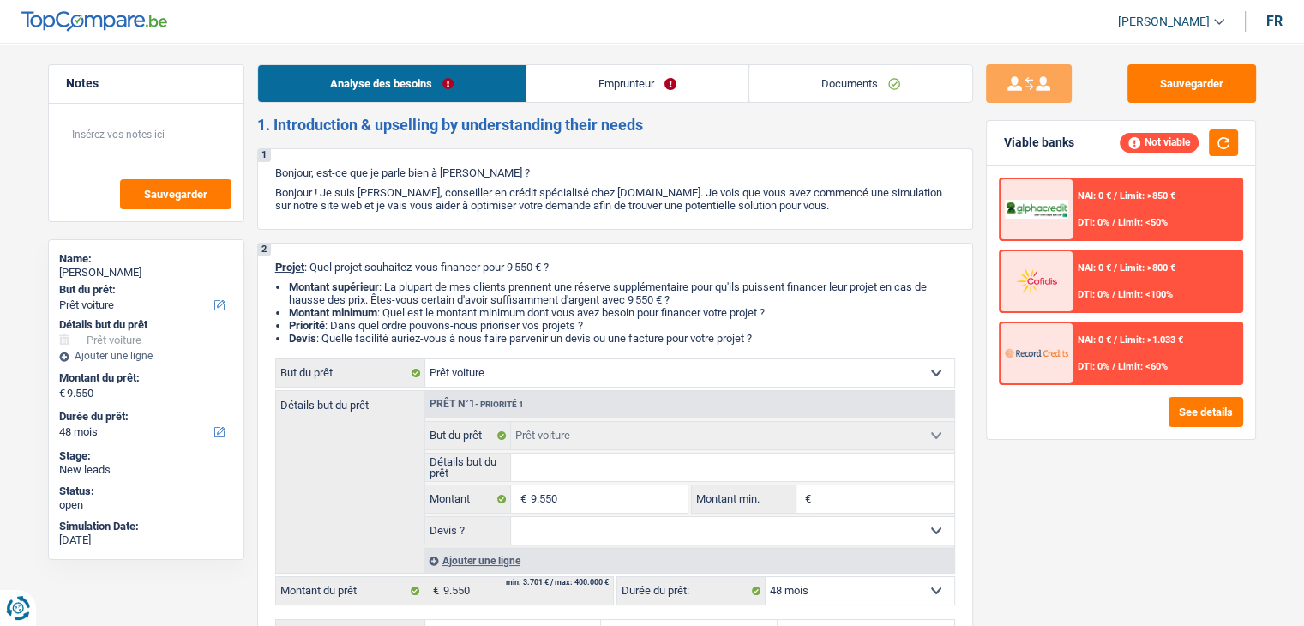
click at [449, 41] on header "Yanis Duboc Se déconnecter fr" at bounding box center [652, 22] width 1304 height 44
click at [1176, 75] on button "Sauvegarder" at bounding box center [1191, 83] width 129 height 39
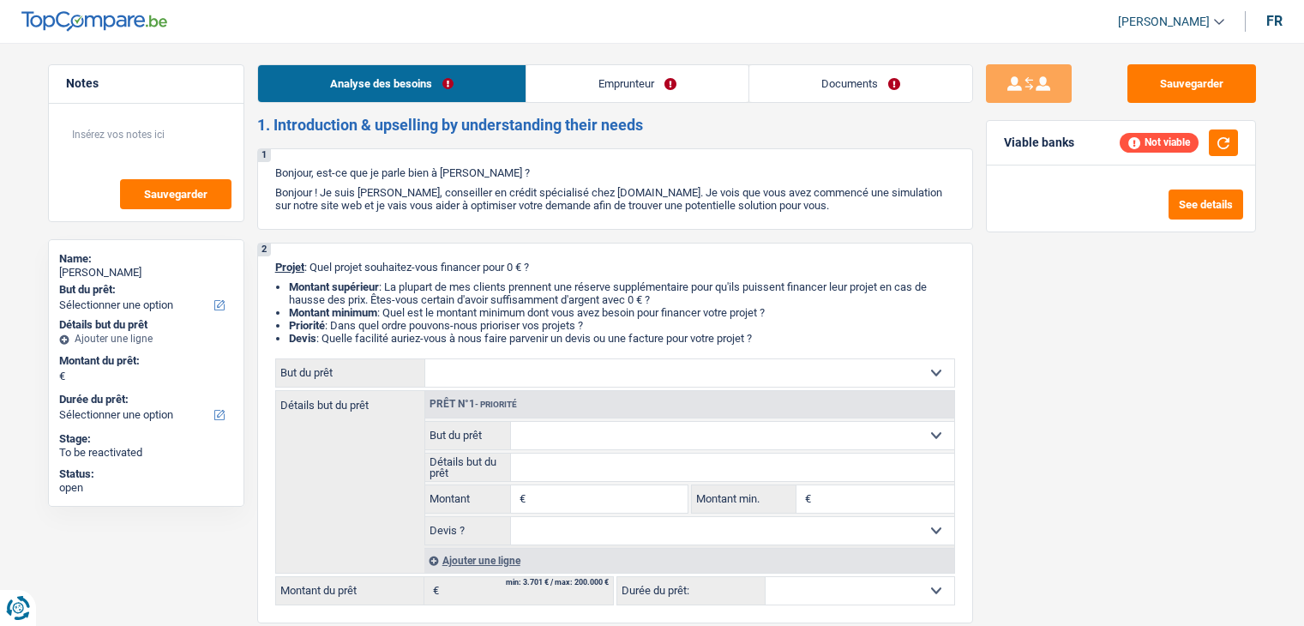
select select "privateEmployee"
select select "netSalary"
select select "other"
select select "mealVouchers"
select select "ownerWithMortgage"
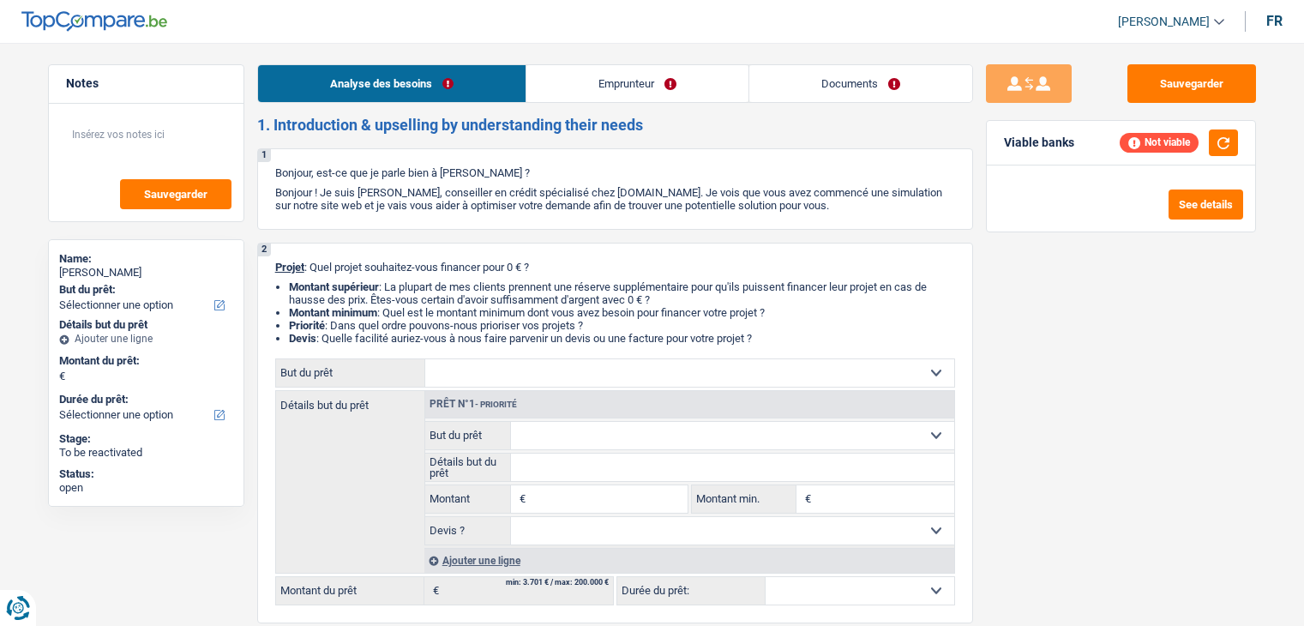
select select "privateEmployee"
select select "netSalary"
select select "other"
select select "mealVouchers"
select select "otherInstitutions"
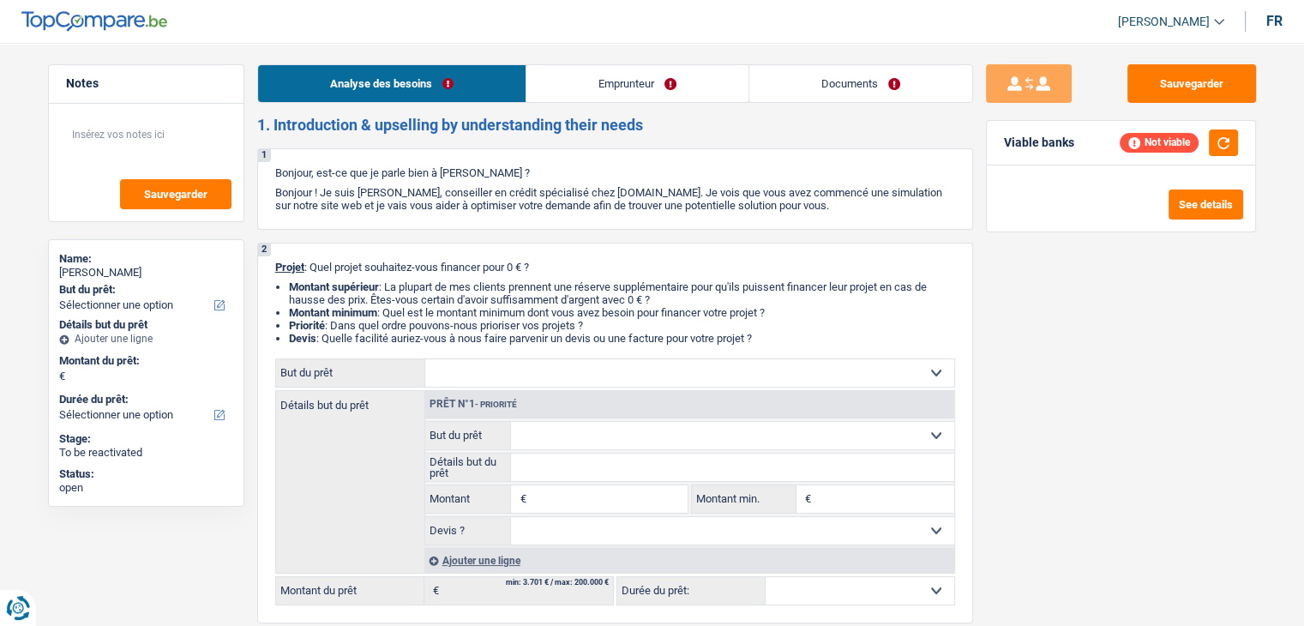
click at [569, 87] on link "Emprunteur" at bounding box center [637, 83] width 222 height 37
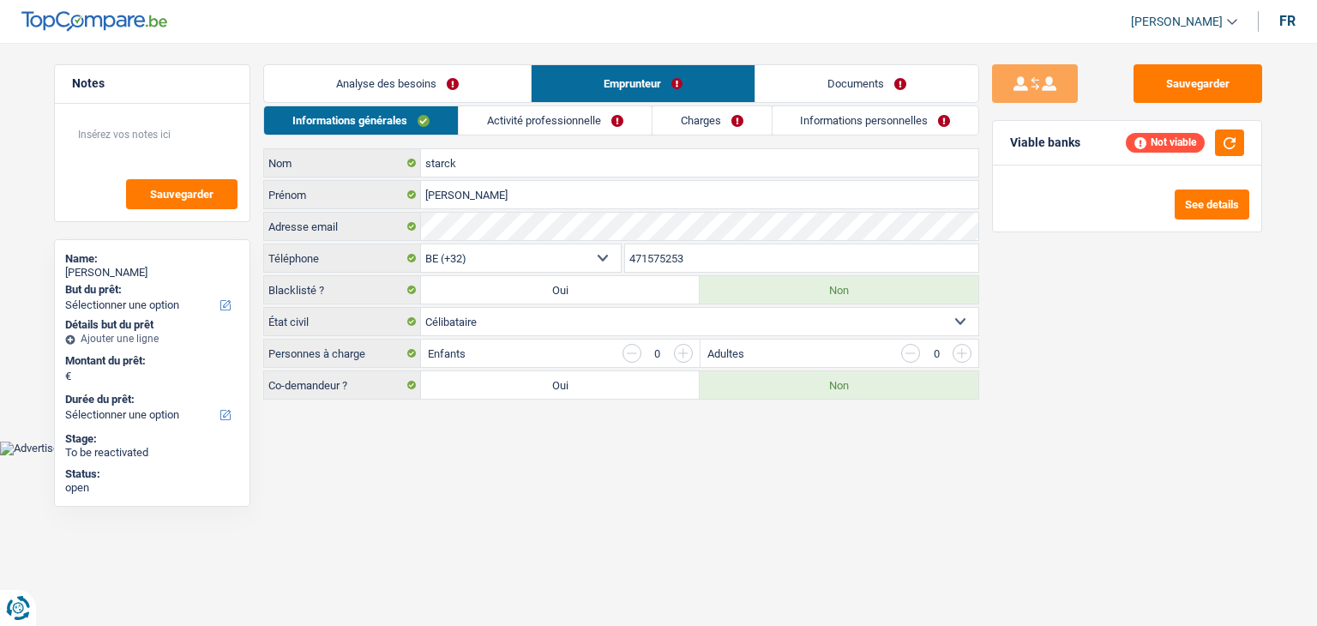
click at [562, 121] on link "Activité professionnelle" at bounding box center [555, 120] width 193 height 28
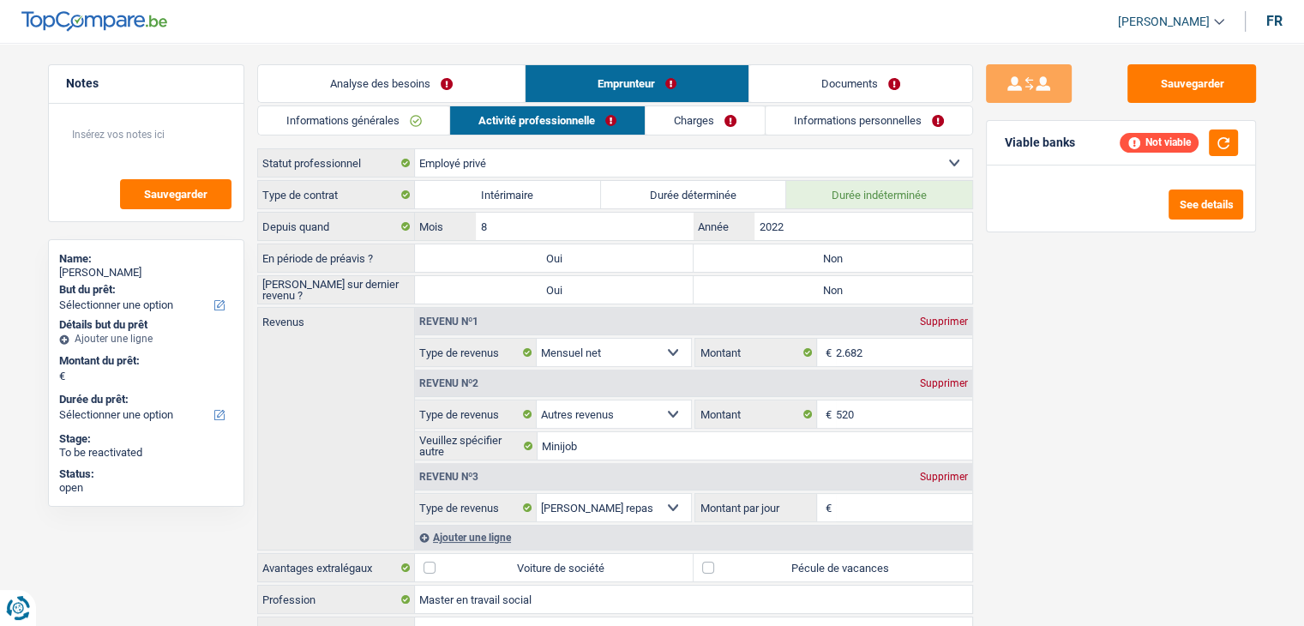
click at [669, 122] on link "Charges" at bounding box center [705, 120] width 119 height 28
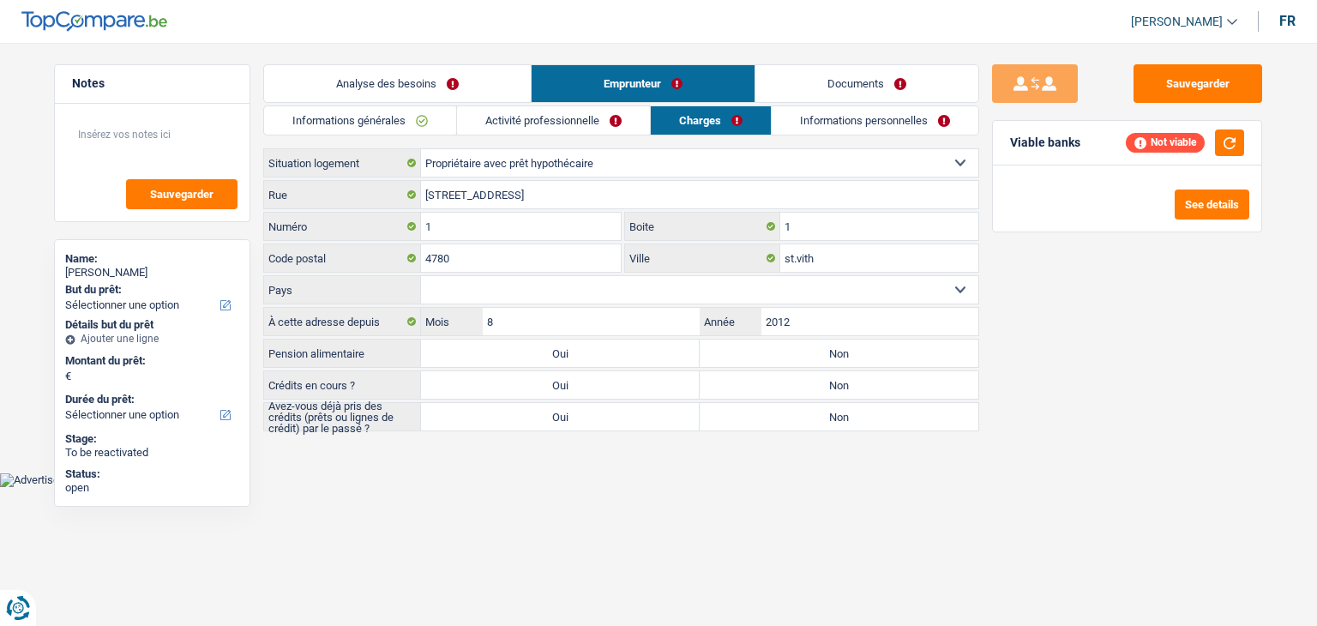
click at [533, 121] on link "Activité professionnelle" at bounding box center [553, 120] width 193 height 28
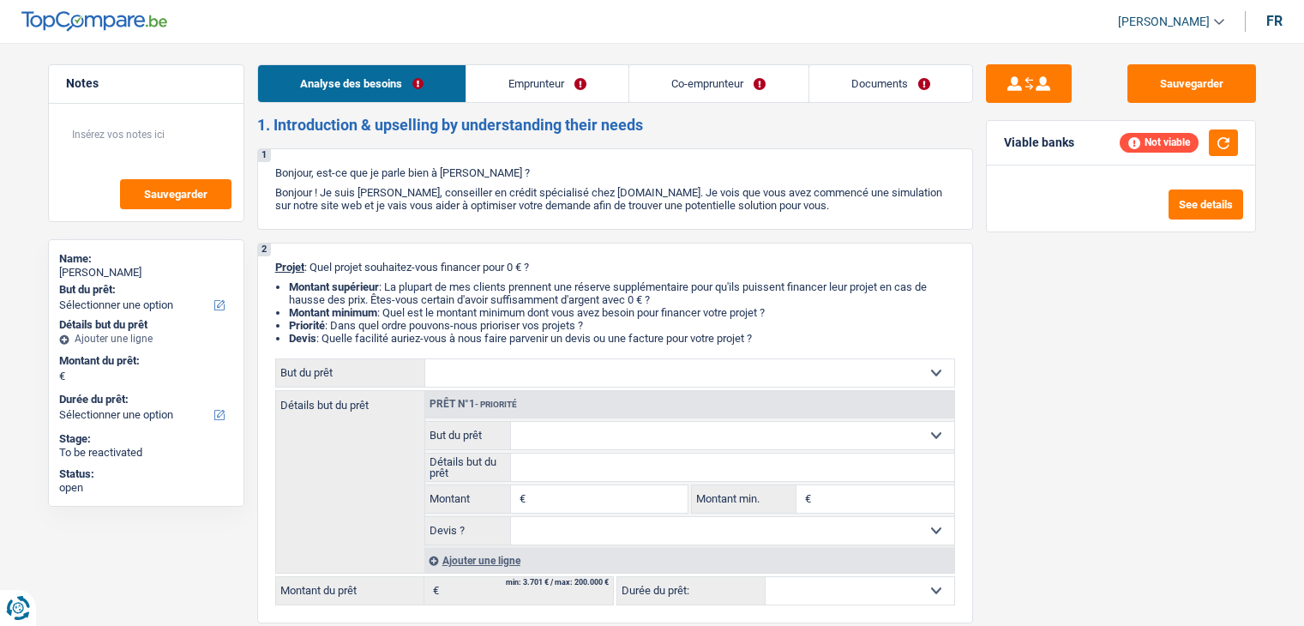
select select "publicEmployee"
select select "worker"
select select "familyAllowances"
select select "netSalary"
select select "mealVouchers"
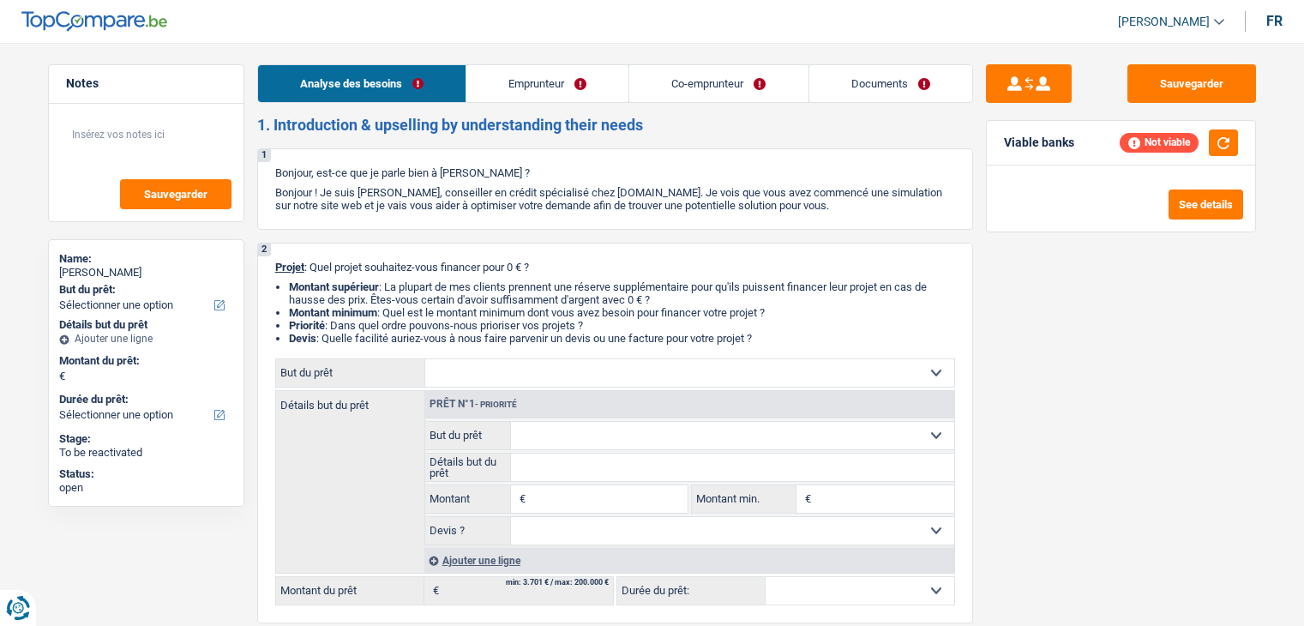
select select "netSalary"
select select "familyAllowances"
select select "rents"
select select "creditConsolidation"
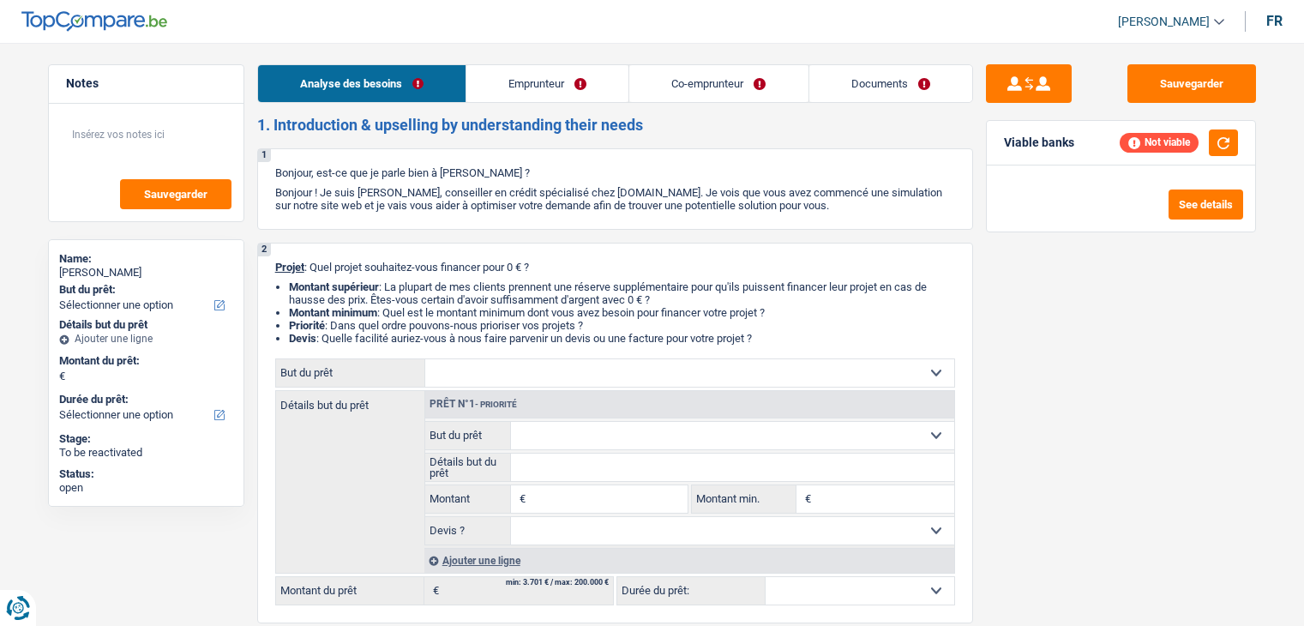
select select "84"
click at [566, 77] on link "Emprunteur" at bounding box center [547, 83] width 162 height 37
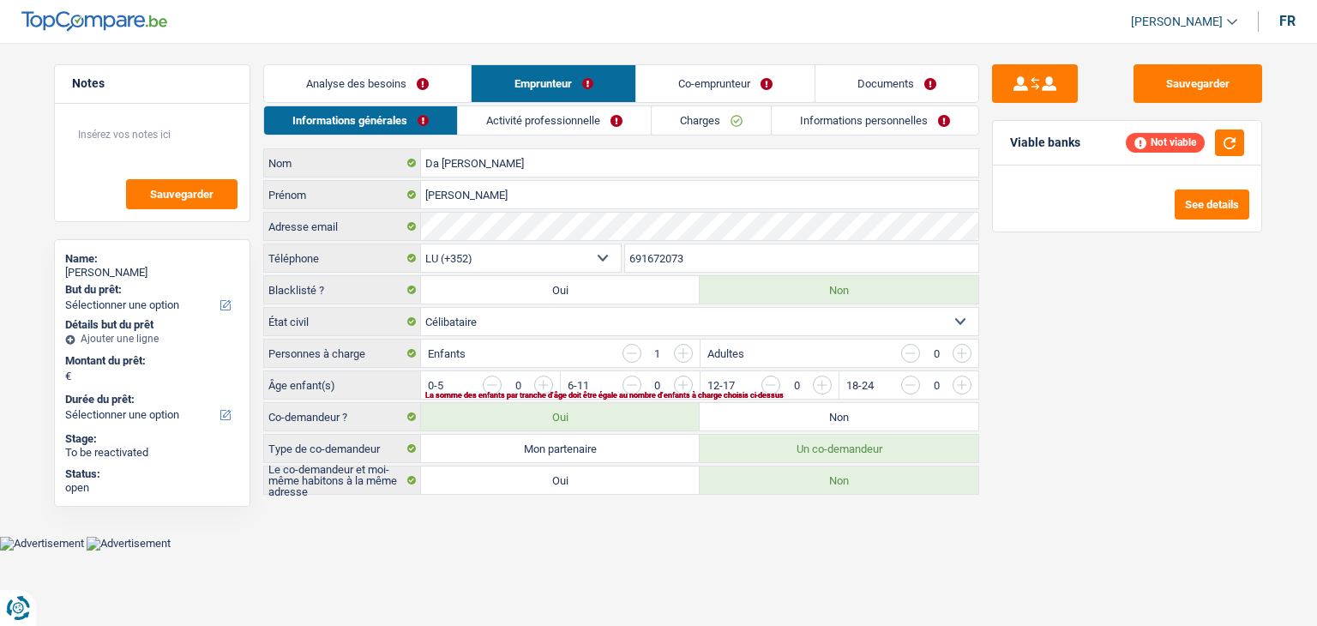
click at [669, 93] on link "Co-emprunteur" at bounding box center [725, 83] width 178 height 37
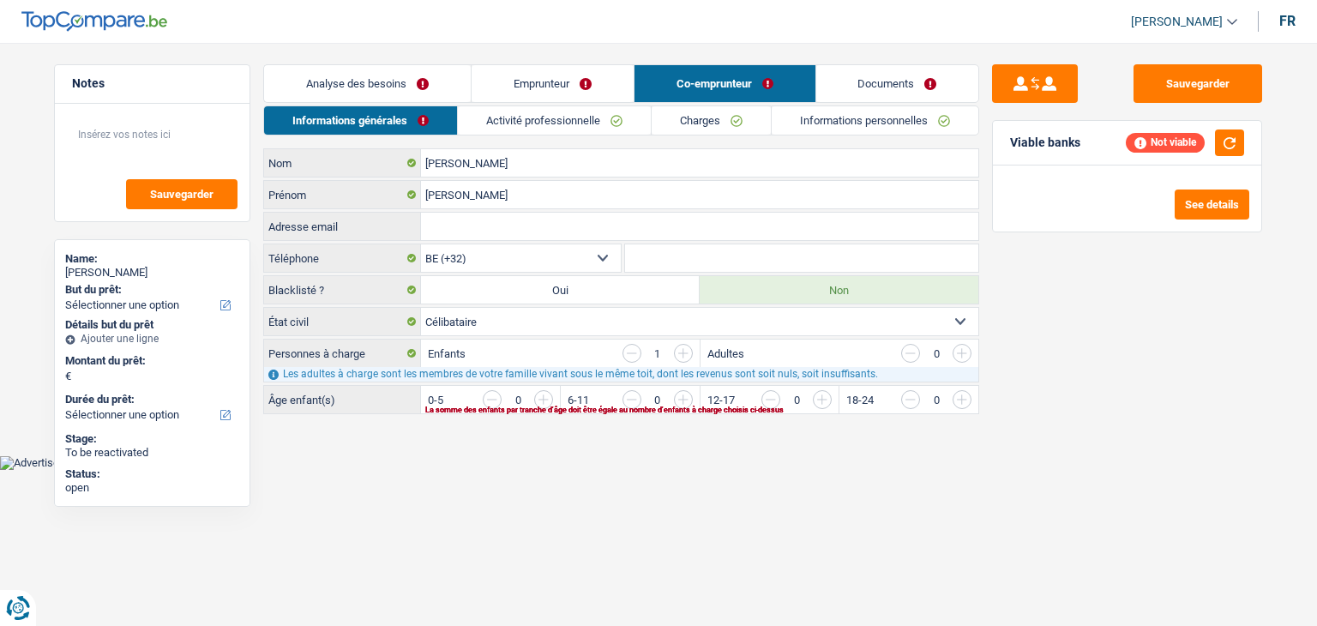
click at [584, 122] on link "Activité professionnelle" at bounding box center [554, 120] width 193 height 28
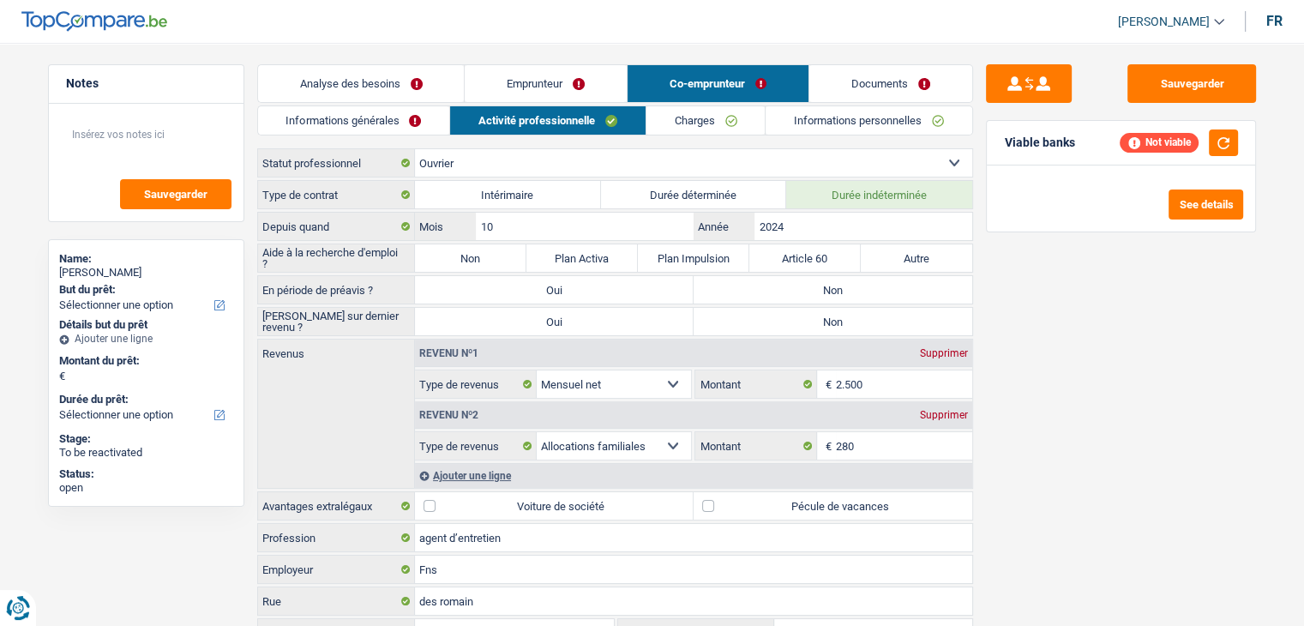
click at [428, 93] on link "Analyse des besoins" at bounding box center [361, 83] width 207 height 37
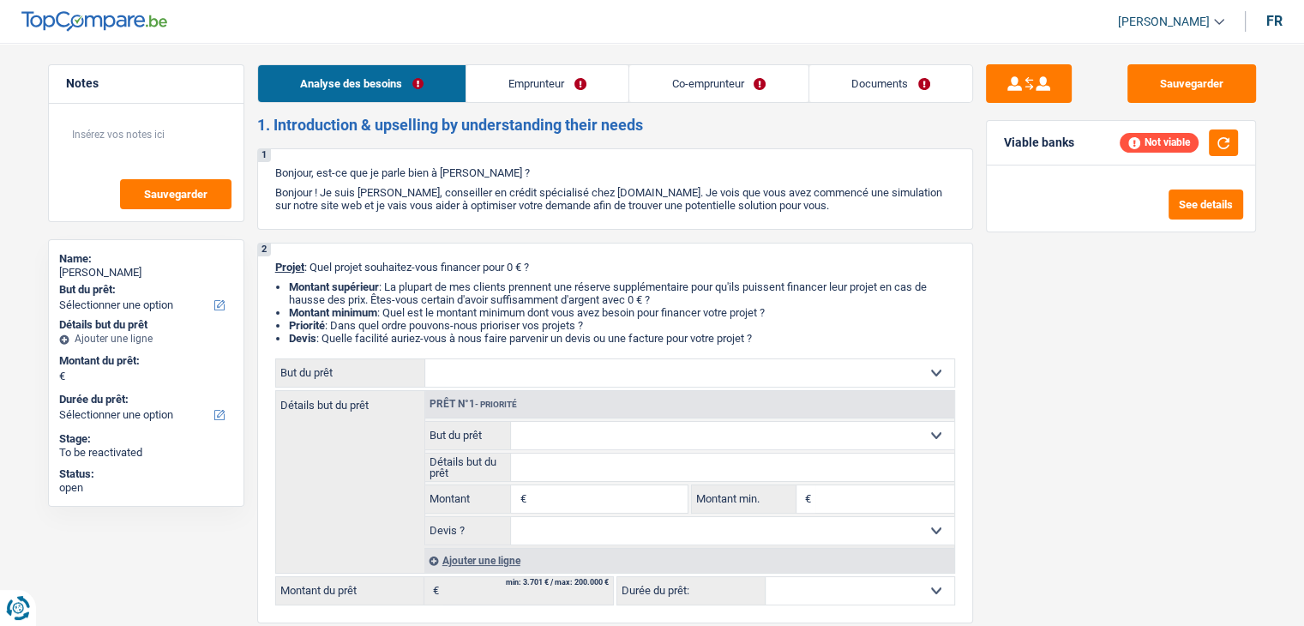
drag, startPoint x: 645, startPoint y: 122, endPoint x: 260, endPoint y: 119, distance: 384.9
click at [260, 119] on h2 "1. Introduction & upselling by understanding their needs" at bounding box center [615, 125] width 716 height 19
click at [264, 117] on h2 "1. Introduction & upselling by understanding their needs" at bounding box center [615, 125] width 716 height 19
drag, startPoint x: 258, startPoint y: 124, endPoint x: 688, endPoint y: 128, distance: 429.5
click at [688, 128] on h2 "1. Introduction & upselling by understanding their needs" at bounding box center [615, 125] width 716 height 19
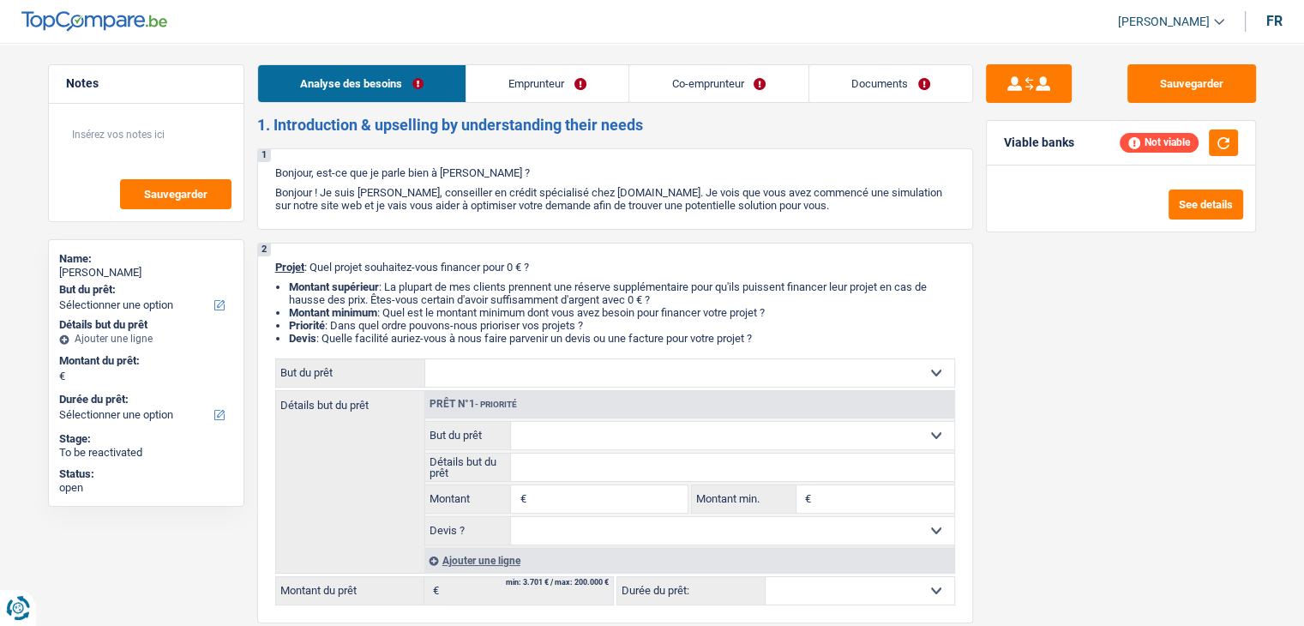
click at [688, 128] on h2 "1. Introduction & upselling by understanding their needs" at bounding box center [615, 125] width 716 height 19
drag, startPoint x: 823, startPoint y: 211, endPoint x: 273, endPoint y: 164, distance: 552.4
click at [270, 162] on div "1 Bonjour, est-ce que je parle bien à [PERSON_NAME] ? Bonjour ! Je suis [PERSON…" at bounding box center [615, 188] width 716 height 81
click at [292, 161] on div "1 Bonjour, est-ce que je parle bien à [PERSON_NAME] ? Bonjour ! Je suis [PERSON…" at bounding box center [615, 188] width 716 height 81
drag, startPoint x: 766, startPoint y: 337, endPoint x: 273, endPoint y: 256, distance: 499.5
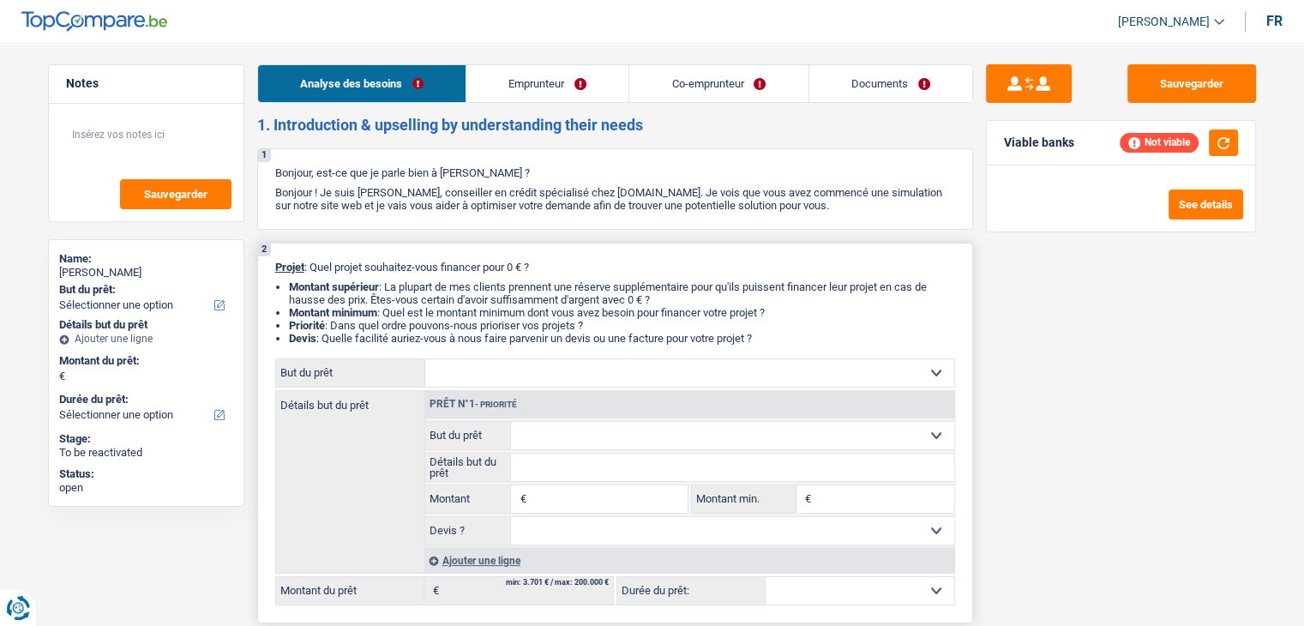
click at [273, 256] on div "2 Projet : Quel projet souhaitez-vous financer pour 0 € ? Montant supérieur : L…" at bounding box center [615, 433] width 716 height 381
click at [584, 94] on link "Emprunteur" at bounding box center [547, 83] width 162 height 37
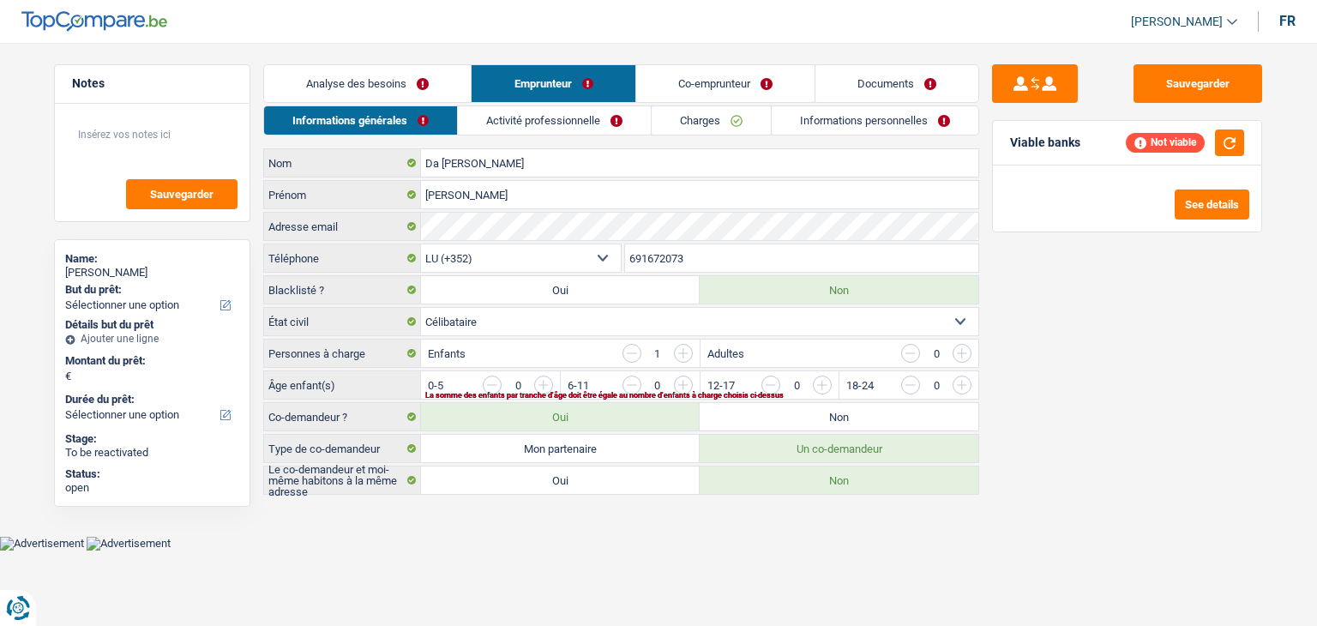
click at [522, 124] on link "Activité professionnelle" at bounding box center [554, 120] width 193 height 28
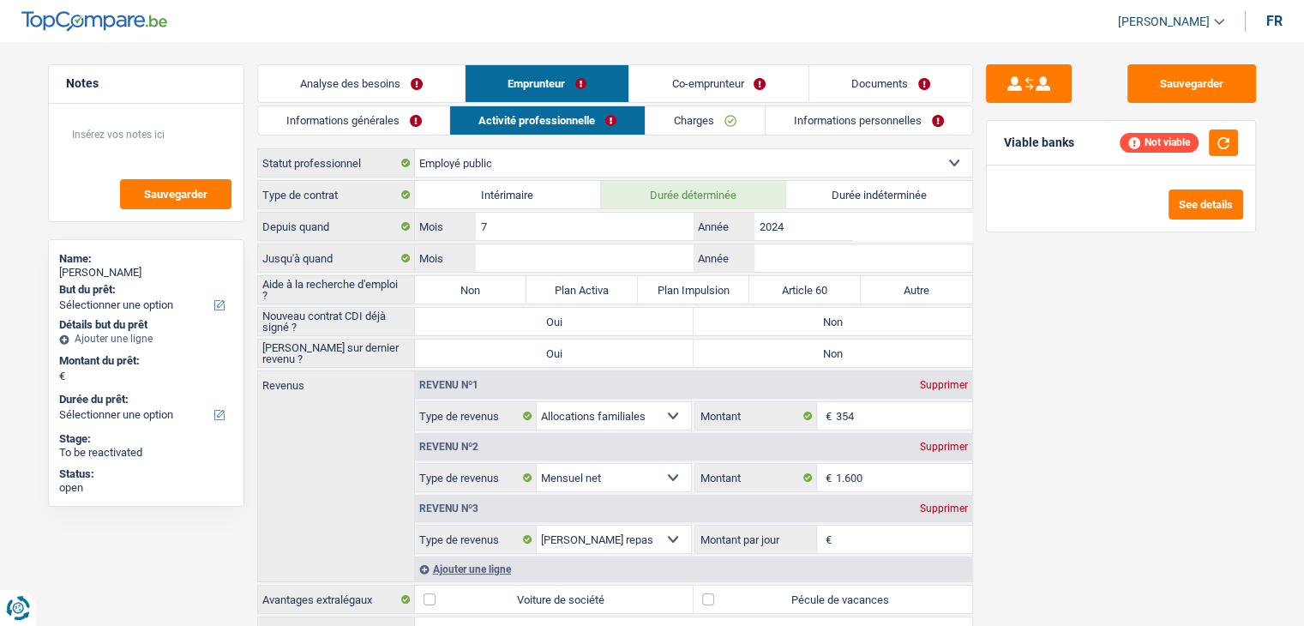
click at [684, 74] on link "Co-emprunteur" at bounding box center [718, 83] width 178 height 37
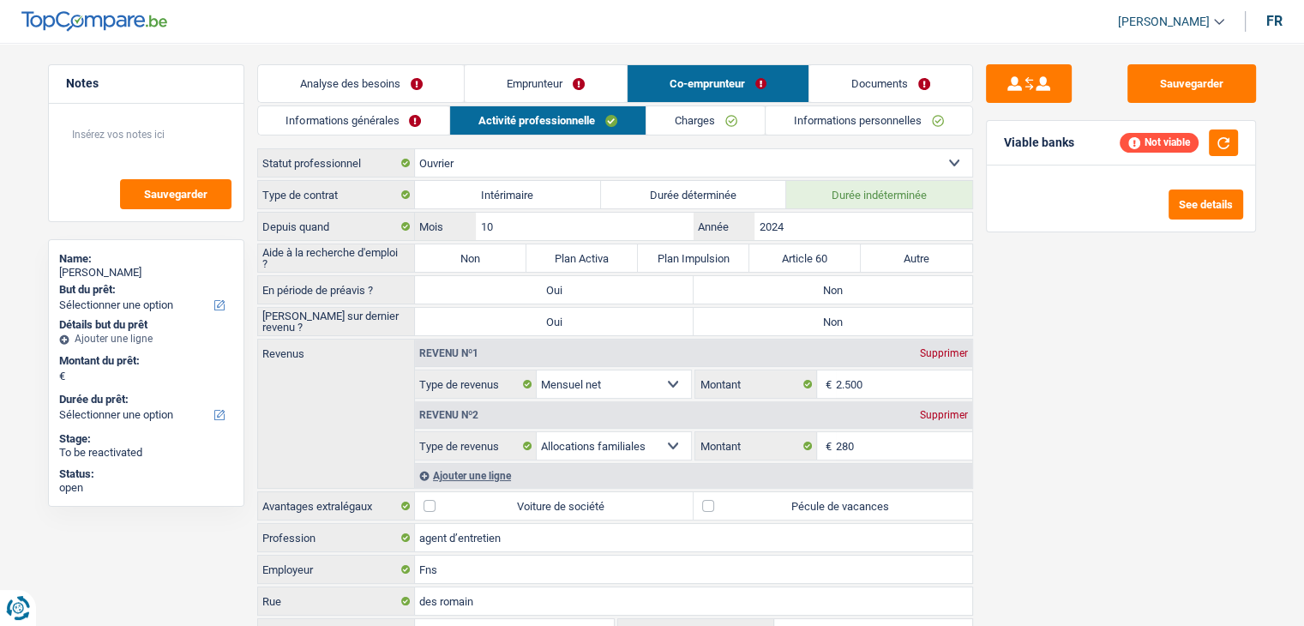
click at [522, 83] on link "Emprunteur" at bounding box center [546, 83] width 162 height 37
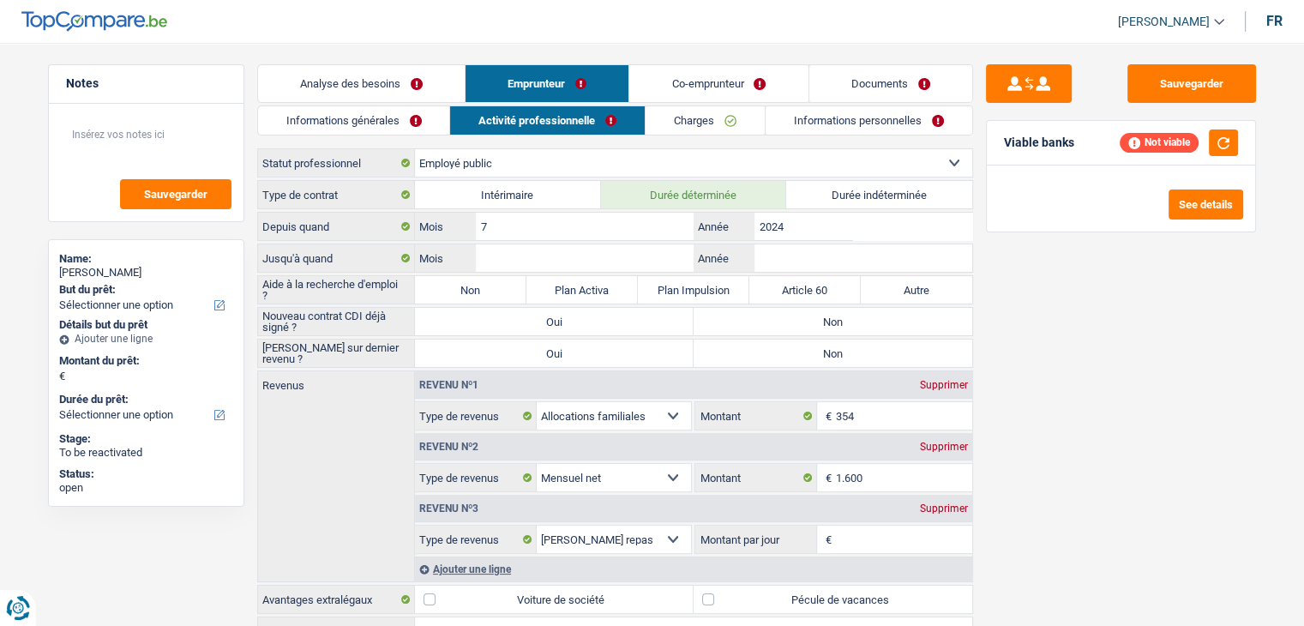
click at [392, 80] on link "Analyse des besoins" at bounding box center [361, 83] width 207 height 37
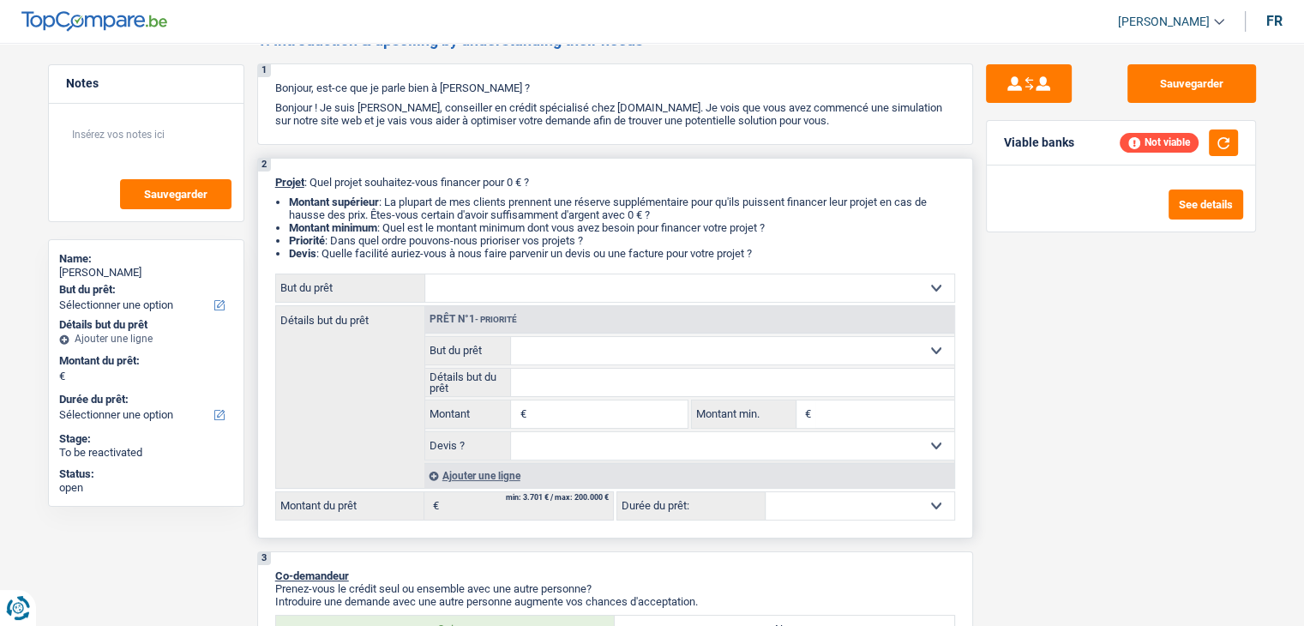
scroll to position [86, 0]
drag, startPoint x: 768, startPoint y: 250, endPoint x: 268, endPoint y: 186, distance: 503.9
click at [272, 181] on div "2 Projet : Quel projet souhaitez-vous financer pour 0 € ? Montant supérieur : L…" at bounding box center [615, 347] width 716 height 381
click at [268, 193] on div "2 Projet : Quel projet souhaitez-vous financer pour 0 € ? Montant supérieur : L…" at bounding box center [615, 347] width 716 height 381
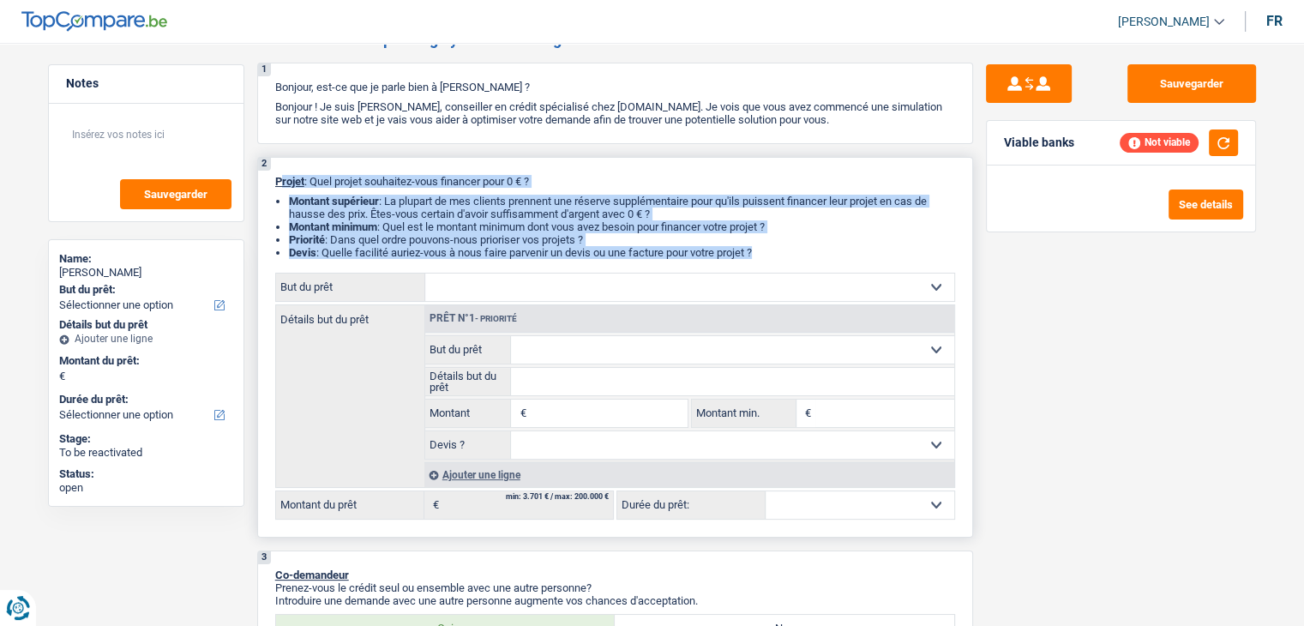
drag, startPoint x: 279, startPoint y: 174, endPoint x: 786, endPoint y: 267, distance: 516.1
click at [786, 267] on div "2 Projet : Quel projet souhaitez-vous financer pour 0 € ? Montant supérieur : L…" at bounding box center [615, 347] width 716 height 381
click at [768, 242] on li "Priorité : Dans quel ordre pouvons-nous prioriser vos projets ?" at bounding box center [622, 239] width 666 height 13
drag, startPoint x: 766, startPoint y: 250, endPoint x: 374, endPoint y: 202, distance: 395.6
click at [374, 202] on ul "Montant supérieur : La plupart de mes clients prennent une réserve supplémentai…" at bounding box center [615, 227] width 680 height 64
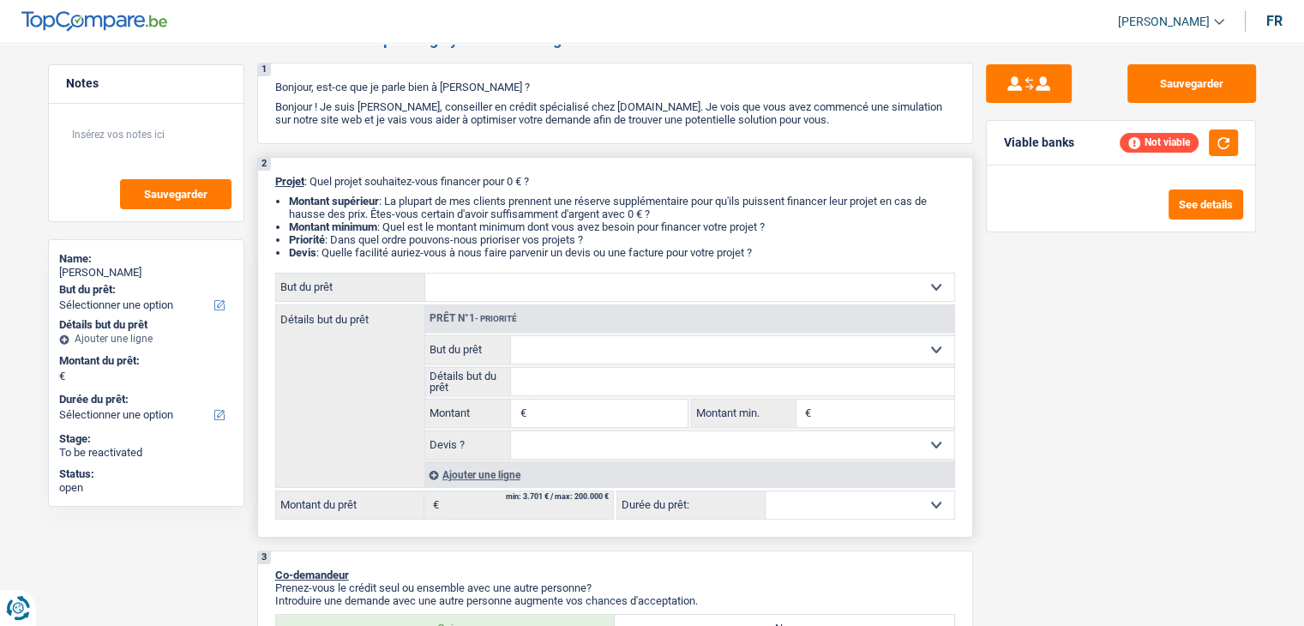
click at [556, 404] on input "Montant" at bounding box center [608, 413] width 157 height 27
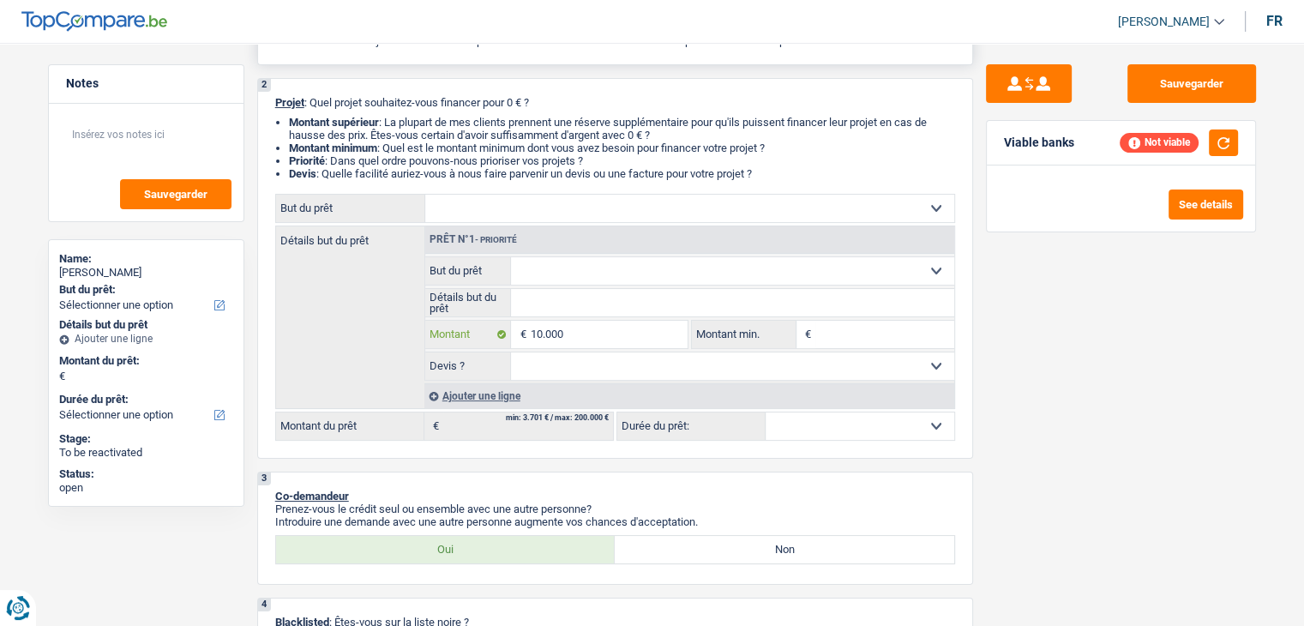
scroll to position [0, 0]
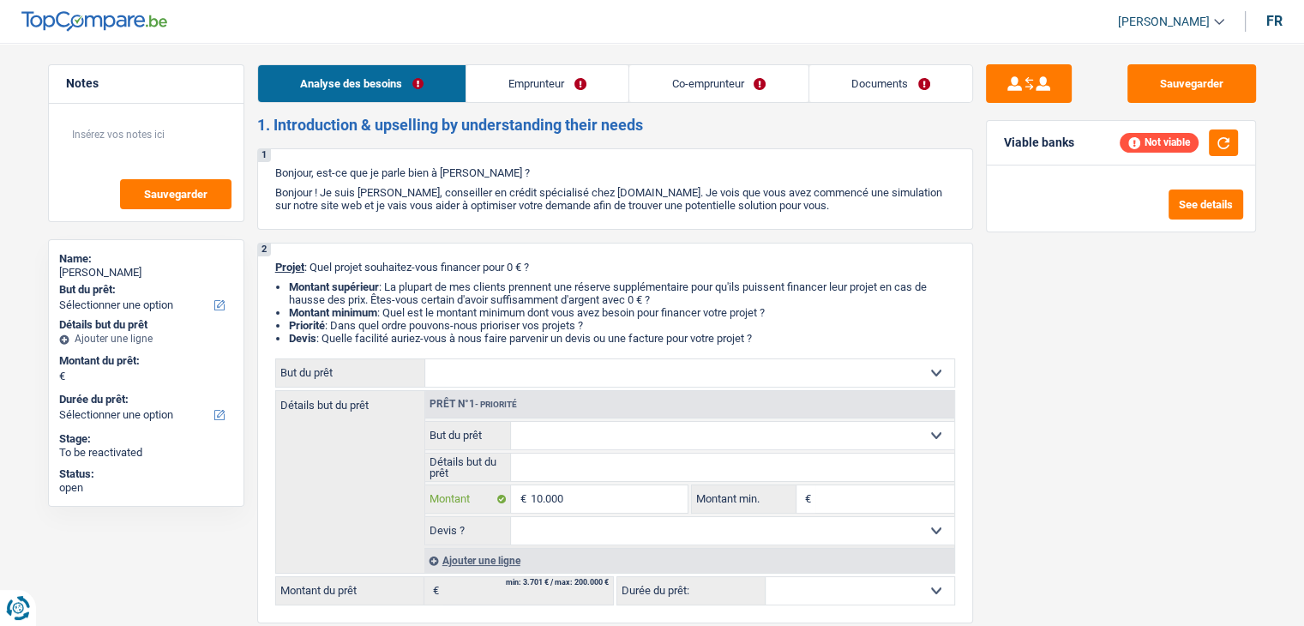
type input "10.000"
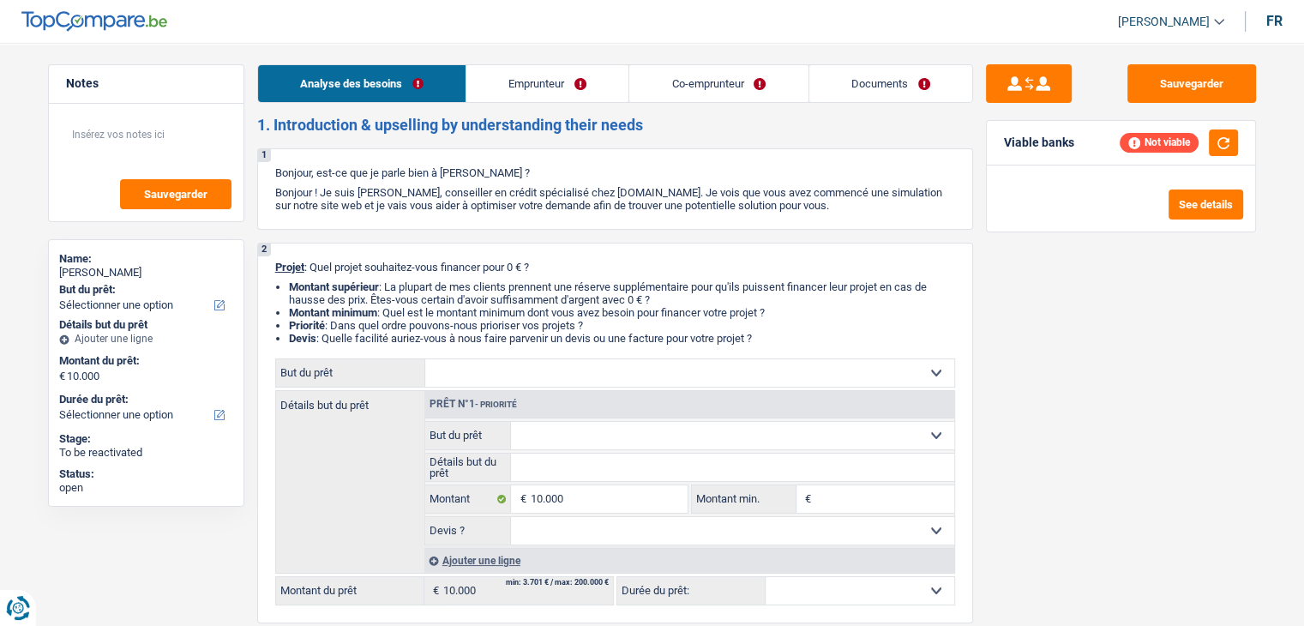
select select "48"
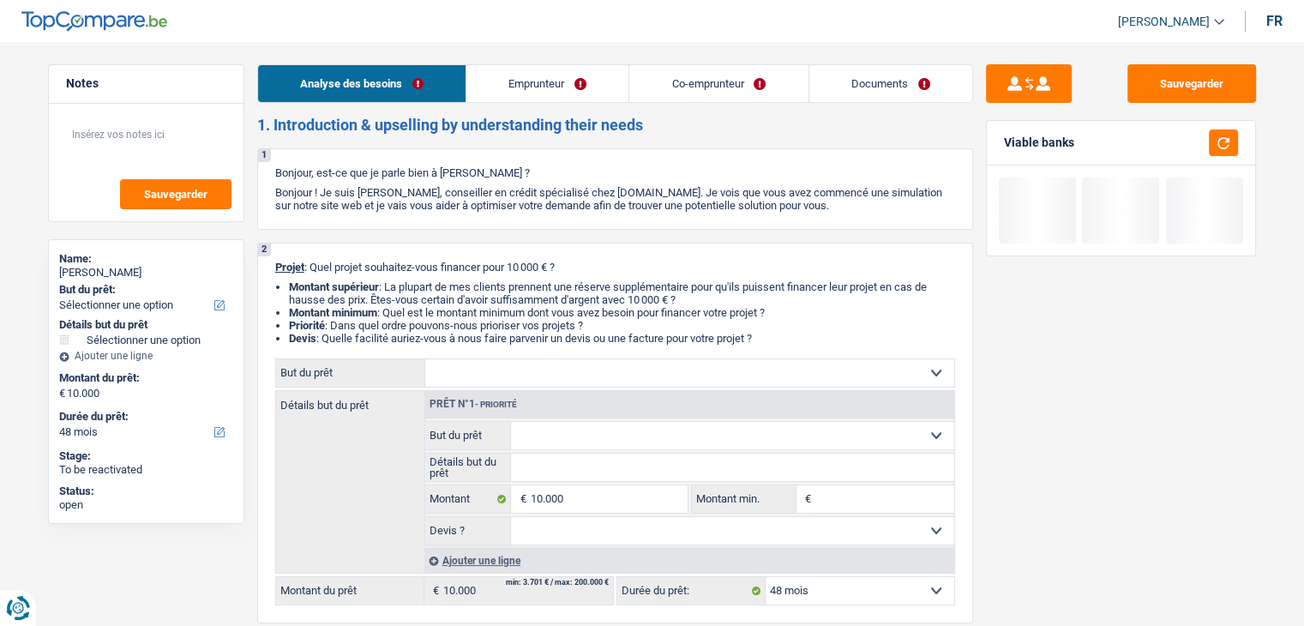
click at [544, 88] on link "Emprunteur" at bounding box center [547, 83] width 162 height 37
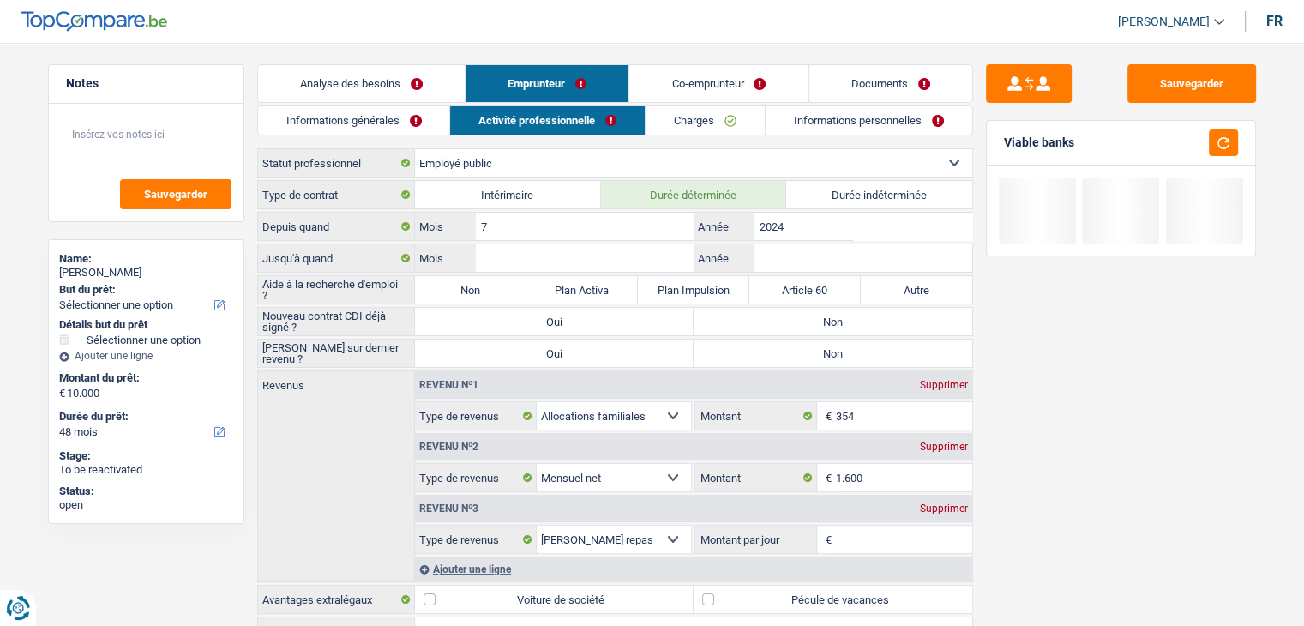
drag, startPoint x: 696, startPoint y: 87, endPoint x: 686, endPoint y: 85, distance: 10.6
click at [696, 87] on link "Co-emprunteur" at bounding box center [718, 83] width 178 height 37
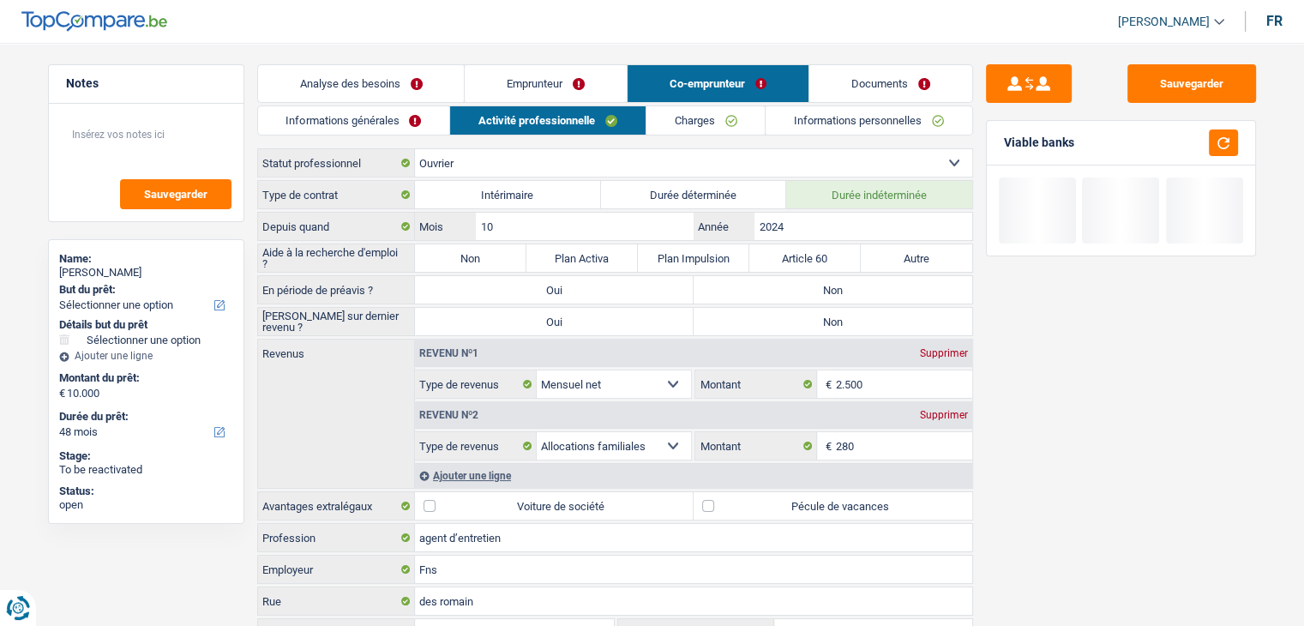
click at [348, 91] on link "Analyse des besoins" at bounding box center [361, 83] width 207 height 37
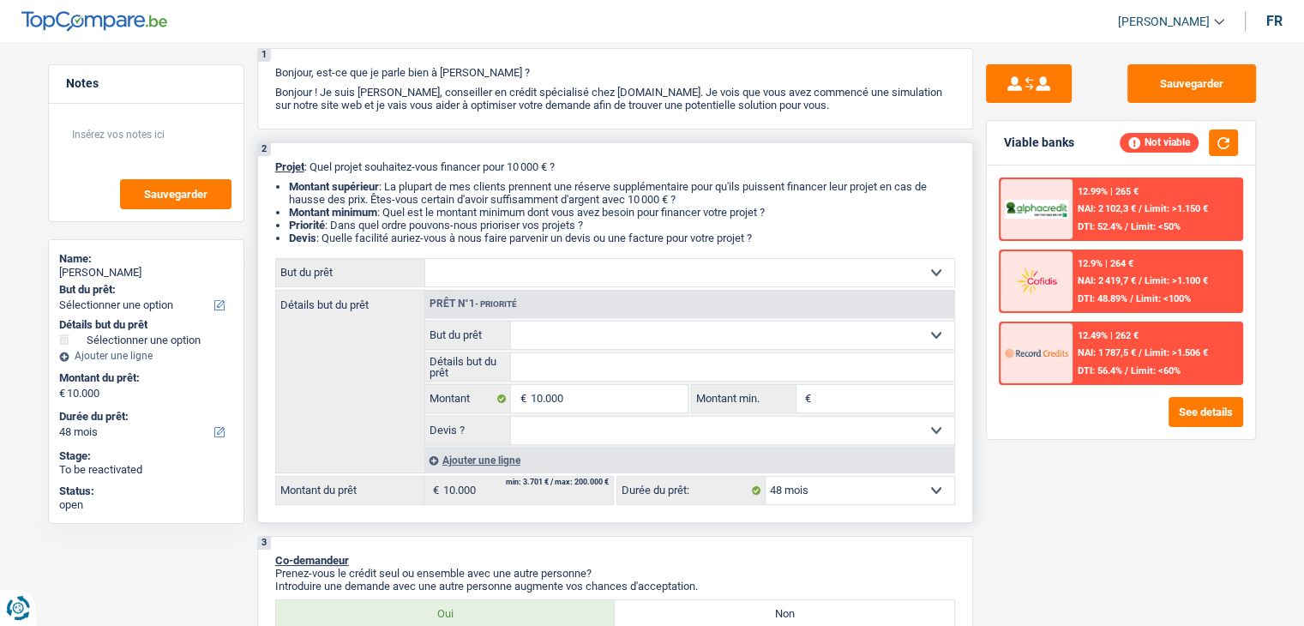
scroll to position [171, 0]
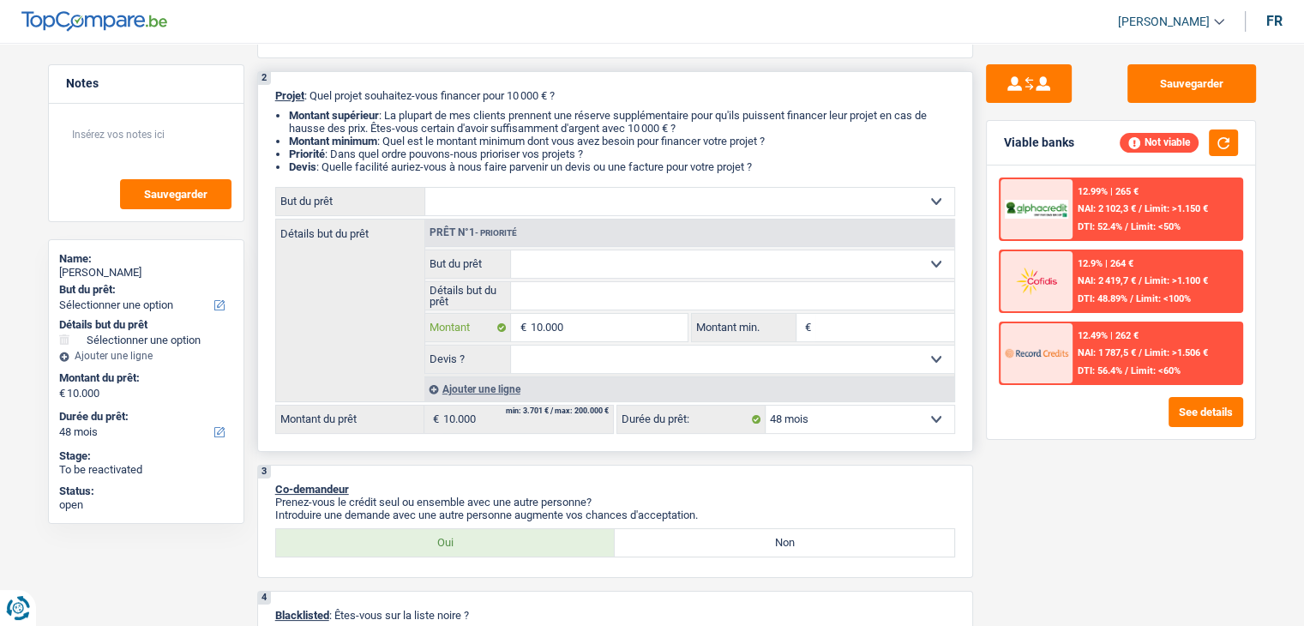
click at [590, 323] on input "10.000" at bounding box center [608, 327] width 157 height 27
type input "1.000"
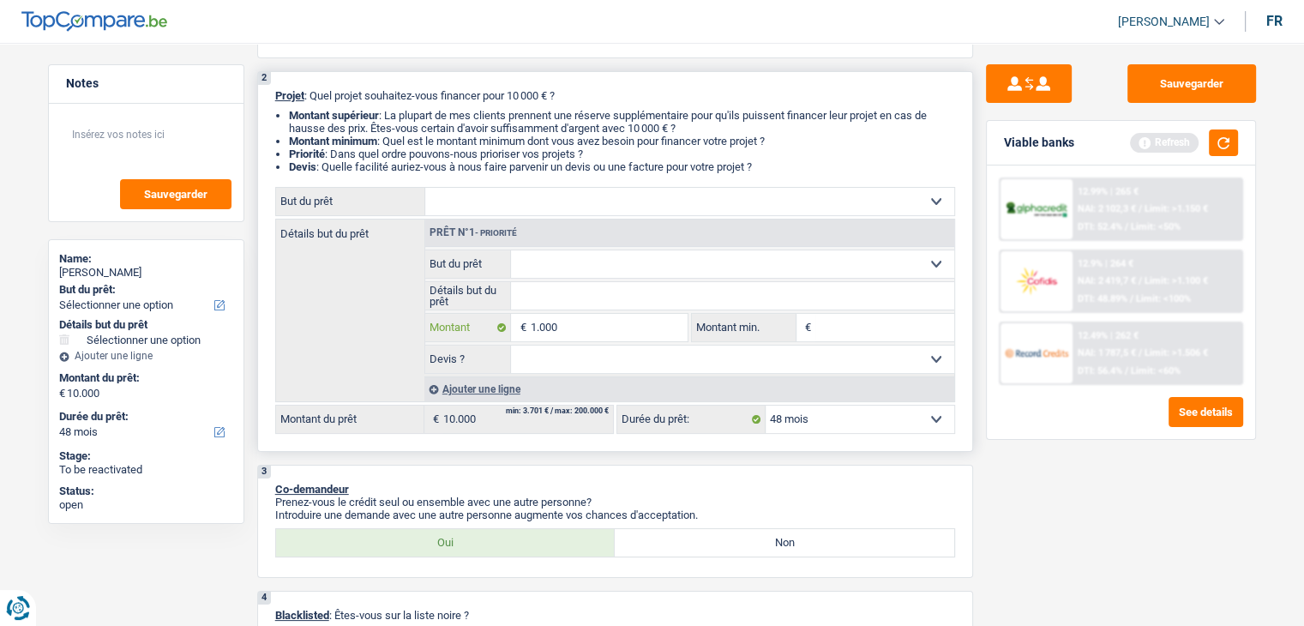
type input "10.001"
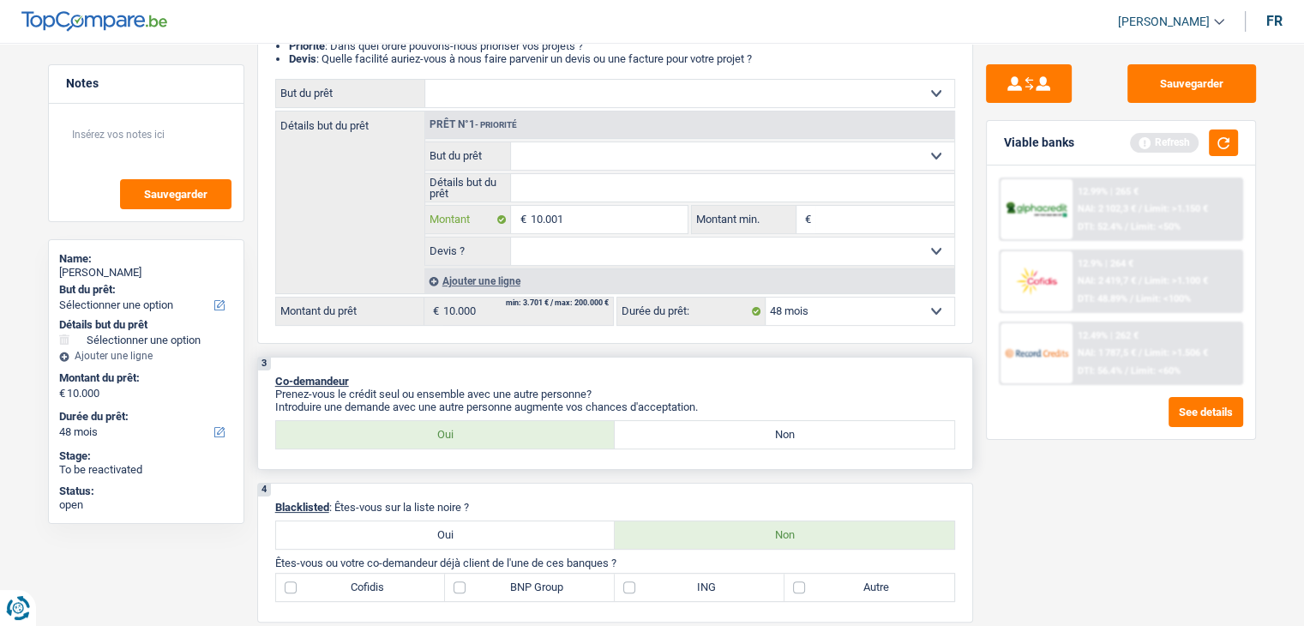
scroll to position [343, 0]
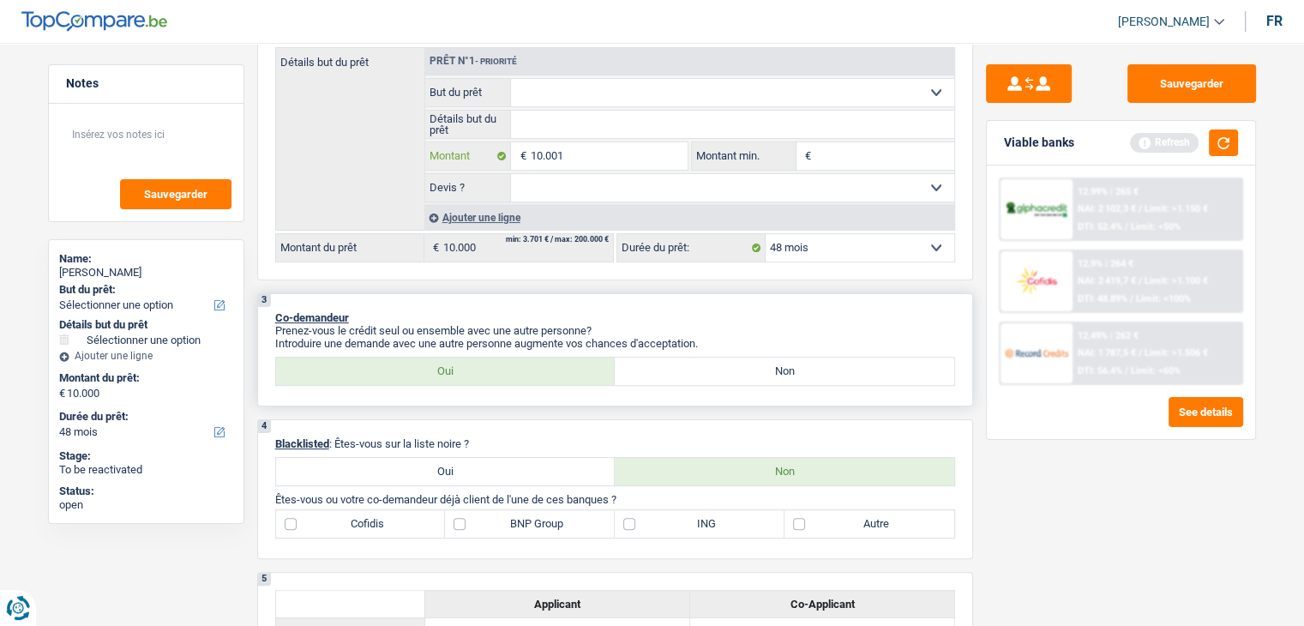
type input "10.001"
select select "60"
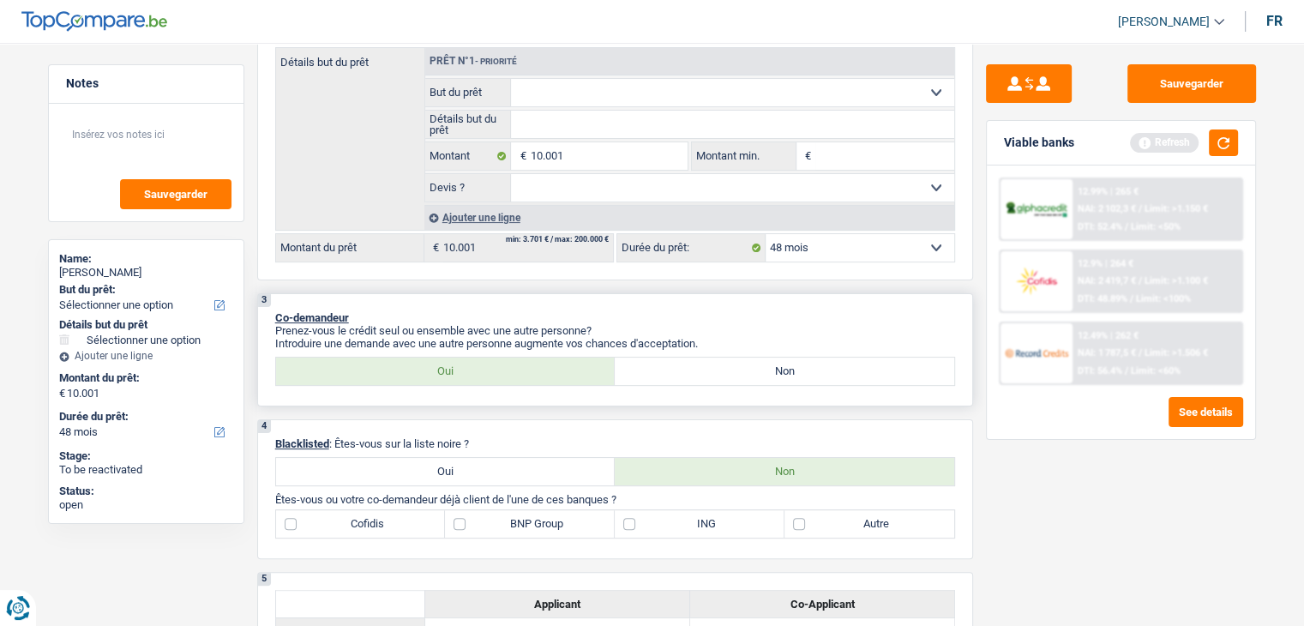
select select "60"
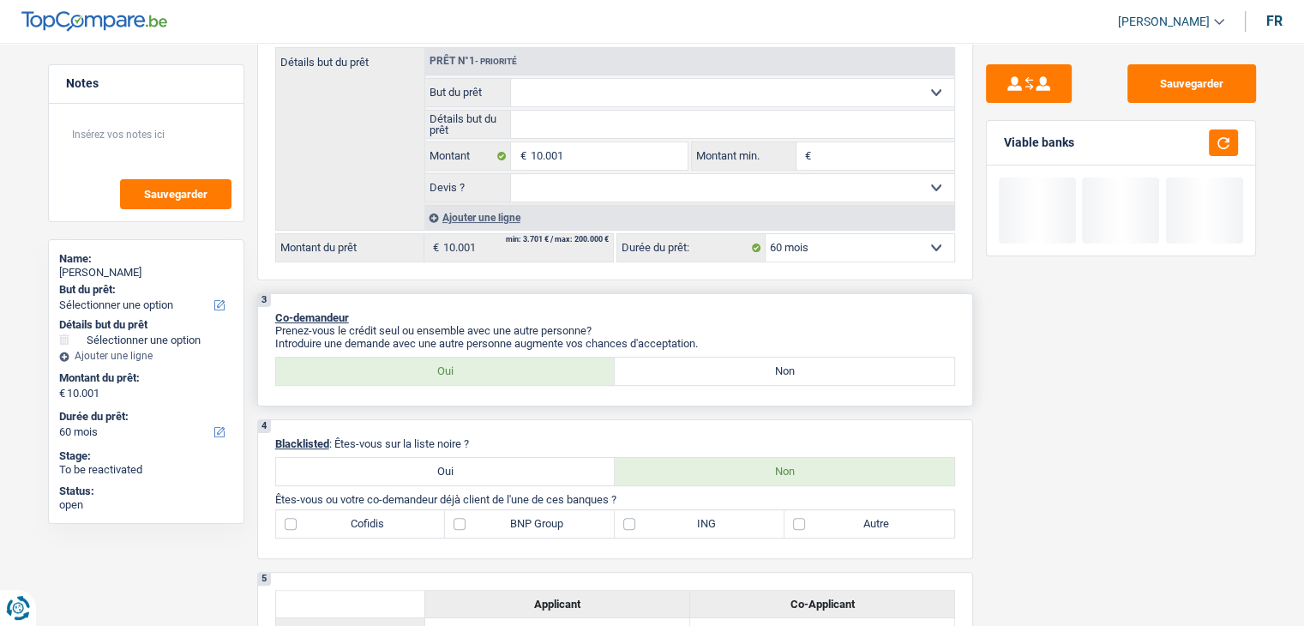
click at [720, 375] on label "Non" at bounding box center [784, 370] width 339 height 27
click at [720, 375] on input "Non" at bounding box center [784, 370] width 339 height 27
radio input "true"
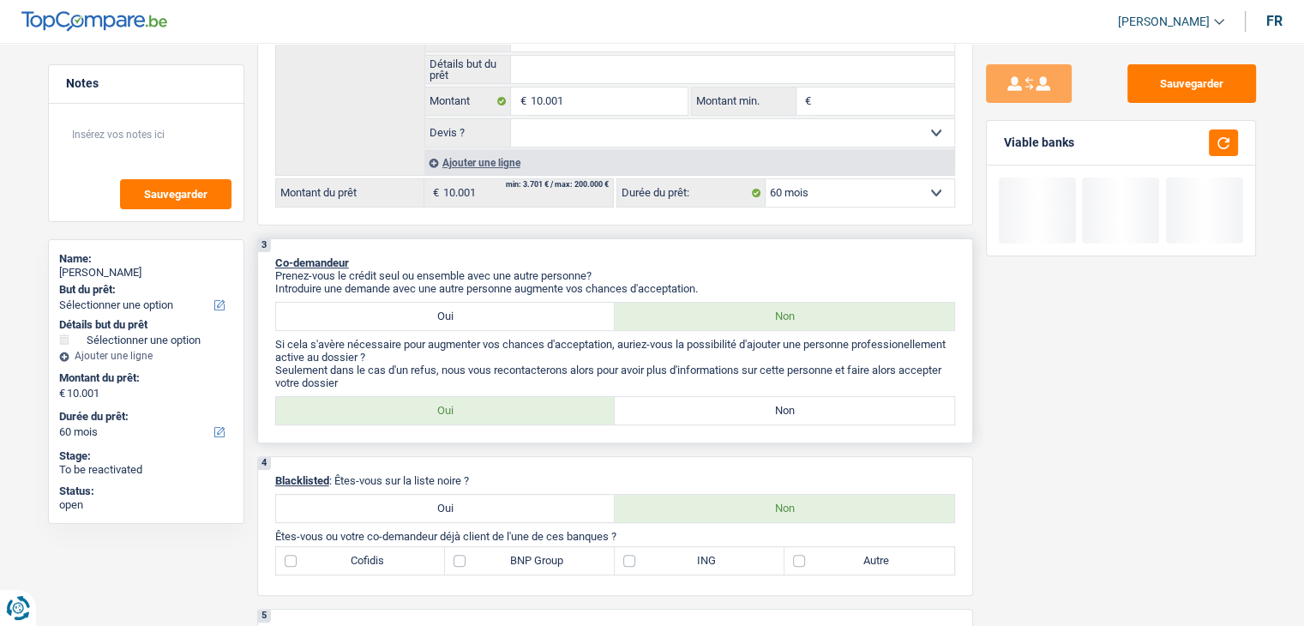
scroll to position [429, 0]
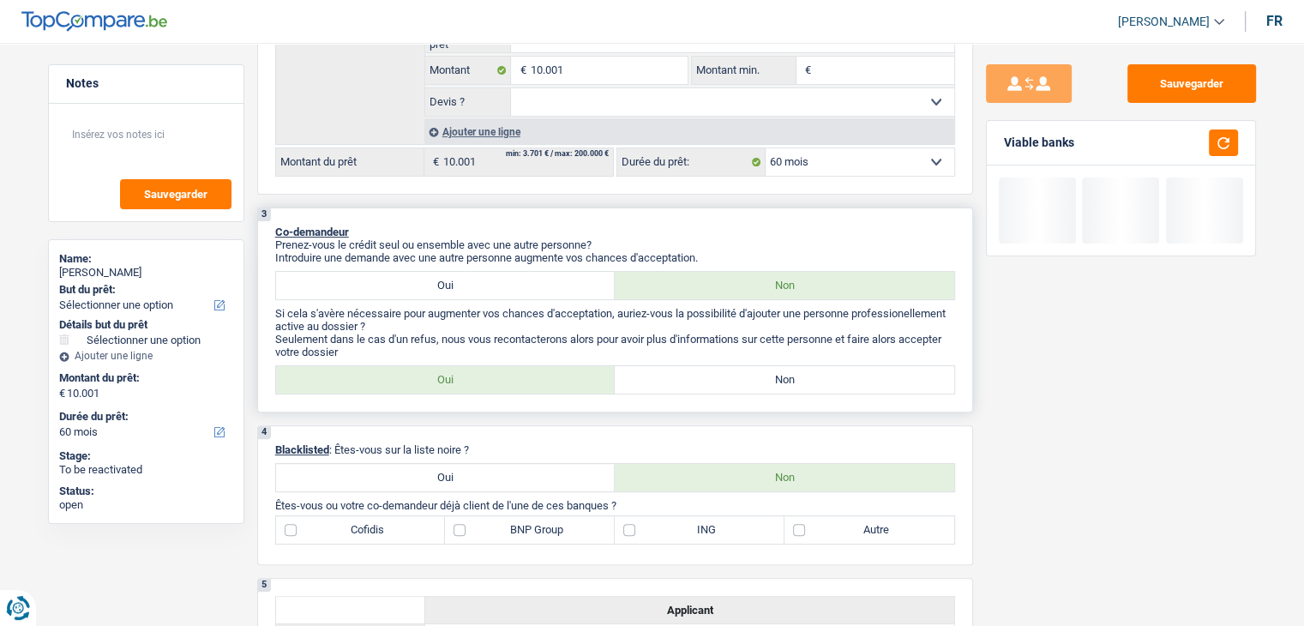
click at [763, 382] on label "Non" at bounding box center [784, 379] width 339 height 27
click at [763, 382] on input "Non" at bounding box center [784, 379] width 339 height 27
radio input "true"
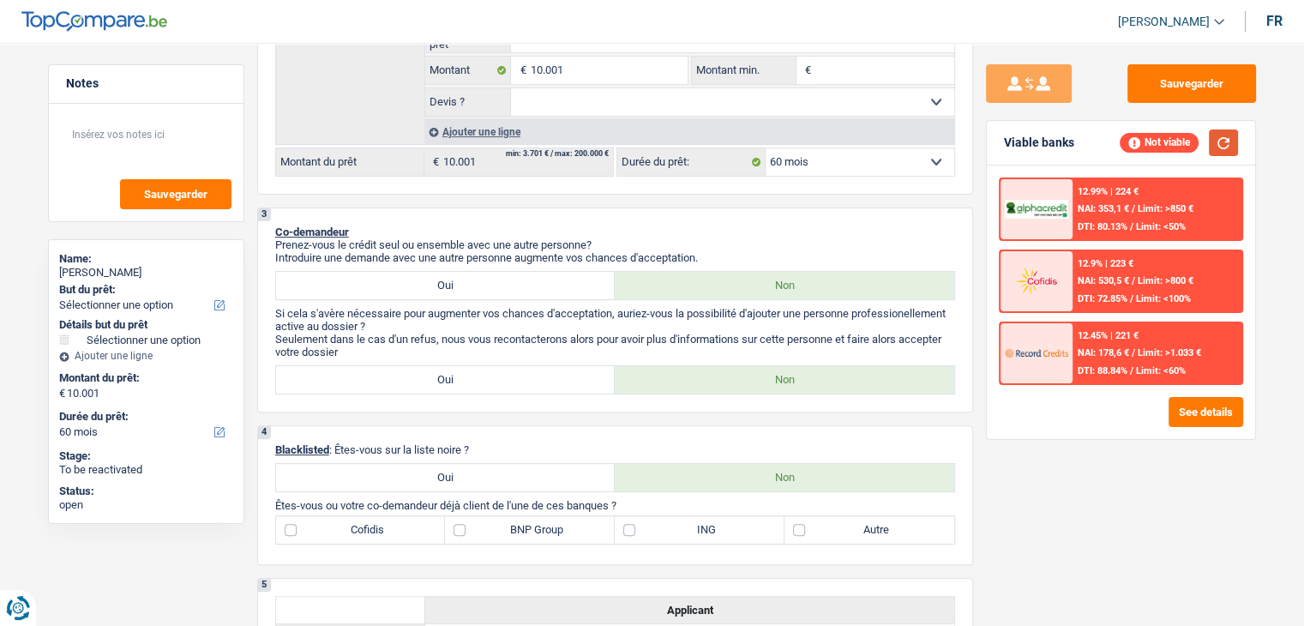
click at [1228, 152] on button "button" at bounding box center [1223, 142] width 29 height 27
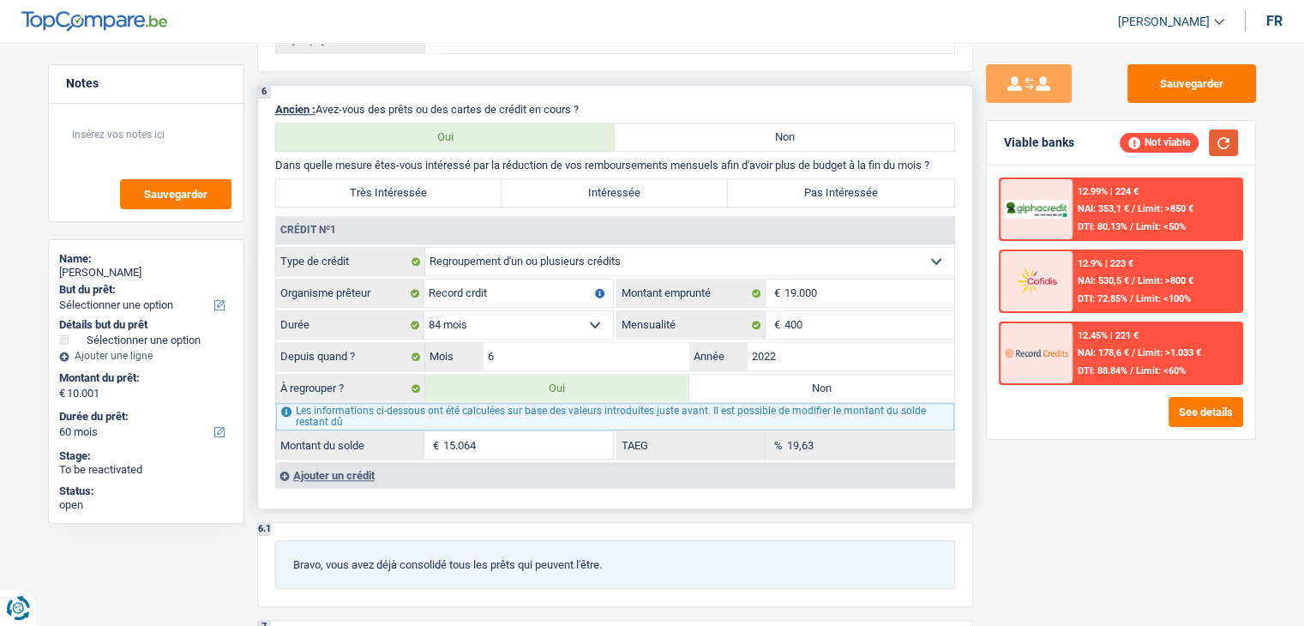
scroll to position [1457, 0]
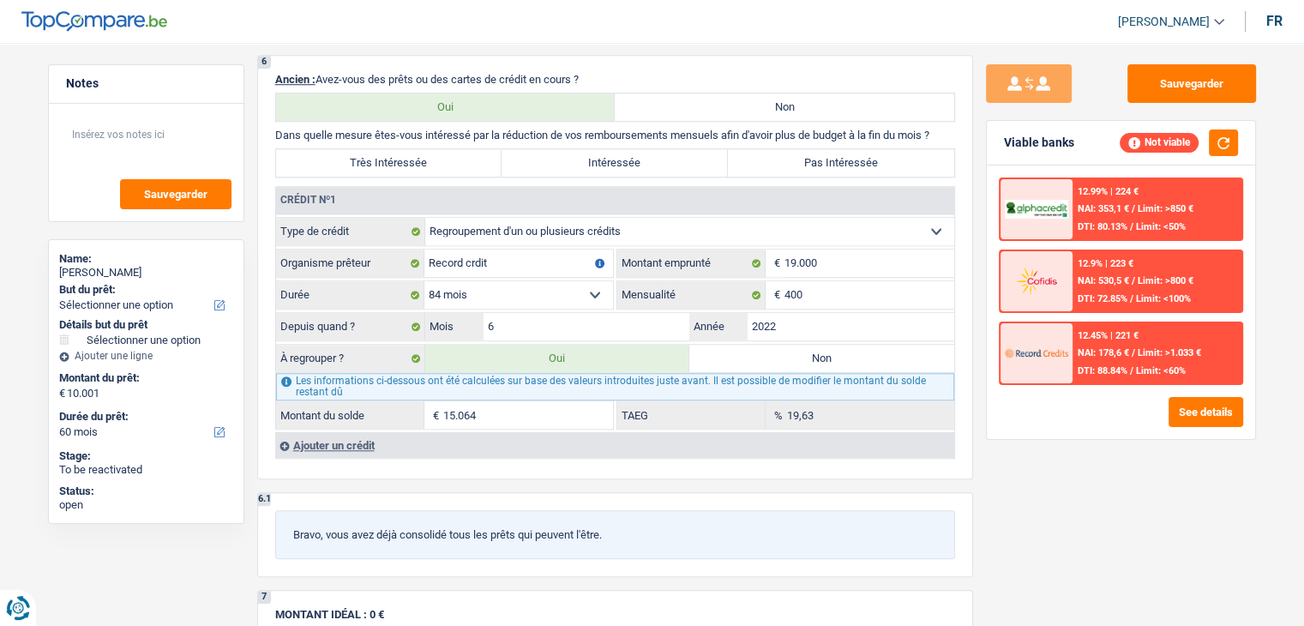
click at [1042, 464] on div "Sauvegarder Viable banks Not viable 12.99% | 224 € NAI: 353,1 € / Limit: >850 €…" at bounding box center [1121, 329] width 296 height 530
click at [969, 239] on div "6 Ancien : Avez-vous des prêts ou des cartes de crédit en cours ? Oui Non Dans …" at bounding box center [615, 267] width 716 height 424
click at [978, 235] on div "Sauvegarder Viable banks Not viable 12.99% | 224 € NAI: 353,1 € / Limit: >850 €…" at bounding box center [1121, 329] width 296 height 530
drag, startPoint x: 943, startPoint y: 126, endPoint x: 279, endPoint y: 121, distance: 663.6
click at [279, 121] on div "6 Ancien : Avez-vous des prêts ou des cartes de crédit en cours ? Oui Non Dans …" at bounding box center [615, 267] width 716 height 424
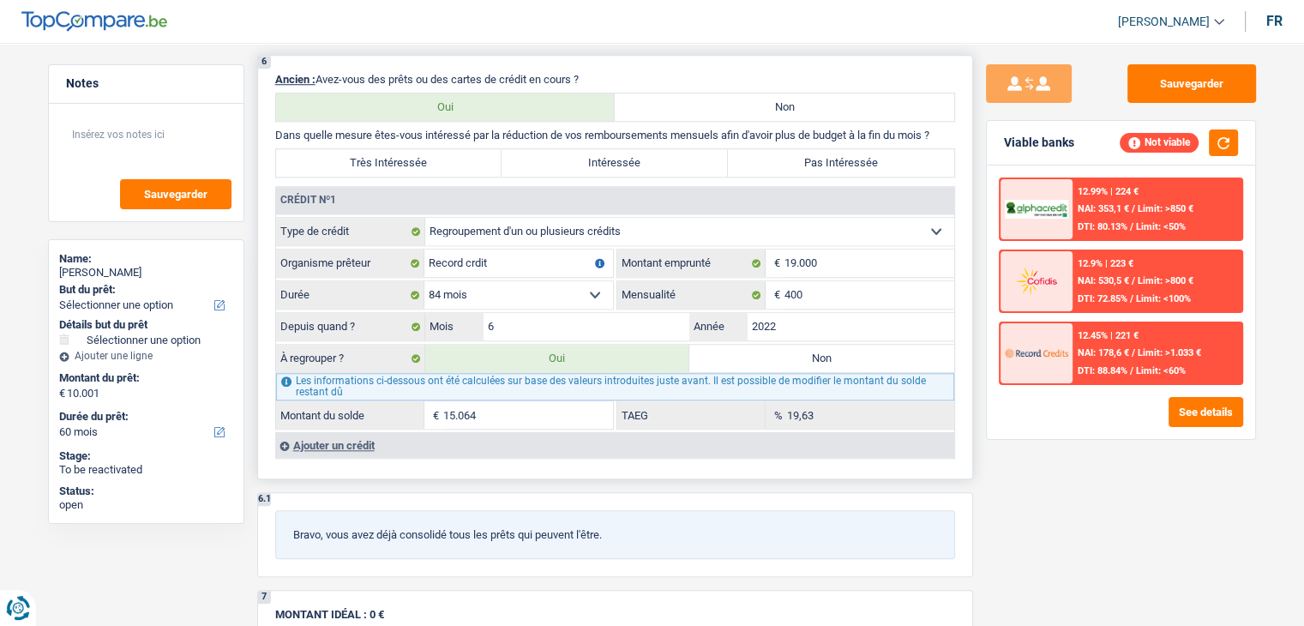
click at [271, 122] on div "6 Ancien : Avez-vous des prêts ou des cartes de crédit en cours ? Oui Non Dans …" at bounding box center [615, 267] width 716 height 424
drag, startPoint x: 269, startPoint y: 128, endPoint x: 952, endPoint y: 127, distance: 683.3
click at [952, 127] on div "6 Ancien : Avez-vous des prêts ou des cartes de crédit en cours ? Oui Non Dans …" at bounding box center [615, 267] width 716 height 424
click at [952, 129] on p "Dans quelle mesure êtes-vous intéressé par la réduction de vos remboursements m…" at bounding box center [615, 135] width 680 height 13
click at [713, 345] on label "Non" at bounding box center [821, 358] width 265 height 27
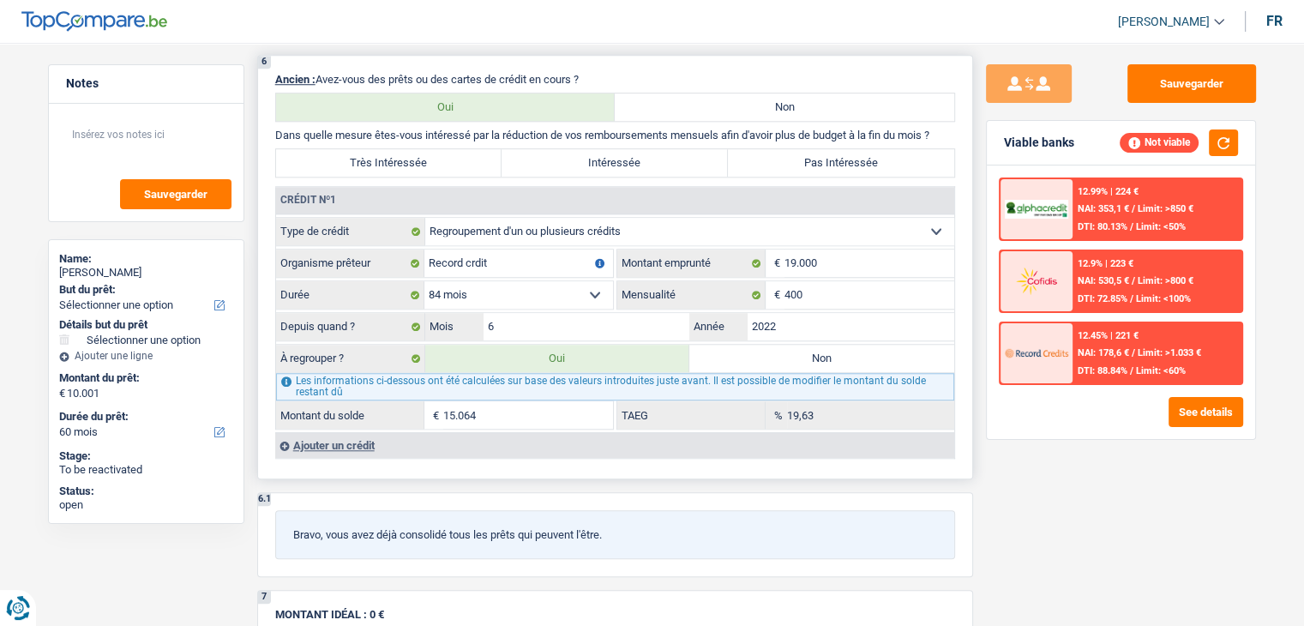
click at [713, 345] on input "Non" at bounding box center [821, 358] width 265 height 27
radio input "true"
radio input "false"
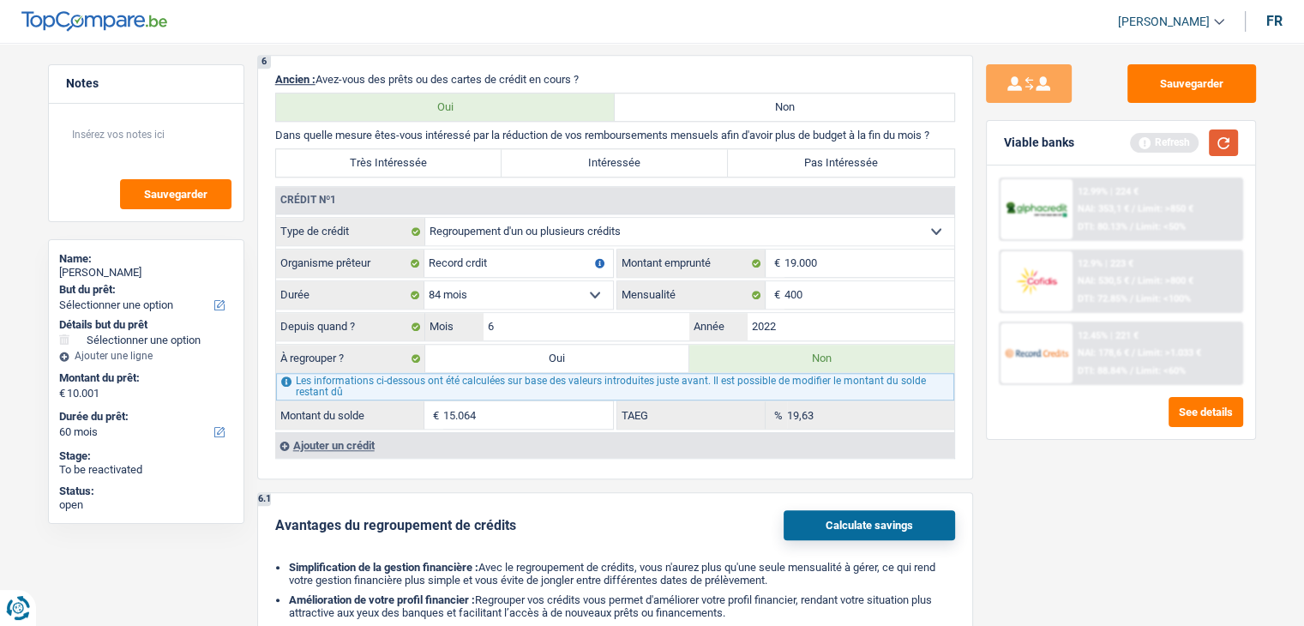
click at [1228, 141] on button "button" at bounding box center [1223, 142] width 29 height 27
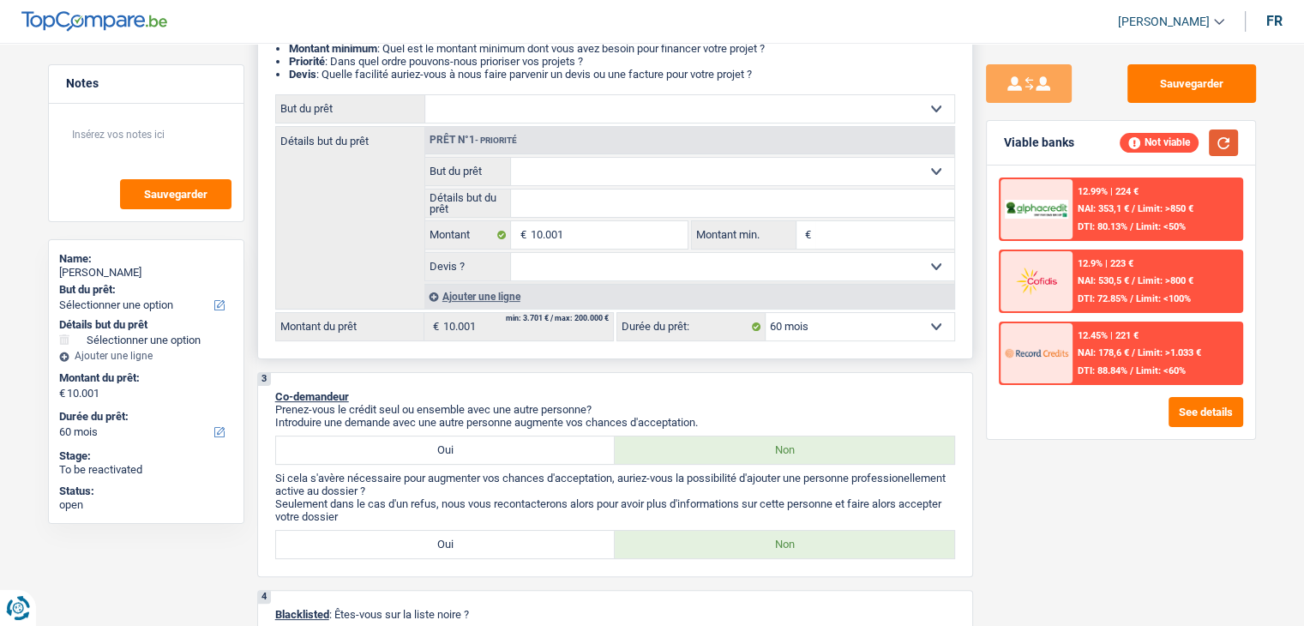
scroll to position [171, 0]
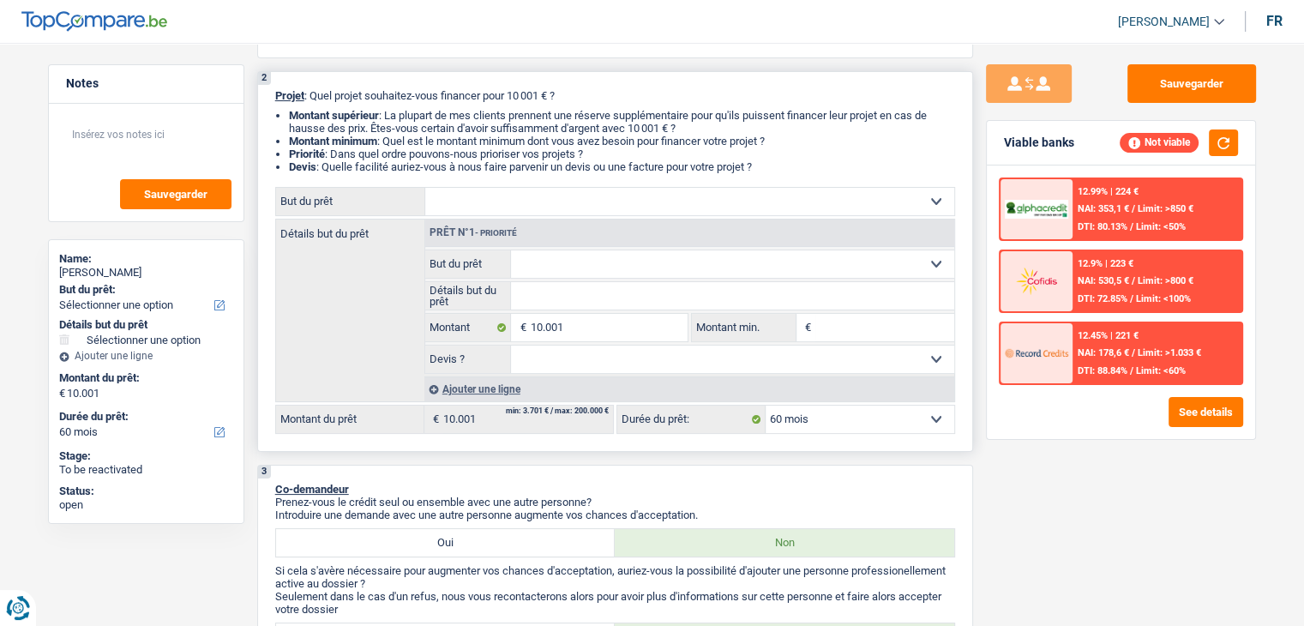
click at [572, 204] on select "Confort maison: meubles, textile, peinture, électroménager, outillage non-profe…" at bounding box center [689, 201] width 529 height 27
select select "household"
click at [425, 188] on select "Confort maison: meubles, textile, peinture, électroménager, outillage non-profe…" at bounding box center [689, 201] width 529 height 27
select select "household"
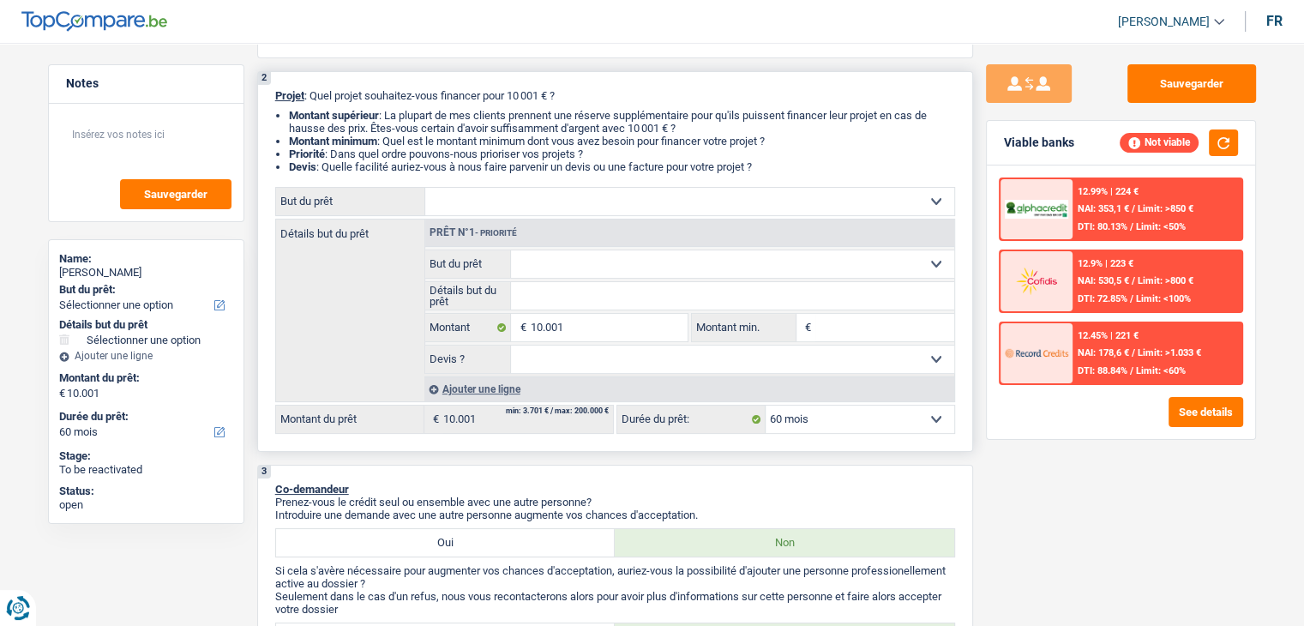
select select "household"
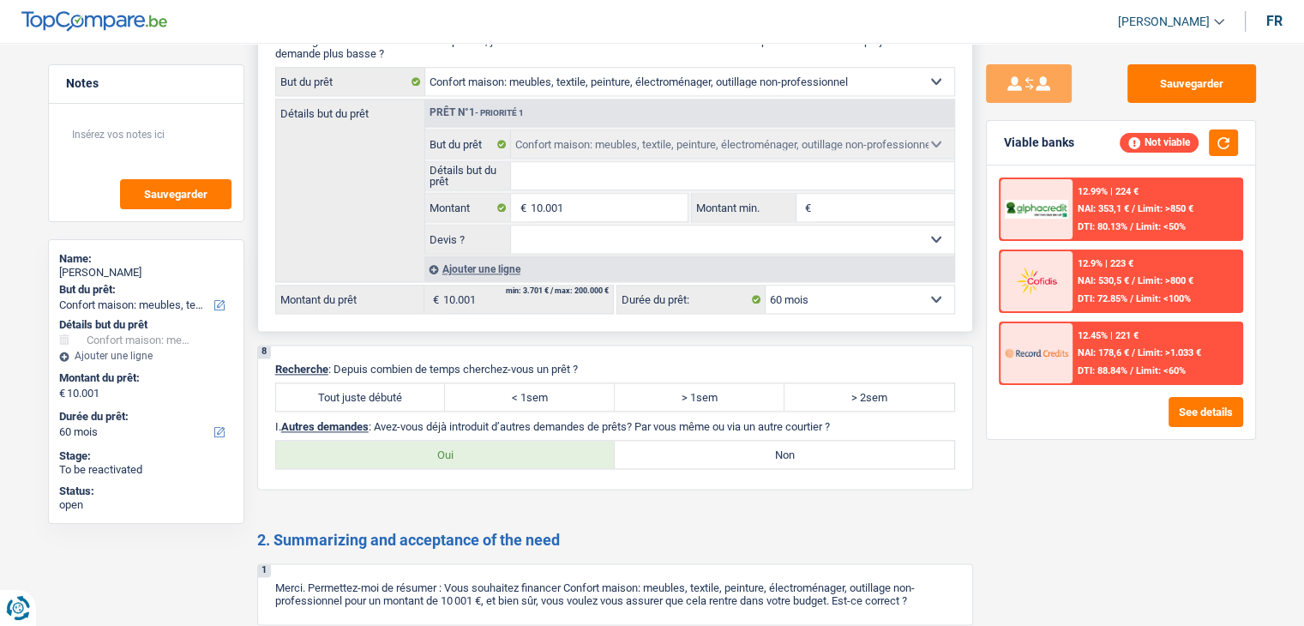
scroll to position [2229, 0]
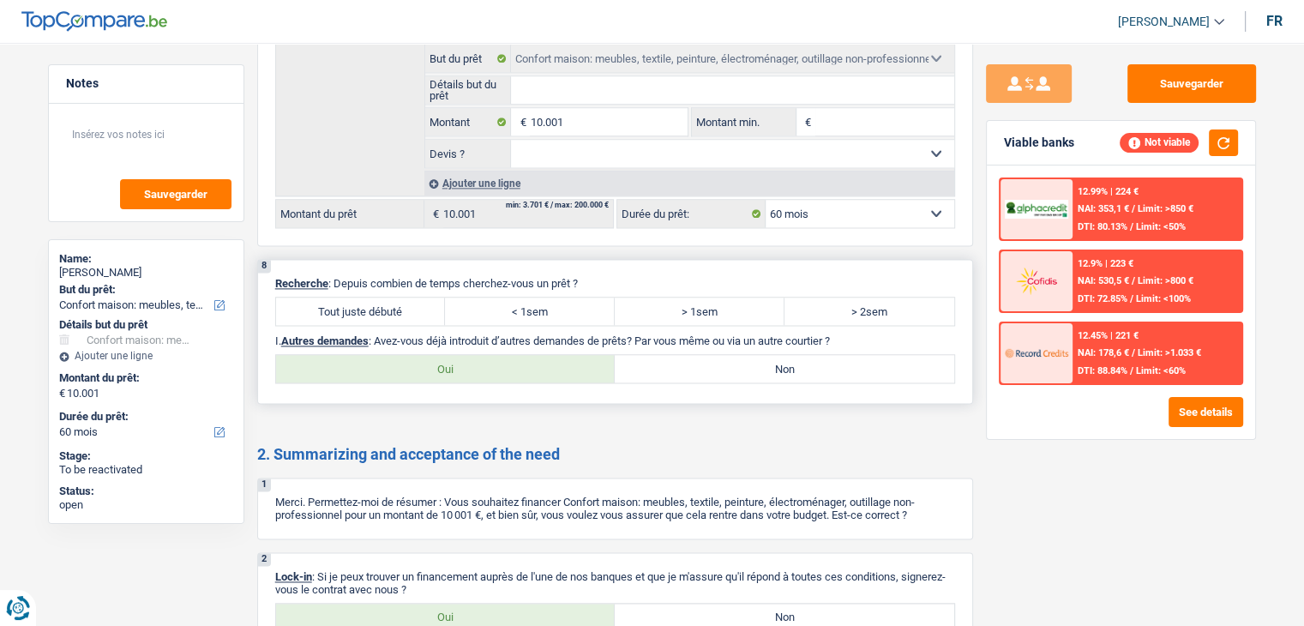
click at [354, 303] on label "Tout juste débuté" at bounding box center [361, 310] width 170 height 27
click at [354, 303] on input "Tout juste débuté" at bounding box center [361, 310] width 170 height 27
radio input "true"
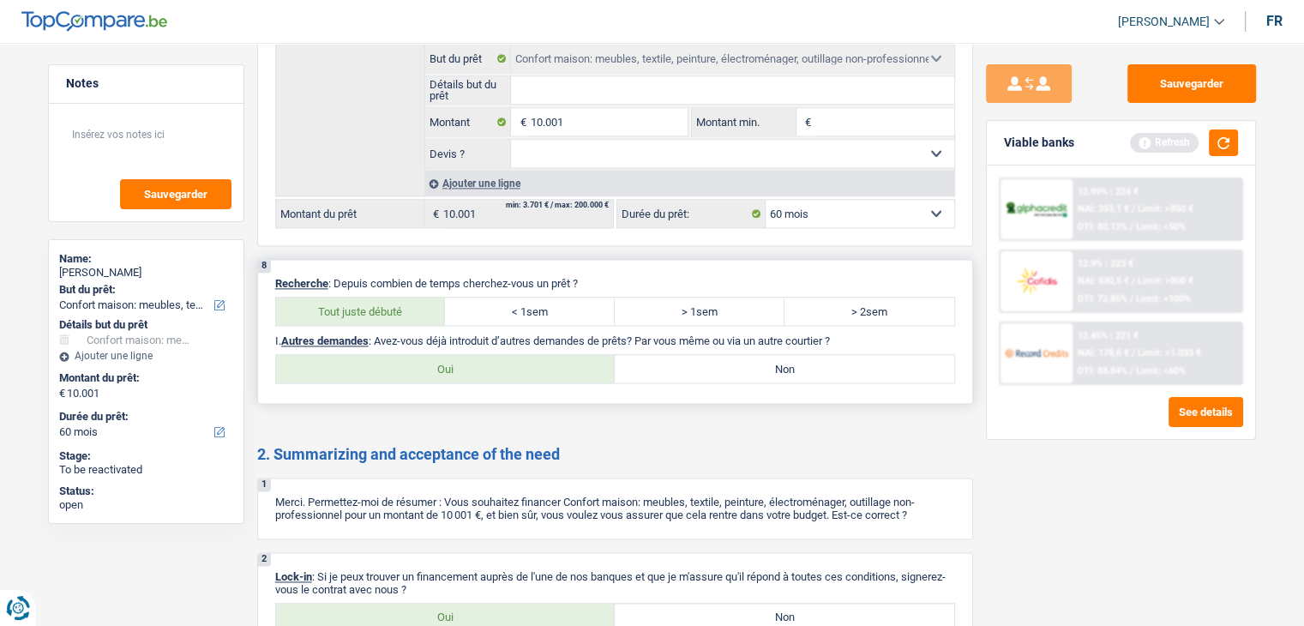
drag, startPoint x: 718, startPoint y: 337, endPoint x: 718, endPoint y: 349, distance: 12.0
click at [718, 339] on div "8 Recherche : Depuis combien de temps cherchez-vous un prêt ? Tout juste débuté…" at bounding box center [615, 331] width 716 height 145
click at [718, 355] on label "Non" at bounding box center [784, 368] width 339 height 27
click at [718, 355] on input "Non" at bounding box center [784, 368] width 339 height 27
radio input "true"
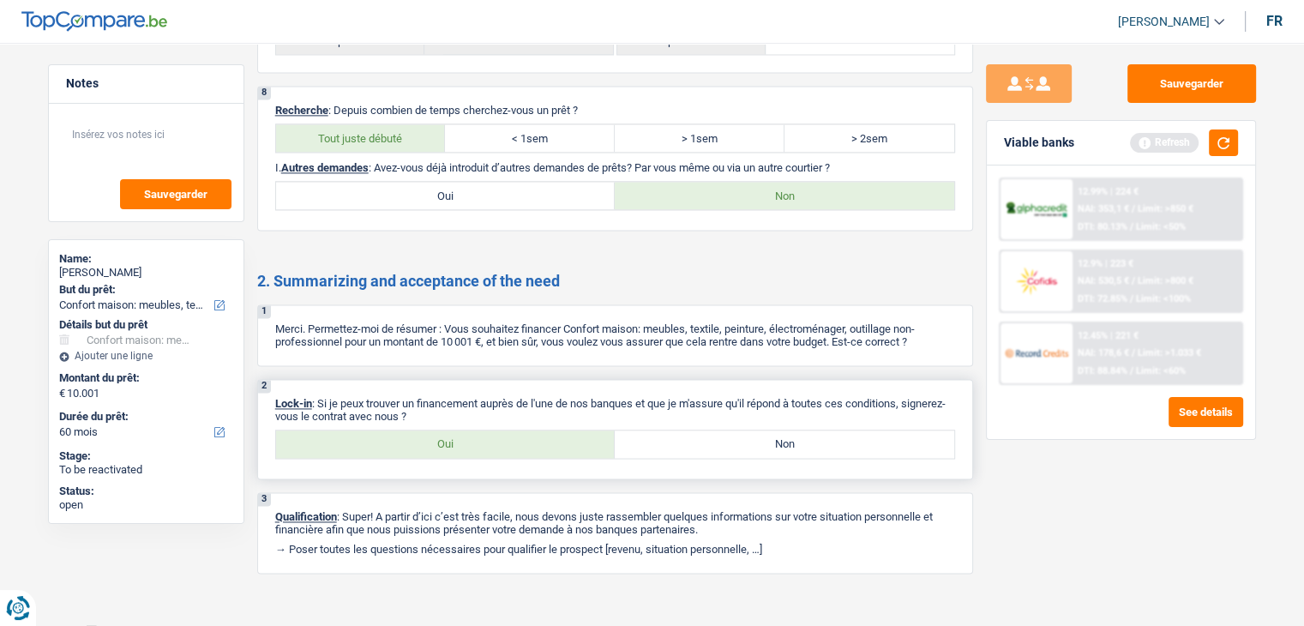
click at [487, 430] on label "Oui" at bounding box center [445, 443] width 339 height 27
click at [487, 430] on input "Oui" at bounding box center [445, 443] width 339 height 27
radio input "true"
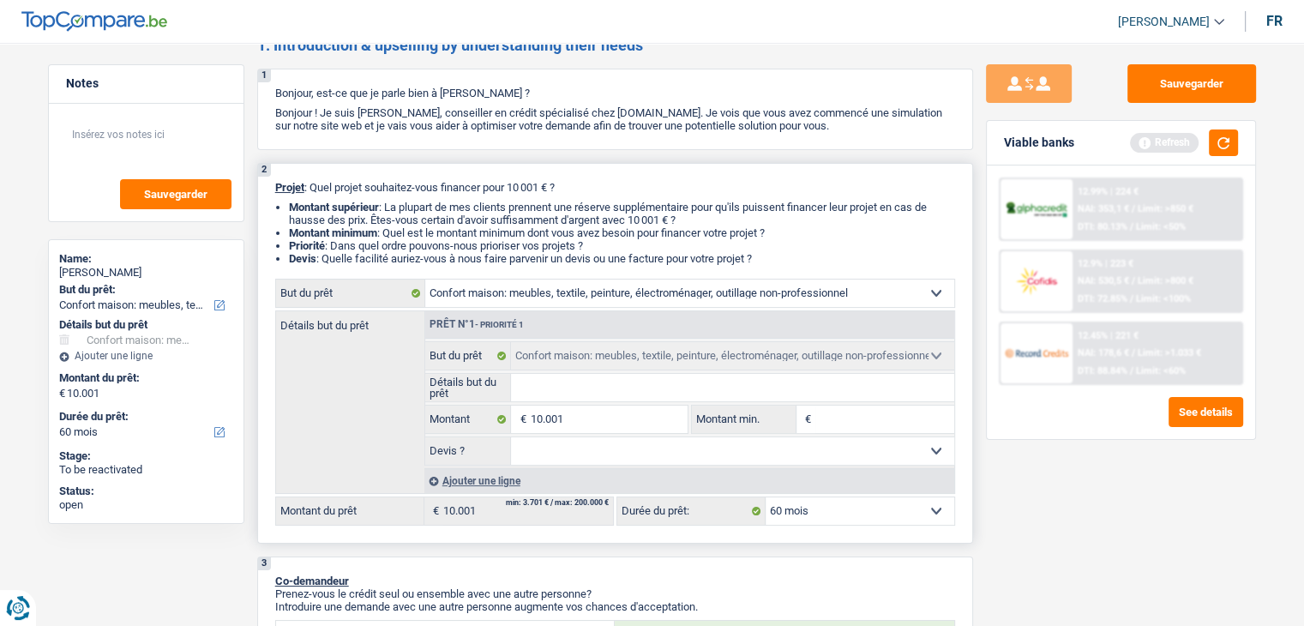
scroll to position [0, 0]
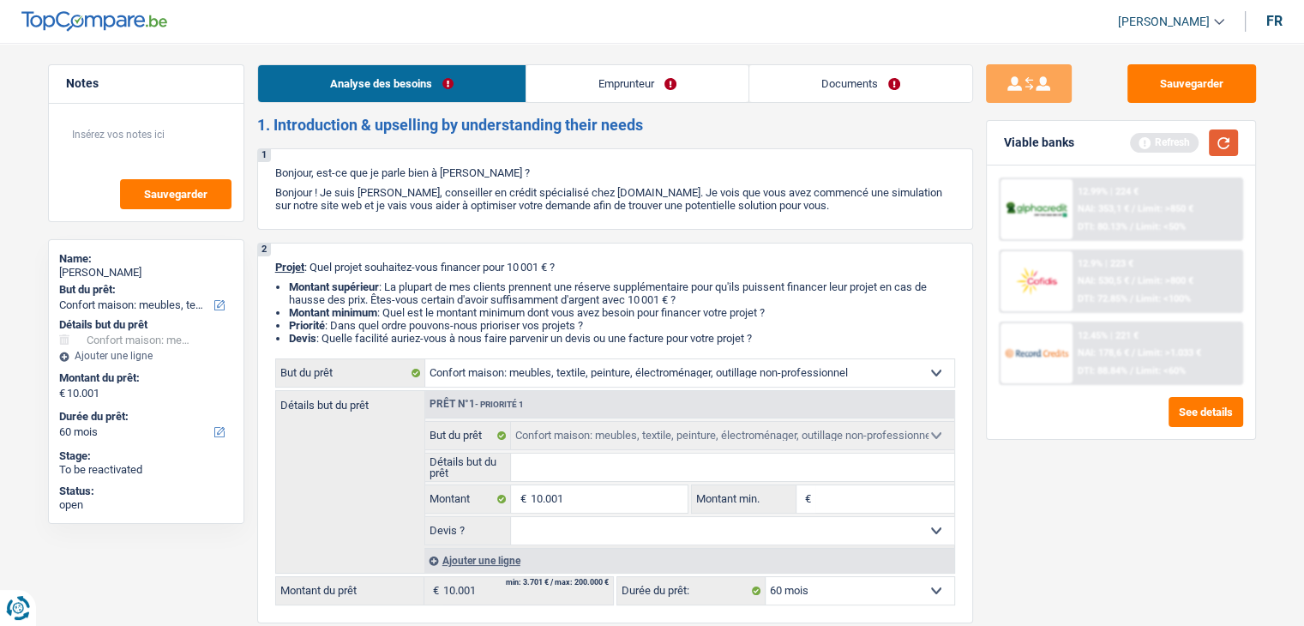
click at [1227, 133] on button "button" at bounding box center [1223, 142] width 29 height 27
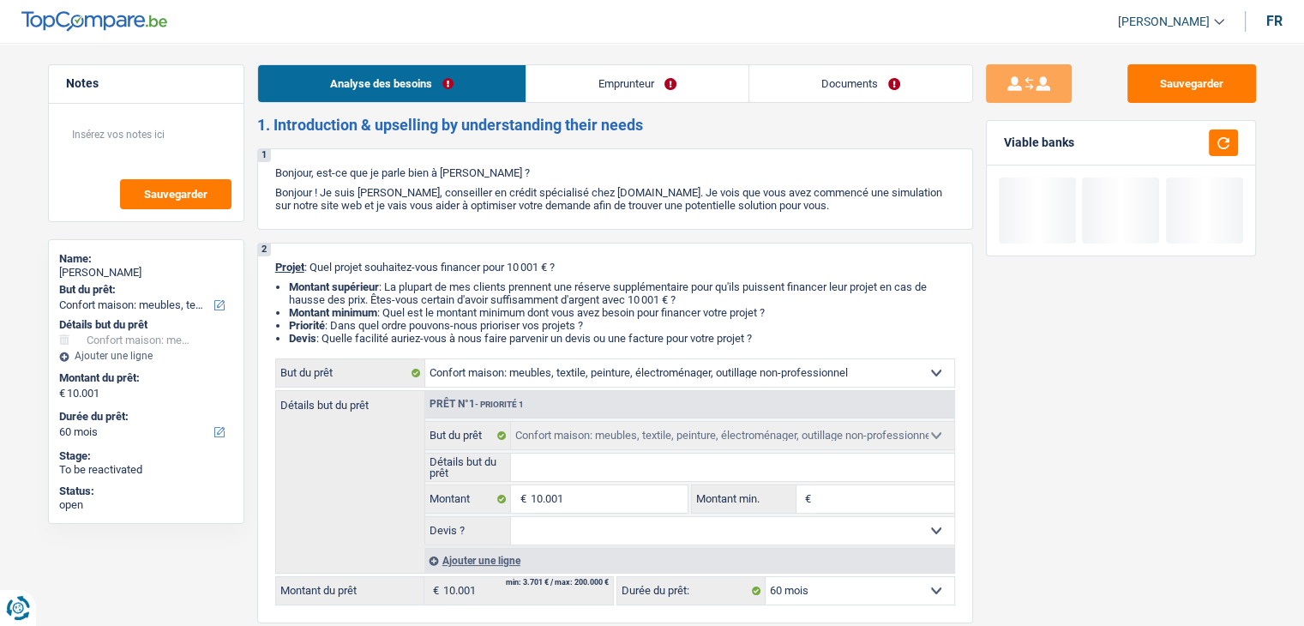
click at [662, 69] on link "Emprunteur" at bounding box center [637, 83] width 222 height 37
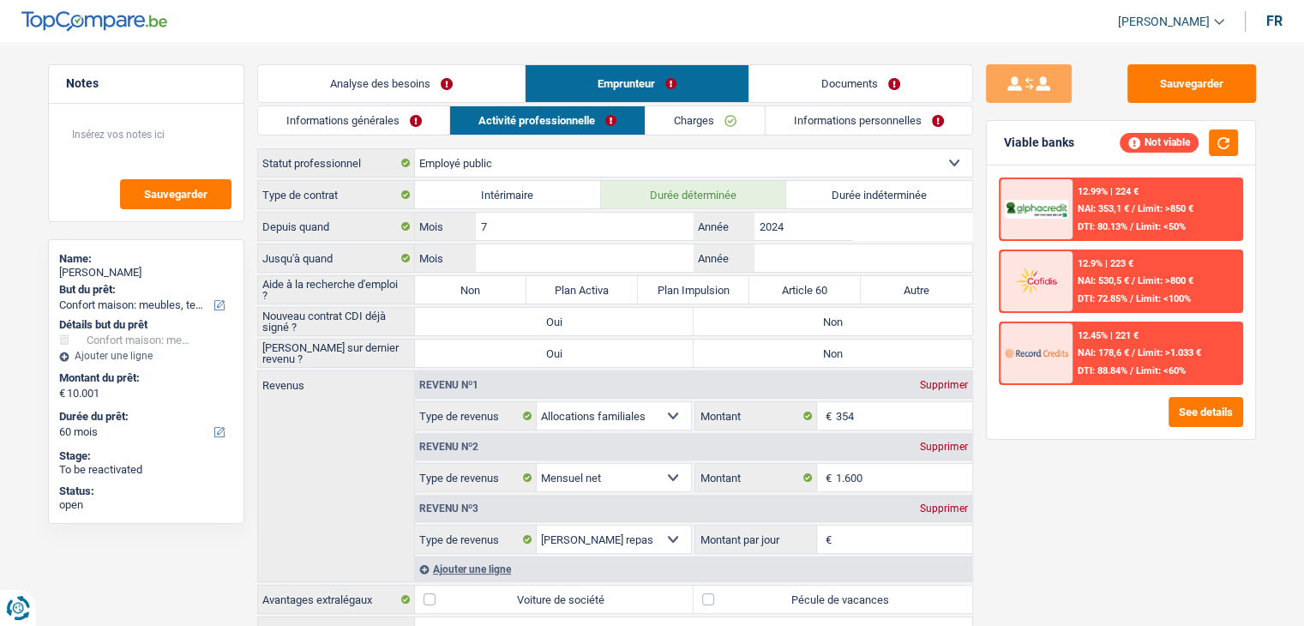
click at [975, 246] on div "Sauvegarder Viable banks Not viable 12.99% | 224 € NAI: 353,1 € / Limit: >850 €…" at bounding box center [1121, 329] width 296 height 530
click at [892, 197] on label "Durée indéterminée" at bounding box center [879, 194] width 186 height 27
click at [892, 197] on input "Durée indéterminée" at bounding box center [879, 194] width 186 height 27
radio input "true"
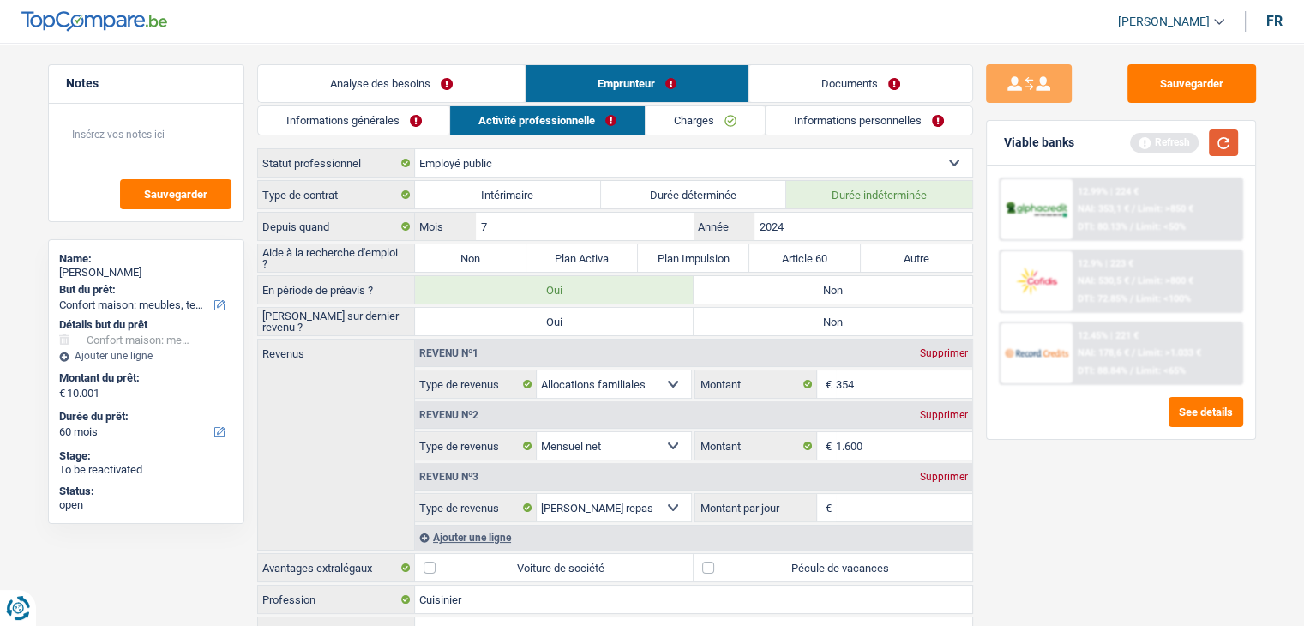
click at [1224, 135] on button "button" at bounding box center [1223, 142] width 29 height 27
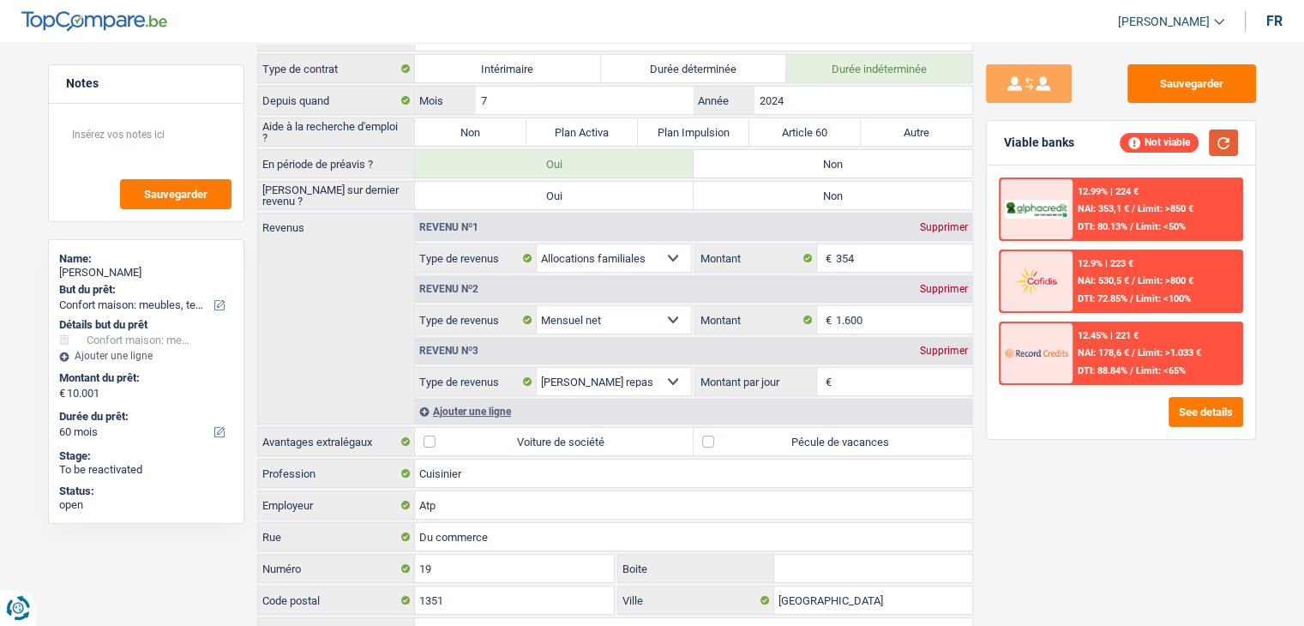
scroll to position [86, 0]
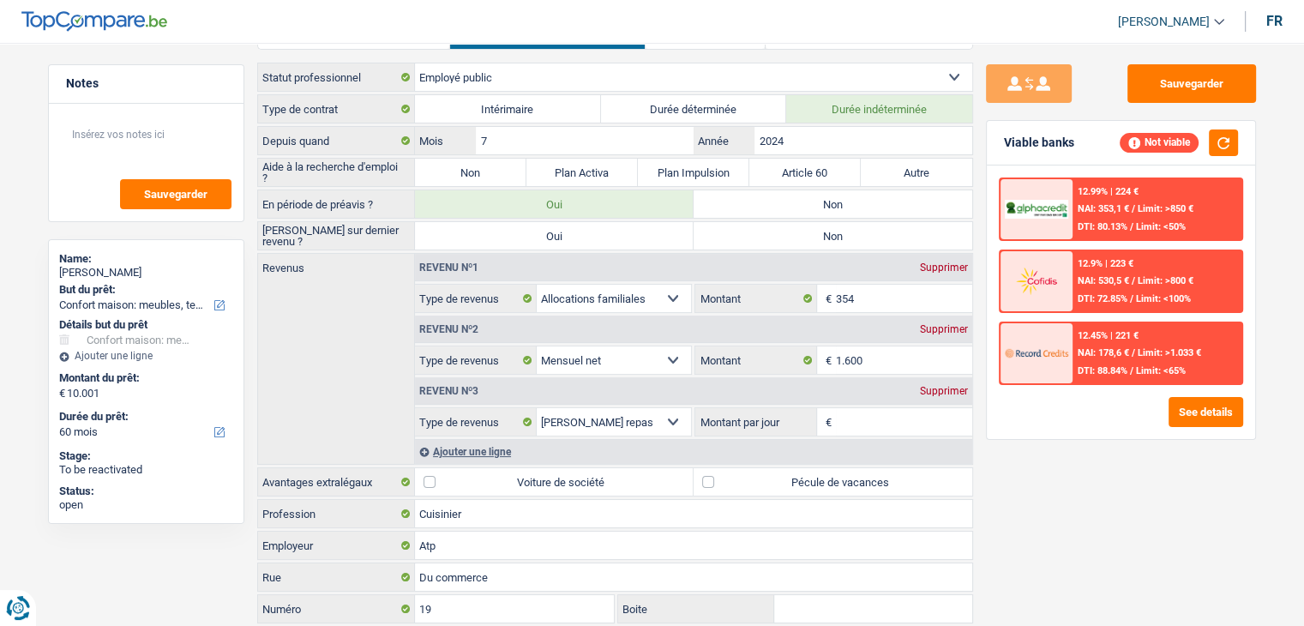
click at [473, 169] on label "Non" at bounding box center [470, 172] width 111 height 27
click at [473, 169] on input "Non" at bounding box center [470, 172] width 111 height 27
radio input "true"
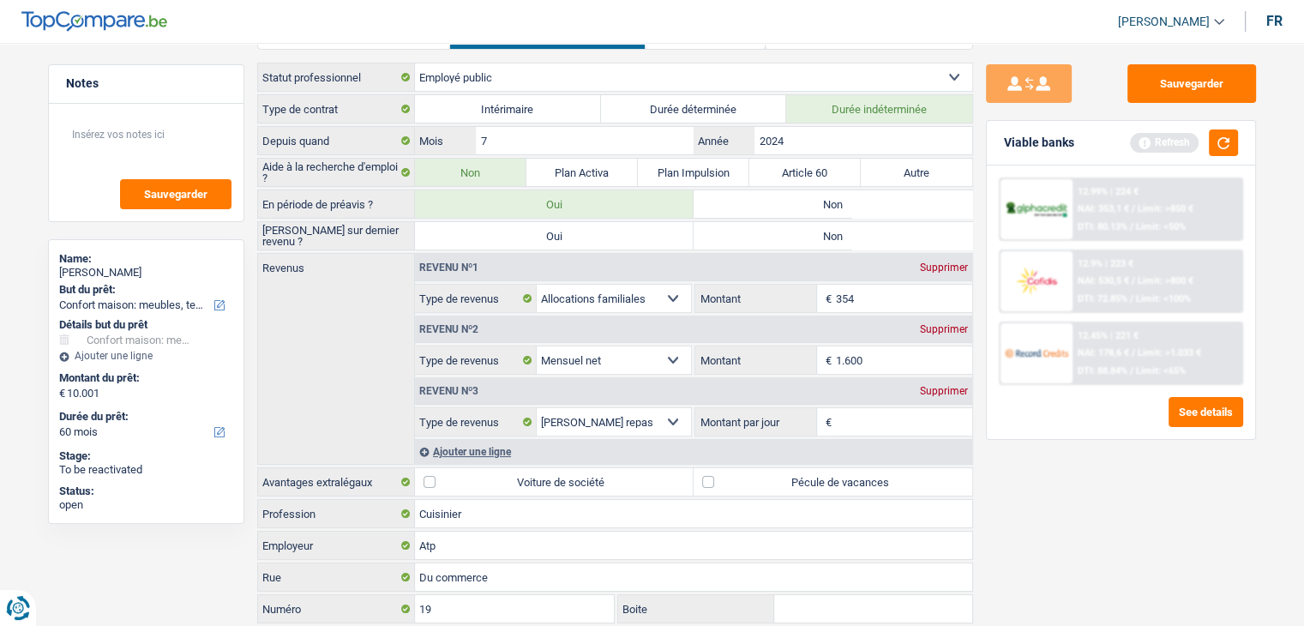
click at [742, 193] on label "Non" at bounding box center [833, 203] width 279 height 27
click at [742, 193] on input "Non" at bounding box center [833, 203] width 279 height 27
radio input "true"
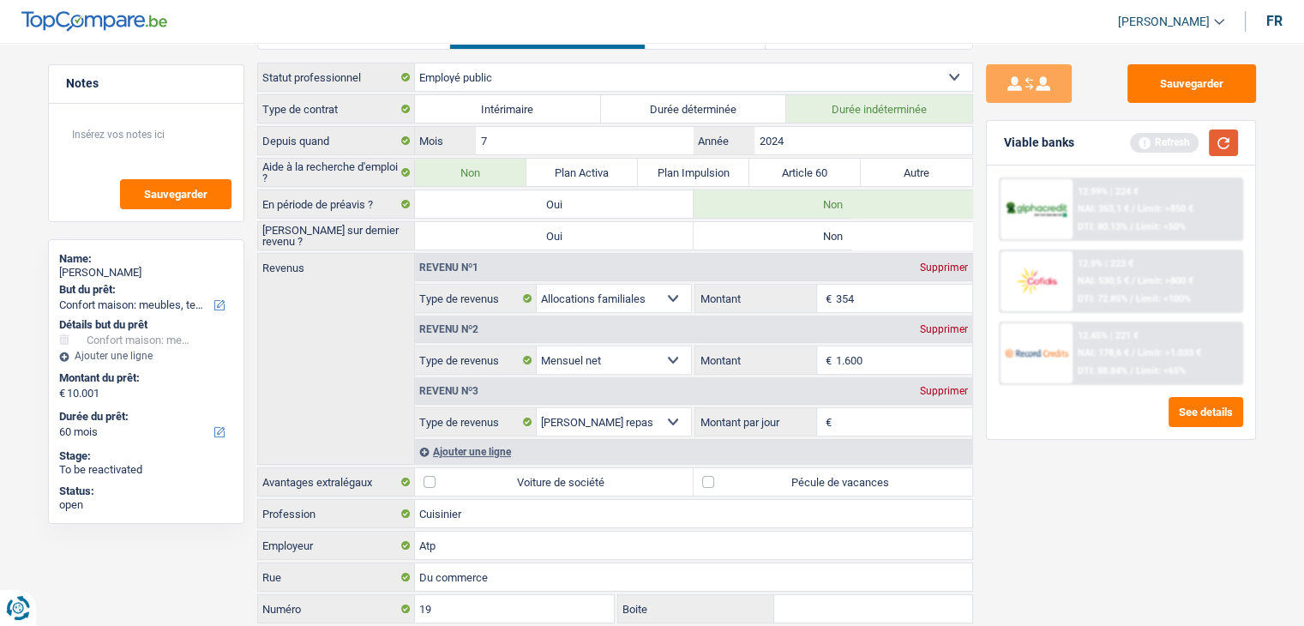
click at [1214, 135] on button "button" at bounding box center [1223, 142] width 29 height 27
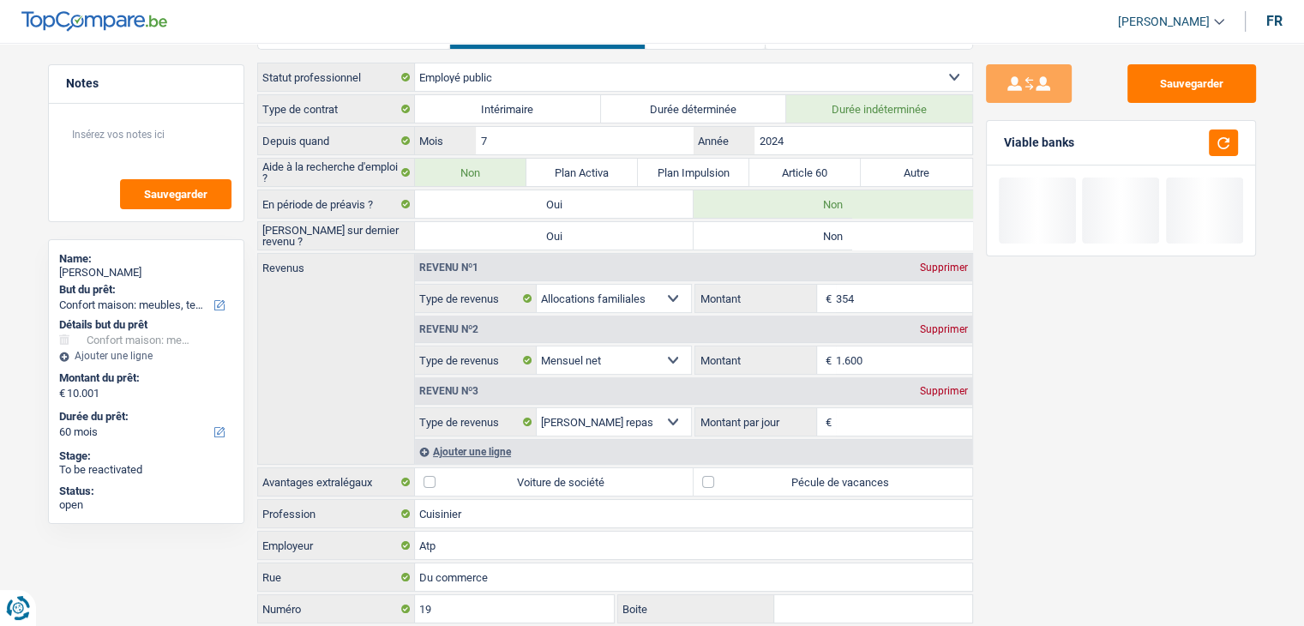
click at [905, 358] on input "1.600" at bounding box center [904, 359] width 136 height 27
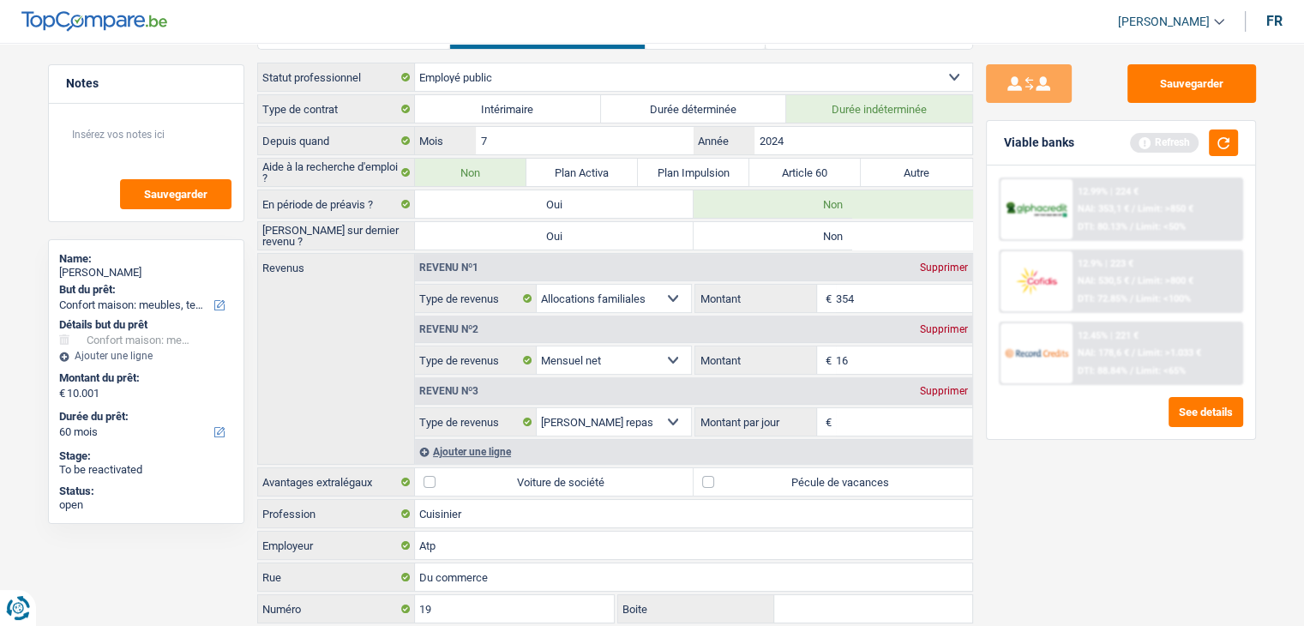
type input "1"
type input "3.200"
click at [1210, 141] on button "button" at bounding box center [1223, 142] width 29 height 27
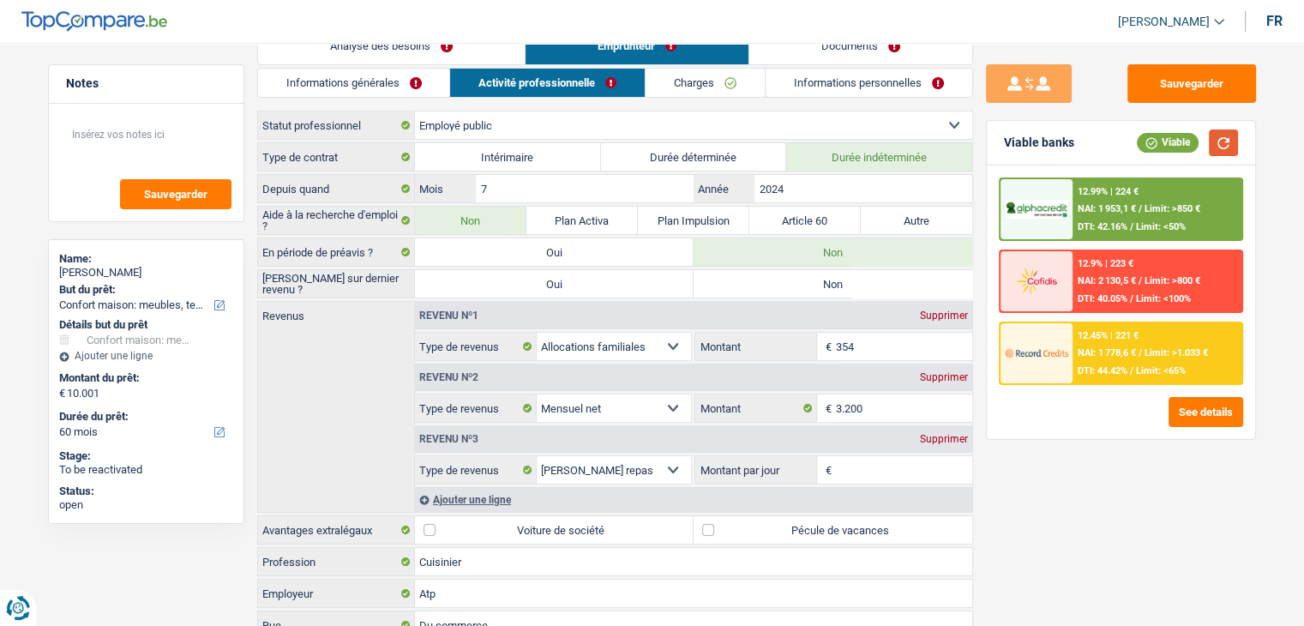
scroll to position [0, 0]
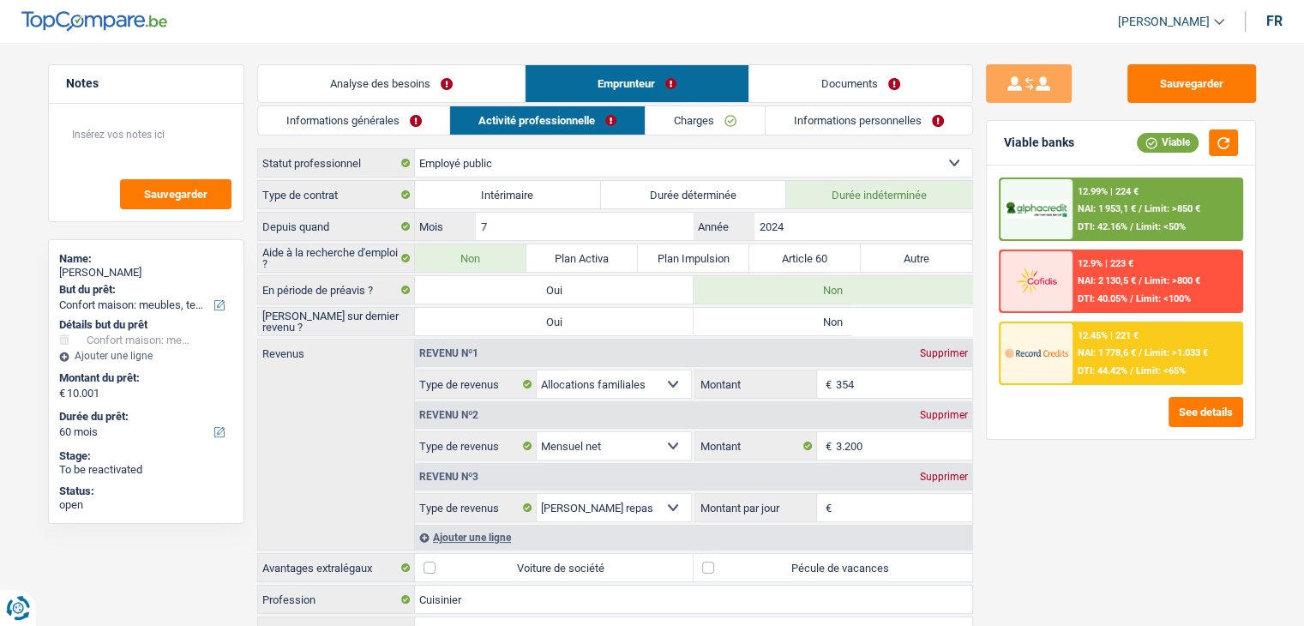
click at [394, 115] on link "Informations générales" at bounding box center [354, 120] width 192 height 28
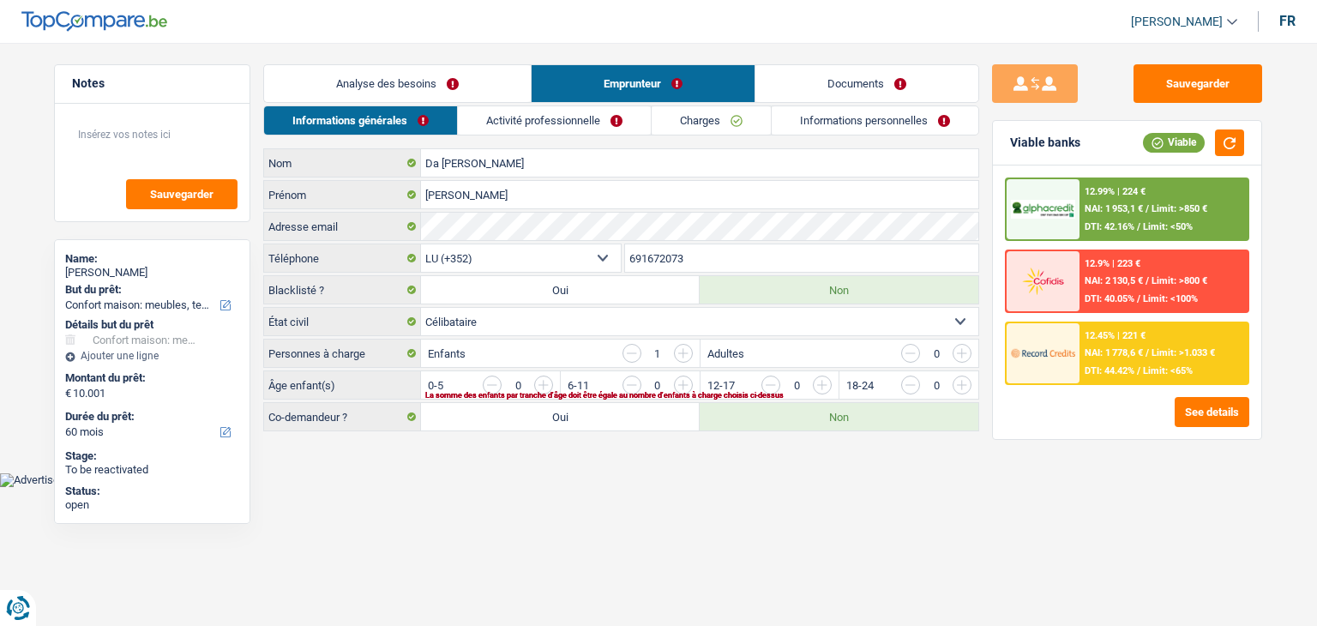
click at [432, 479] on body "Vous avez le contrôle de vos données Nous utilisons des cookies, tout comme nos…" at bounding box center [658, 256] width 1317 height 461
click at [677, 347] on input "button" at bounding box center [683, 353] width 19 height 19
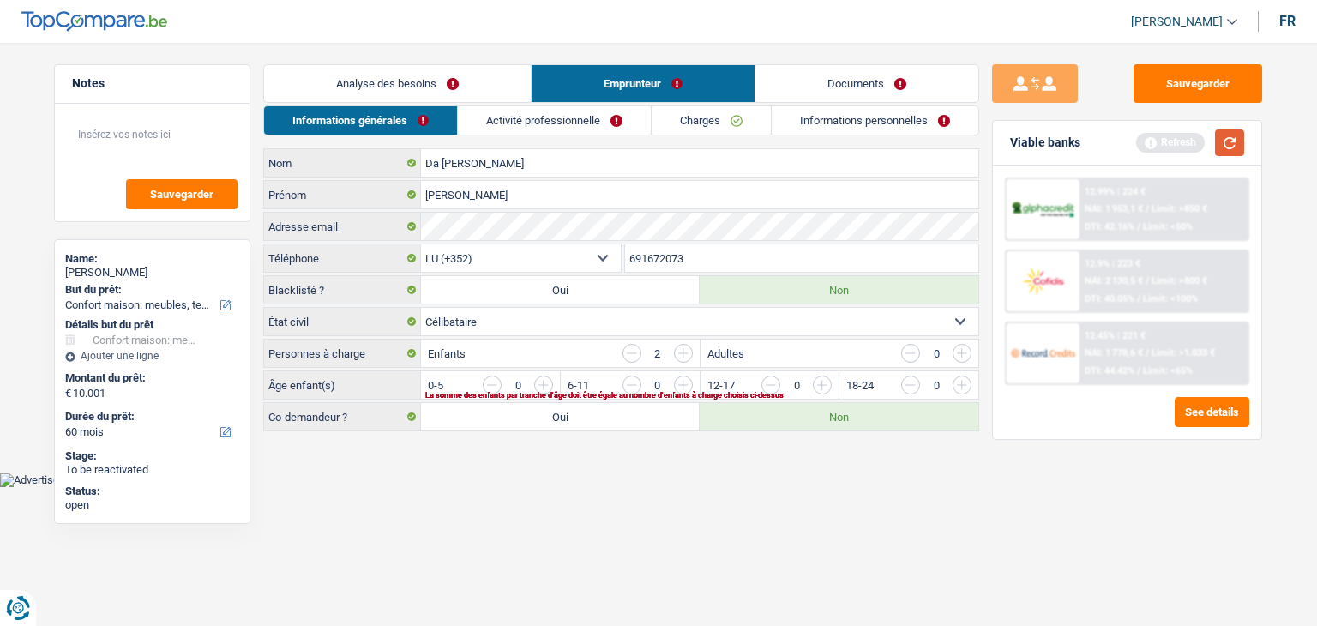
click at [1226, 145] on button "button" at bounding box center [1229, 142] width 29 height 27
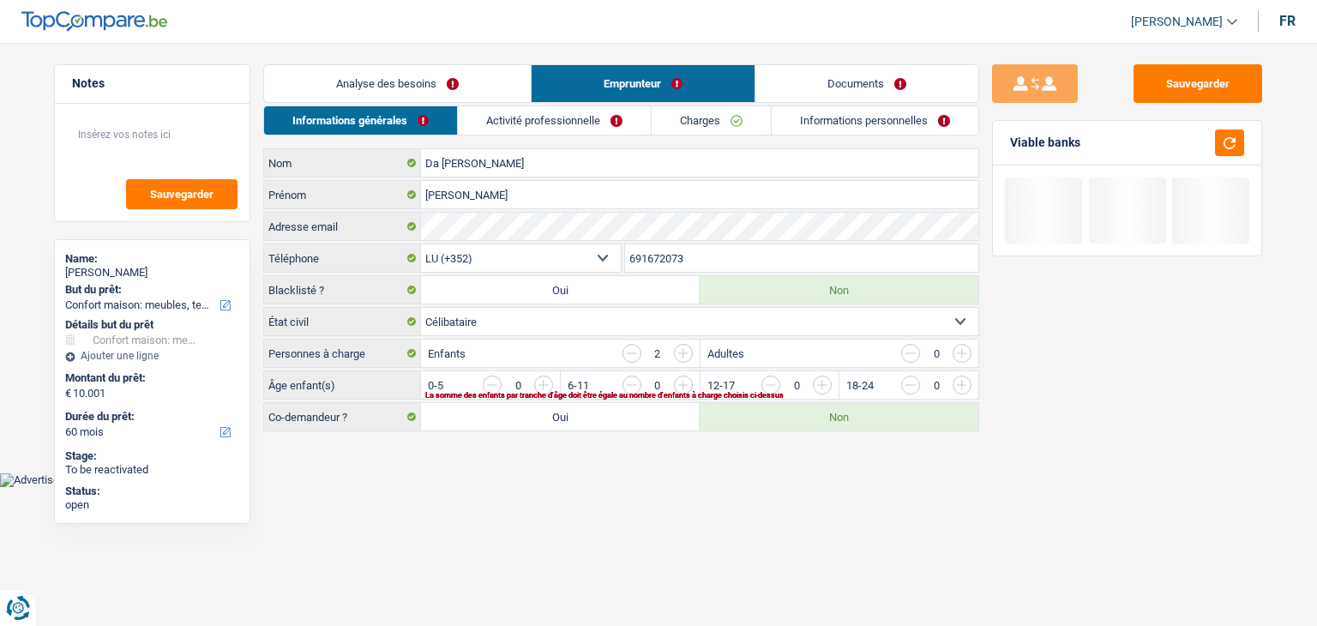
drag, startPoint x: 1088, startPoint y: 145, endPoint x: 1006, endPoint y: 144, distance: 81.4
click at [1006, 144] on div "Viable banks" at bounding box center [1127, 143] width 268 height 45
click at [471, 468] on main "Notes Sauvegarder Name: [PERSON_NAME] But du prêt: Confort maison: meubles, tex…" at bounding box center [658, 249] width 1317 height 447
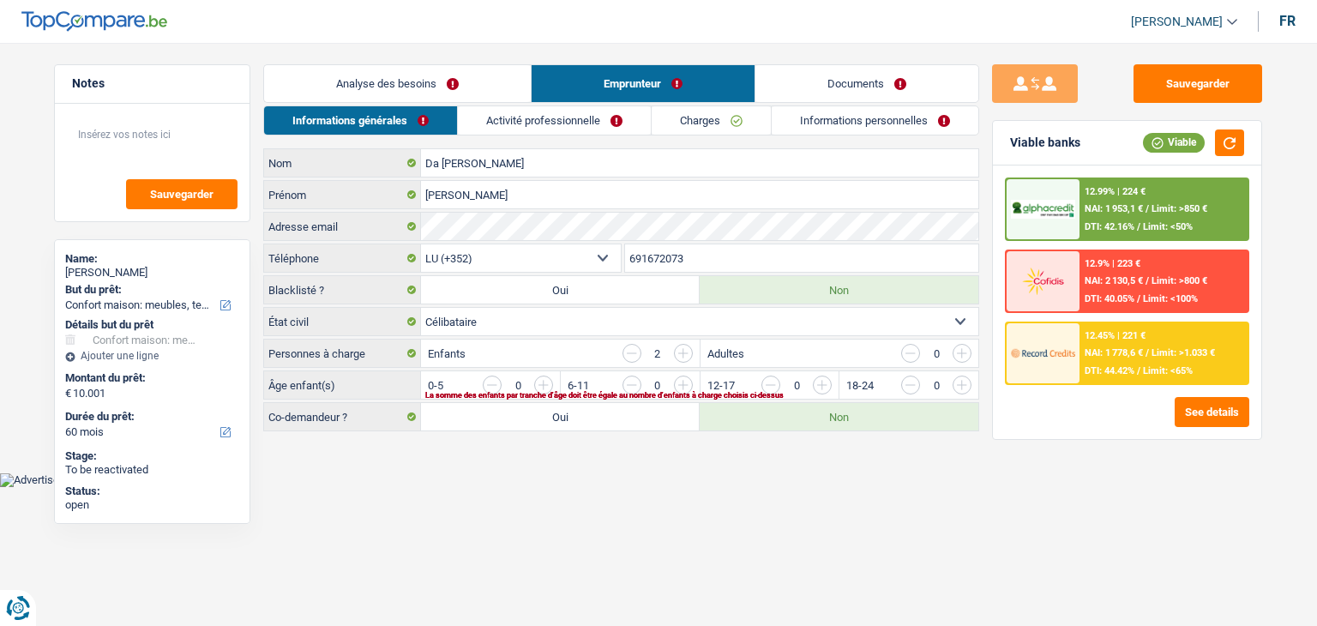
click at [820, 384] on input "button" at bounding box center [1170, 389] width 714 height 27
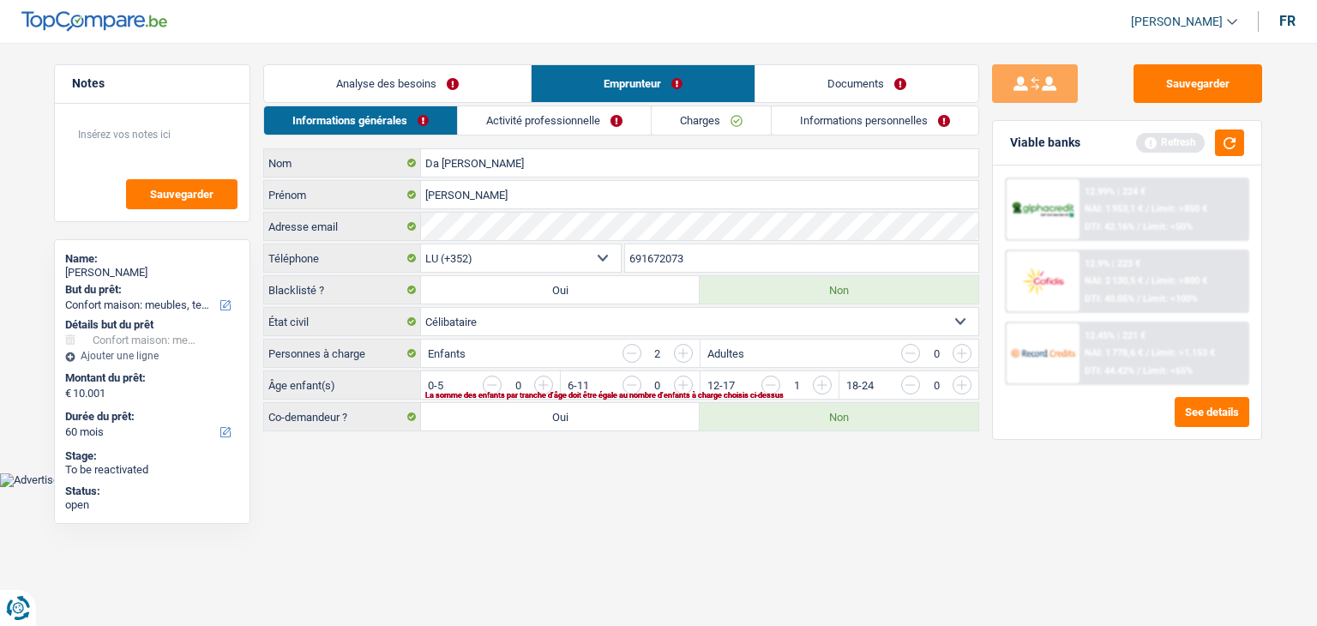
click at [820, 381] on input "button" at bounding box center [1170, 389] width 714 height 27
click at [705, 487] on html "Vous avez le contrôle de vos données Nous utilisons des cookies, tout comme nos…" at bounding box center [658, 243] width 1317 height 487
click at [491, 134] on link "Activité professionnelle" at bounding box center [555, 120] width 193 height 28
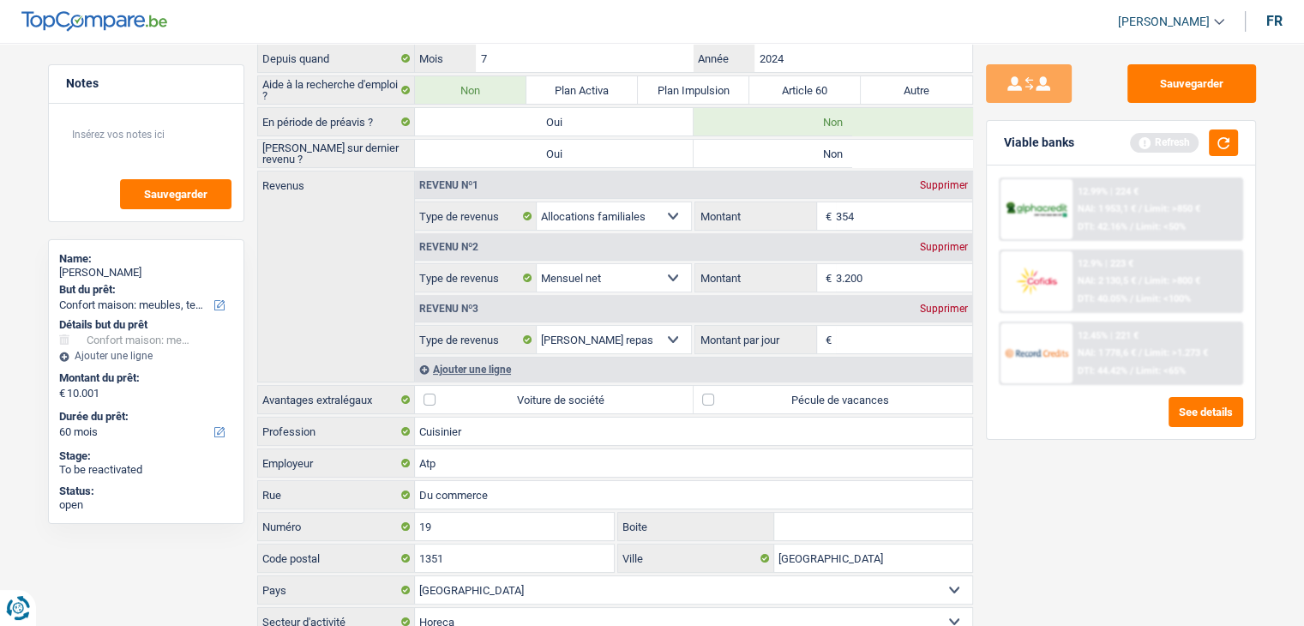
scroll to position [171, 0]
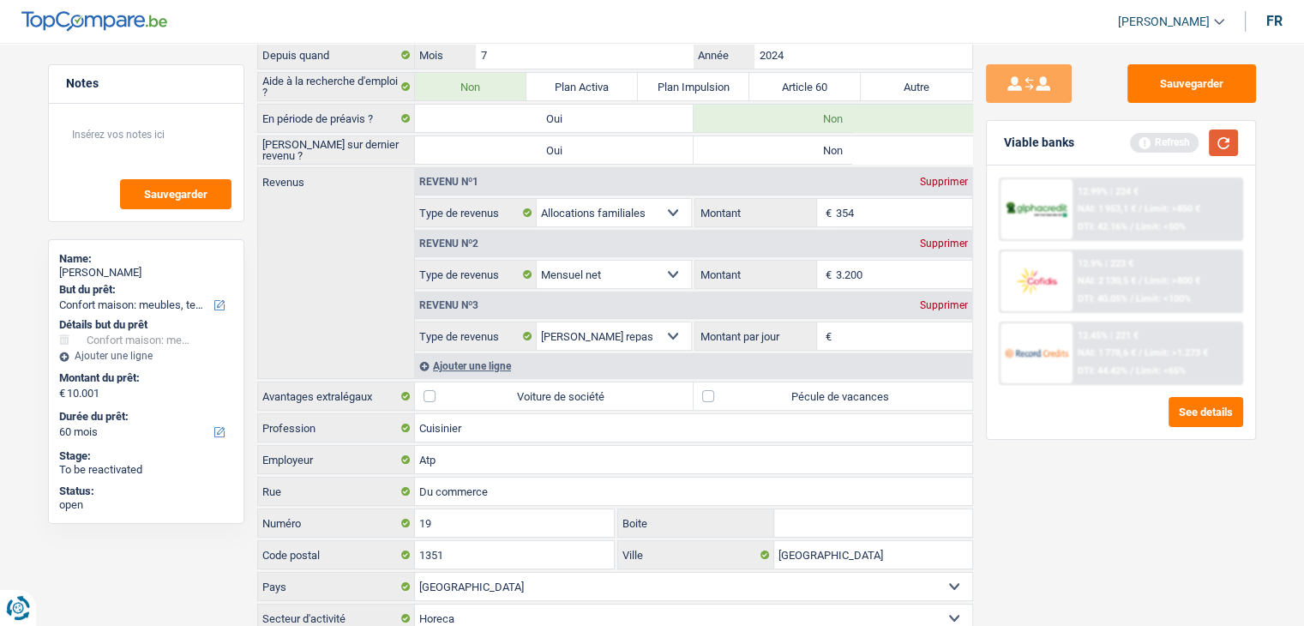
click at [1221, 140] on button "button" at bounding box center [1223, 142] width 29 height 27
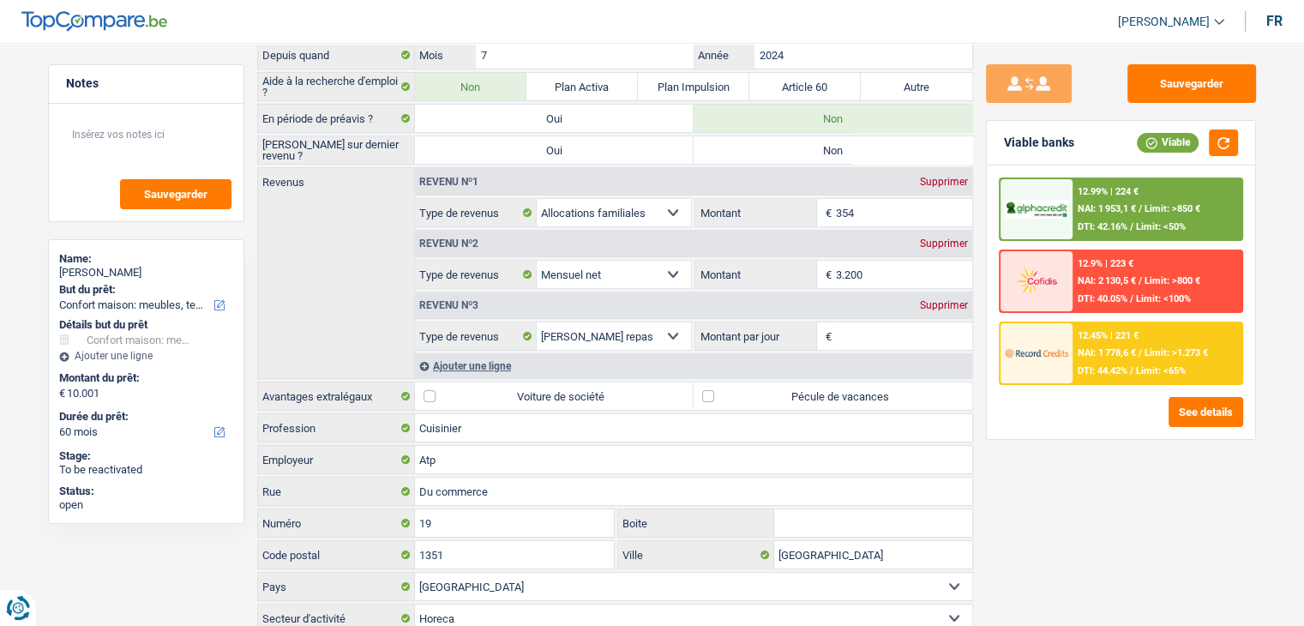
click at [888, 212] on input "354" at bounding box center [904, 212] width 136 height 27
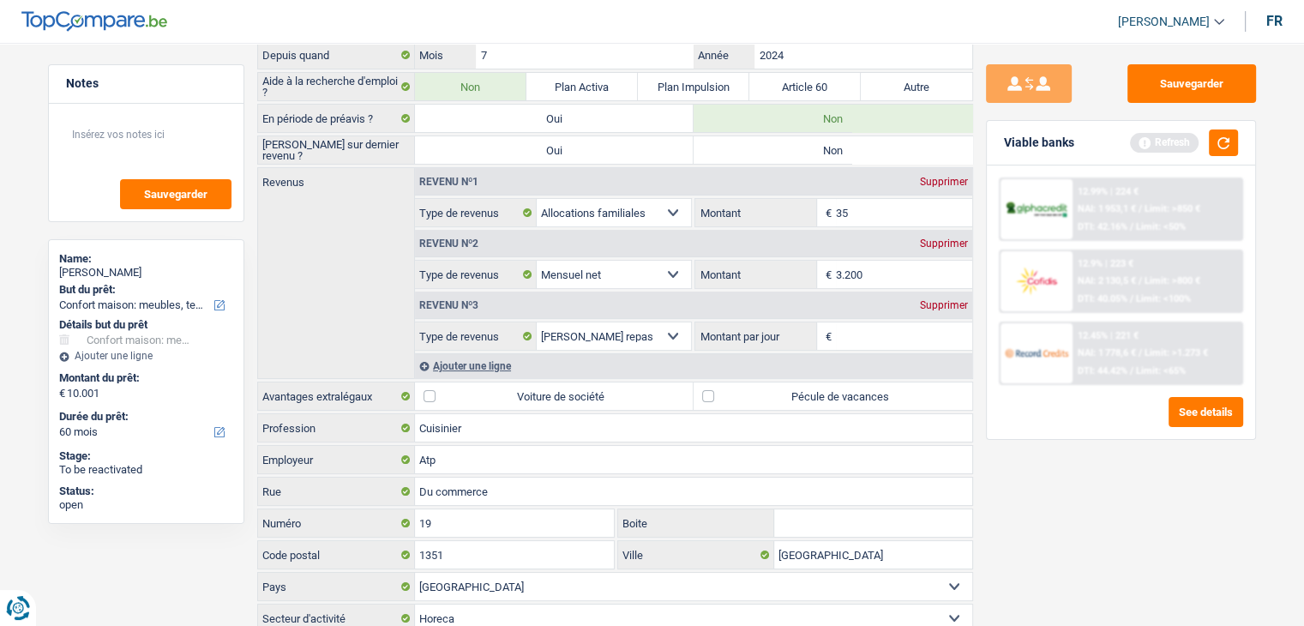
type input "3"
type input "360"
click at [1223, 137] on button "button" at bounding box center [1223, 142] width 29 height 27
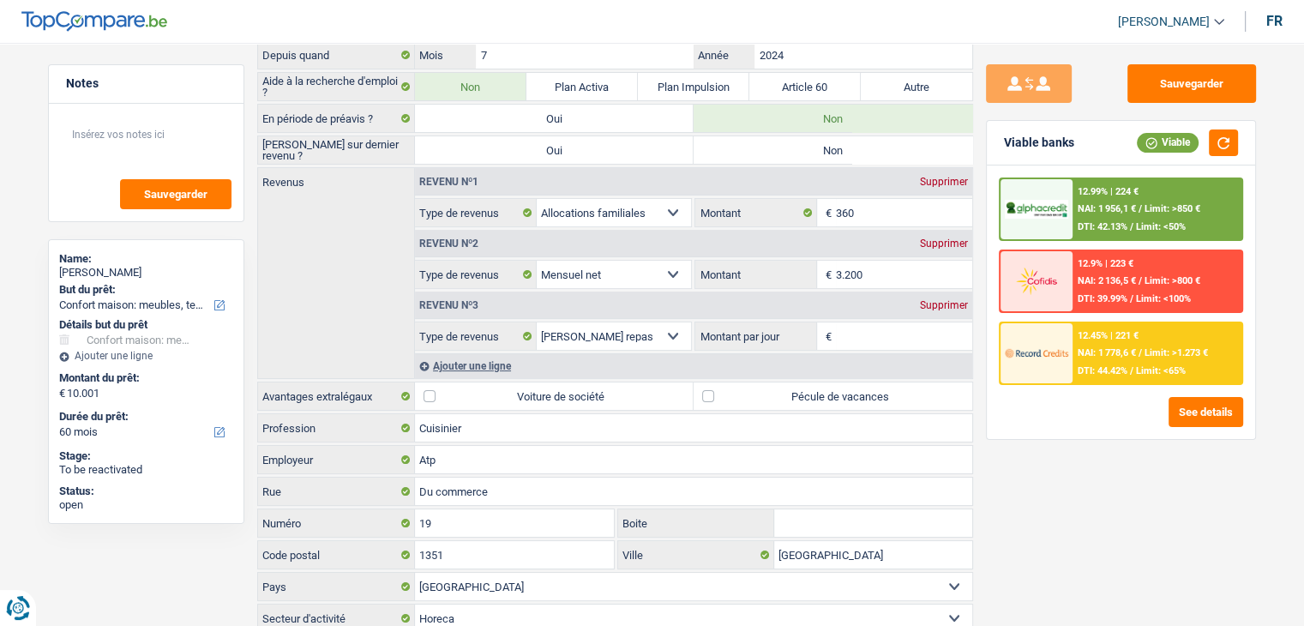
click at [926, 303] on div "Supprimer" at bounding box center [944, 305] width 57 height 10
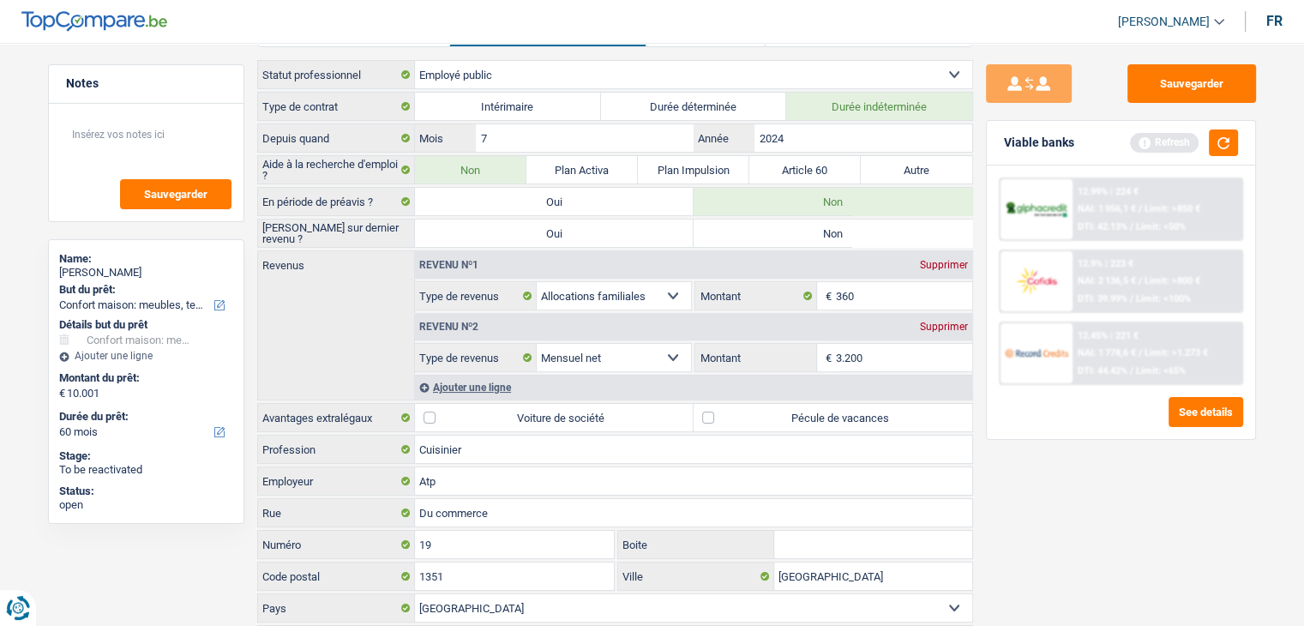
scroll to position [0, 0]
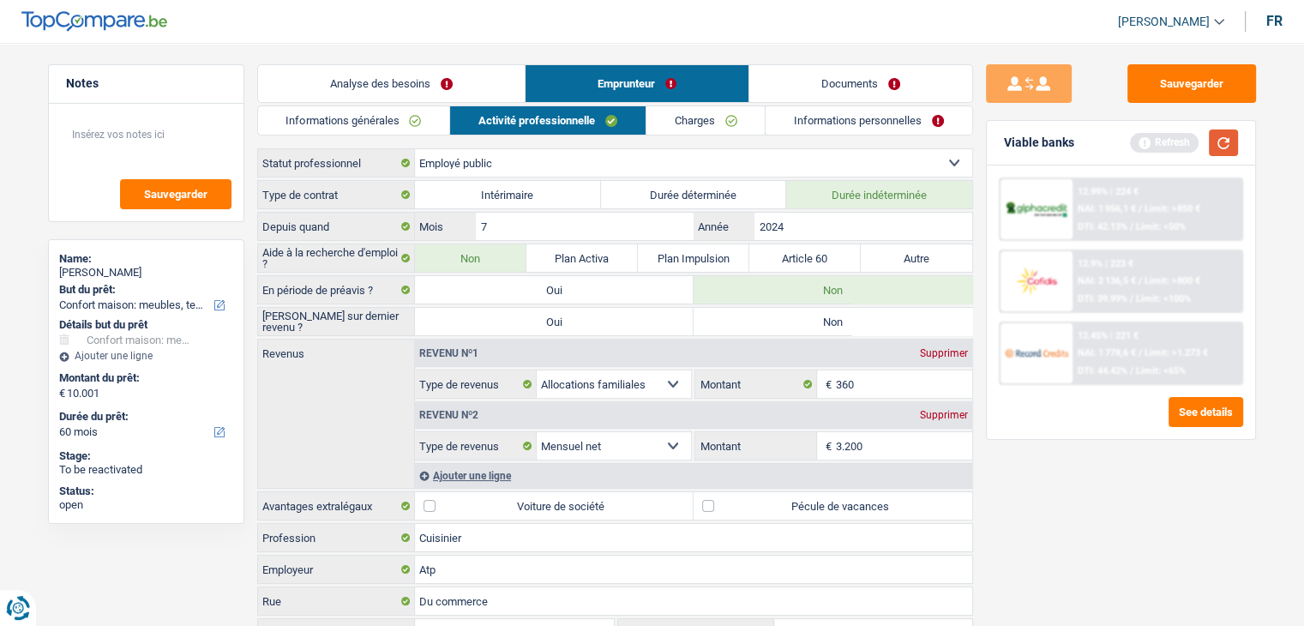
click at [1221, 135] on button "button" at bounding box center [1223, 142] width 29 height 27
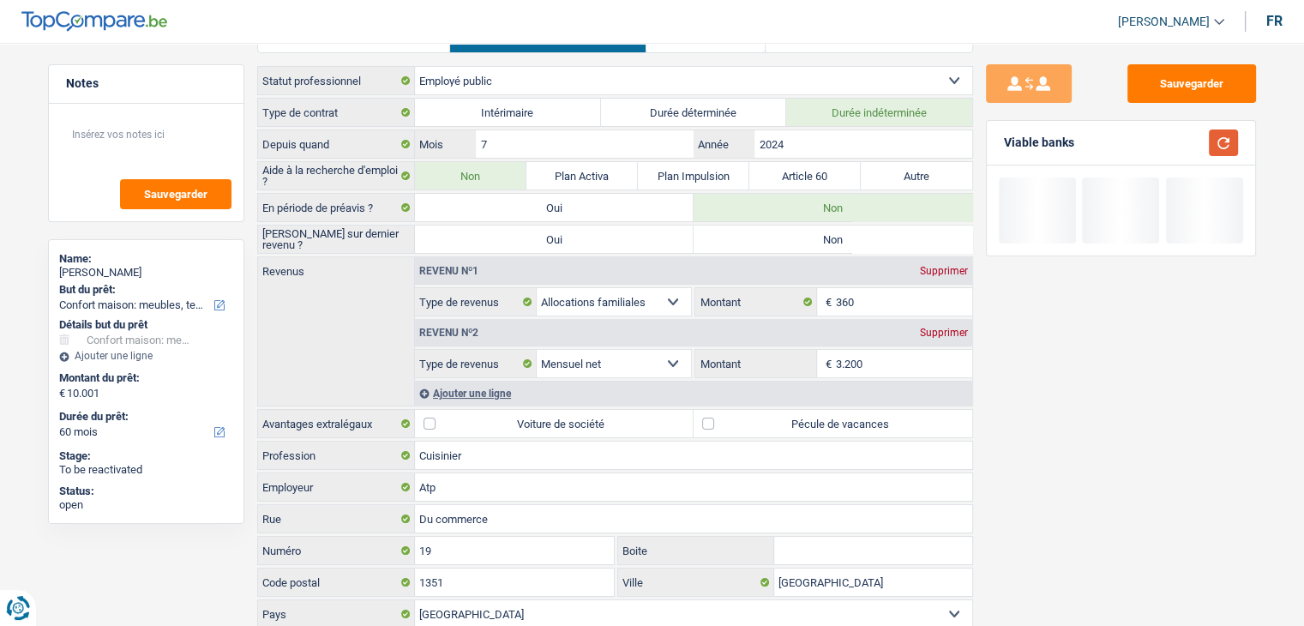
scroll to position [165, 0]
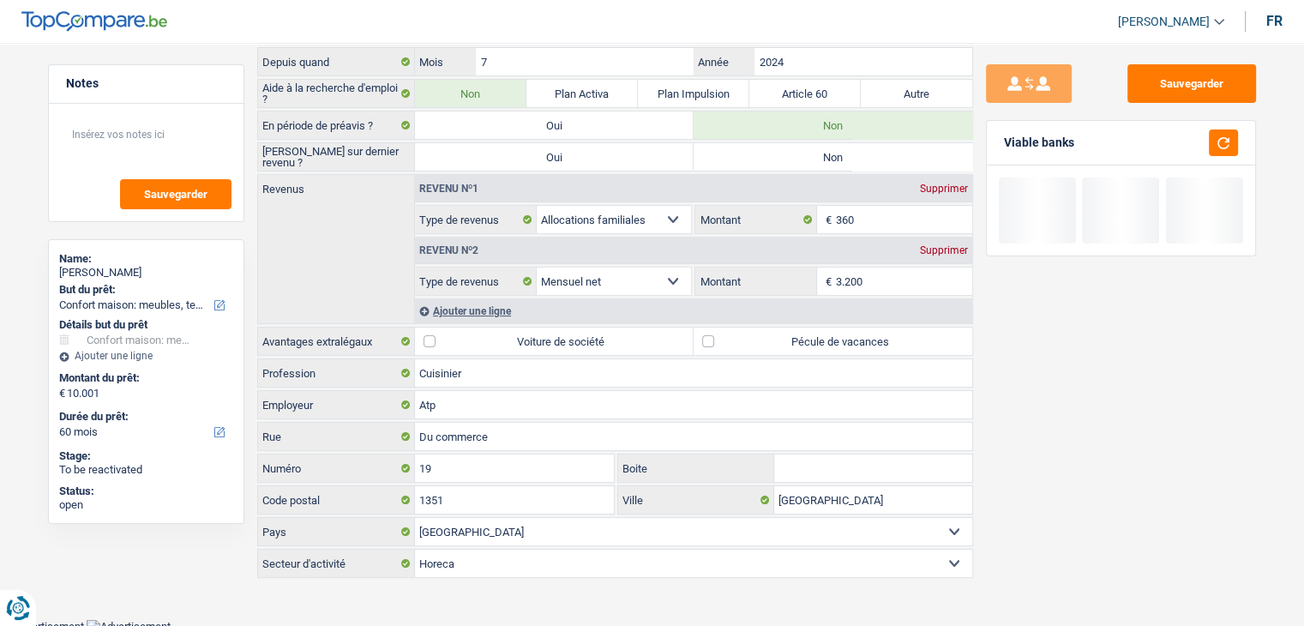
click at [856, 337] on label "Pécule de vacances" at bounding box center [833, 340] width 279 height 27
click at [856, 337] on input "Pécule de vacances" at bounding box center [833, 340] width 279 height 27
checkbox input "true"
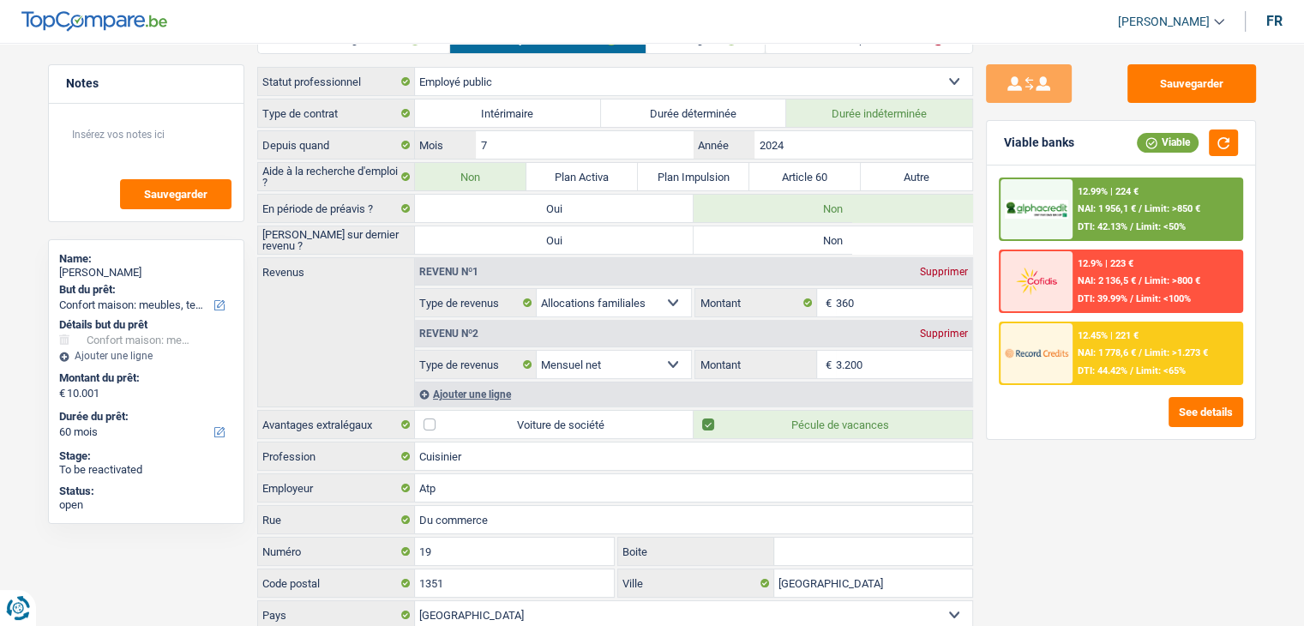
scroll to position [0, 0]
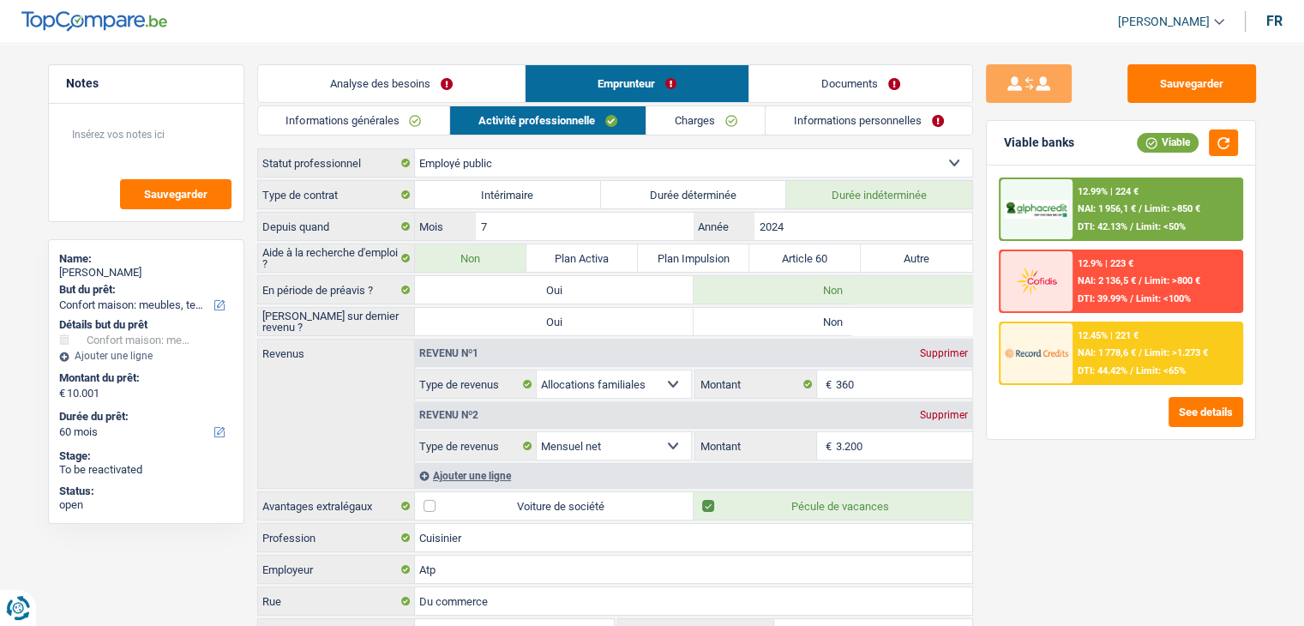
click at [671, 112] on link "Charges" at bounding box center [705, 120] width 119 height 28
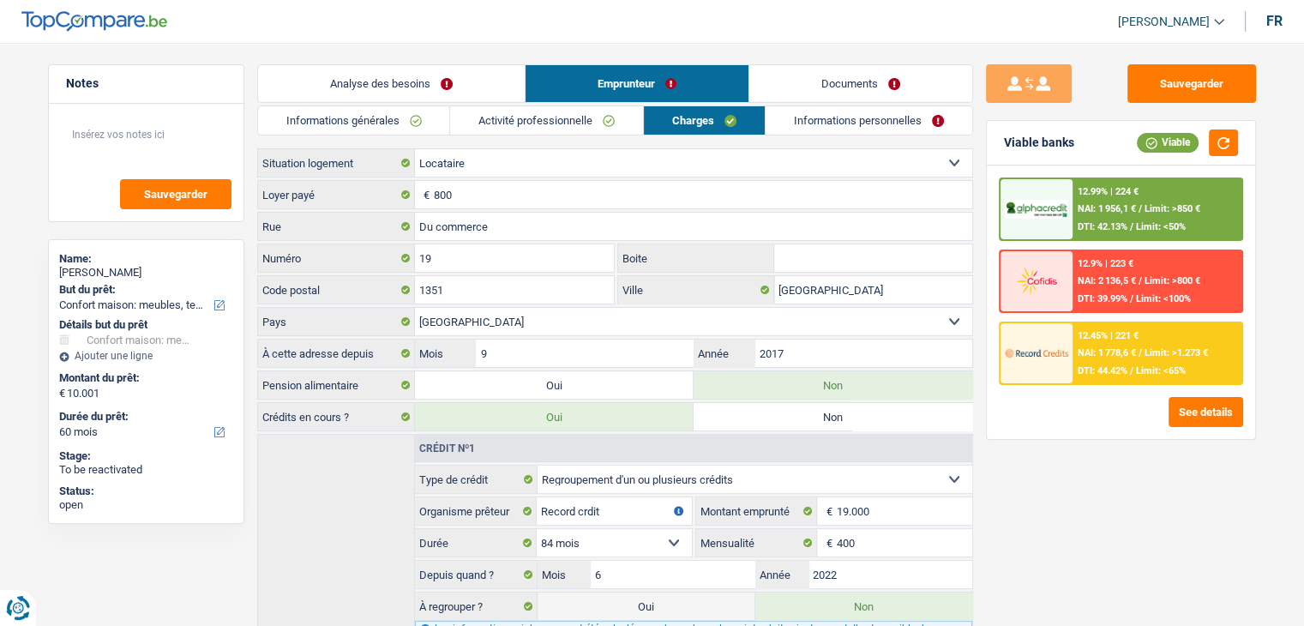
click at [583, 130] on link "Activité professionnelle" at bounding box center [546, 120] width 193 height 28
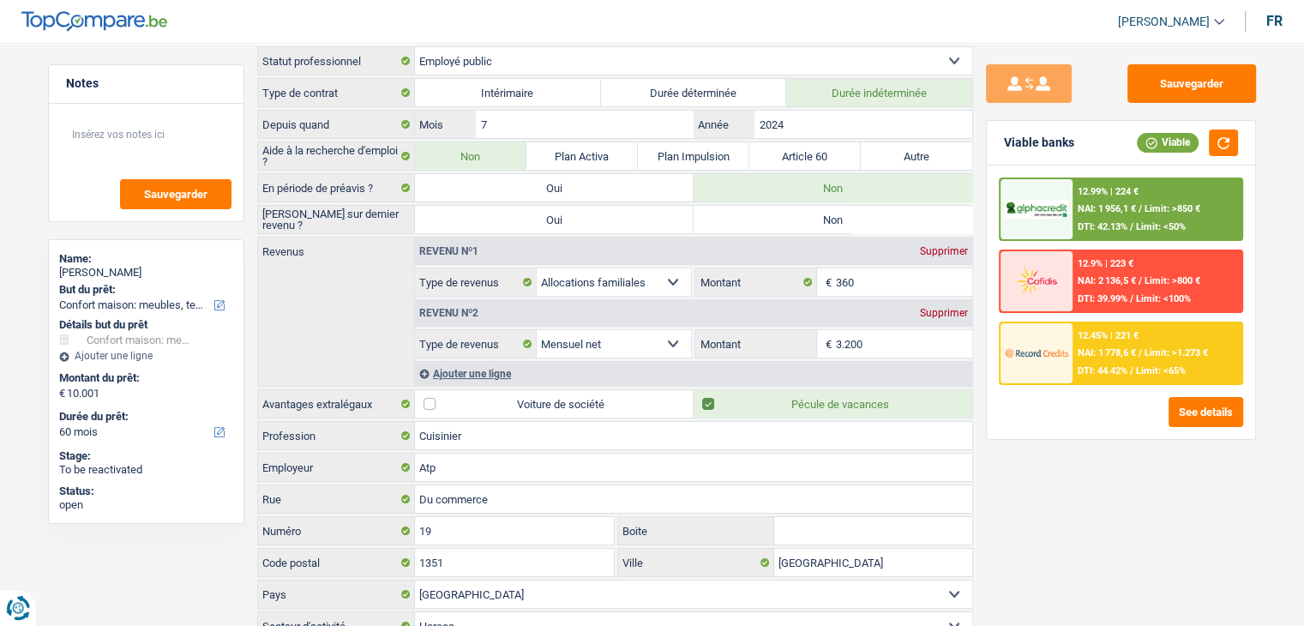
scroll to position [165, 0]
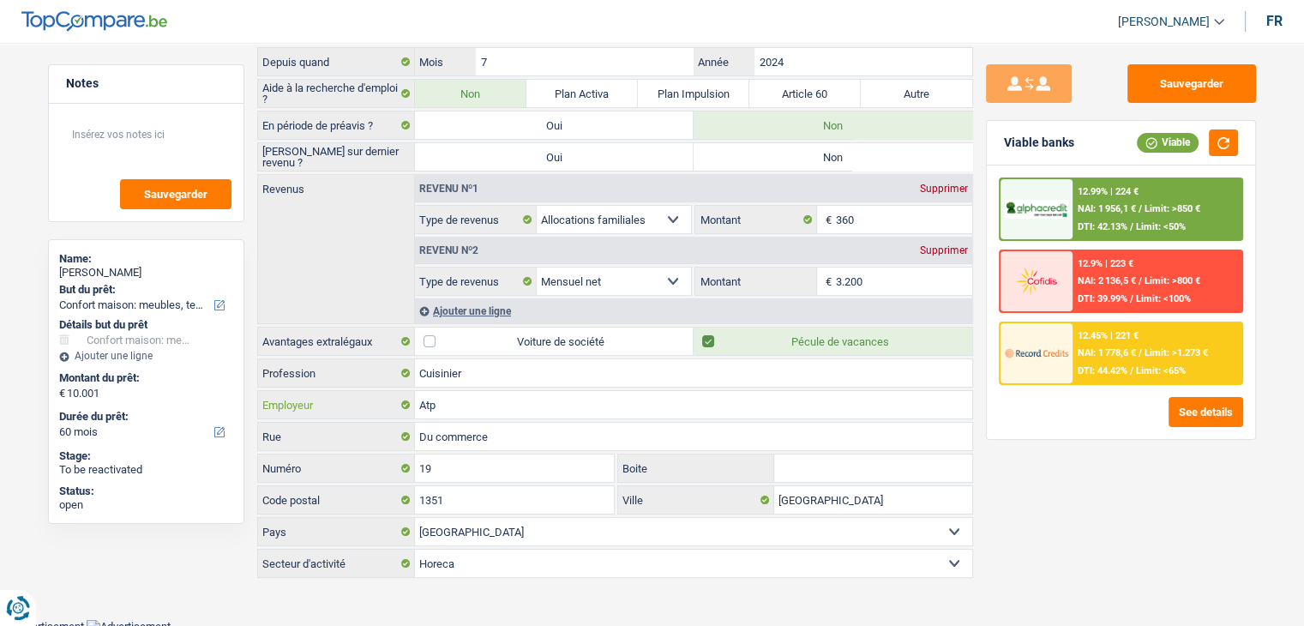
click at [516, 400] on input "Atp" at bounding box center [693, 404] width 557 height 27
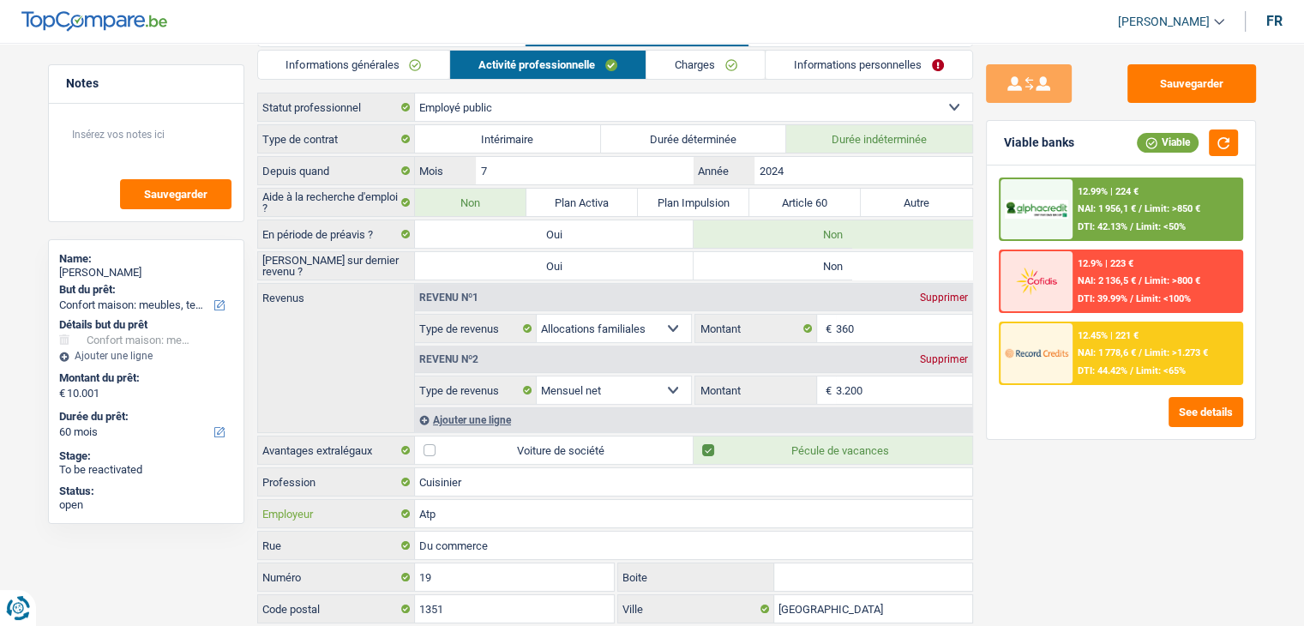
scroll to position [0, 0]
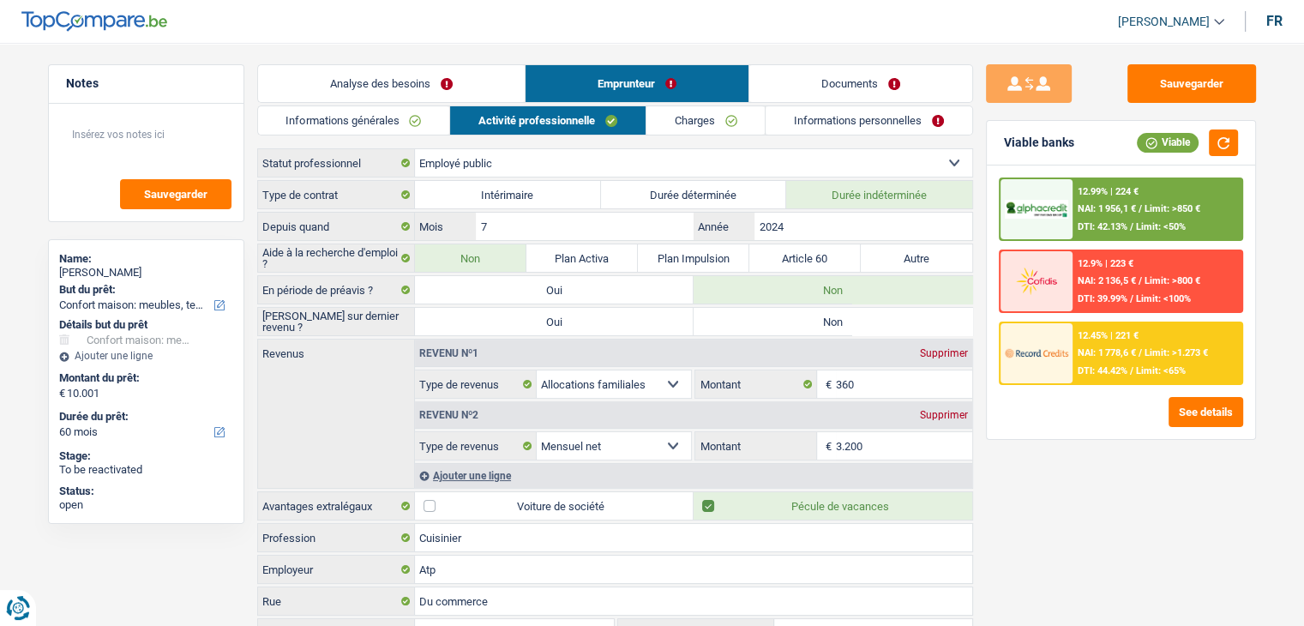
click at [724, 124] on link "Charges" at bounding box center [705, 120] width 119 height 28
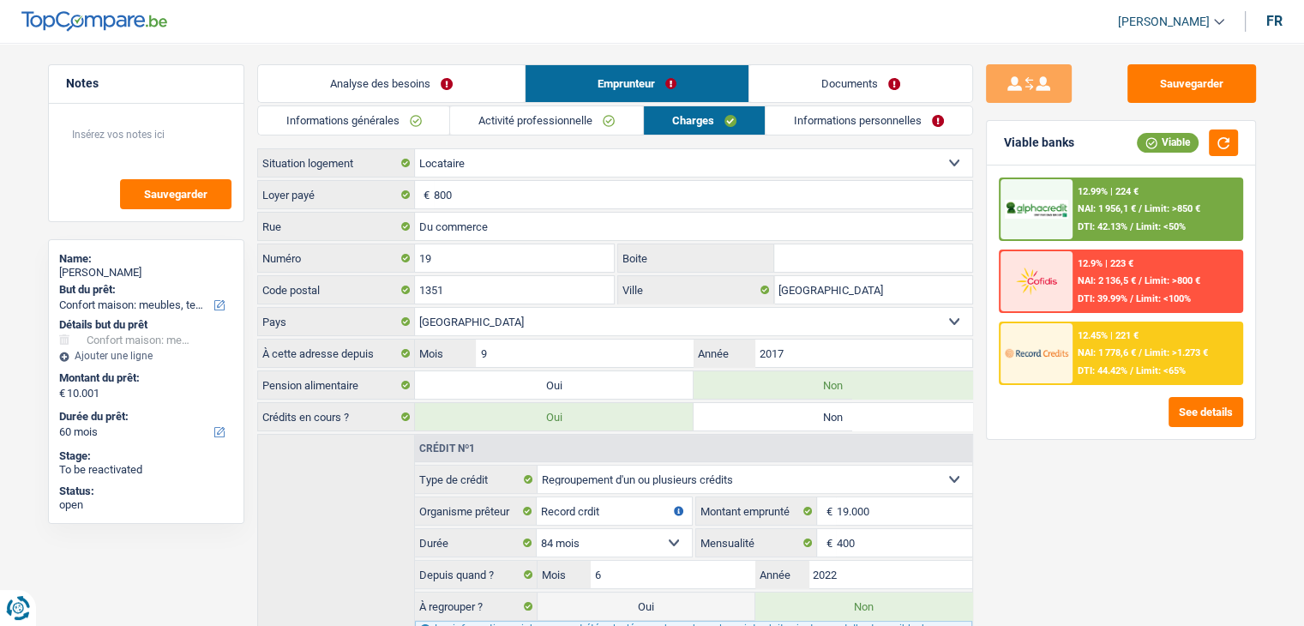
click at [1068, 477] on div "Sauvegarder Viable banks Viable 12.99% | 224 € NAI: 1 956,1 € / Limit: >850 € D…" at bounding box center [1121, 329] width 296 height 530
click at [1149, 503] on div "Sauvegarder Viable banks Viable 12.99% | 224 € NAI: 1 956,1 € / Limit: >850 € D…" at bounding box center [1121, 329] width 296 height 530
click at [1063, 443] on div "Sauvegarder Viable banks Viable 12.99% | 224 € NAI: 1 956,1 € / Limit: >850 € D…" at bounding box center [1121, 329] width 296 height 530
click at [569, 117] on link "Activité professionnelle" at bounding box center [546, 120] width 193 height 28
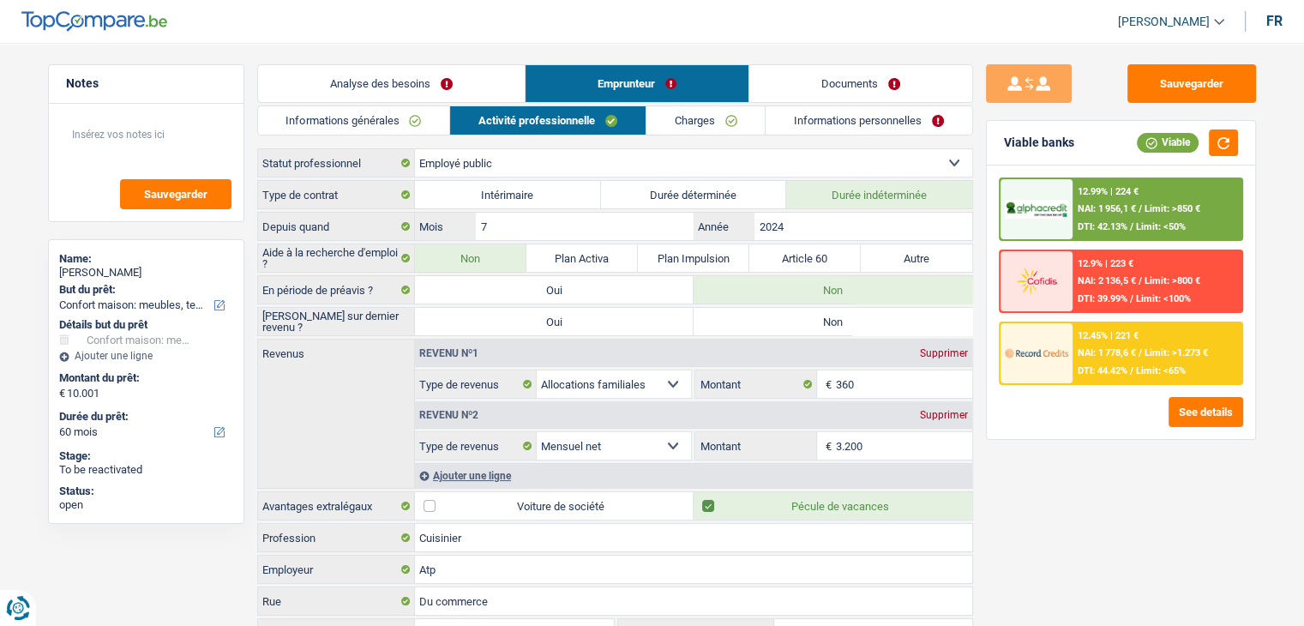
click at [327, 122] on link "Informations générales" at bounding box center [354, 120] width 192 height 28
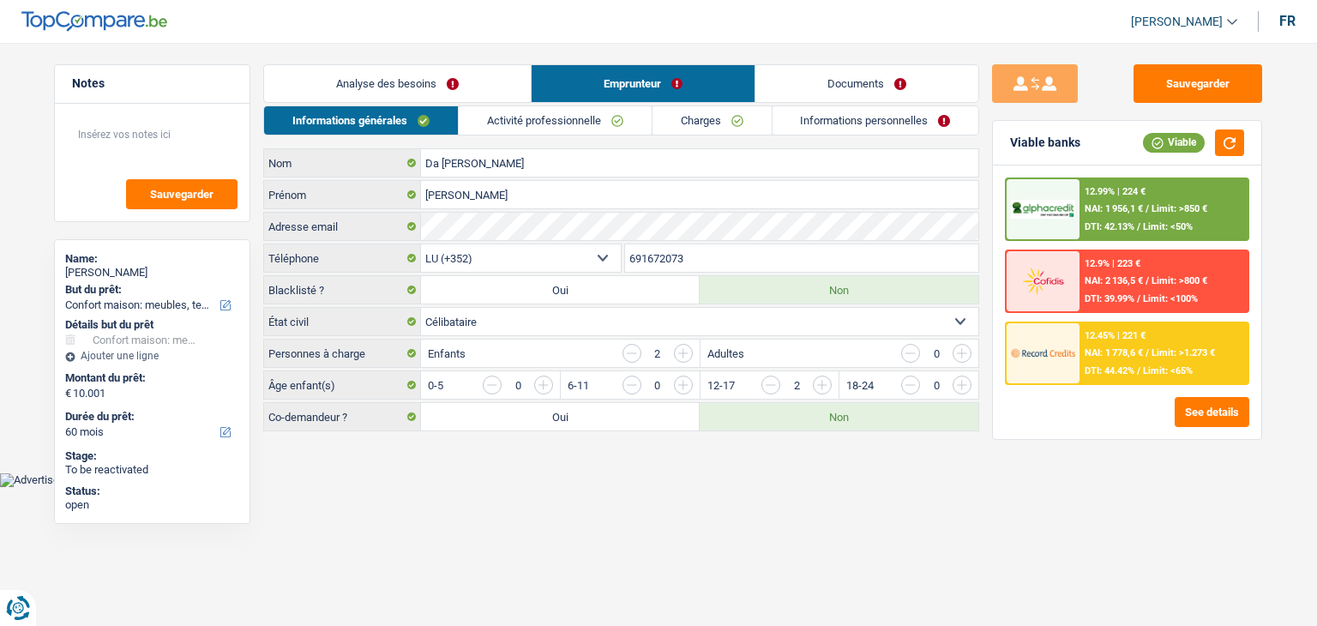
click at [444, 86] on link "Analyse des besoins" at bounding box center [397, 83] width 267 height 37
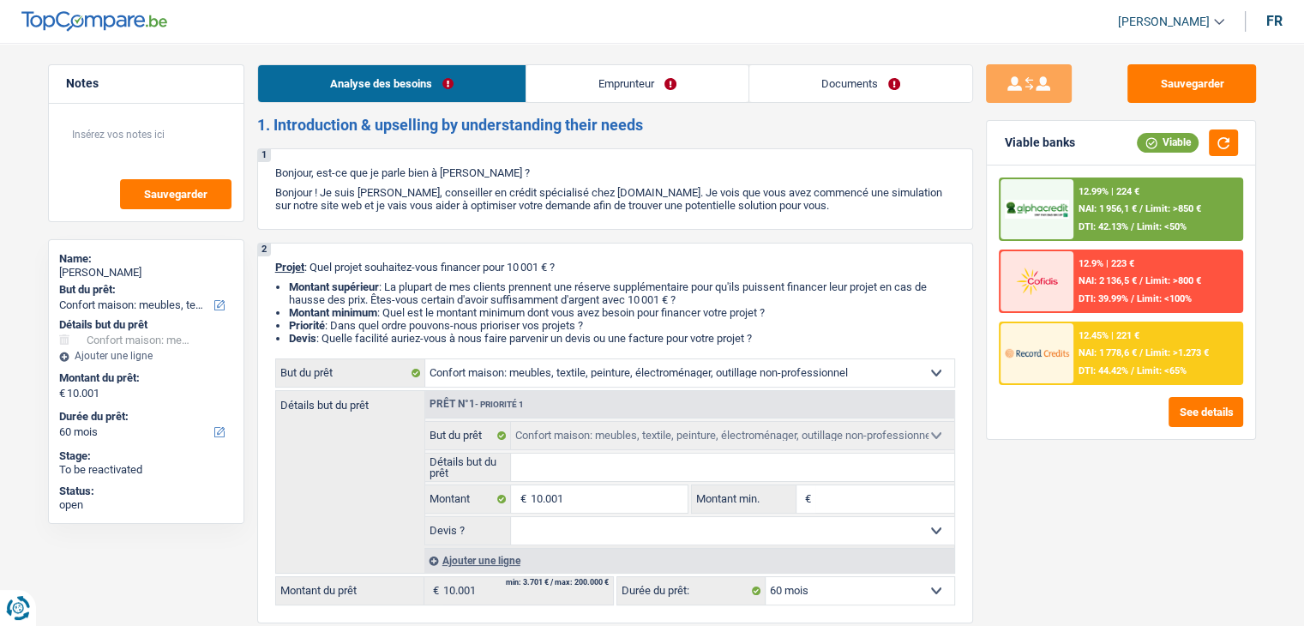
click at [597, 79] on link "Emprunteur" at bounding box center [637, 83] width 222 height 37
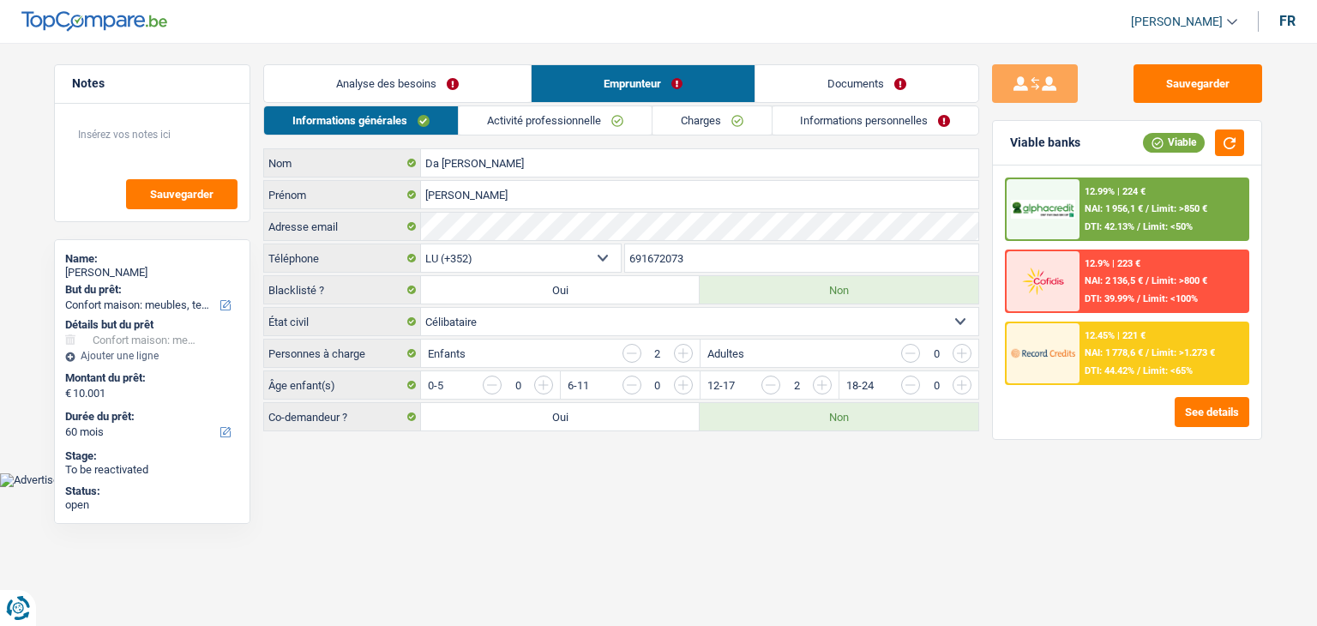
click at [493, 116] on link "Activité professionnelle" at bounding box center [555, 120] width 193 height 28
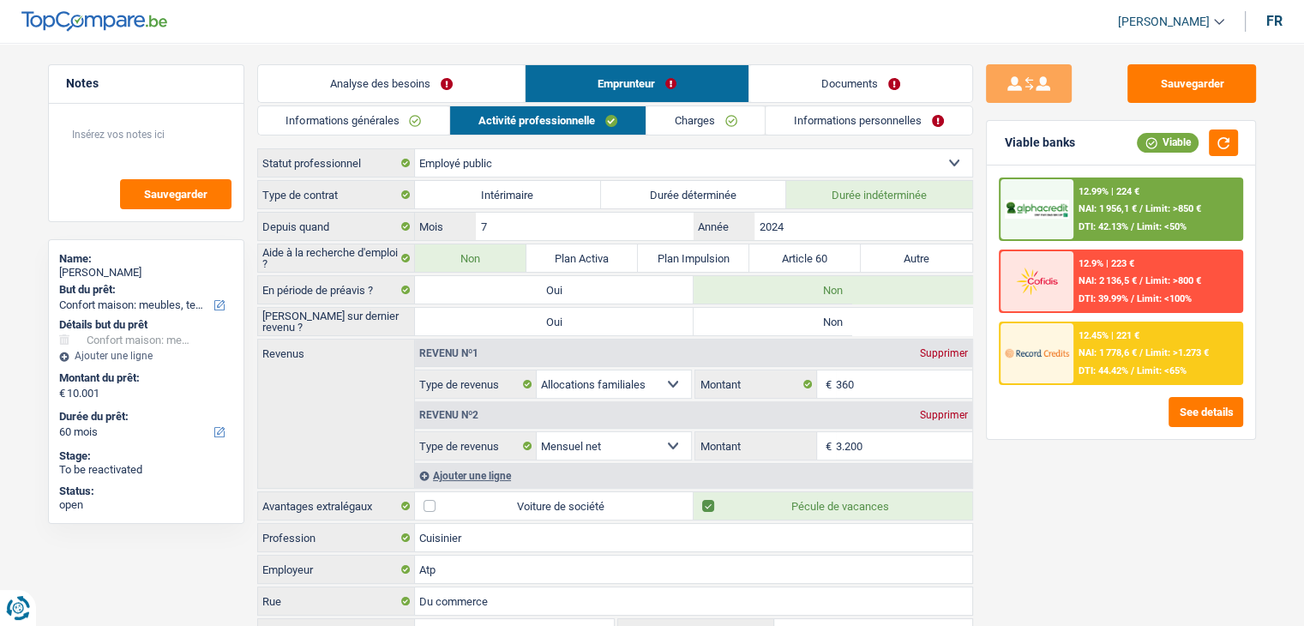
click at [430, 123] on link "Informations générales" at bounding box center [354, 120] width 192 height 28
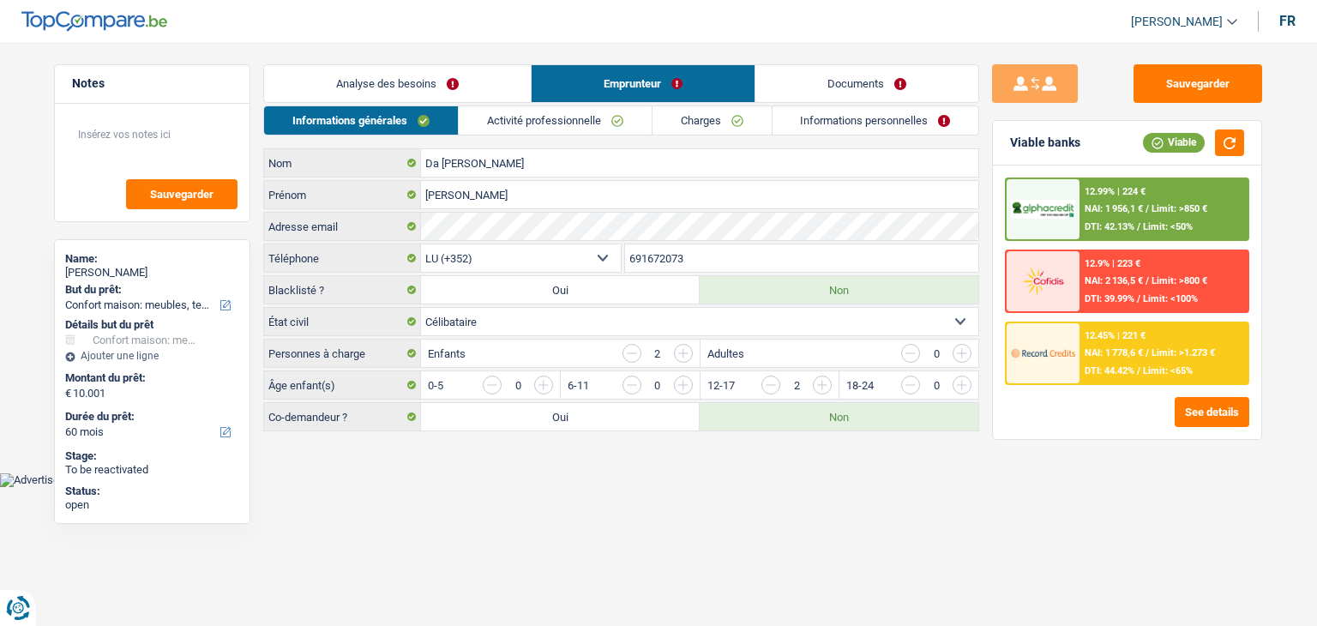
click at [520, 117] on link "Activité professionnelle" at bounding box center [555, 120] width 193 height 28
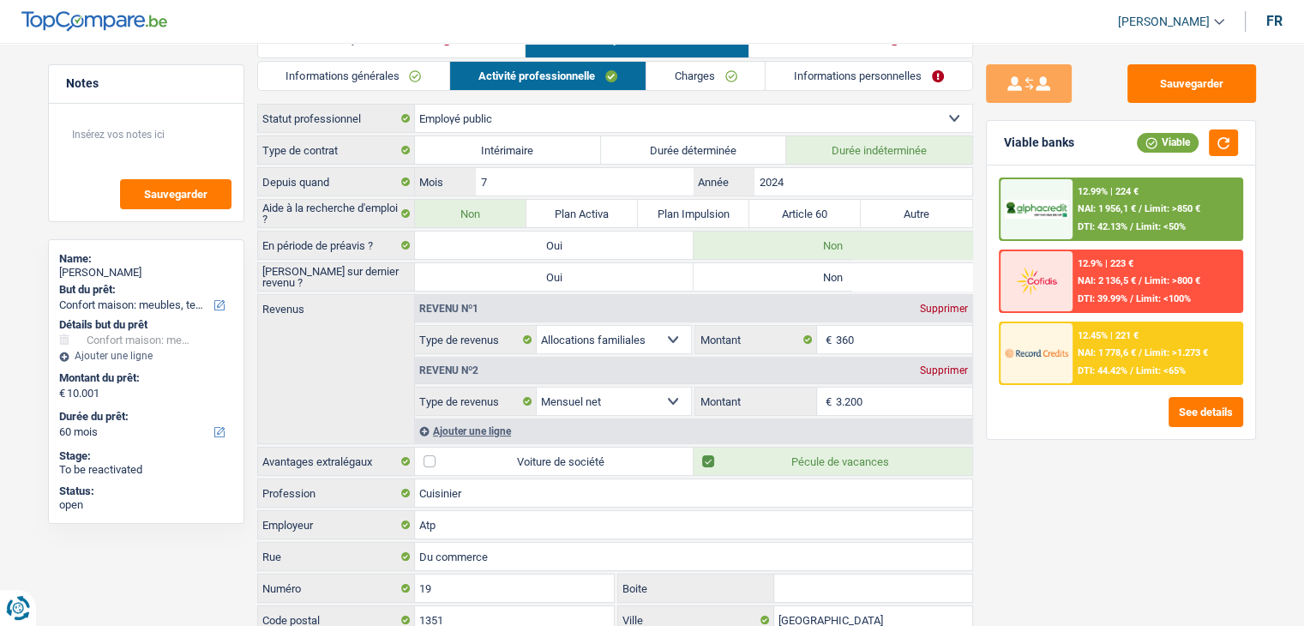
scroll to position [86, 0]
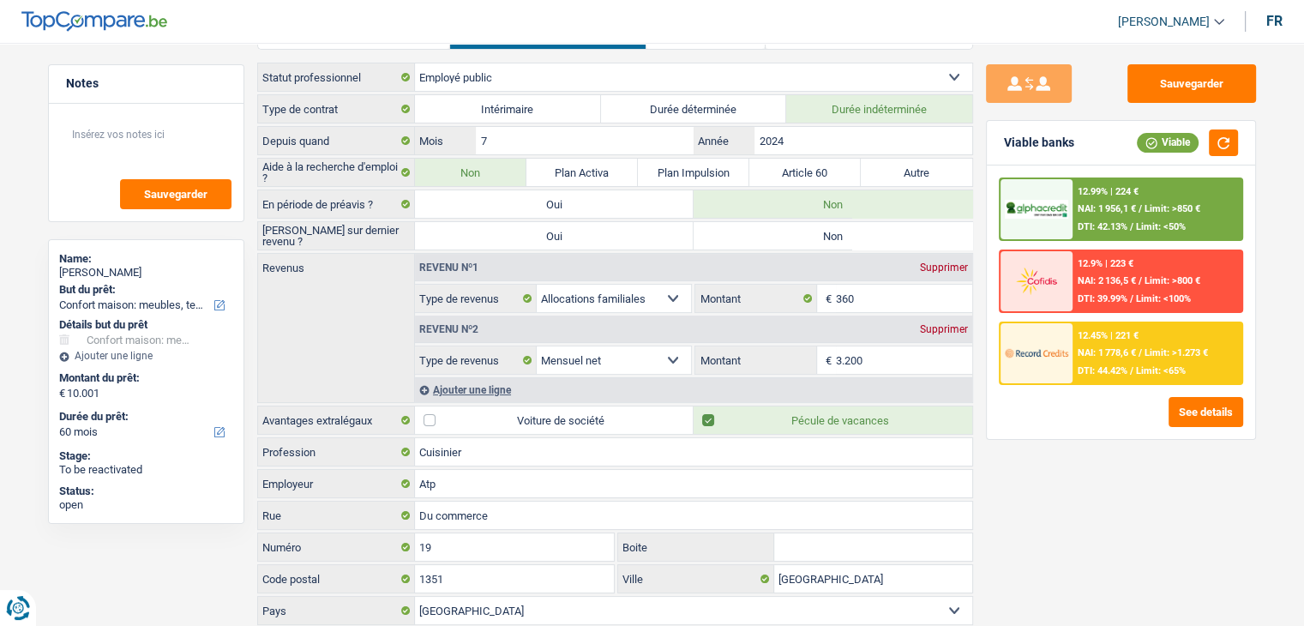
click at [499, 388] on div "Ajouter une ligne" at bounding box center [693, 389] width 557 height 25
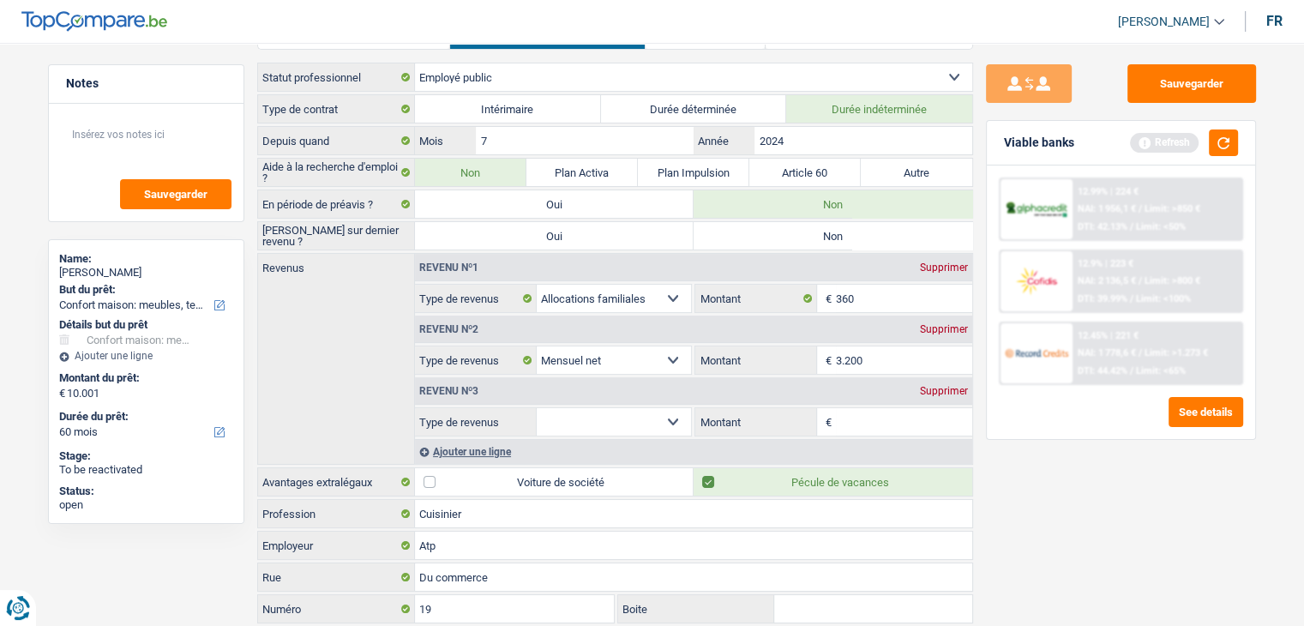
click at [618, 418] on select "Allocation d'handicap Allocations chômage Allocations familiales Chèques repas …" at bounding box center [614, 421] width 155 height 27
select select "alimony"
click at [537, 408] on select "Allocation d'handicap Allocations chômage Allocations familiales Chèques repas …" at bounding box center [614, 421] width 155 height 27
click at [889, 419] on input "Montant" at bounding box center [904, 421] width 136 height 27
type input "147"
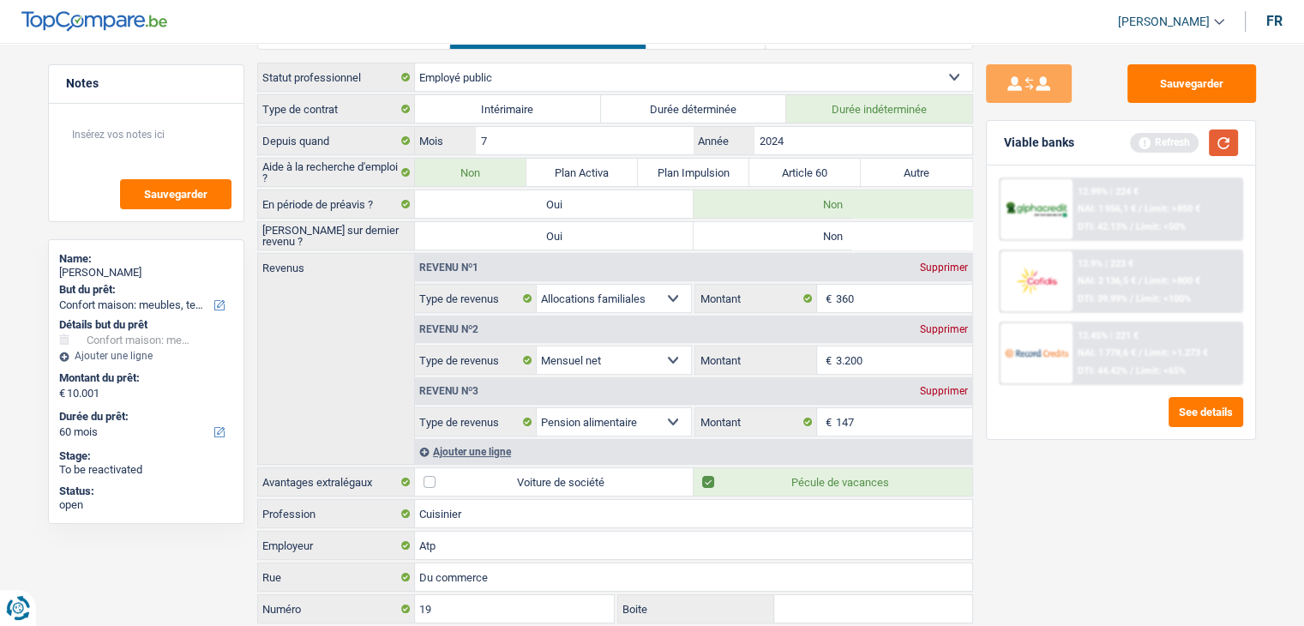
click at [1231, 146] on button "button" at bounding box center [1223, 142] width 29 height 27
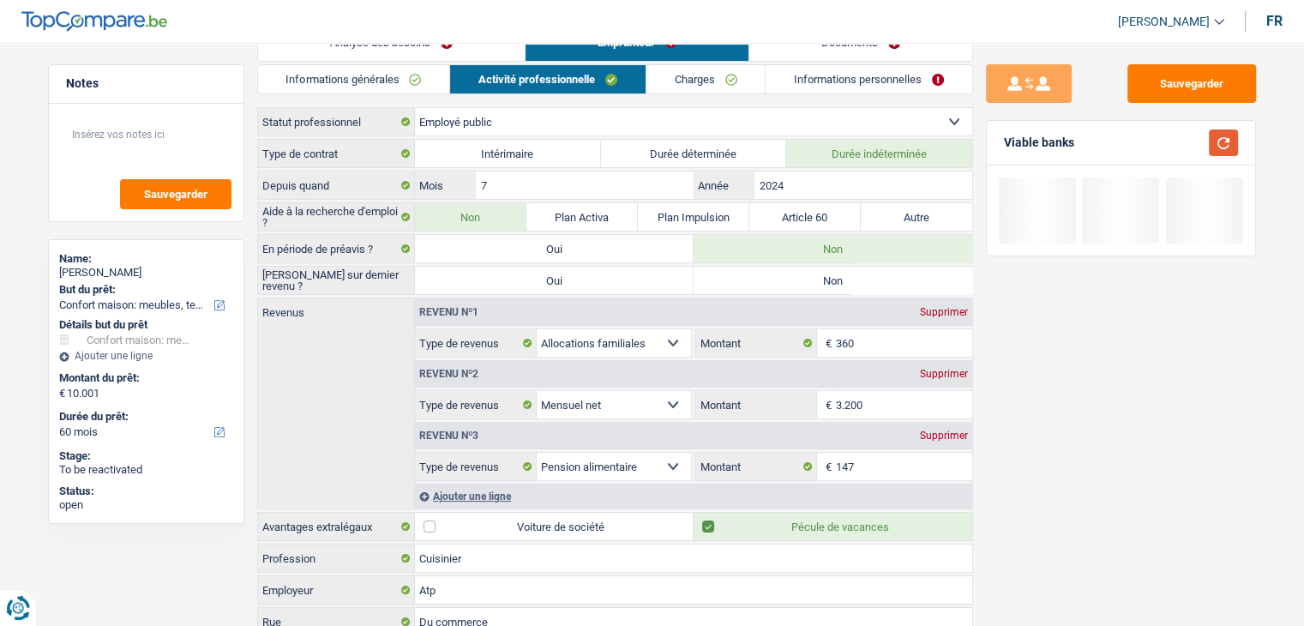
scroll to position [0, 0]
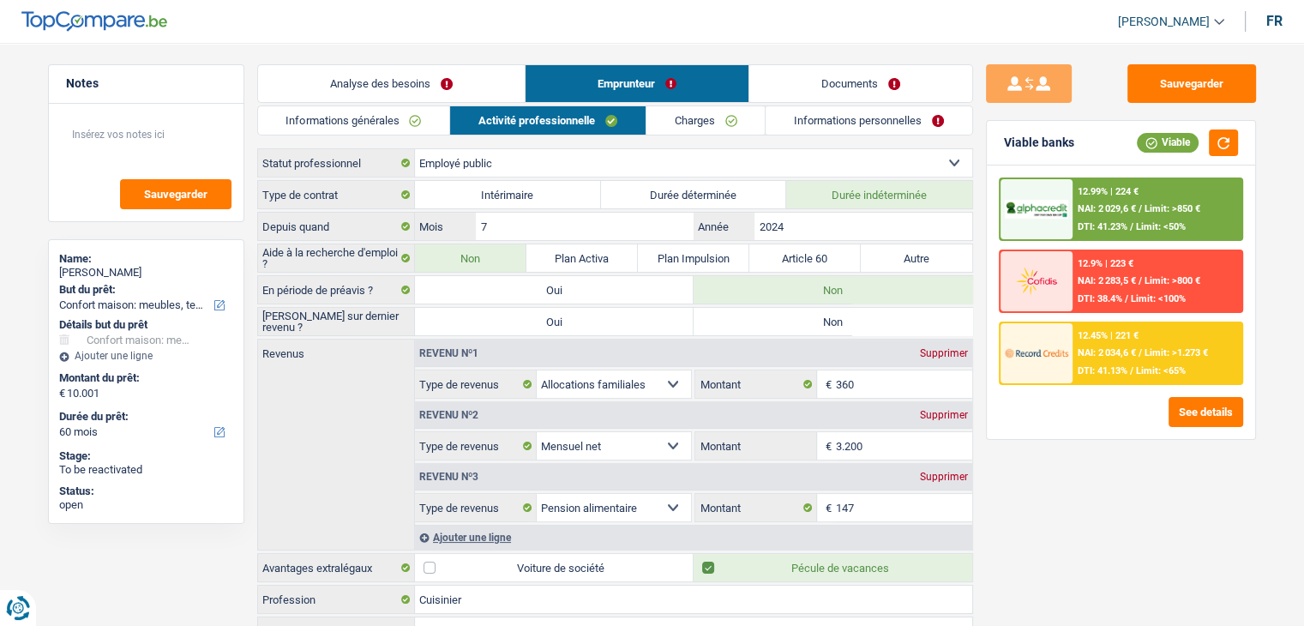
click at [1067, 466] on div "Sauvegarder Viable banks Viable 12.99% | 224 € NAI: 2 029,6 € / Limit: >850 € D…" at bounding box center [1121, 329] width 296 height 530
click at [1087, 482] on div "Sauvegarder Viable banks Viable 12.99% | 224 € NAI: 2 029,6 € / Limit: >850 € D…" at bounding box center [1121, 329] width 296 height 530
click at [713, 129] on link "Charges" at bounding box center [705, 120] width 119 height 28
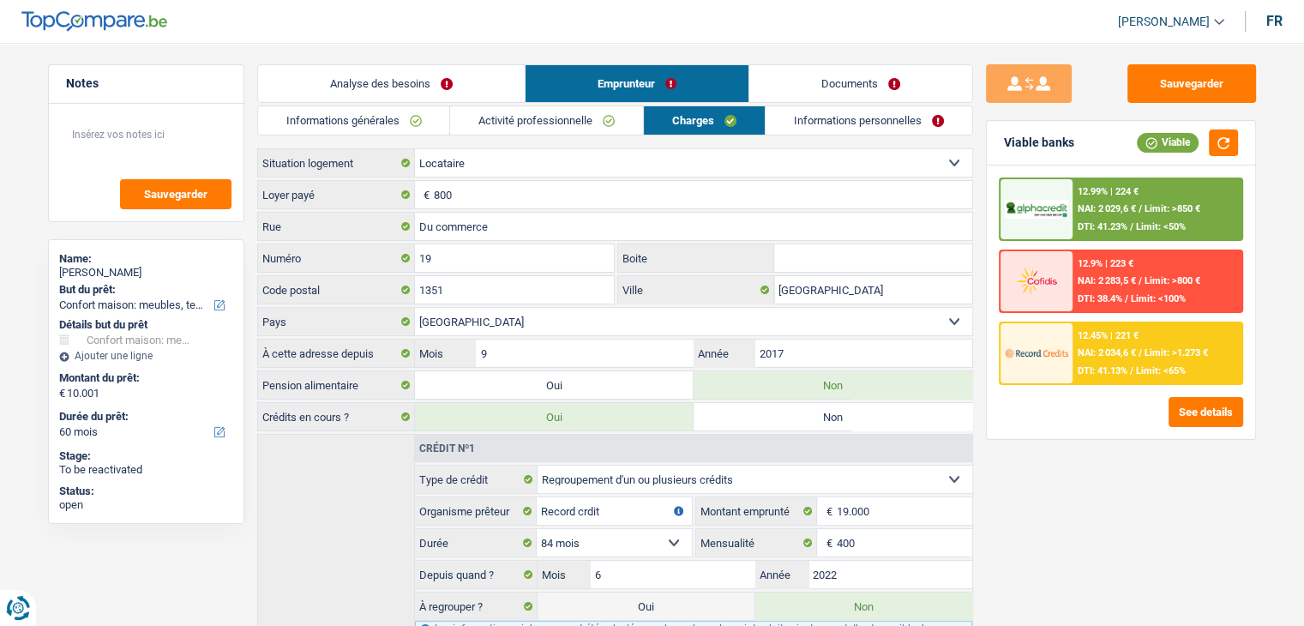
click at [576, 128] on link "Activité professionnelle" at bounding box center [546, 120] width 193 height 28
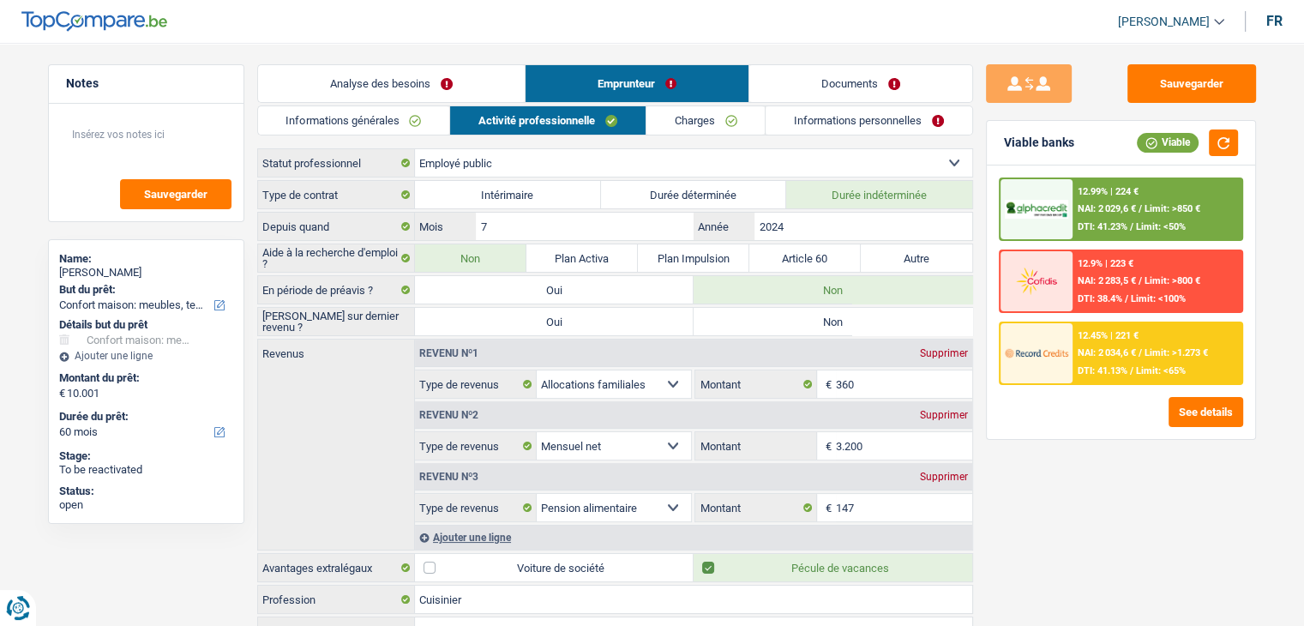
click at [746, 123] on link "Charges" at bounding box center [705, 120] width 119 height 28
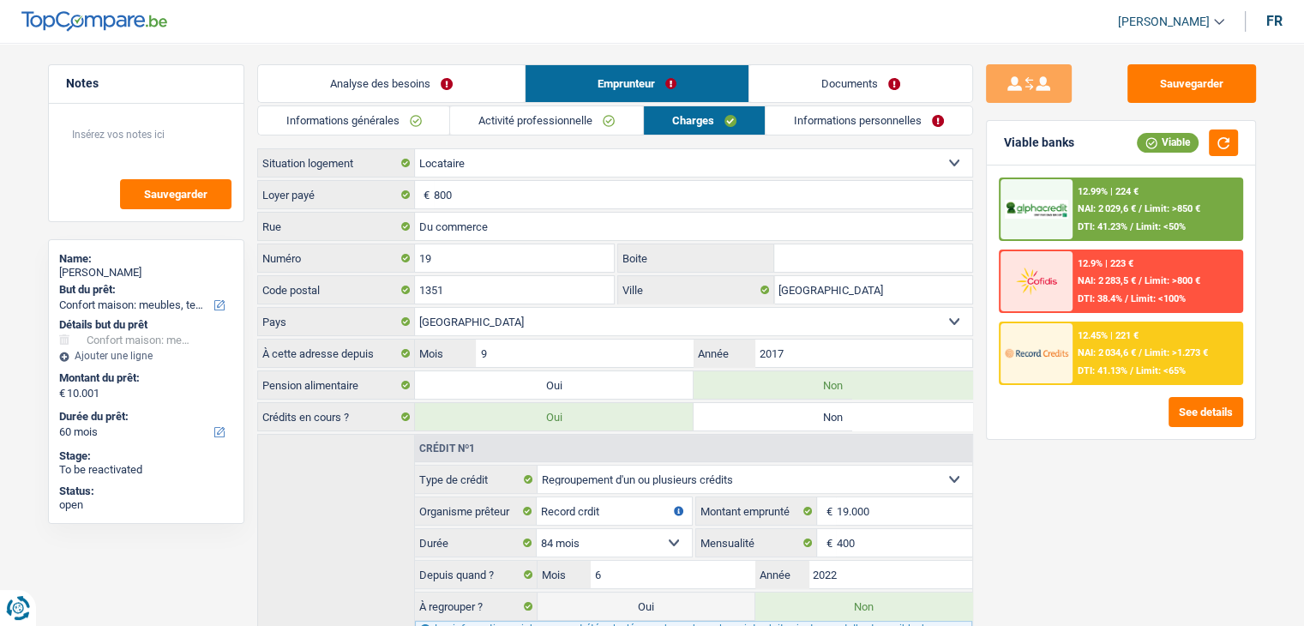
click at [826, 117] on link "Informations personnelles" at bounding box center [869, 120] width 207 height 28
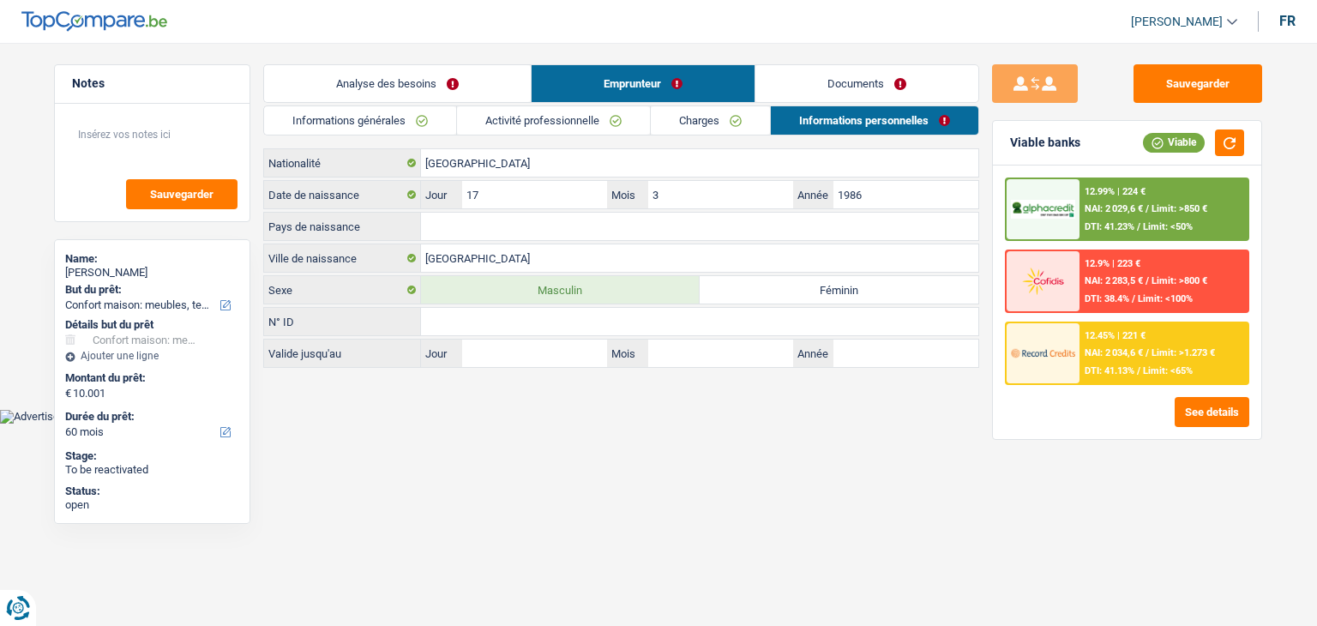
click at [531, 424] on html "Vous avez le contrôle de vos données Nous utilisons des cookies, tout comme nos…" at bounding box center [658, 212] width 1317 height 424
click at [439, 228] on input "Pays de naissance" at bounding box center [699, 226] width 557 height 27
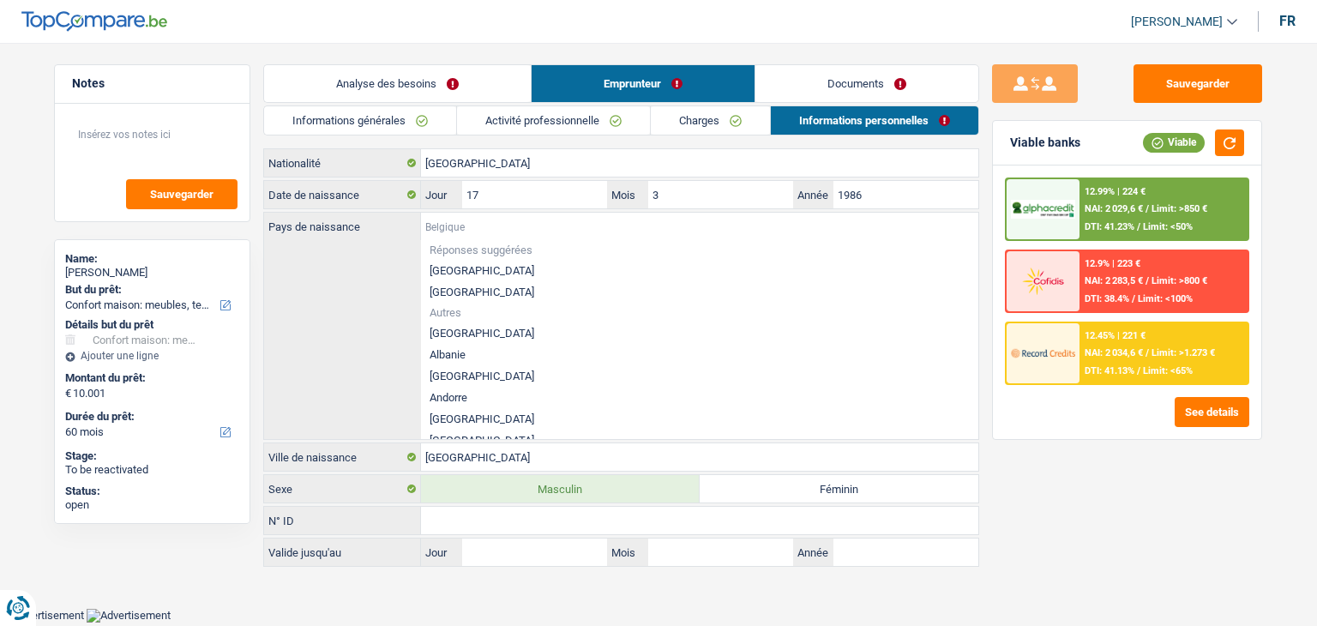
type input "l"
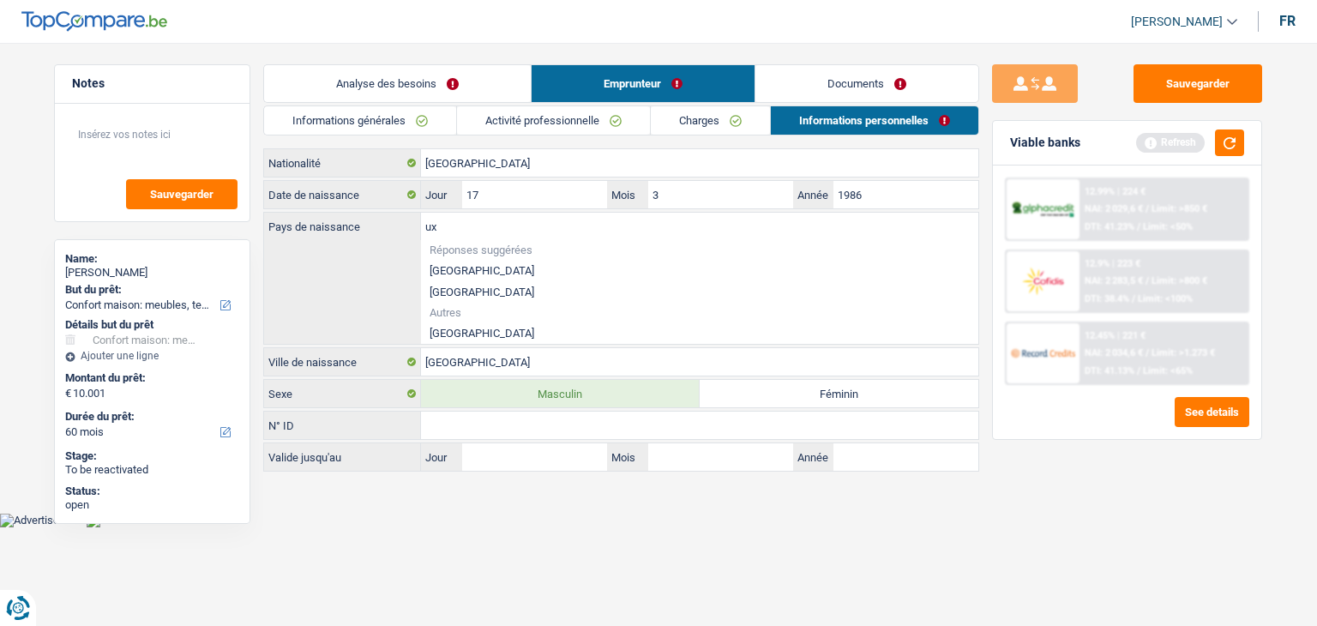
type input "u"
click at [458, 335] on div "cap Pays de naissance Réponses suggérées [GEOGRAPHIC_DATA] Luxembourg Autres Ca…" at bounding box center [621, 278] width 714 height 131
click at [457, 330] on li "Cap-Vert" at bounding box center [699, 332] width 557 height 21
type input "Cap-Vert"
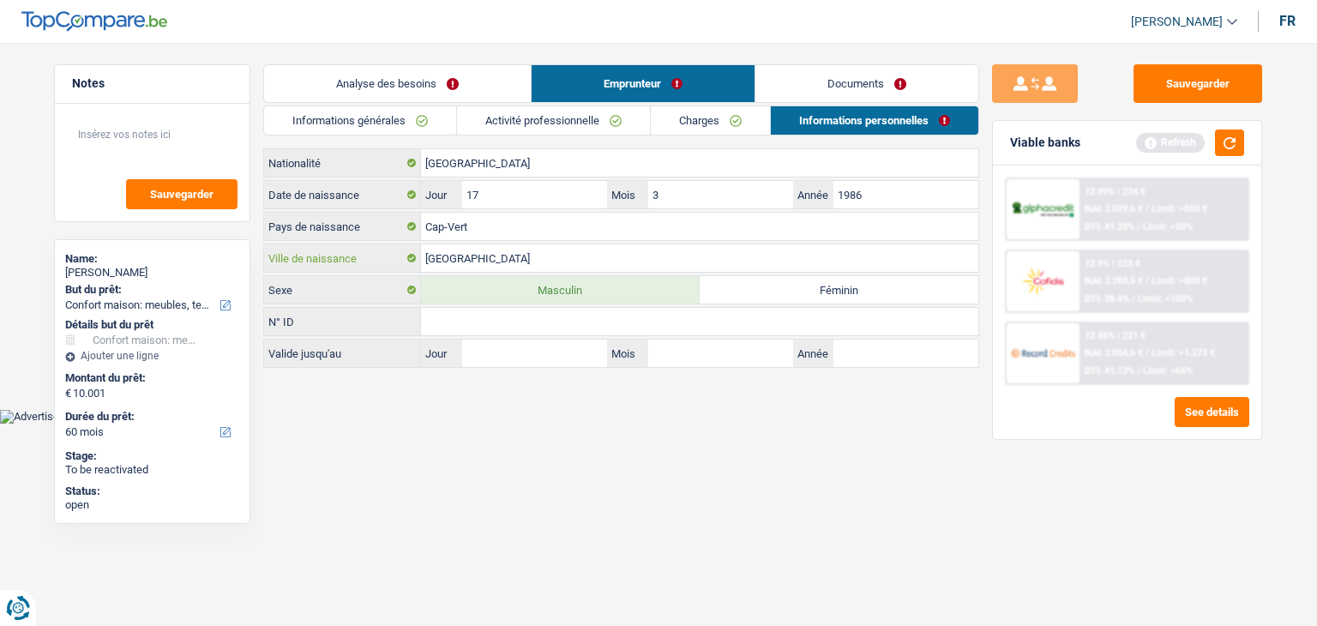
click at [487, 251] on input "[GEOGRAPHIC_DATA]" at bounding box center [699, 257] width 557 height 27
drag, startPoint x: 487, startPoint y: 251, endPoint x: 457, endPoint y: 257, distance: 30.6
click at [457, 257] on input "[GEOGRAPHIC_DATA]" at bounding box center [699, 257] width 557 height 27
type input "santoantao"
click at [980, 486] on div "Sauvegarder Viable banks Refresh 12.99% | 224 € NAI: 2 029,6 € / Limit: >850 € …" at bounding box center [1127, 329] width 296 height 530
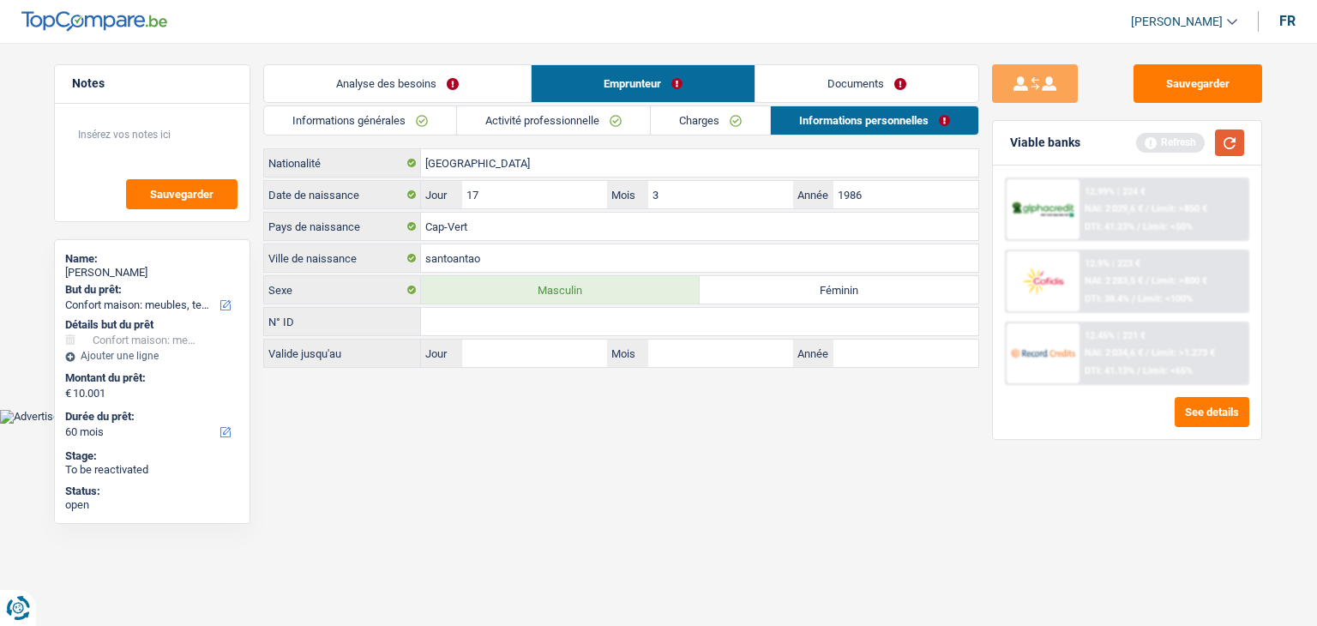
click at [1220, 138] on button "button" at bounding box center [1229, 142] width 29 height 27
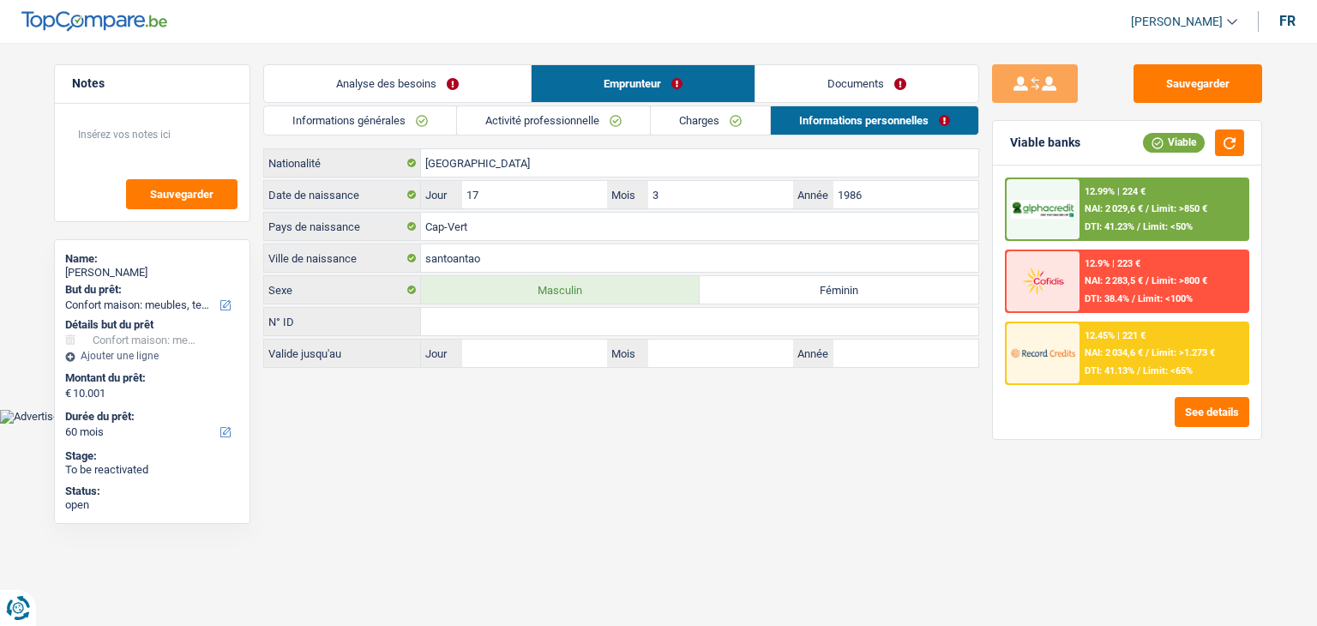
click at [798, 87] on link "Documents" at bounding box center [866, 83] width 223 height 37
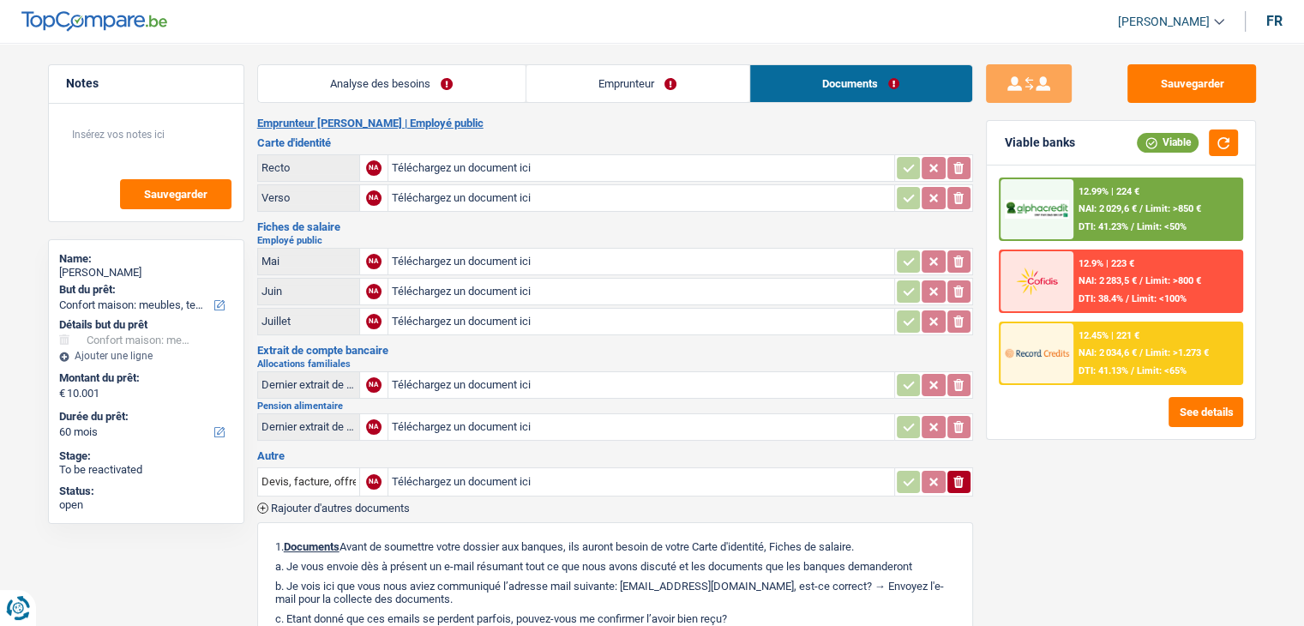
click at [428, 90] on link "Analyse des besoins" at bounding box center [391, 83] width 267 height 37
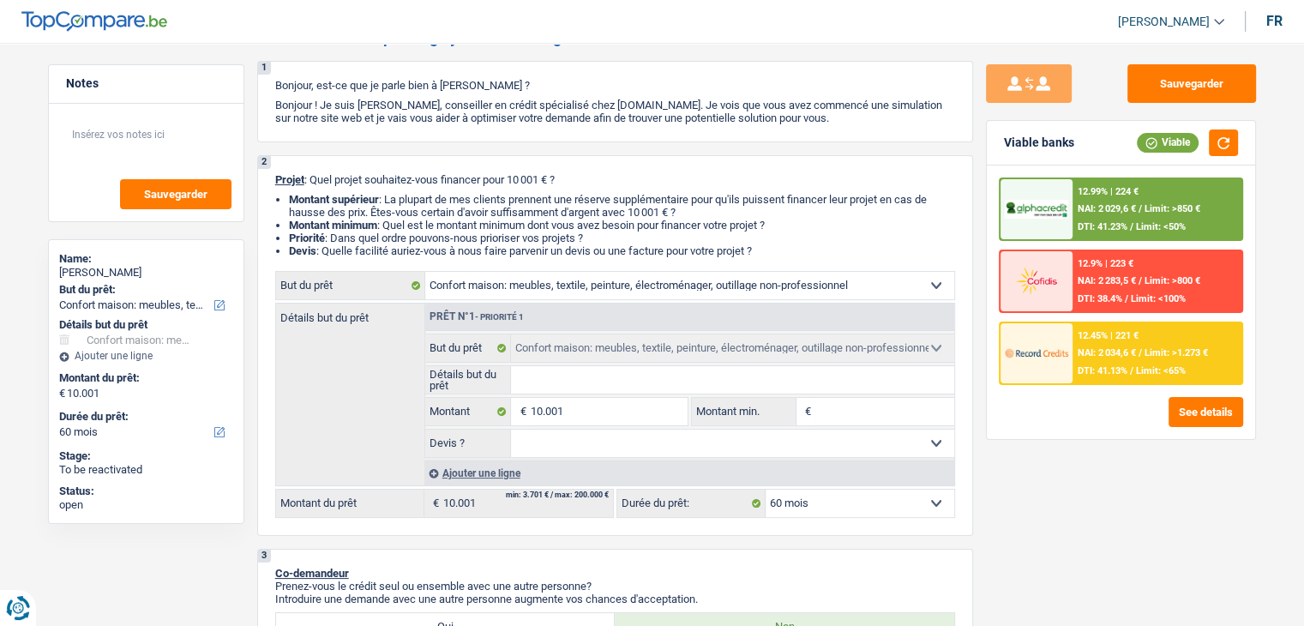
scroll to position [86, 0]
click at [850, 411] on input "Montant min." at bounding box center [884, 413] width 139 height 27
type input "1"
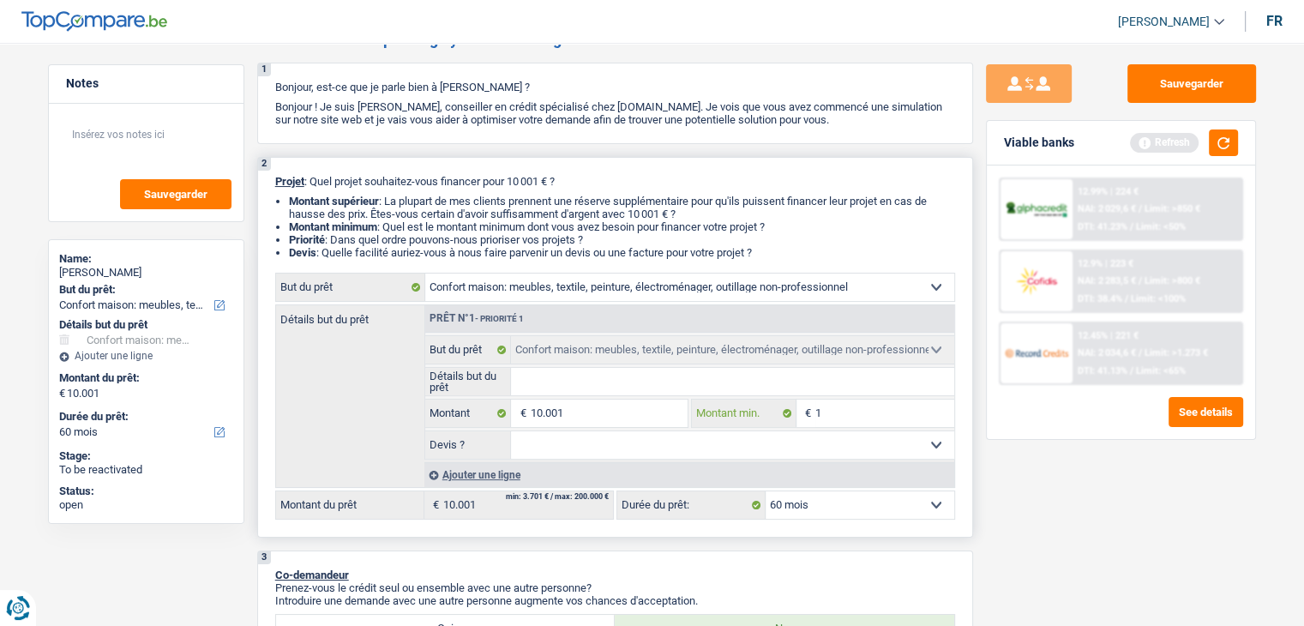
type input "10"
type input "100"
type input "1.000"
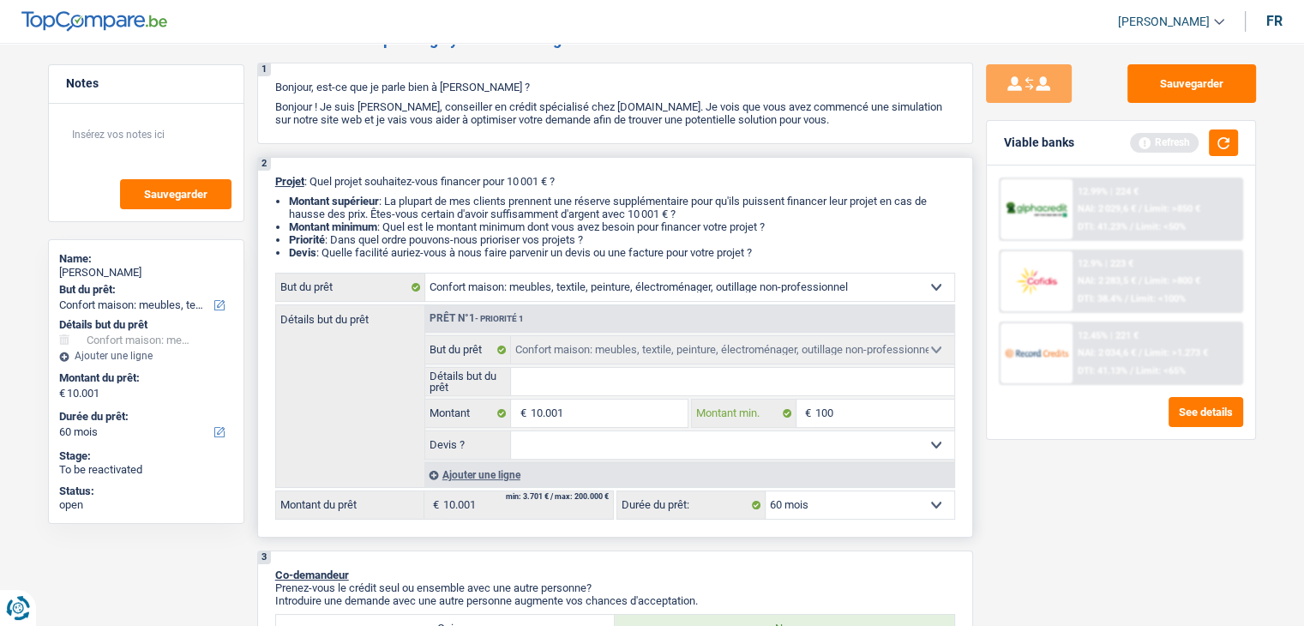
type input "1.000"
type input "10.001"
click at [1226, 147] on button "button" at bounding box center [1223, 142] width 29 height 27
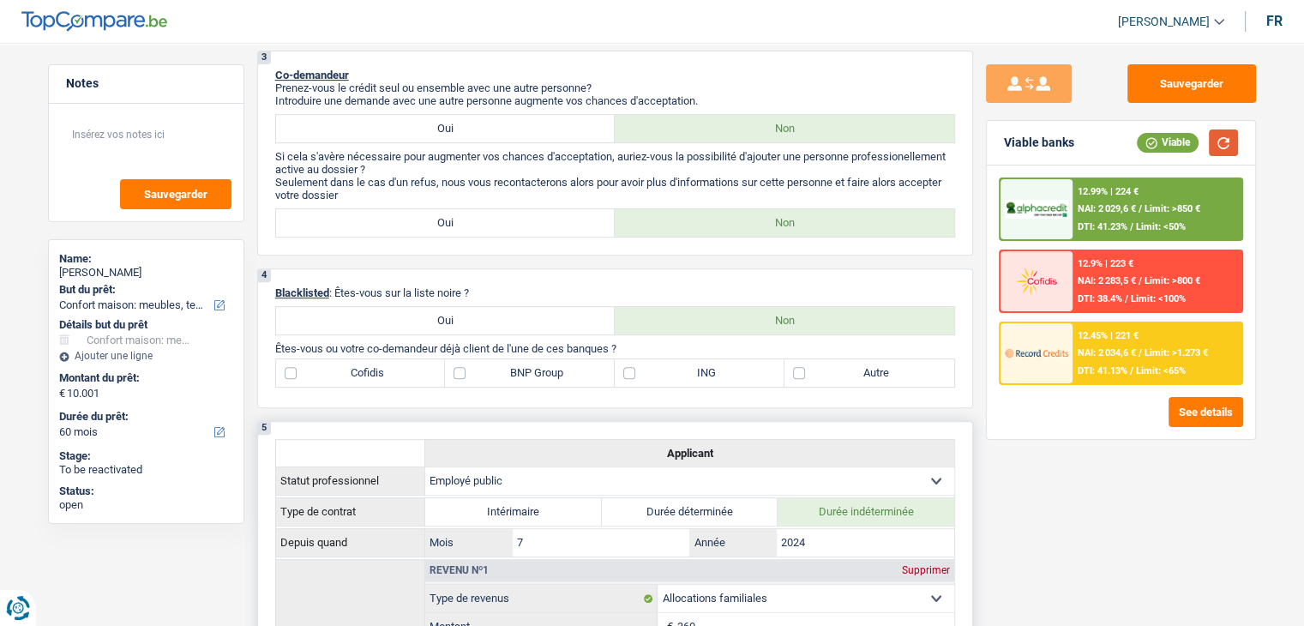
scroll to position [686, 0]
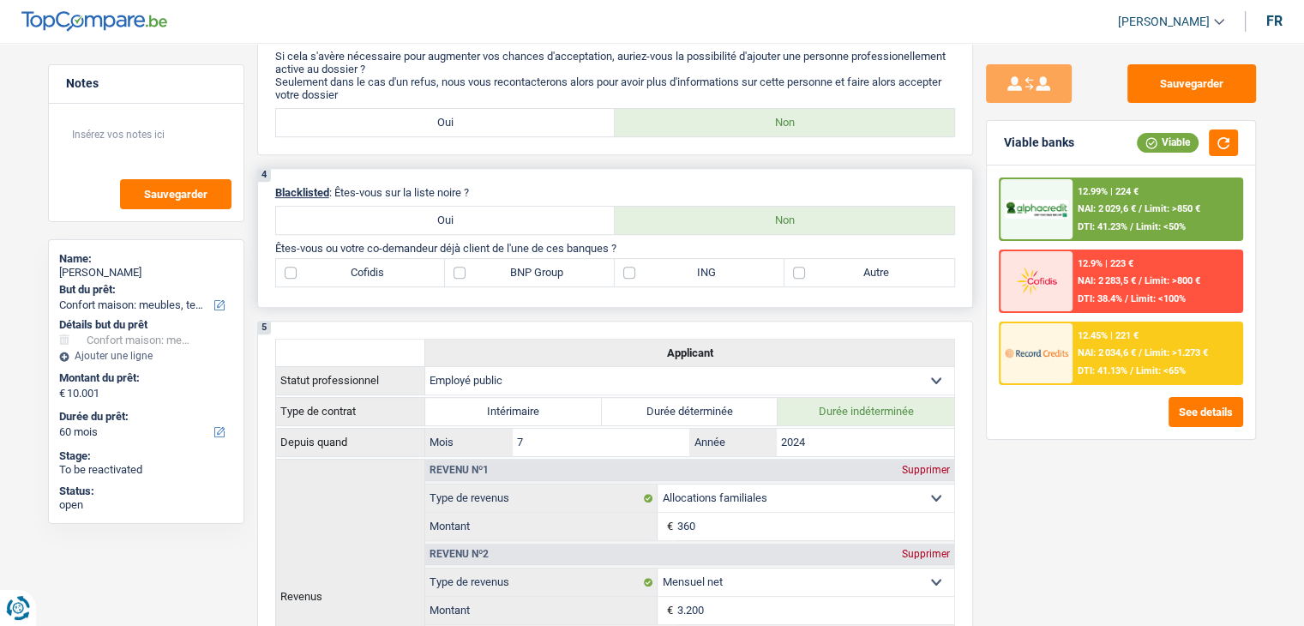
click at [664, 270] on label "ING" at bounding box center [700, 272] width 170 height 27
click at [664, 270] on input "ING" at bounding box center [700, 272] width 170 height 27
checkbox input "true"
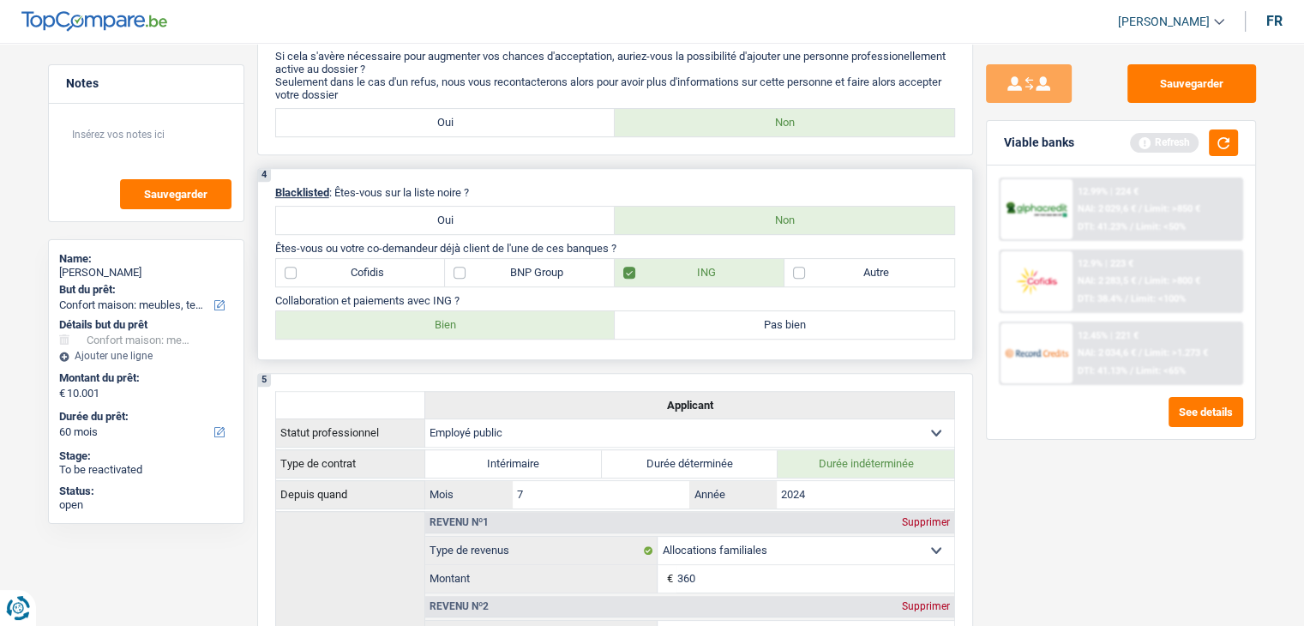
click at [477, 327] on label "Bien" at bounding box center [445, 324] width 339 height 27
click at [477, 327] on input "Bien" at bounding box center [445, 324] width 339 height 27
radio input "true"
click at [1223, 135] on button "button" at bounding box center [1223, 142] width 29 height 27
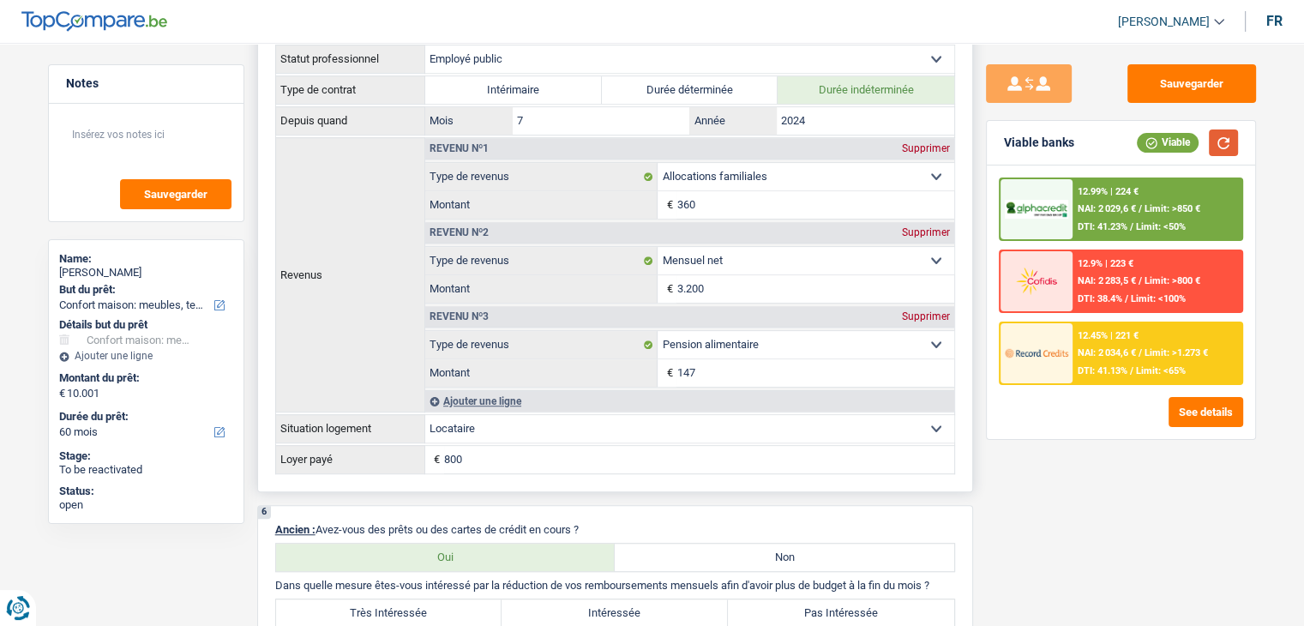
scroll to position [1286, 0]
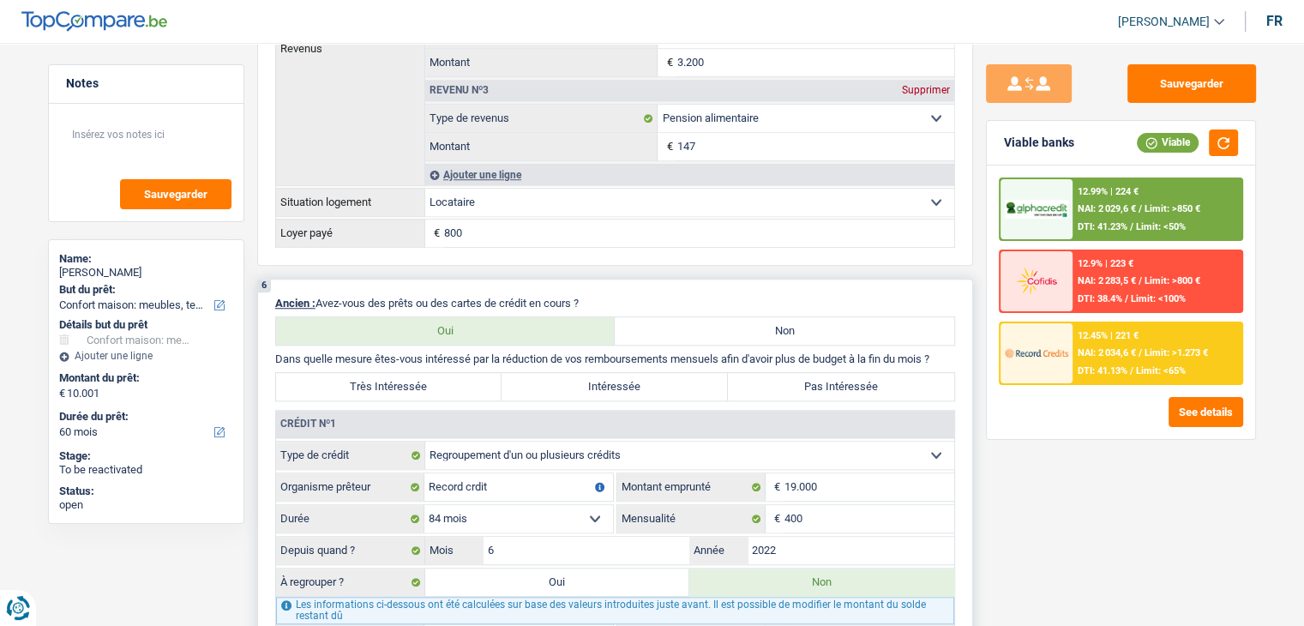
click at [648, 383] on label "Intéressée" at bounding box center [615, 386] width 226 height 27
click at [648, 383] on input "Intéressée" at bounding box center [615, 386] width 226 height 27
radio input "true"
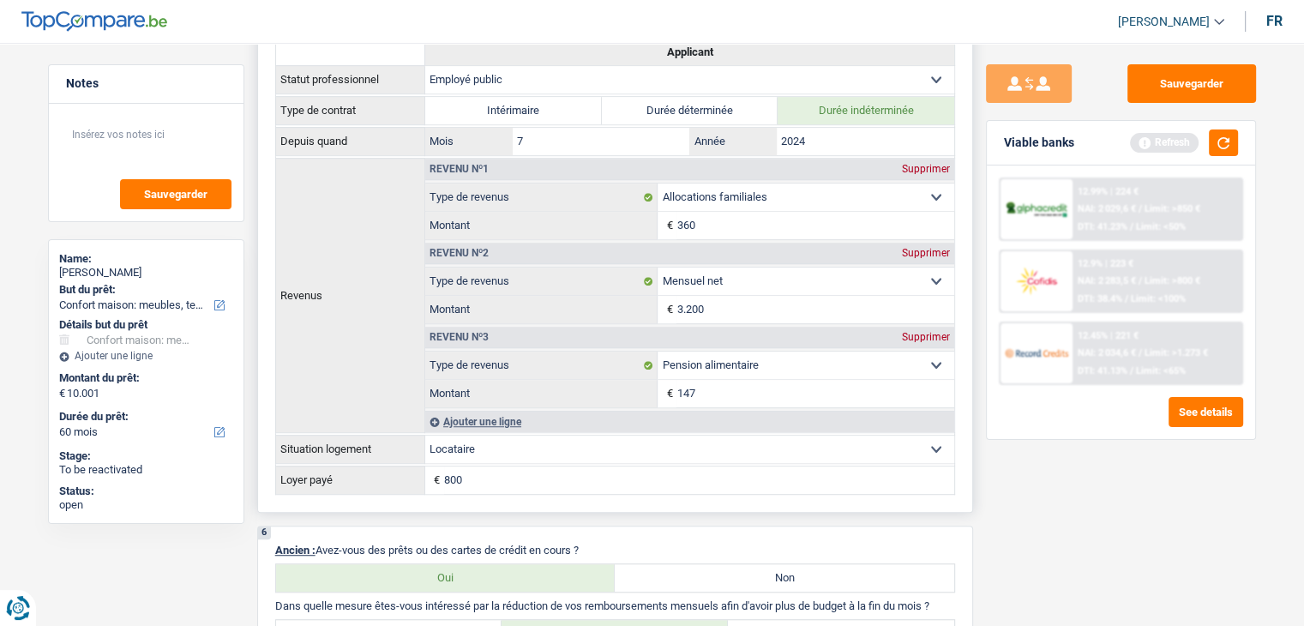
scroll to position [772, 0]
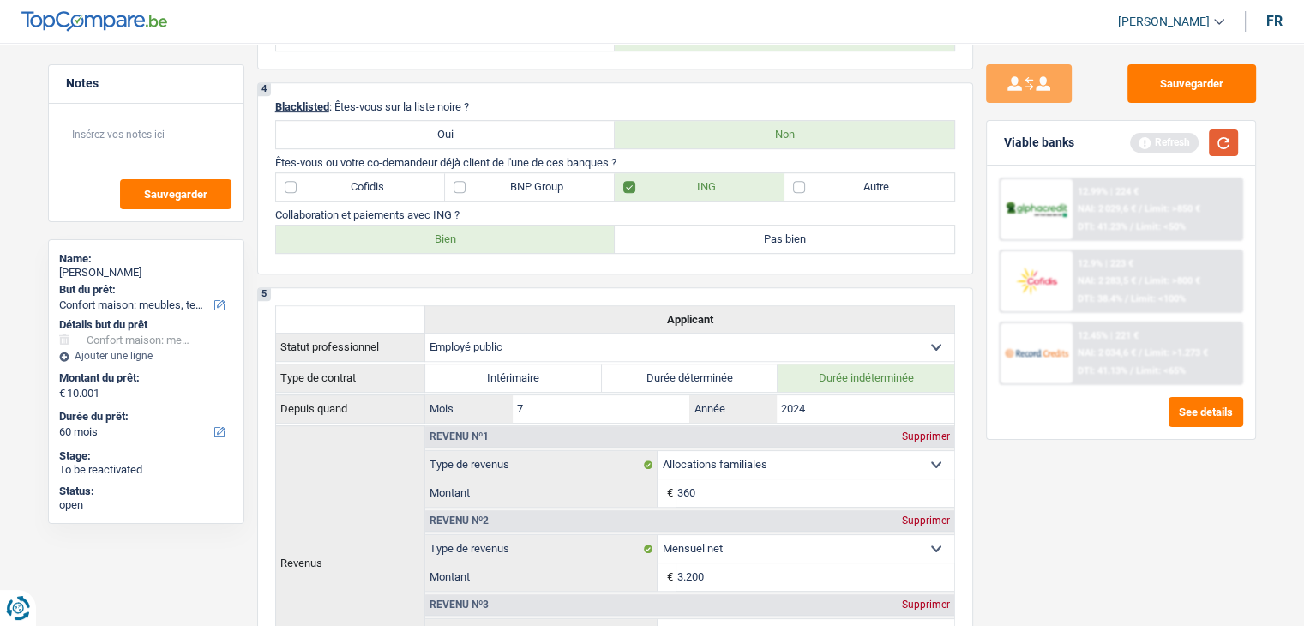
click at [1216, 150] on button "button" at bounding box center [1223, 142] width 29 height 27
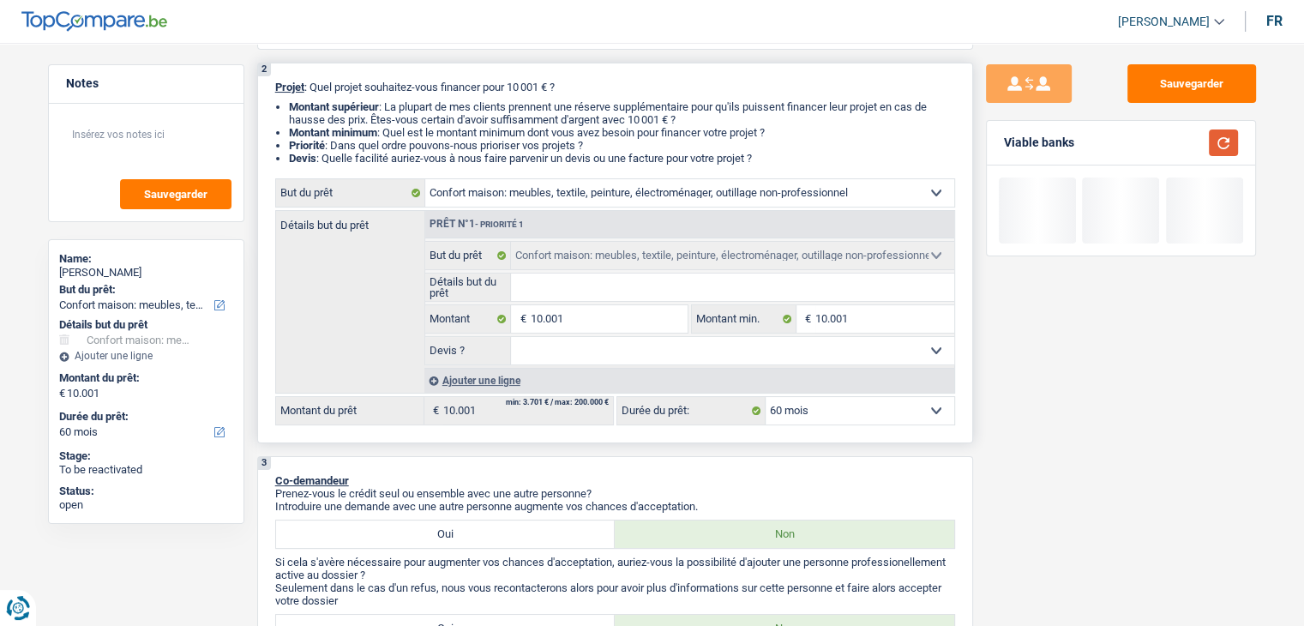
scroll to position [171, 0]
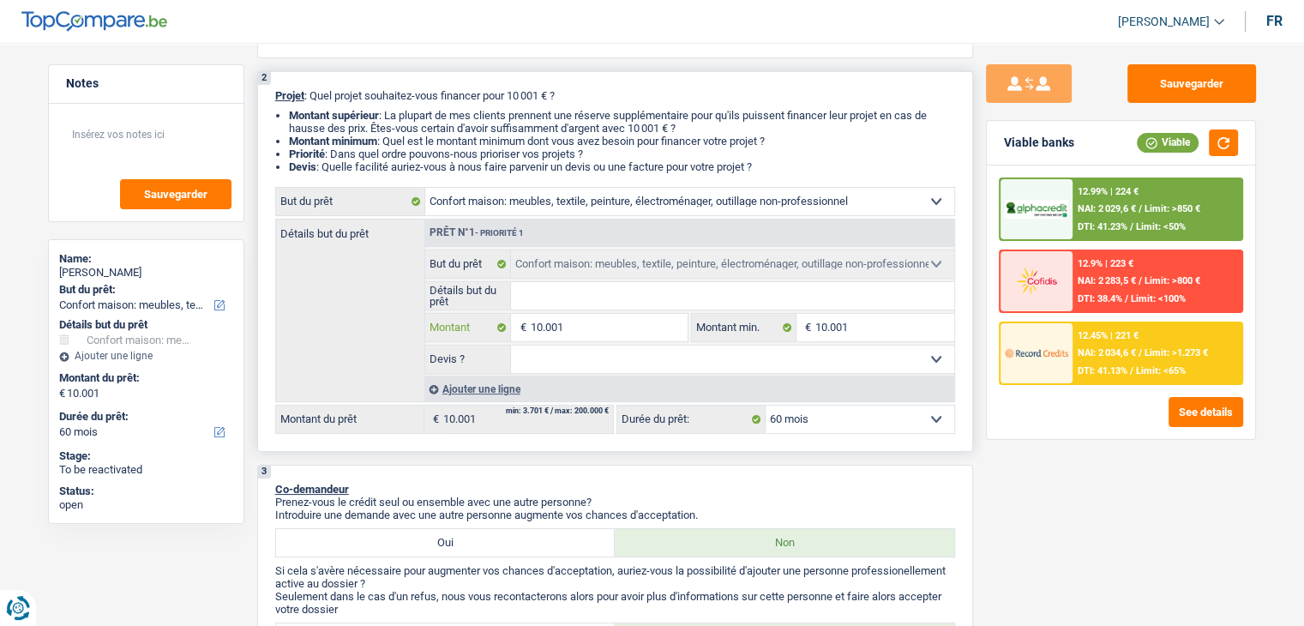
click at [586, 323] on input "10.001" at bounding box center [608, 327] width 157 height 27
type input "1.000"
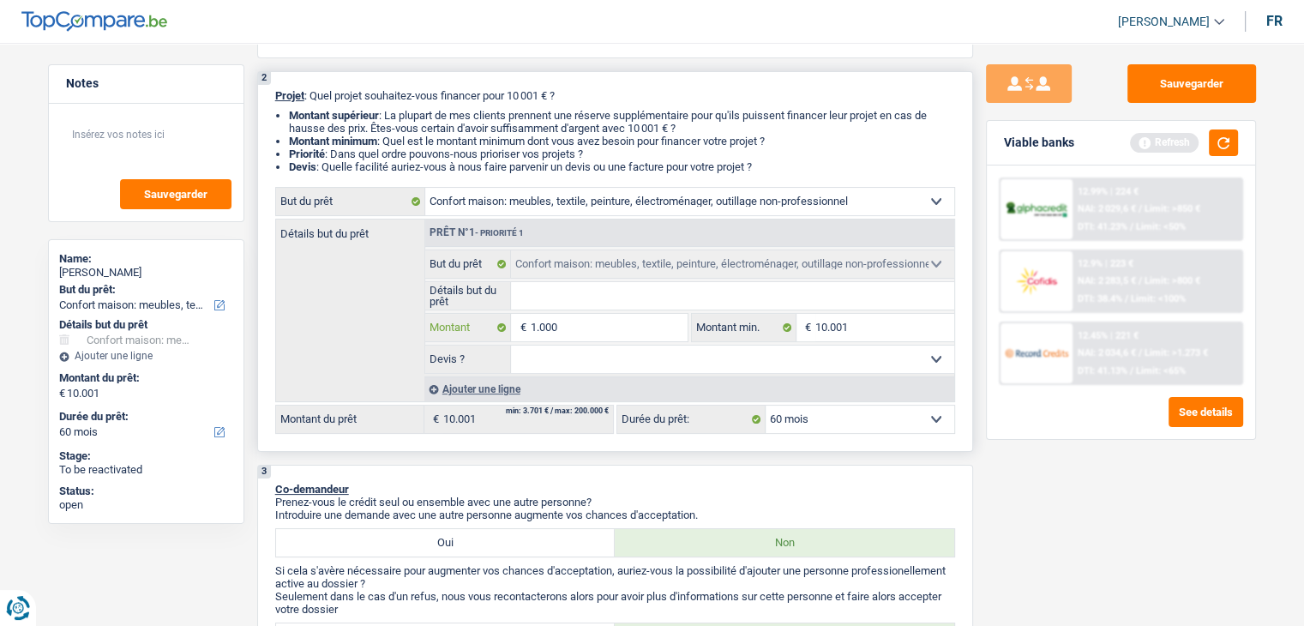
type input "100"
type input "10"
type input "1"
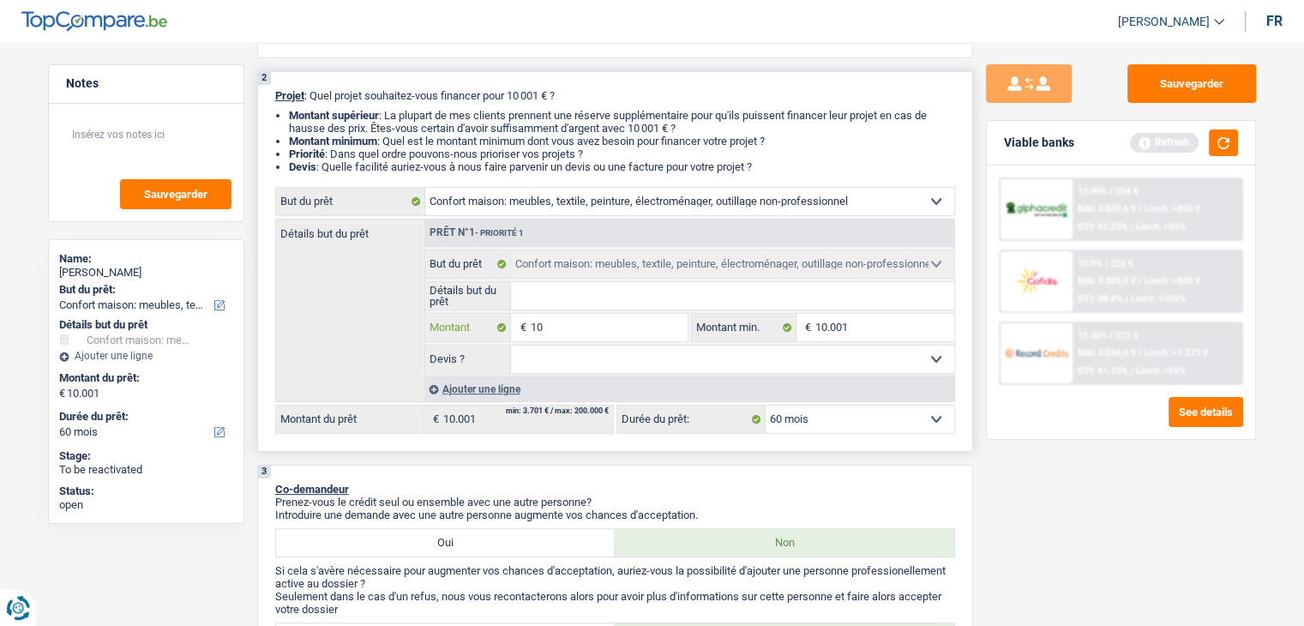
type input "1"
type input "15"
type input "150"
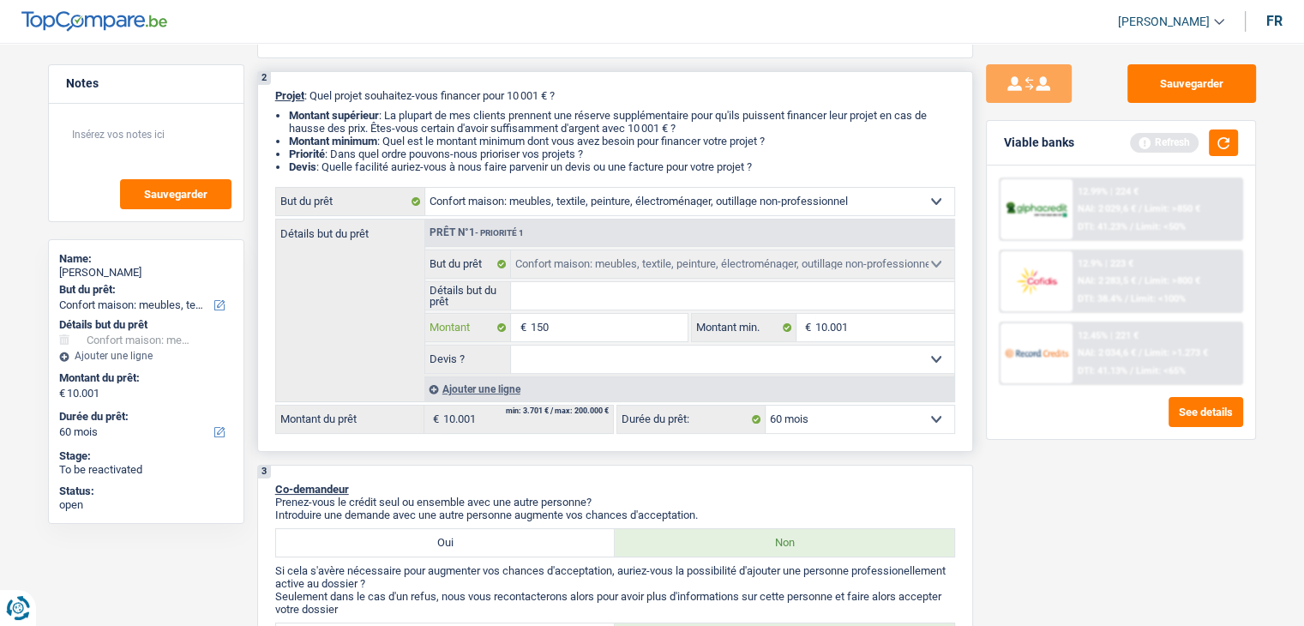
type input "1.500"
type input "15.000"
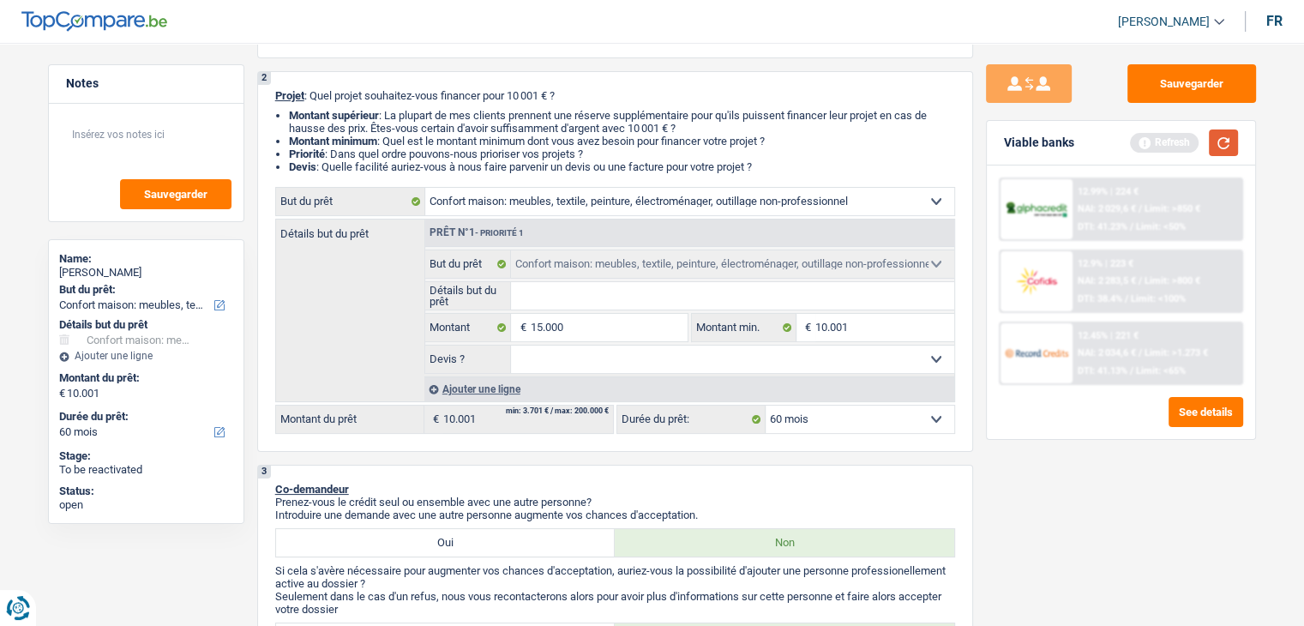
type input "15.000"
click at [1231, 142] on button "button" at bounding box center [1223, 142] width 29 height 27
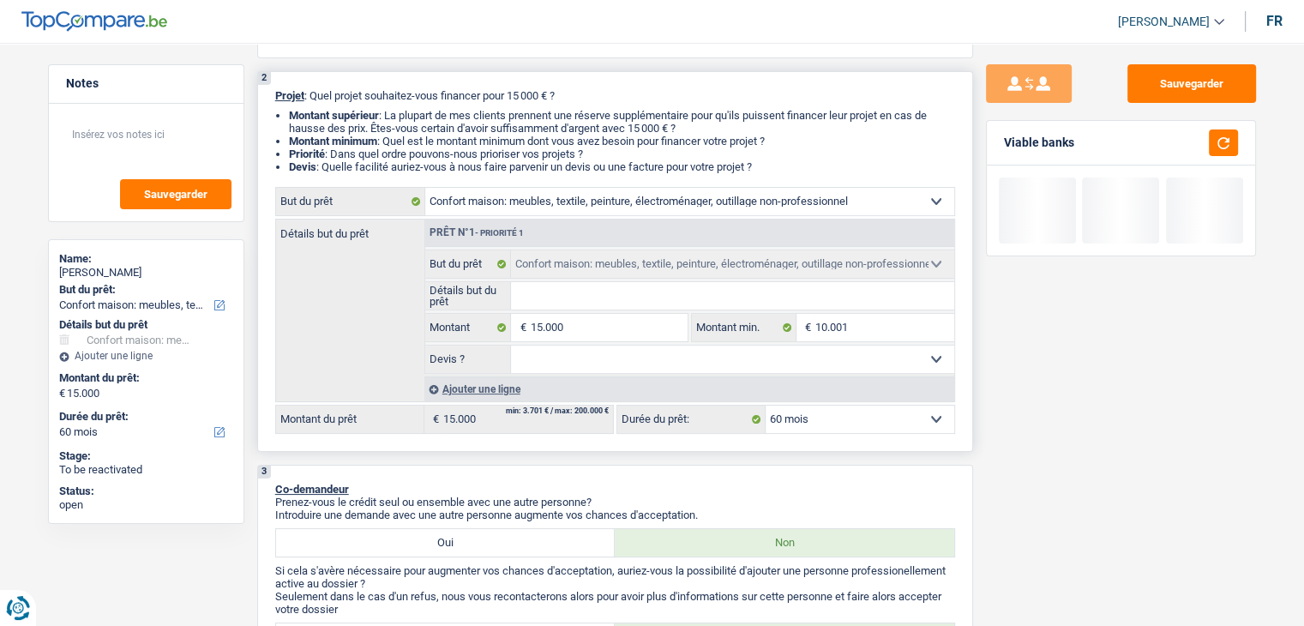
click at [486, 388] on div "Ajouter une ligne" at bounding box center [689, 388] width 530 height 25
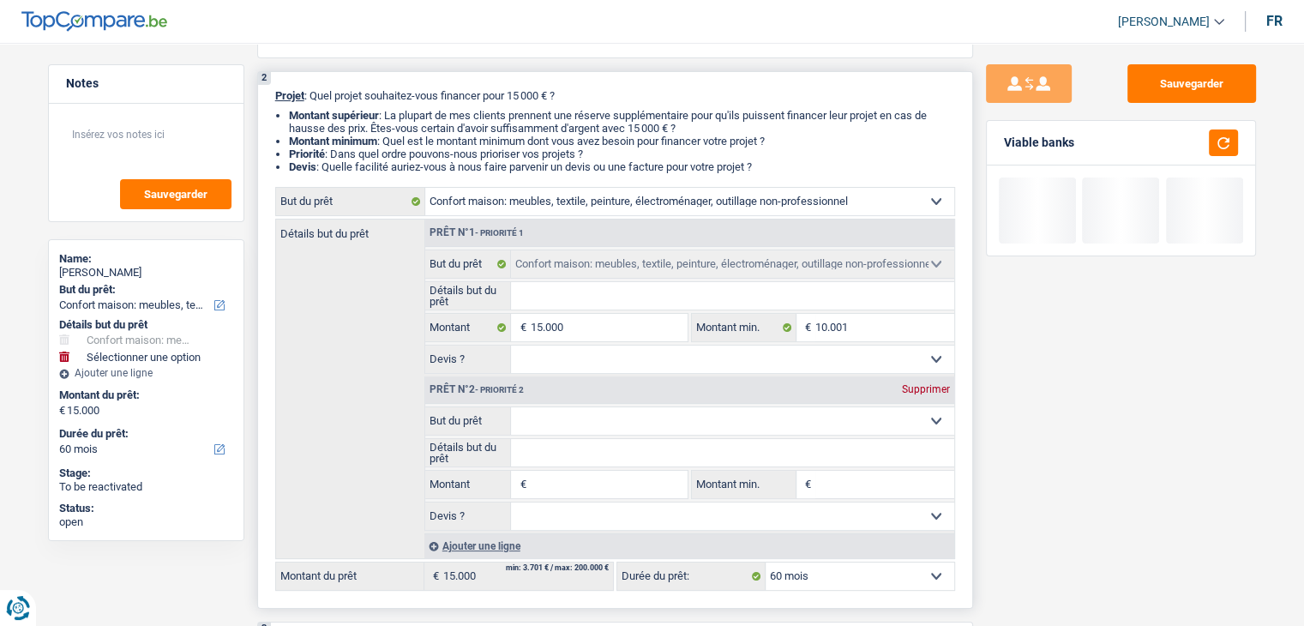
click at [532, 412] on select "Confort maison: meubles, textile, peinture, électroménager, outillage non-profe…" at bounding box center [732, 420] width 443 height 27
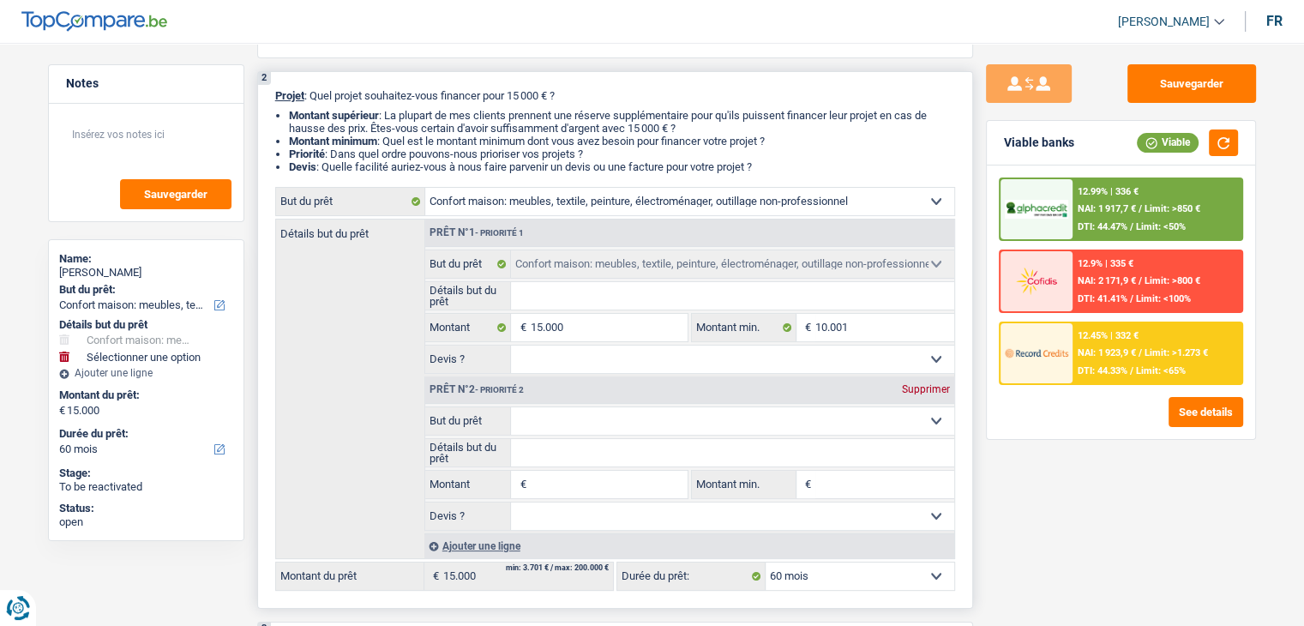
select select "movingOrInstallation"
click at [511, 407] on select "Confort maison: meubles, textile, peinture, électroménager, outillage non-profe…" at bounding box center [732, 420] width 443 height 27
select select "movingOrInstallation"
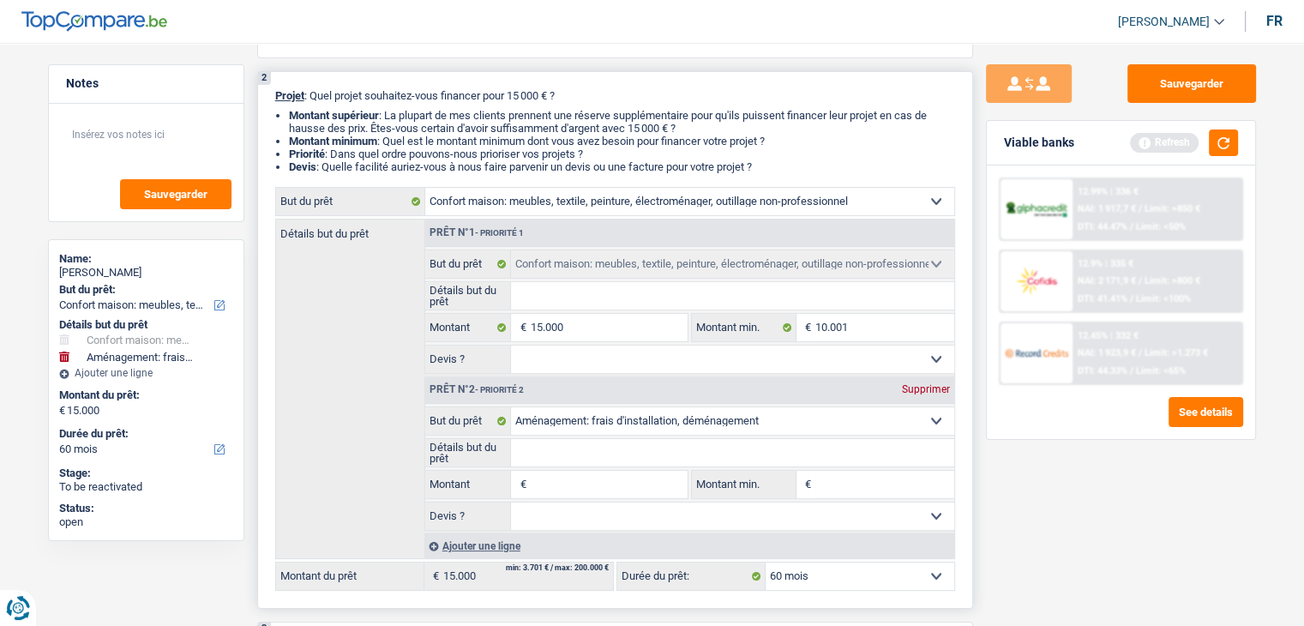
click at [610, 457] on input "Détails but du prêt" at bounding box center [732, 452] width 443 height 27
type input "d"
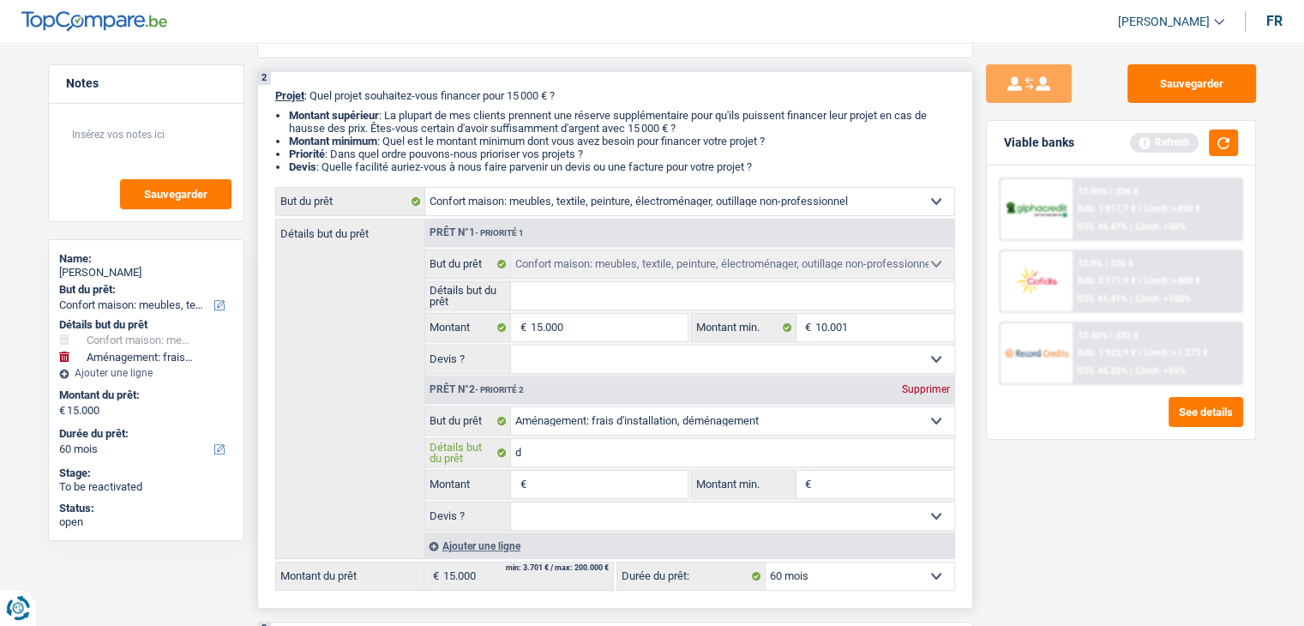
type input "de"
type input "dem"
type input "deme"
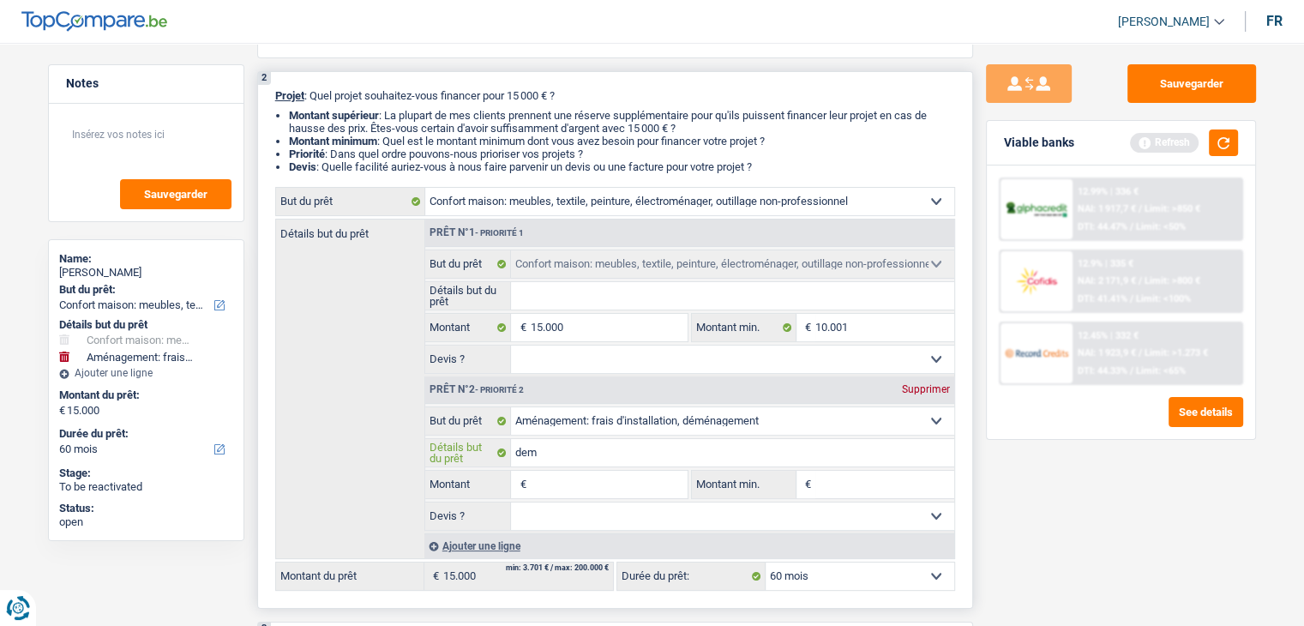
type input "deme"
type input "demen"
type input "deme"
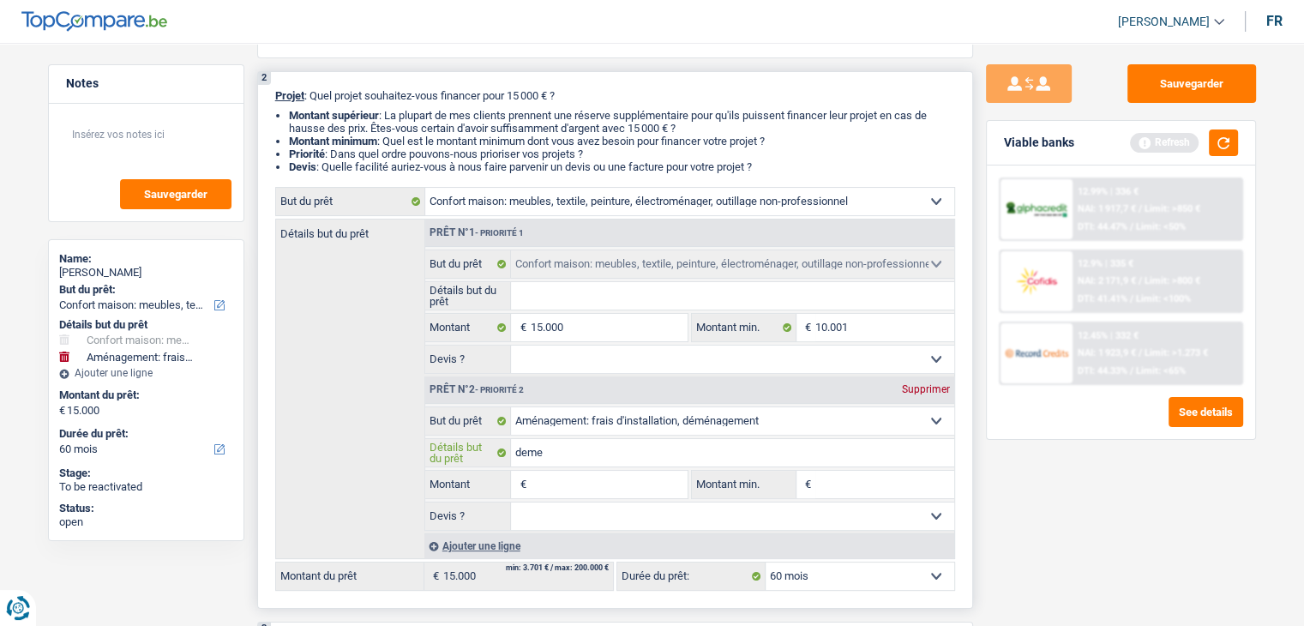
type input "dem"
type input "de"
type input "d"
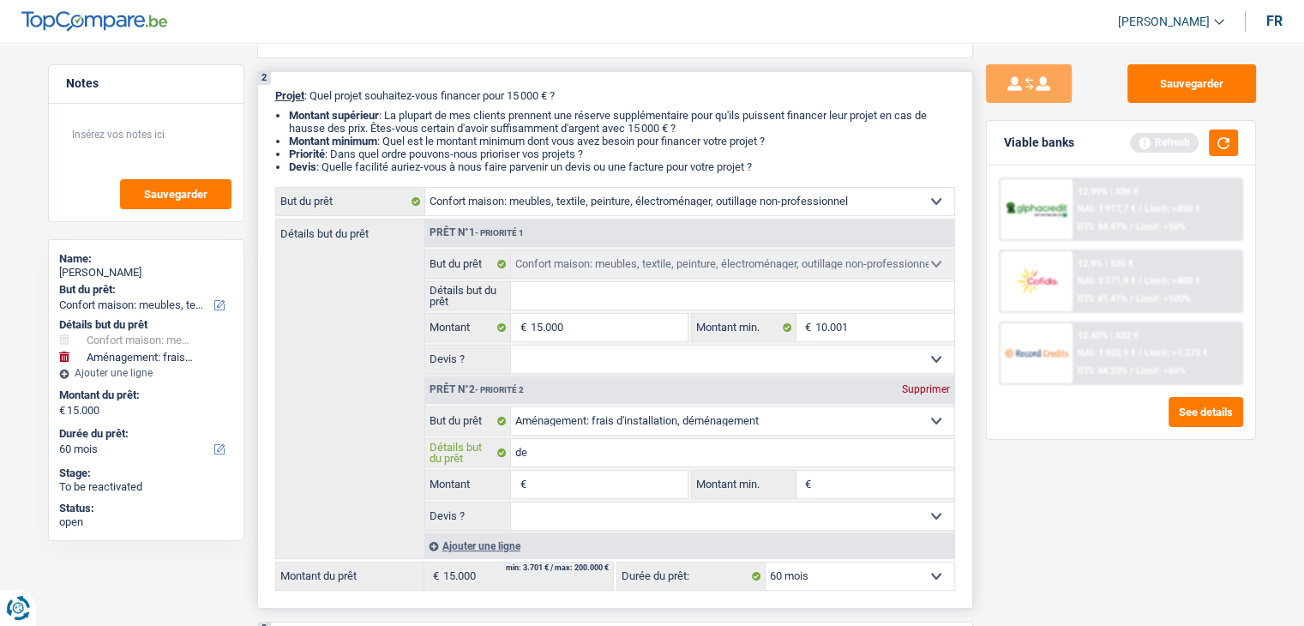
type input "d"
type input "dé"
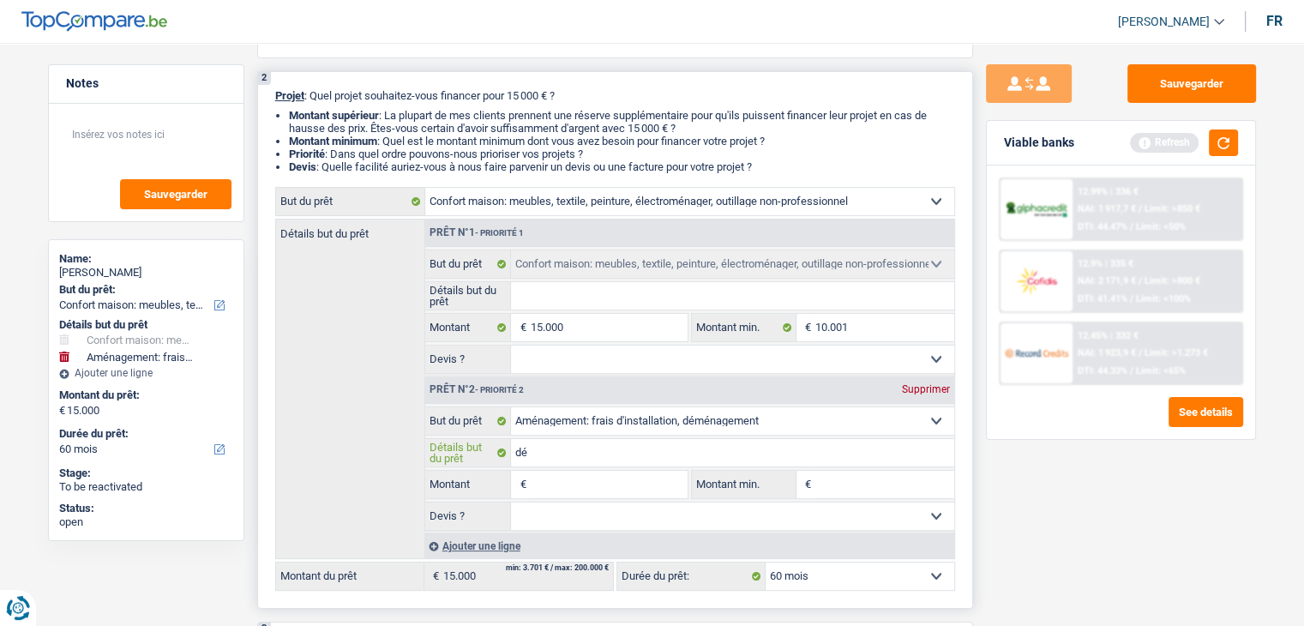
type input "dém"
type input "démé"
type input "démén"
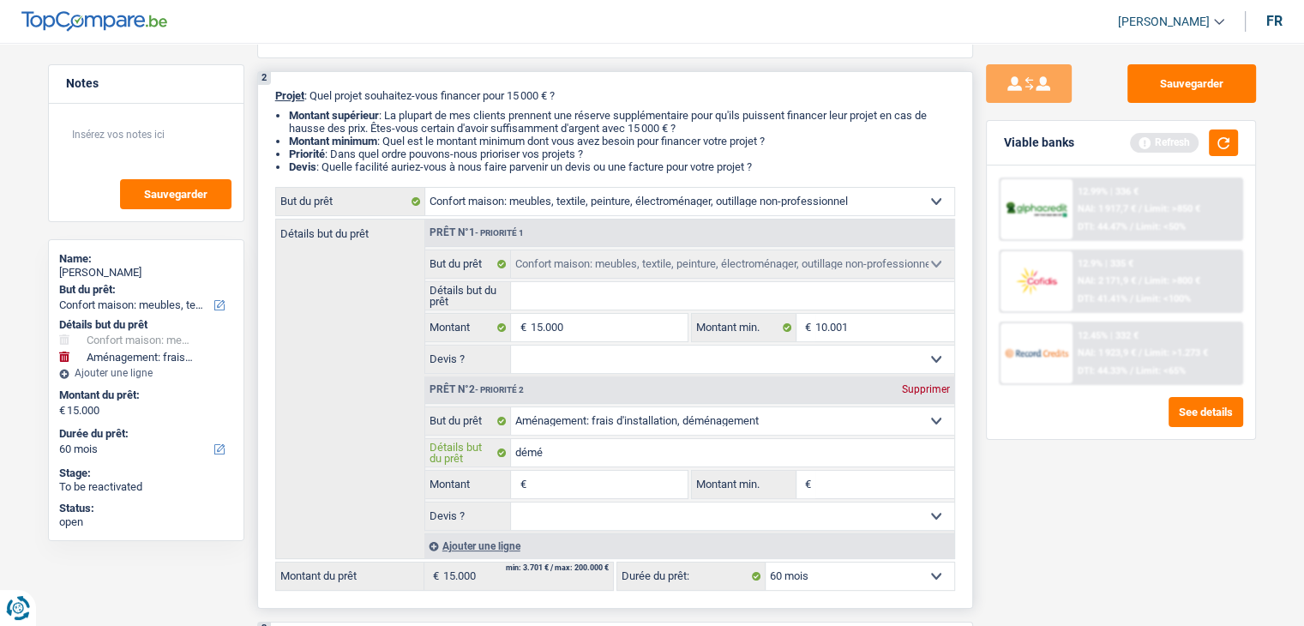
type input "démén"
type input "déména"
type input "déménag"
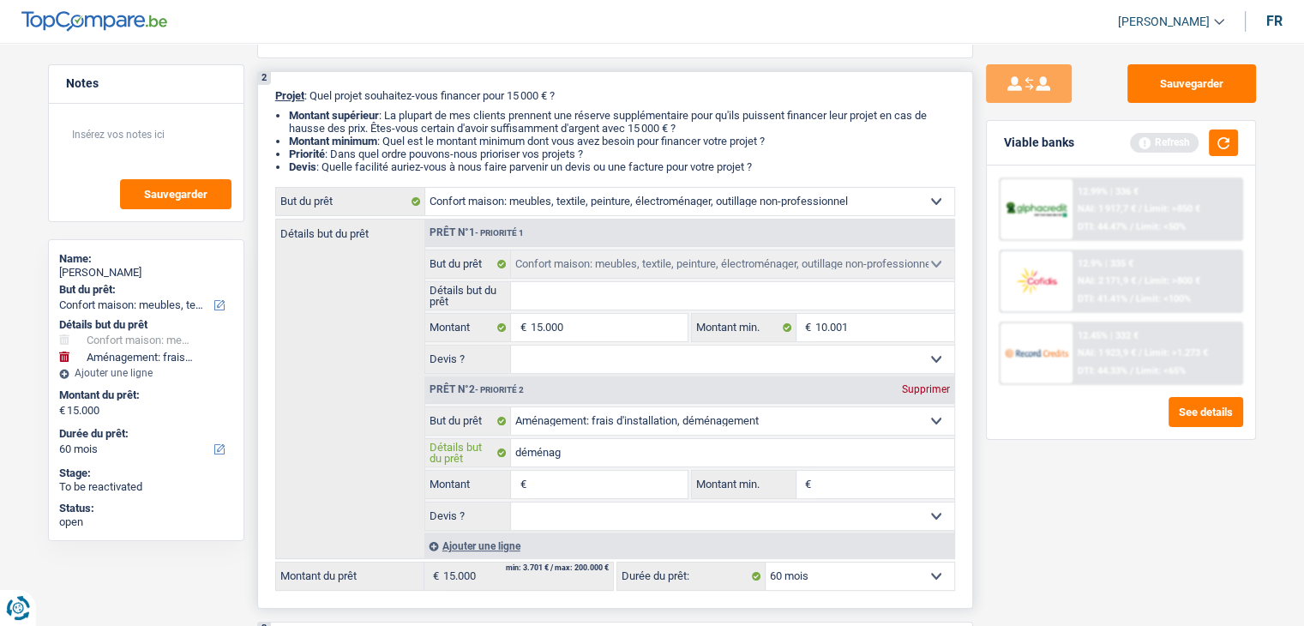
type input "déménage"
type input "déménagem"
type input "déménageme"
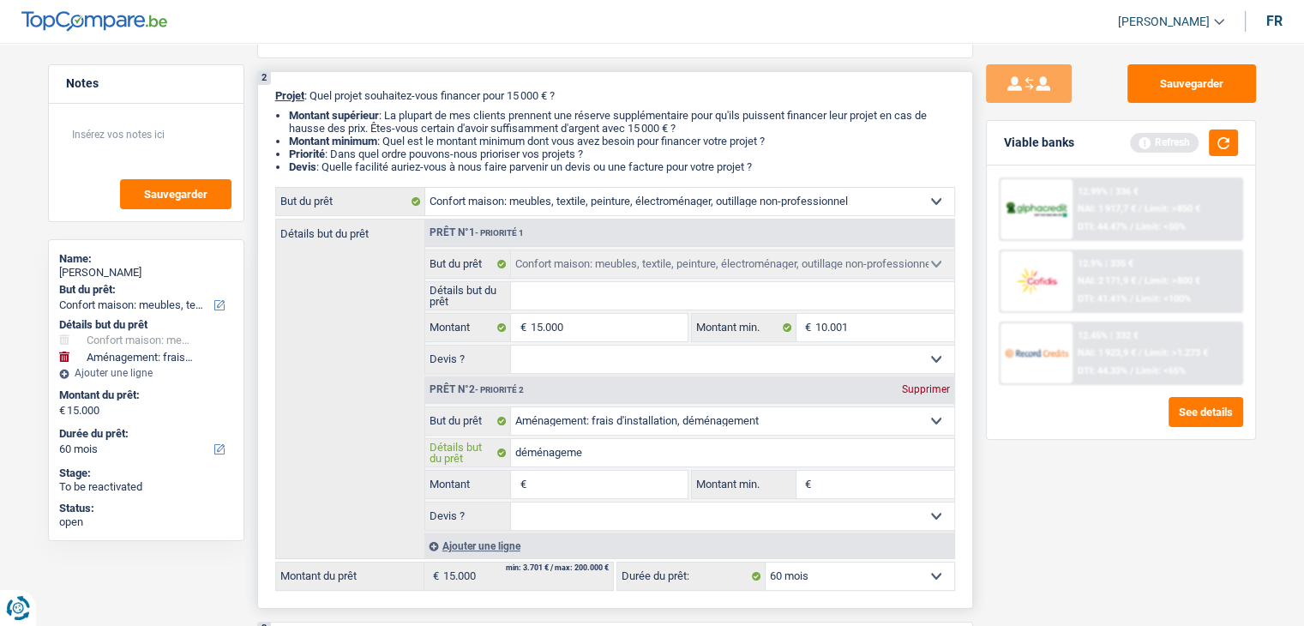
type input "déménageme"
type input "déménagemen"
type input "déménagement"
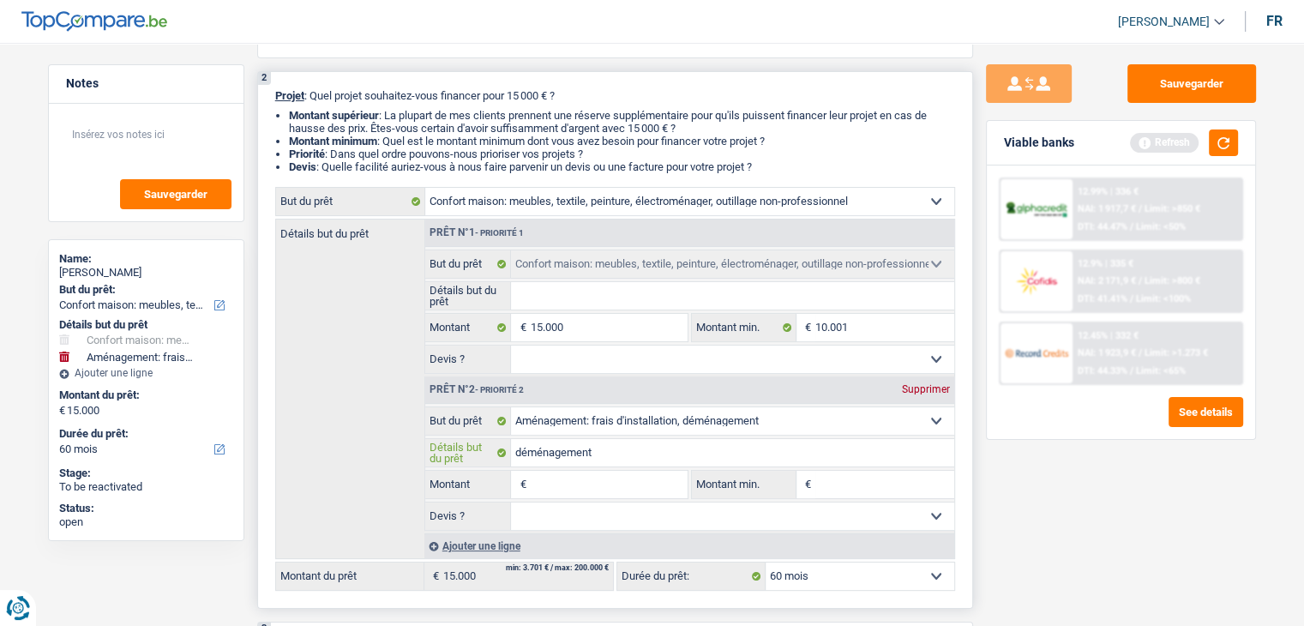
type input "déménagement"
click at [611, 481] on input "Montant" at bounding box center [608, 484] width 157 height 27
type input "5"
type input "50"
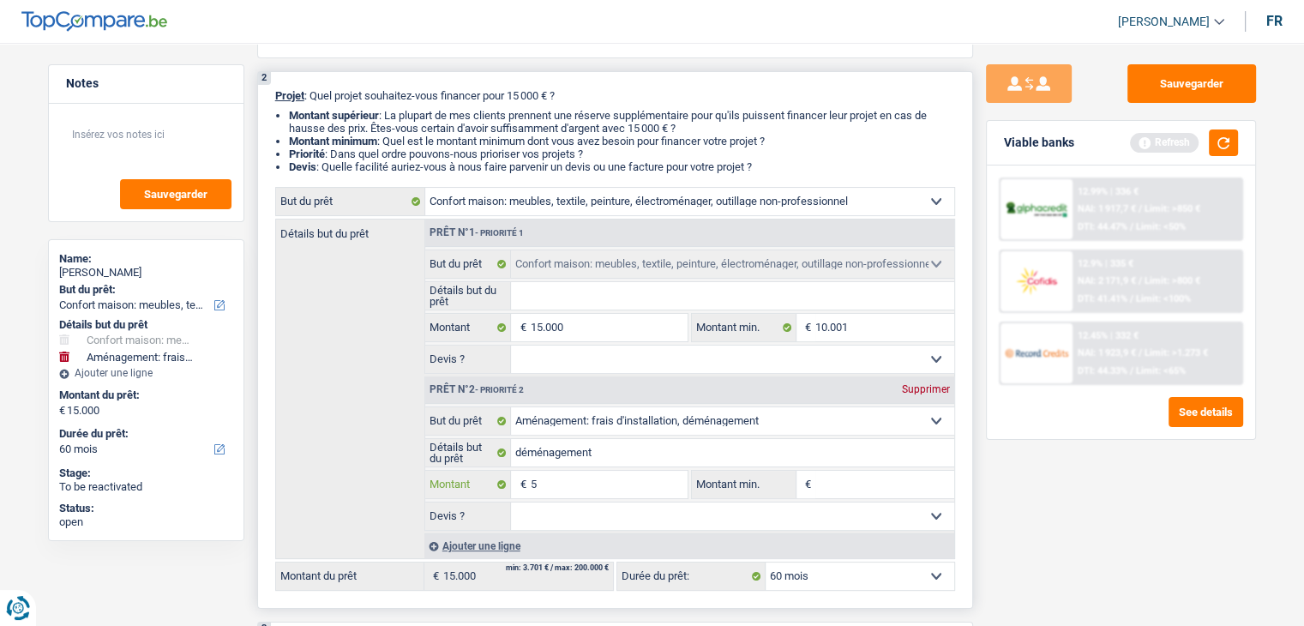
type input "50"
type input "500"
type input "5.000"
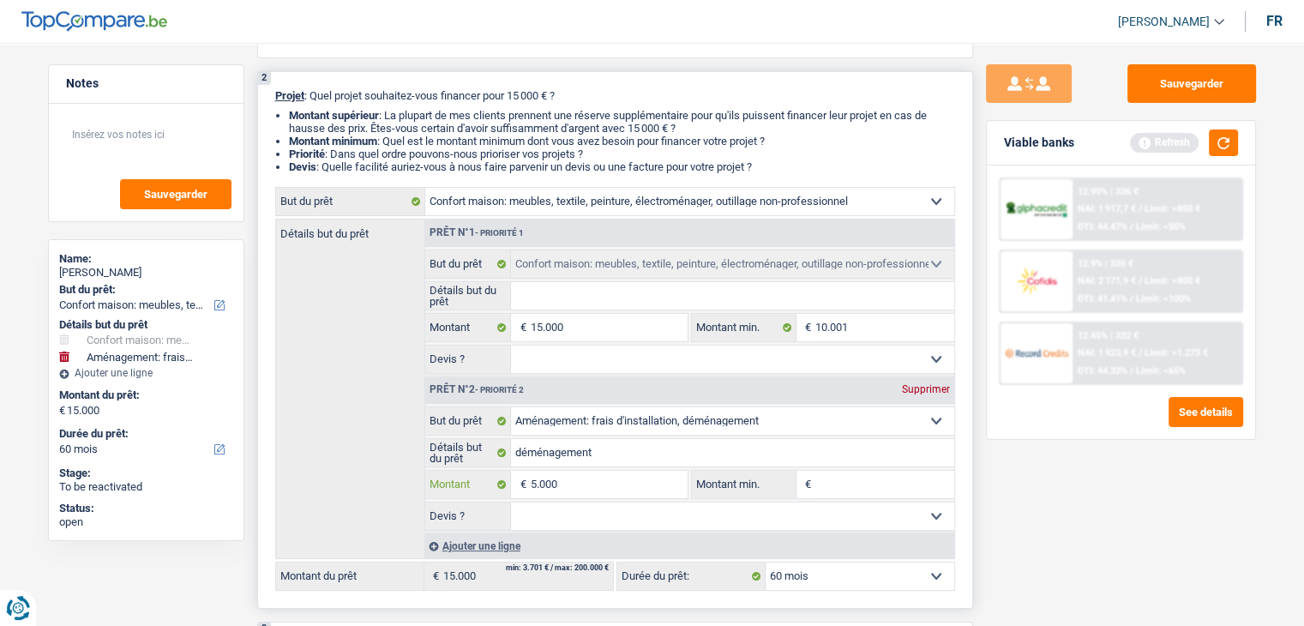
type input "5.000"
type input "20.000"
click at [544, 325] on input "15.000" at bounding box center [608, 327] width 157 height 27
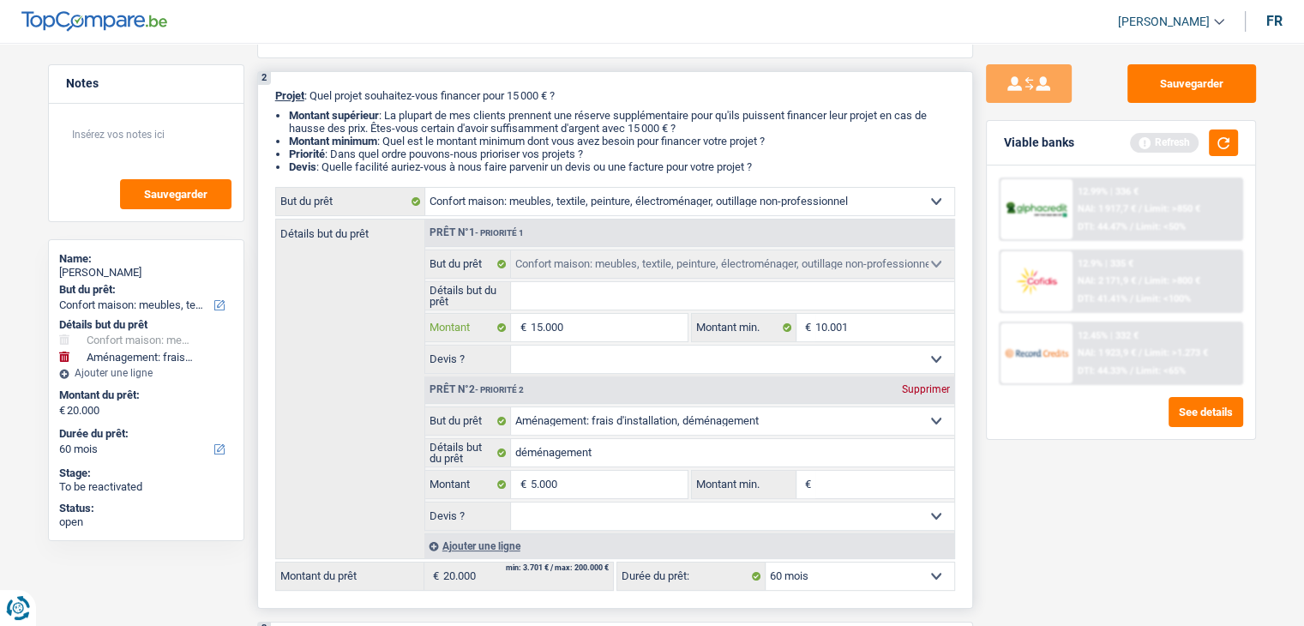
select select "84"
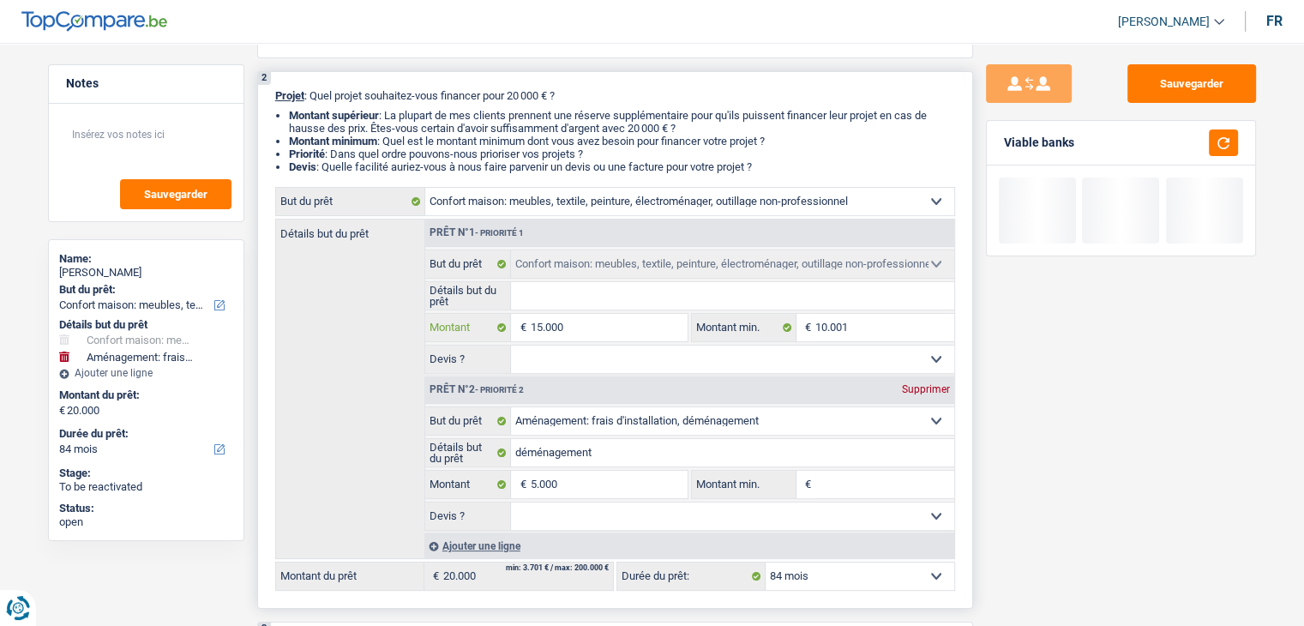
type input "1.000"
type input "10.000"
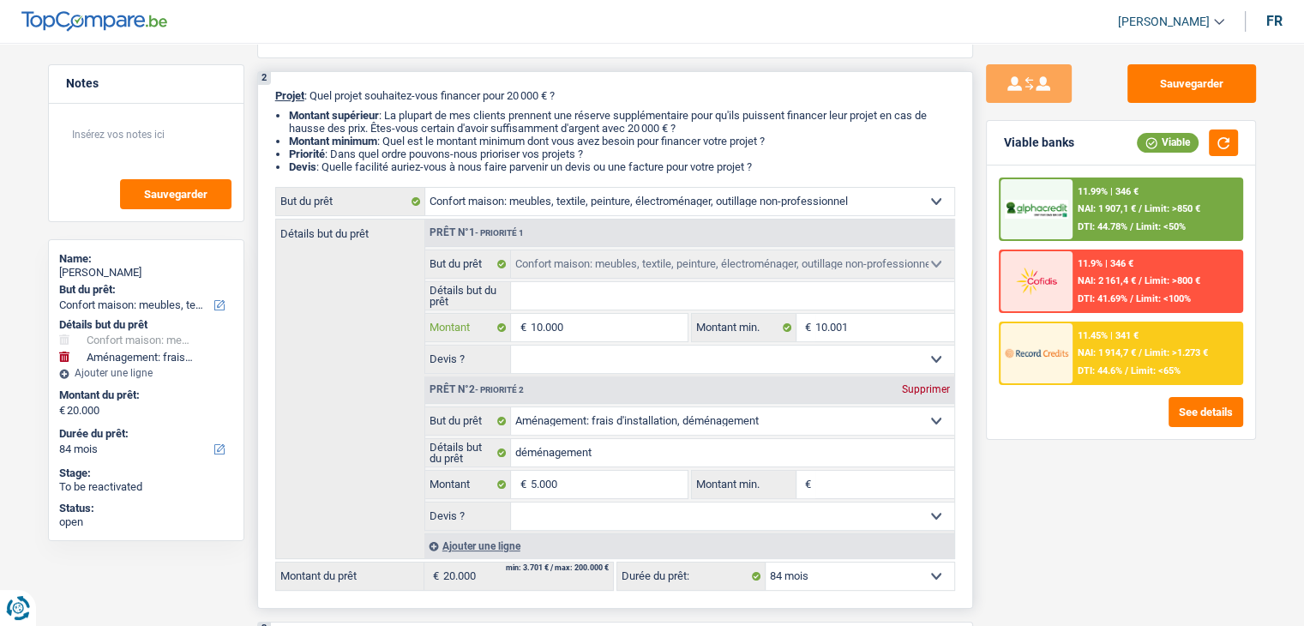
type input "1.000"
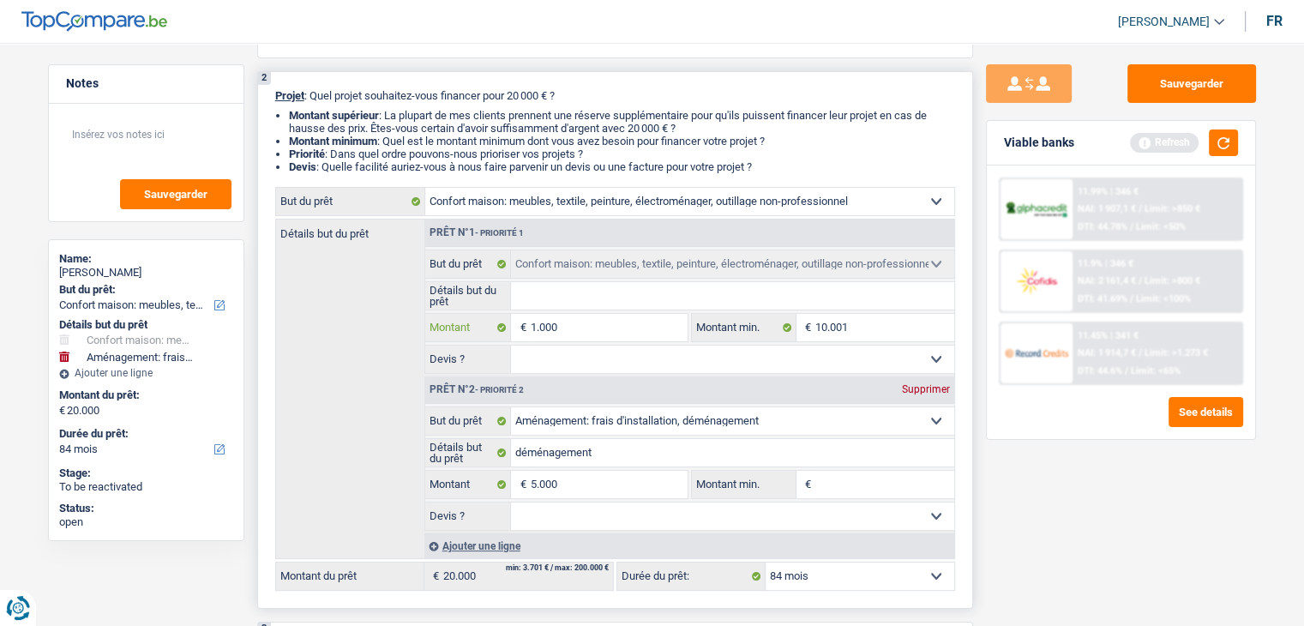
type input "10.001"
type input "15.001"
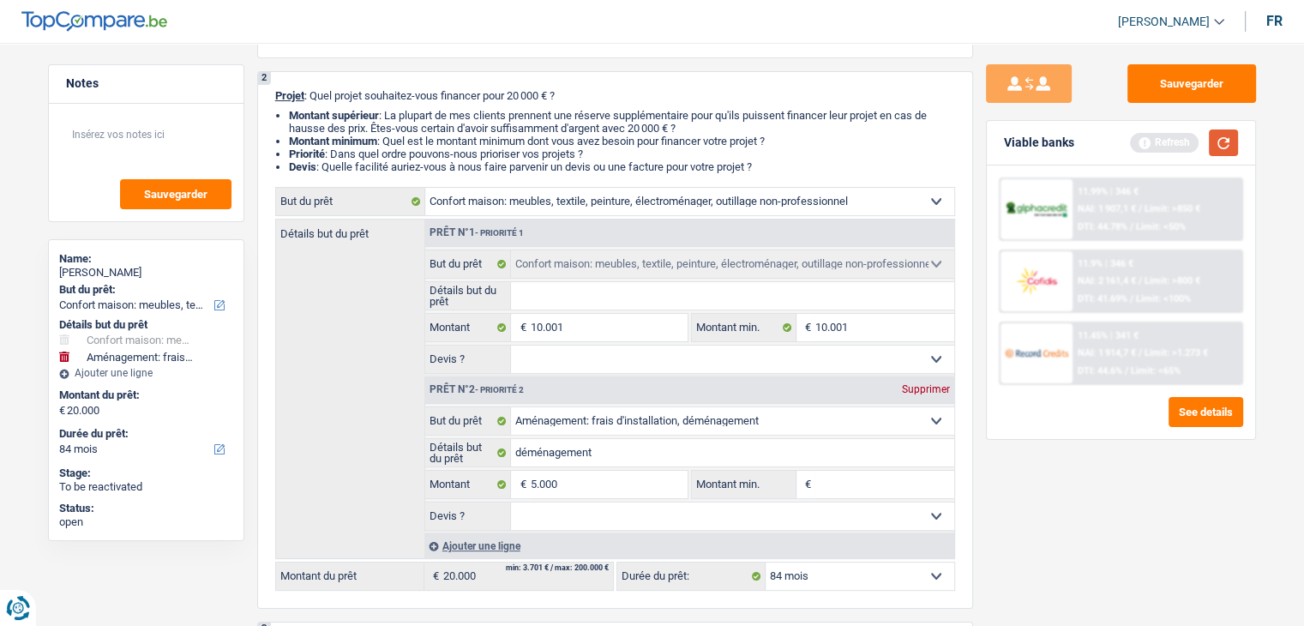
type input "15.001"
click at [1224, 136] on button "button" at bounding box center [1223, 142] width 29 height 27
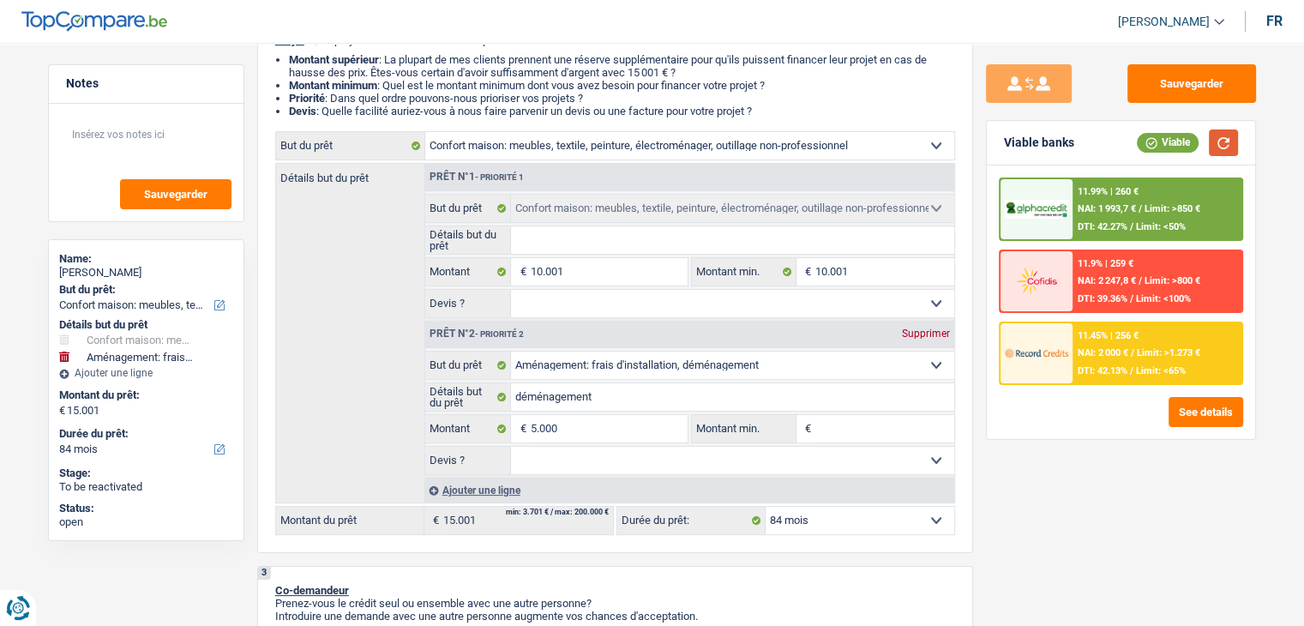
scroll to position [257, 0]
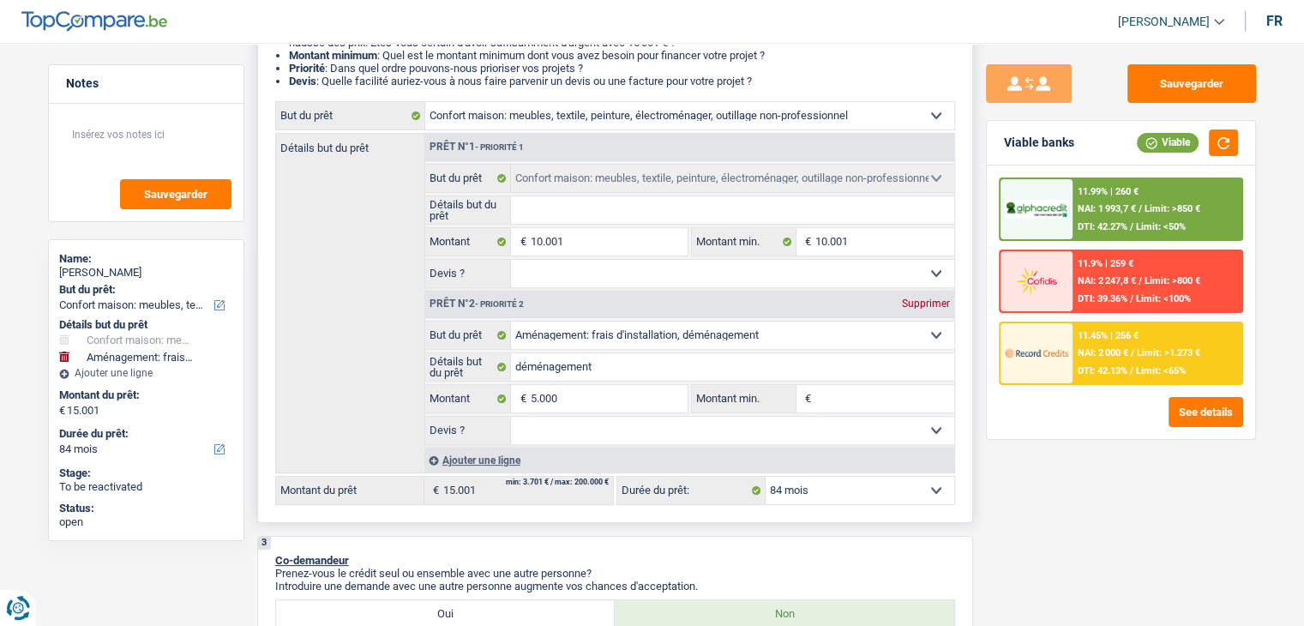
click at [849, 491] on select "12 mois 18 mois 24 mois 30 mois 36 mois 42 mois 48 mois 60 mois 72 mois 84 mois…" at bounding box center [860, 490] width 189 height 27
click at [848, 494] on select "12 mois 18 mois 24 mois 30 mois 36 mois 42 mois 48 mois 60 mois 72 mois 84 mois…" at bounding box center [860, 490] width 189 height 27
click at [1118, 475] on div "Sauvegarder Viable banks Viable 11.99% | 260 € NAI: 1 993,7 € / Limit: >850 € D…" at bounding box center [1121, 329] width 296 height 530
click at [1085, 188] on div "11.99% | 260 €" at bounding box center [1108, 191] width 61 height 11
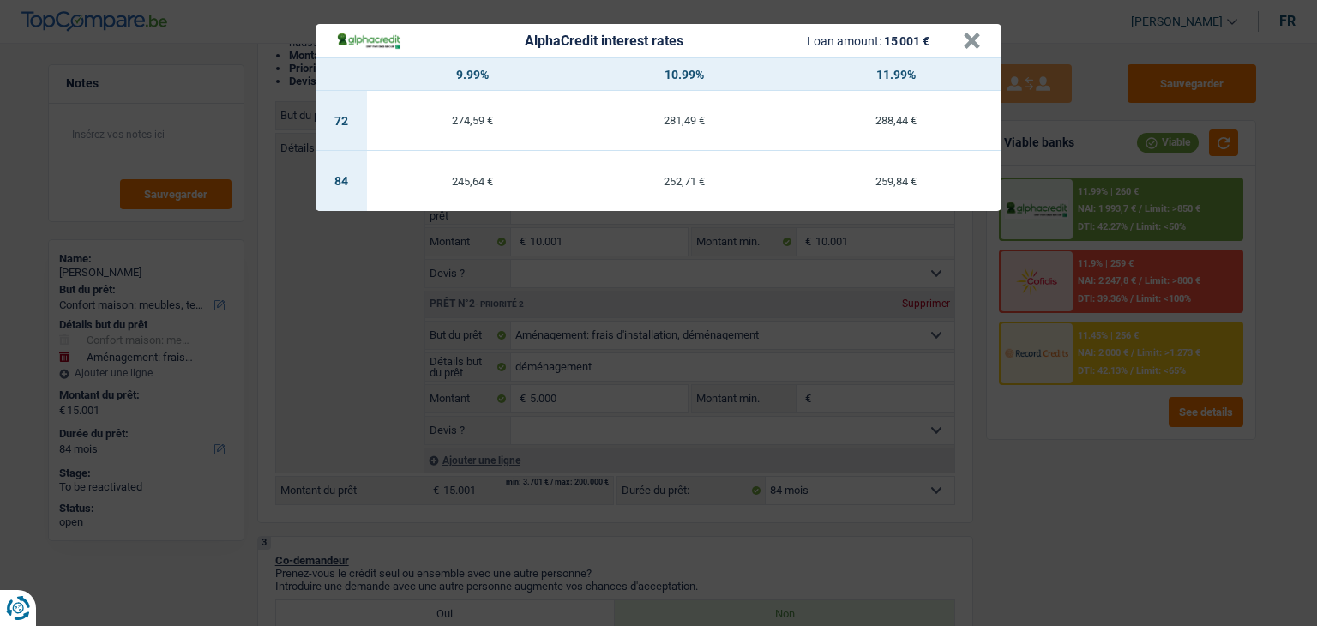
drag, startPoint x: 1084, startPoint y: 444, endPoint x: 1093, endPoint y: 407, distance: 37.8
click at [1085, 444] on div "AlphaCredit interest rates Loan amount: 15 001 € × 9.99% 10.99% 11.99% 72 274,5…" at bounding box center [658, 313] width 1317 height 626
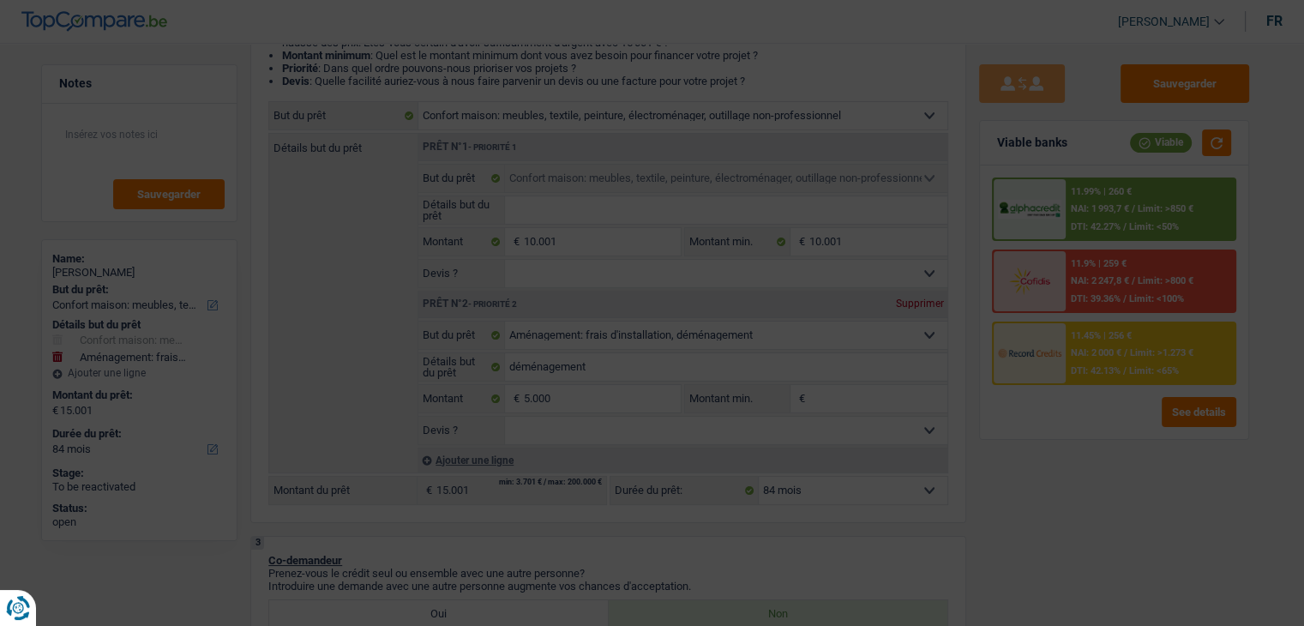
click at [1098, 356] on span "NAI: 2 000 €" at bounding box center [1097, 352] width 51 height 11
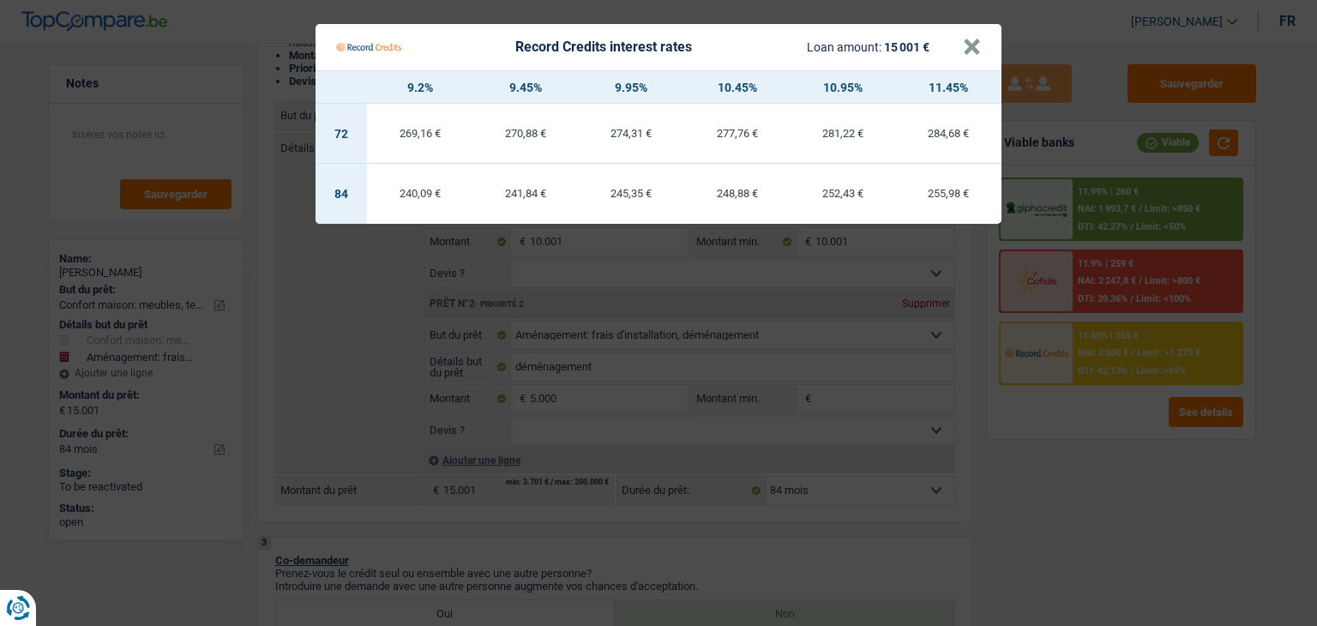
click at [1084, 452] on Credits "Record Credits interest rates Loan amount: 15 001 € × 9.2% 9.45% 9.95% 10.45% 1…" at bounding box center [658, 313] width 1317 height 626
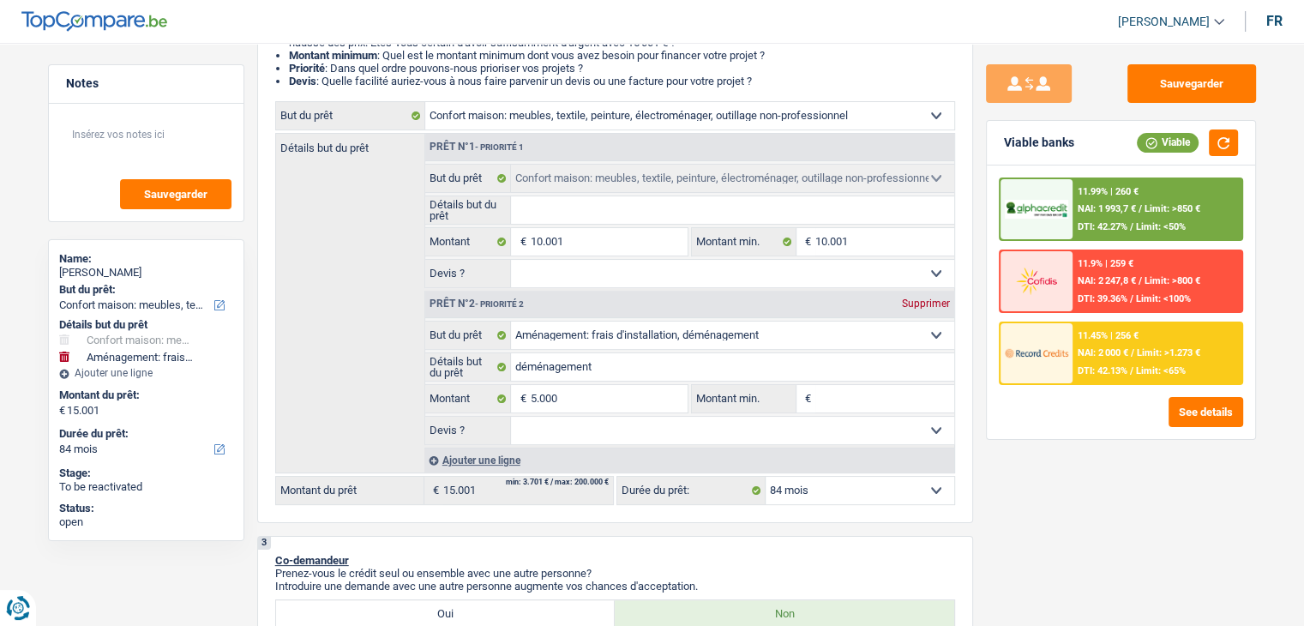
click at [1099, 215] on div "11.99% | 260 € NAI: 1 993,7 € / Limit: >850 € DTI: 42.27% / Limit: <50%" at bounding box center [1156, 209] width 169 height 60
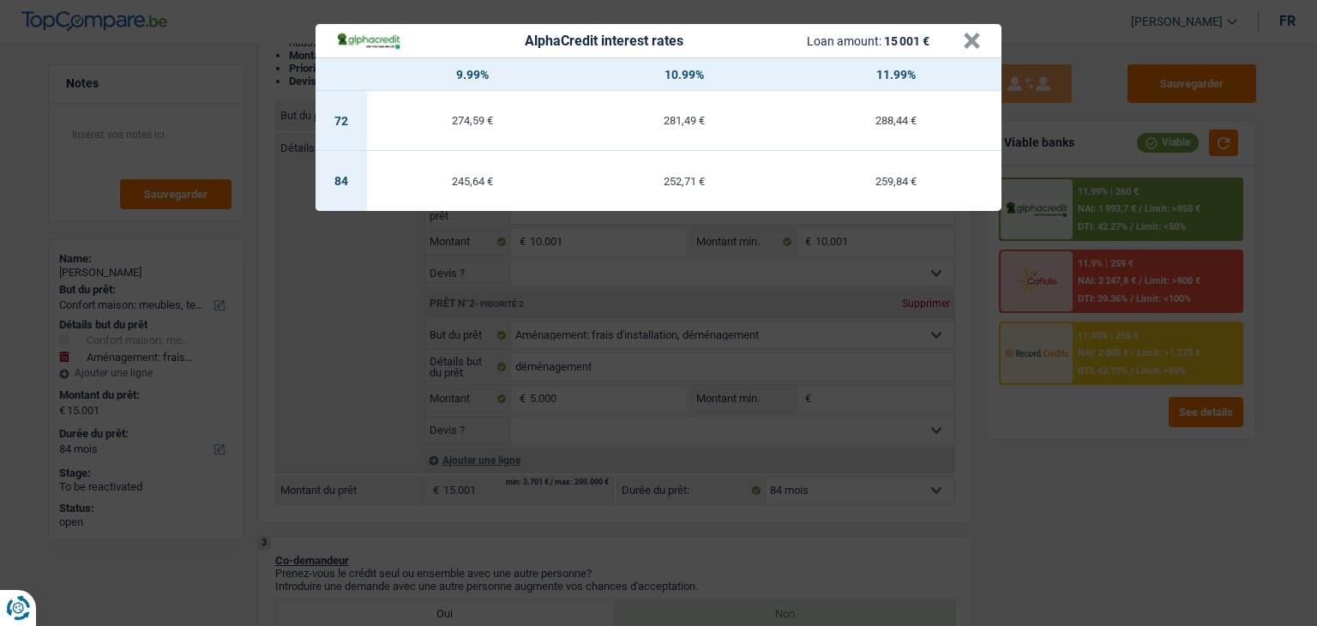
click at [1109, 404] on div "AlphaCredit interest rates Loan amount: 15 001 € × 9.99% 10.99% 11.99% 72 274,5…" at bounding box center [658, 313] width 1317 height 626
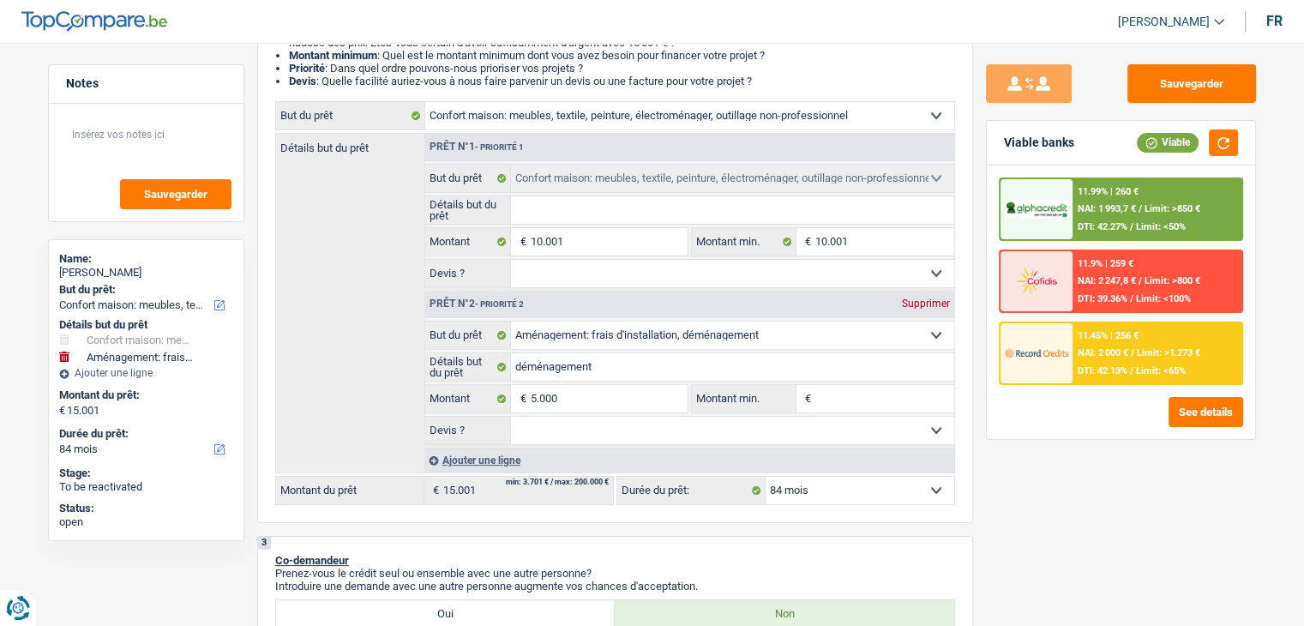
click at [1111, 293] on span "DTI: 39.36%" at bounding box center [1103, 298] width 50 height 11
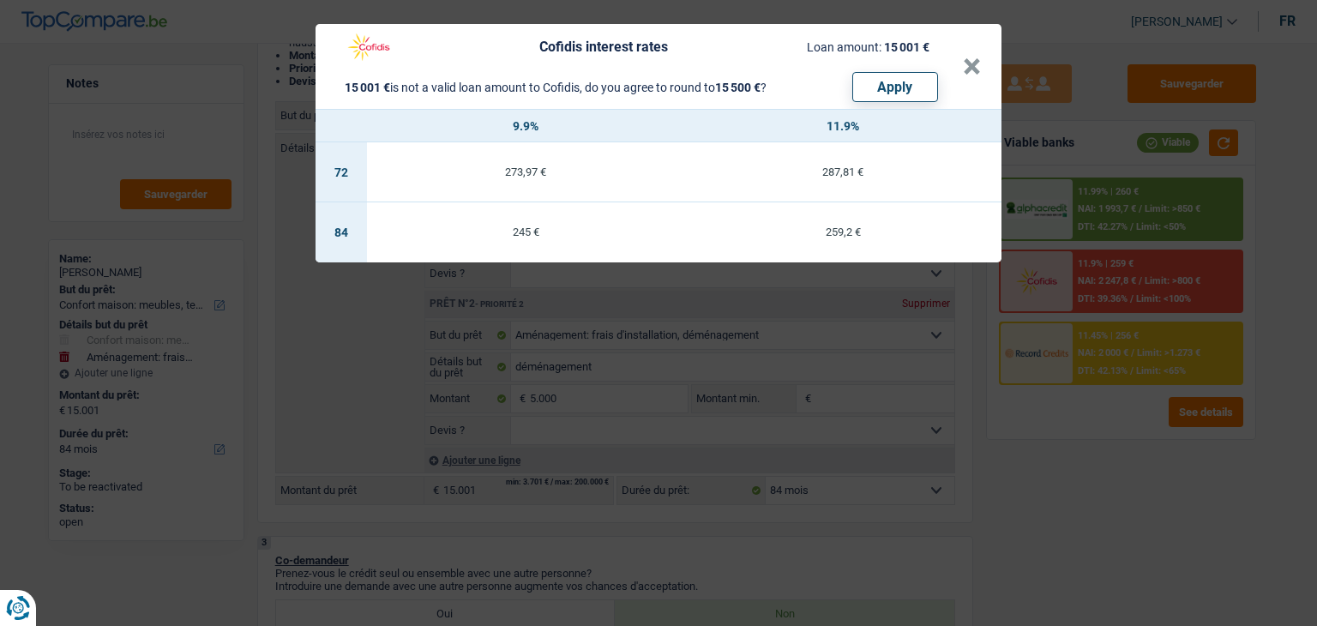
click at [1108, 455] on div "Cofidis interest rates Loan amount: 15 001 € 15 001 € is not a valid loan amoun…" at bounding box center [658, 313] width 1317 height 626
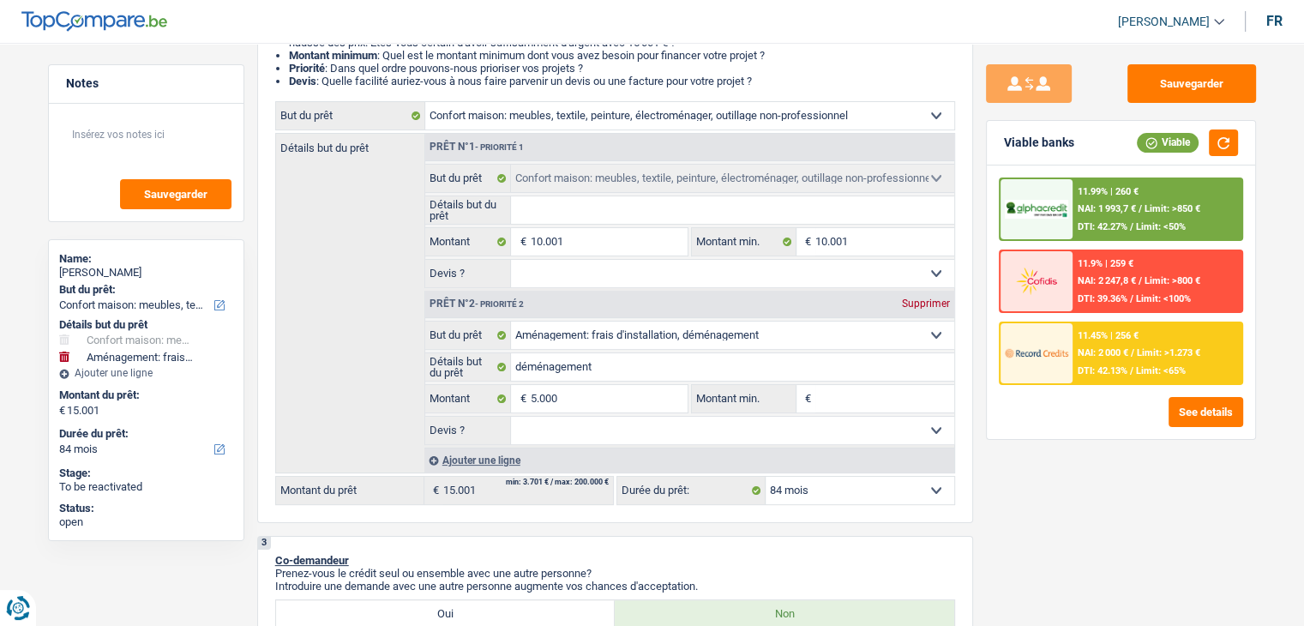
click at [1115, 351] on span "NAI: 2 000 €" at bounding box center [1103, 352] width 51 height 11
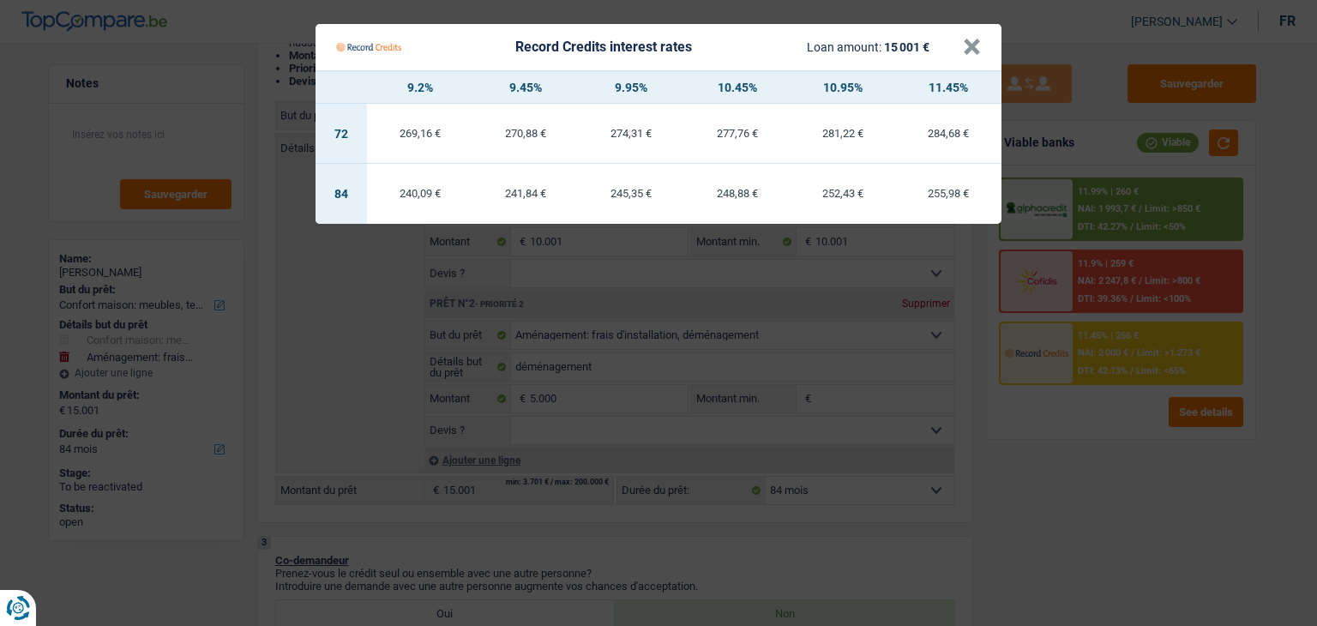
click at [1084, 460] on Credits "Record Credits interest rates Loan amount: 15 001 € × 9.2% 9.45% 9.95% 10.45% 1…" at bounding box center [658, 313] width 1317 height 626
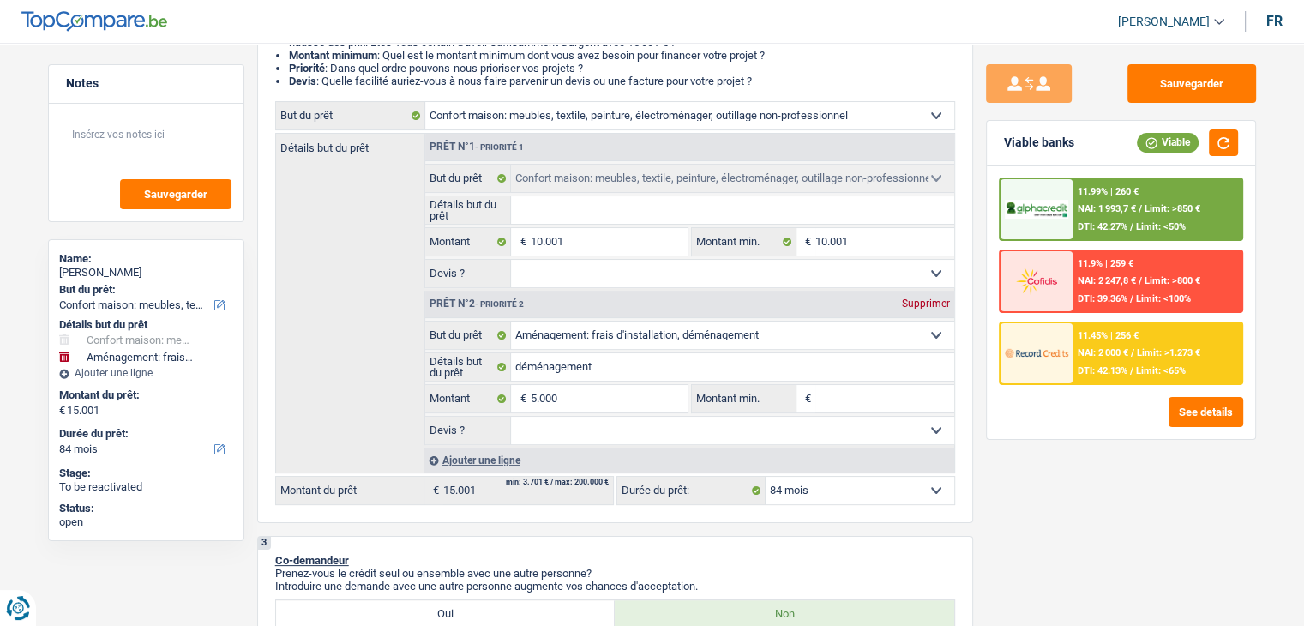
click at [1093, 196] on div "11.99% | 260 € NAI: 1 993,7 € / Limit: >850 € DTI: 42.27% / Limit: <50%" at bounding box center [1156, 209] width 169 height 60
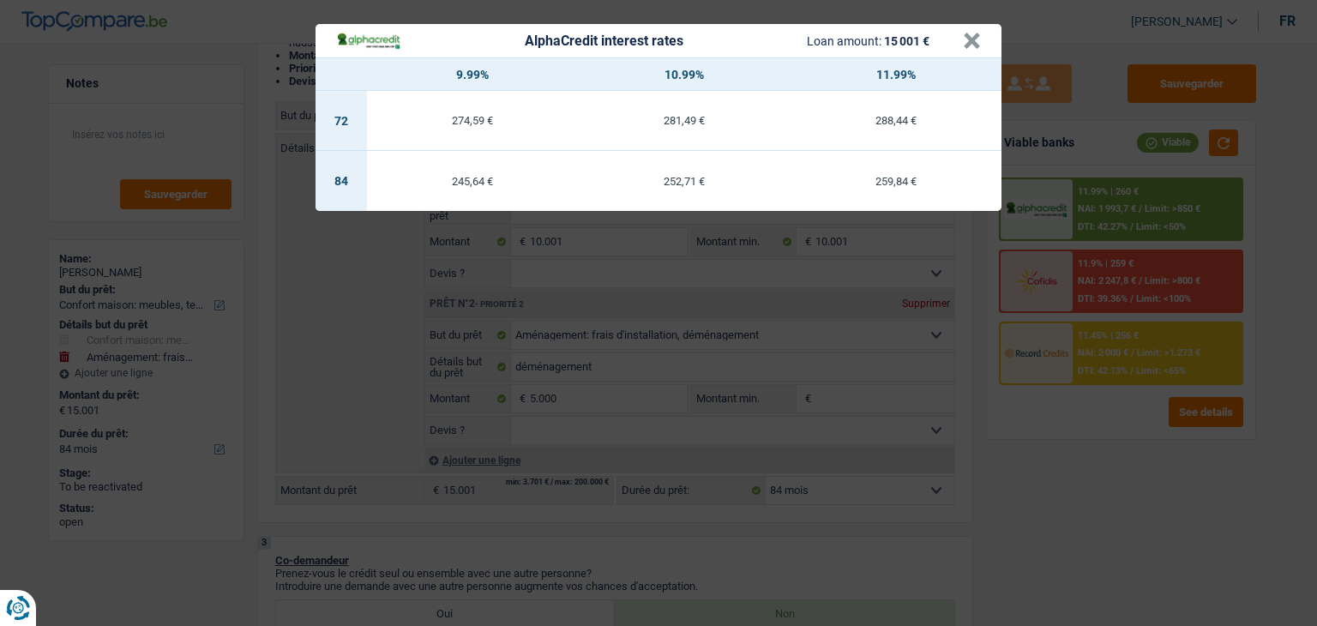
click at [1124, 334] on div "AlphaCredit interest rates Loan amount: 15 001 € × 9.99% 10.99% 11.99% 72 274,5…" at bounding box center [658, 313] width 1317 height 626
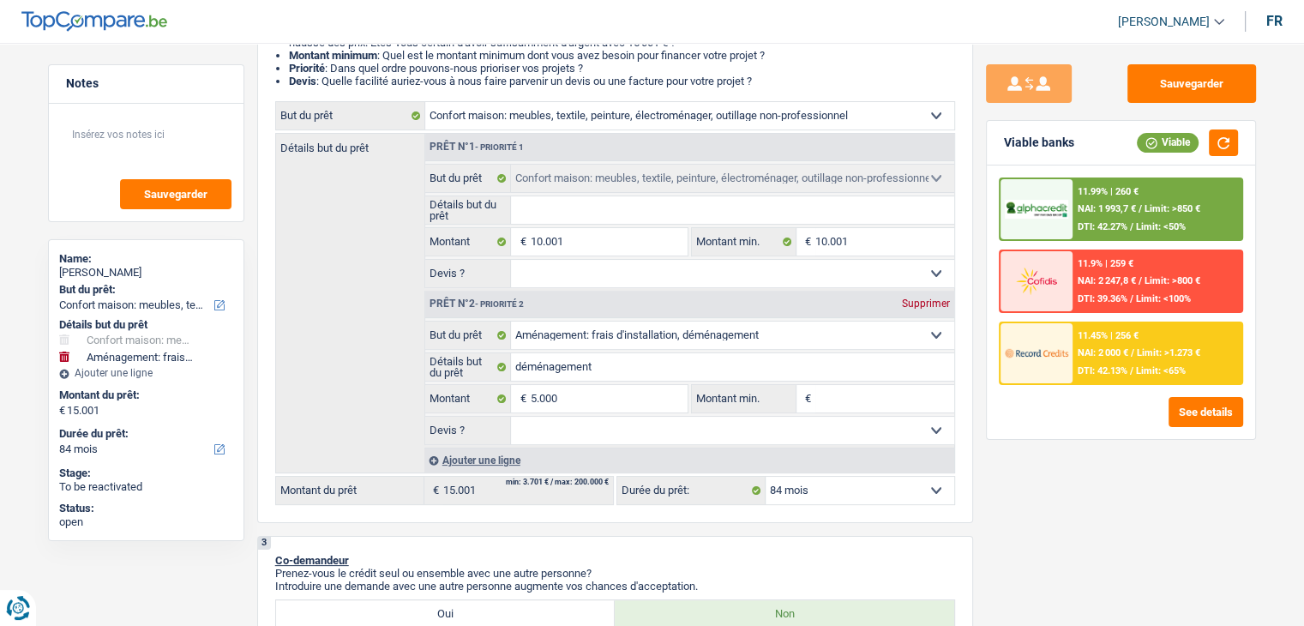
click at [1125, 347] on span "NAI: 2 000 €" at bounding box center [1103, 352] width 51 height 11
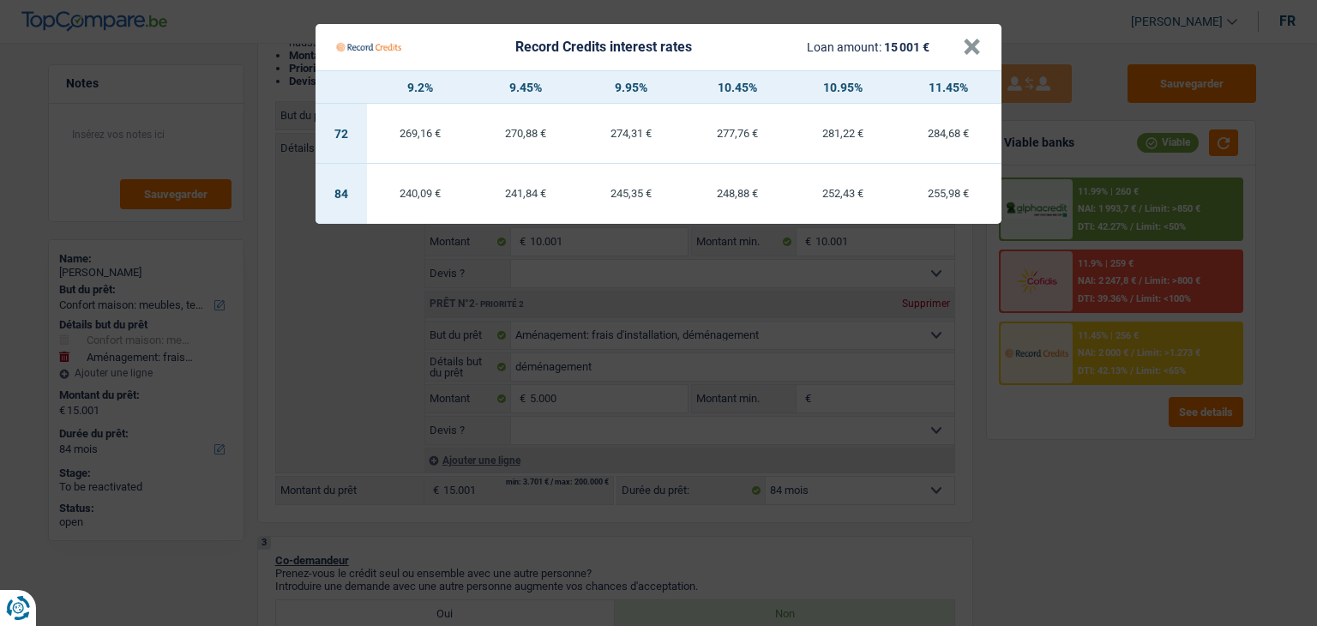
click at [1116, 435] on Credits "Record Credits interest rates Loan amount: 15 001 € × 9.2% 9.45% 9.95% 10.45% 1…" at bounding box center [658, 313] width 1317 height 626
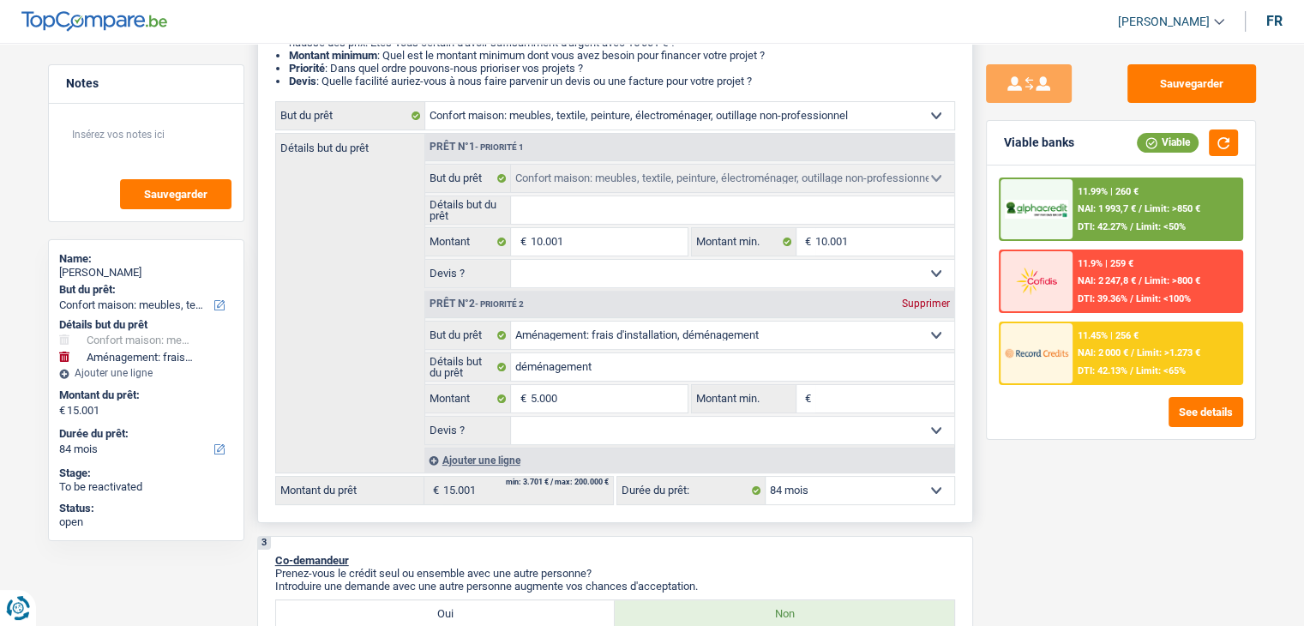
click at [836, 390] on input "Montant min." at bounding box center [884, 398] width 139 height 27
type input "5"
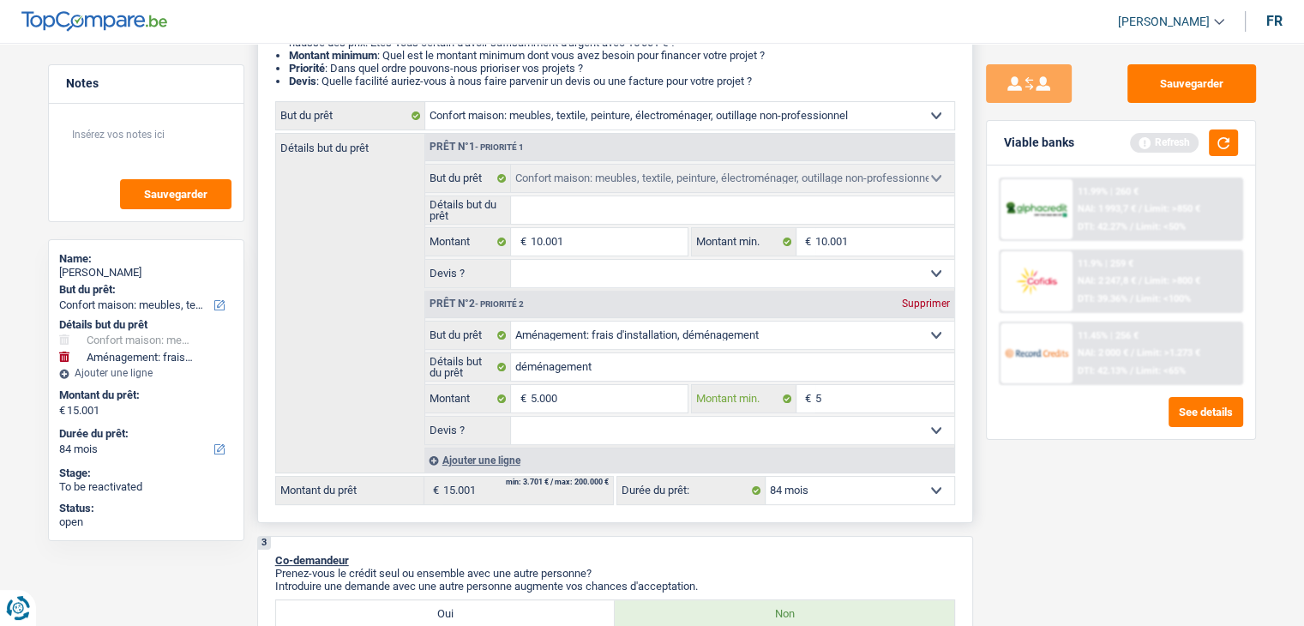
type input "50"
type input "500"
type input "5.000"
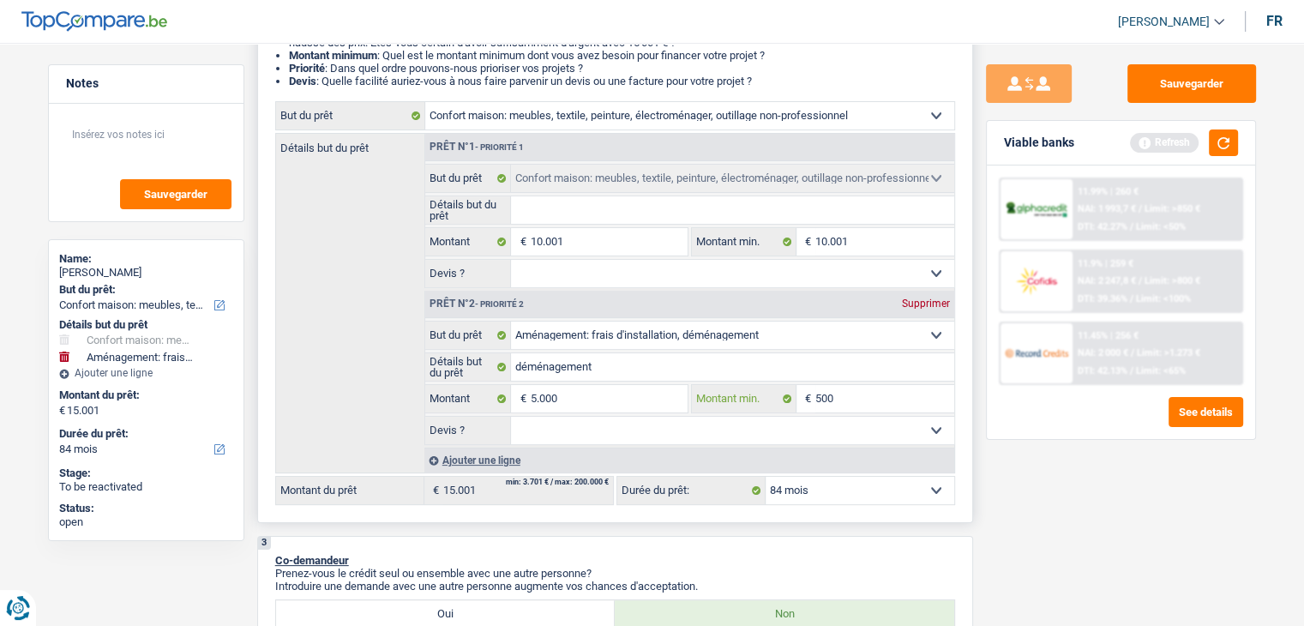
type input "5.000"
drag, startPoint x: 1021, startPoint y: 495, endPoint x: 1092, endPoint y: 364, distance: 148.5
click at [1022, 495] on div "Sauvegarder Viable banks Refresh 11.99% | 260 € NAI: 1 993,7 € / Limit: >850 € …" at bounding box center [1121, 329] width 296 height 530
click at [1218, 147] on button "button" at bounding box center [1223, 142] width 29 height 27
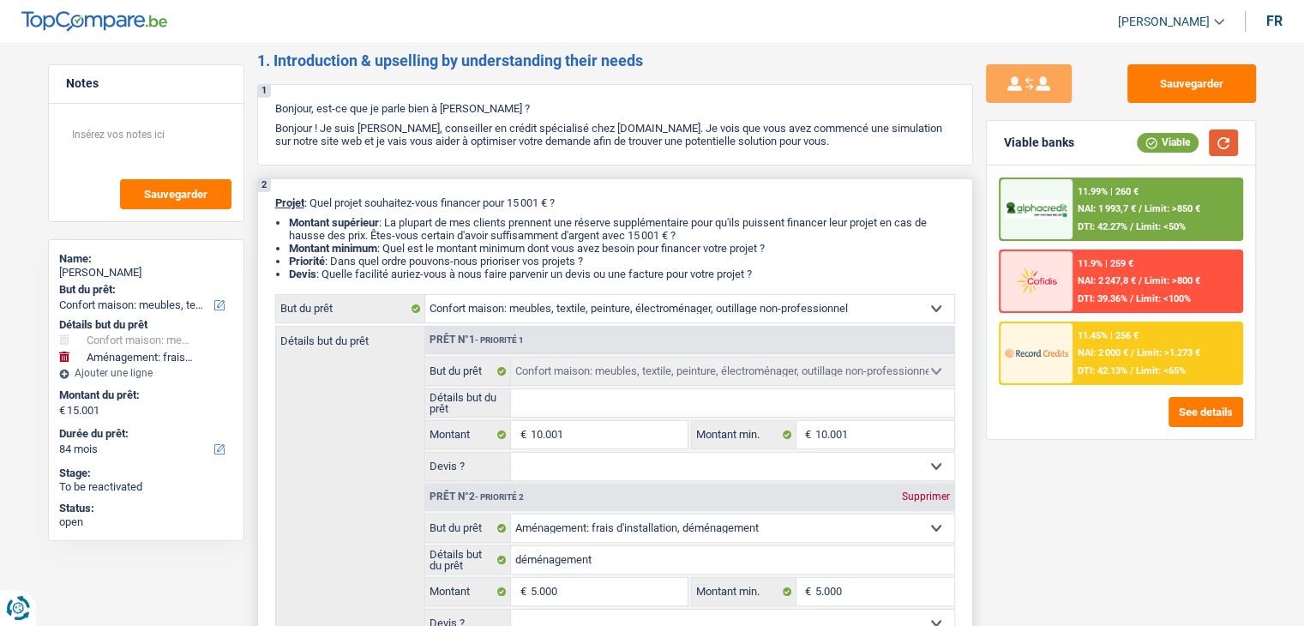
scroll to position [0, 0]
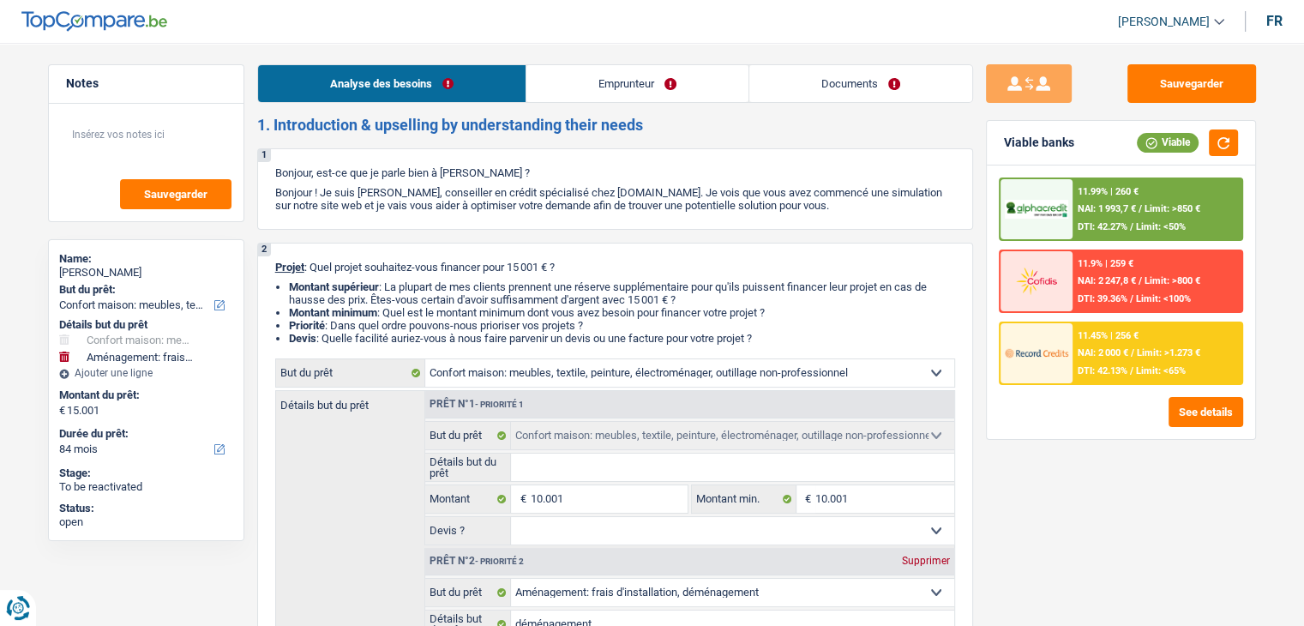
click at [846, 93] on link "Documents" at bounding box center [860, 83] width 223 height 37
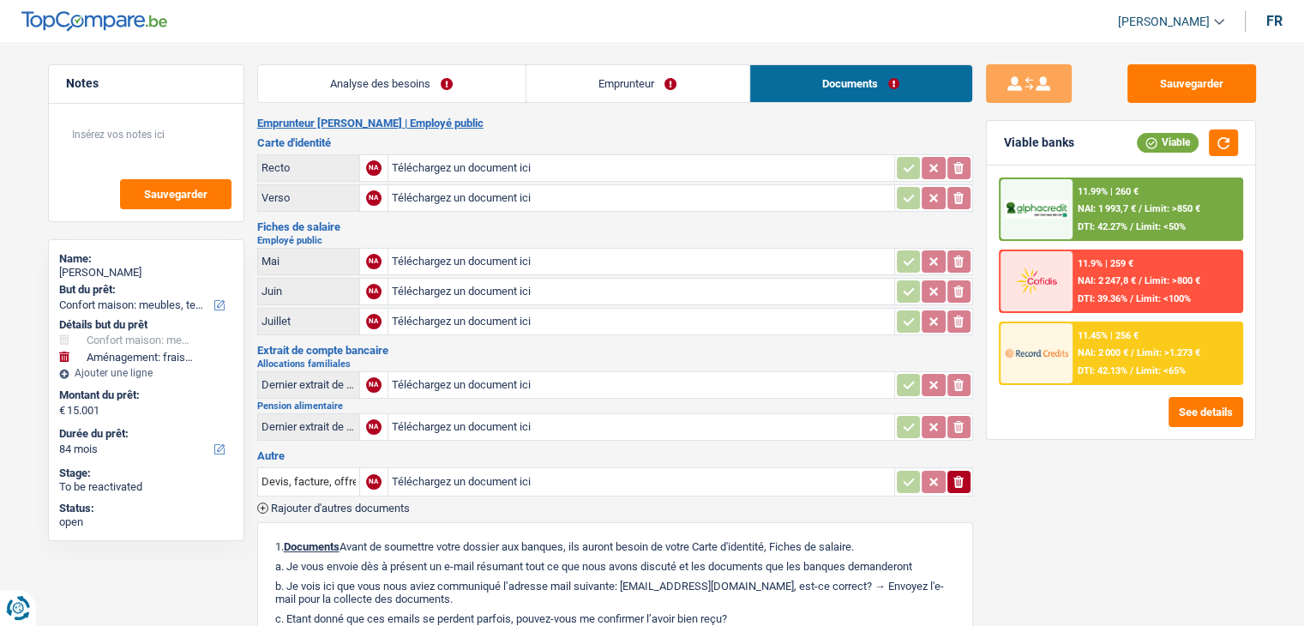
click at [711, 349] on h3 "Extrait de compte bancaire" at bounding box center [615, 350] width 716 height 11
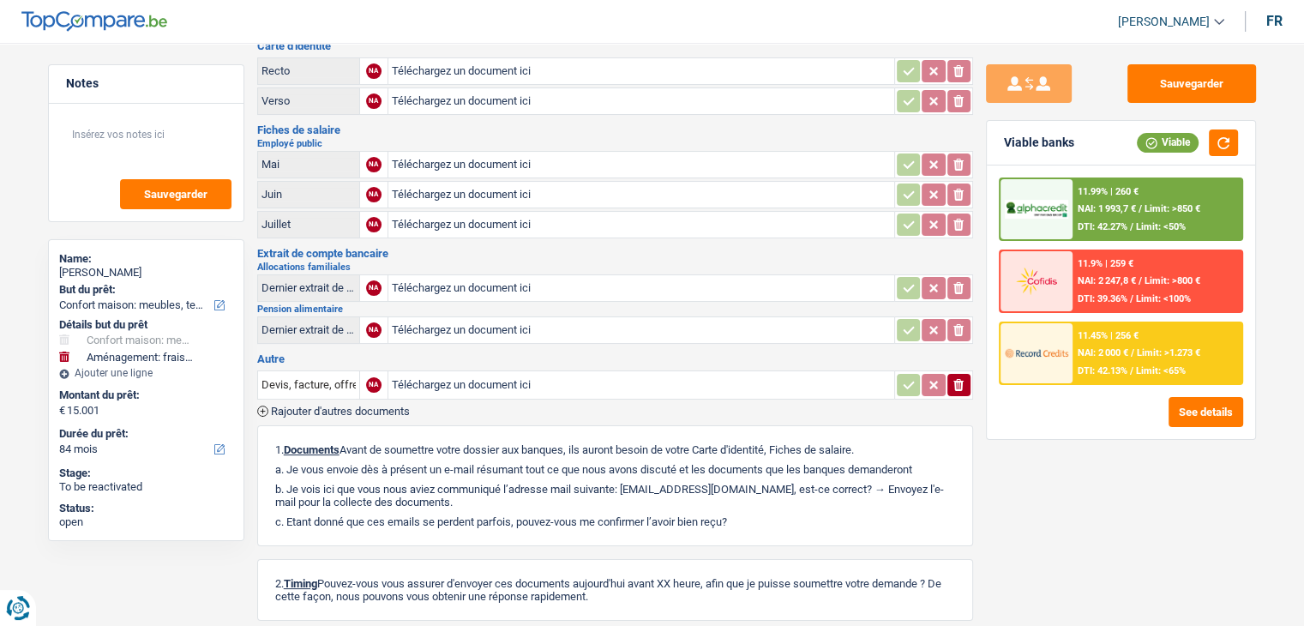
scroll to position [171, 0]
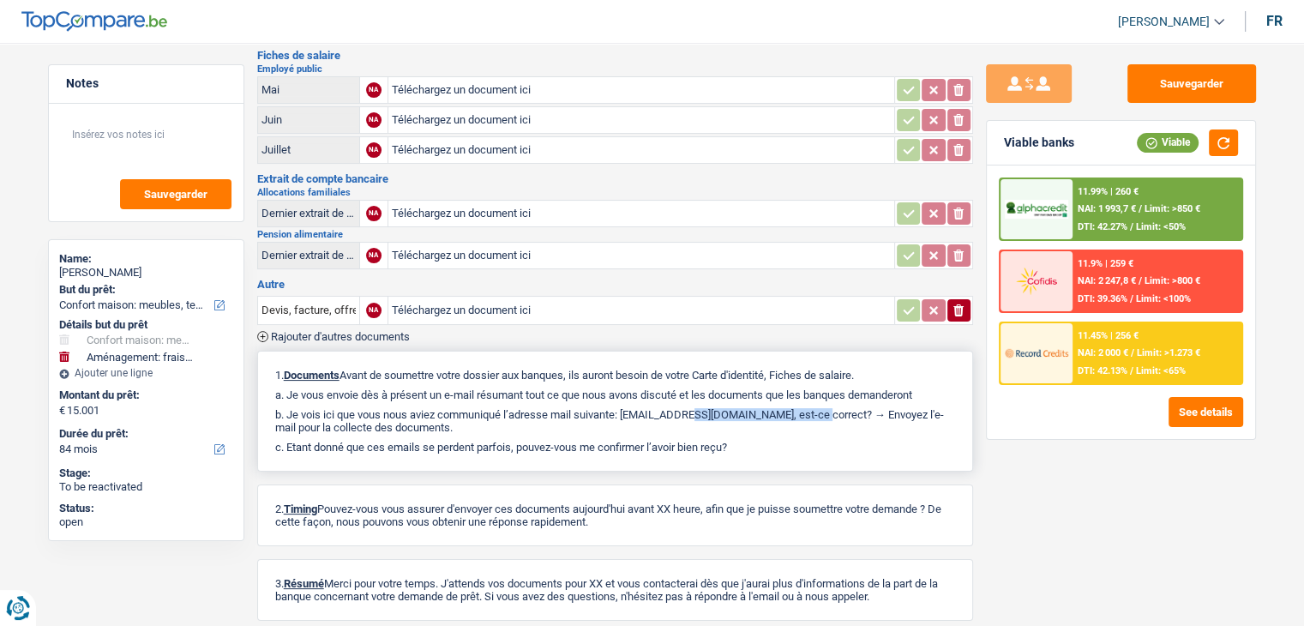
drag, startPoint x: 767, startPoint y: 406, endPoint x: 625, endPoint y: 406, distance: 142.3
click at [625, 408] on p "b. Je vois ici que vous nous aviez communiqué l’adresse mail suivante: [EMAIL_…" at bounding box center [615, 421] width 680 height 26
click at [624, 412] on p "b. Je vois ici que vous nous aviez communiqué l’adresse mail suivante: [EMAIL_…" at bounding box center [615, 421] width 680 height 26
click at [1180, 76] on button "Sauvegarder" at bounding box center [1191, 83] width 129 height 39
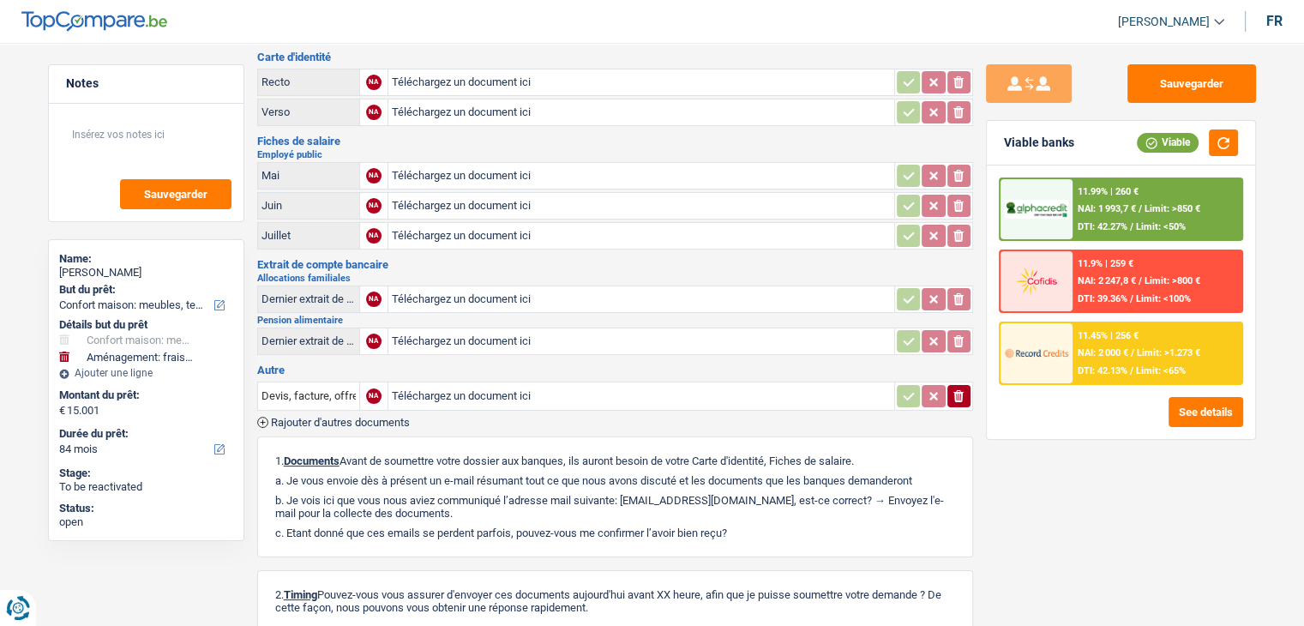
scroll to position [0, 0]
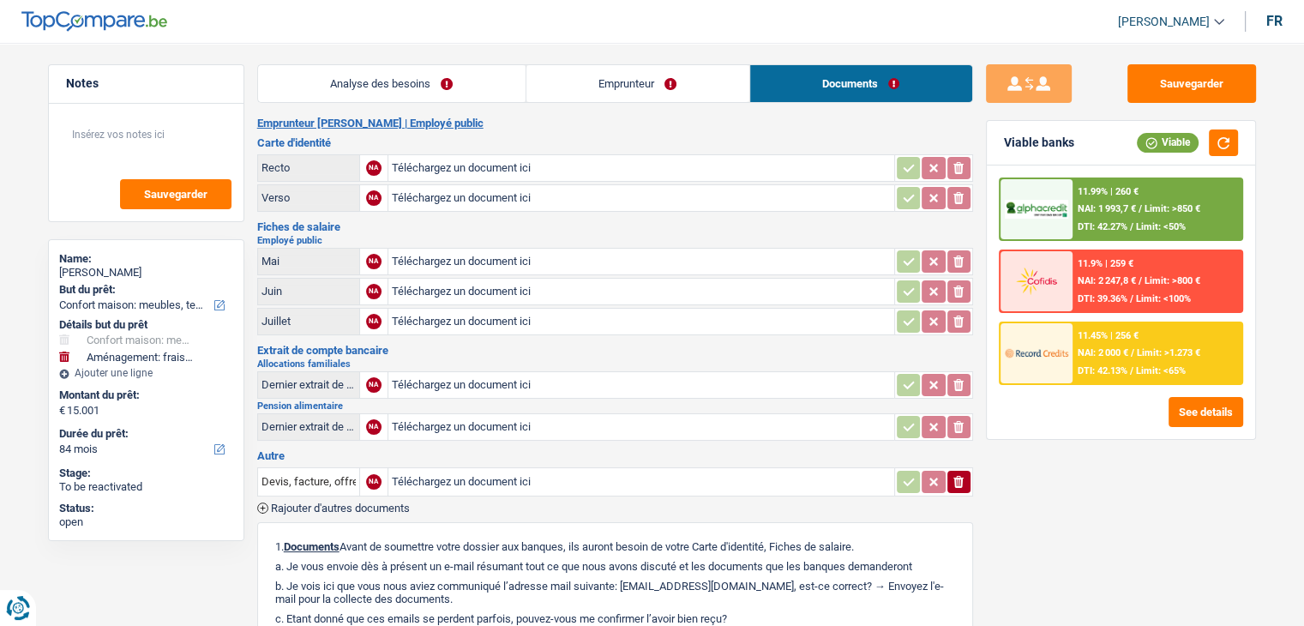
click at [327, 56] on main "Notes Sauvegarder Name: [PERSON_NAME] But du prêt: Confort maison: meubles, tex…" at bounding box center [652, 450] width 1304 height 849
click at [352, 88] on link "Analyse des besoins" at bounding box center [391, 83] width 267 height 37
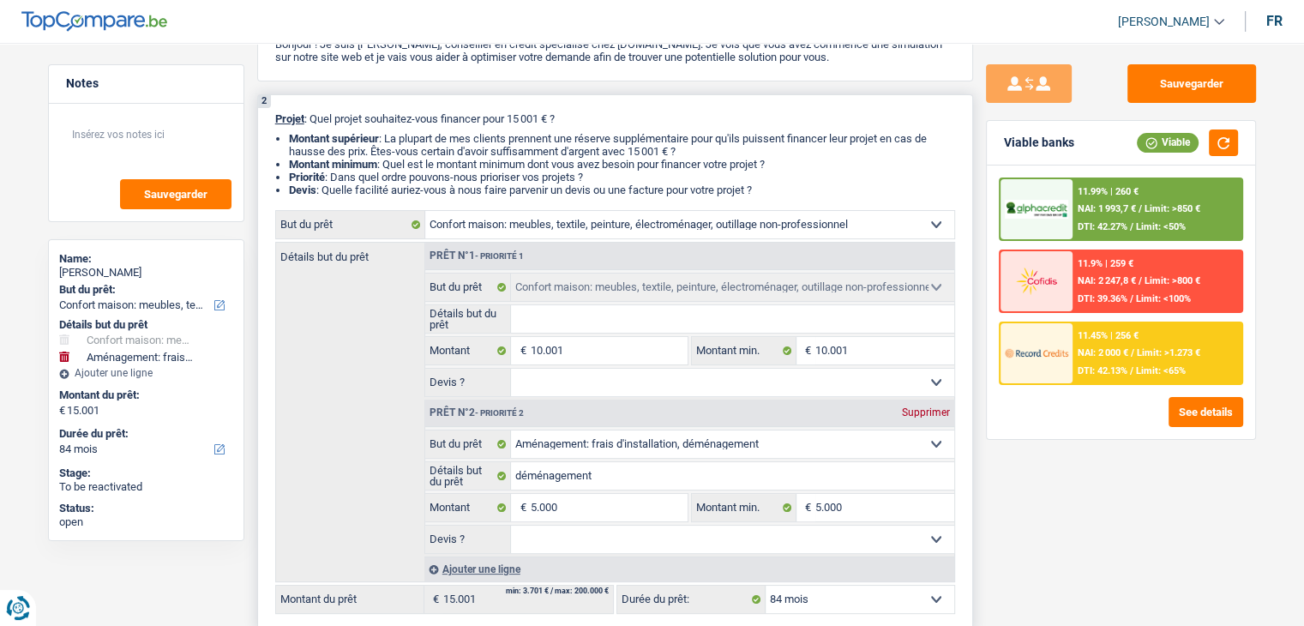
scroll to position [257, 0]
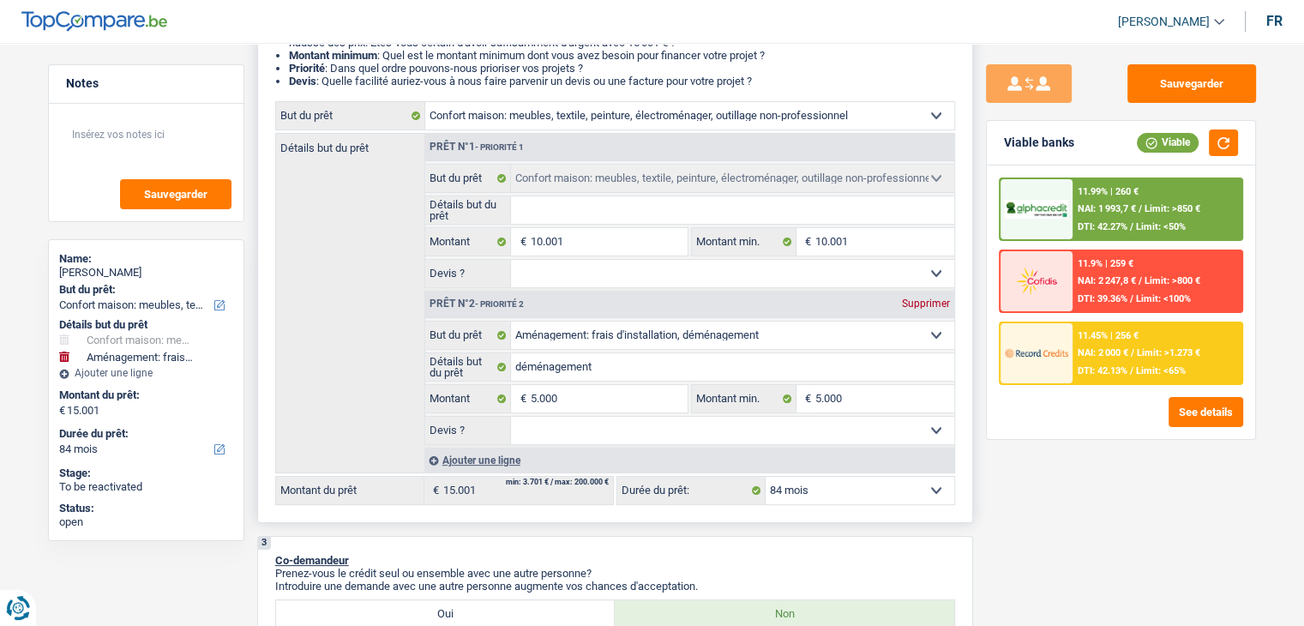
click at [610, 218] on input "Détails but du prêt" at bounding box center [732, 209] width 443 height 27
type input "a"
type input "am"
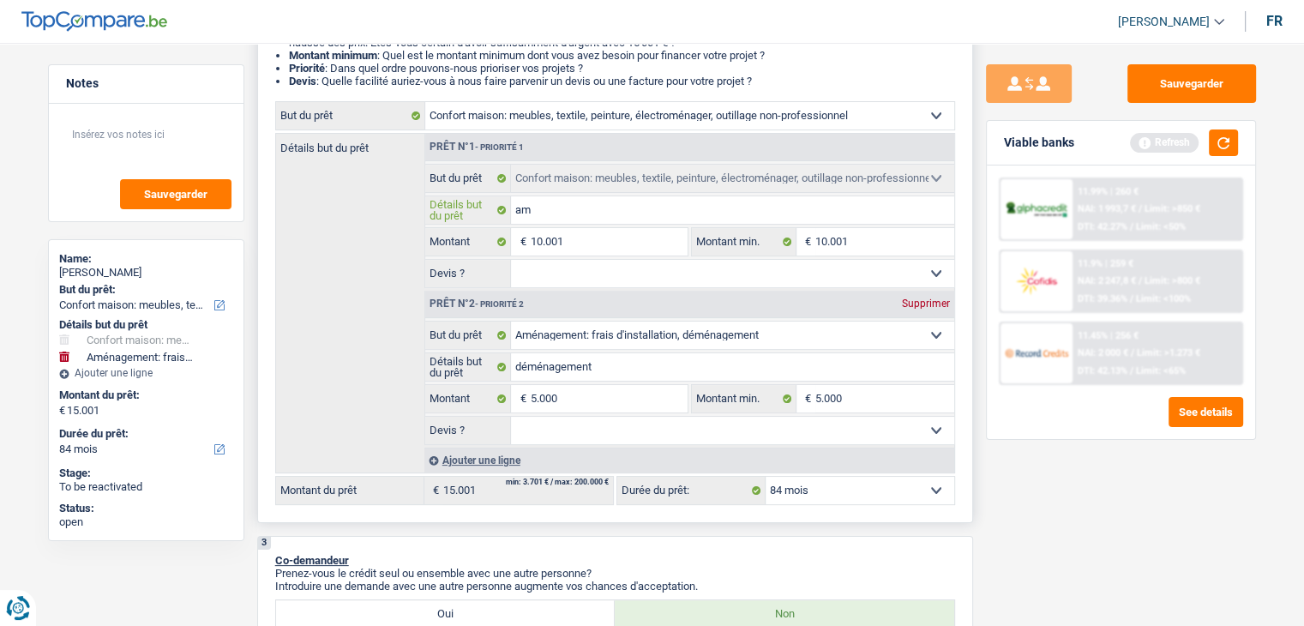
type input "ame"
type input "ameu"
type input "ameub"
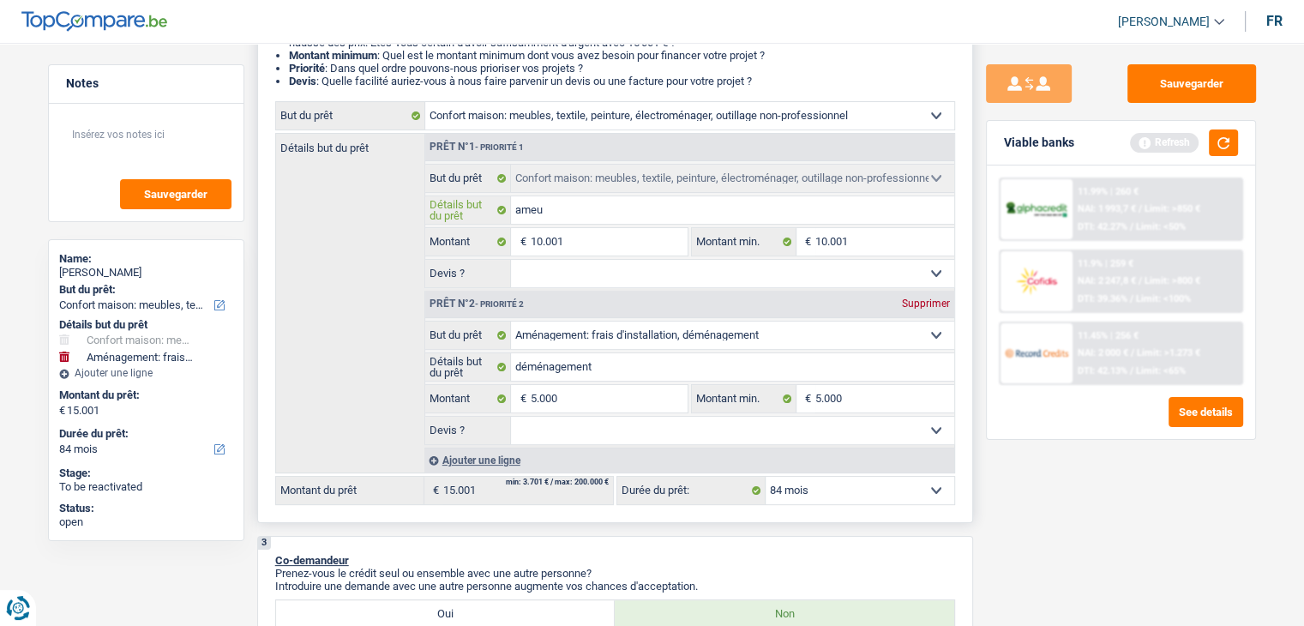
type input "ameub"
type input "ameube"
type input "ameub"
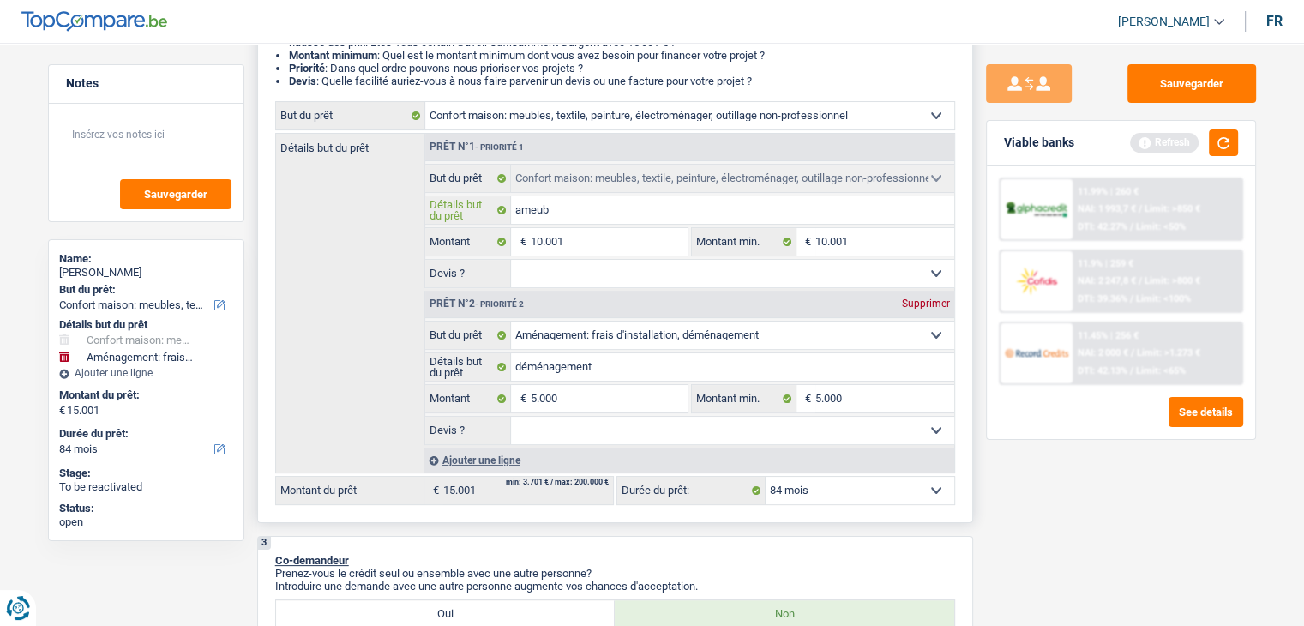
type input "ameubl"
type input "ameuble"
type input "ameublem"
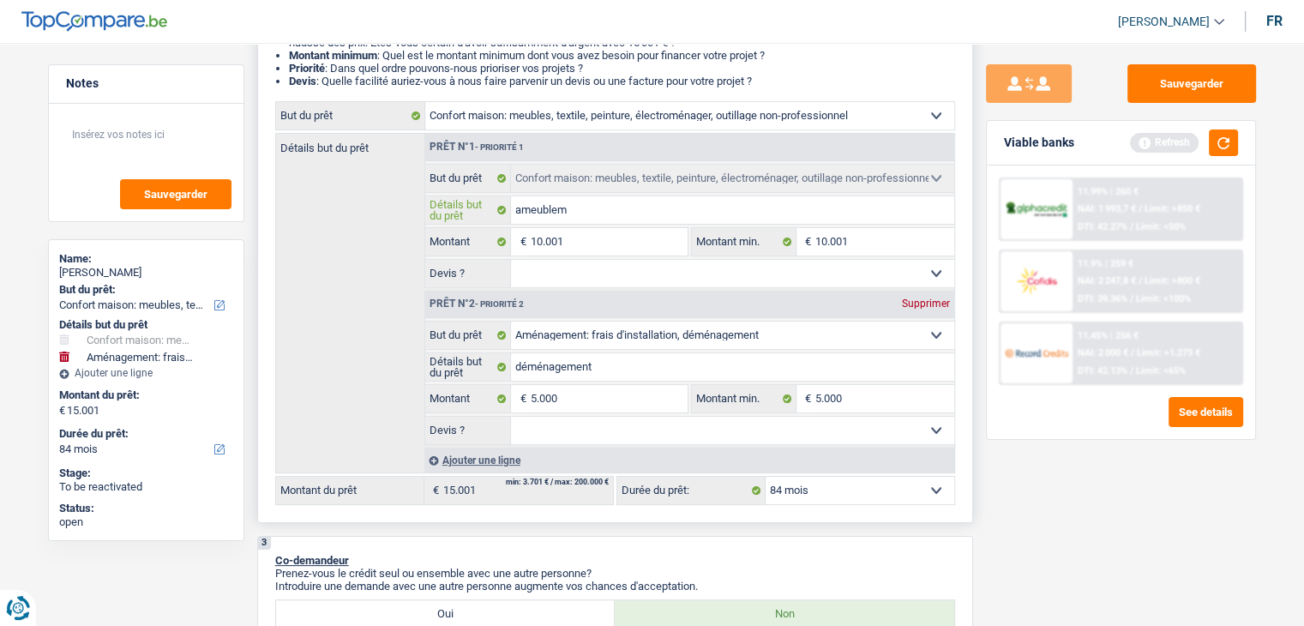
type input "ameublem"
type input "ameubleme"
click at [1203, 140] on div "Refresh" at bounding box center [1184, 142] width 108 height 27
click at [1207, 140] on div "Refresh" at bounding box center [1184, 142] width 108 height 27
click at [1210, 140] on button "button" at bounding box center [1223, 142] width 29 height 27
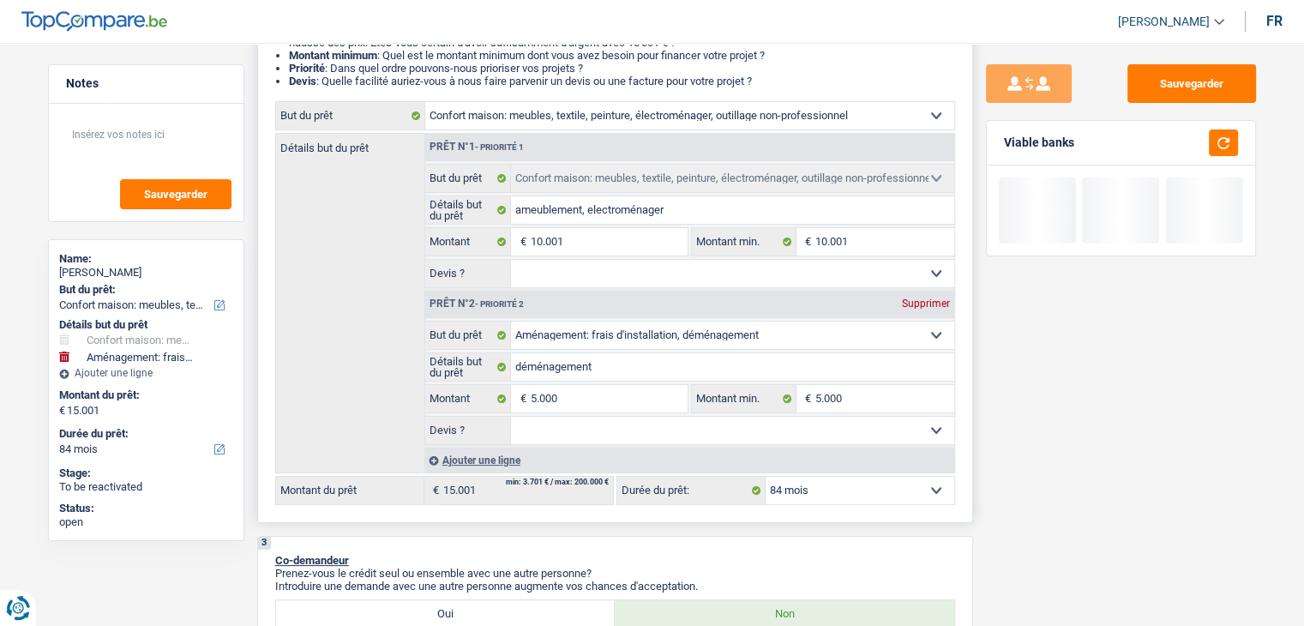
drag, startPoint x: 710, startPoint y: 274, endPoint x: 688, endPoint y: 285, distance: 24.5
click at [709, 275] on select "Oui Non Non répondu Sélectionner une option" at bounding box center [732, 273] width 443 height 27
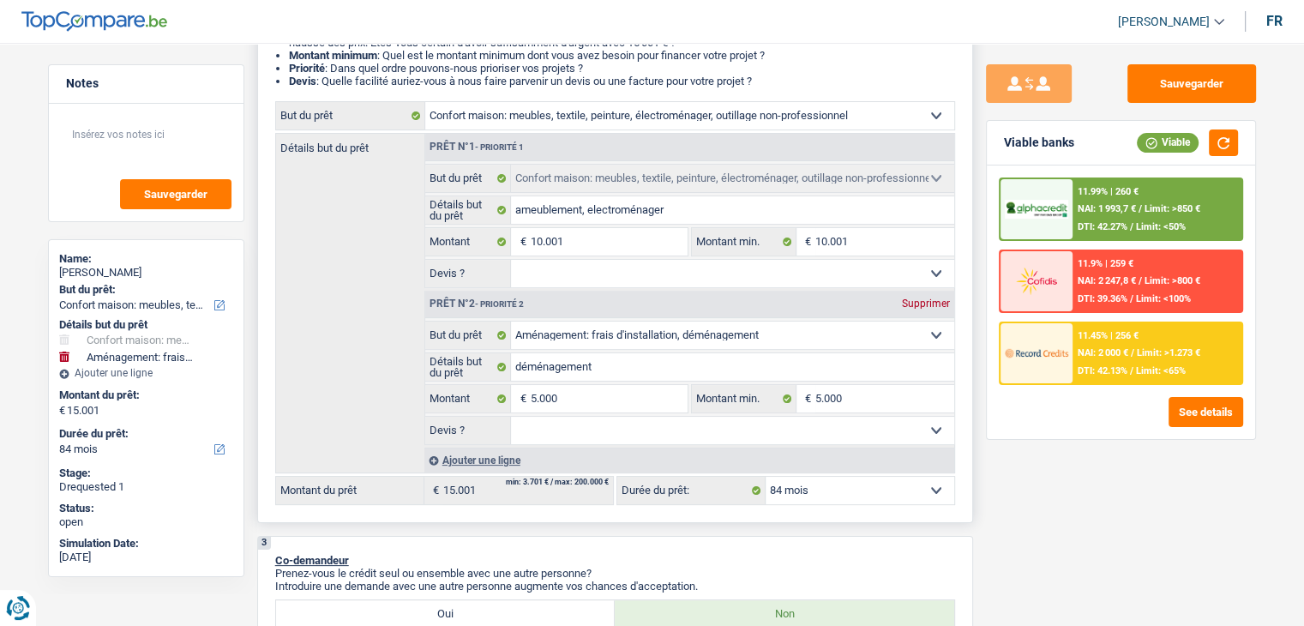
click at [511, 260] on select "Oui Non Non répondu Sélectionner une option" at bounding box center [732, 273] width 443 height 27
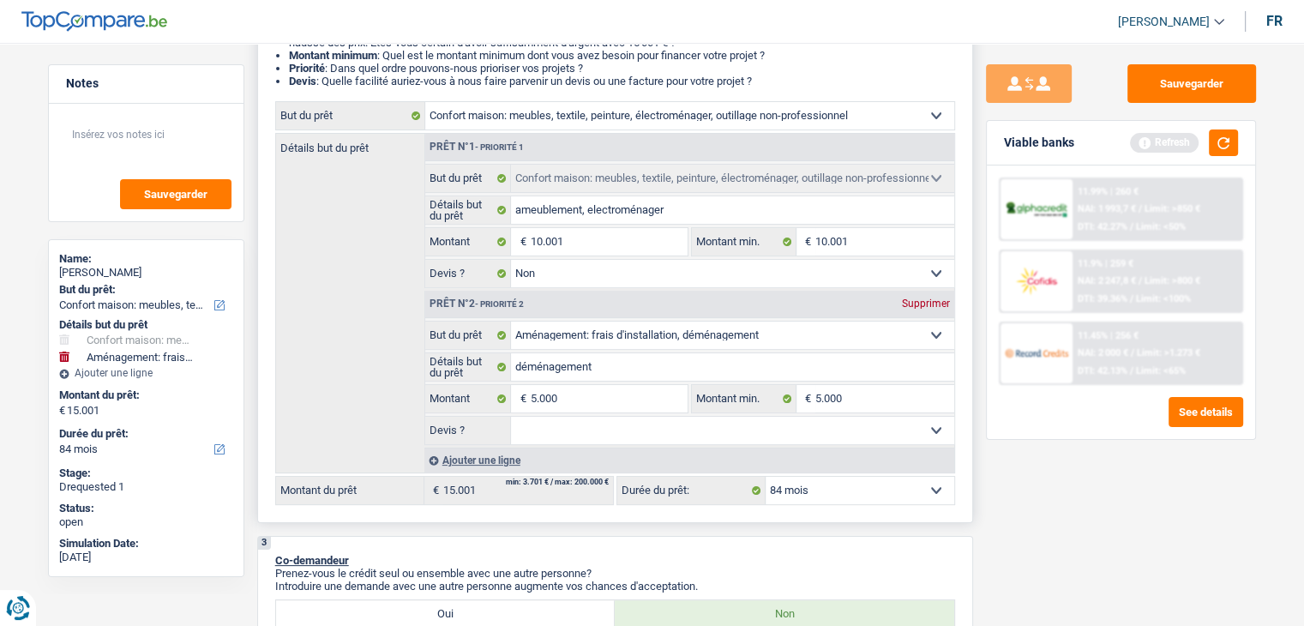
click at [554, 429] on select "Oui Non Non répondu Sélectionner une option" at bounding box center [732, 430] width 443 height 27
click at [511, 417] on select "Oui Non Non répondu Sélectionner une option" at bounding box center [732, 430] width 443 height 27
click at [1222, 137] on button "button" at bounding box center [1223, 142] width 29 height 27
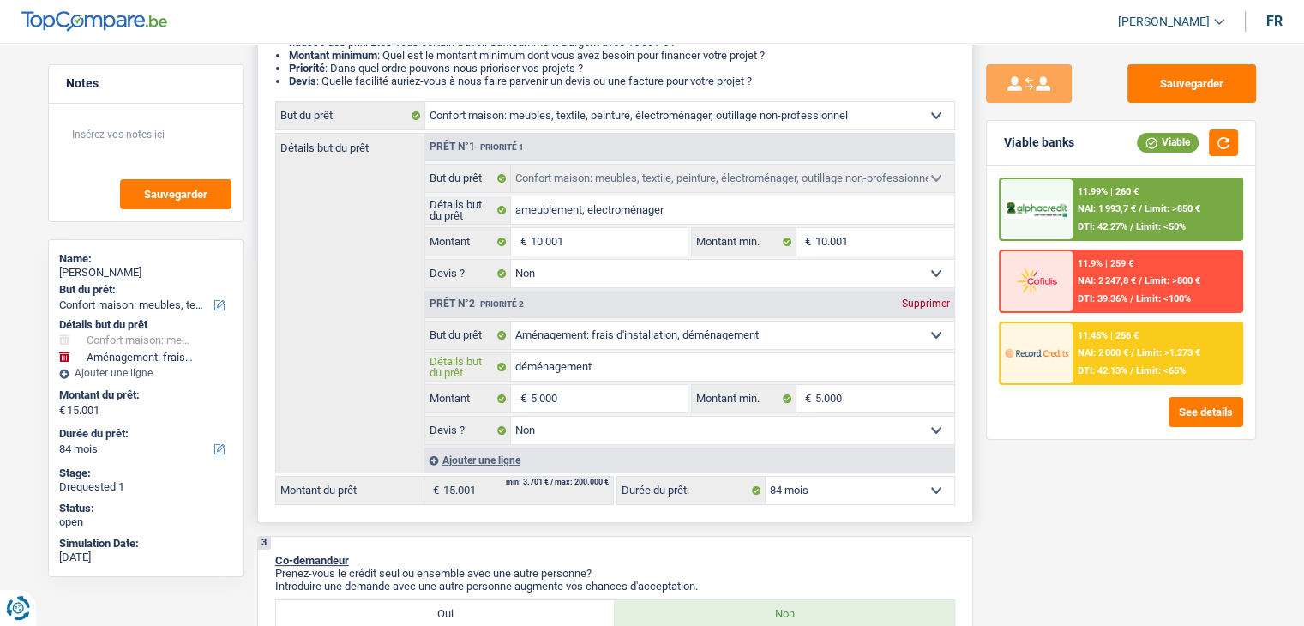
click at [597, 366] on input "déménagement" at bounding box center [732, 366] width 443 height 27
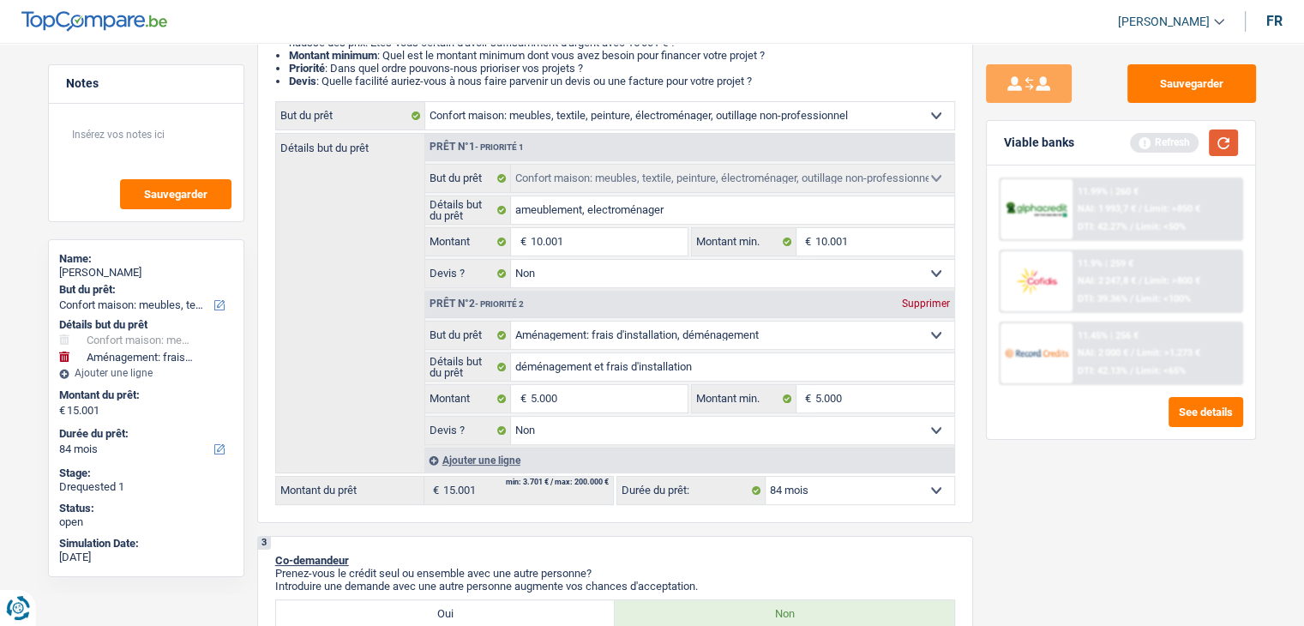
click at [1229, 154] on button "button" at bounding box center [1223, 142] width 29 height 27
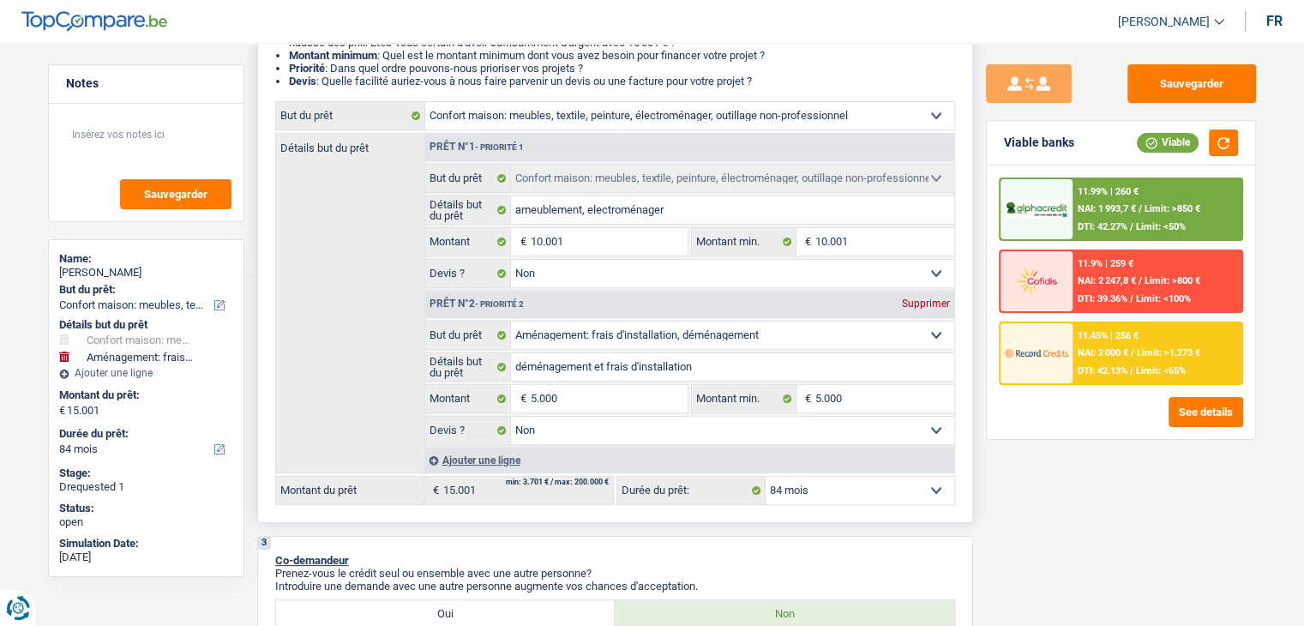
click at [832, 491] on select "12 mois 18 mois 24 mois 30 mois 36 mois 42 mois 48 mois 60 mois 72 mois 84 mois…" at bounding box center [860, 490] width 189 height 27
drag, startPoint x: 832, startPoint y: 491, endPoint x: 809, endPoint y: 474, distance: 28.1
click at [832, 491] on select "12 mois 18 mois 24 mois 30 mois 36 mois 42 mois 48 mois 60 mois 72 mois 84 mois…" at bounding box center [860, 490] width 189 height 27
click at [598, 241] on input "10.001" at bounding box center [608, 241] width 157 height 27
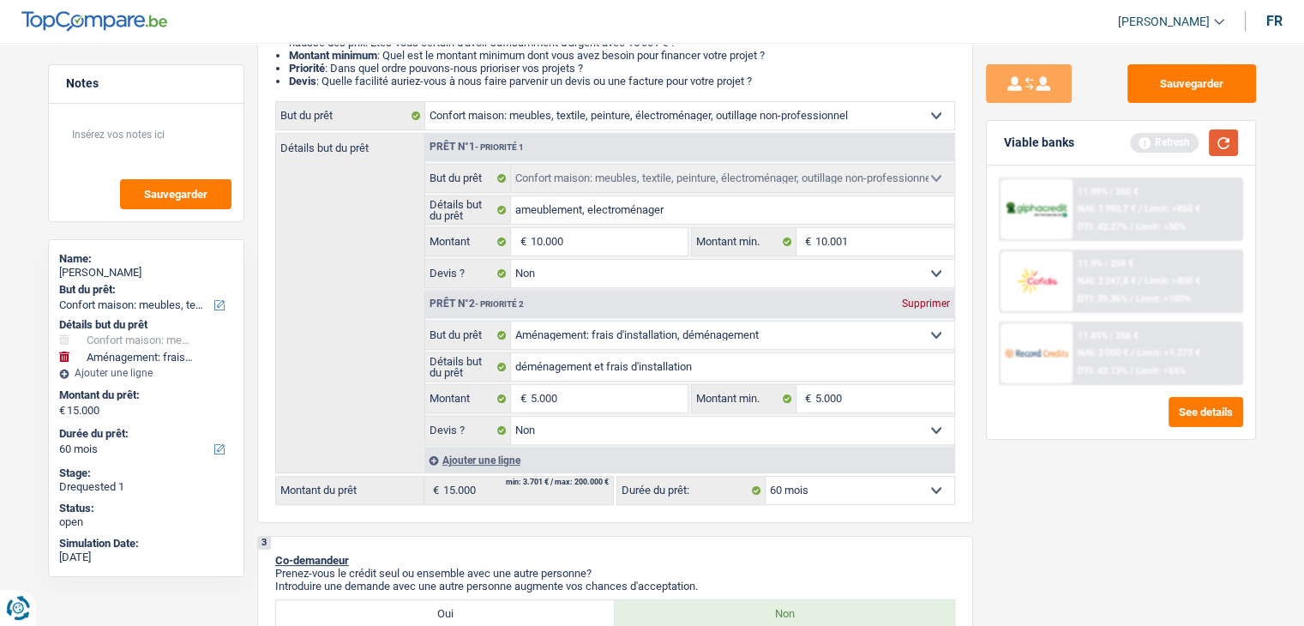
click at [1233, 147] on button "button" at bounding box center [1223, 142] width 29 height 27
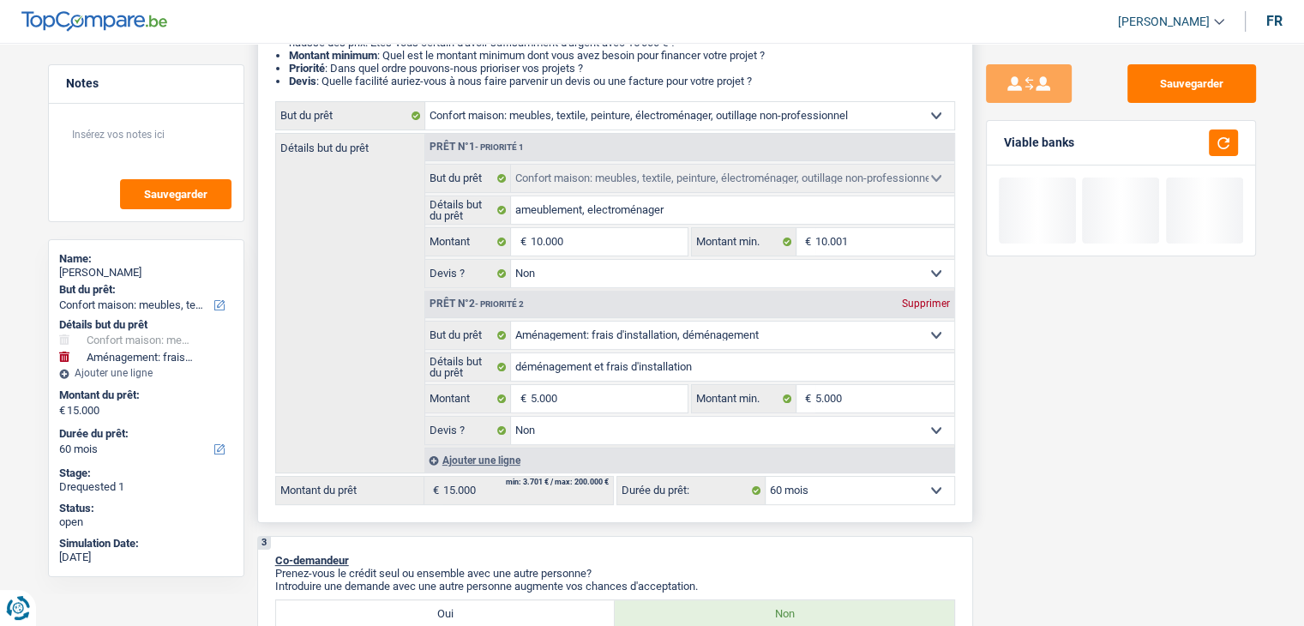
click at [795, 489] on select "12 mois 18 mois 24 mois 30 mois 36 mois 42 mois 48 mois 60 mois Sélectionner un…" at bounding box center [860, 490] width 189 height 27
drag, startPoint x: 795, startPoint y: 489, endPoint x: 730, endPoint y: 409, distance: 102.4
click at [795, 489] on select "12 mois 18 mois 24 mois 30 mois 36 mois 42 mois 48 mois 60 mois Sélectionner un…" at bounding box center [860, 490] width 189 height 27
click at [574, 243] on input "10.000" at bounding box center [608, 241] width 157 height 27
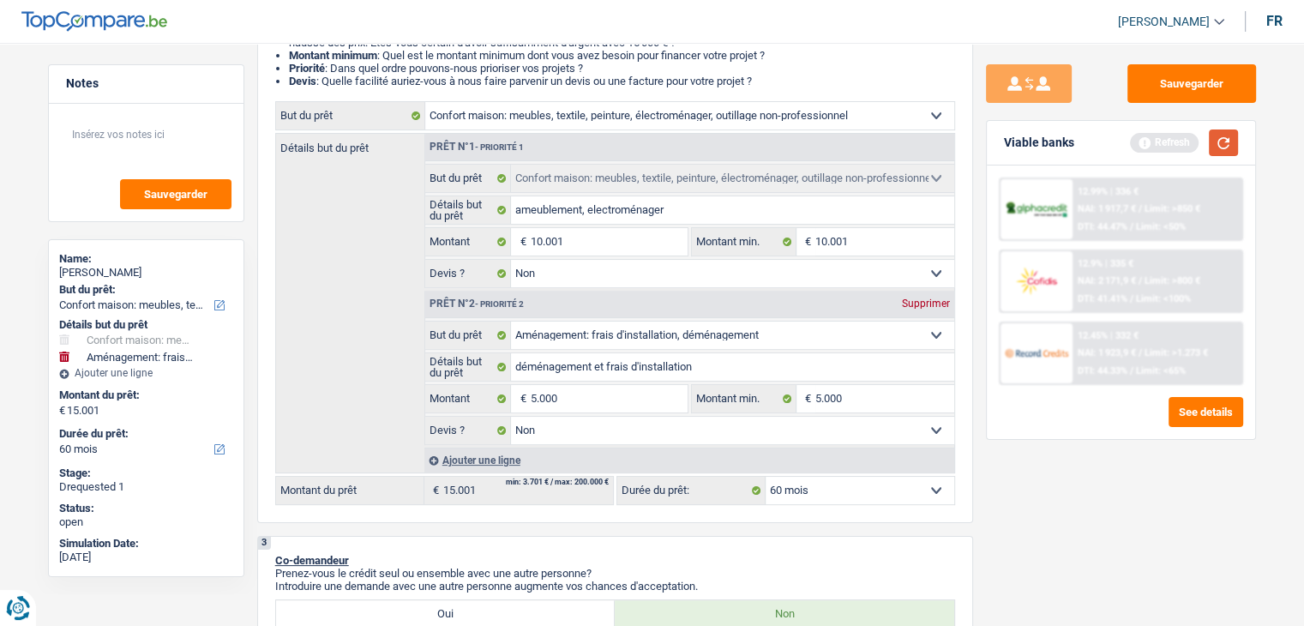
click at [1231, 135] on button "button" at bounding box center [1223, 142] width 29 height 27
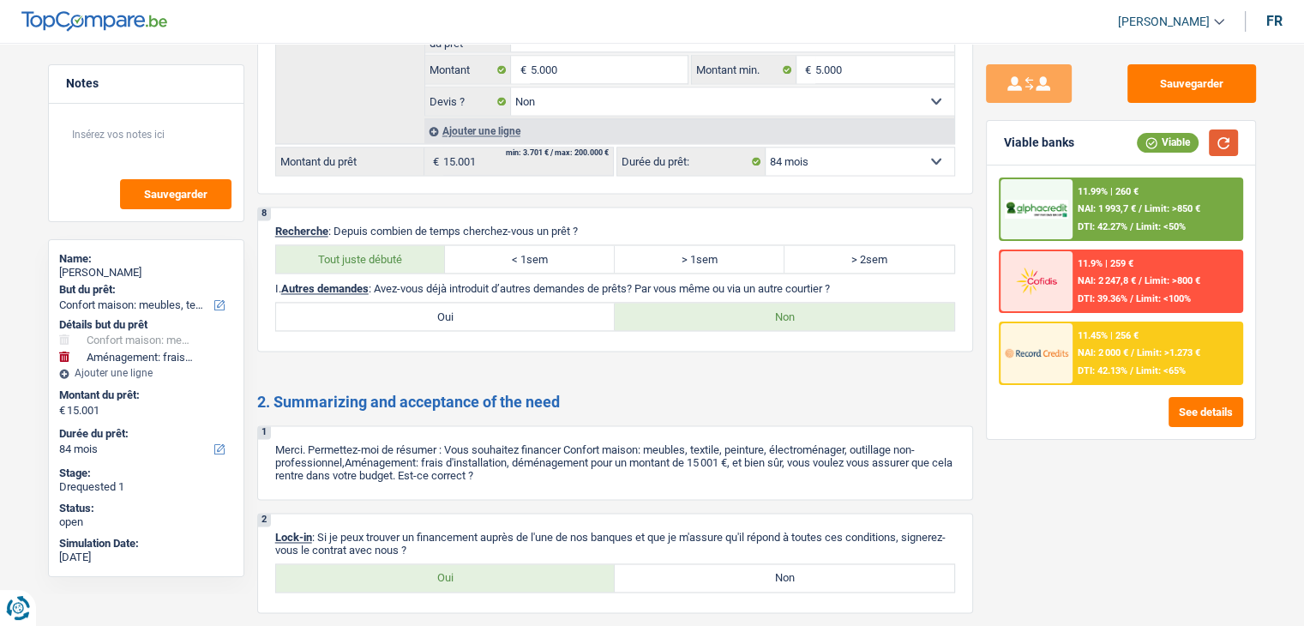
scroll to position [2791, 0]
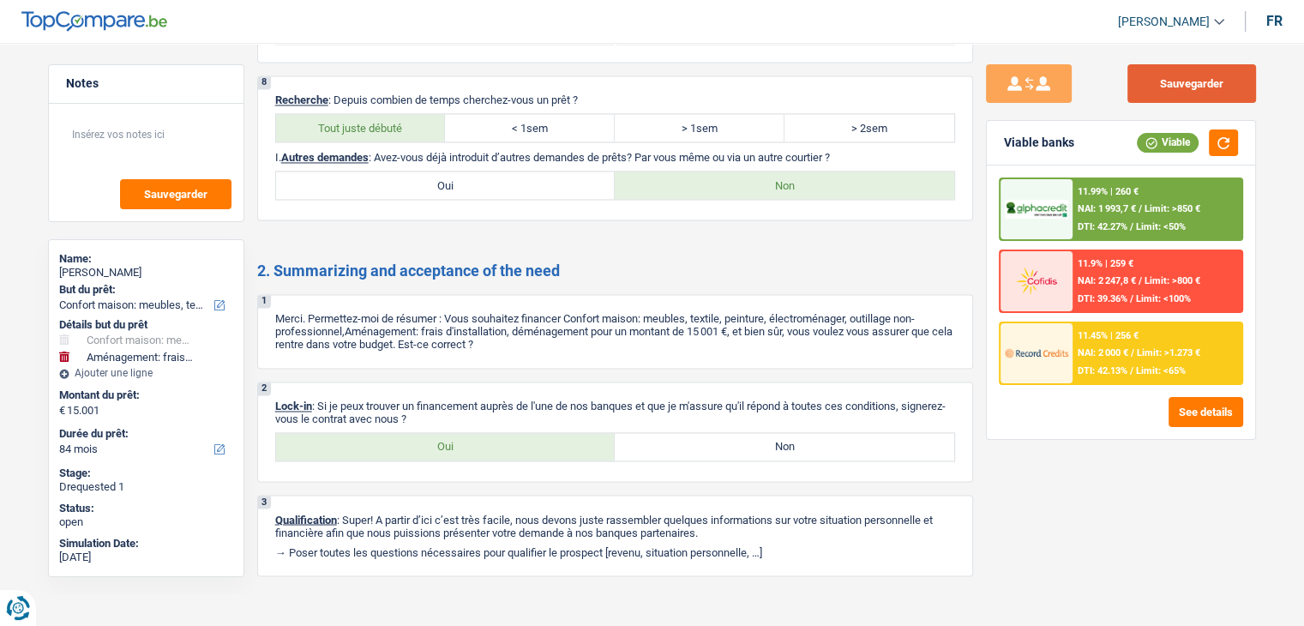
click at [1156, 86] on button "Sauvegarder" at bounding box center [1191, 83] width 129 height 39
